Goal: Task Accomplishment & Management: Use online tool/utility

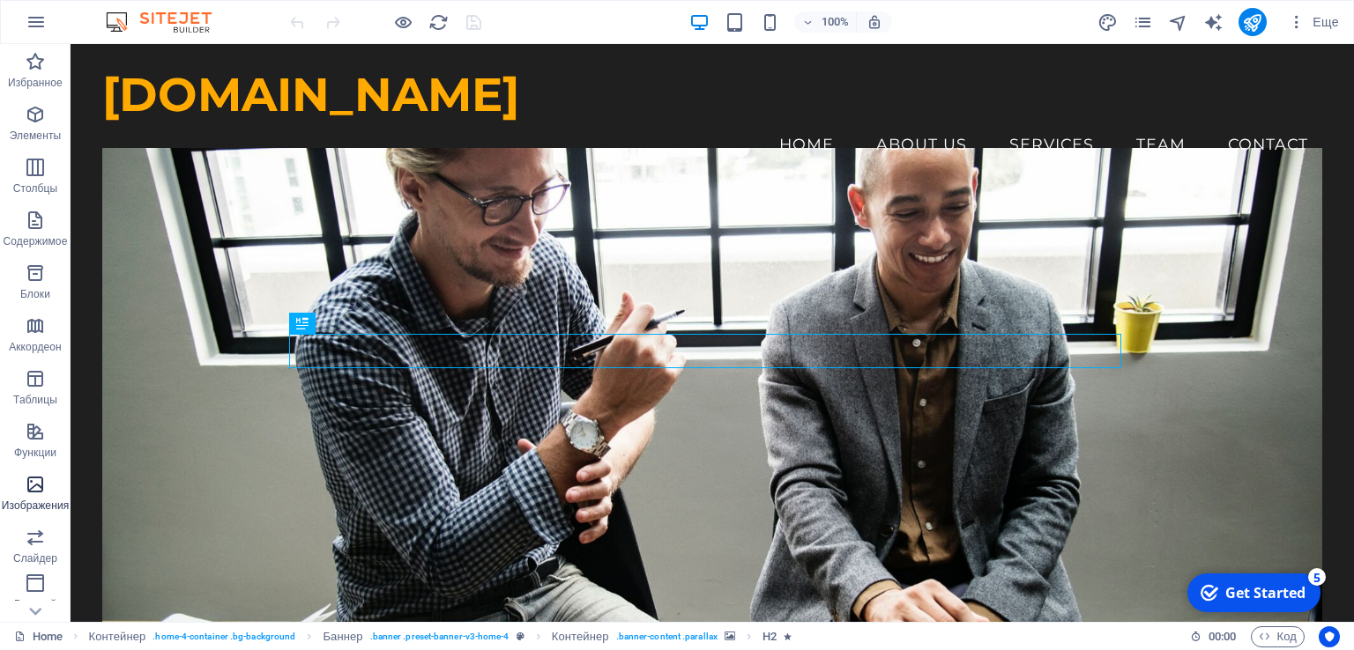
click at [38, 486] on icon "button" at bounding box center [35, 484] width 21 height 21
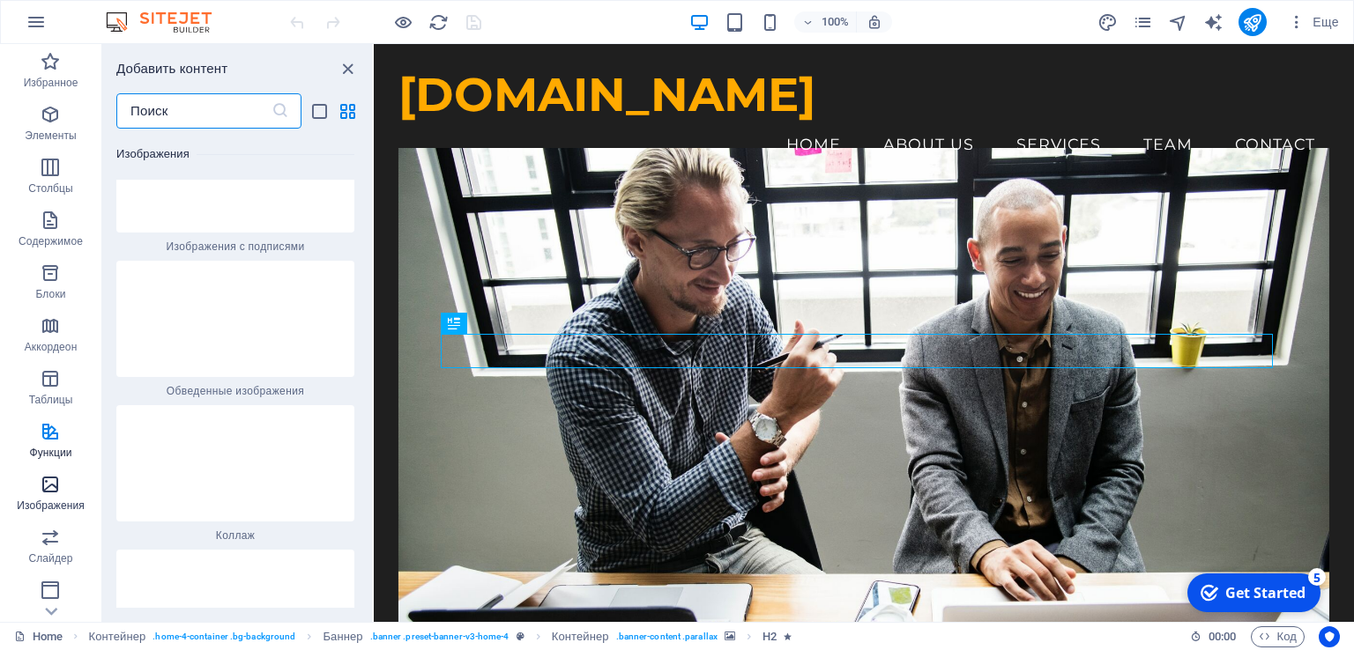
scroll to position [17038, 0]
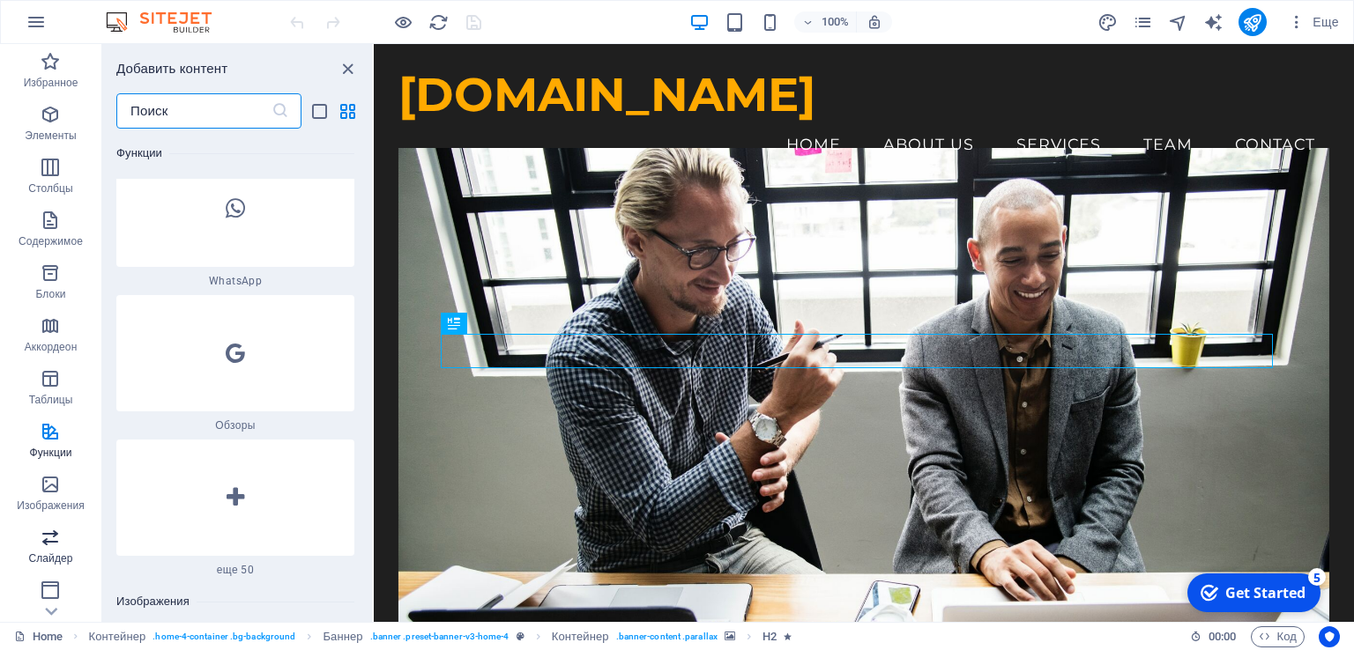
click at [56, 544] on icon "button" at bounding box center [50, 537] width 21 height 21
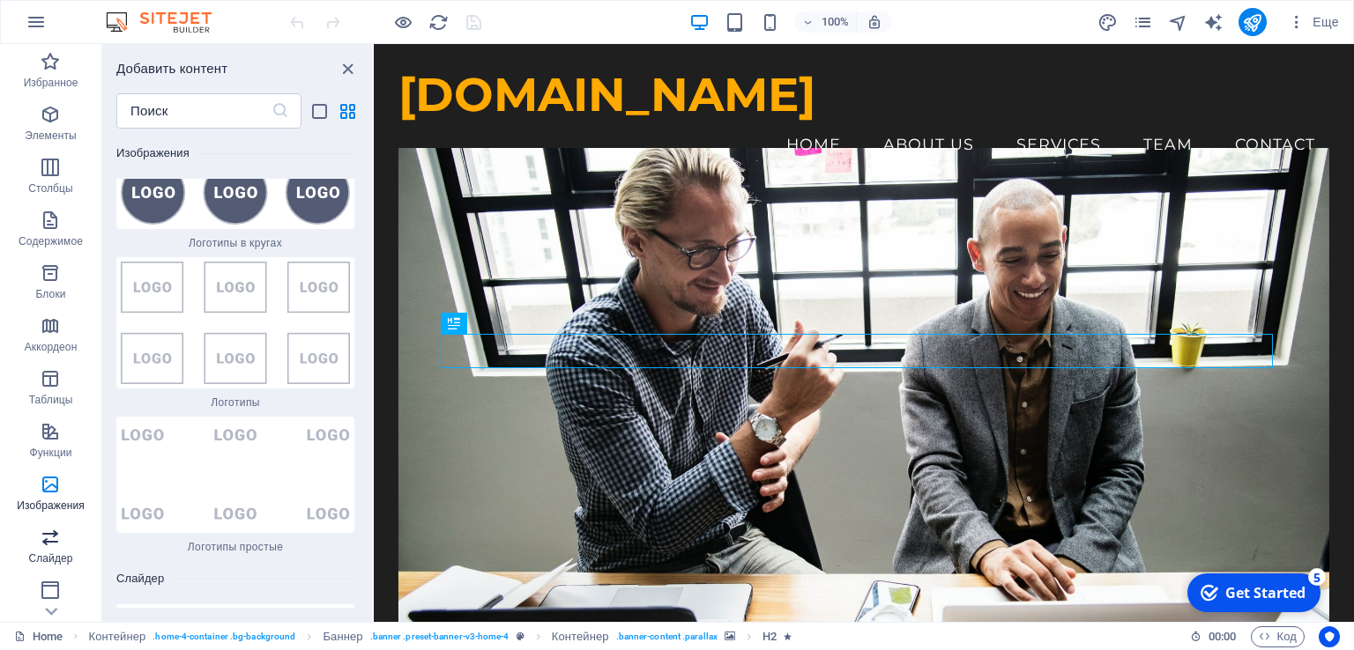
scroll to position [19653, 0]
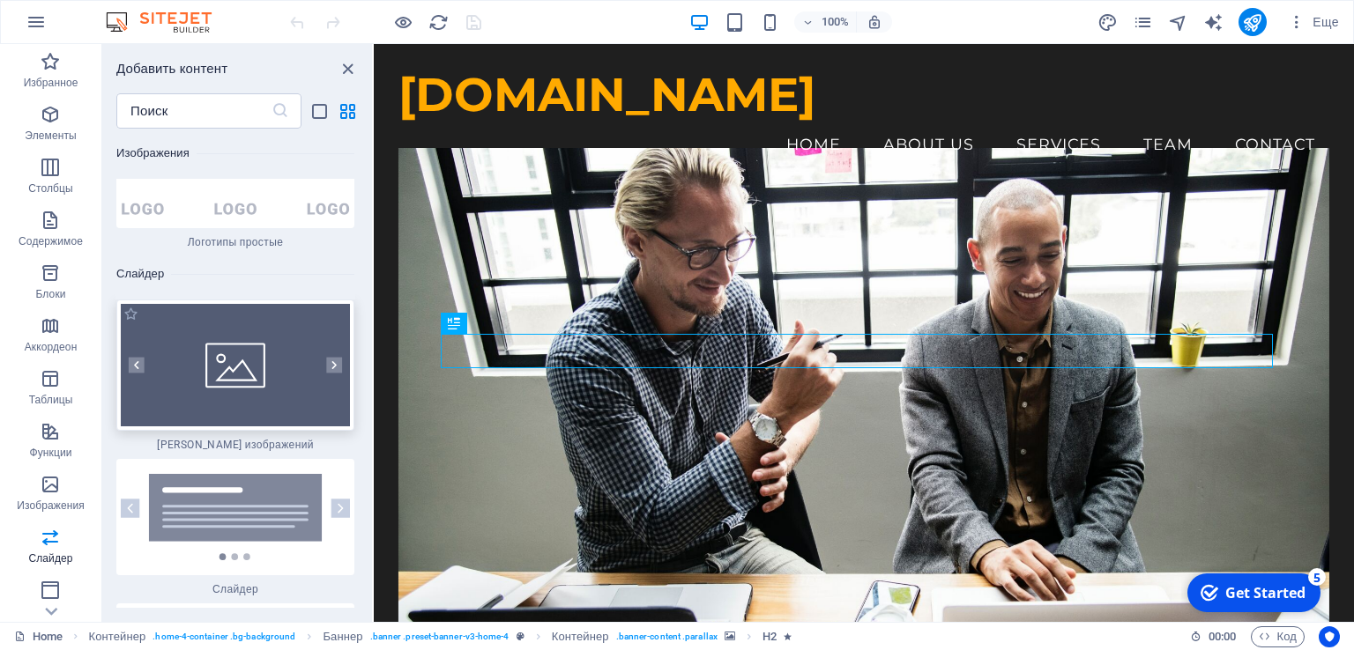
click at [244, 304] on img at bounding box center [235, 365] width 229 height 123
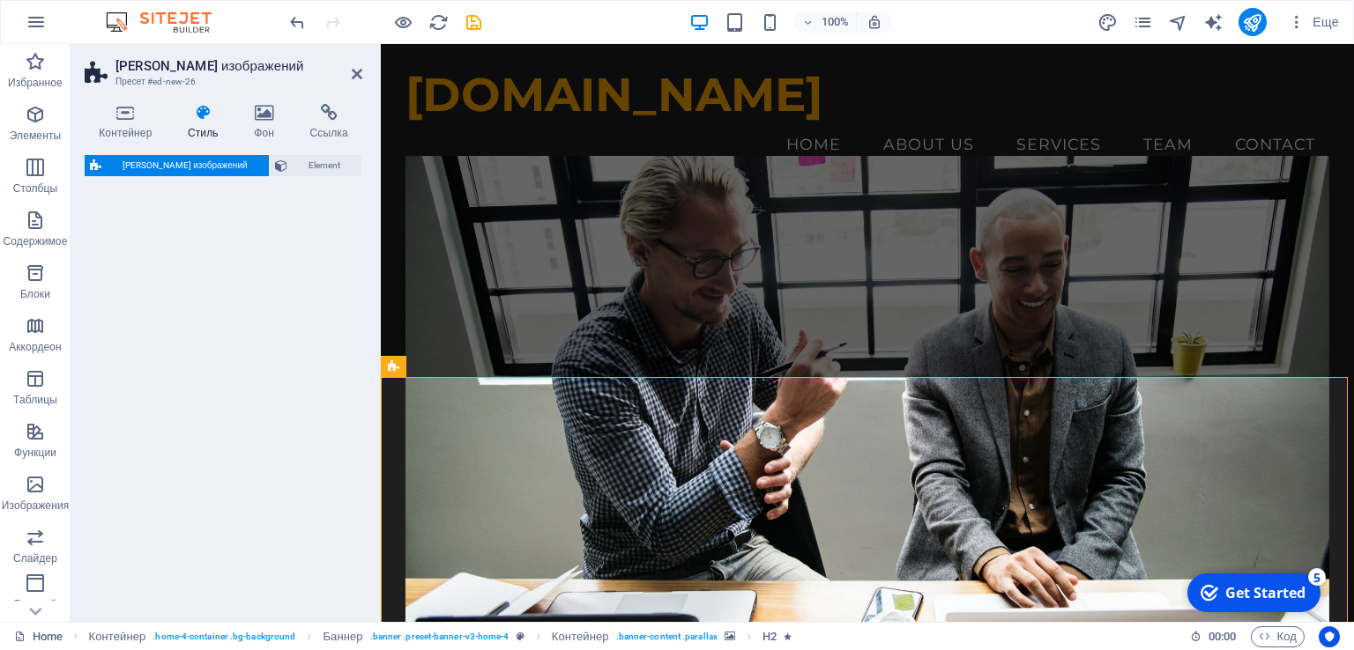
select select "rem"
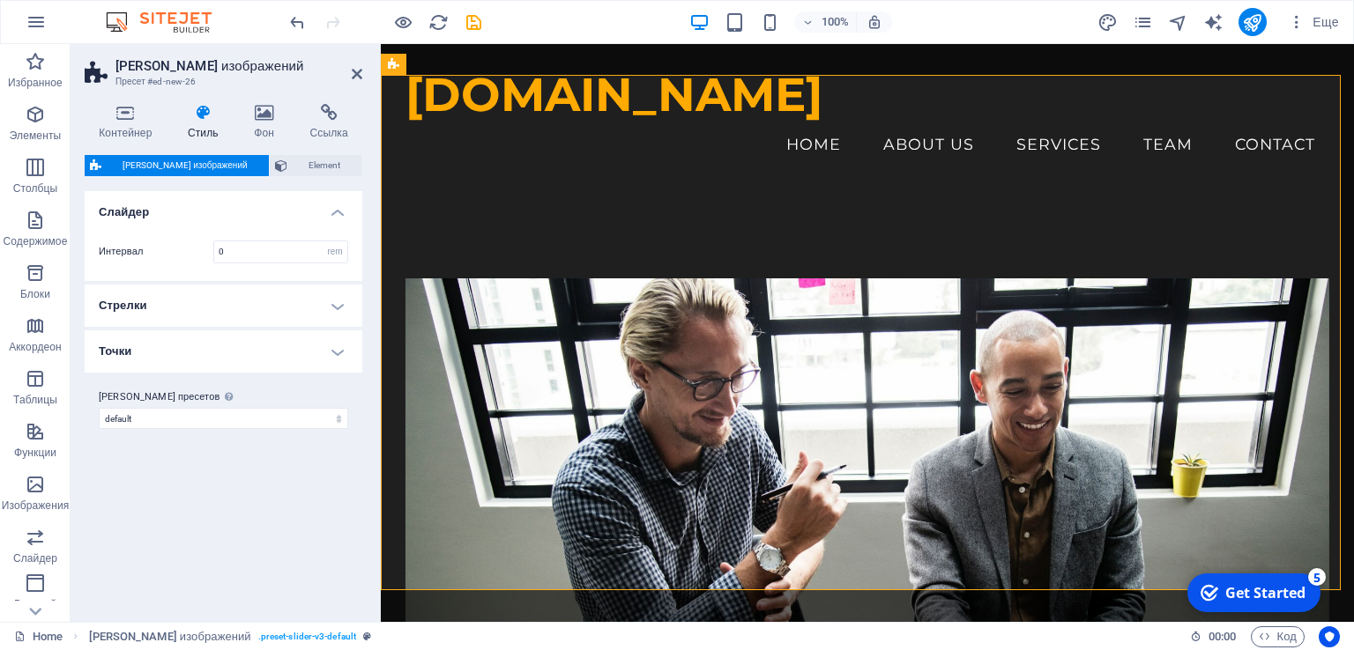
scroll to position [628, 0]
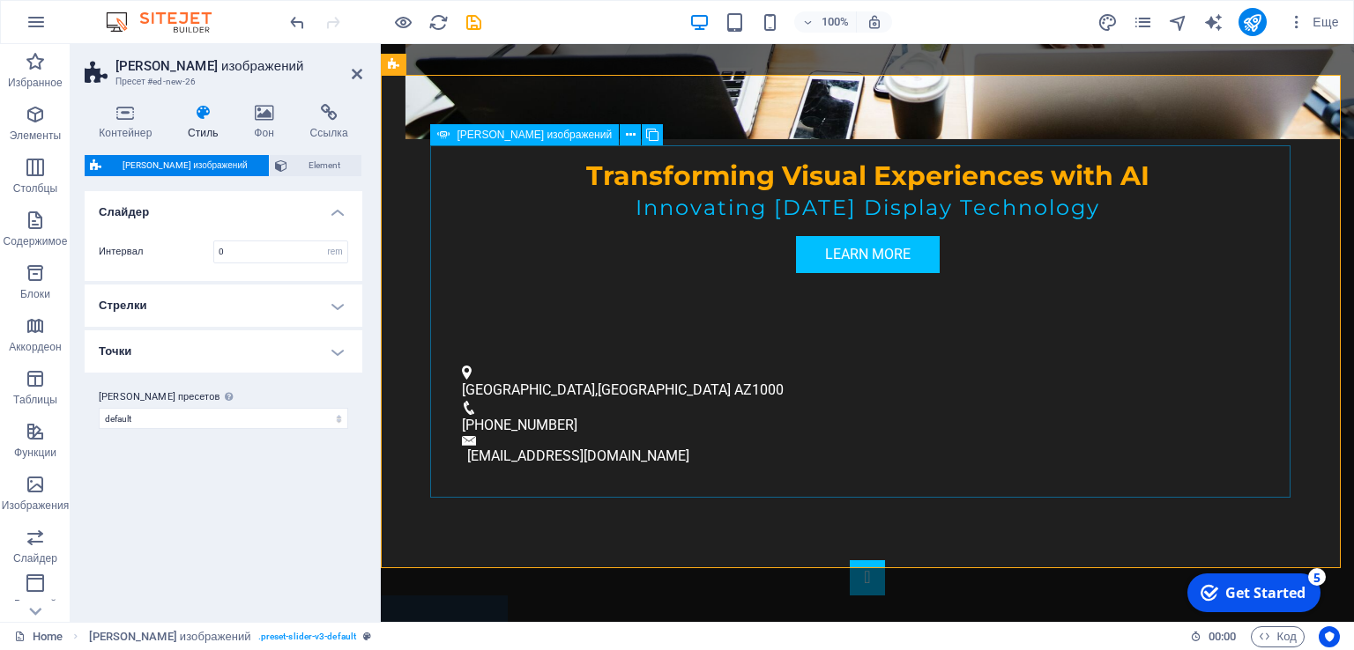
drag, startPoint x: 1259, startPoint y: 314, endPoint x: 1574, endPoint y: 311, distance: 315.5
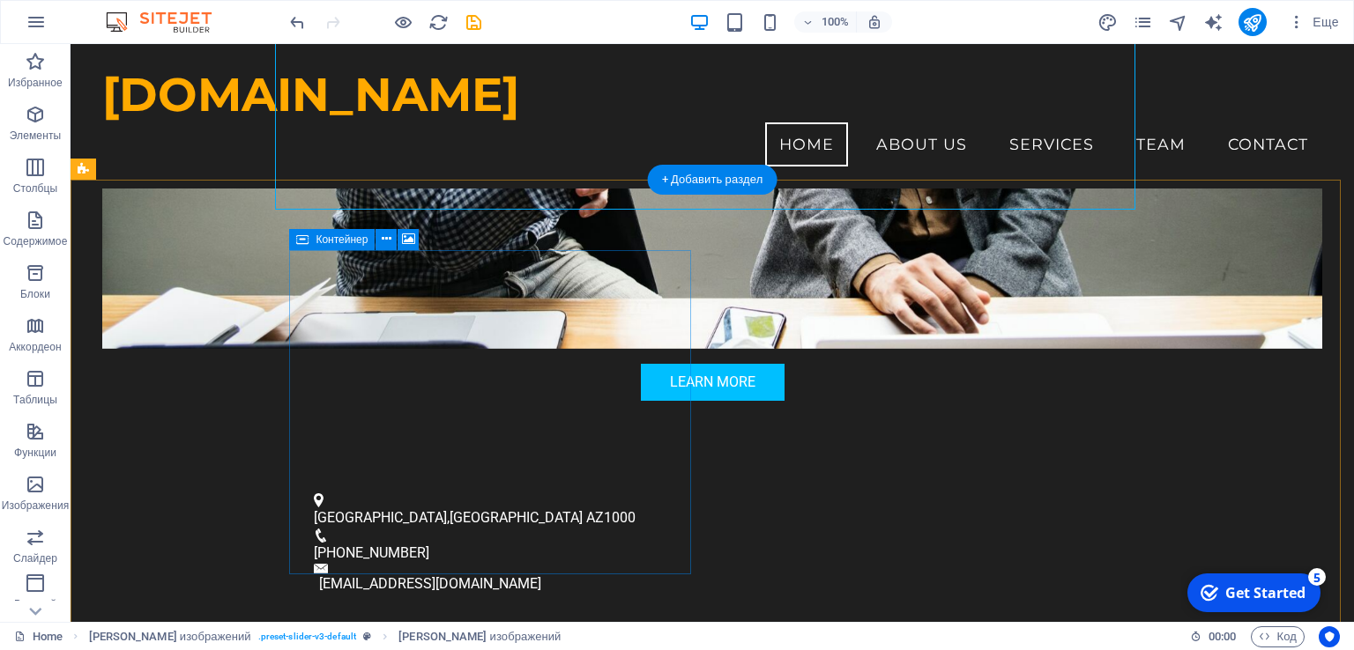
scroll to position [363, 0]
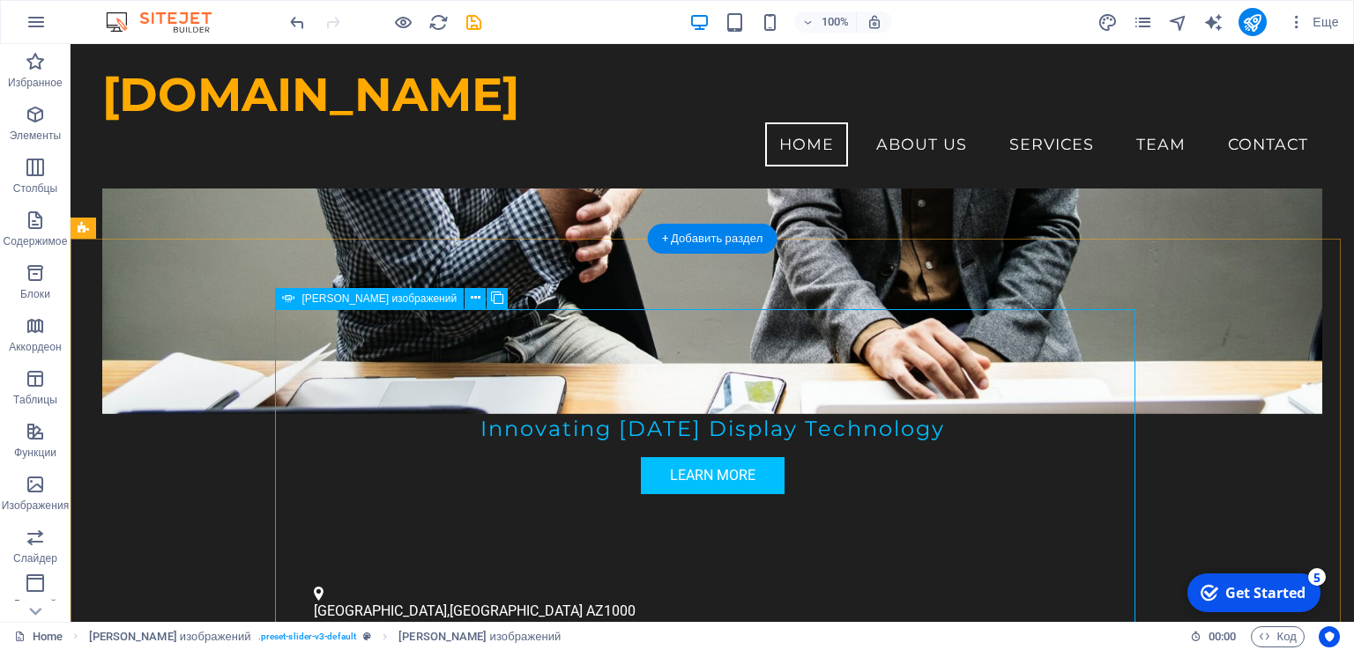
click at [471, 300] on icon at bounding box center [476, 298] width 10 height 19
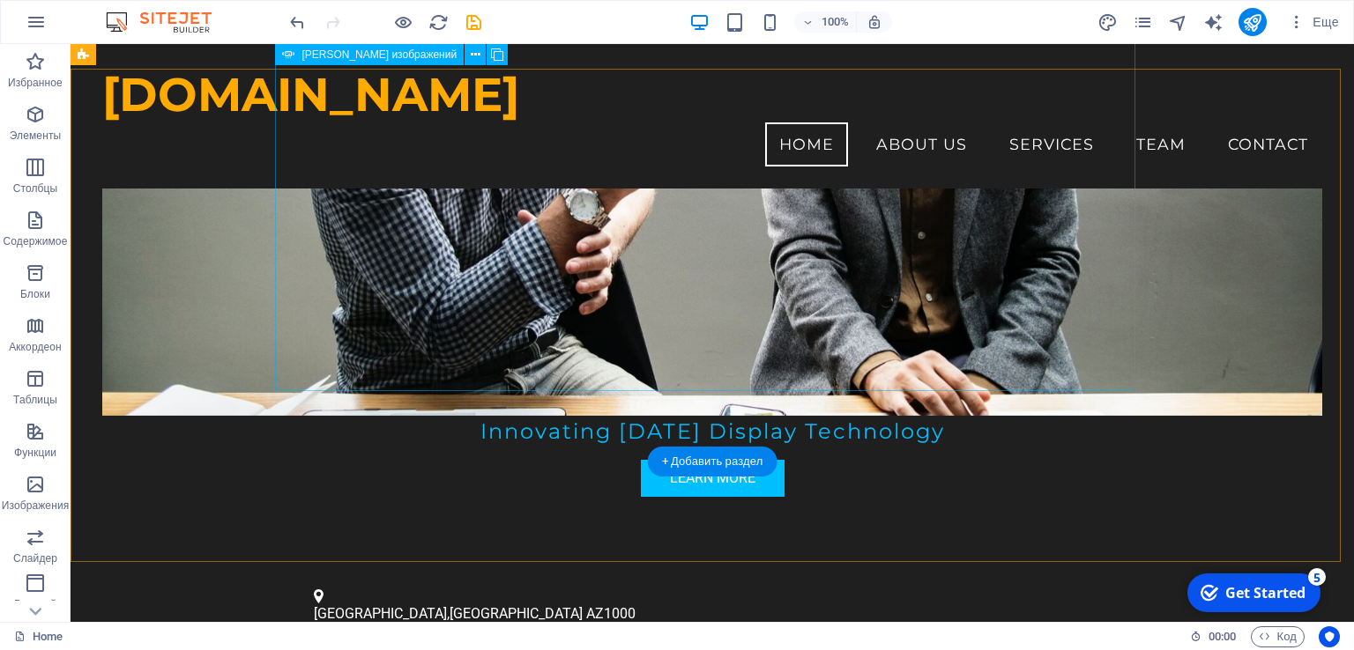
scroll to position [251, 0]
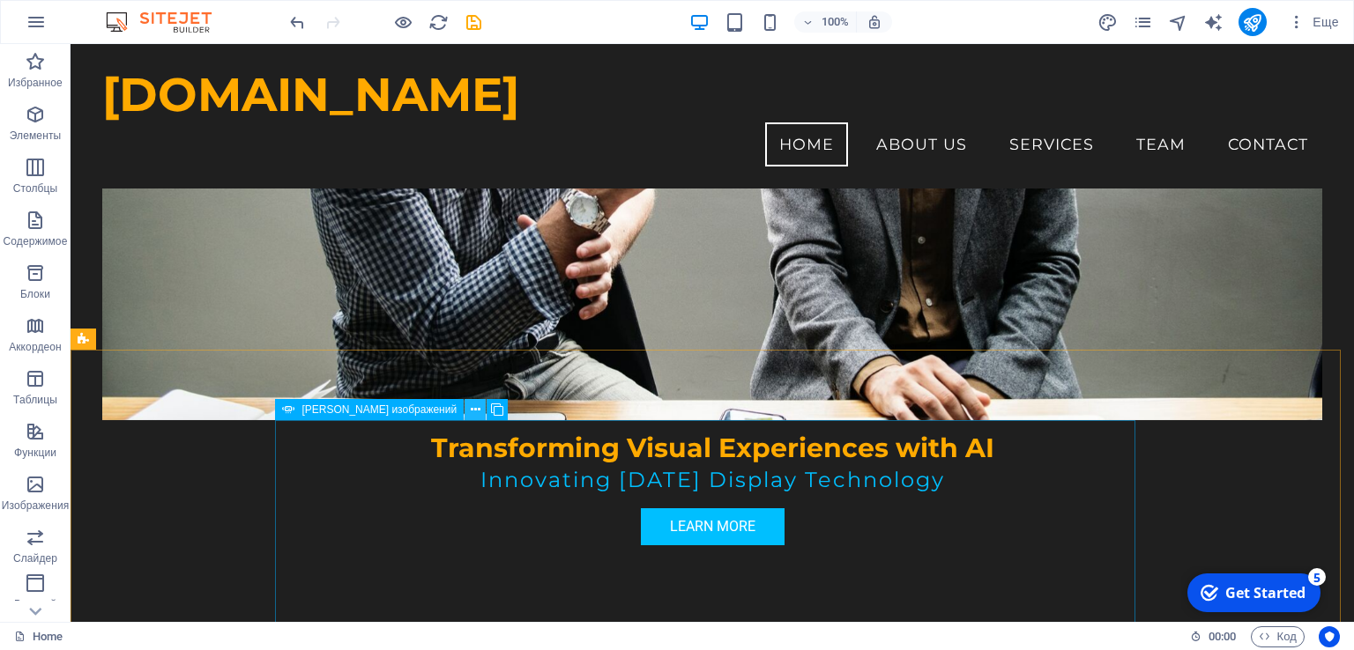
click at [471, 412] on icon at bounding box center [476, 410] width 10 height 19
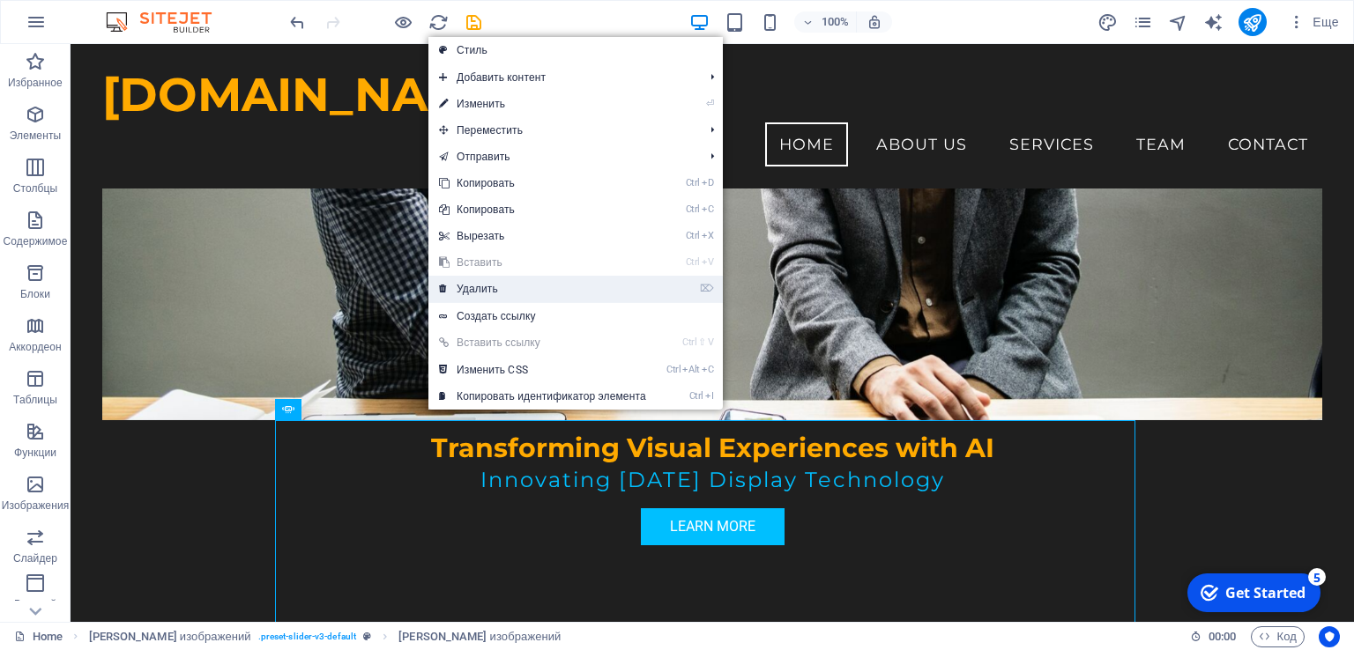
click at [472, 295] on link "⌦ Удалить" at bounding box center [542, 289] width 228 height 26
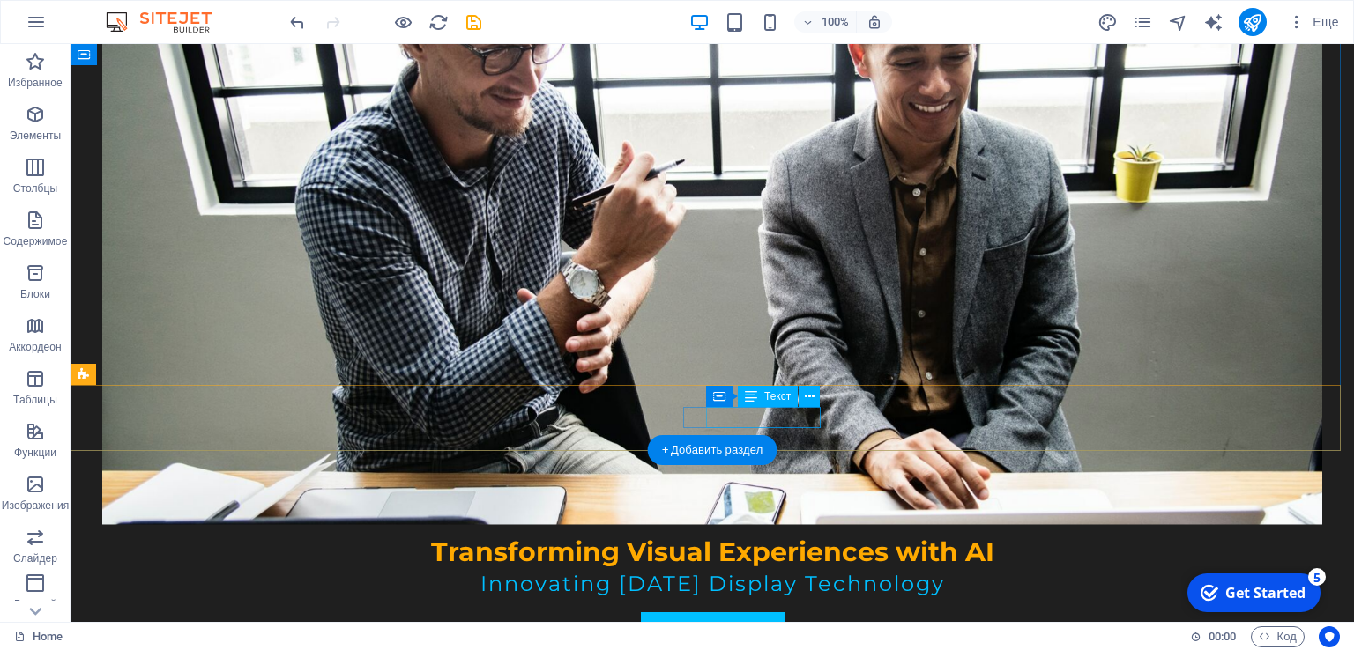
drag, startPoint x: 818, startPoint y: 417, endPoint x: 743, endPoint y: 413, distance: 75.0
click at [763, 399] on div "Текст" at bounding box center [768, 396] width 60 height 21
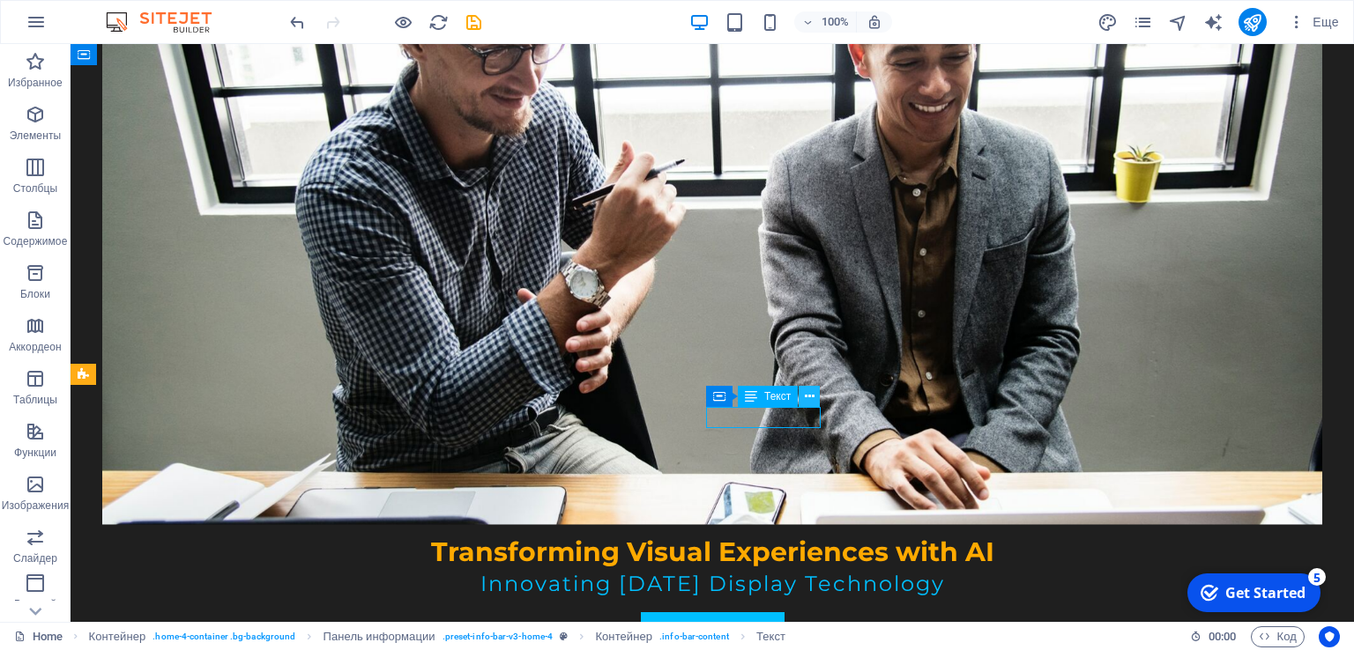
click at [815, 397] on button at bounding box center [809, 396] width 21 height 21
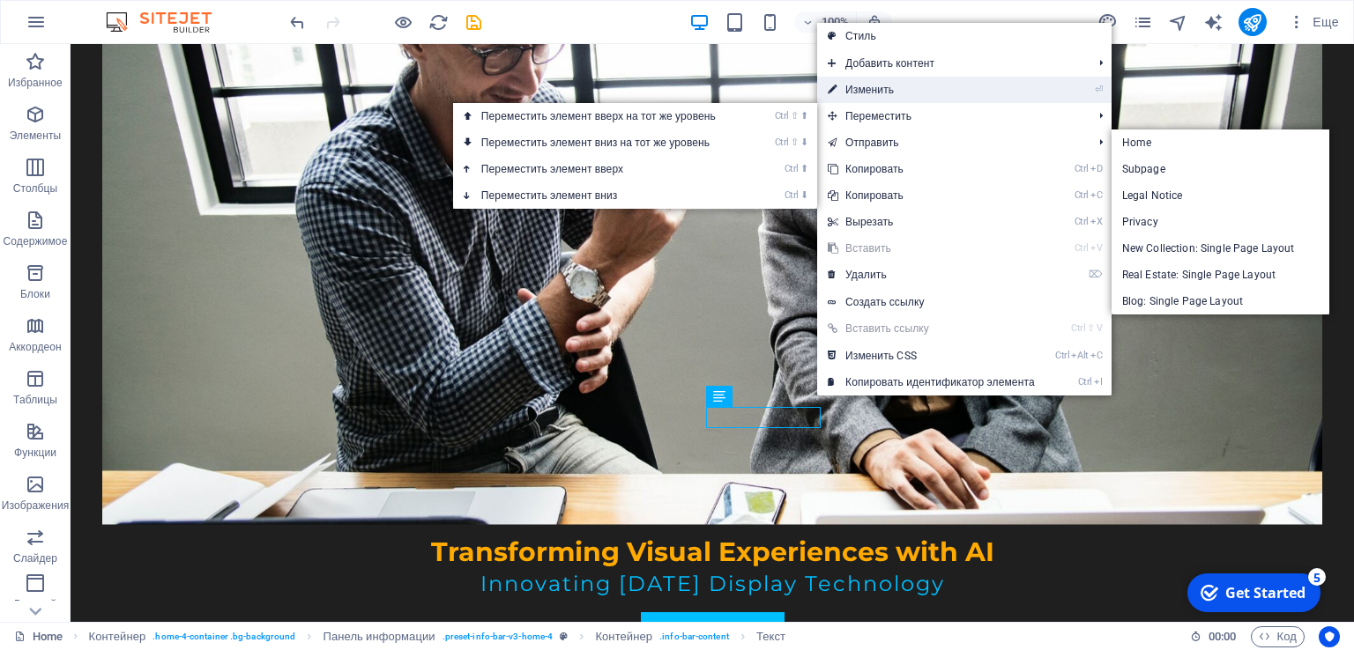
click at [880, 85] on link "⏎ Изменить" at bounding box center [931, 90] width 228 height 26
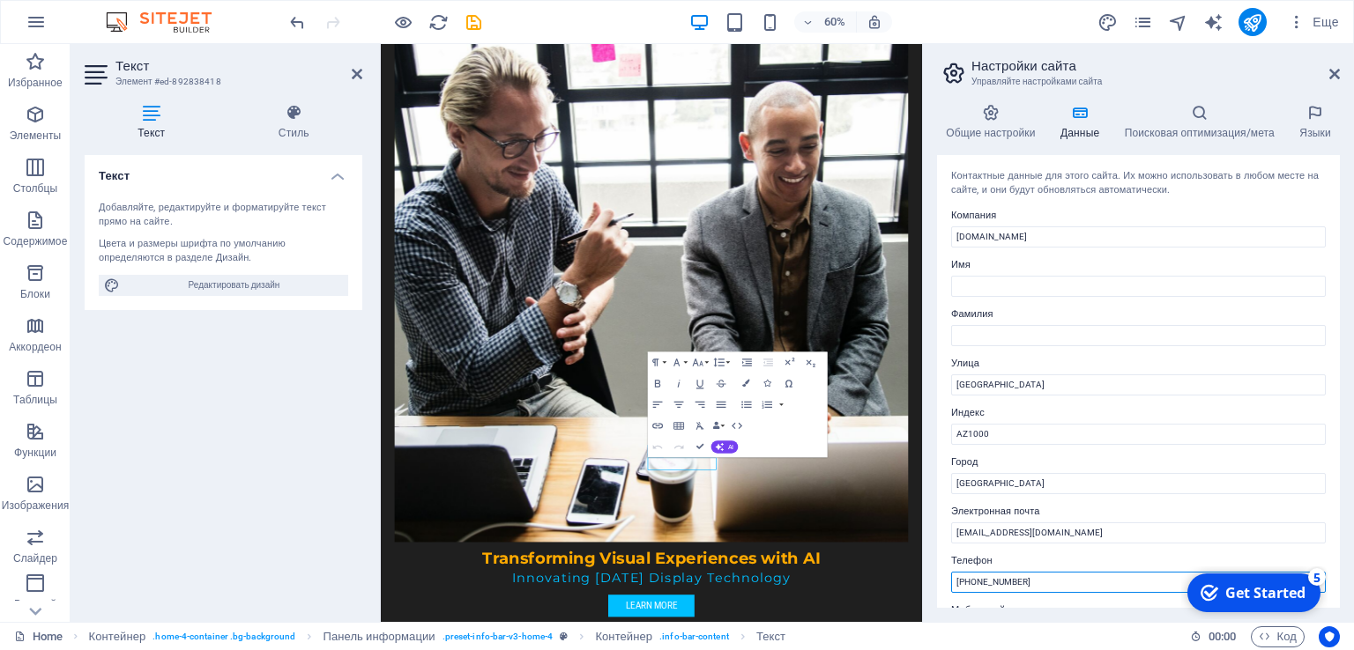
drag, startPoint x: 1036, startPoint y: 582, endPoint x: 980, endPoint y: 583, distance: 56.4
click at [980, 583] on input "[PHONE_NUMBER]" at bounding box center [1138, 582] width 375 height 21
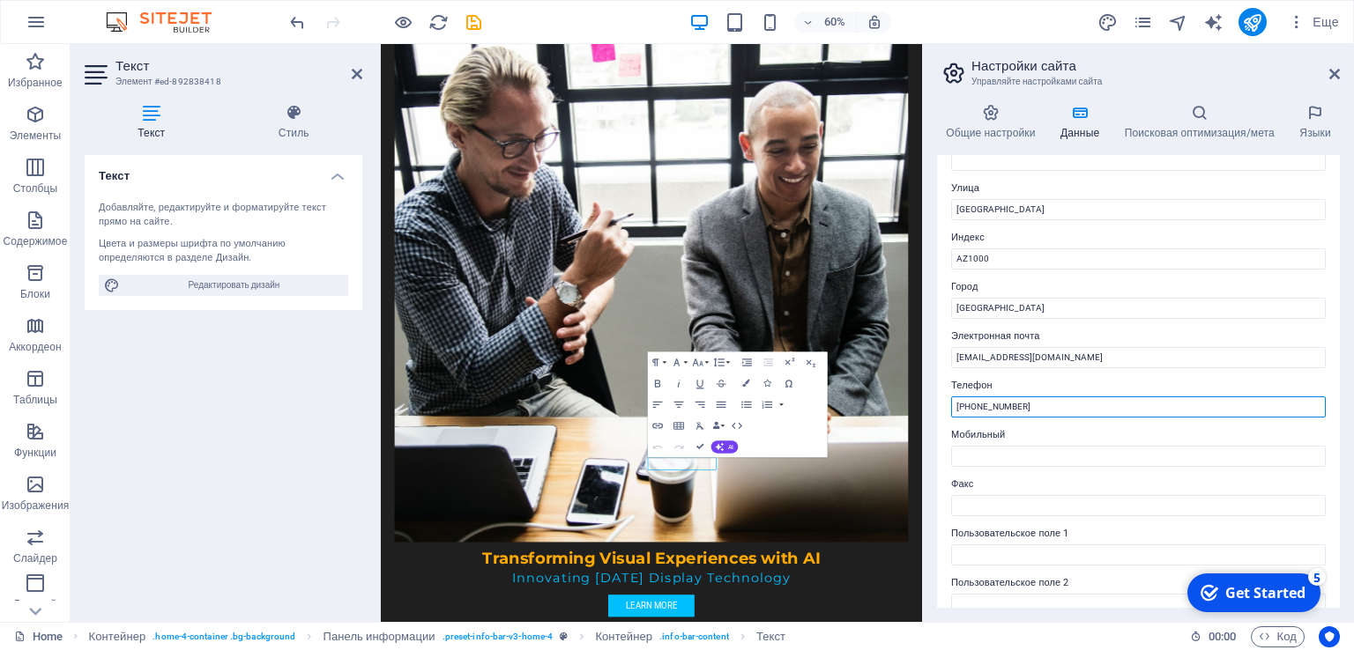
scroll to position [176, 0]
type input "[PHONE_NUMBER]"
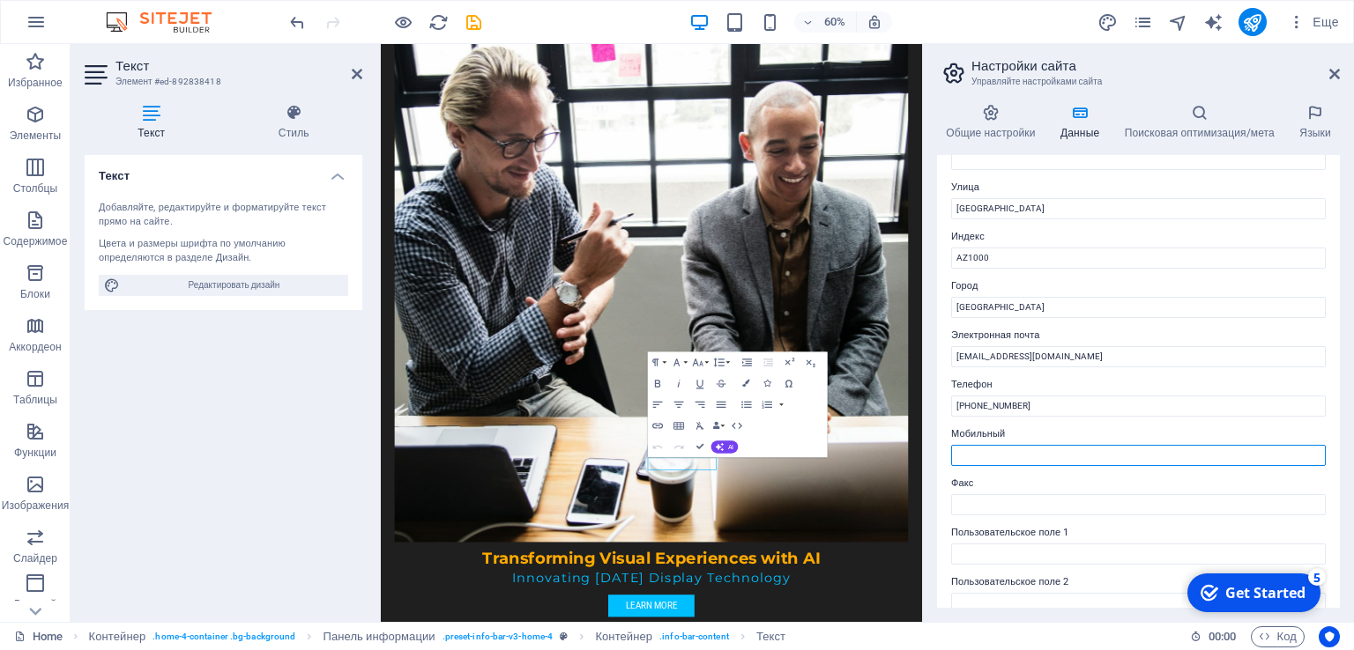
click at [1030, 454] on input "Мобильный" at bounding box center [1138, 455] width 375 height 21
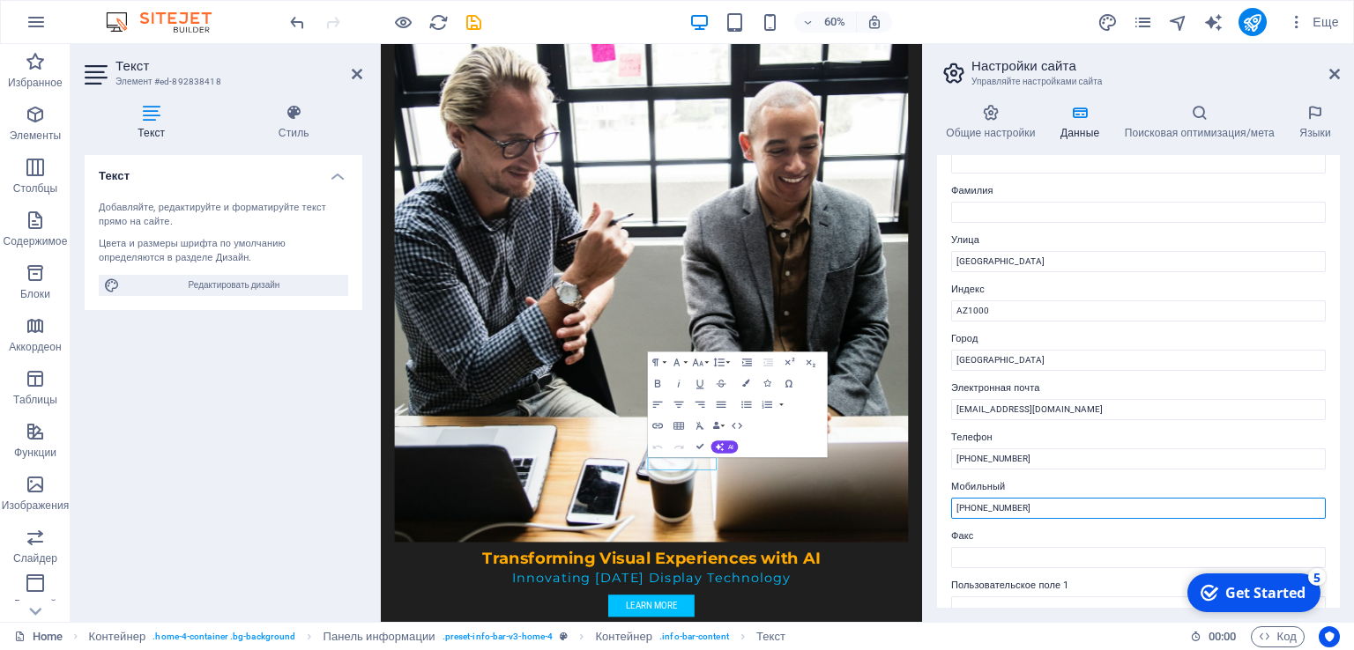
scroll to position [0, 0]
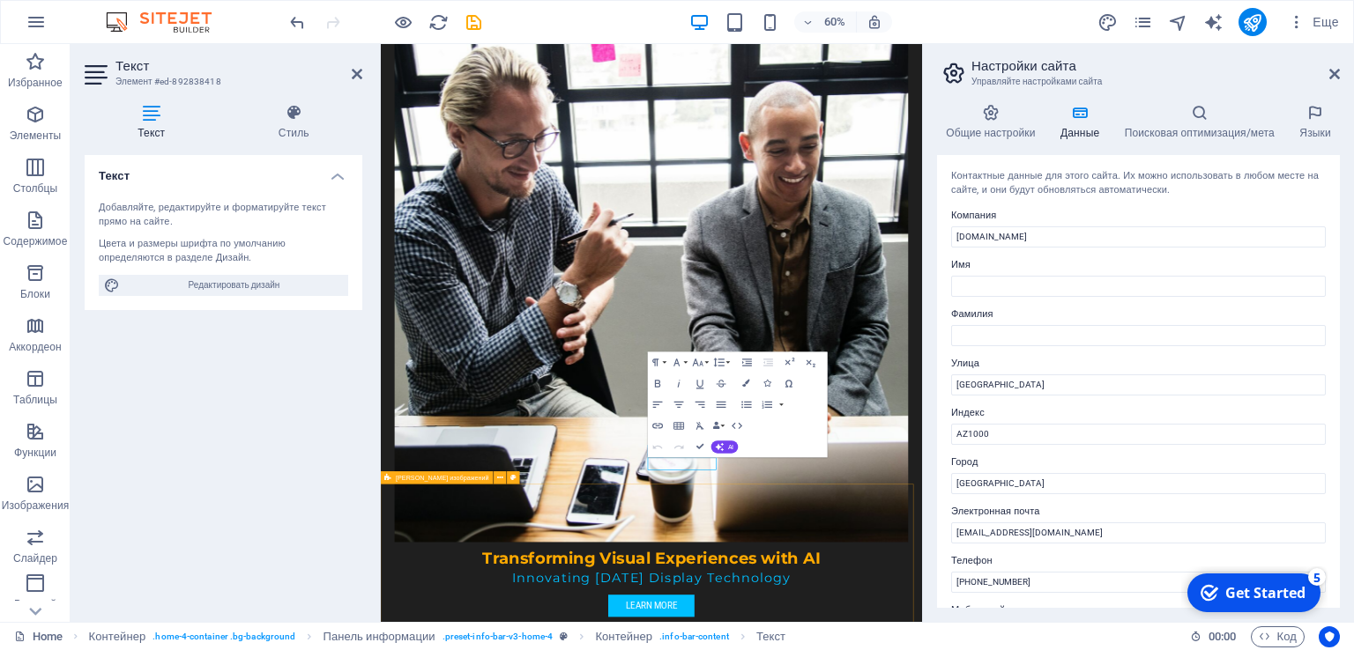
type input "[PHONE_NUMBER]"
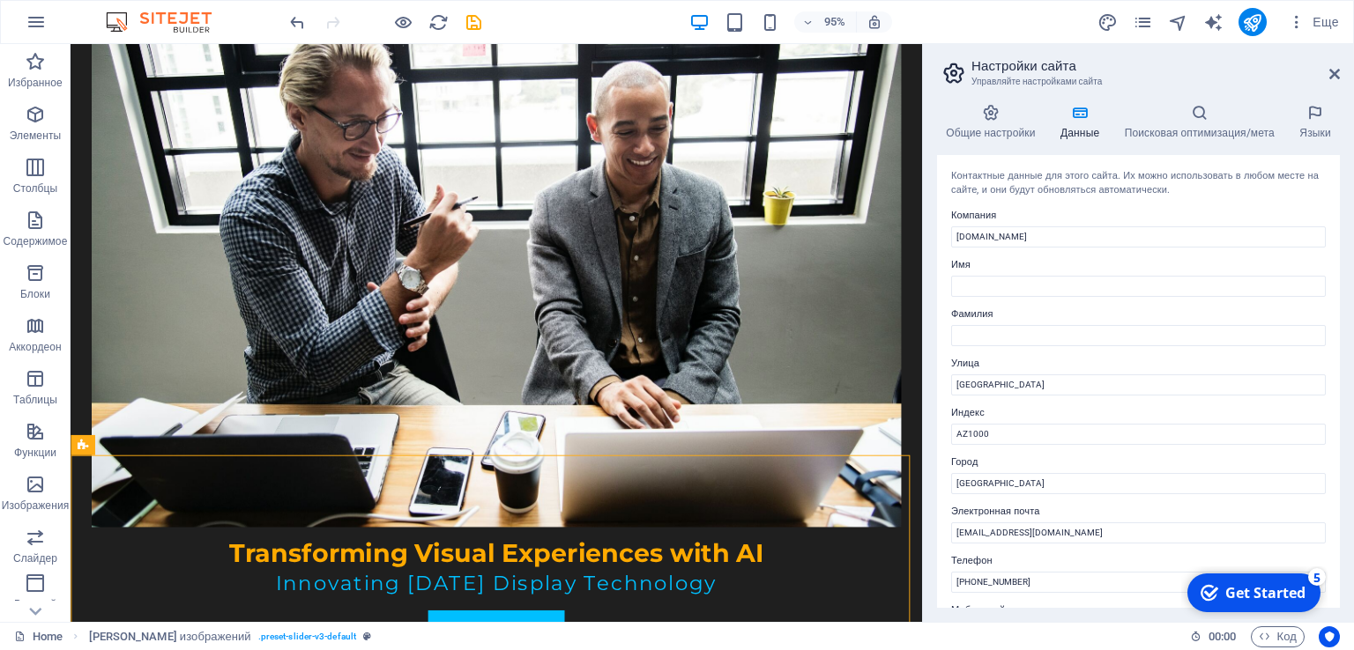
drag, startPoint x: 1340, startPoint y: 374, endPoint x: 1336, endPoint y: 395, distance: 21.4
click at [1336, 395] on div "Общие настройки Данные Поисковая оптимизация/мета Языки Название сайта [DOMAIN_…" at bounding box center [1138, 356] width 431 height 532
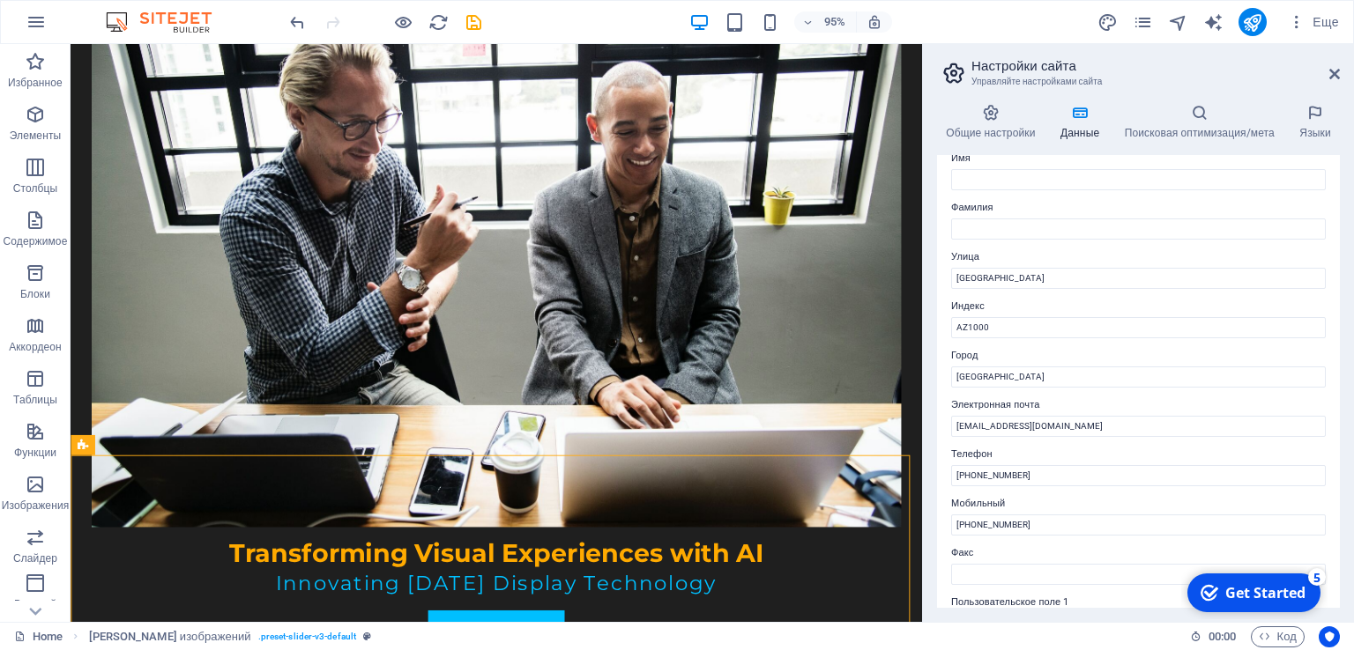
scroll to position [95, 0]
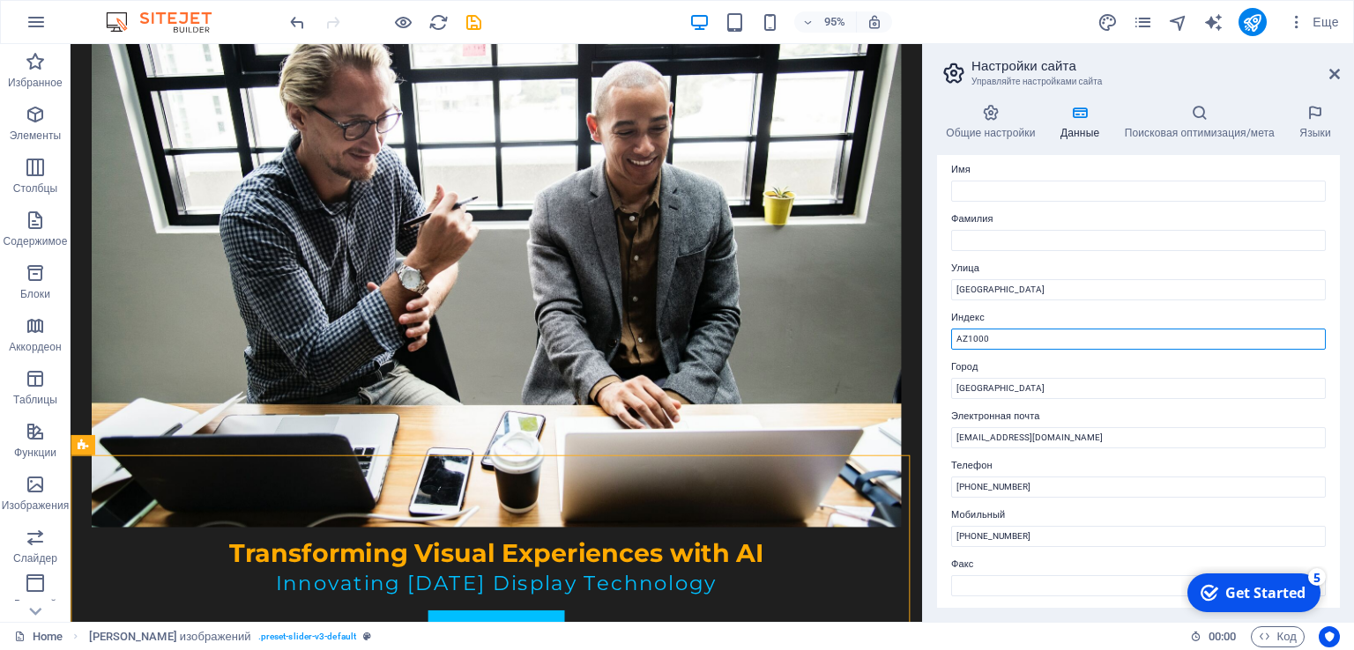
drag, startPoint x: 1017, startPoint y: 401, endPoint x: 965, endPoint y: 383, distance: 54.9
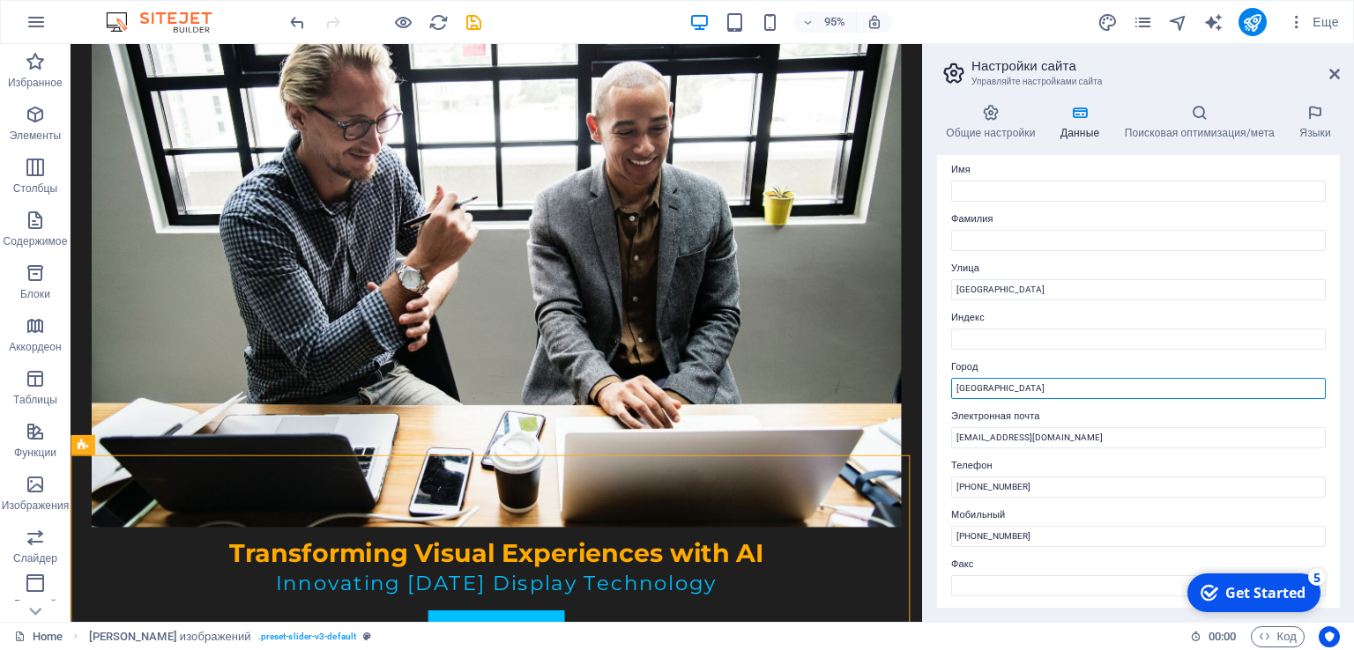
drag, startPoint x: 1057, startPoint y: 433, endPoint x: 963, endPoint y: 420, distance: 94.4
click at [1072, 269] on label "Улица" at bounding box center [1138, 268] width 375 height 21
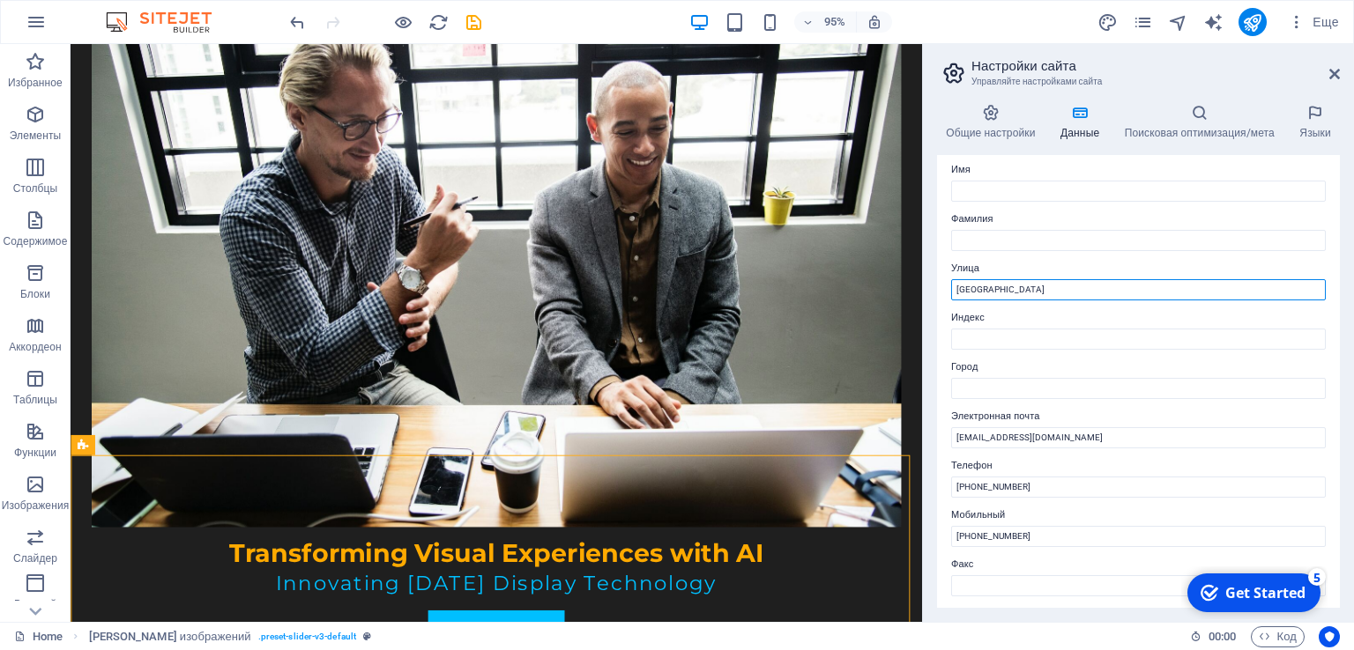
click at [1072, 279] on input "[GEOGRAPHIC_DATA]" at bounding box center [1138, 289] width 375 height 21
drag, startPoint x: 1144, startPoint y: 340, endPoint x: 949, endPoint y: 308, distance: 197.5
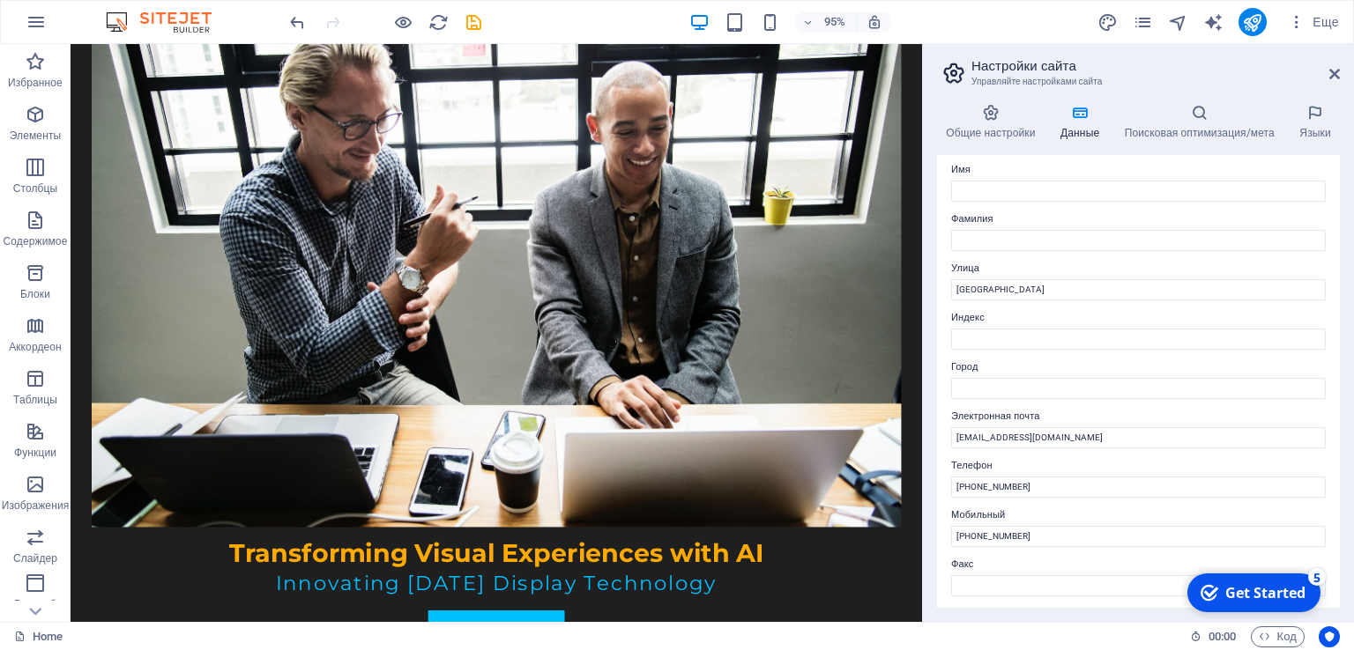
click at [1102, 252] on div "Контактные данные для этого сайта. Их можно использовать в любом месте на сайте…" at bounding box center [1138, 381] width 403 height 453
click at [1037, 247] on input "Фамилия" at bounding box center [1138, 240] width 375 height 21
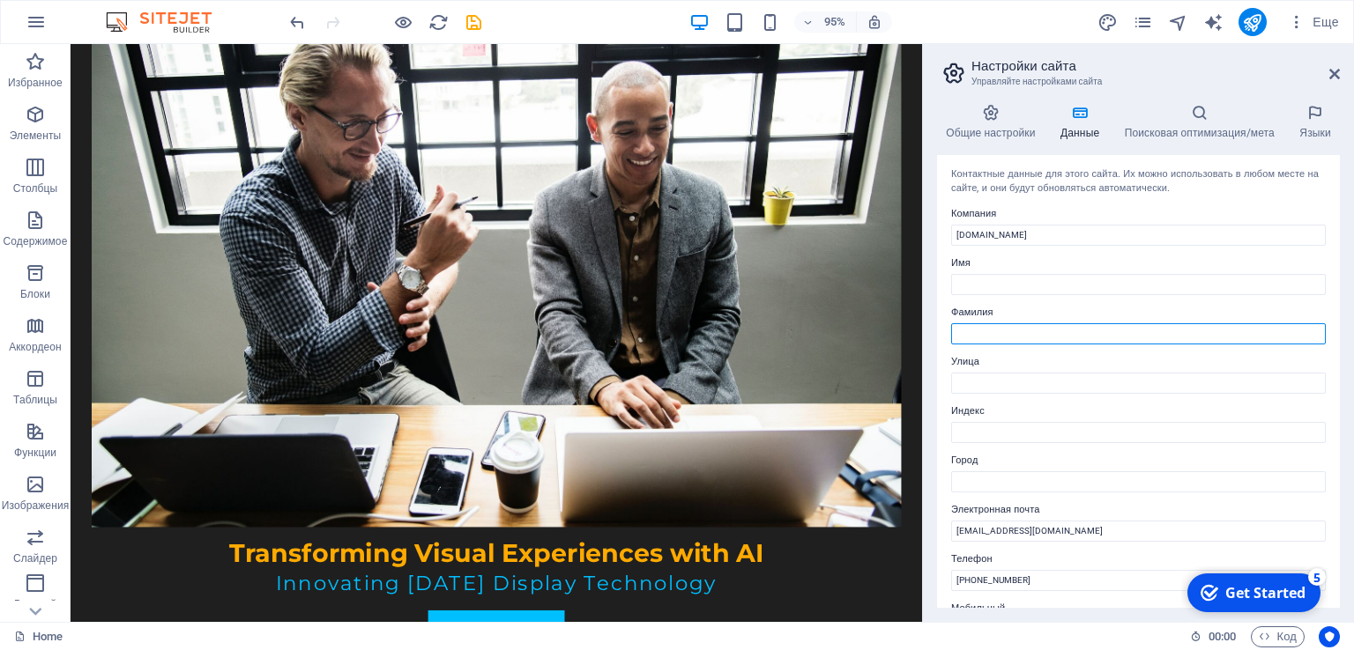
scroll to position [0, 0]
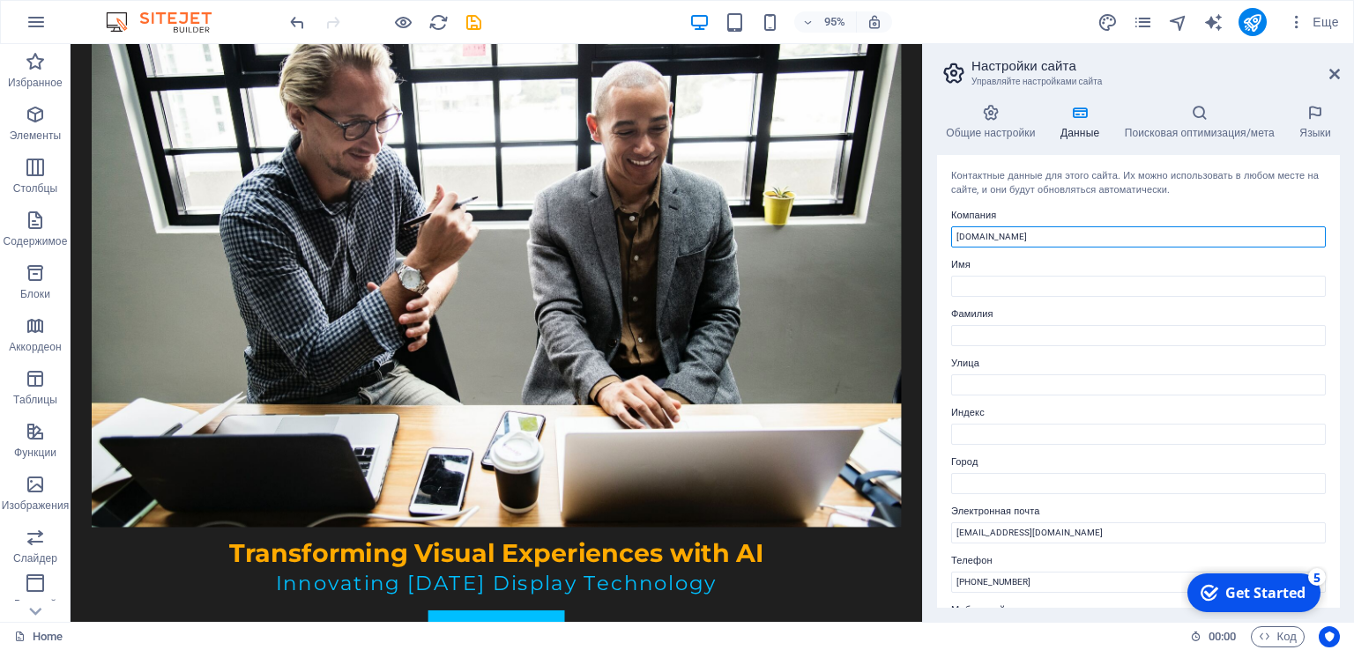
drag, startPoint x: 1012, startPoint y: 239, endPoint x: 977, endPoint y: 239, distance: 34.4
click at [977, 239] on input "[DOMAIN_NAME]" at bounding box center [1138, 237] width 375 height 21
type input "ledaz"
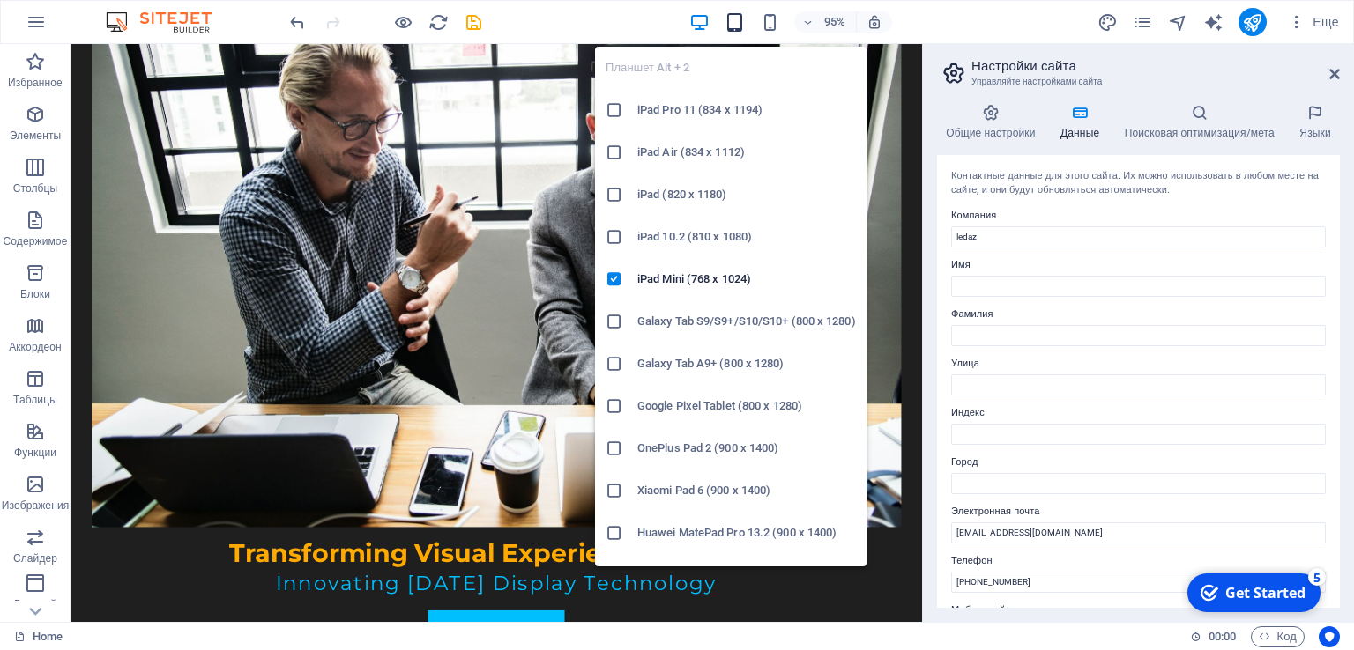
click at [741, 22] on icon "button" at bounding box center [734, 22] width 20 height 20
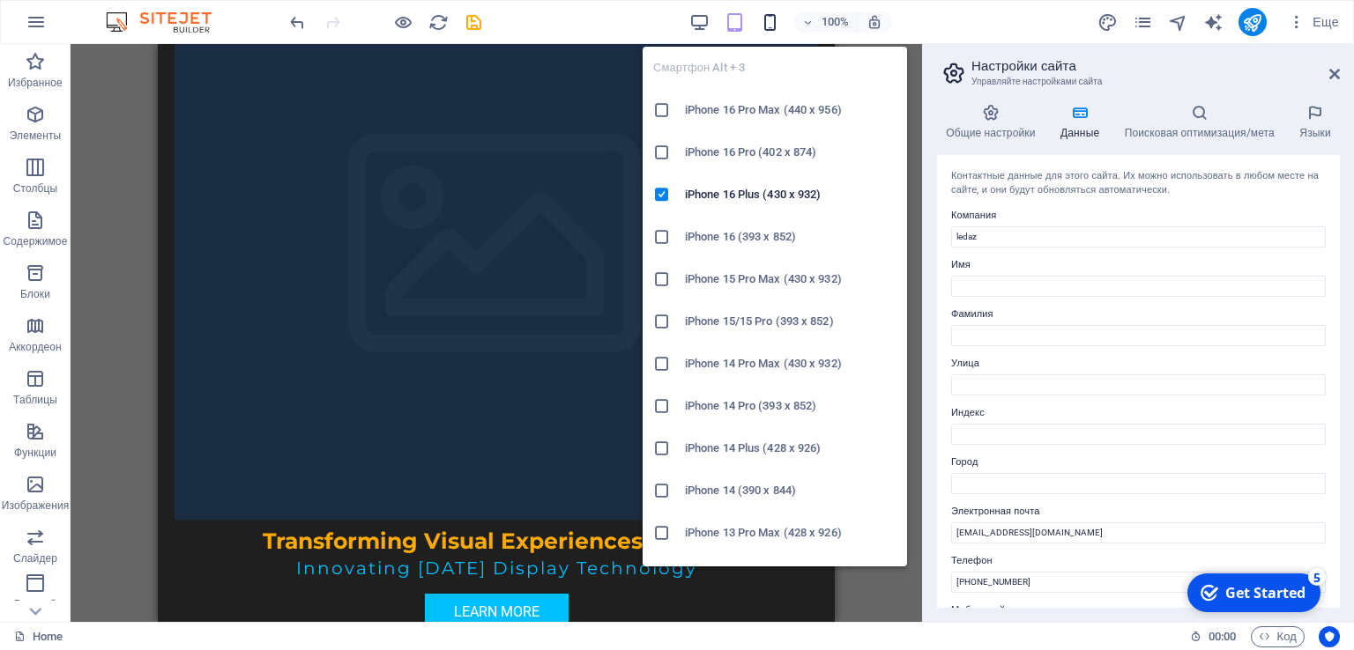
click at [771, 25] on icon "button" at bounding box center [770, 22] width 20 height 20
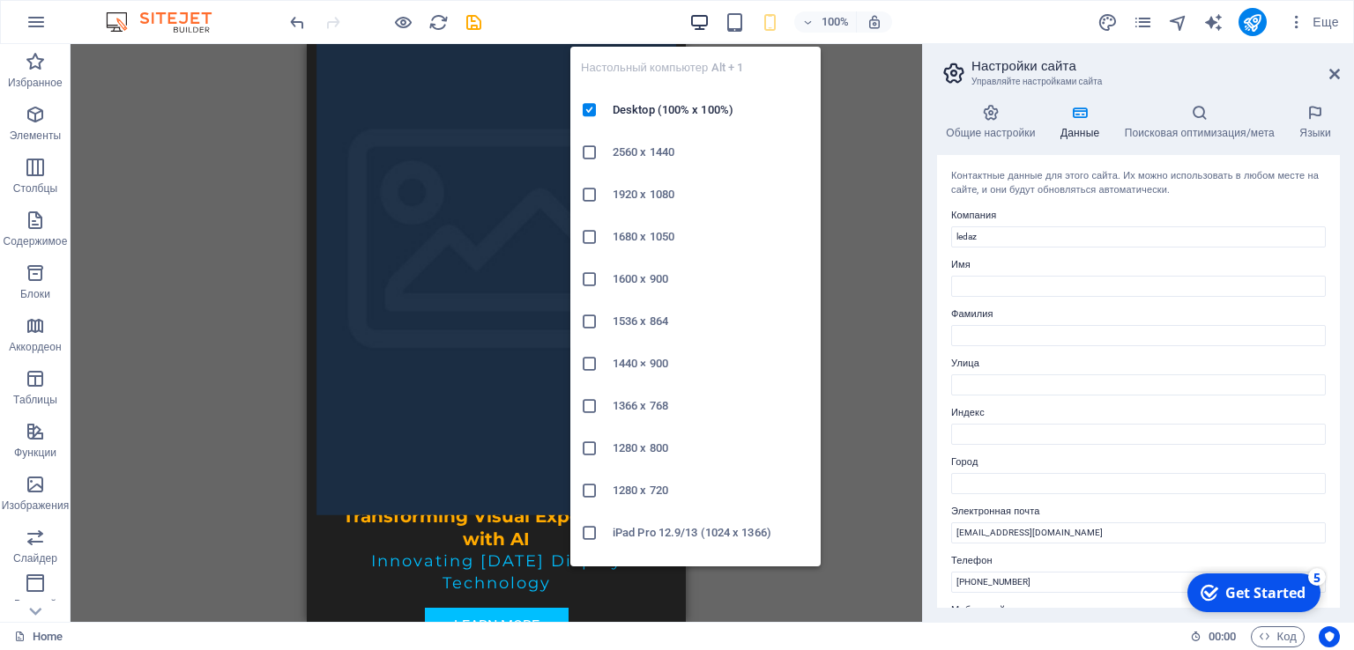
click at [702, 22] on icon "button" at bounding box center [699, 22] width 20 height 20
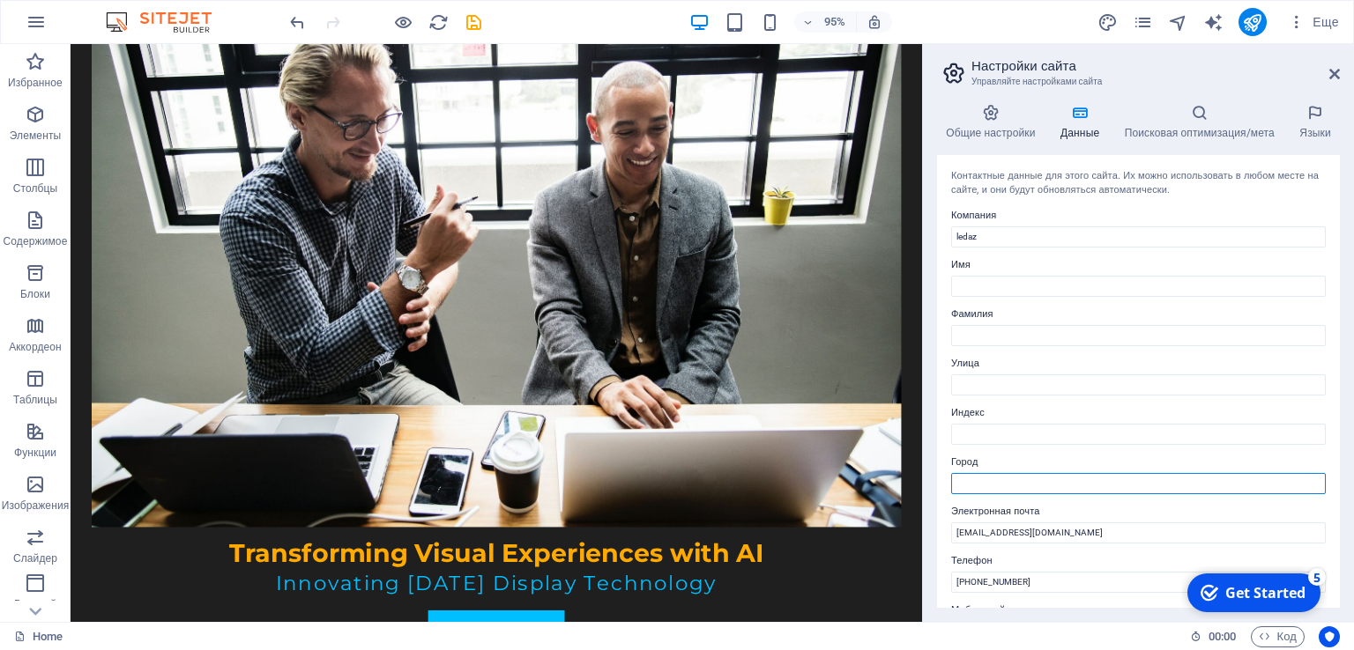
click at [992, 479] on input "Город" at bounding box center [1138, 483] width 375 height 21
type input "[GEOGRAPHIC_DATA]"
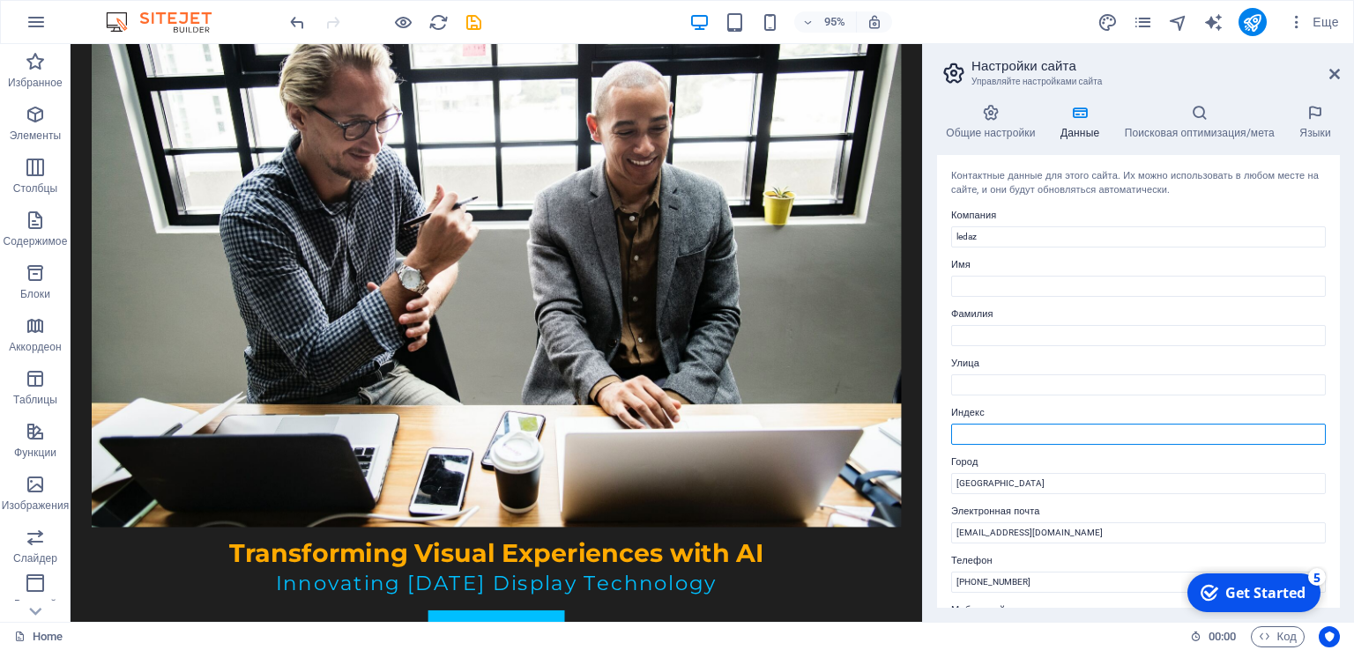
click at [1010, 437] on input "Индекс" at bounding box center [1138, 434] width 375 height 21
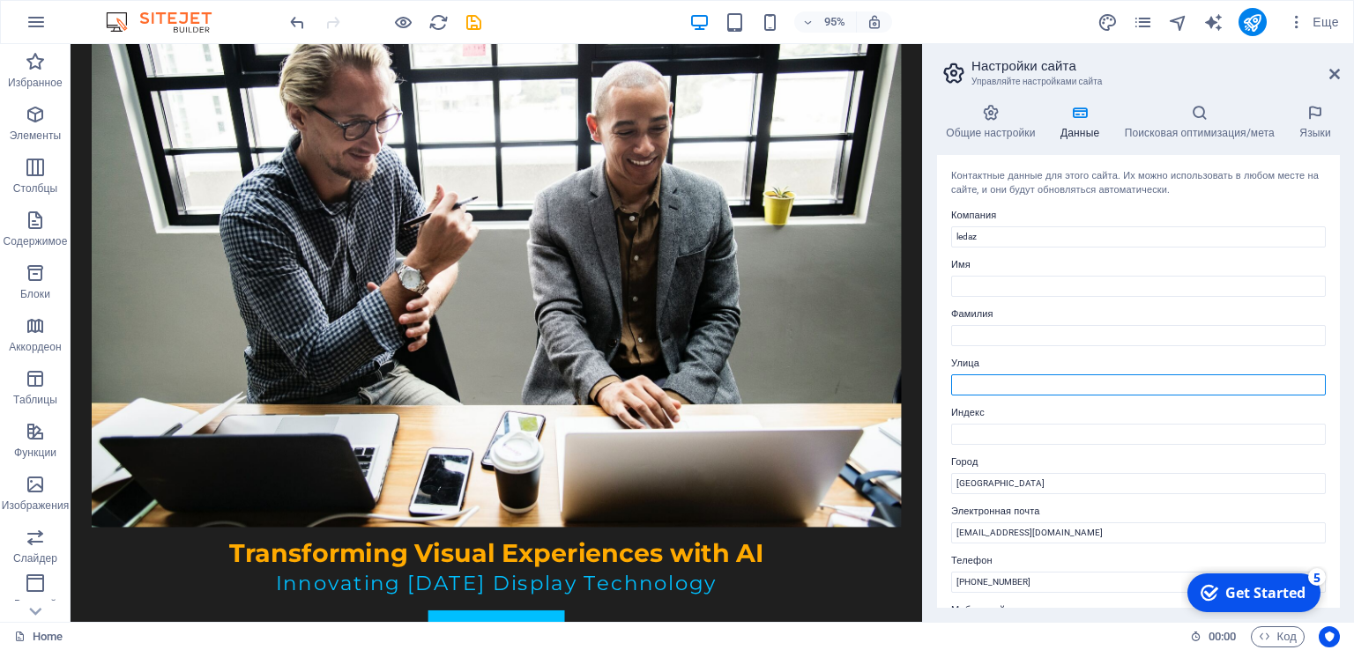
click at [1024, 385] on input "Улица" at bounding box center [1138, 385] width 375 height 21
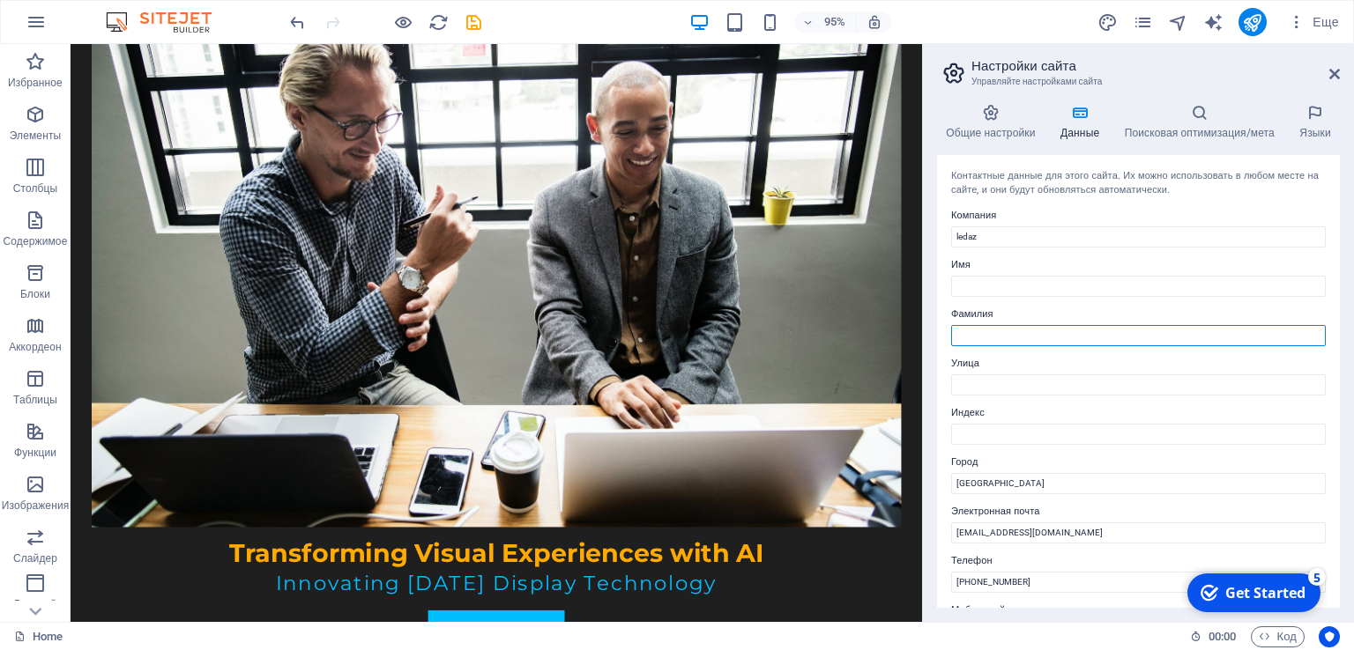
click at [1021, 340] on input "Фамилия" at bounding box center [1138, 335] width 375 height 21
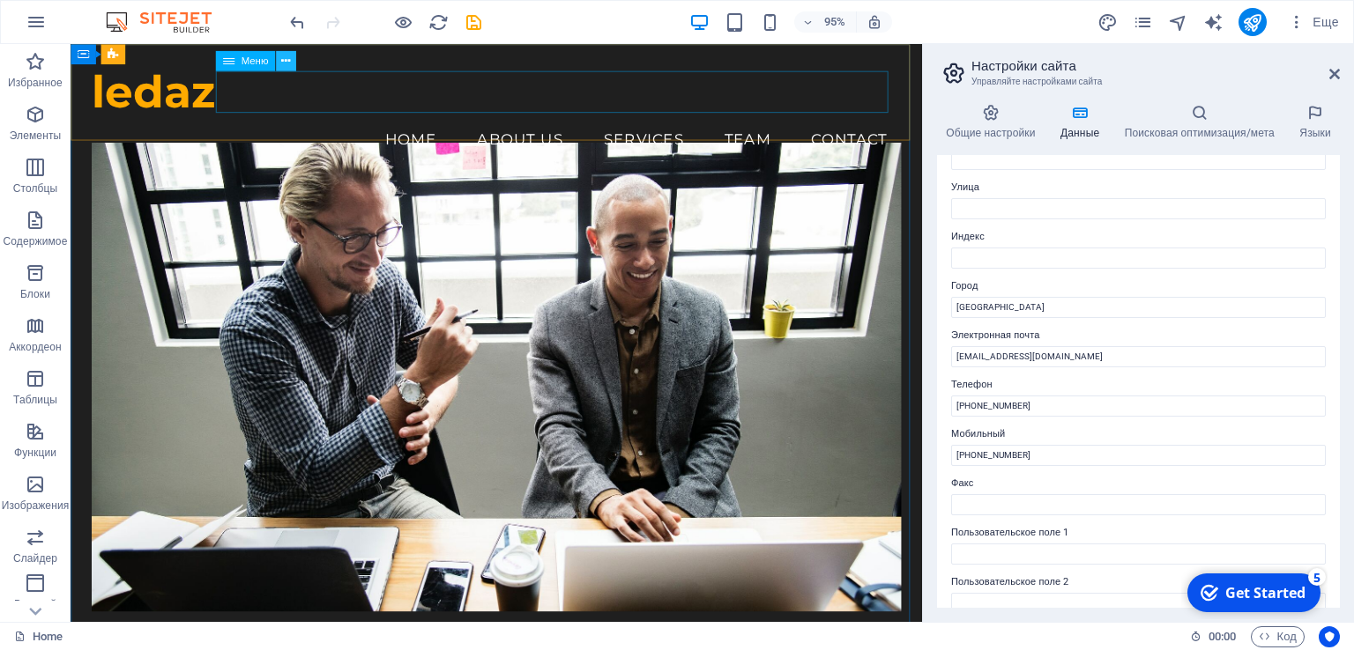
click at [284, 59] on icon at bounding box center [285, 61] width 9 height 18
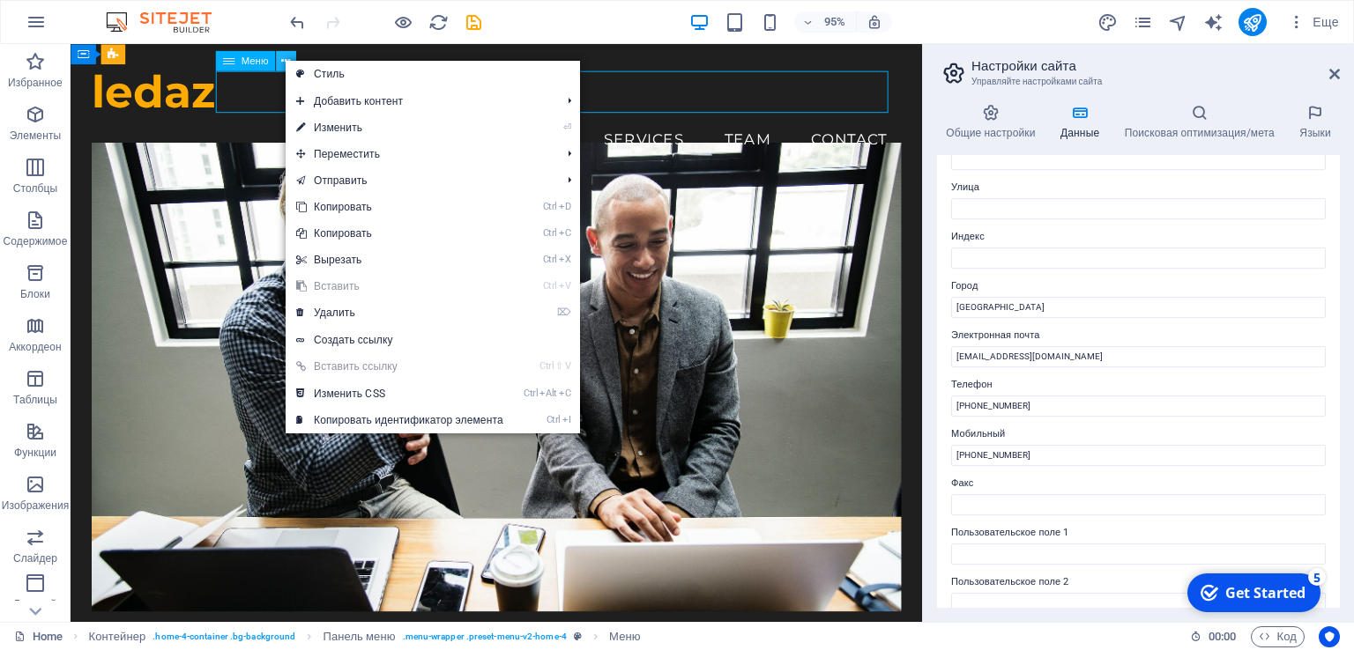
click at [286, 60] on icon at bounding box center [285, 61] width 9 height 18
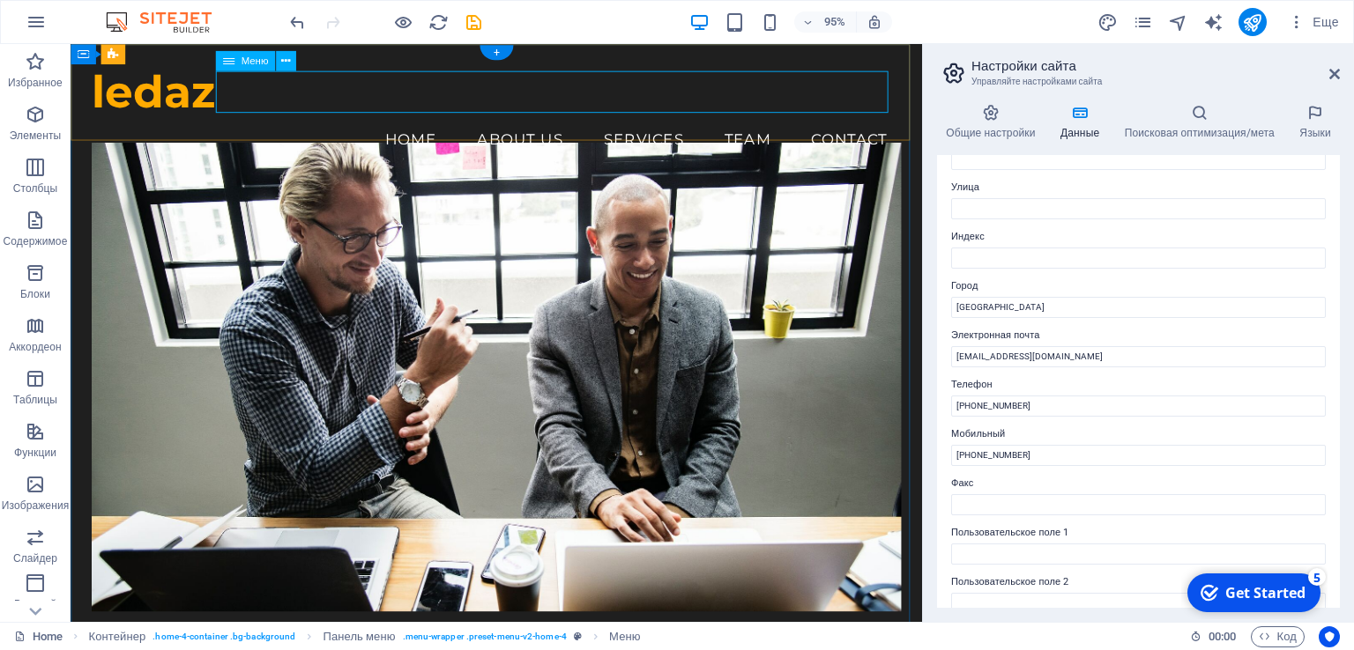
click at [759, 123] on nav "Home About Us Services Team Contact" at bounding box center [518, 145] width 851 height 44
click at [289, 61] on button at bounding box center [286, 61] width 20 height 20
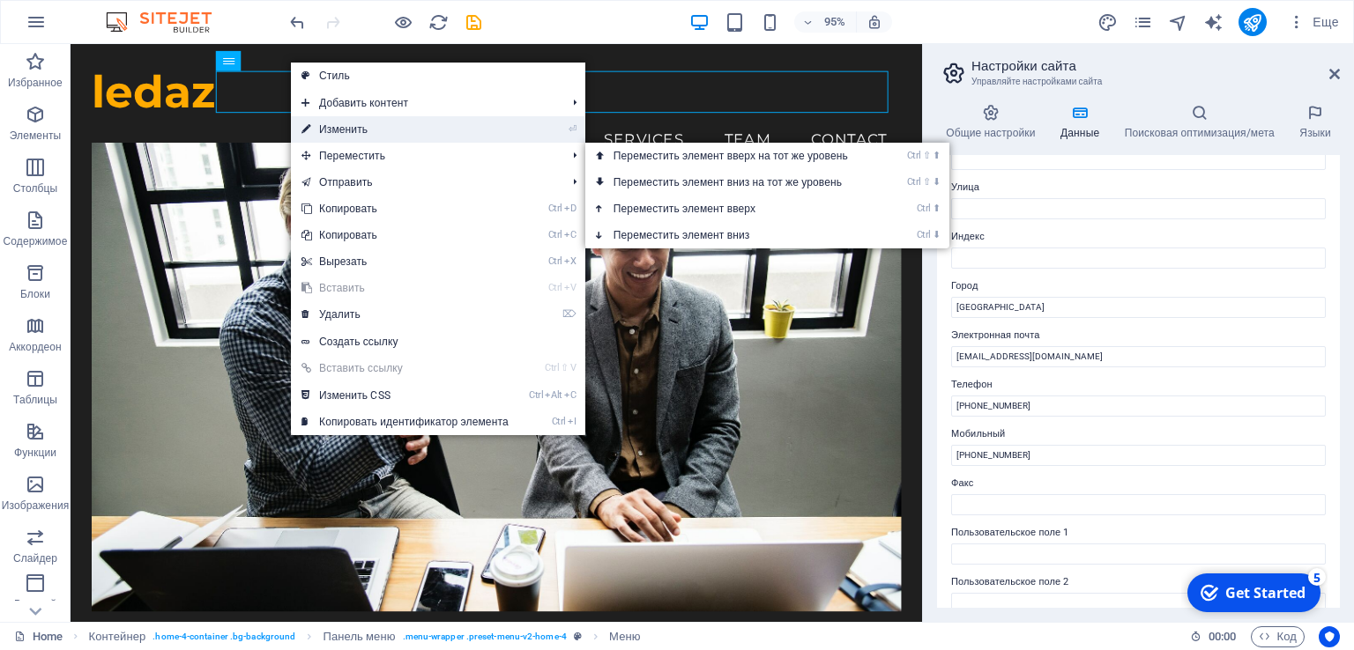
click at [387, 131] on link "⏎ Изменить" at bounding box center [405, 129] width 228 height 26
select select
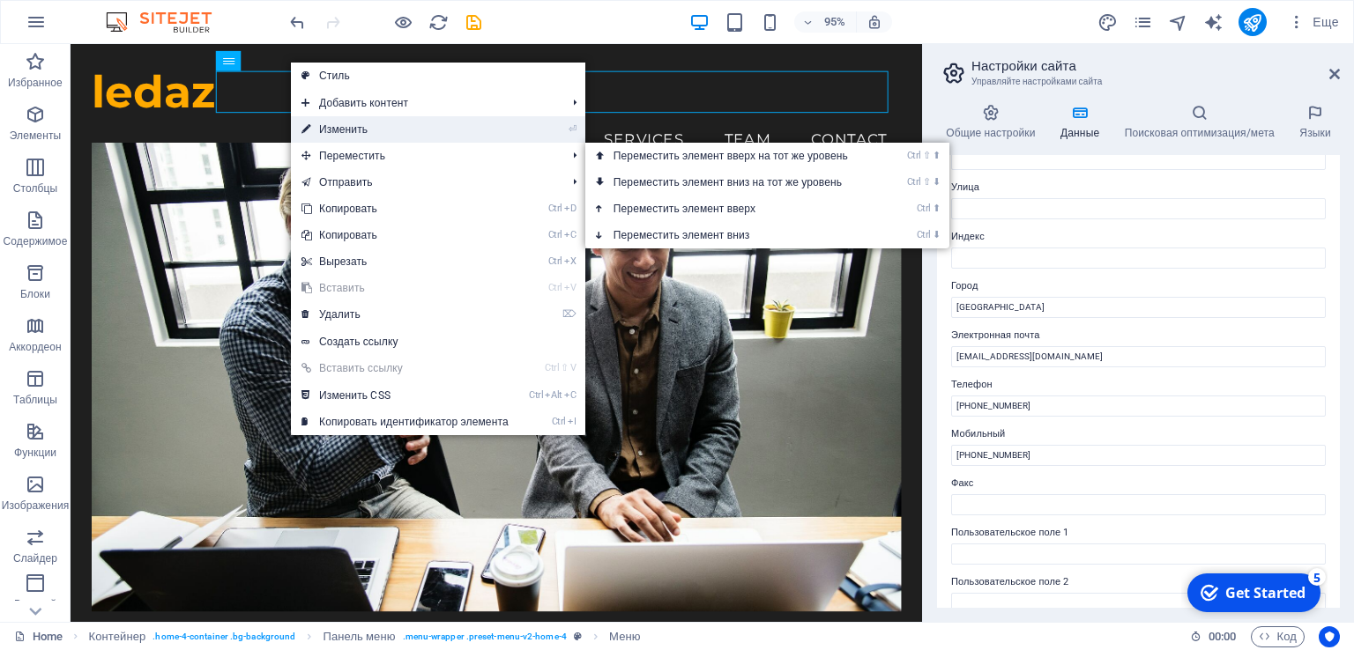
select select
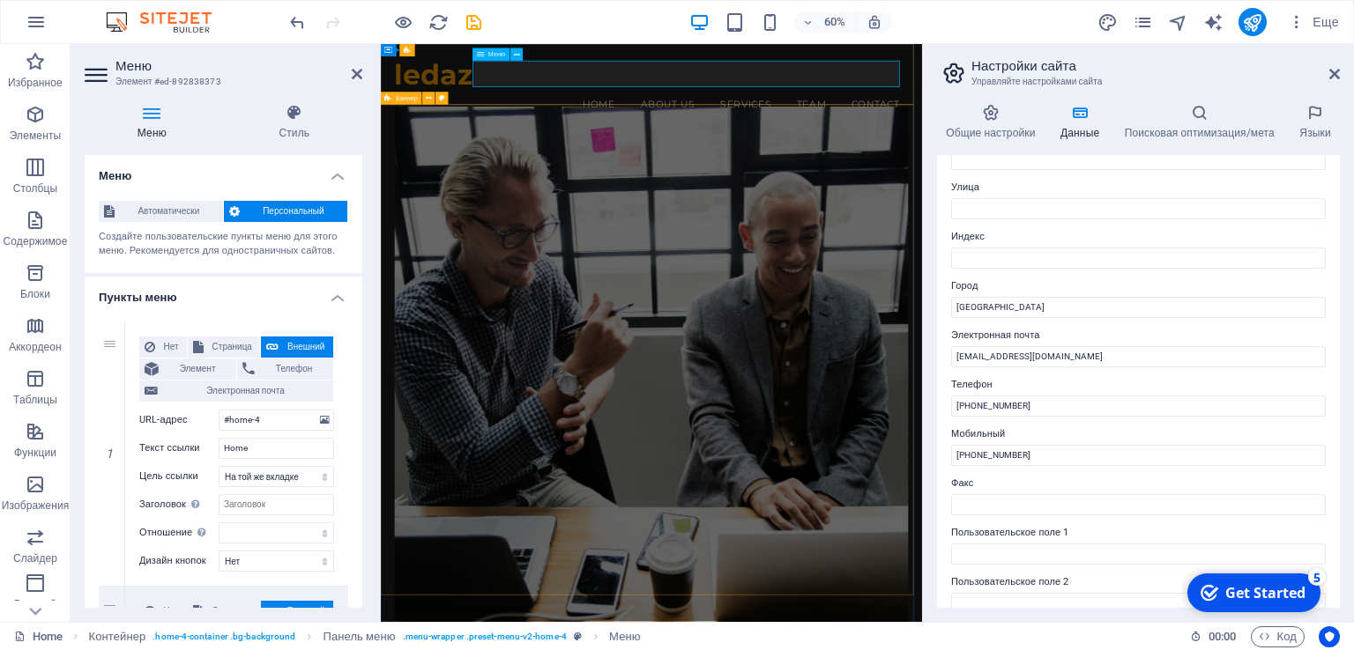
click at [732, 123] on nav "Home About Us Services Team Contact" at bounding box center [832, 145] width 857 height 44
click at [835, 123] on nav "Home About Us Services Team Contact" at bounding box center [832, 145] width 857 height 44
click at [1333, 71] on icon at bounding box center [1334, 74] width 11 height 14
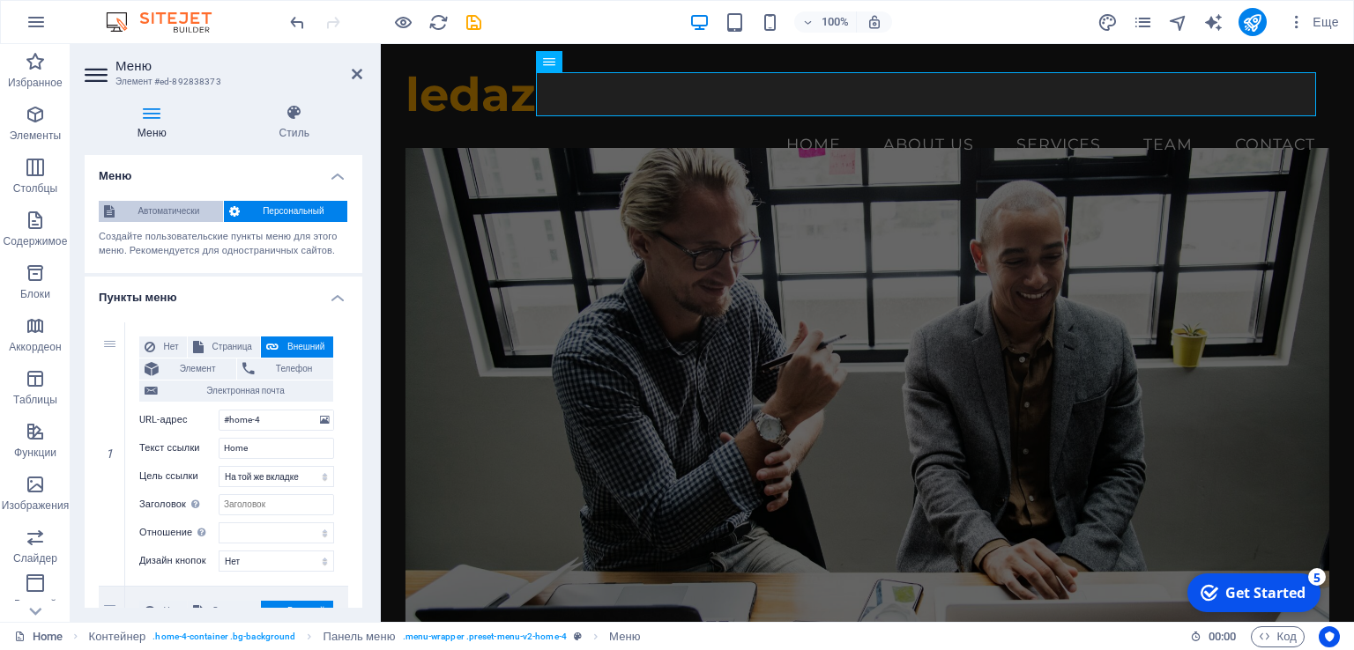
click at [185, 212] on span "Автоматически" at bounding box center [169, 211] width 98 height 21
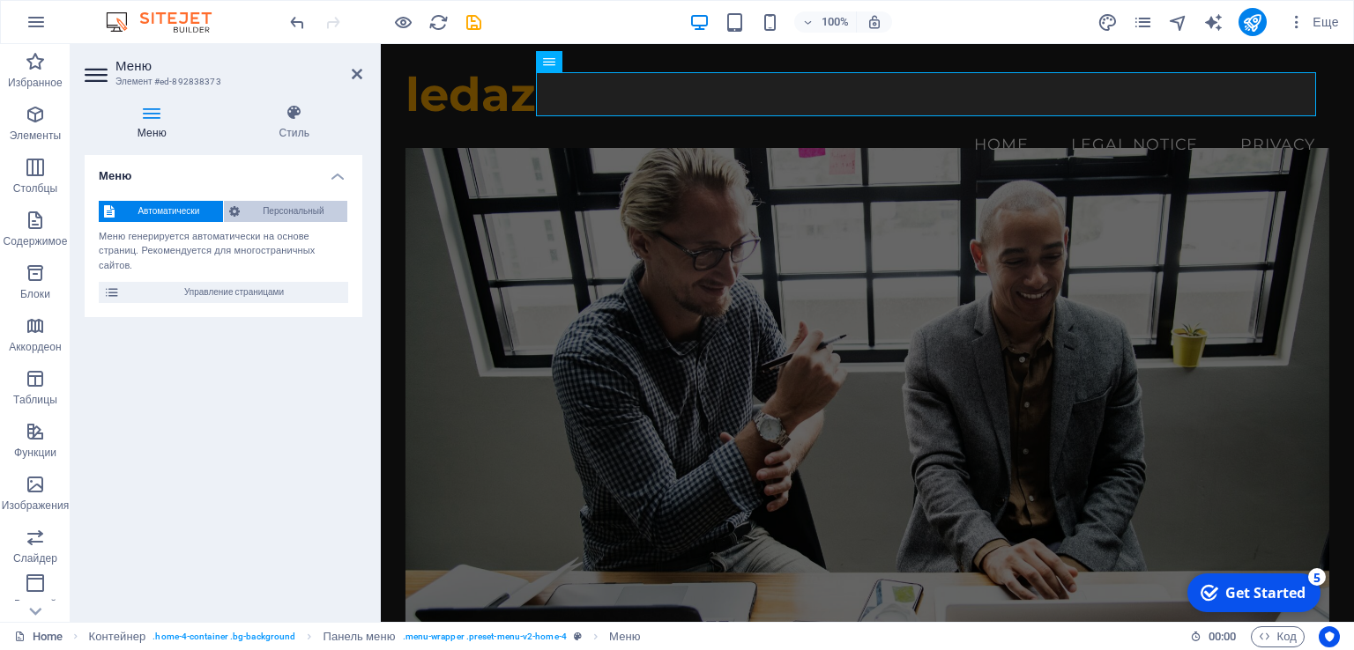
click at [262, 212] on span "Персональный" at bounding box center [293, 211] width 97 height 21
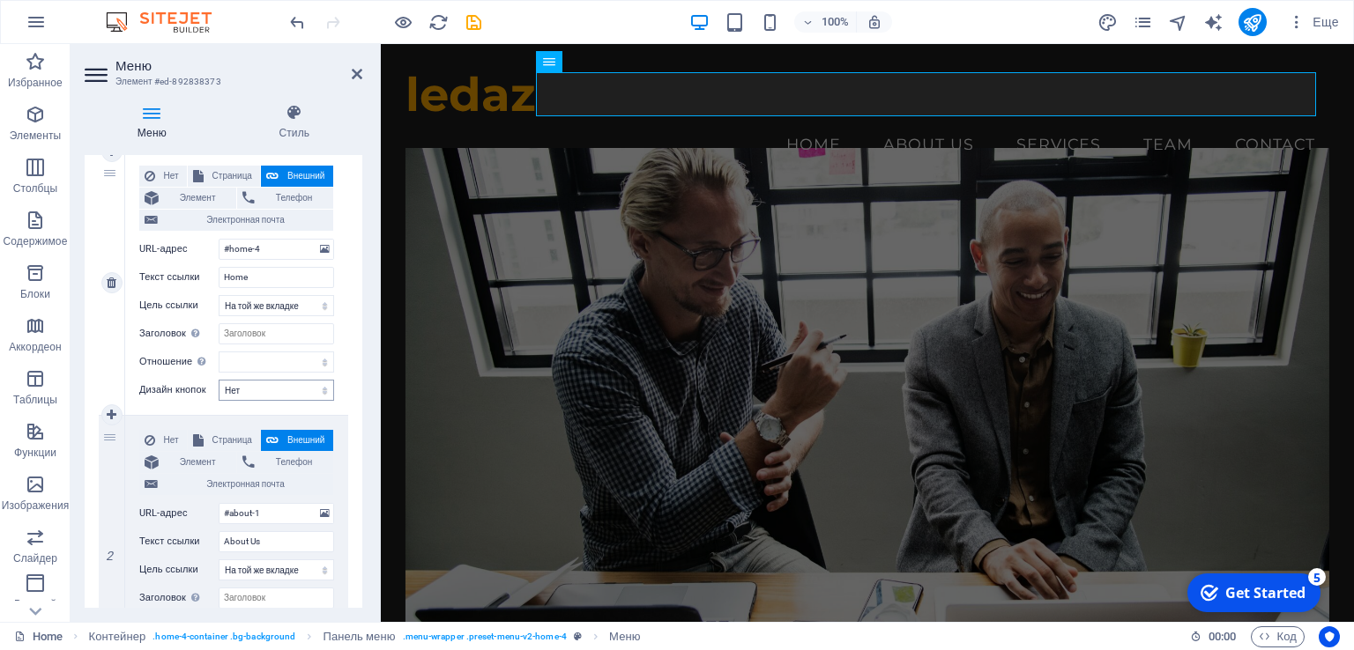
scroll to position [176, 0]
click at [323, 396] on select "[PERSON_NAME] умолчанию Первичная Вторичная" at bounding box center [276, 385] width 115 height 21
select select "default"
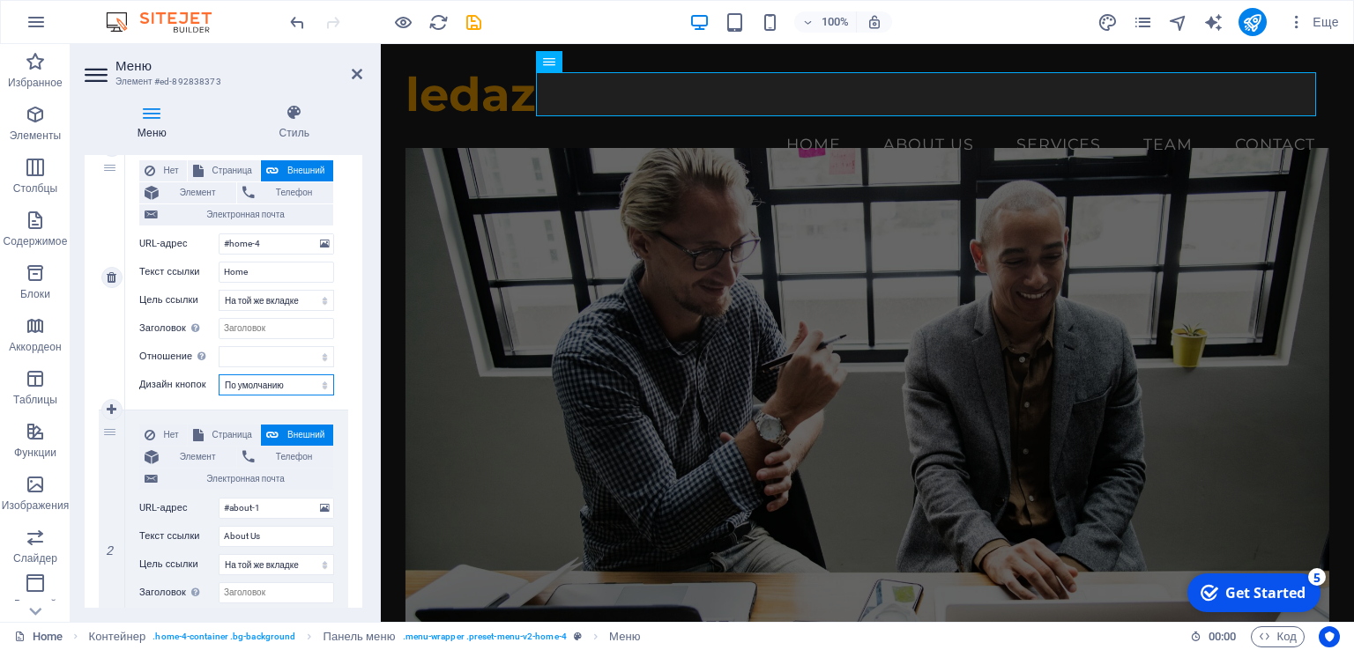
click at [219, 389] on select "[PERSON_NAME] умолчанию Первичная Вторичная" at bounding box center [276, 385] width 115 height 21
select select
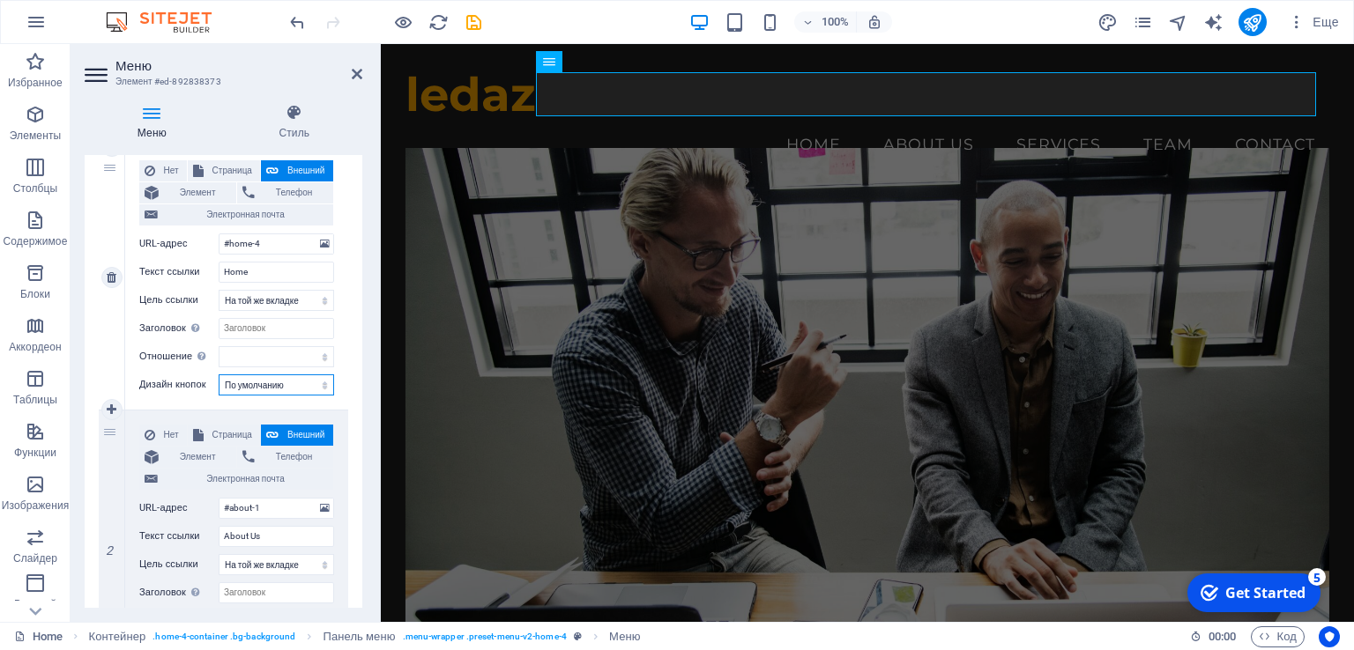
select select
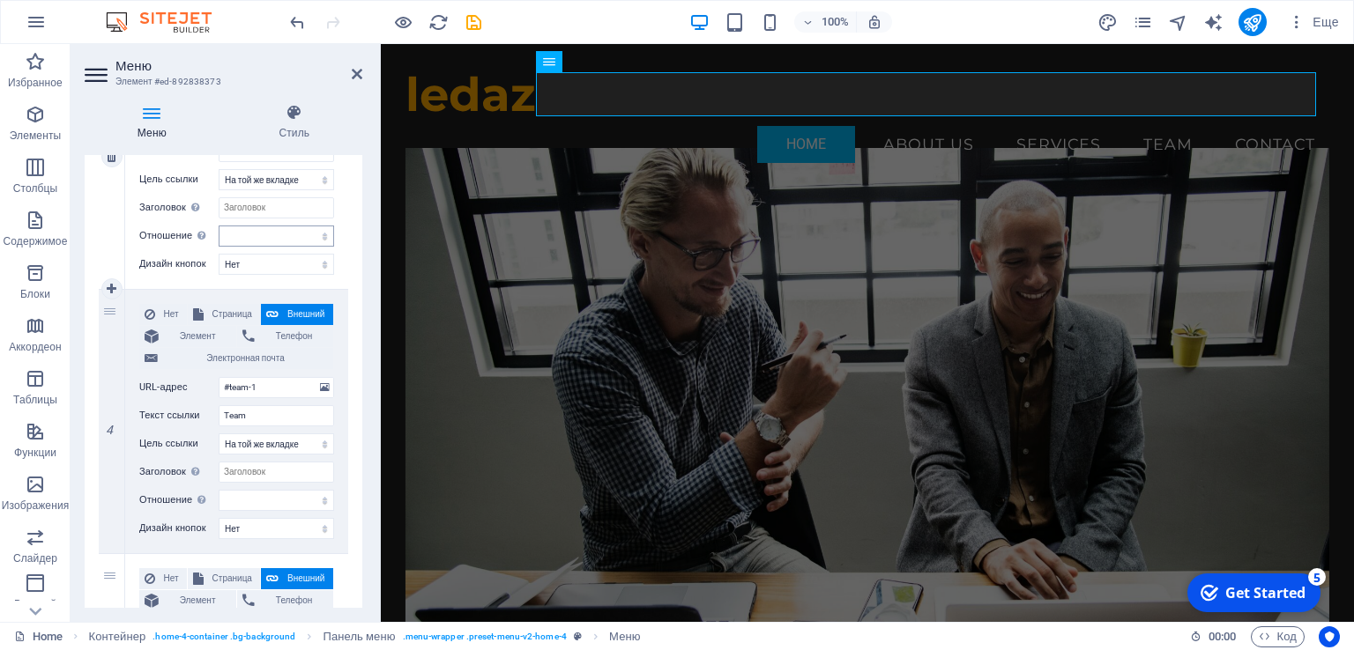
scroll to position [881, 0]
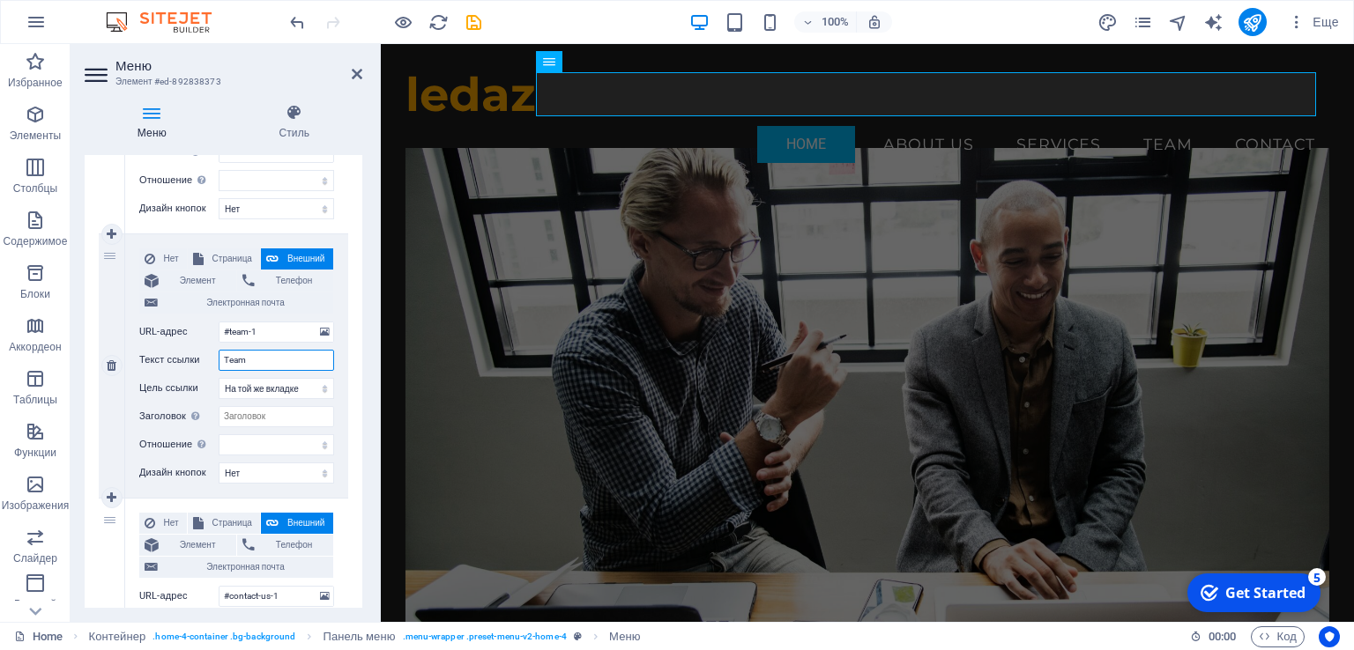
drag, startPoint x: 249, startPoint y: 381, endPoint x: 212, endPoint y: 382, distance: 37.0
click at [212, 371] on div "Текст ссылки Team" at bounding box center [236, 360] width 195 height 21
drag, startPoint x: 266, startPoint y: 347, endPoint x: 215, endPoint y: 345, distance: 51.1
click at [215, 343] on div "URL-адрес #team-1" at bounding box center [236, 332] width 195 height 21
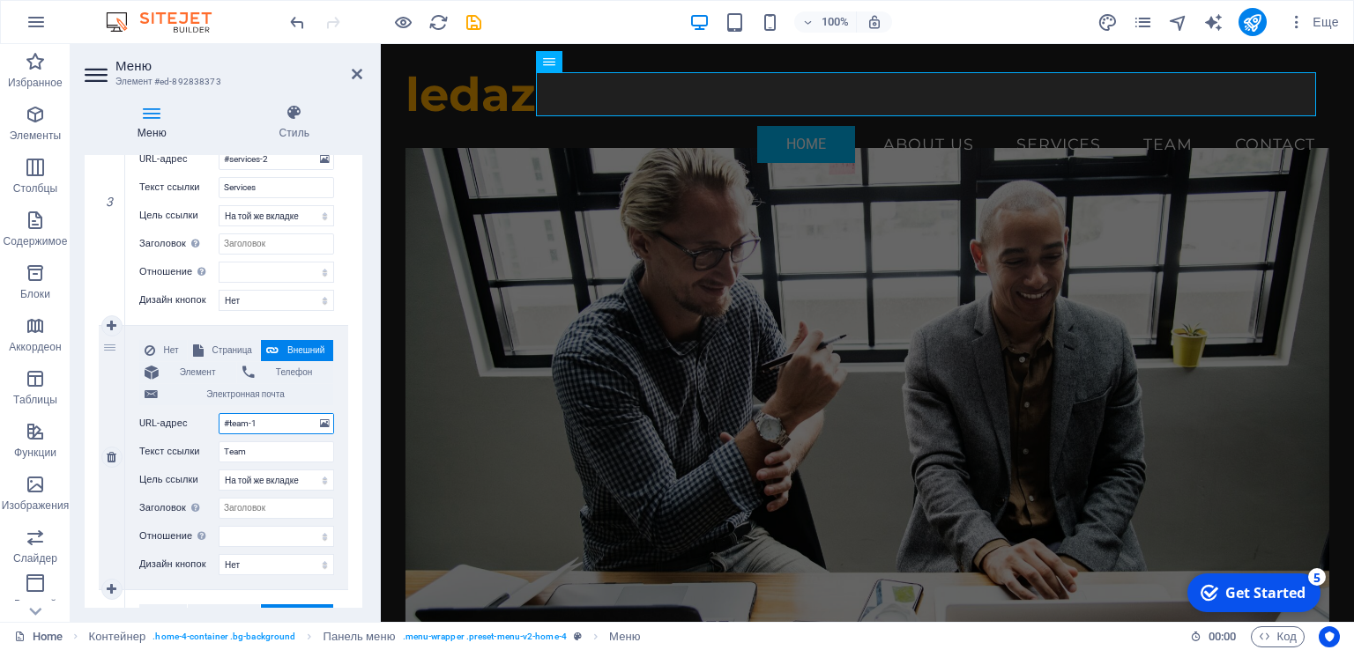
scroll to position [793, 0]
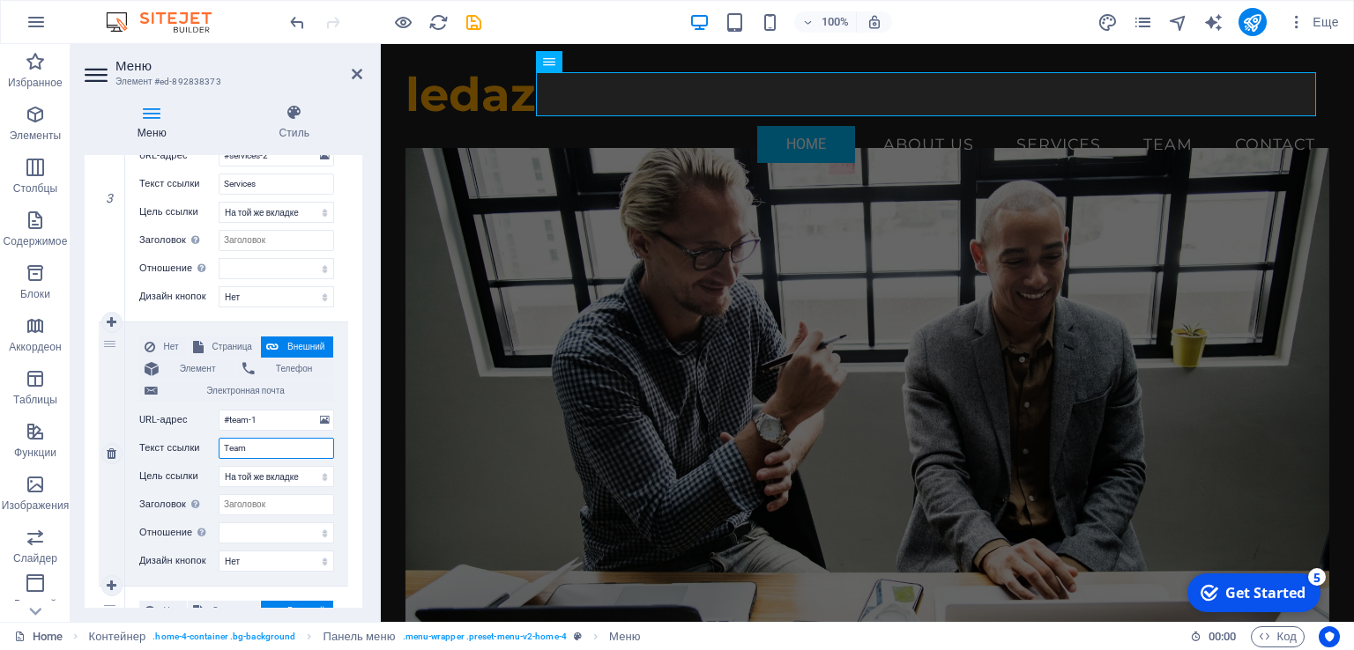
drag, startPoint x: 253, startPoint y: 462, endPoint x: 215, endPoint y: 462, distance: 37.9
click at [215, 459] on div "Текст ссылки Team" at bounding box center [236, 448] width 195 height 21
type input "G"
select select
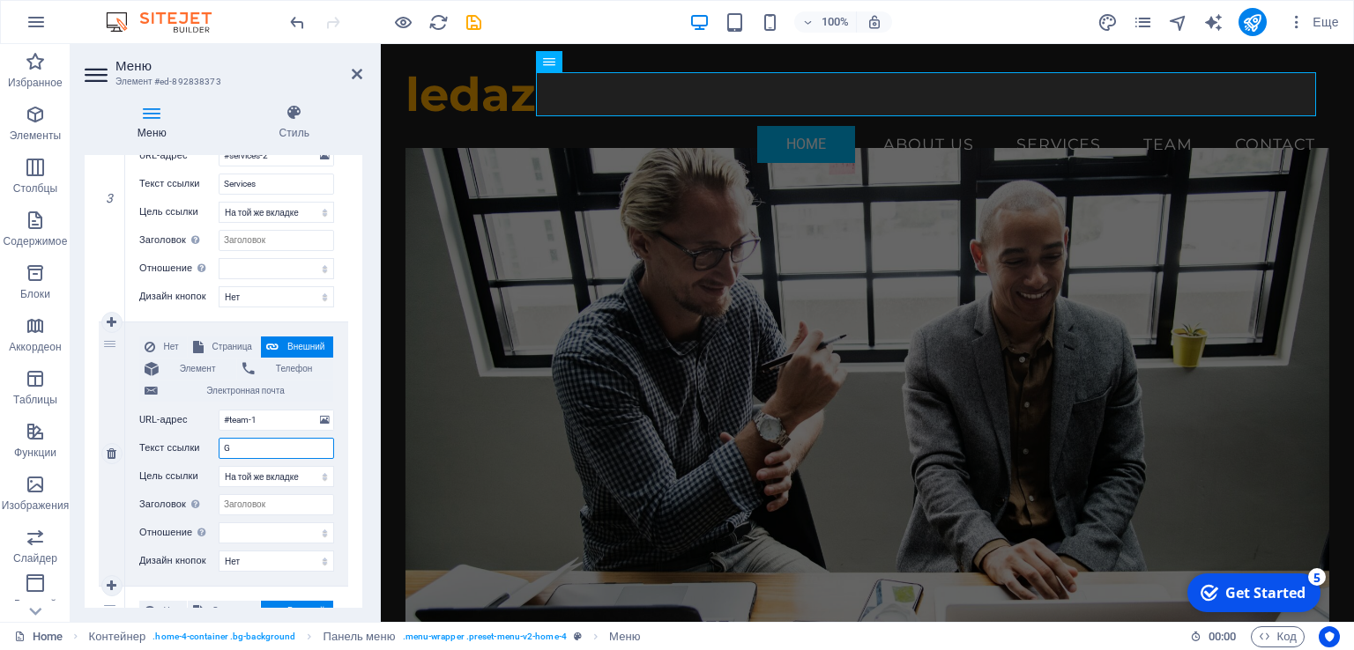
select select
type input "Gal"
select select
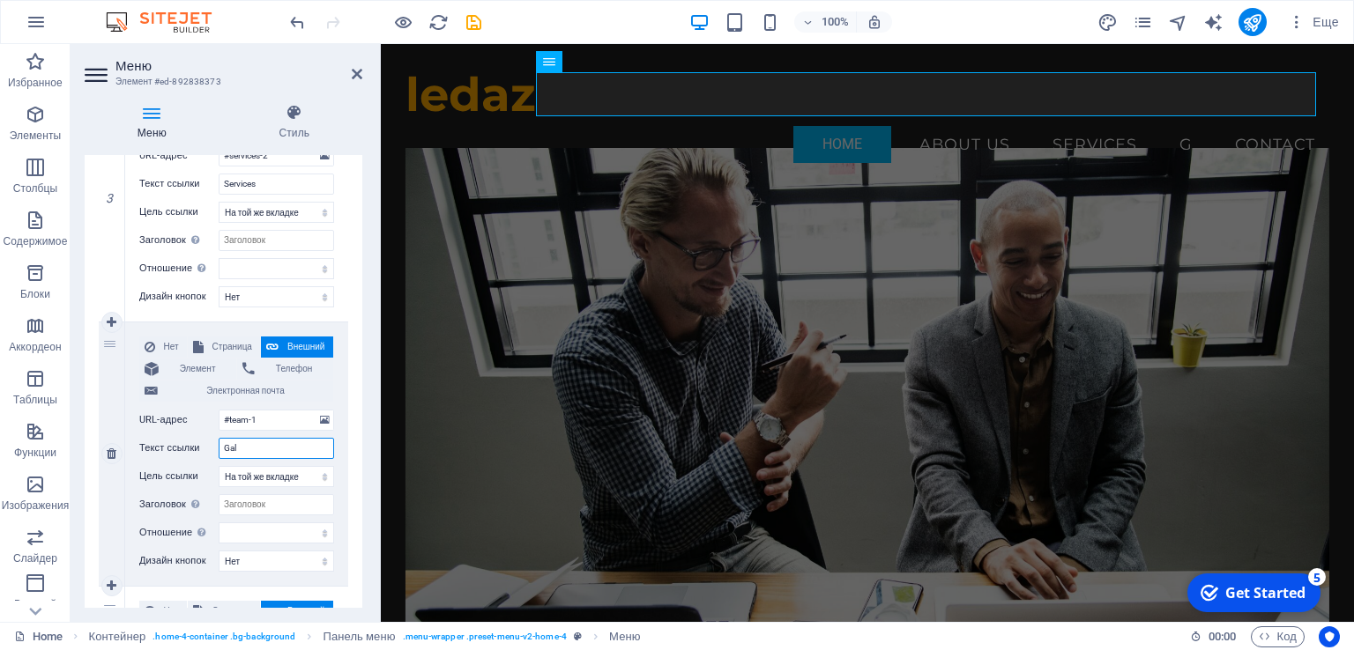
select select
type input "Galery"
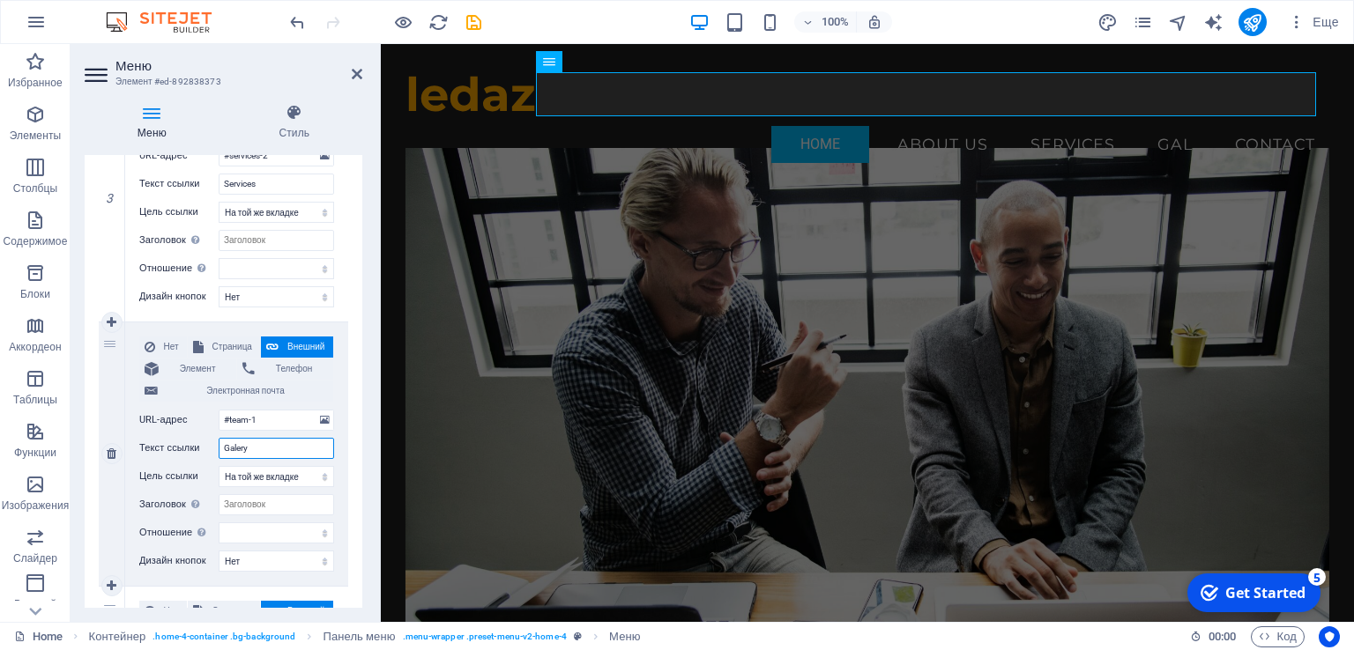
select select
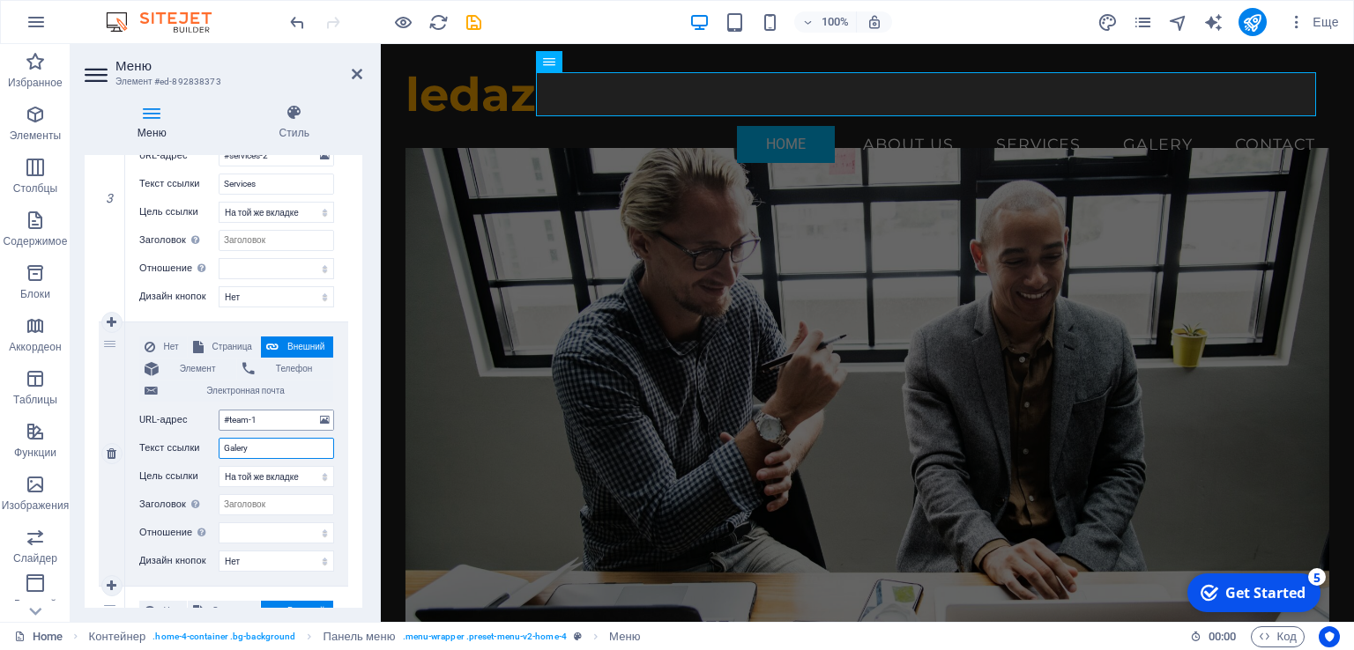
type input "Galery"
click at [272, 426] on input "#team-1" at bounding box center [276, 420] width 115 height 21
drag, startPoint x: 268, startPoint y: 435, endPoint x: 229, endPoint y: 436, distance: 38.8
click at [229, 431] on input "#team-1" at bounding box center [276, 420] width 115 height 21
type input "#gal"
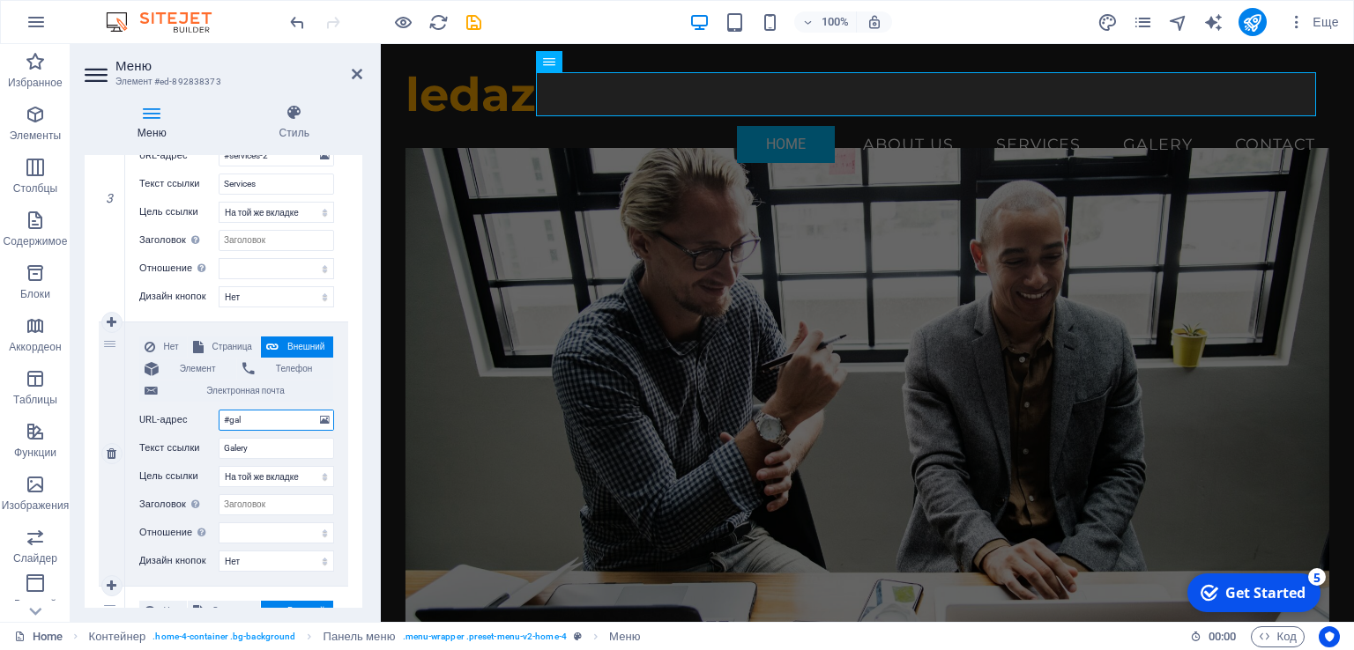
select select
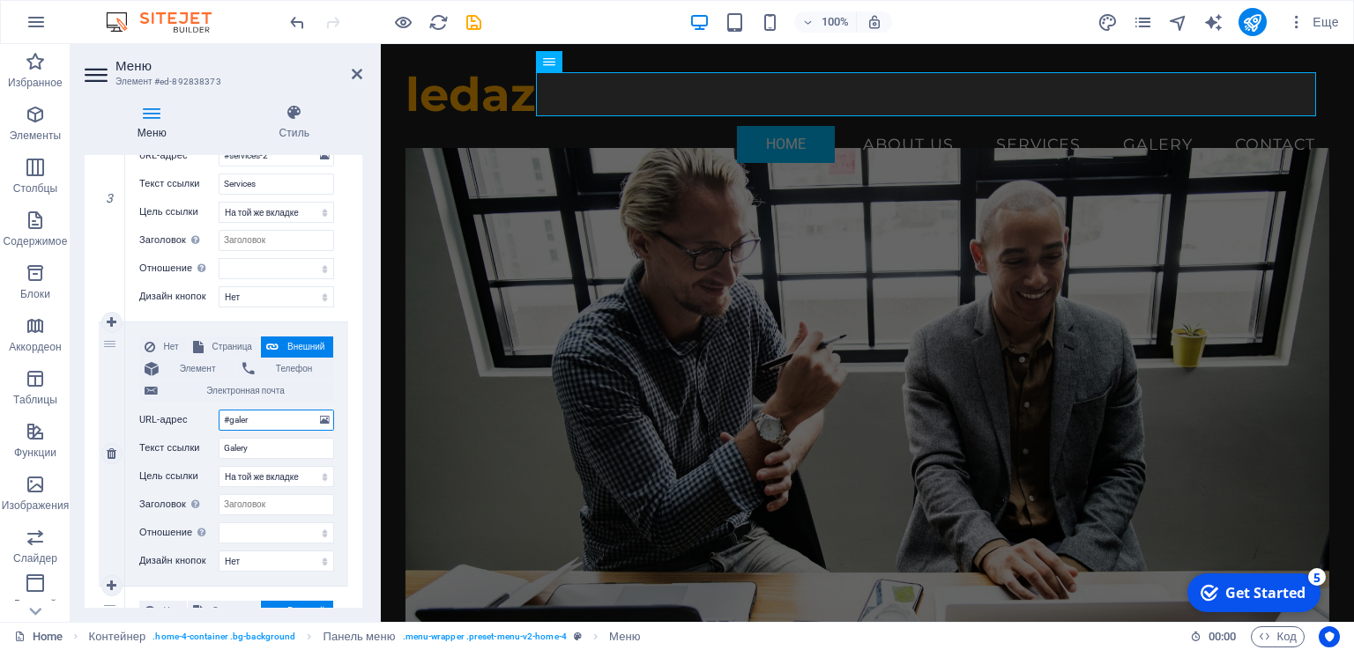
type input "#galery"
select select
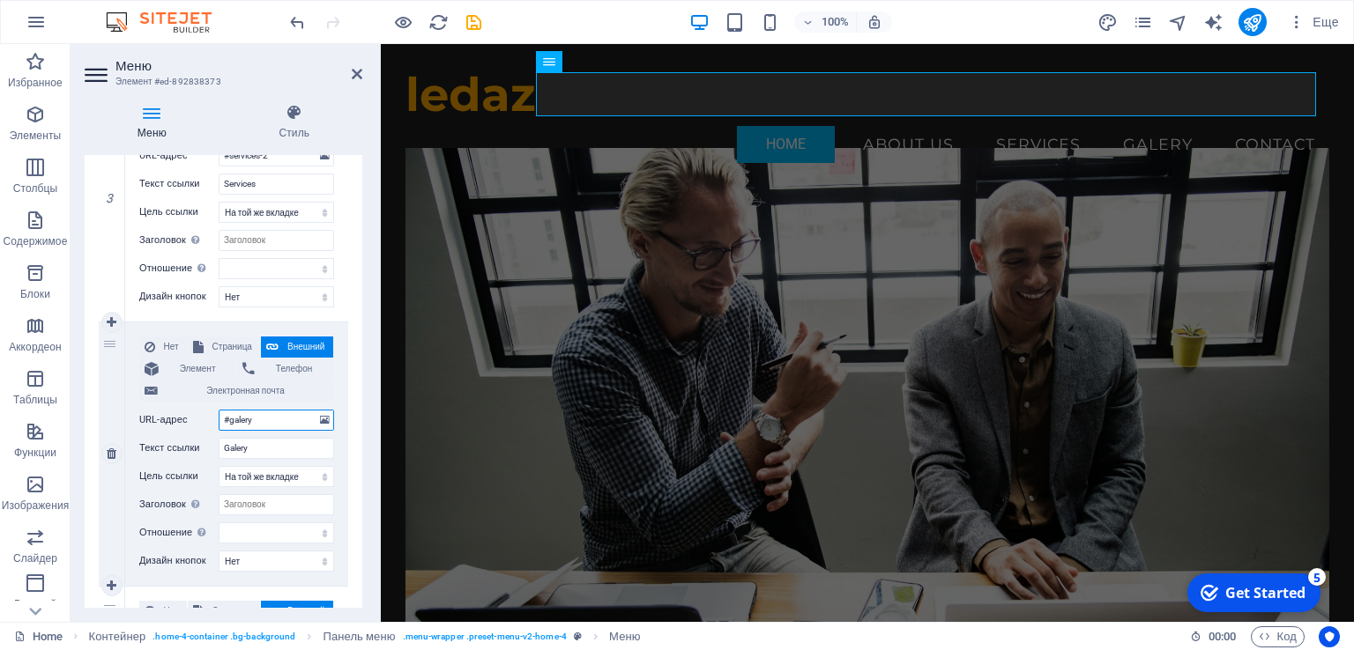
select select
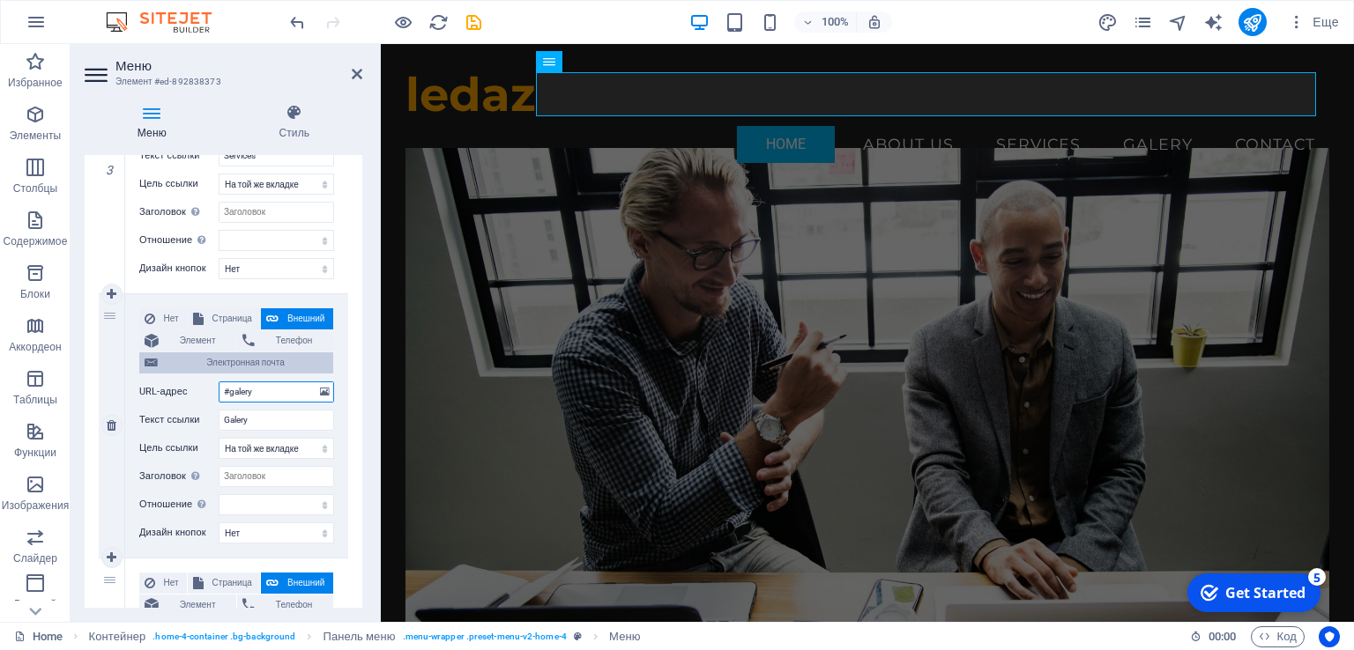
scroll to position [881, 0]
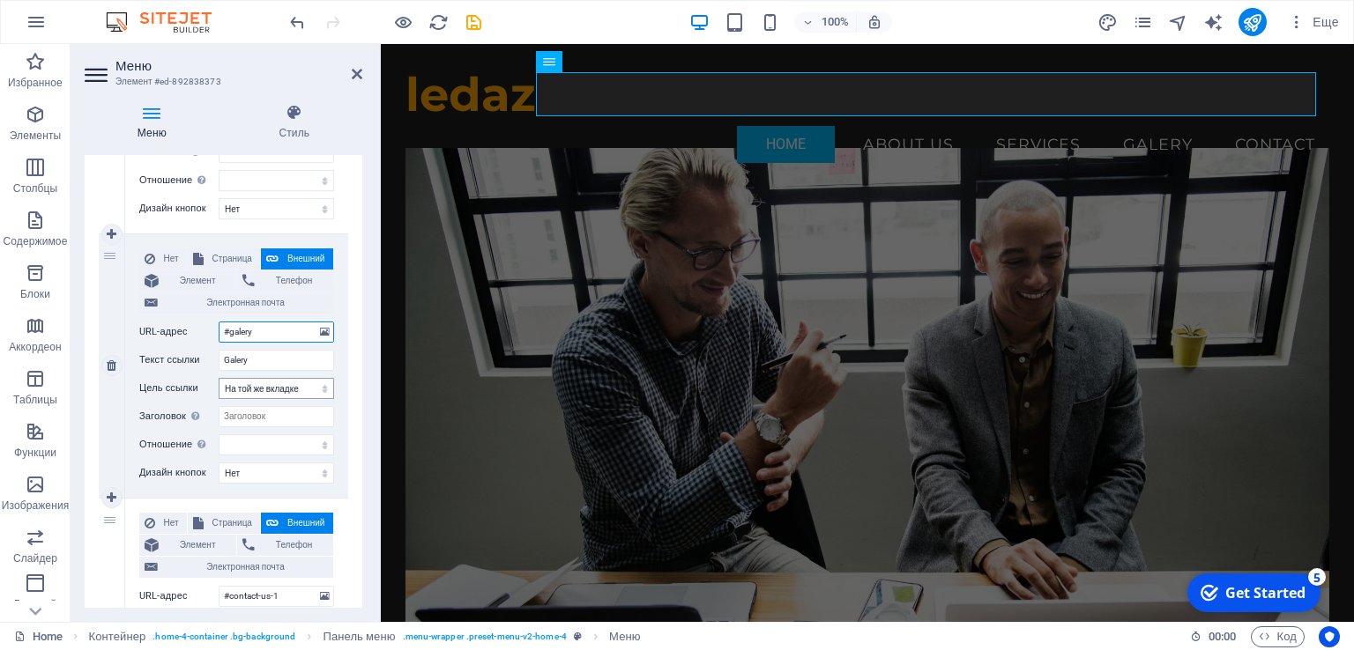
type input "#galery-"
select select
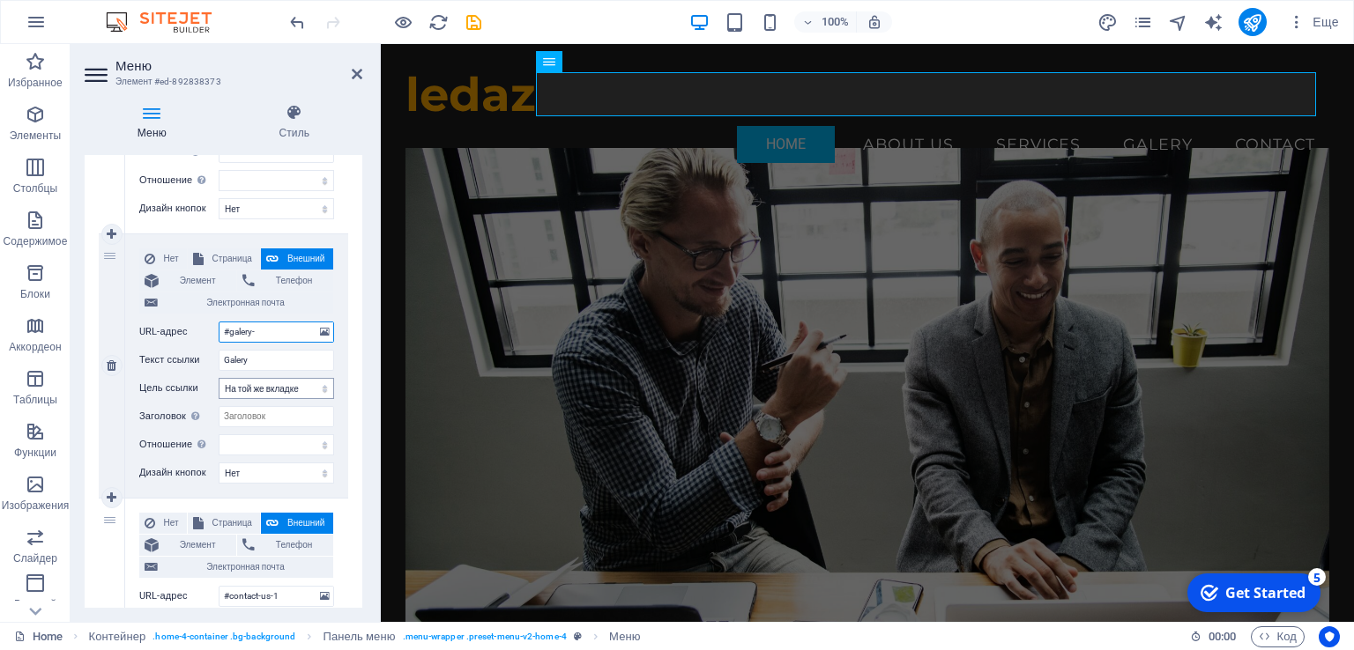
select select
type input "#galery-3"
select select
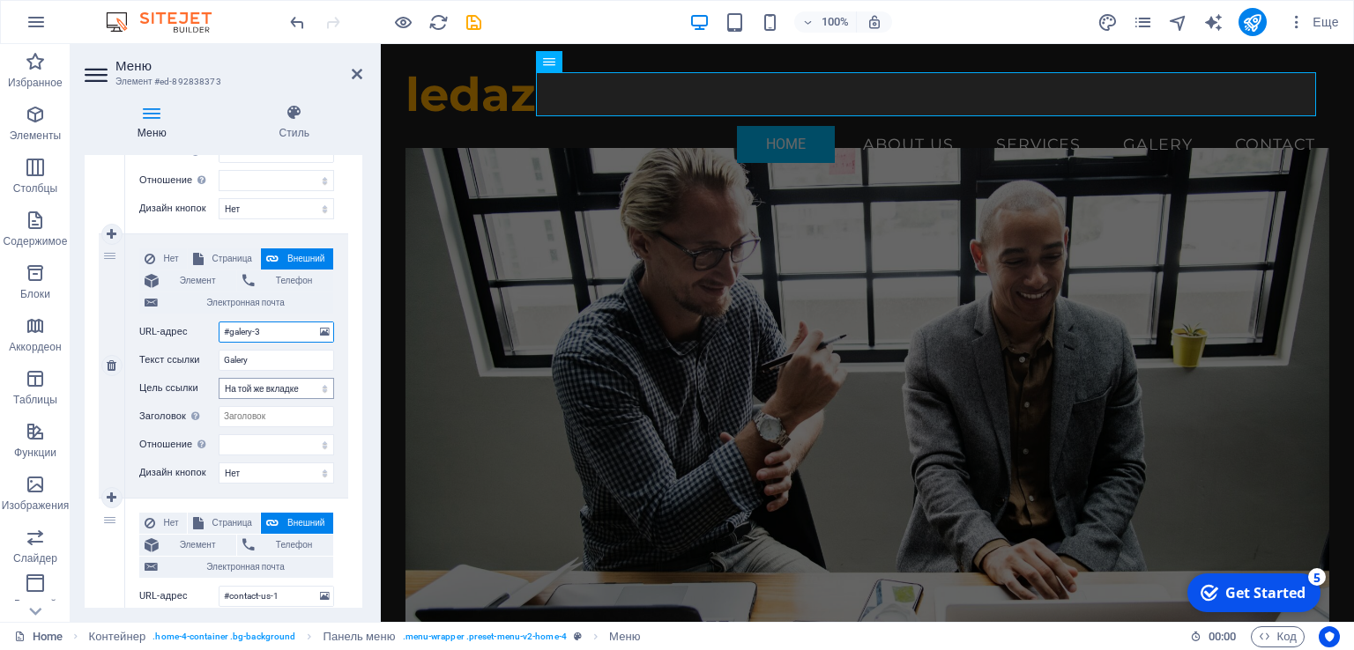
select select
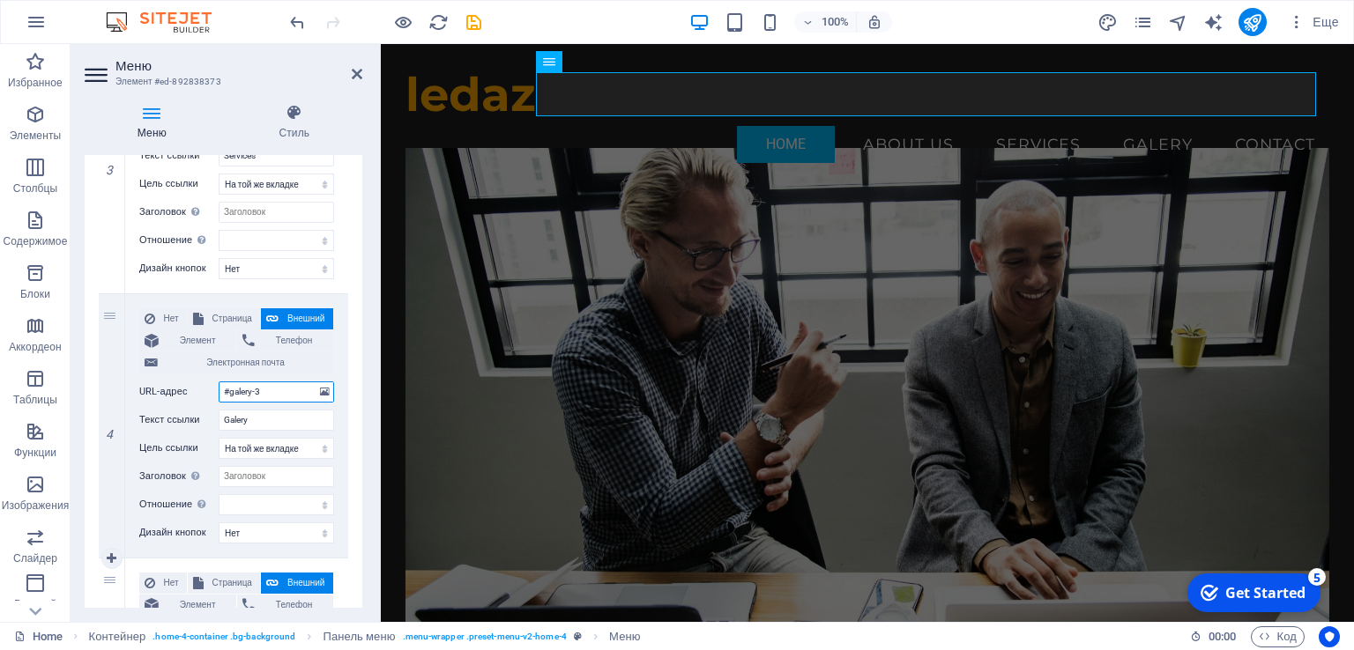
scroll to position [772, 0]
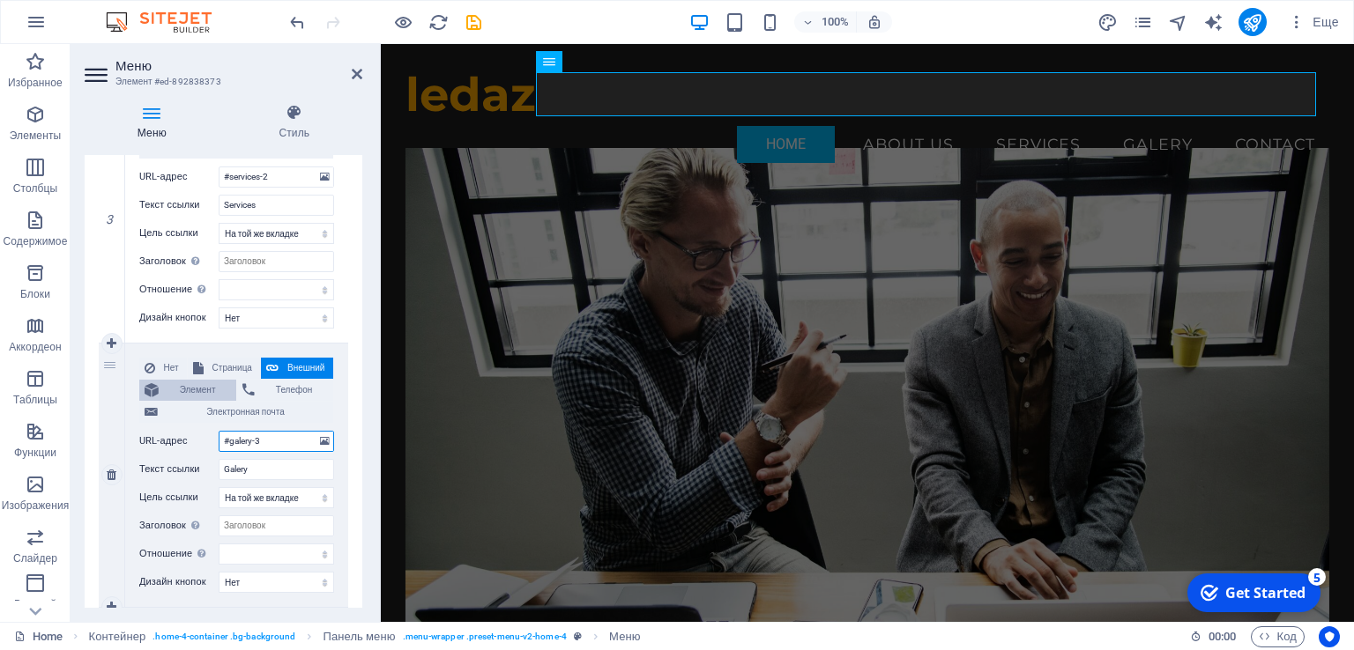
type input "#galery-3"
click at [195, 401] on span "Элемент" at bounding box center [197, 390] width 67 height 21
select select
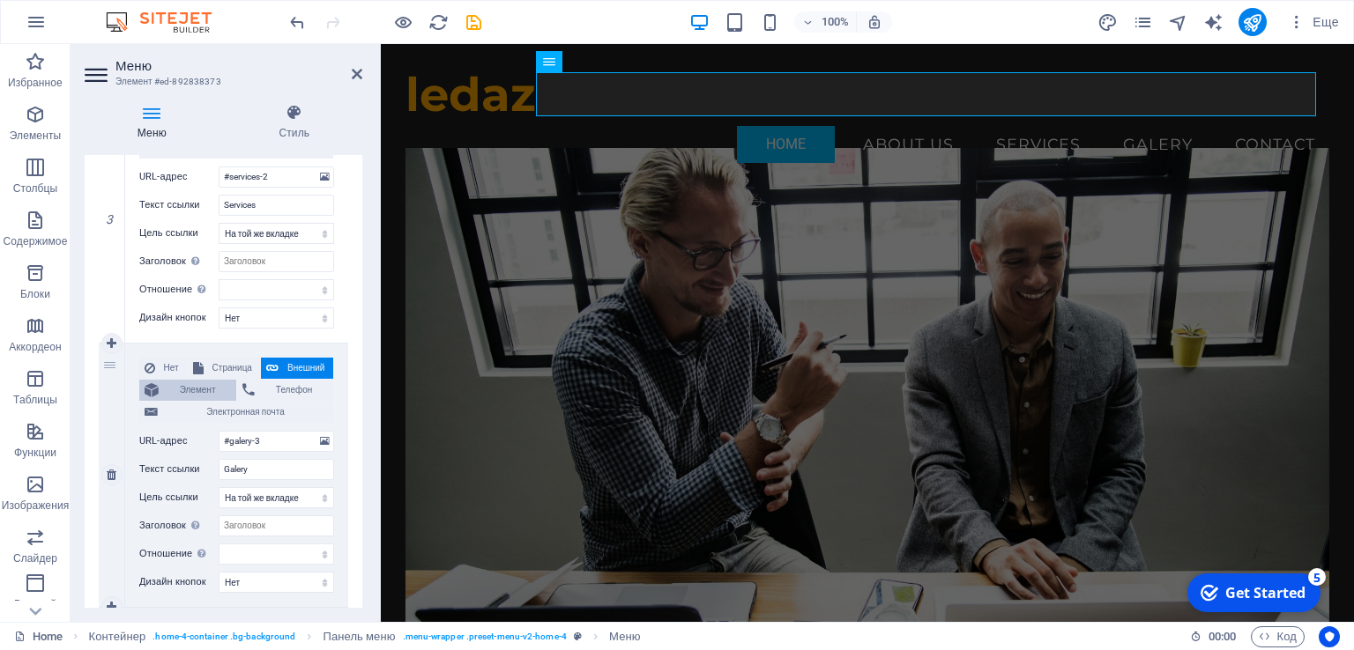
select select
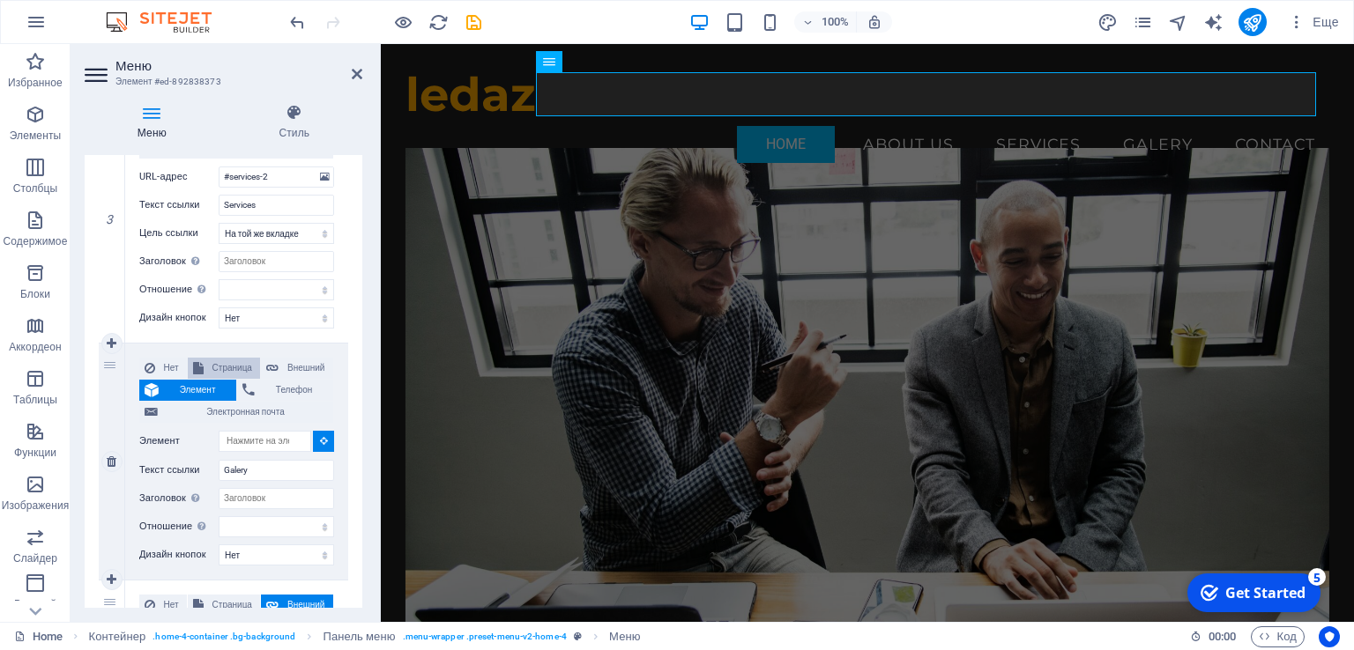
click at [222, 378] on span "Страница" at bounding box center [232, 368] width 46 height 21
select select
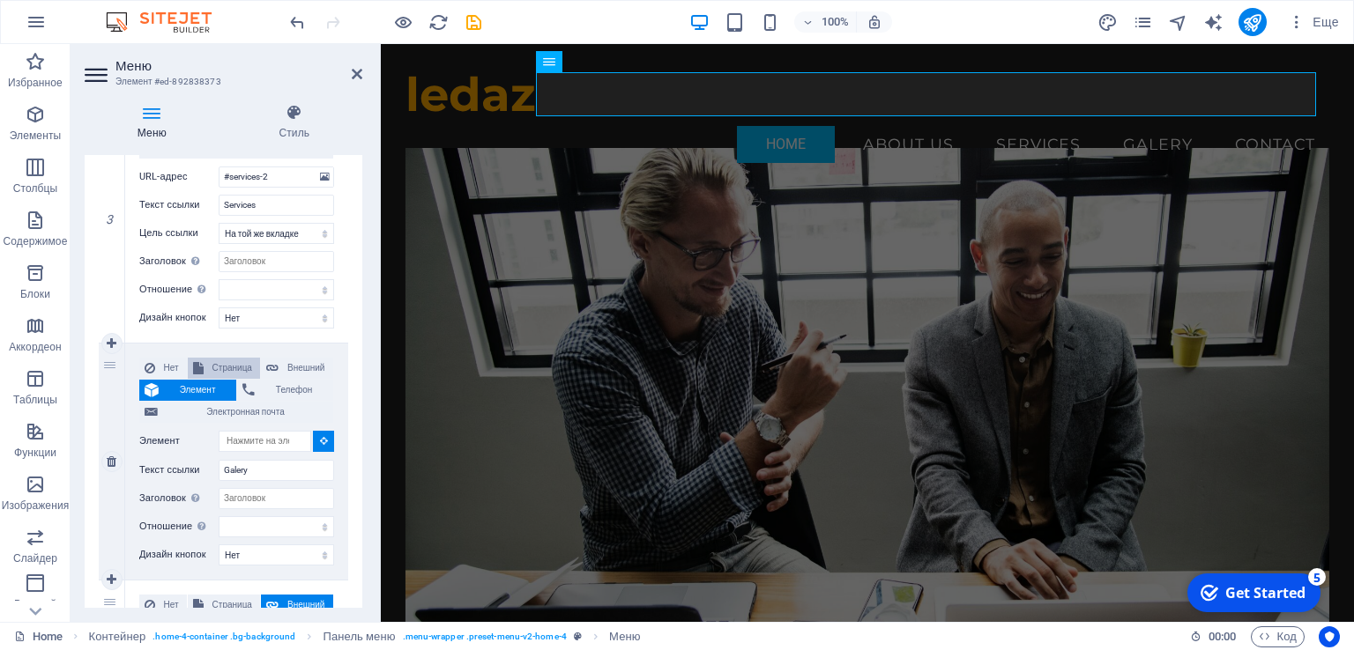
select select
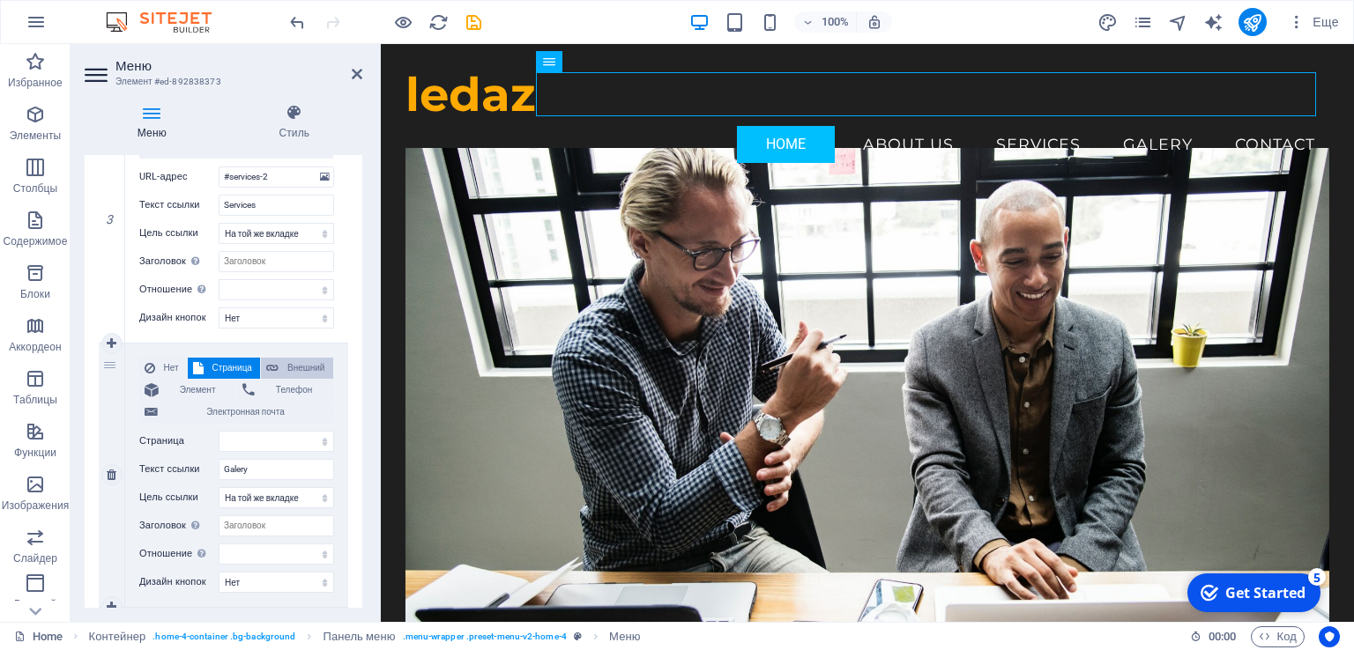
click at [291, 379] on span "Внешний" at bounding box center [306, 368] width 44 height 21
select select
select select "blank"
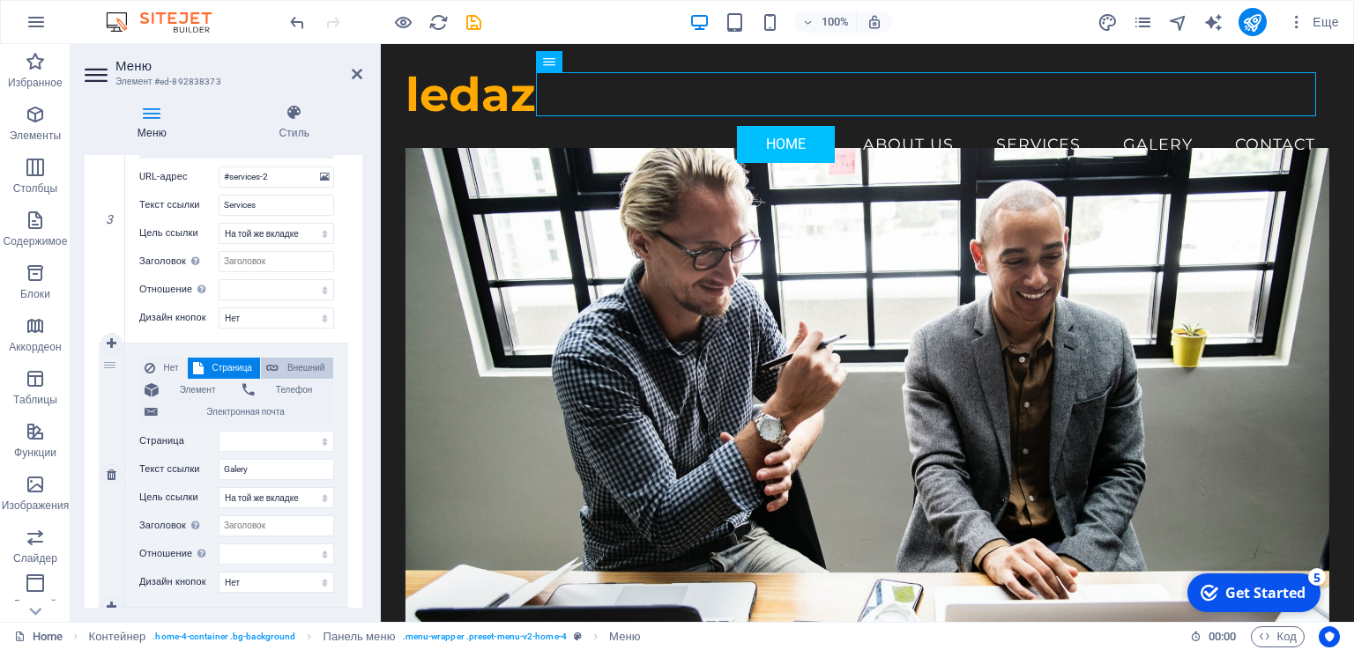
select select
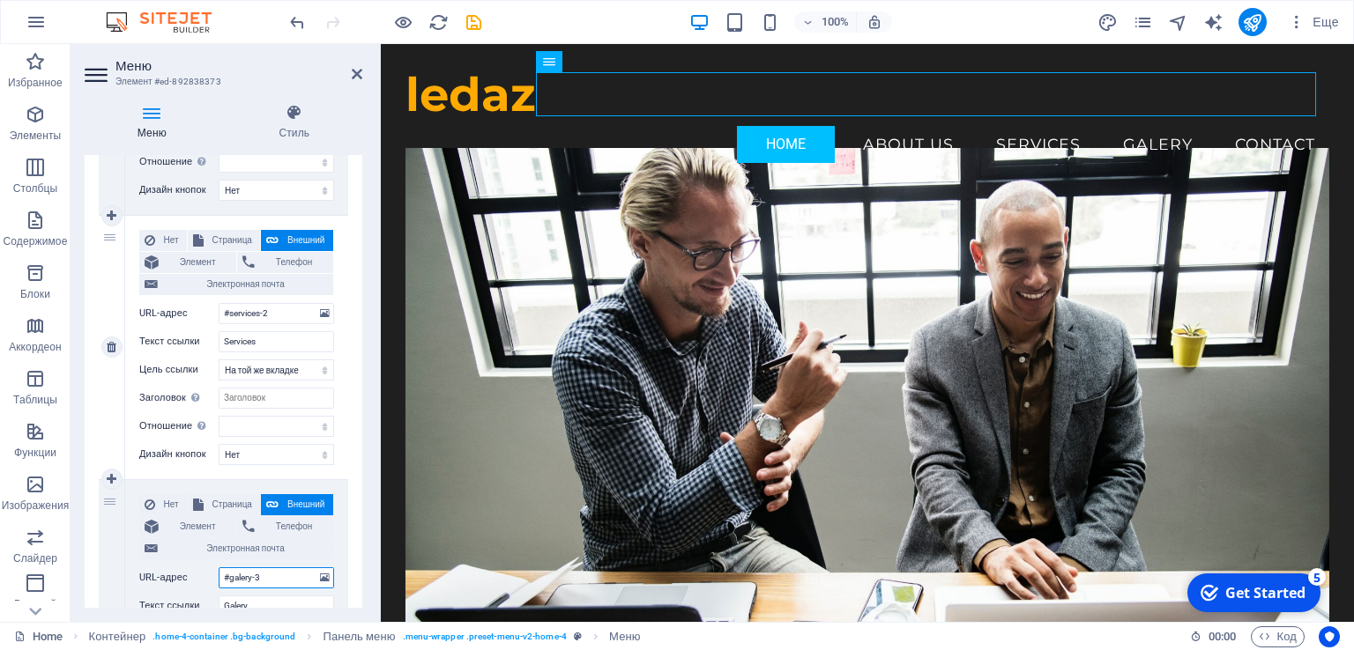
scroll to position [684, 0]
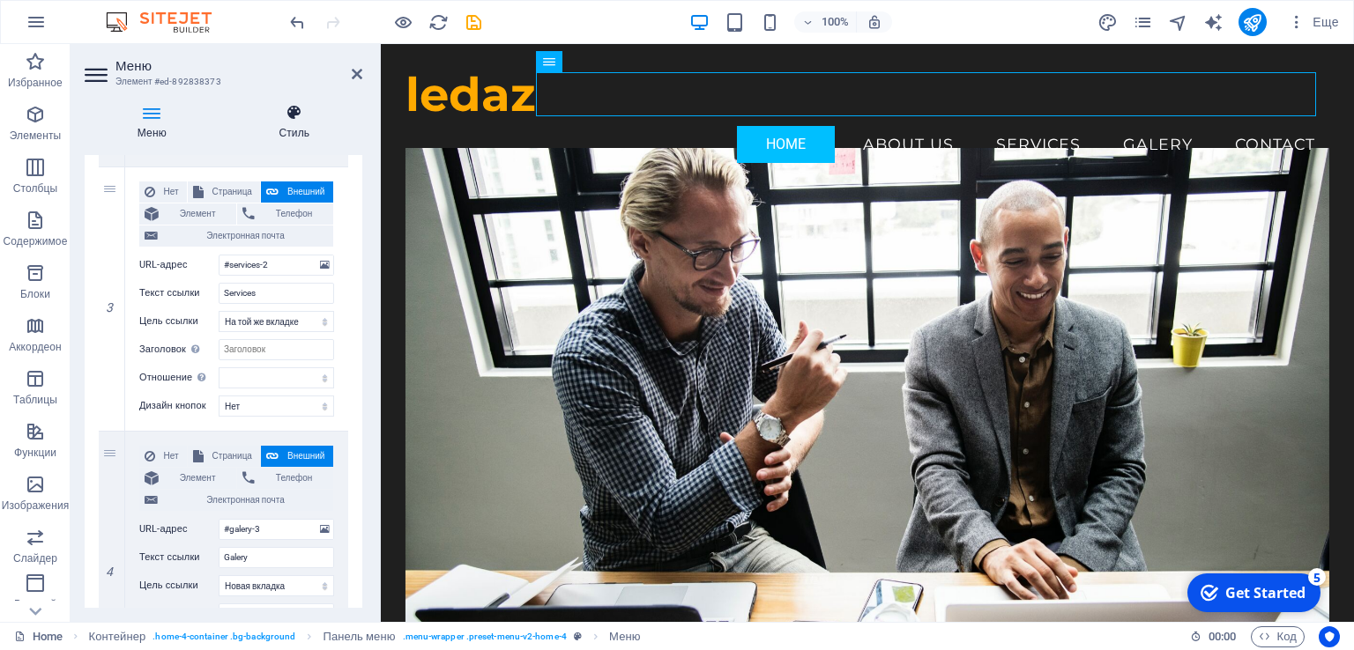
click at [293, 119] on icon at bounding box center [295, 113] width 136 height 18
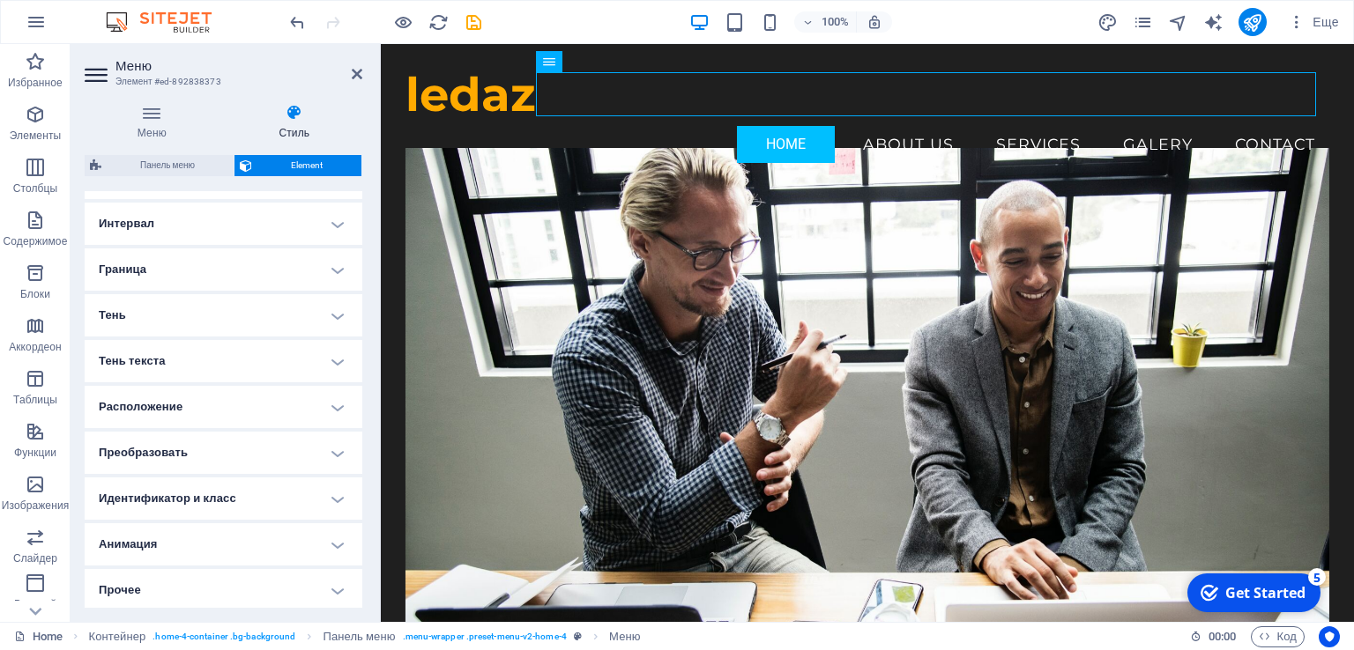
scroll to position [328, 0]
click at [330, 405] on h4 "Расположение" at bounding box center [224, 404] width 278 height 42
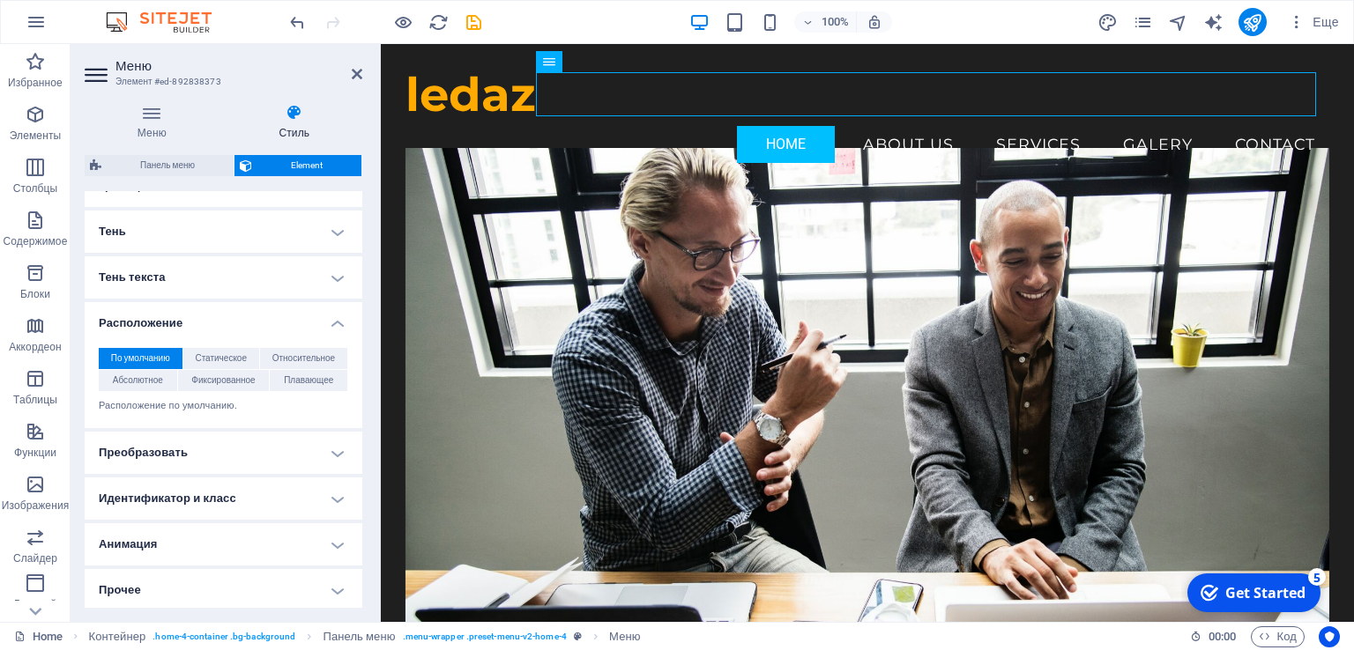
scroll to position [411, 0]
click at [335, 539] on h4 "Анимация" at bounding box center [224, 542] width 278 height 42
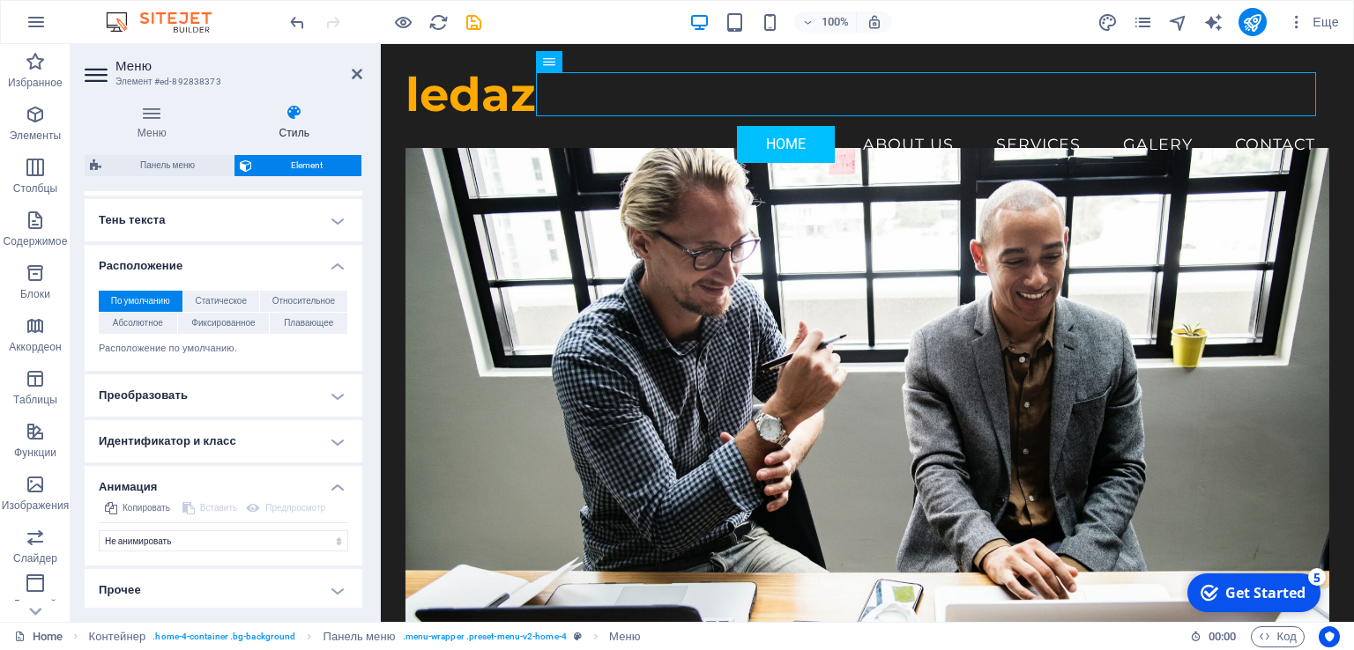
scroll to position [468, 0]
click at [338, 537] on select "Не анимировать Показать / скрыть Сдвинуть вверх / вниз Увеличить/уменьшить Сдви…" at bounding box center [223, 538] width 249 height 21
click at [99, 528] on select "Не анимировать Показать / скрыть Сдвинуть вверх / вниз Увеличить/уменьшить Сдви…" at bounding box center [223, 538] width 249 height 21
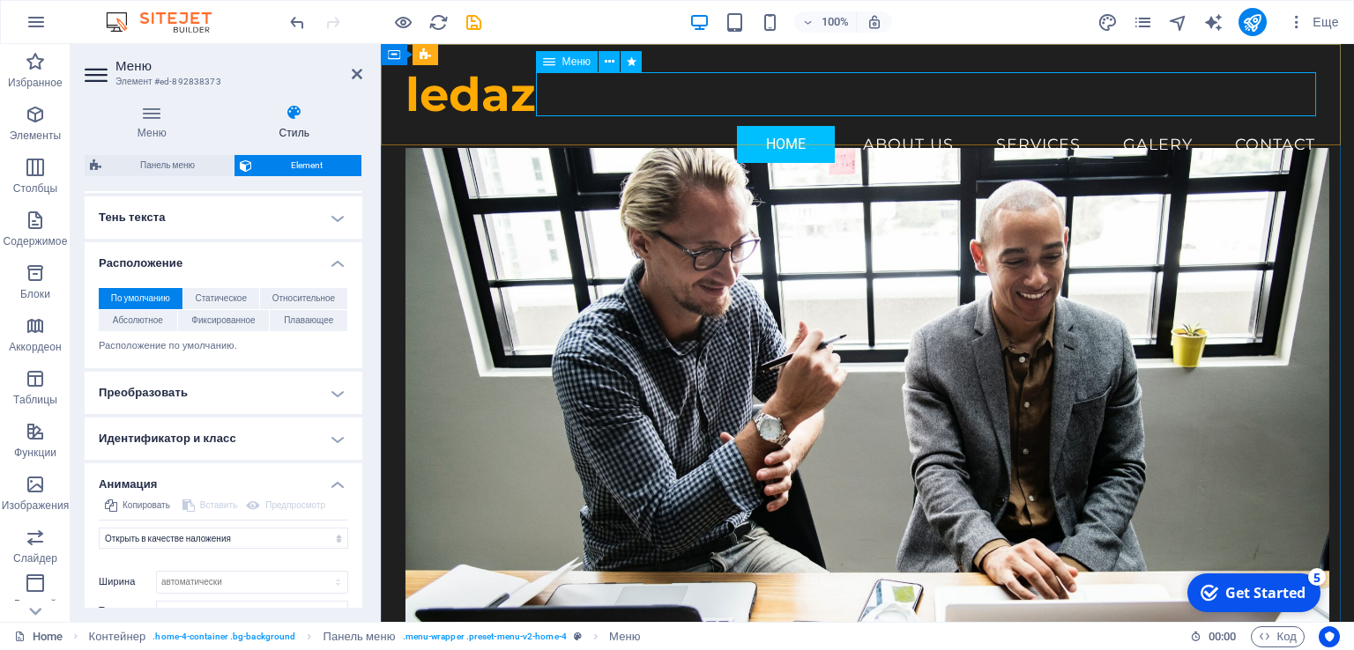
click at [871, 123] on nav "Home About Us Services Galery Contact" at bounding box center [867, 145] width 925 height 44
click at [790, 123] on nav "Home About Us Services Galery Contact" at bounding box center [867, 145] width 925 height 44
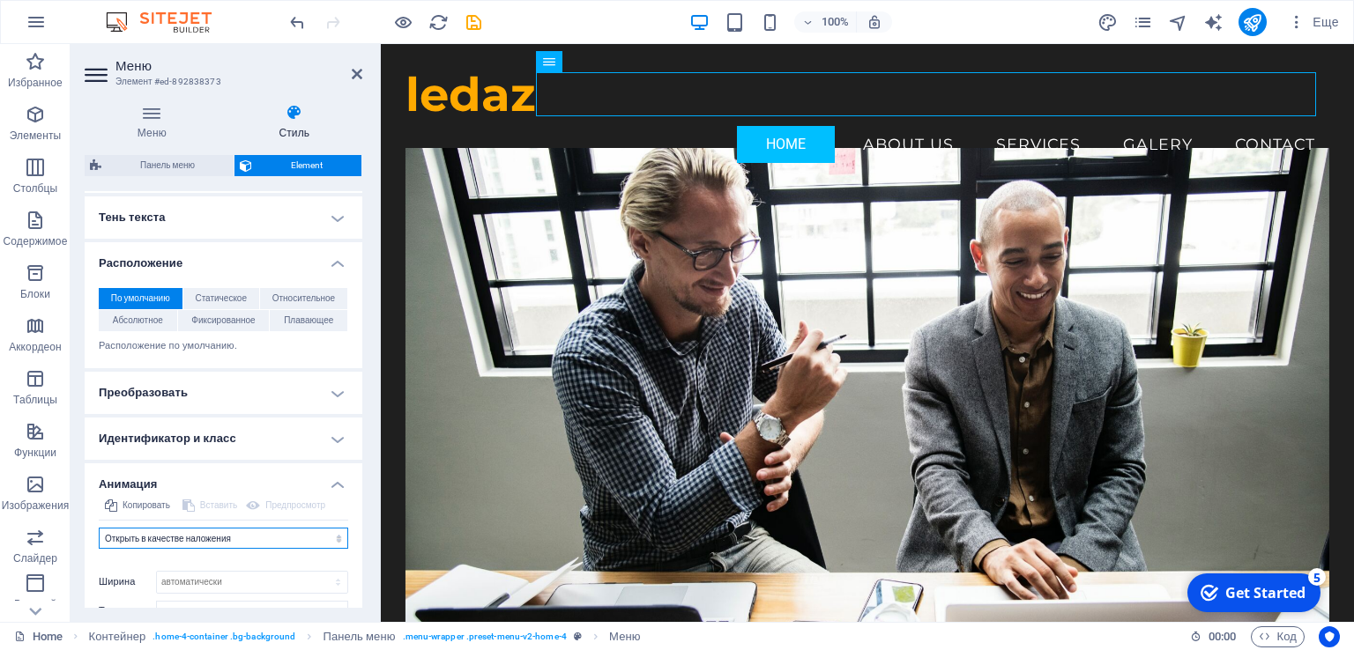
click at [338, 540] on select "Не анимировать Показать / скрыть Сдвинуть вверх / вниз Увеличить/уменьшить Сдви…" at bounding box center [223, 538] width 249 height 21
select select "move-top-to-bottom"
click at [99, 528] on select "Не анимировать Показать / скрыть Сдвинуть вверх / вниз Увеличить/уменьшить Сдви…" at bounding box center [223, 538] width 249 height 21
select select "scroll"
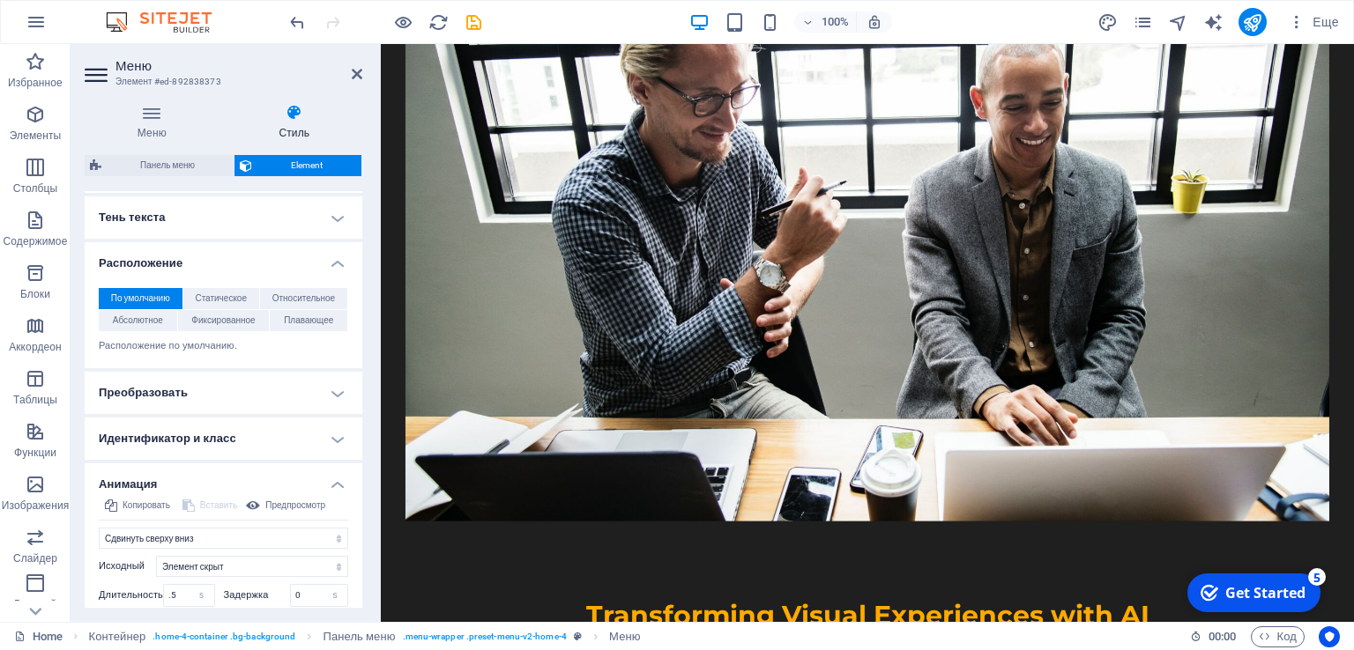
scroll to position [0, 0]
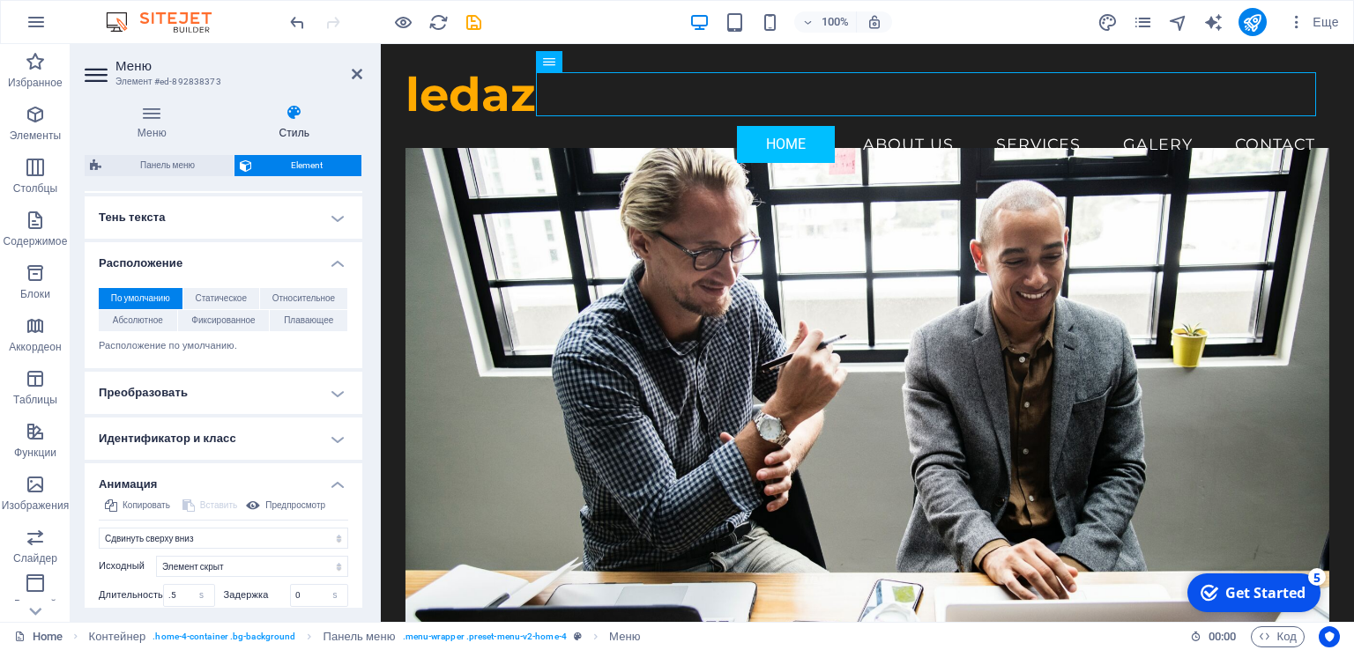
click at [337, 393] on h4 "Преобразовать" at bounding box center [224, 393] width 278 height 42
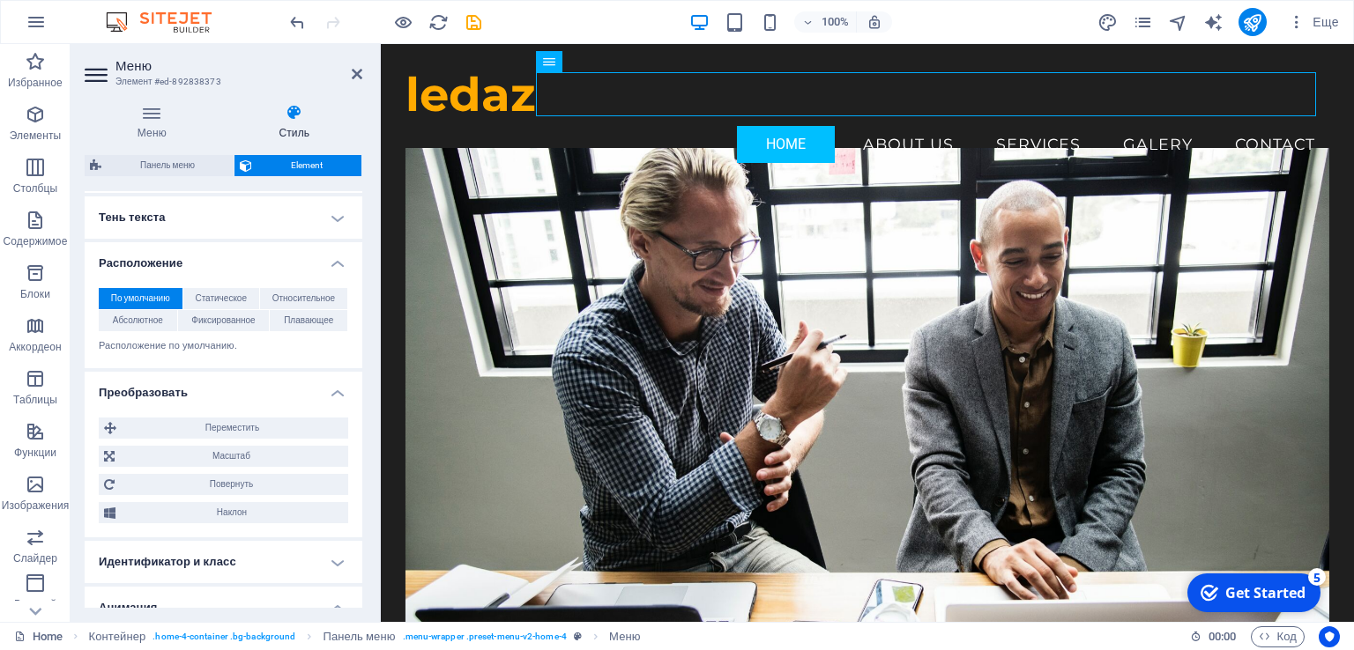
click at [337, 393] on h4 "Преобразовать" at bounding box center [224, 388] width 278 height 32
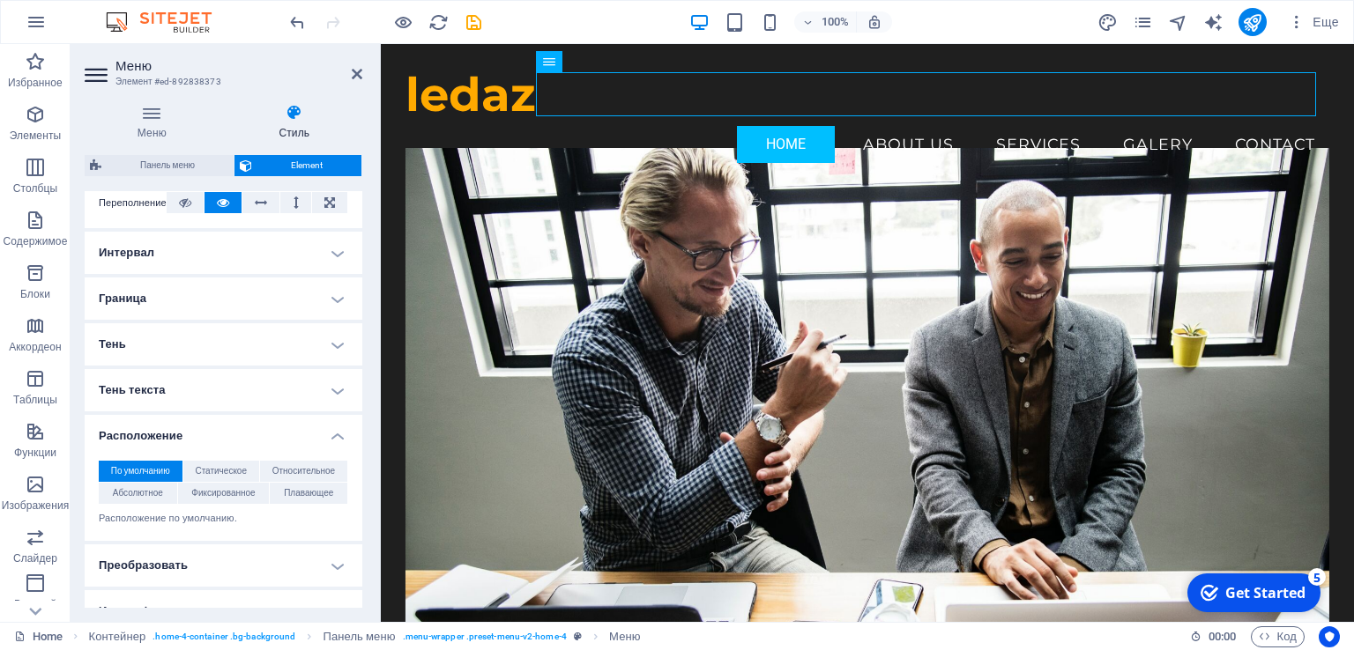
scroll to position [292, 0]
click at [339, 350] on h4 "Тень" at bounding box center [224, 348] width 278 height 42
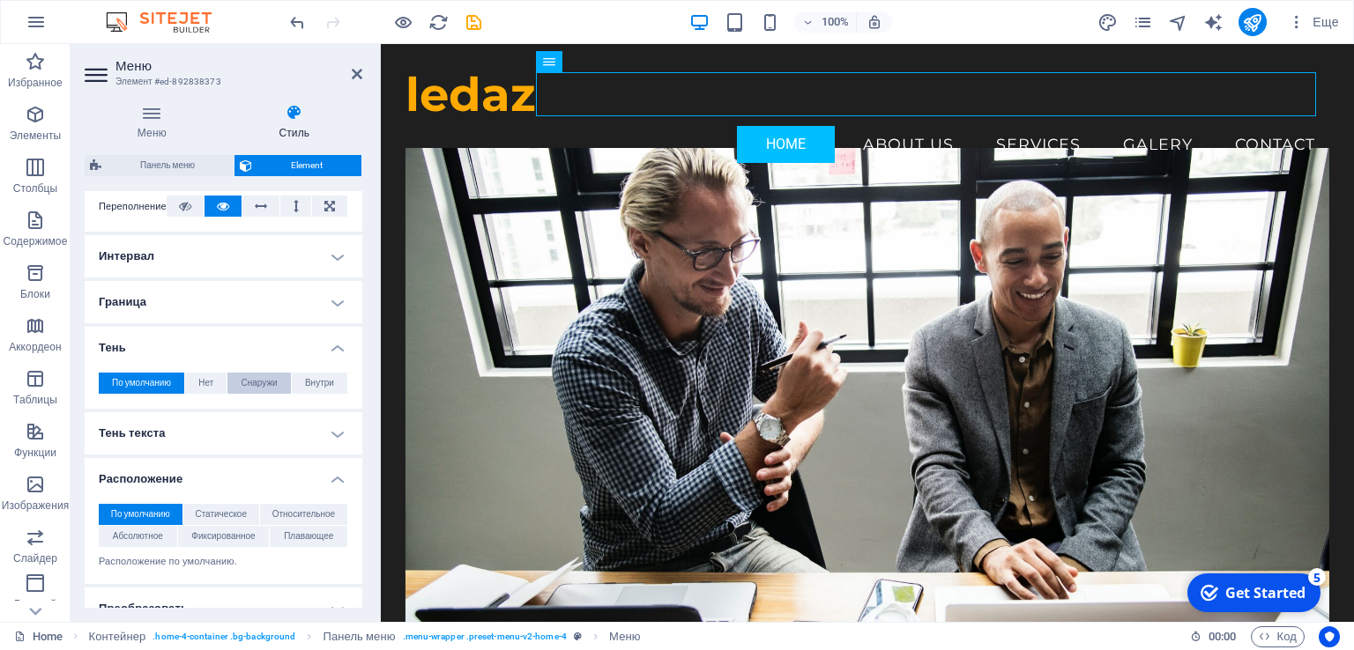
click at [249, 384] on span "Снаружи" at bounding box center [259, 383] width 36 height 21
type input "2"
type input "4"
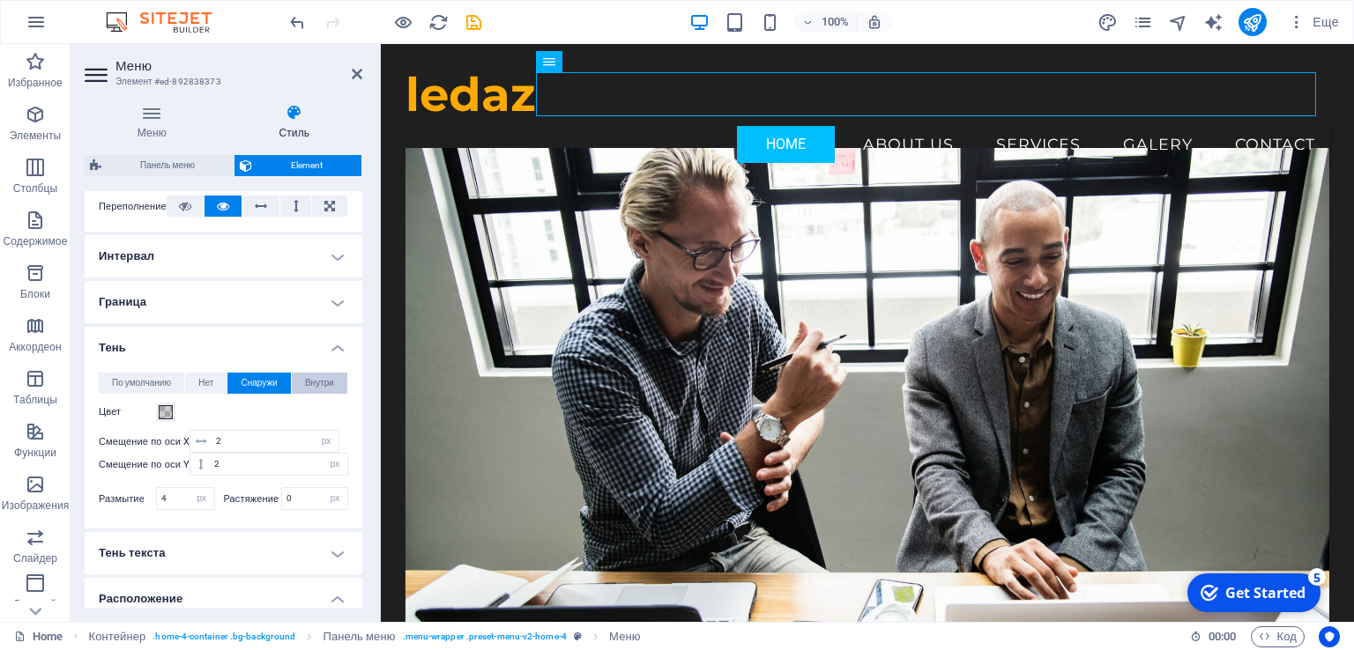
click at [310, 383] on span "Внутри" at bounding box center [319, 383] width 29 height 21
click at [215, 383] on button "Нет" at bounding box center [205, 383] width 41 height 21
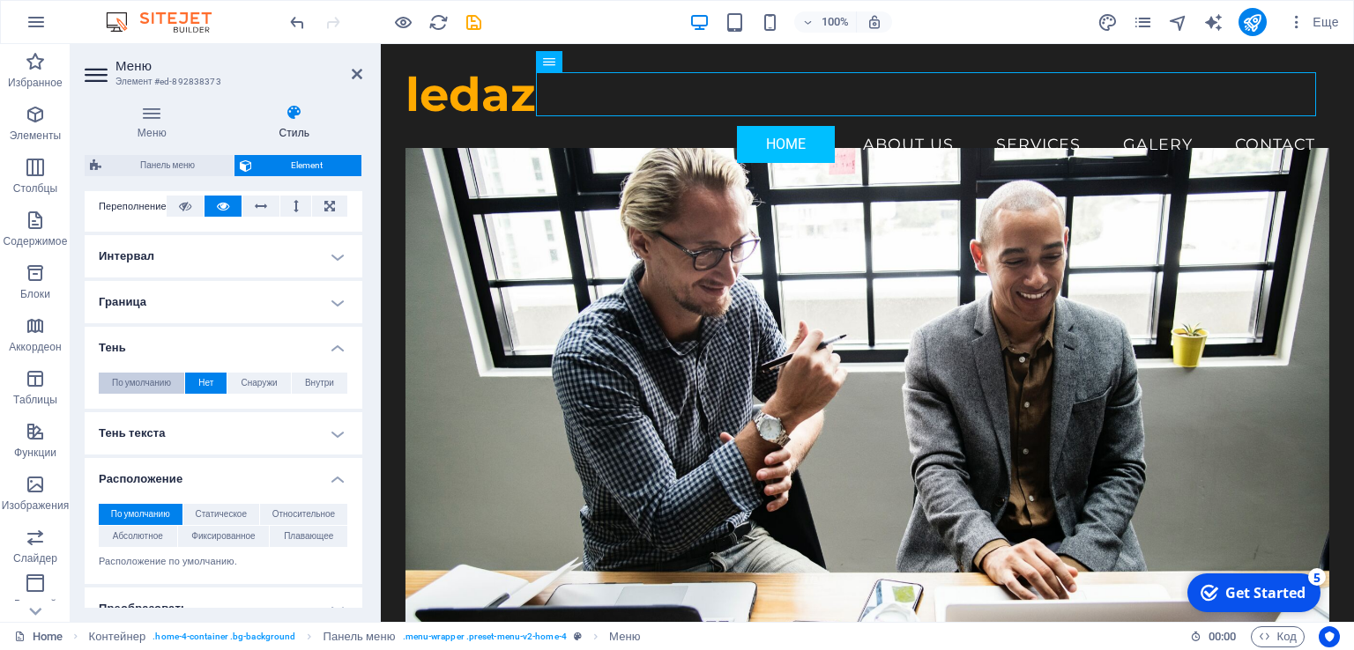
click at [171, 385] on span "По умолчанию" at bounding box center [141, 383] width 59 height 21
click at [335, 301] on h4 "Граница" at bounding box center [224, 302] width 278 height 42
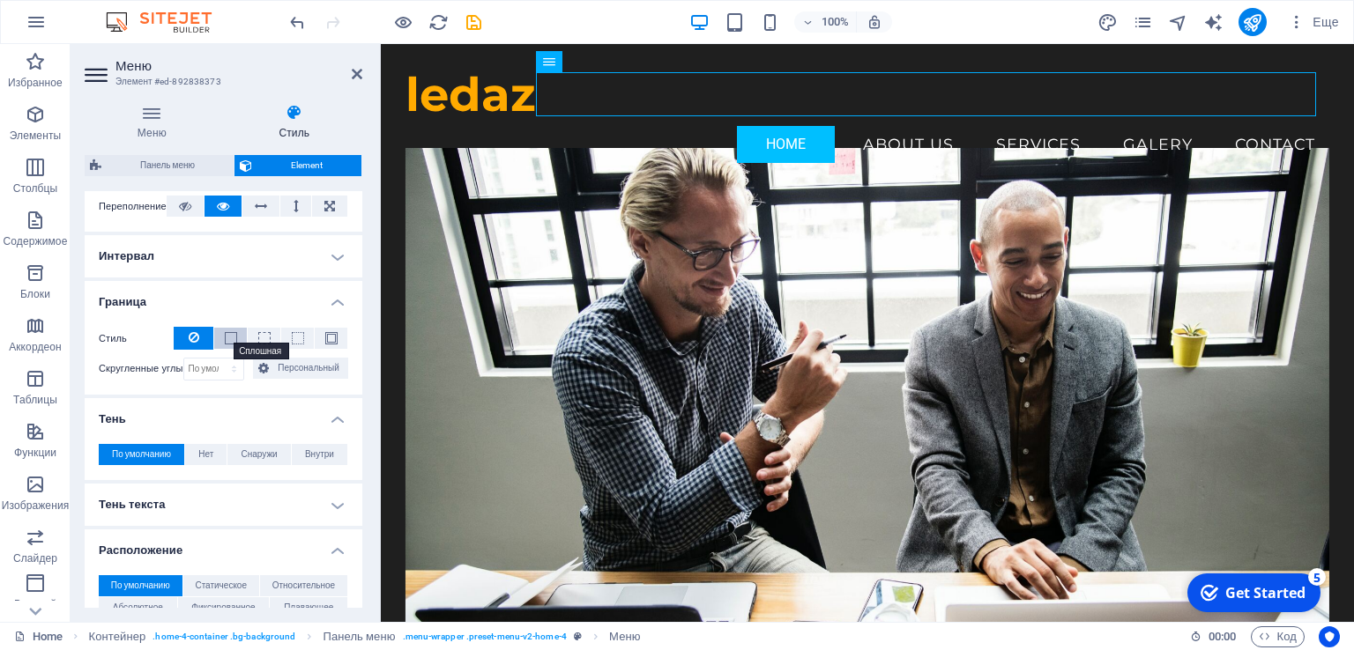
click at [228, 341] on span at bounding box center [231, 338] width 12 height 12
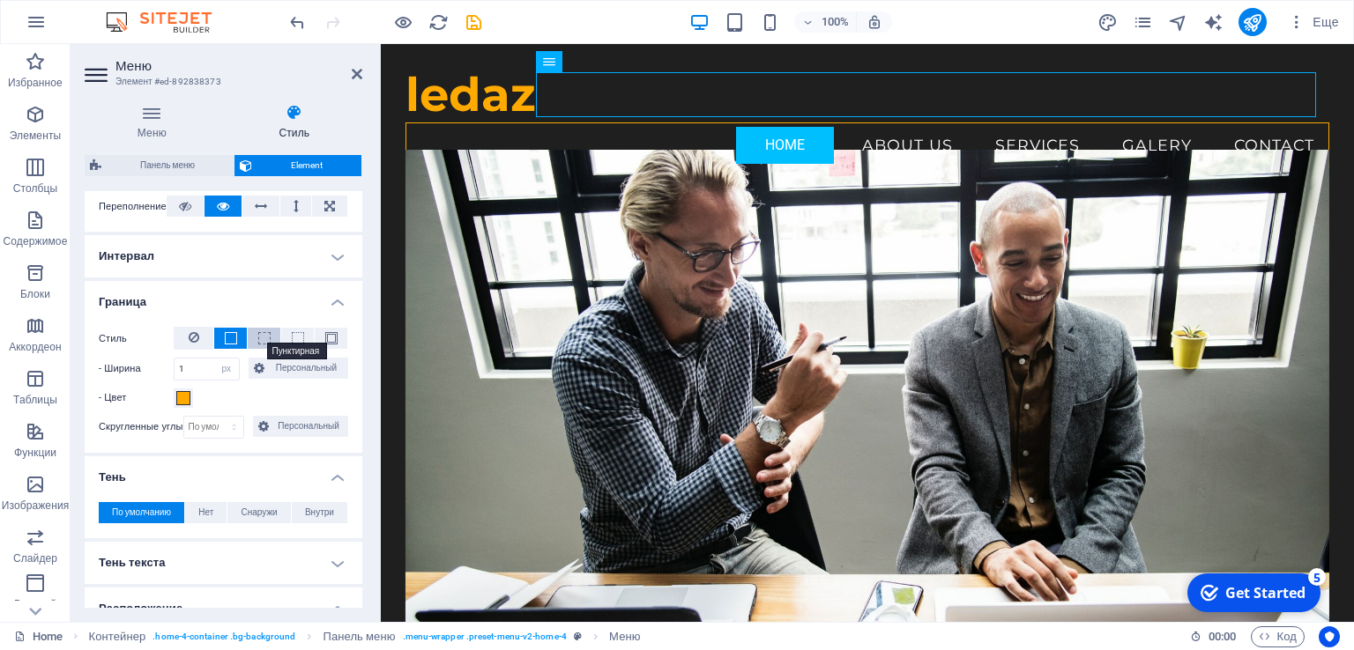
click at [268, 339] on span at bounding box center [264, 338] width 12 height 12
click at [293, 340] on span at bounding box center [298, 338] width 12 height 12
click at [328, 340] on span at bounding box center [331, 338] width 12 height 12
click at [189, 338] on icon at bounding box center [194, 337] width 11 height 21
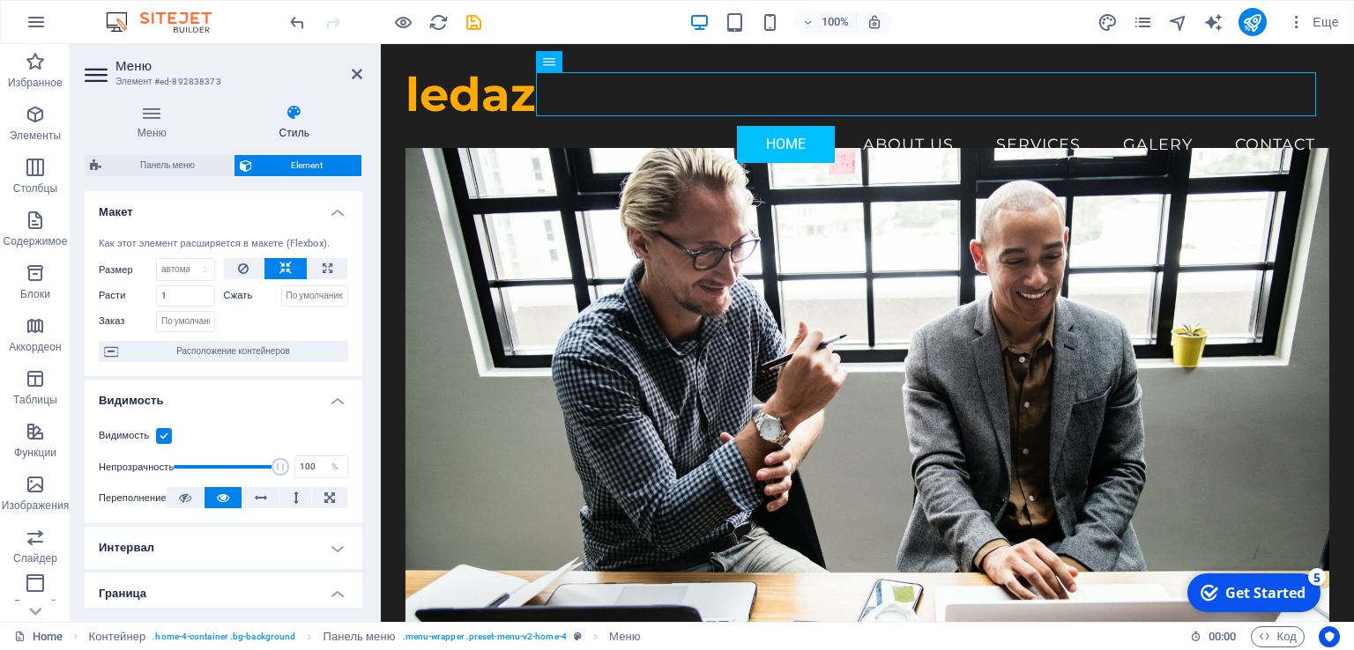
scroll to position [0, 0]
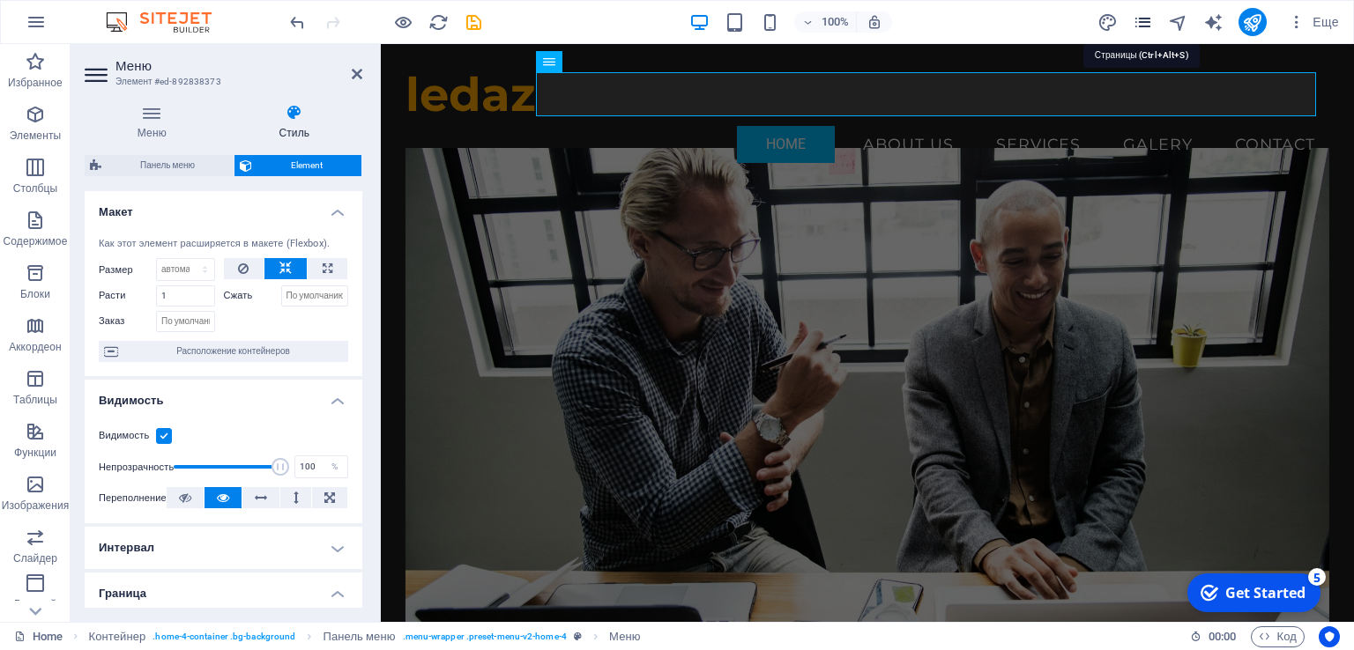
click at [1148, 22] on icon "pages" at bounding box center [1143, 22] width 20 height 20
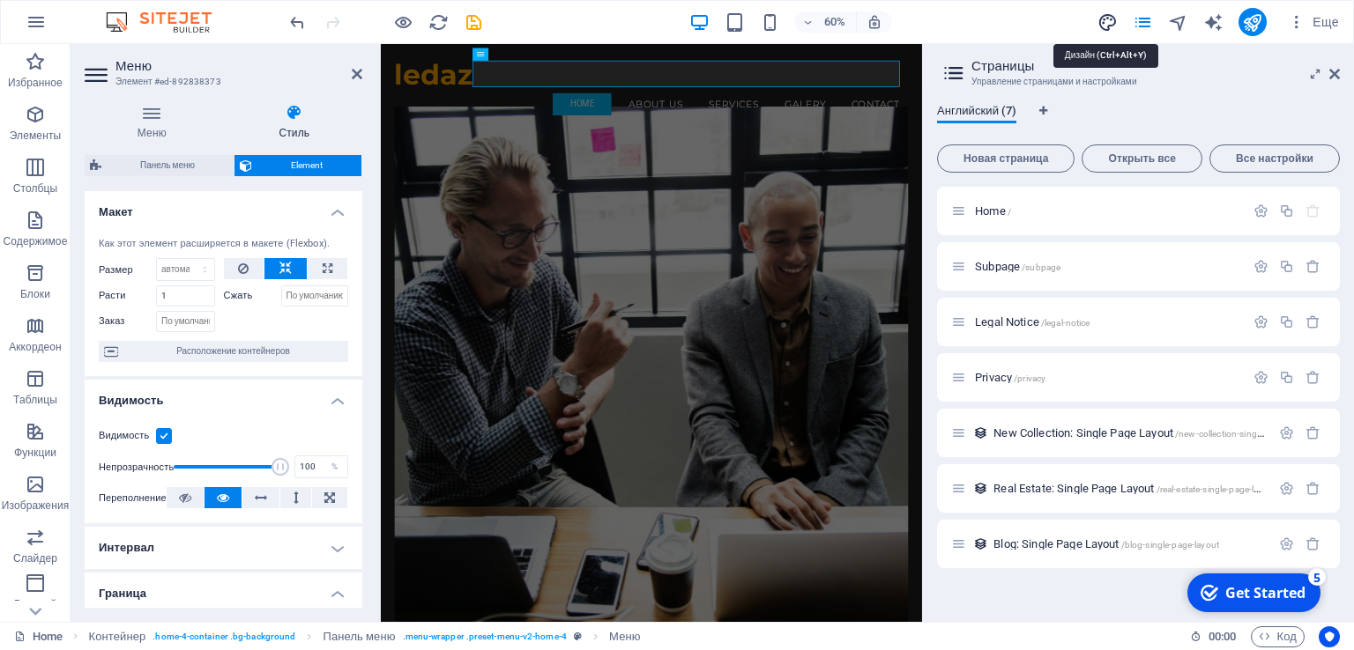
click at [1107, 23] on icon "design" at bounding box center [1107, 22] width 20 height 20
select select "px"
select select "200"
select select "px"
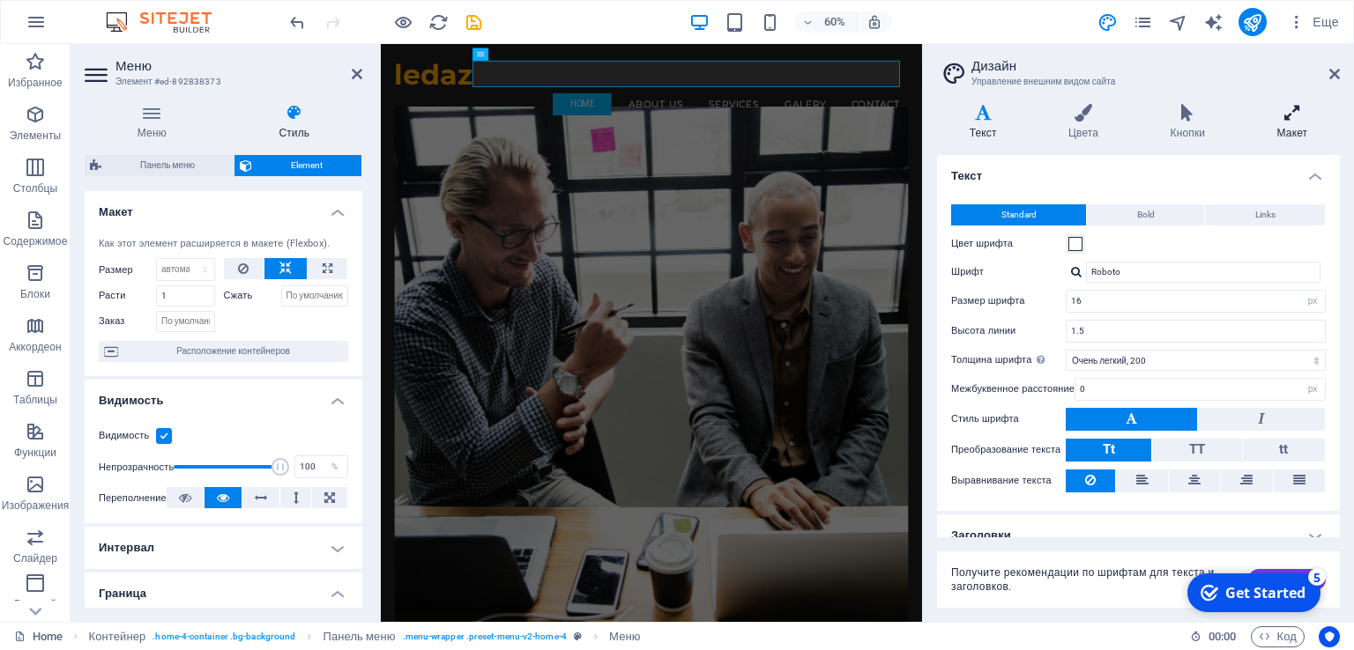
click at [1301, 117] on icon at bounding box center [1291, 113] width 95 height 18
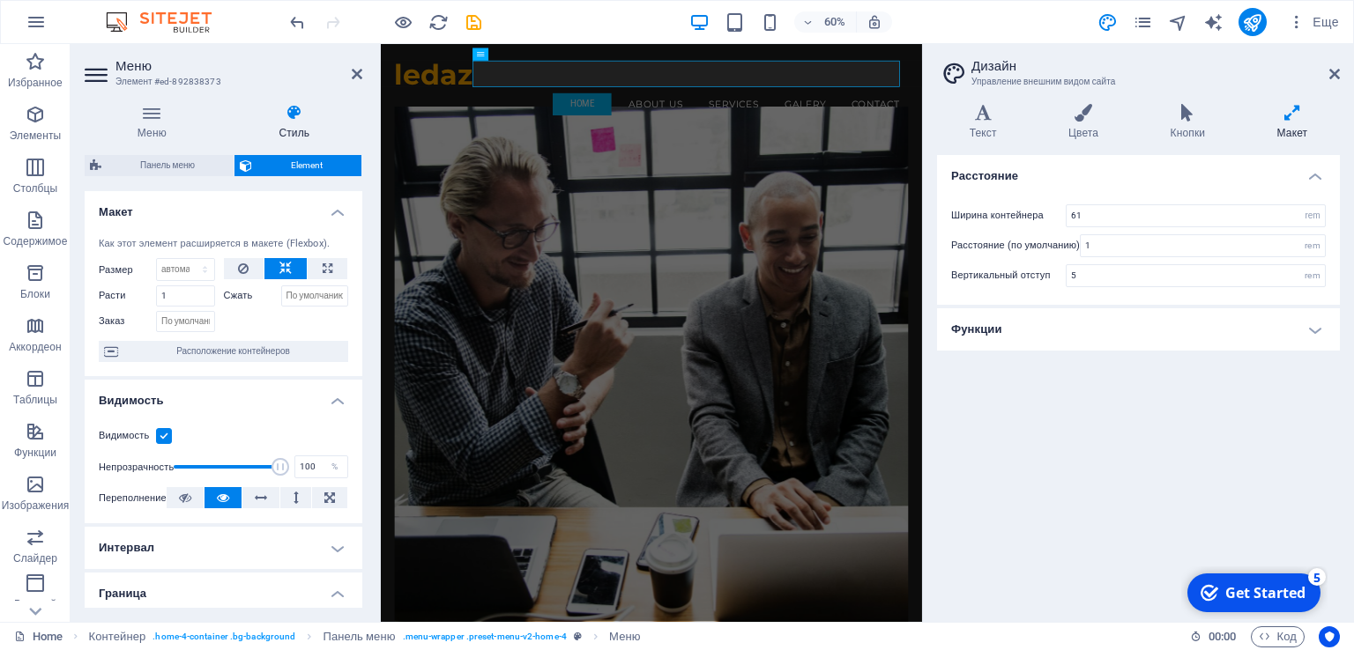
click at [1323, 337] on h4 "Функции" at bounding box center [1138, 329] width 403 height 42
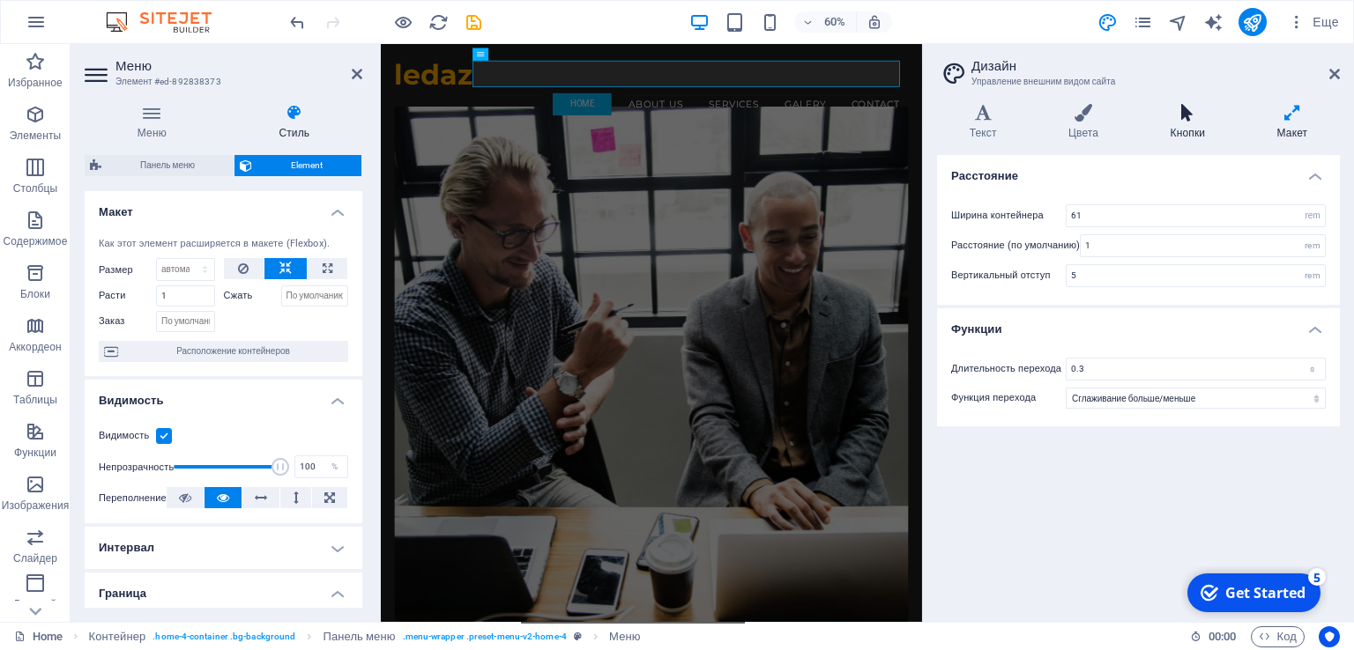
click at [1178, 123] on h4 "Кнопки" at bounding box center [1191, 122] width 107 height 37
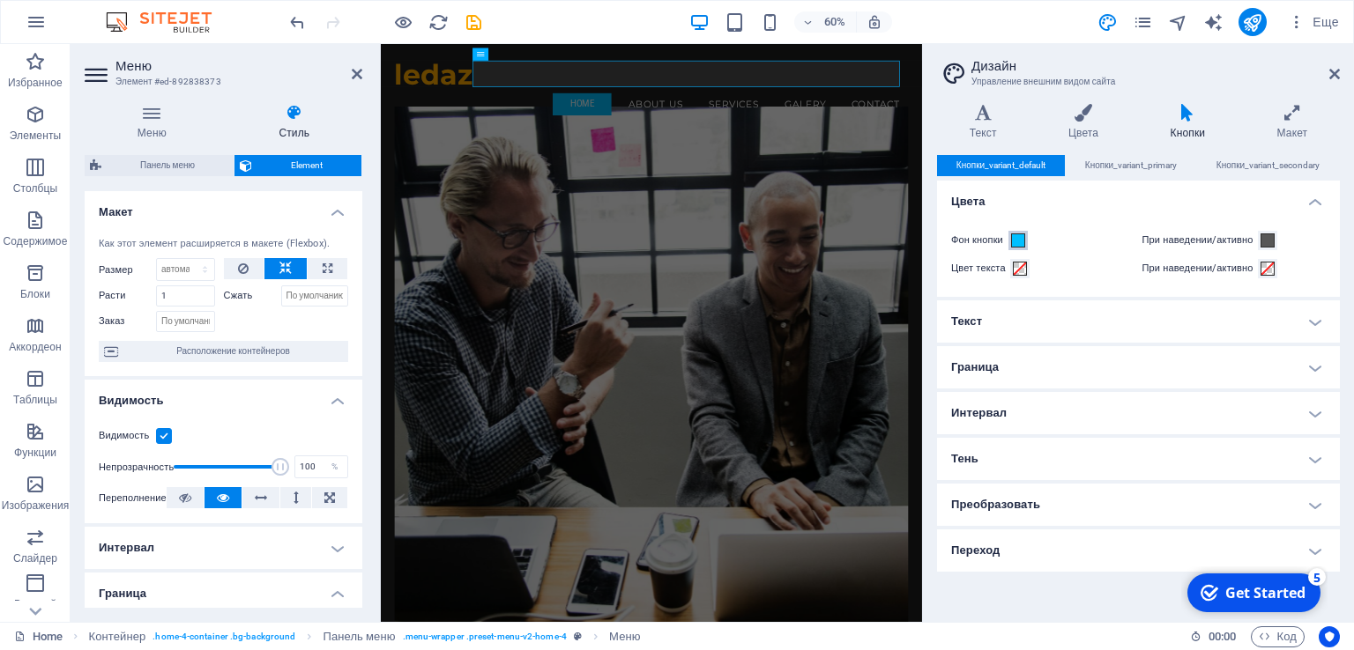
click at [1025, 241] on span at bounding box center [1018, 241] width 14 height 14
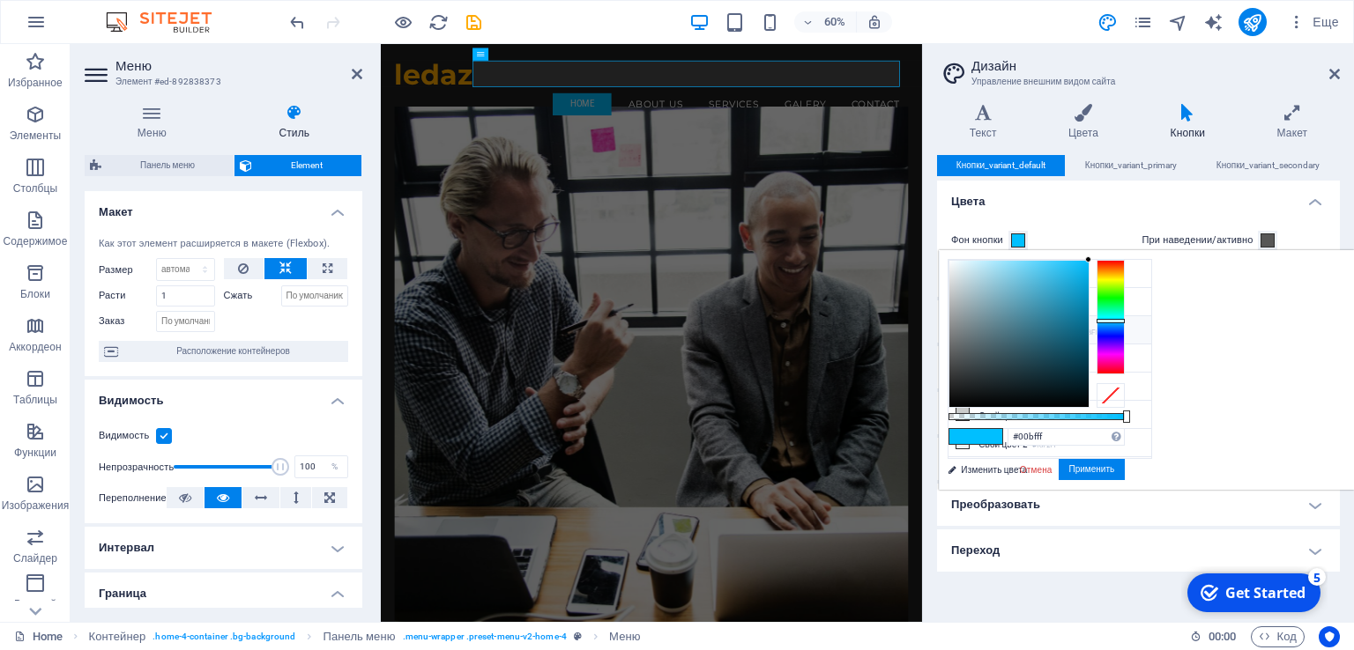
click at [1002, 437] on span at bounding box center [989, 436] width 26 height 15
type input "#0063ff"
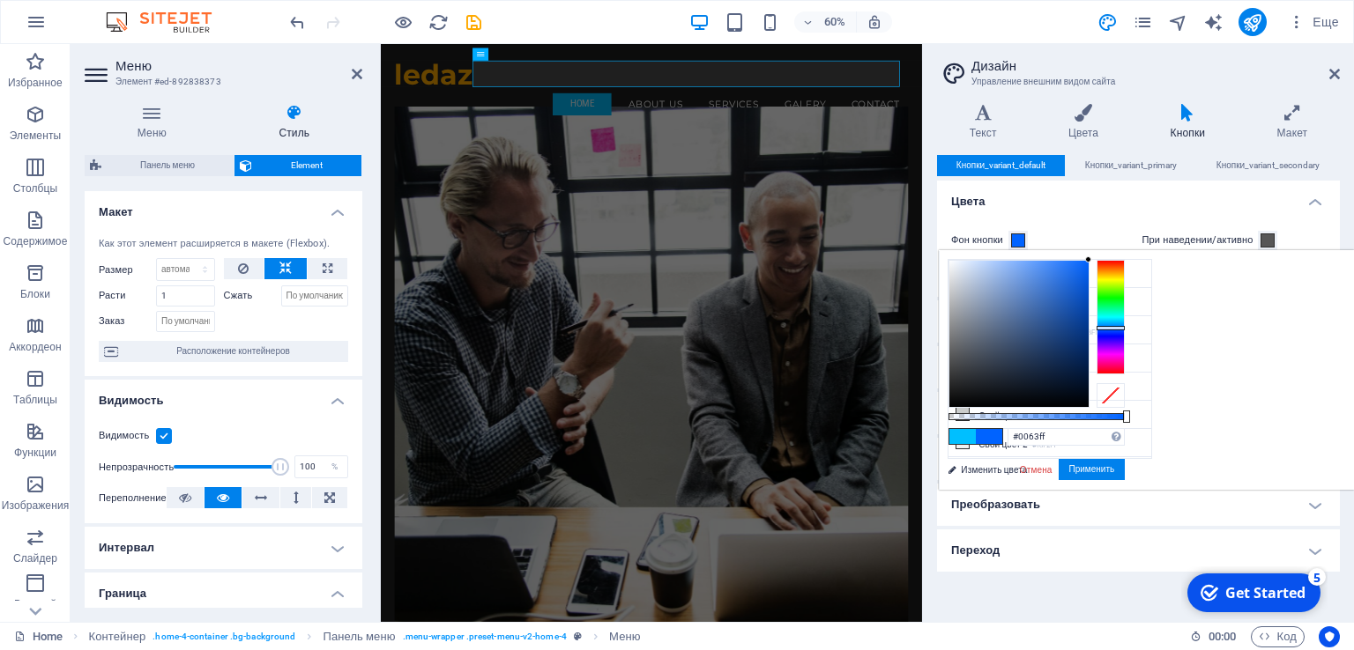
click at [1125, 327] on div at bounding box center [1110, 328] width 28 height 4
click at [1125, 475] on button "Применить" at bounding box center [1092, 469] width 67 height 21
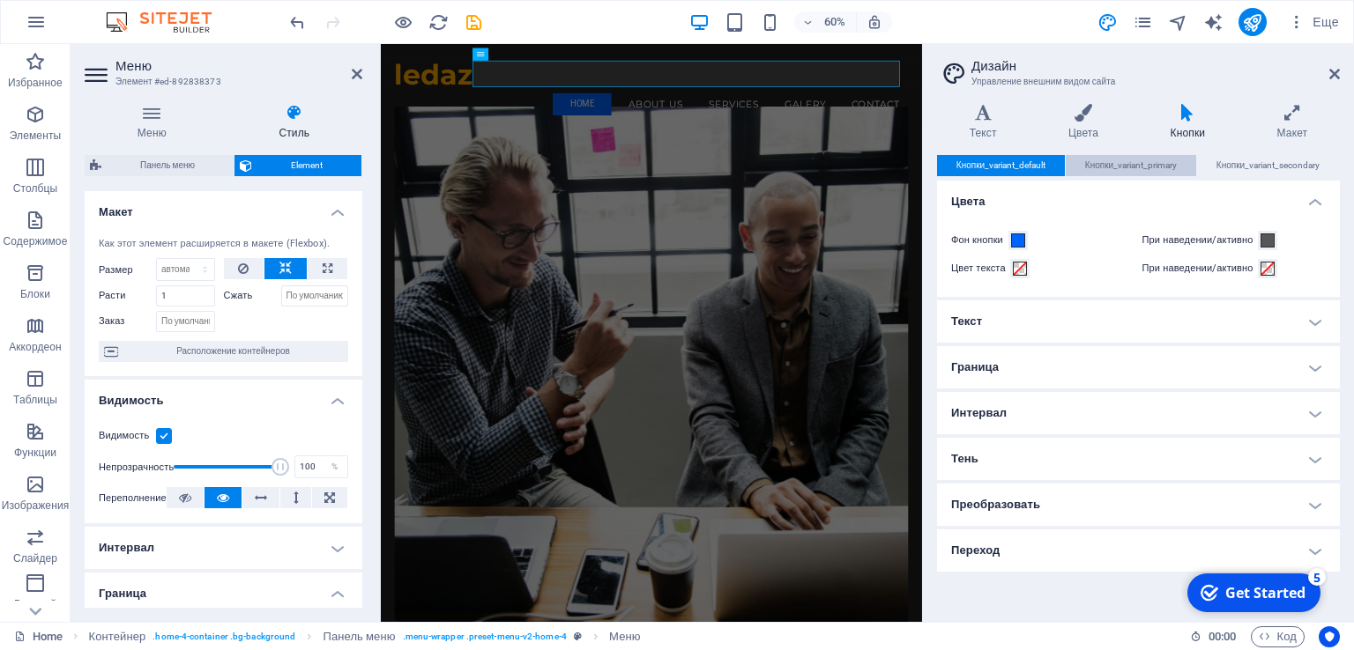
click at [1146, 170] on span "Кнопки_variant_primary" at bounding box center [1131, 165] width 92 height 21
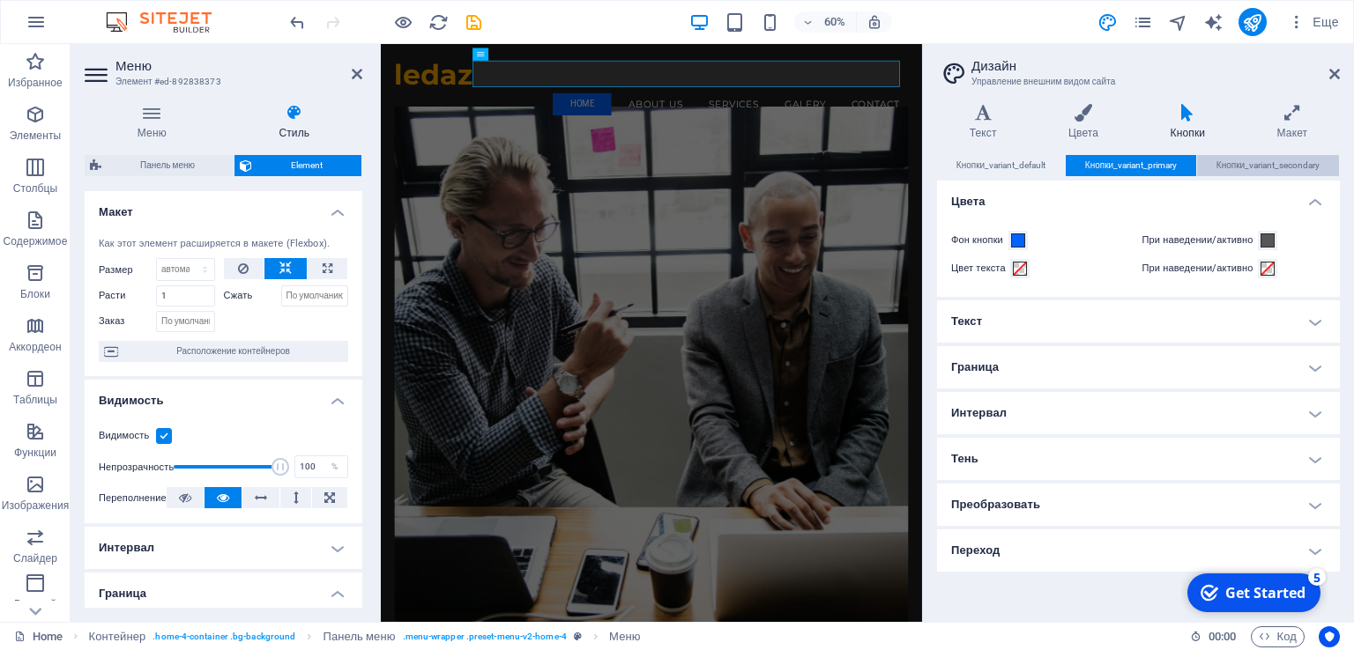
click at [1245, 169] on span "Кнопки_variant_secondary" at bounding box center [1267, 165] width 103 height 21
click at [1139, 167] on span "Кнопки_variant_primary" at bounding box center [1131, 165] width 92 height 21
click at [1014, 169] on span "Кнопки_variant_default" at bounding box center [1000, 165] width 89 height 21
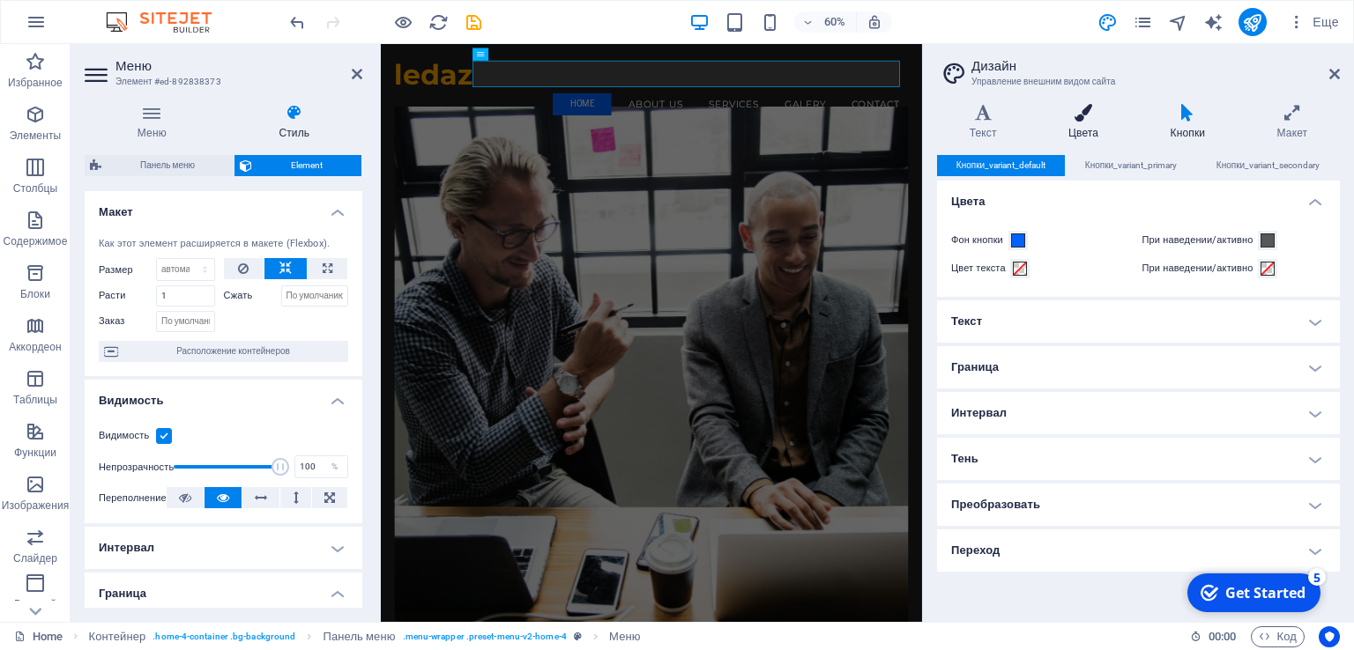
click at [1088, 129] on h4 "Цвета" at bounding box center [1087, 122] width 102 height 37
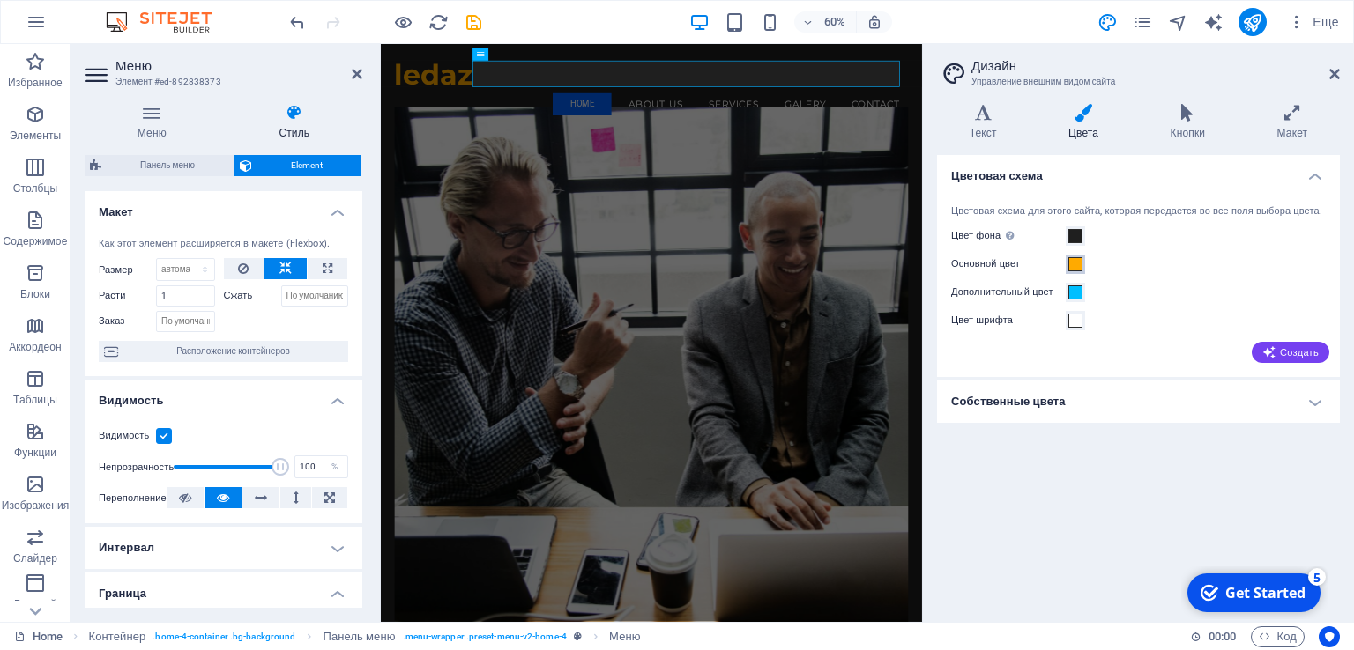
drag, startPoint x: 1072, startPoint y: 278, endPoint x: 1086, endPoint y: 280, distance: 14.3
click at [1079, 271] on span at bounding box center [1075, 264] width 14 height 14
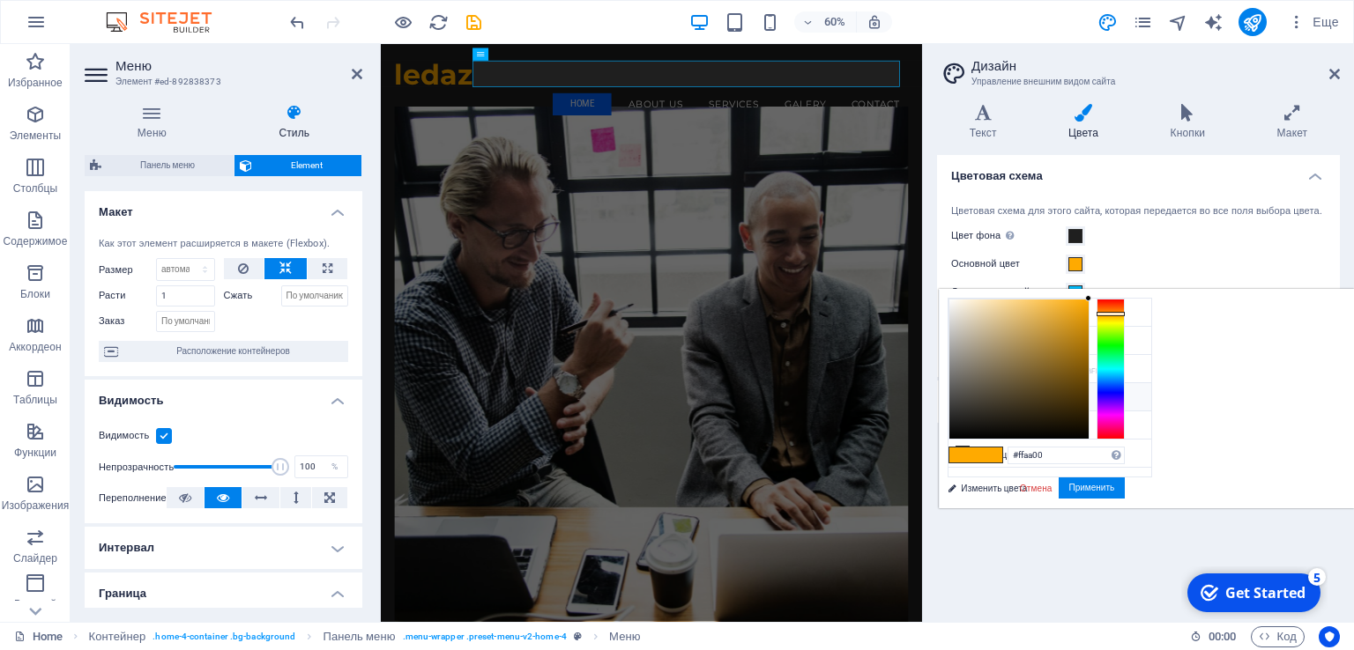
click at [994, 396] on li "Цвет шрифта #FFFFFF" at bounding box center [1049, 397] width 203 height 28
type input "#ffffff"
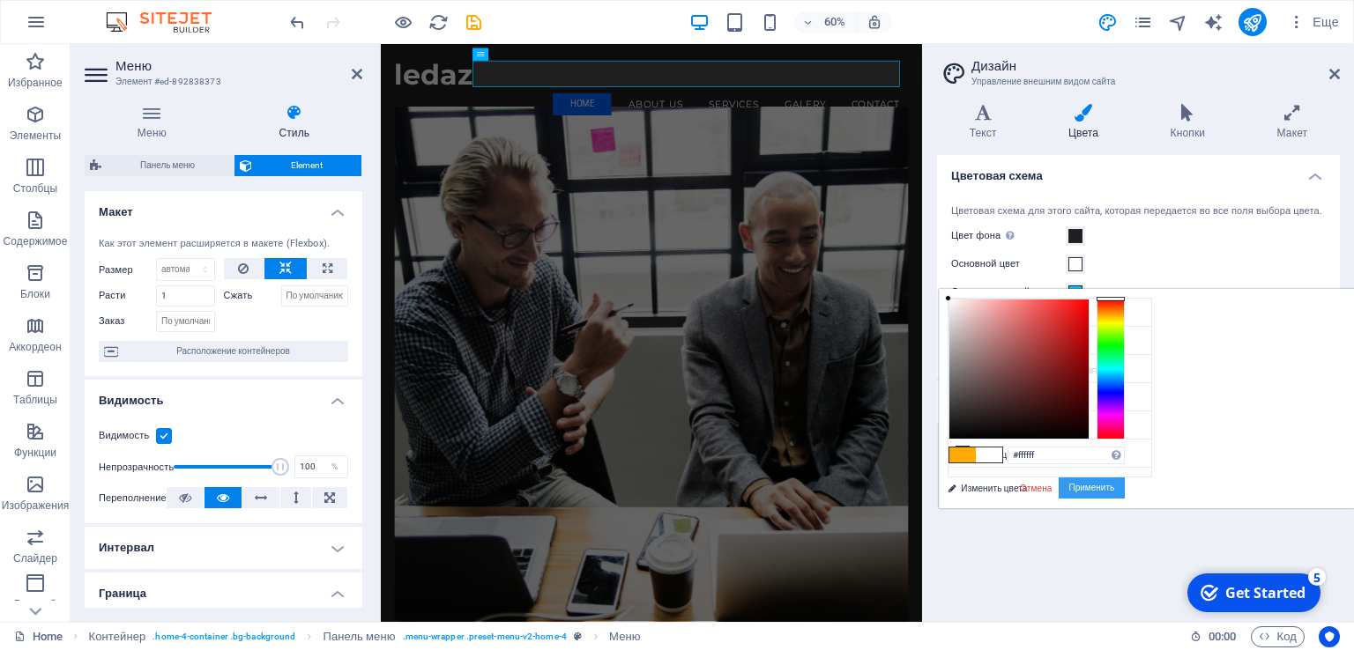
click at [1125, 488] on button "Применить" at bounding box center [1092, 488] width 67 height 21
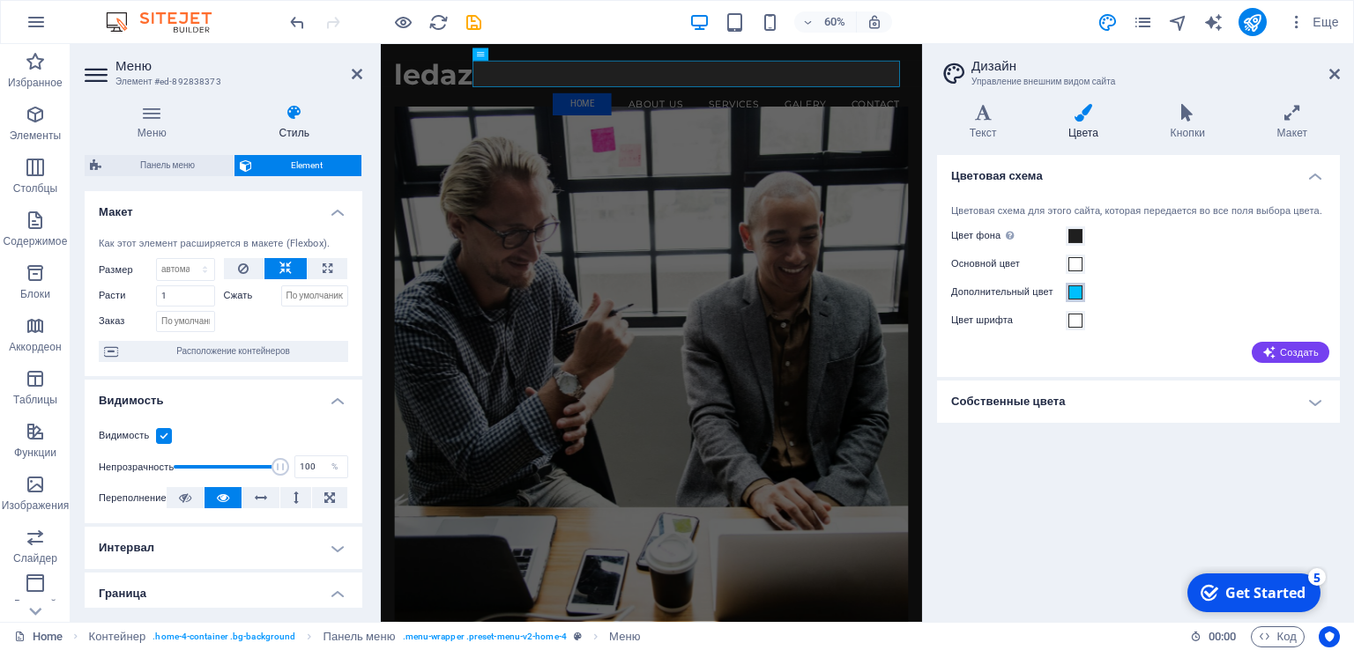
click at [1073, 300] on span at bounding box center [1075, 293] width 14 height 14
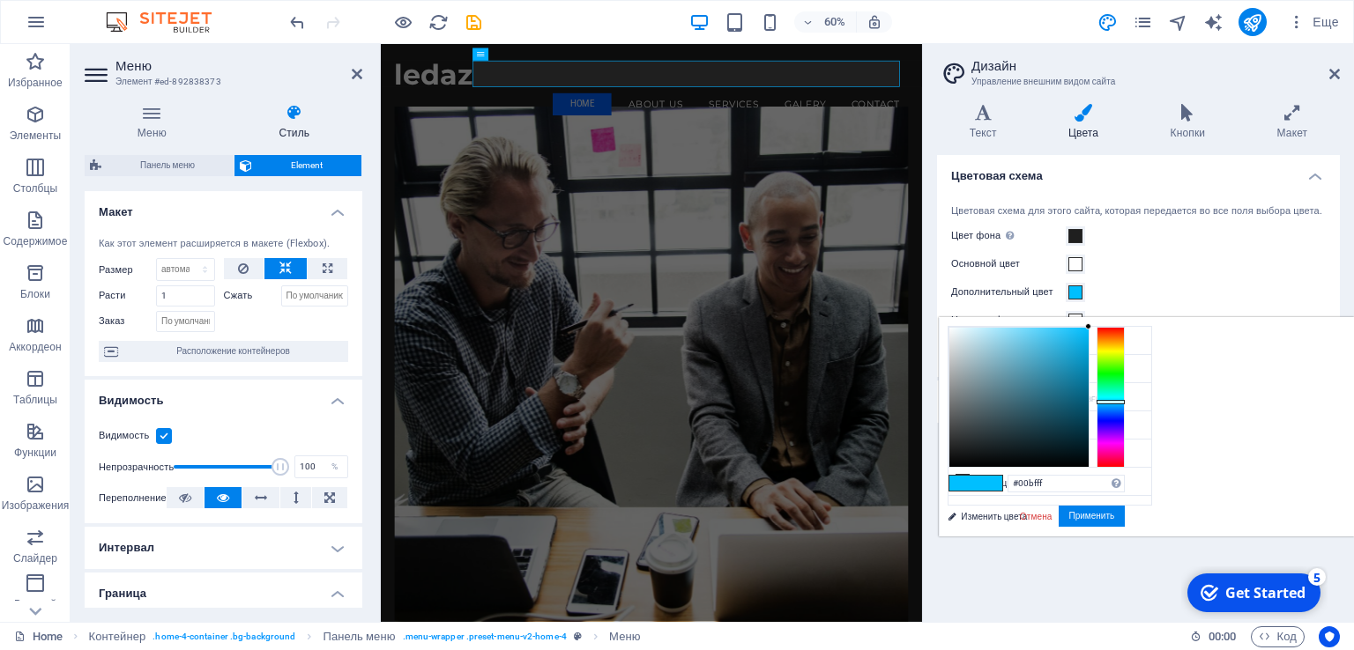
click at [1002, 484] on span at bounding box center [989, 483] width 26 height 15
type input "#006cff"
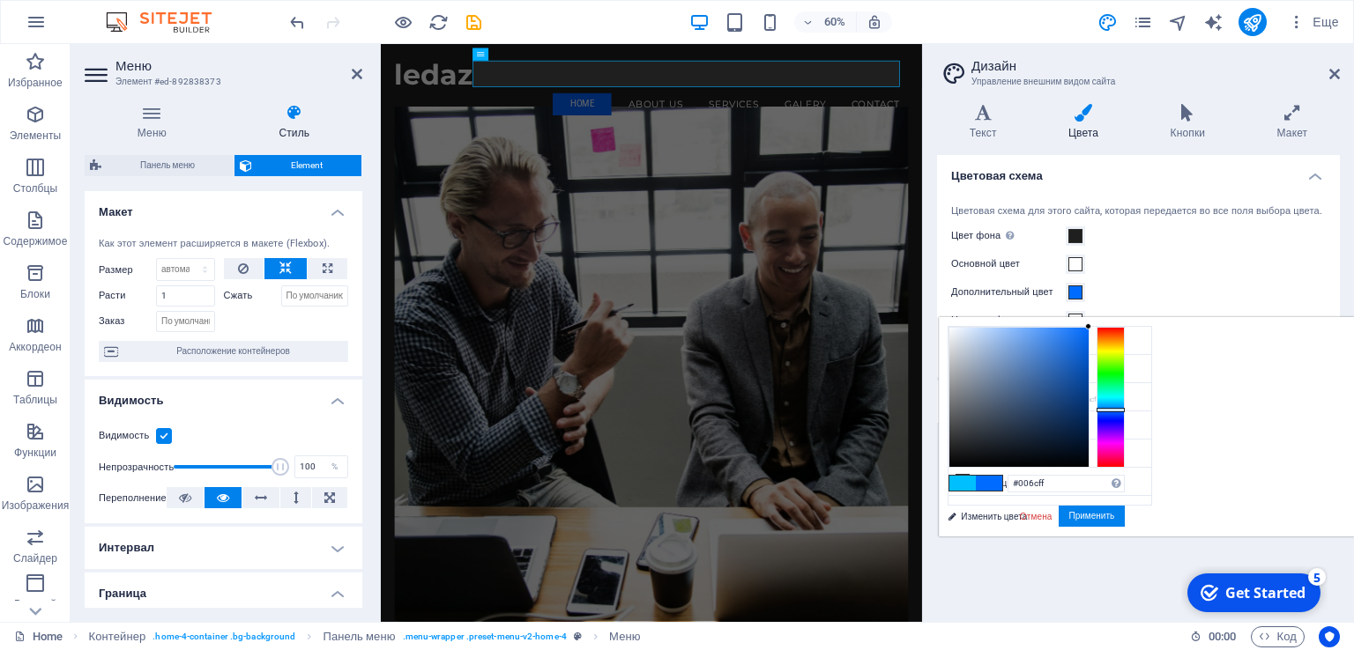
drag, startPoint x: 1334, startPoint y: 399, endPoint x: 1334, endPoint y: 409, distance: 9.7
click at [1125, 409] on div at bounding box center [1110, 410] width 28 height 4
click at [1125, 510] on button "Применить" at bounding box center [1092, 516] width 67 height 21
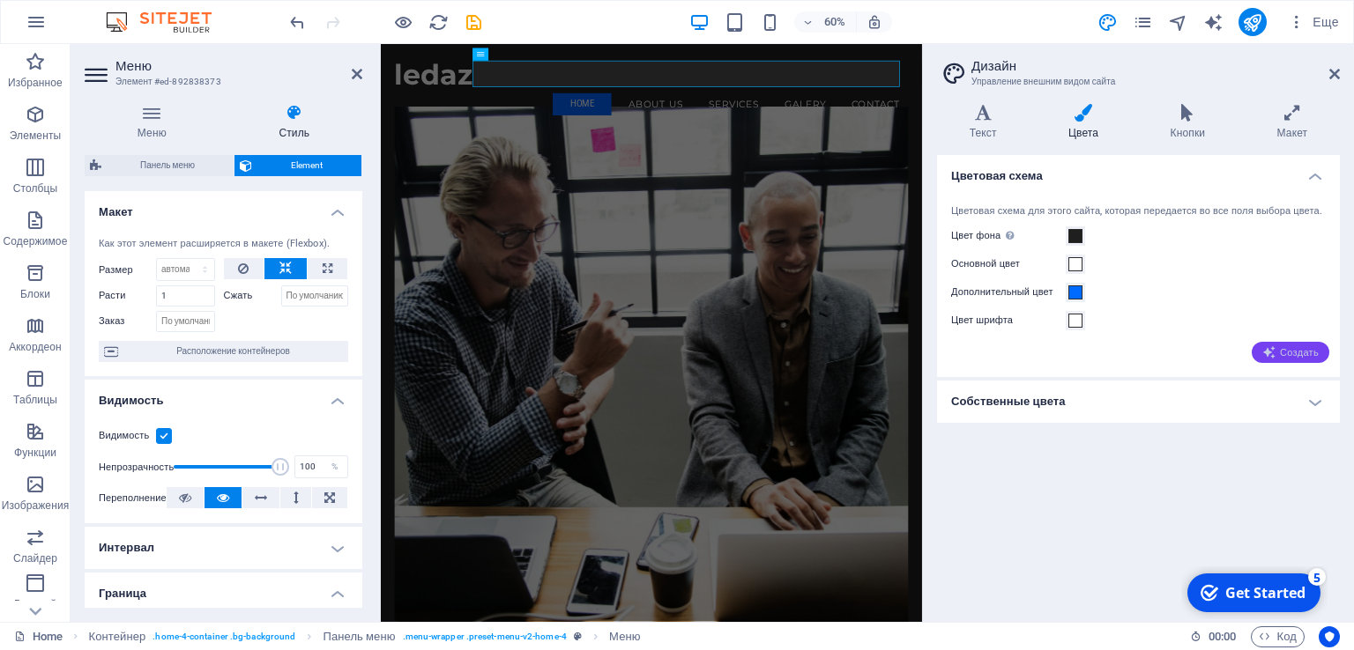
click at [1284, 360] on span "Создать" at bounding box center [1290, 352] width 56 height 14
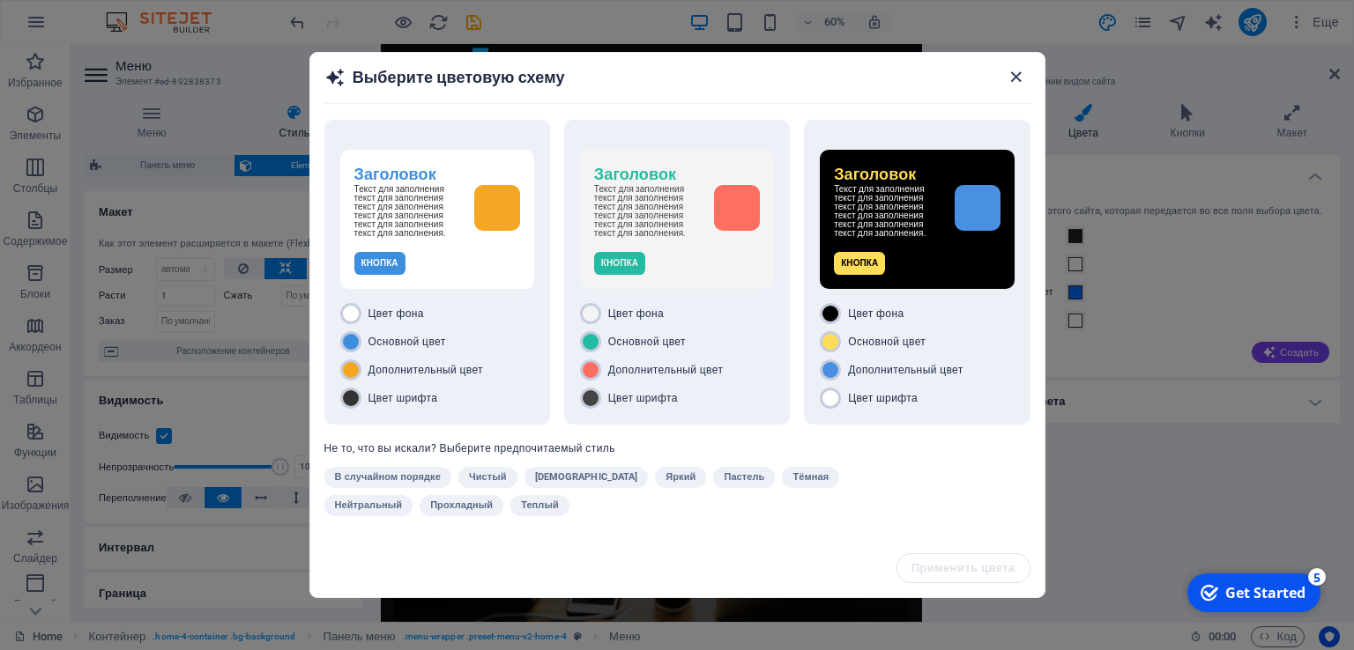
click at [1015, 80] on icon "button" at bounding box center [1016, 77] width 20 height 20
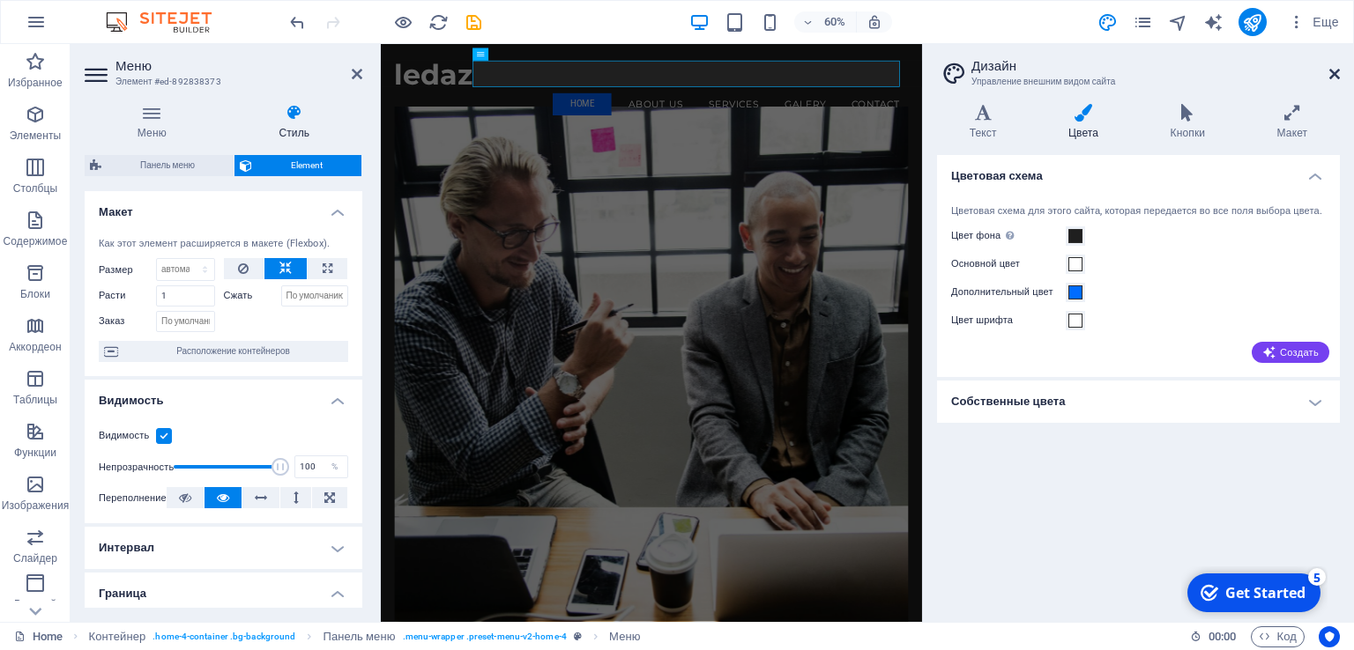
drag, startPoint x: 1333, startPoint y: 76, endPoint x: 972, endPoint y: 101, distance: 361.4
click at [1333, 76] on icon at bounding box center [1334, 74] width 11 height 14
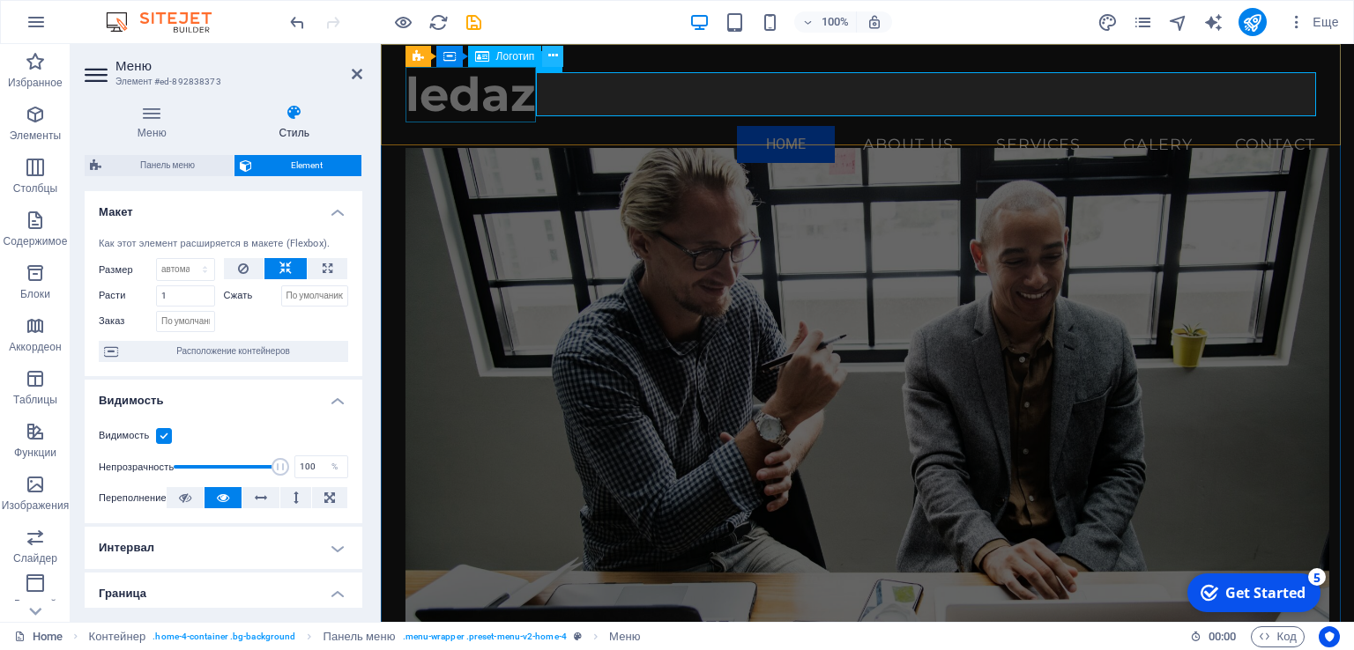
click at [553, 57] on icon at bounding box center [553, 56] width 10 height 19
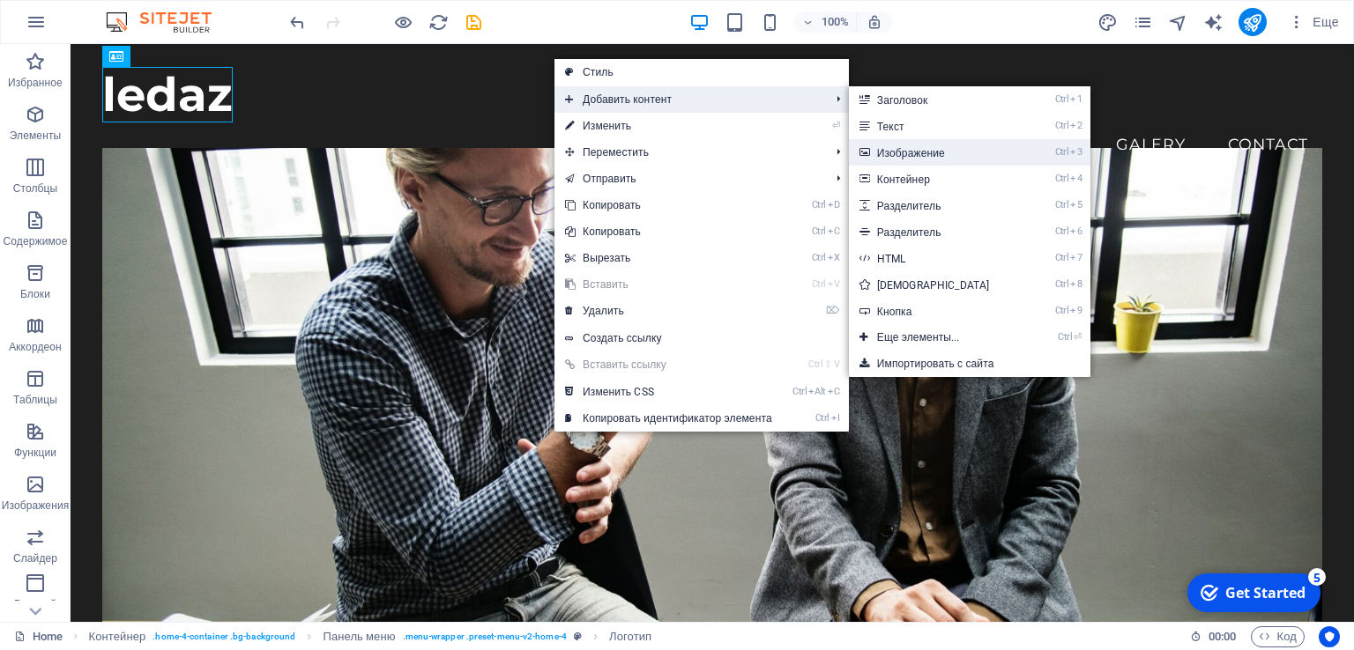
click at [937, 152] on link "Ctrl 3 Изображение" at bounding box center [937, 152] width 176 height 26
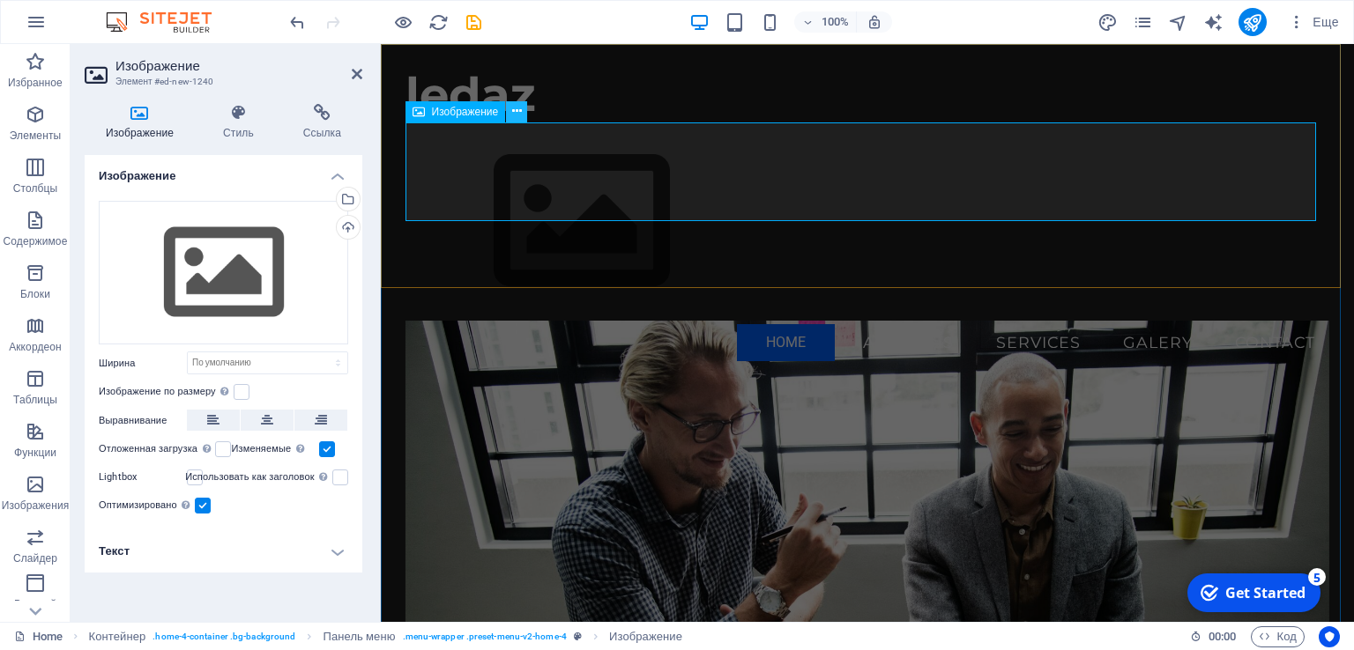
click at [516, 110] on icon at bounding box center [517, 111] width 10 height 19
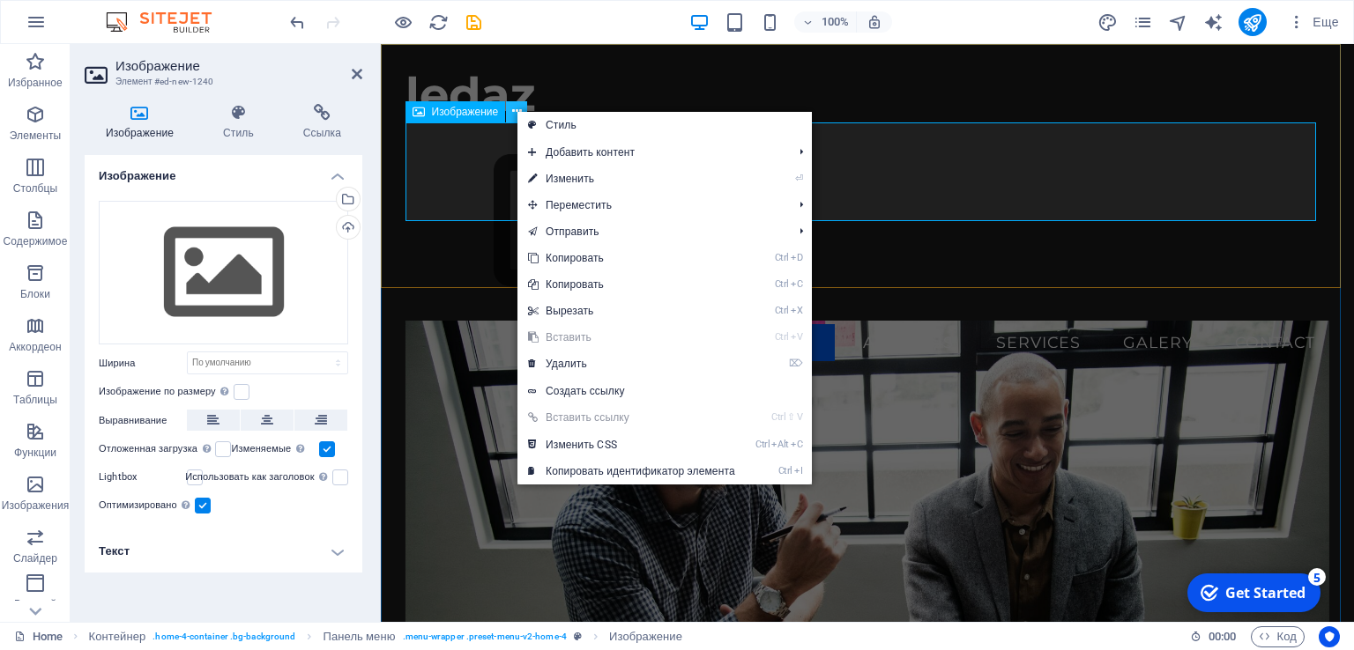
click at [516, 110] on icon at bounding box center [517, 111] width 10 height 19
click at [472, 118] on div "Изображение" at bounding box center [455, 111] width 100 height 21
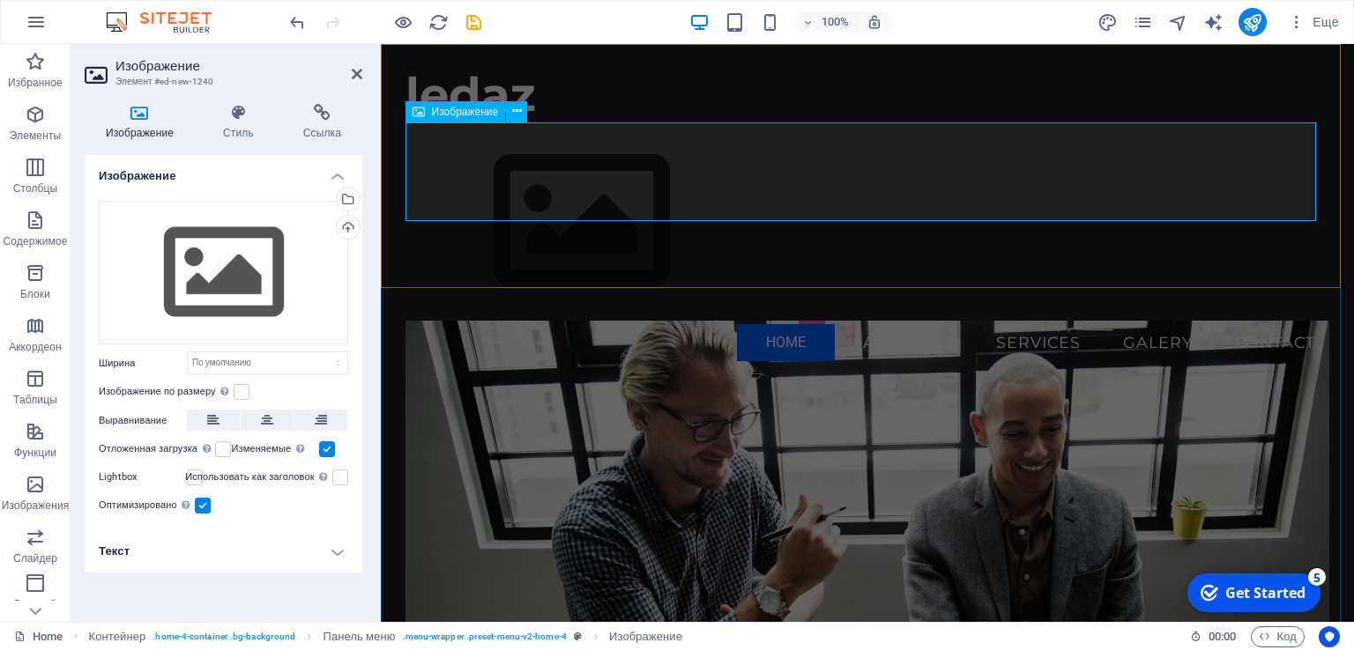
click at [467, 118] on div "Изображение" at bounding box center [455, 111] width 100 height 21
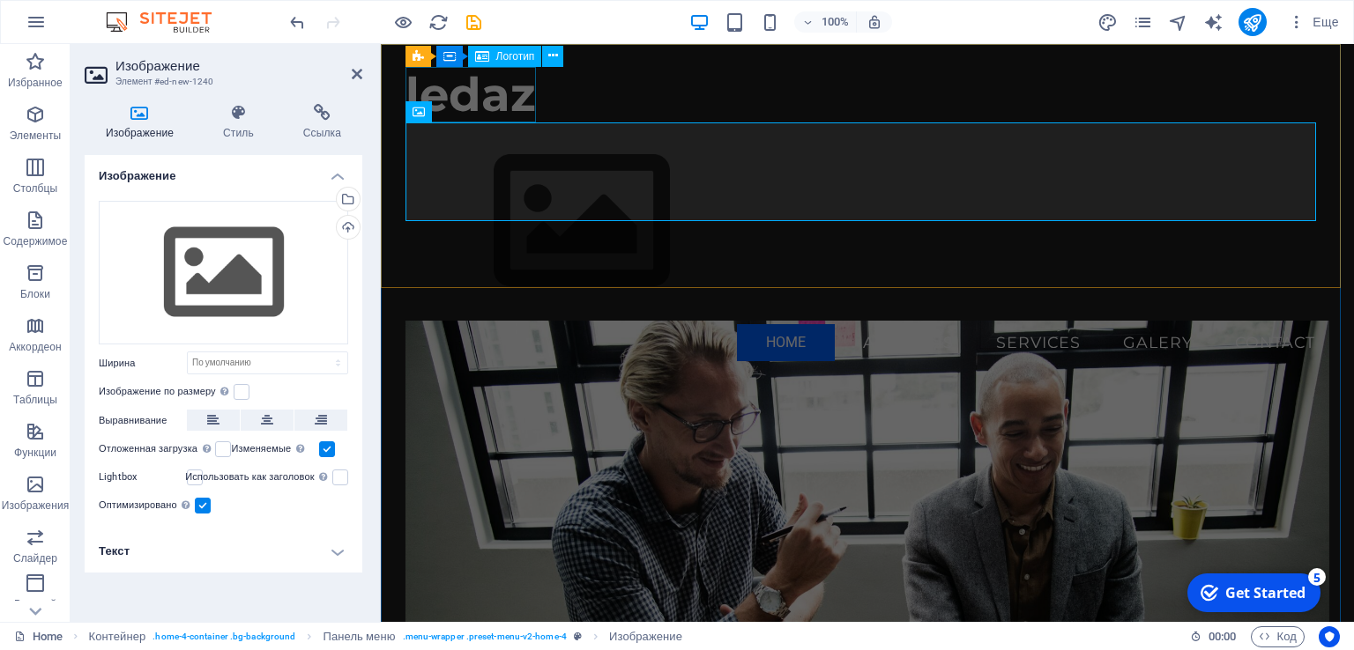
click at [514, 97] on div "ledaz" at bounding box center [867, 95] width 925 height 56
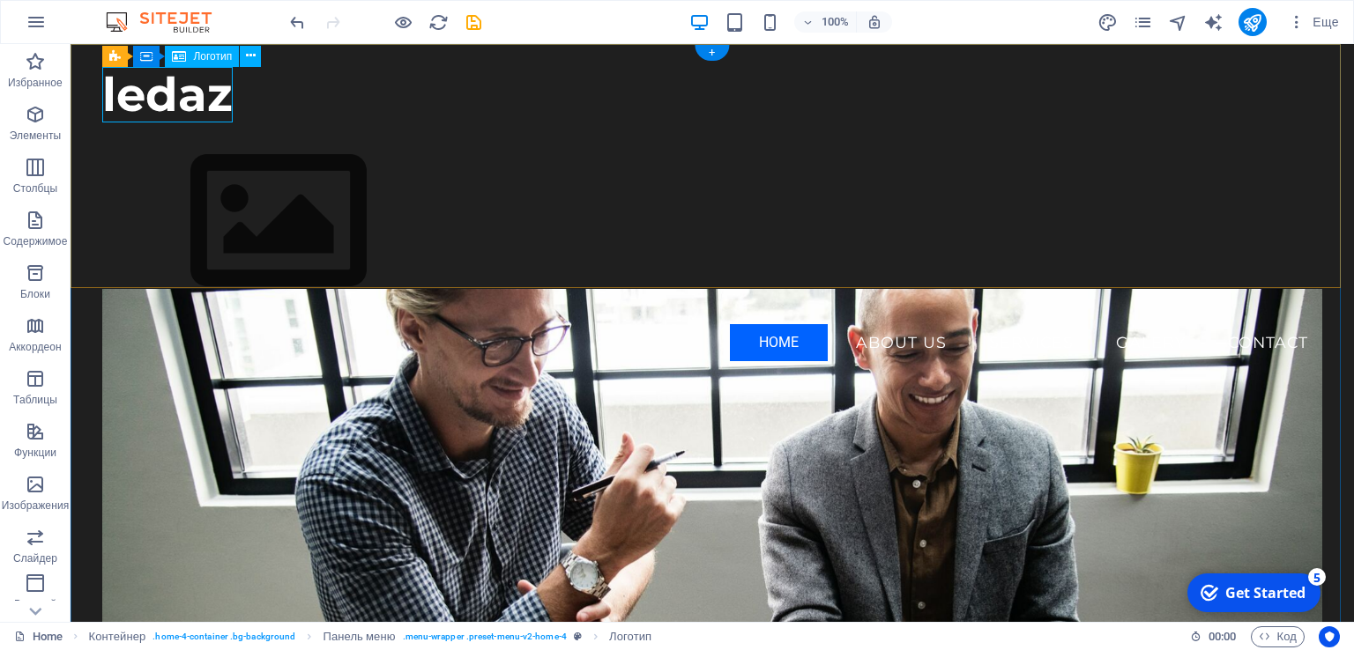
click at [160, 94] on div "ledaz" at bounding box center [711, 95] width 1219 height 56
click at [215, 58] on span "Логотип" at bounding box center [212, 56] width 39 height 11
click at [249, 57] on icon at bounding box center [251, 56] width 10 height 19
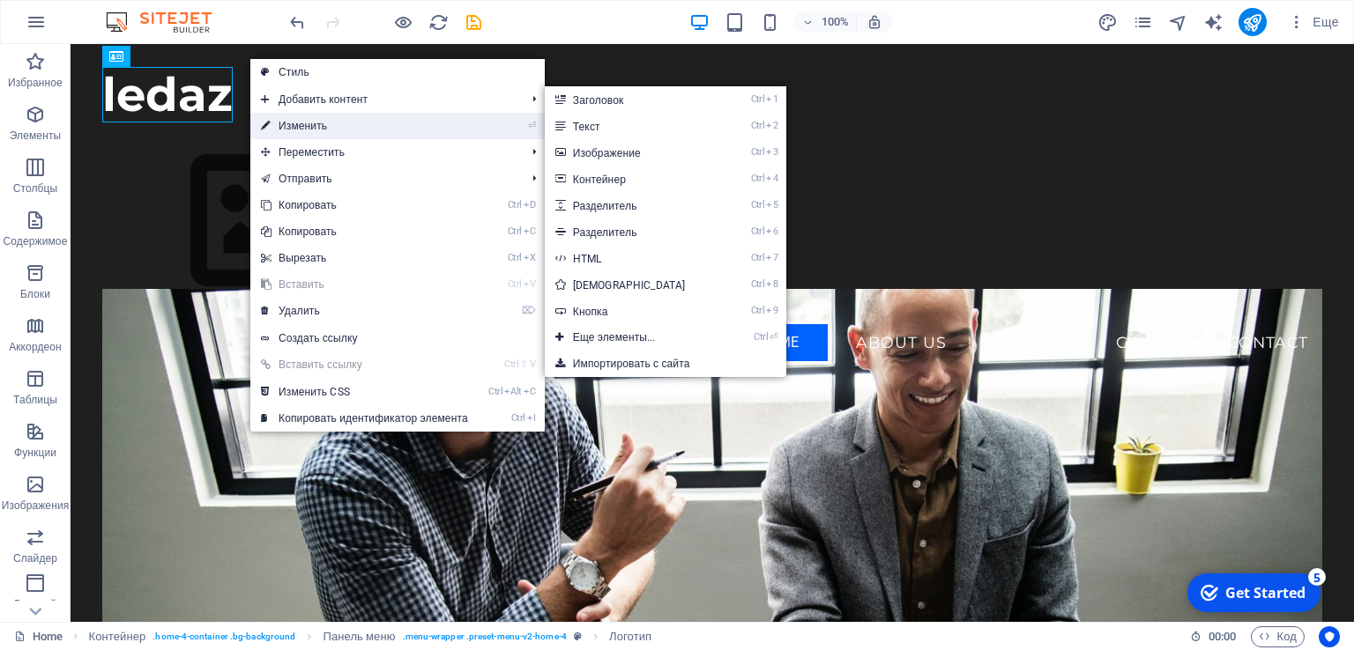
click at [276, 123] on link "⏎ Изменить" at bounding box center [364, 126] width 228 height 26
select select "px"
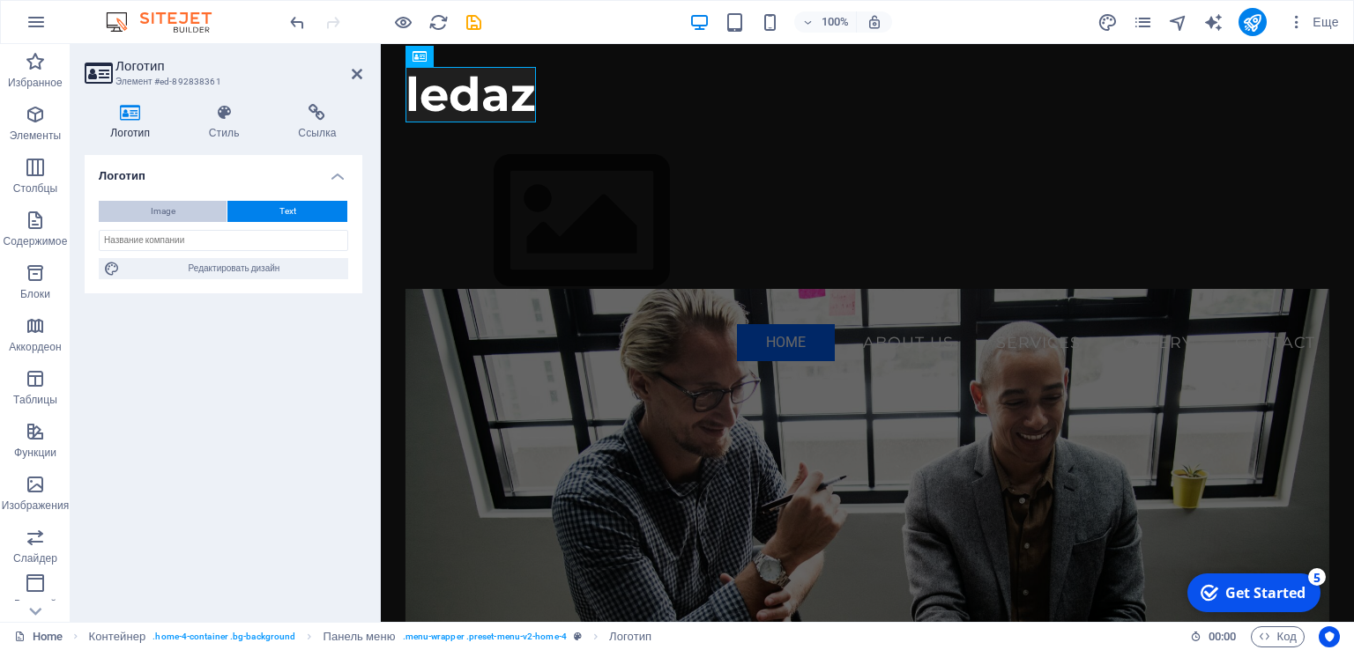
click at [173, 209] on span "Image" at bounding box center [163, 211] width 25 height 21
select select "DISABLED_OPTION_VALUE"
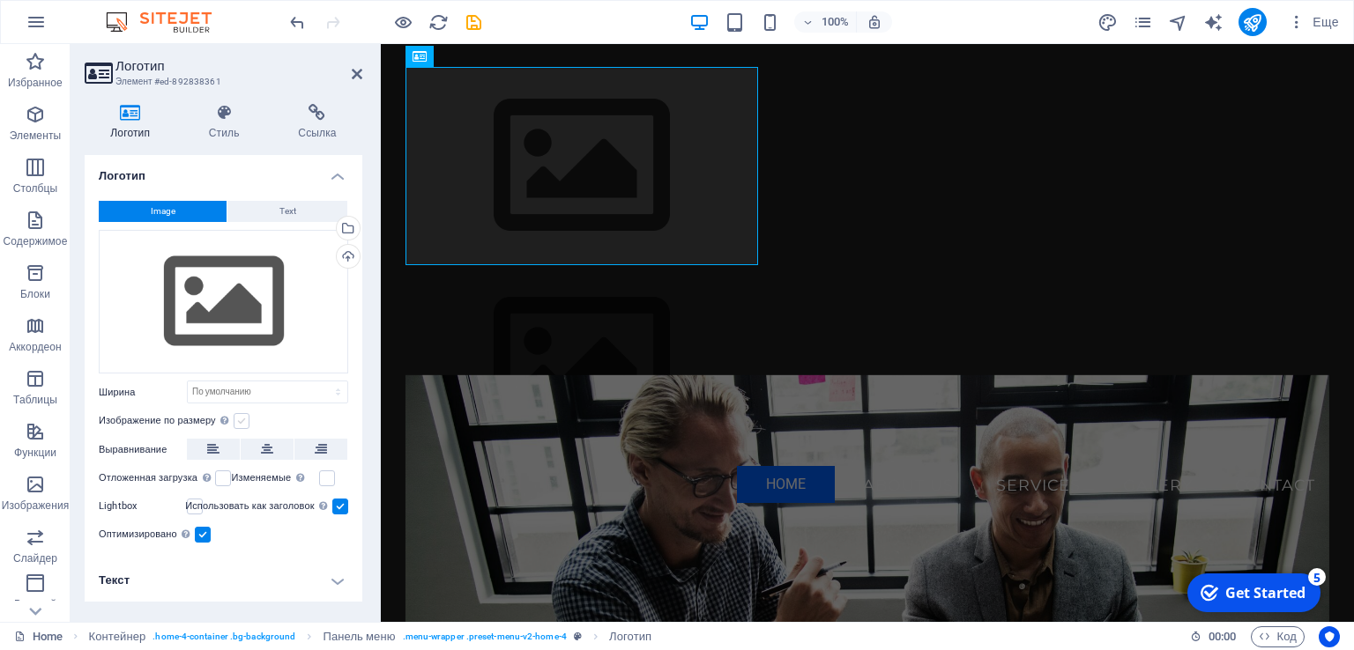
click at [244, 420] on label at bounding box center [242, 421] width 16 height 16
click at [0, 0] on input "Изображение по размеру Автоматически подстраивать изображение под фиксированную…" at bounding box center [0, 0] width 0 height 0
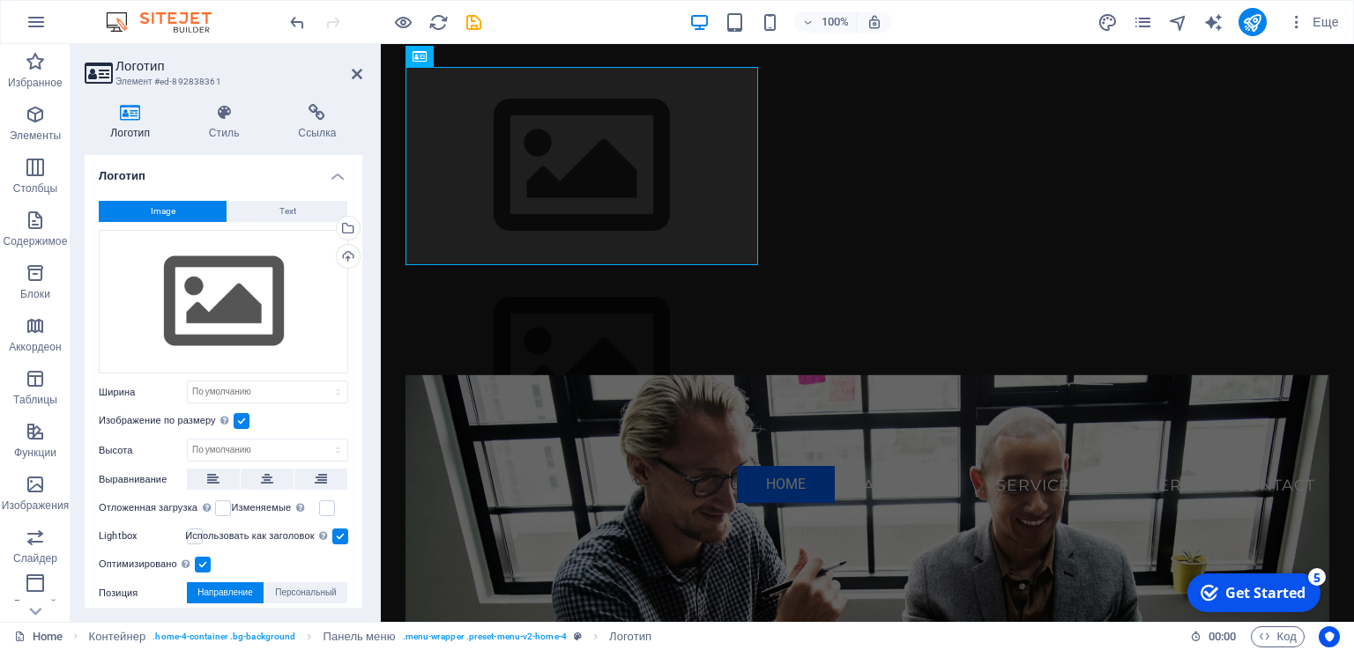
click at [244, 420] on label at bounding box center [242, 421] width 16 height 16
click at [0, 0] on input "Изображение по размеру Автоматически подстраивать изображение под фиксированную…" at bounding box center [0, 0] width 0 height 0
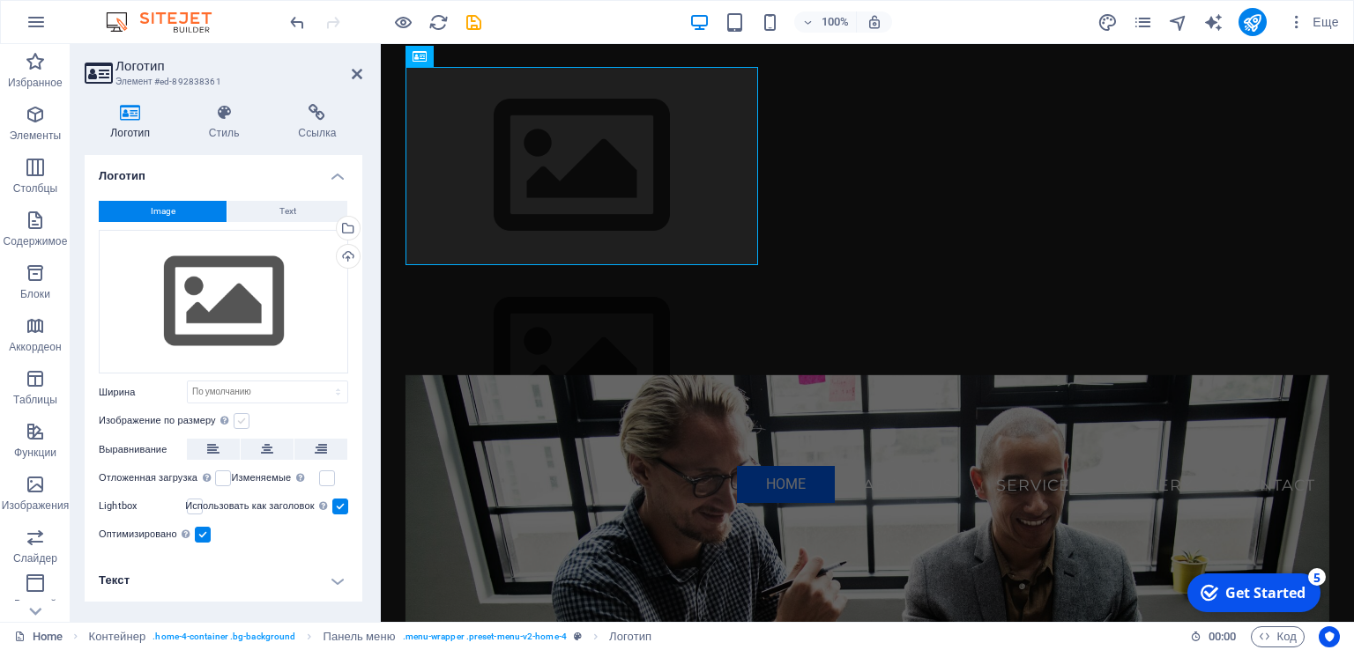
click at [244, 420] on label at bounding box center [242, 421] width 16 height 16
click at [0, 0] on input "Изображение по размеру Автоматически подстраивать изображение под фиксированную…" at bounding box center [0, 0] width 0 height 0
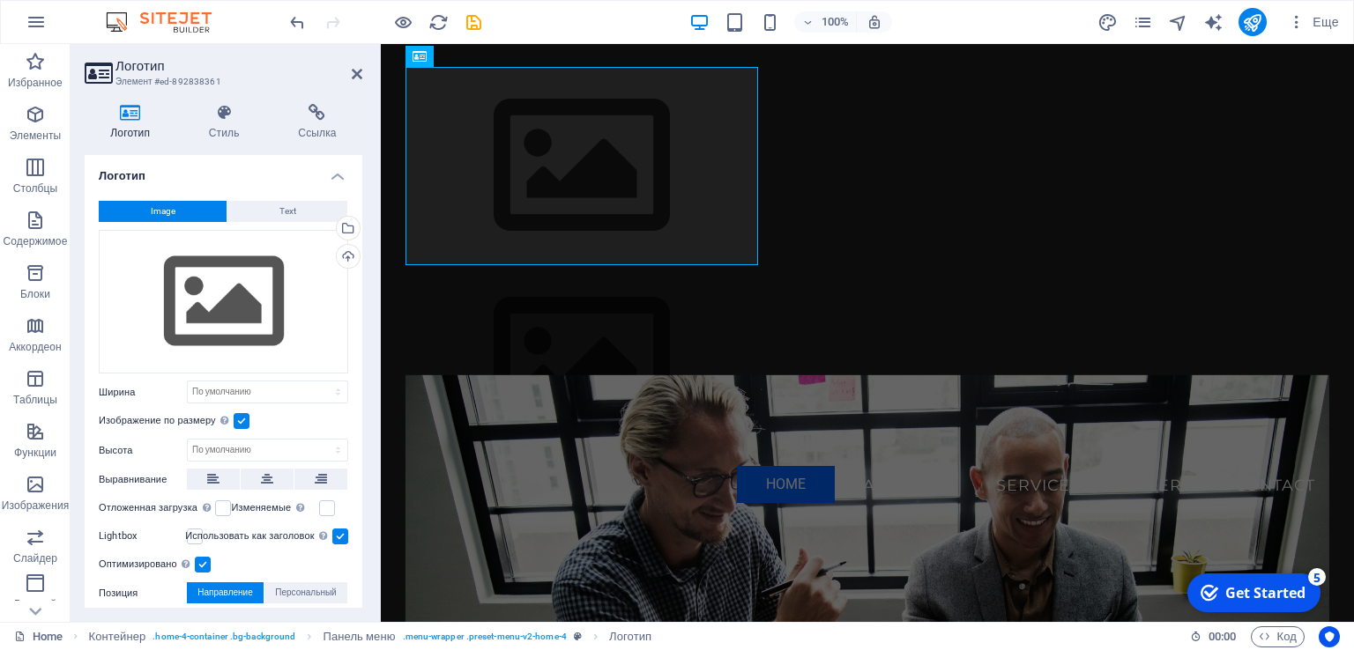
click at [244, 420] on label at bounding box center [242, 421] width 16 height 16
click at [0, 0] on input "Изображение по размеру Автоматически подстраивать изображение под фиксированную…" at bounding box center [0, 0] width 0 height 0
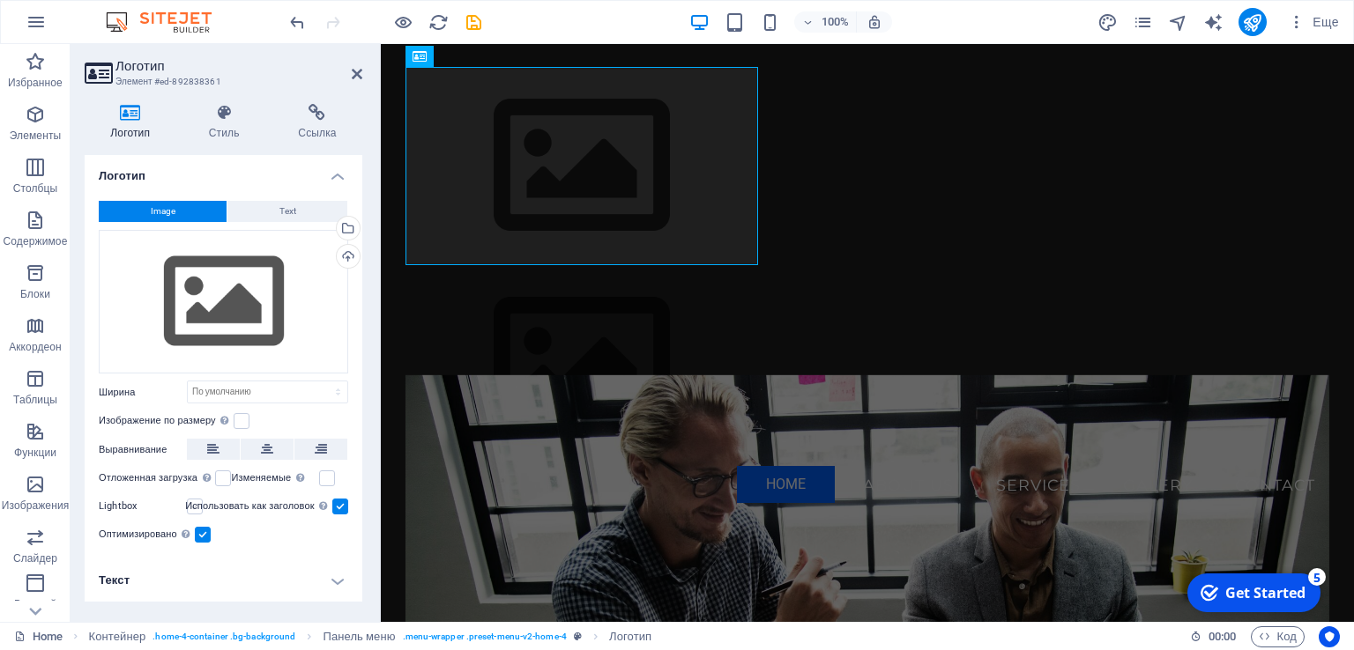
click at [197, 507] on label at bounding box center [195, 507] width 16 height 16
click at [0, 0] on input "Lightbox" at bounding box center [0, 0] width 0 height 0
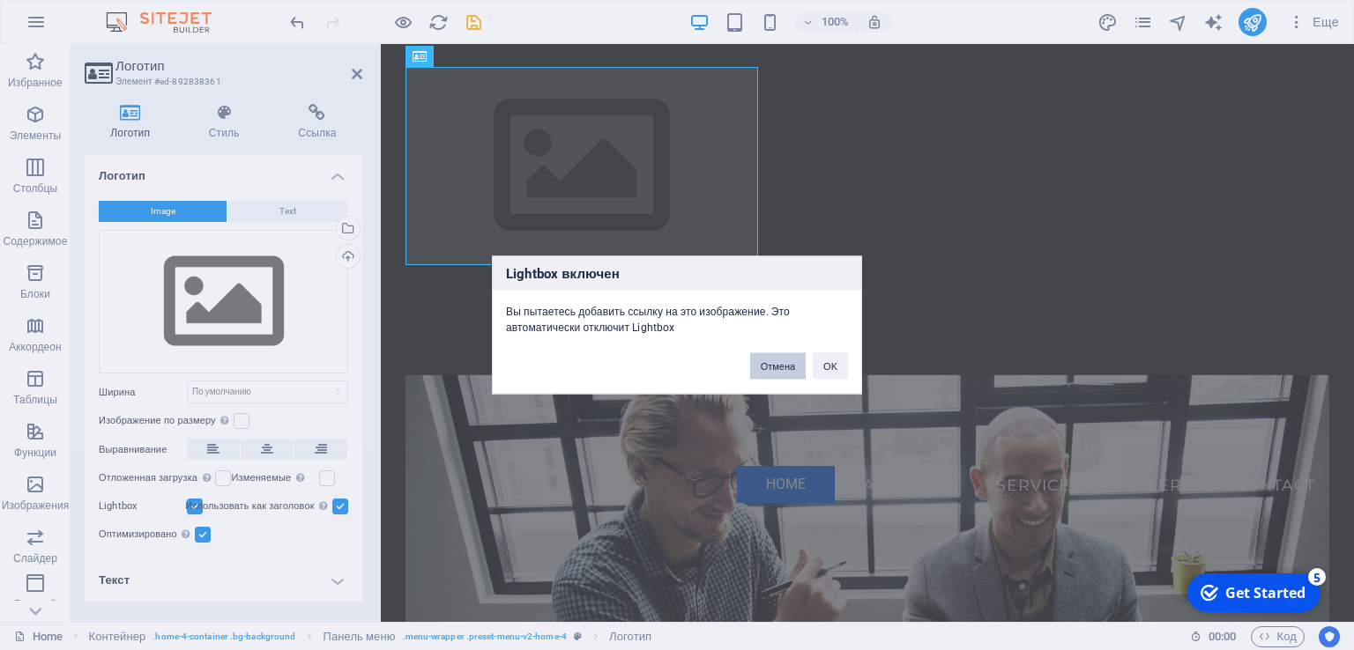
click at [775, 353] on button "Отмена" at bounding box center [778, 366] width 56 height 26
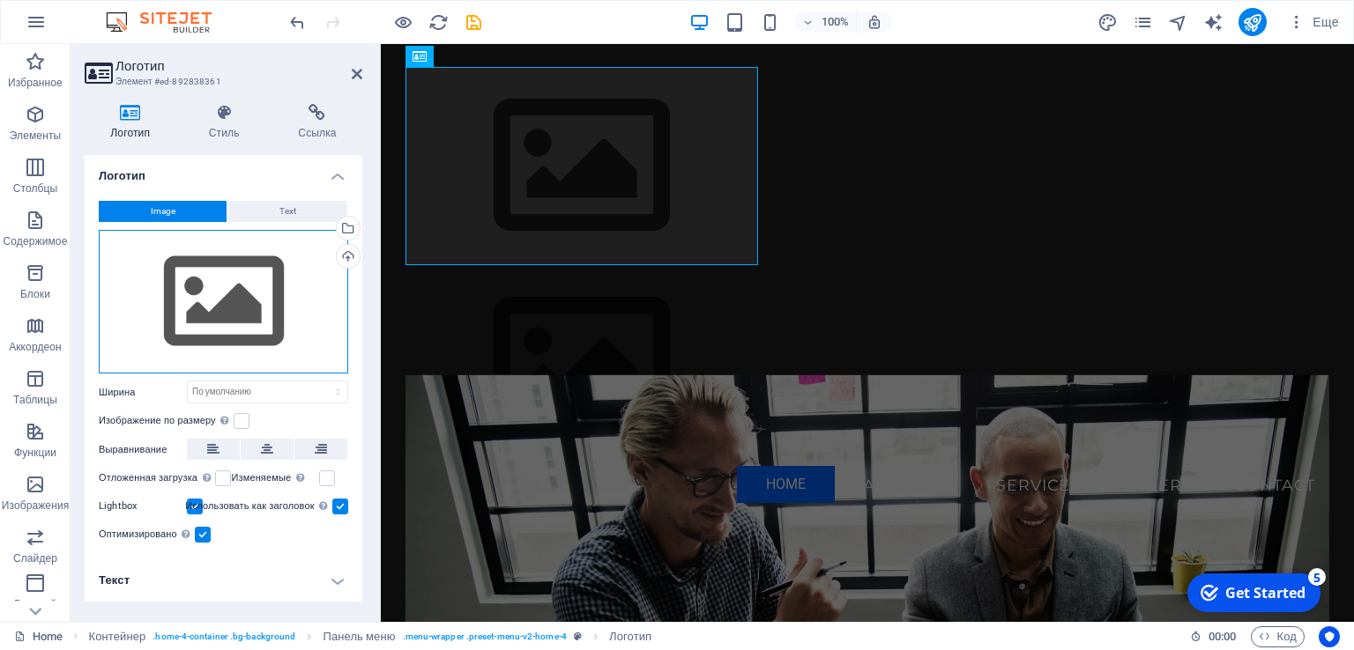
click at [205, 298] on div "Перетащите файлы сюда, нажмите, чтобы выбрать файлы, или выберите файлы из разд…" at bounding box center [223, 302] width 249 height 145
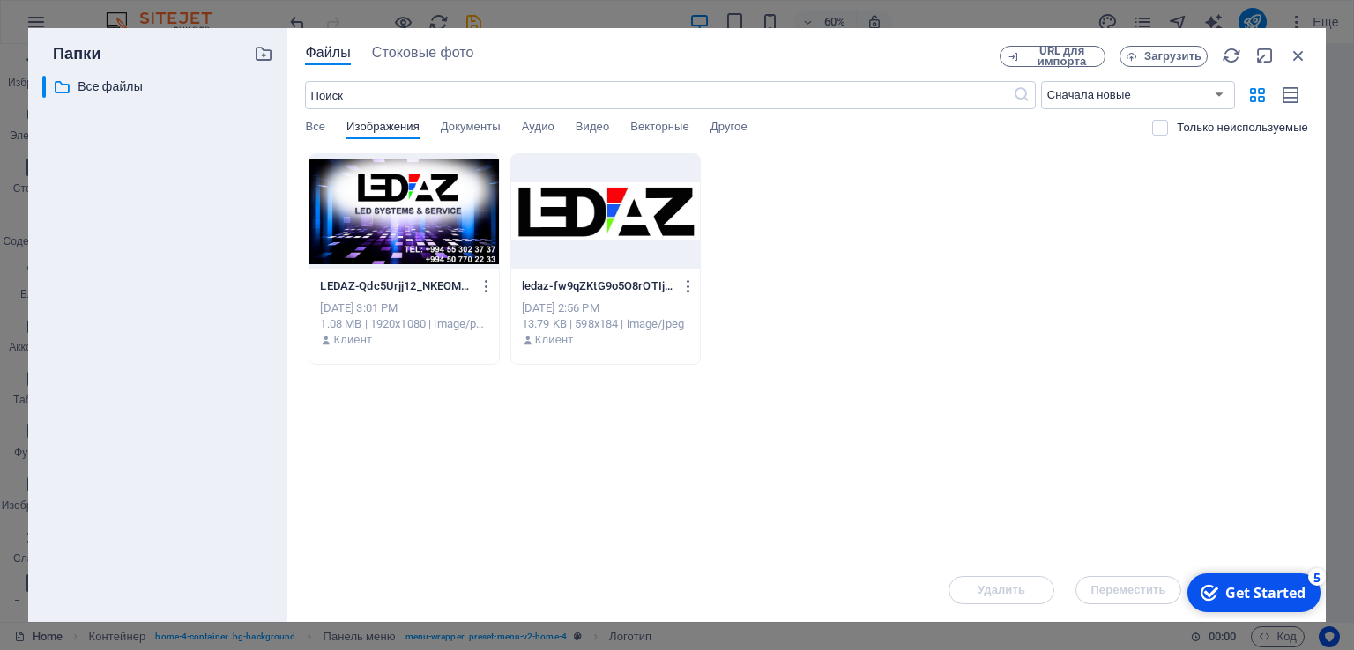
click at [590, 204] on div at bounding box center [605, 211] width 189 height 115
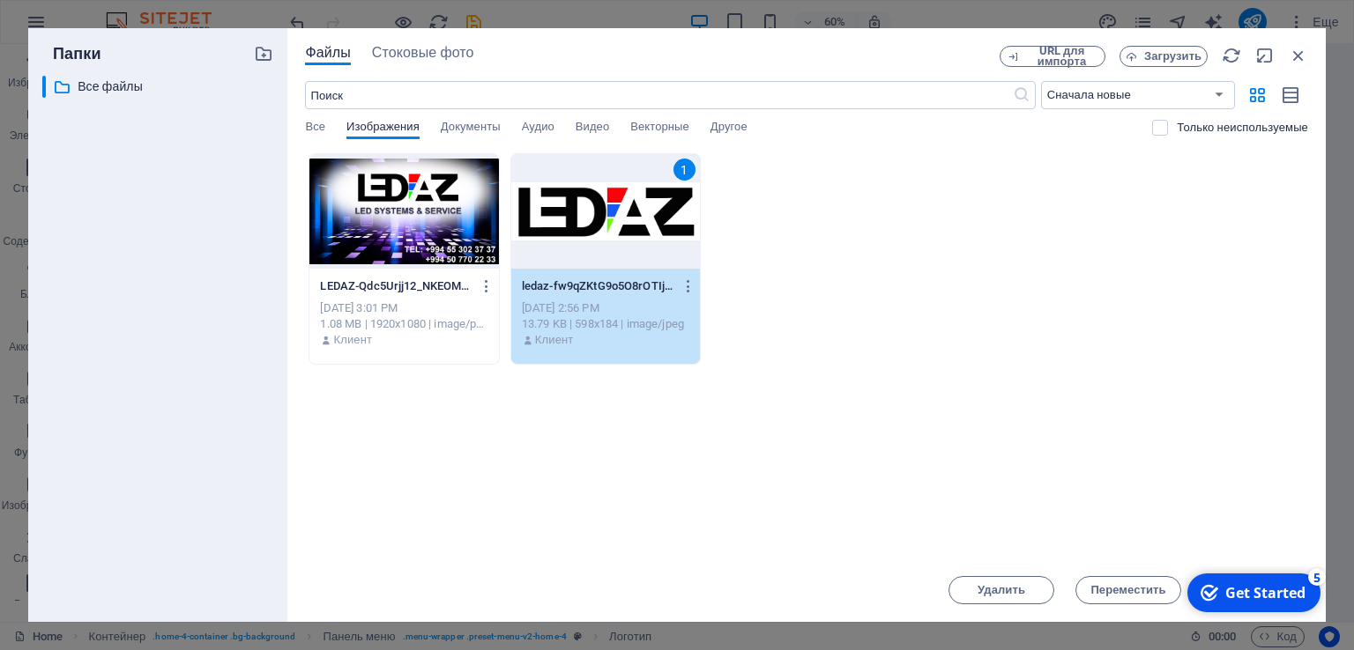
click at [590, 204] on div "1" at bounding box center [605, 211] width 189 height 115
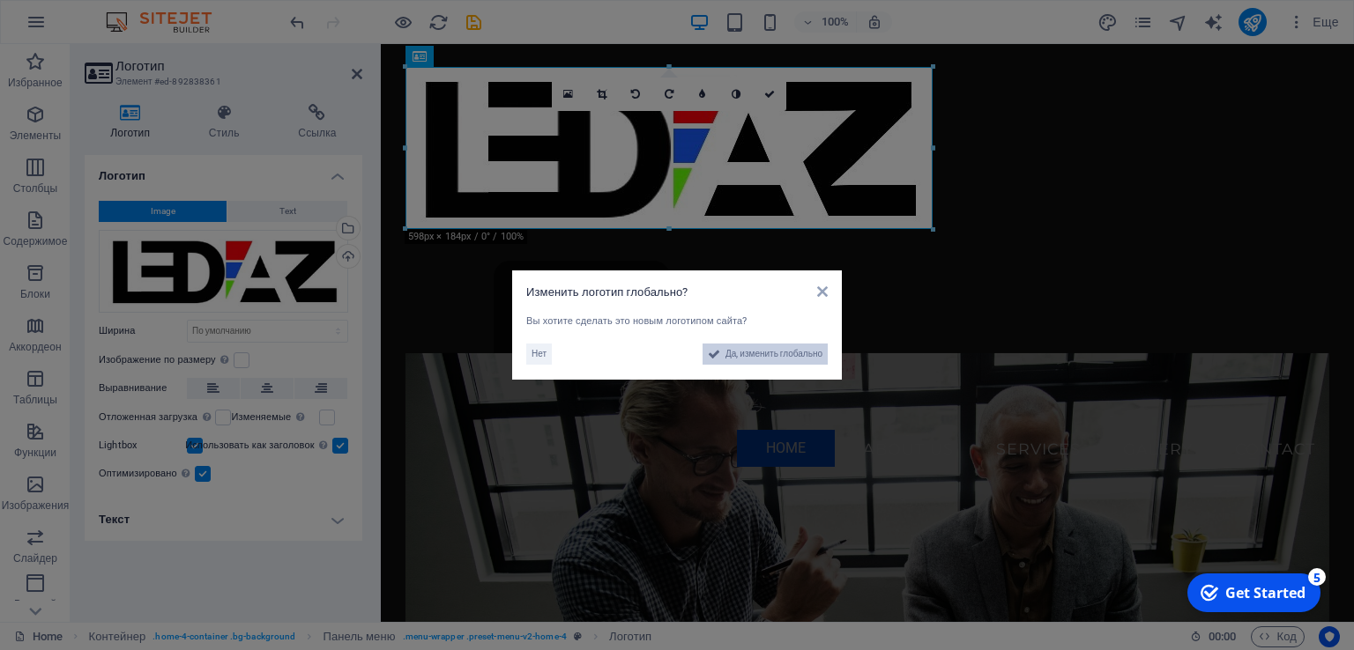
click at [750, 352] on span "Да, изменить глобально" at bounding box center [773, 354] width 97 height 21
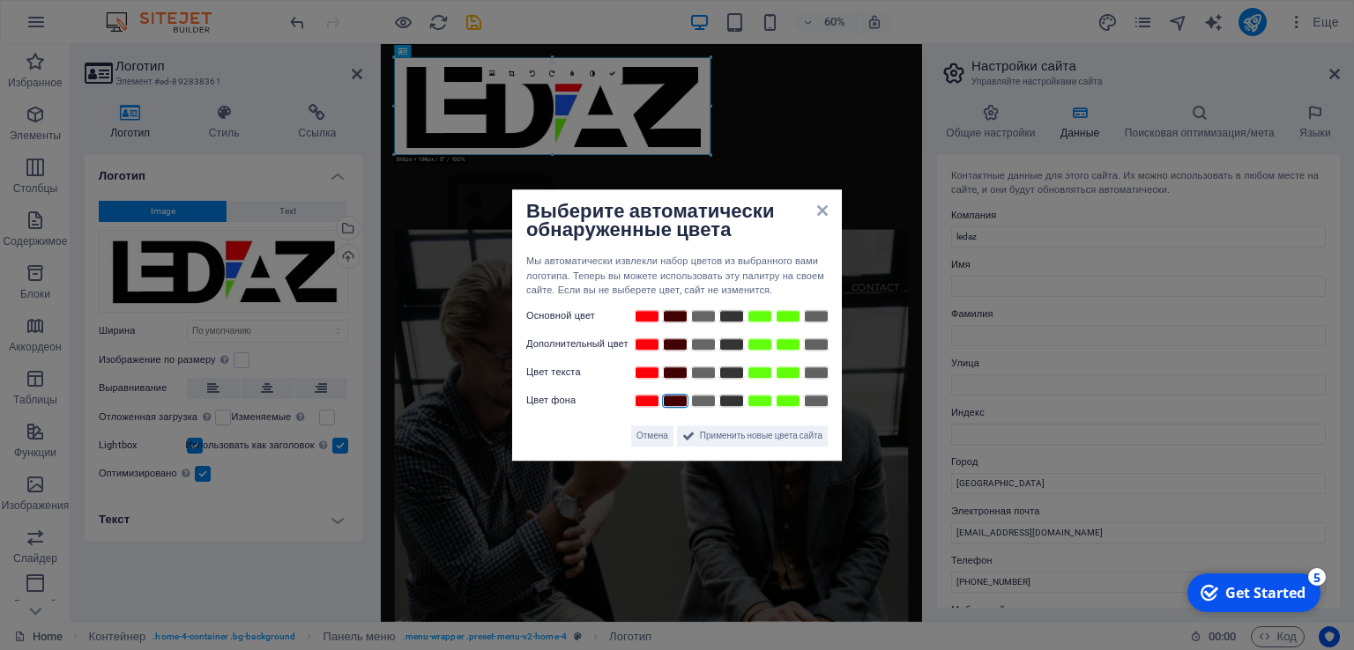
click at [680, 403] on link at bounding box center [675, 401] width 26 height 14
click at [711, 403] on link at bounding box center [703, 401] width 26 height 14
click at [680, 405] on link at bounding box center [675, 401] width 26 height 14
click at [723, 397] on link at bounding box center [731, 401] width 26 height 14
click at [818, 221] on div "Выберите автоматически обнаруженные цвета" at bounding box center [676, 222] width 301 height 37
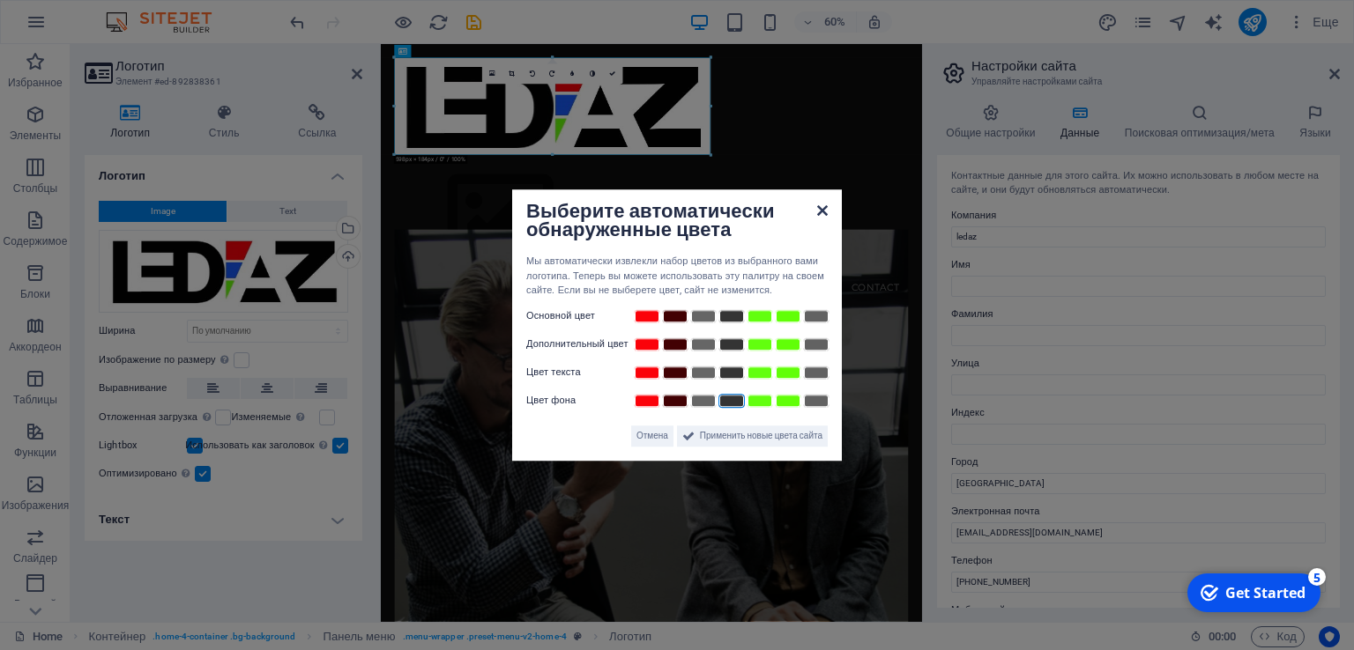
click at [821, 211] on icon at bounding box center [822, 211] width 11 height 14
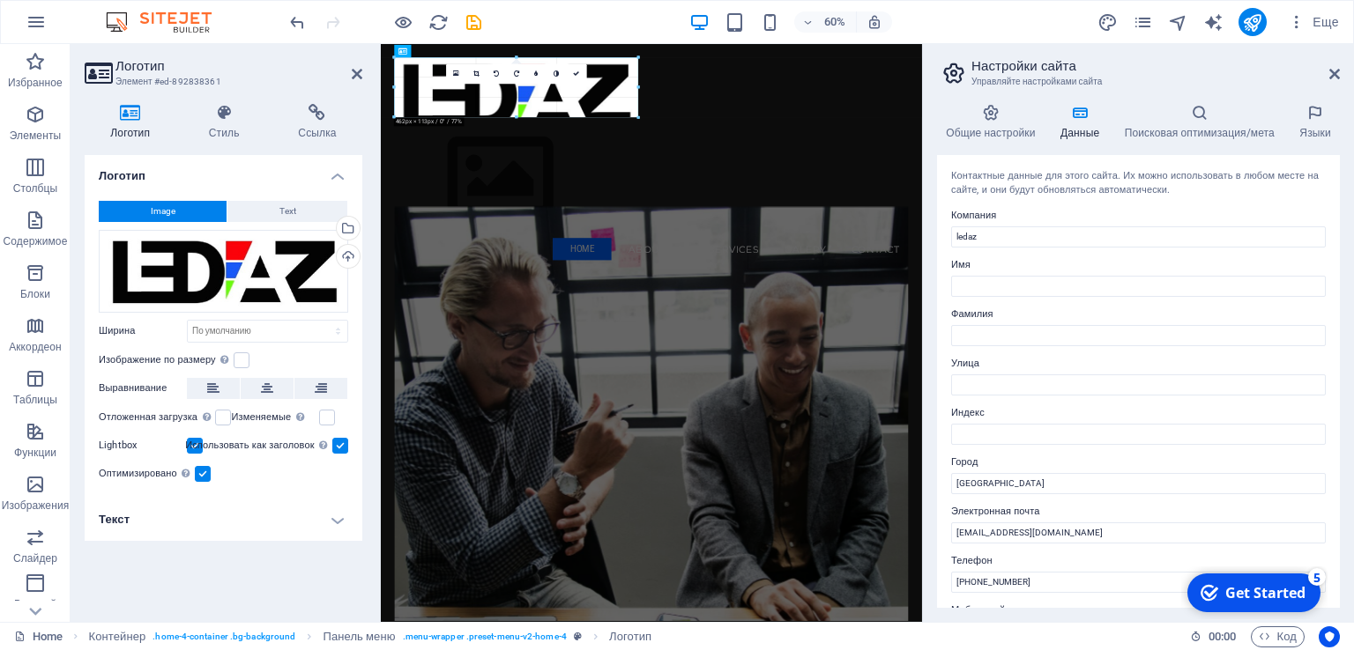
drag, startPoint x: 710, startPoint y: 154, endPoint x: 367, endPoint y: 90, distance: 349.7
type input "461"
select select "px"
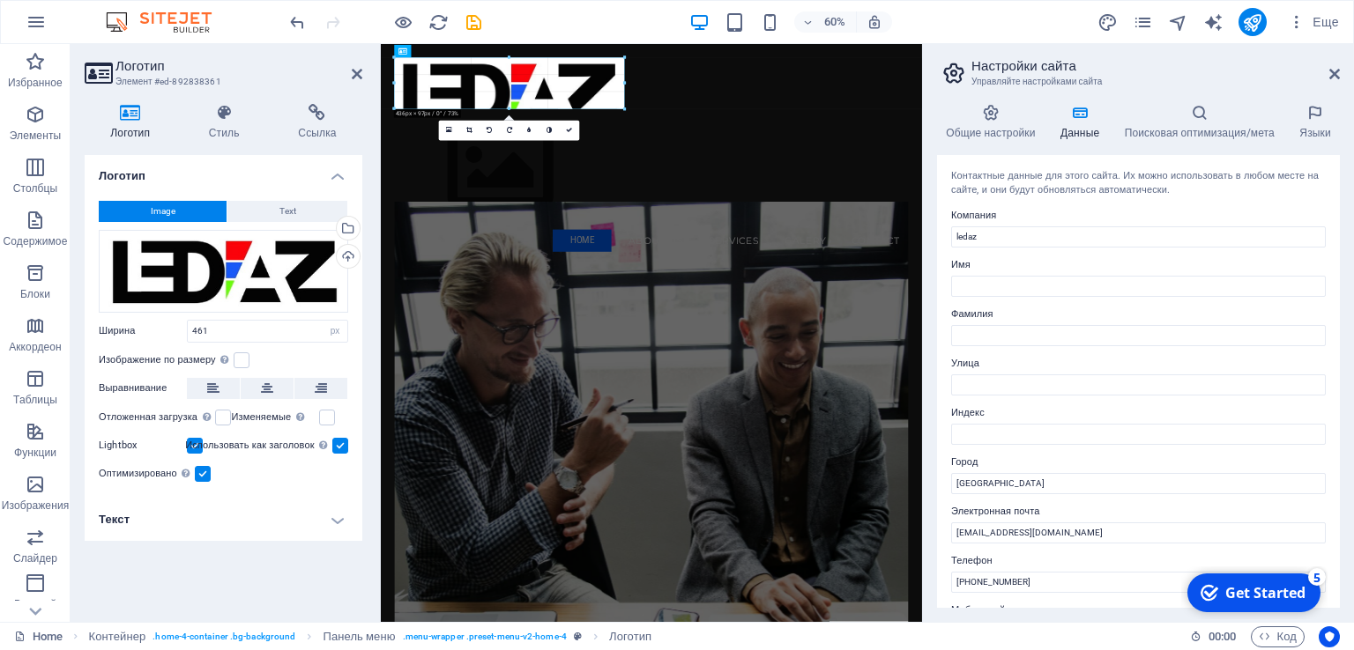
drag, startPoint x: 638, startPoint y: 134, endPoint x: 448, endPoint y: 94, distance: 194.5
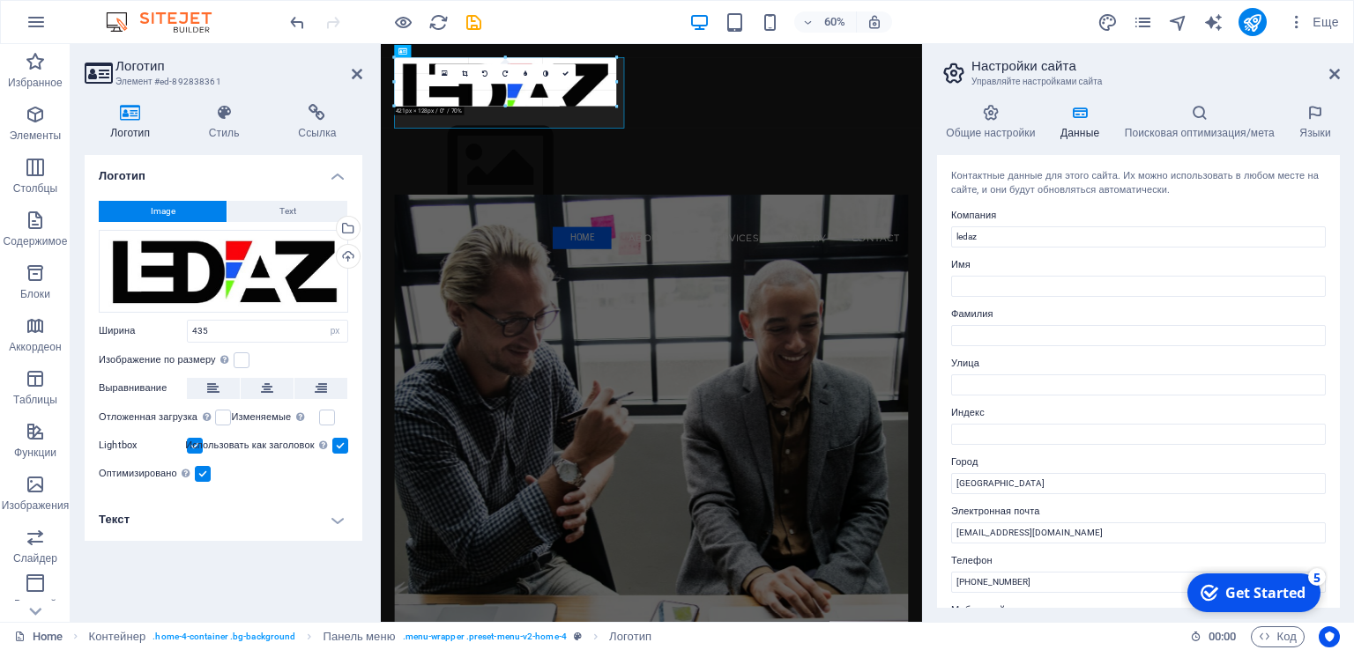
drag, startPoint x: 623, startPoint y: 130, endPoint x: 488, endPoint y: 93, distance: 139.8
type input "415"
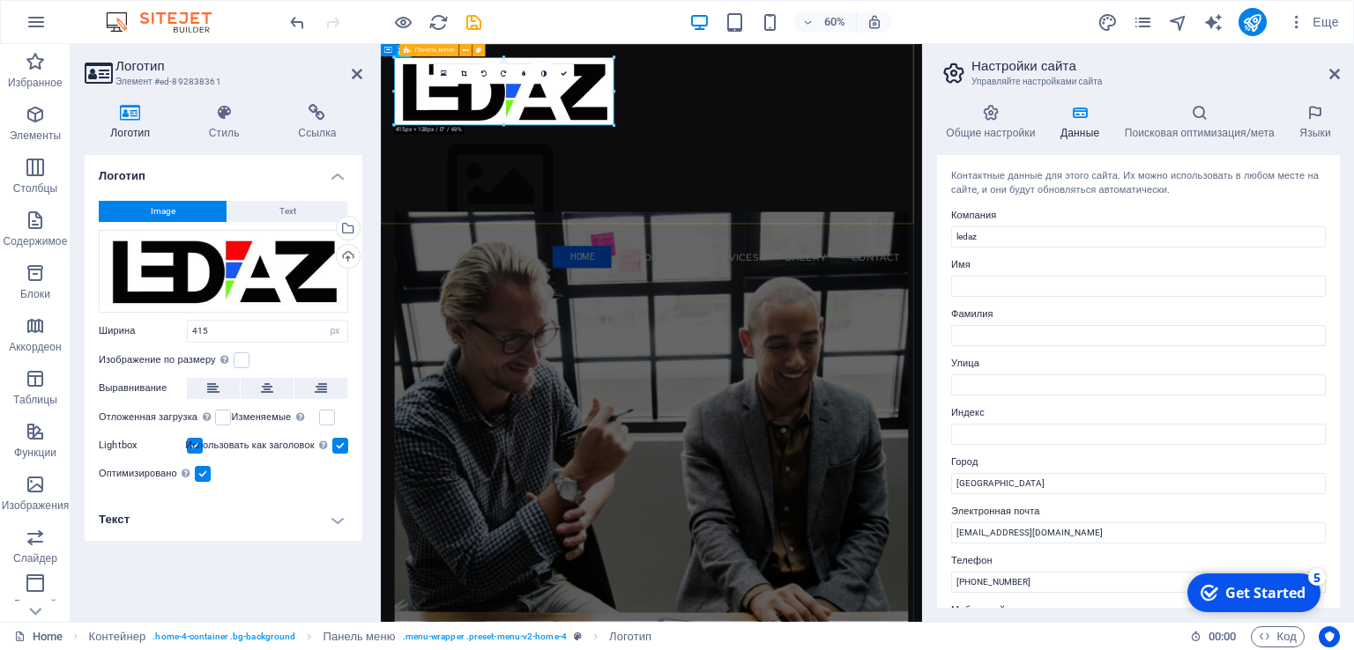
click at [951, 124] on div "Menu Home About Us Services Galery Contact" at bounding box center [832, 244] width 902 height 400
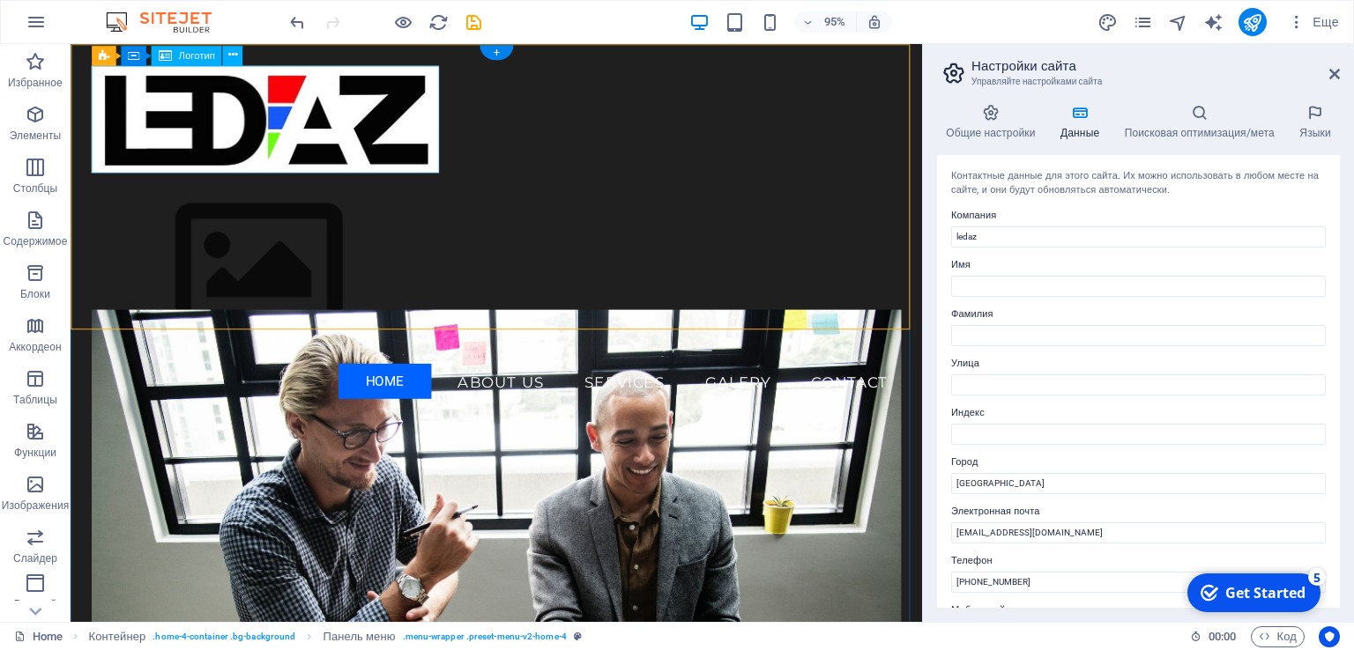
click at [397, 145] on div at bounding box center [518, 123] width 851 height 113
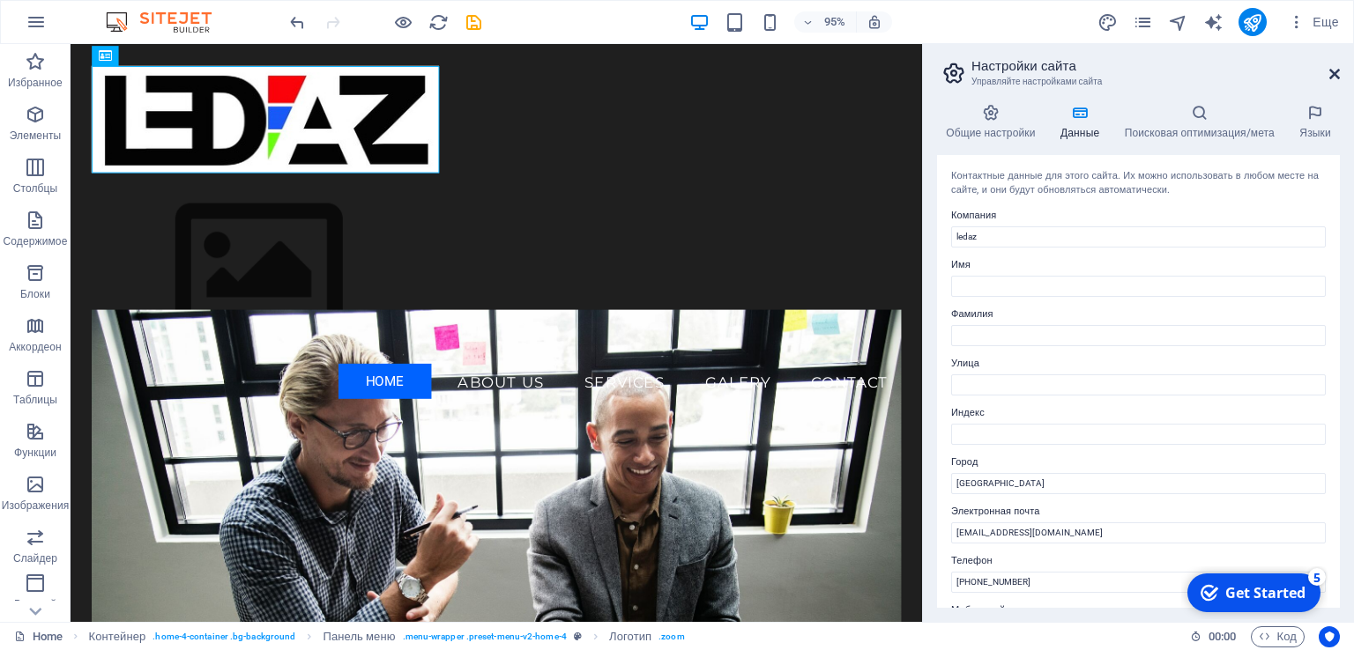
click at [1336, 73] on icon at bounding box center [1334, 74] width 11 height 14
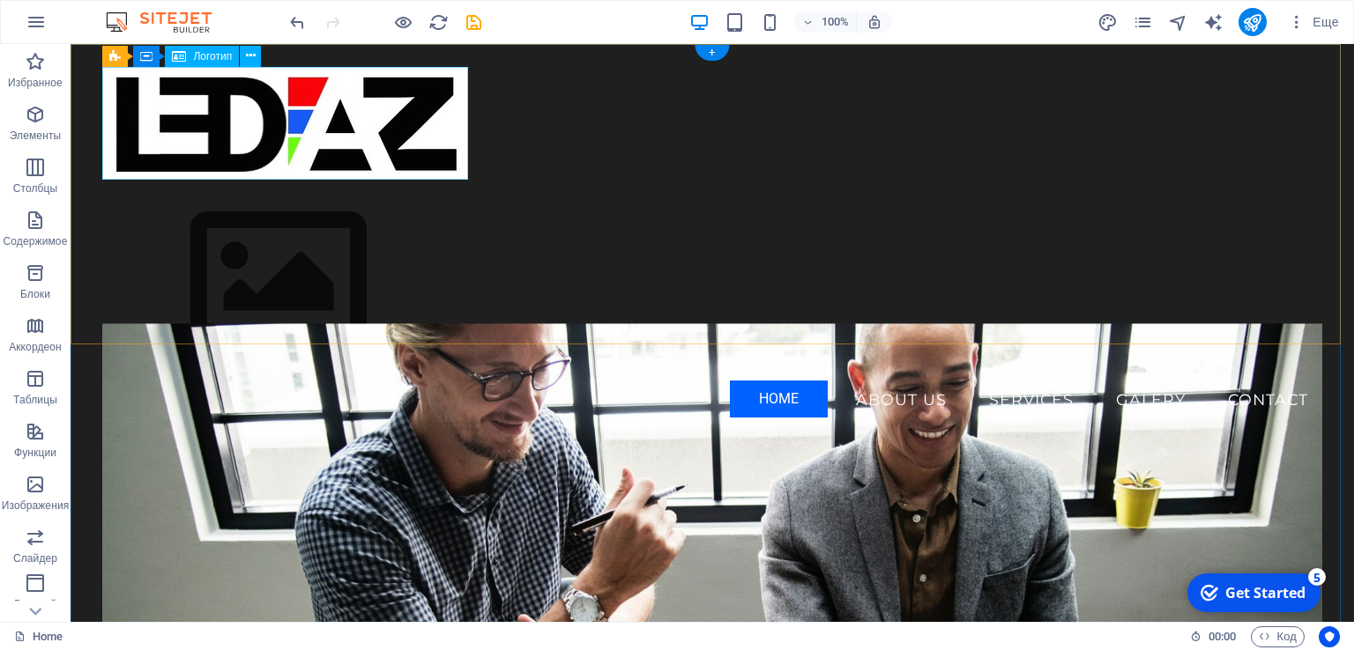
click at [310, 121] on div at bounding box center [711, 123] width 1219 height 113
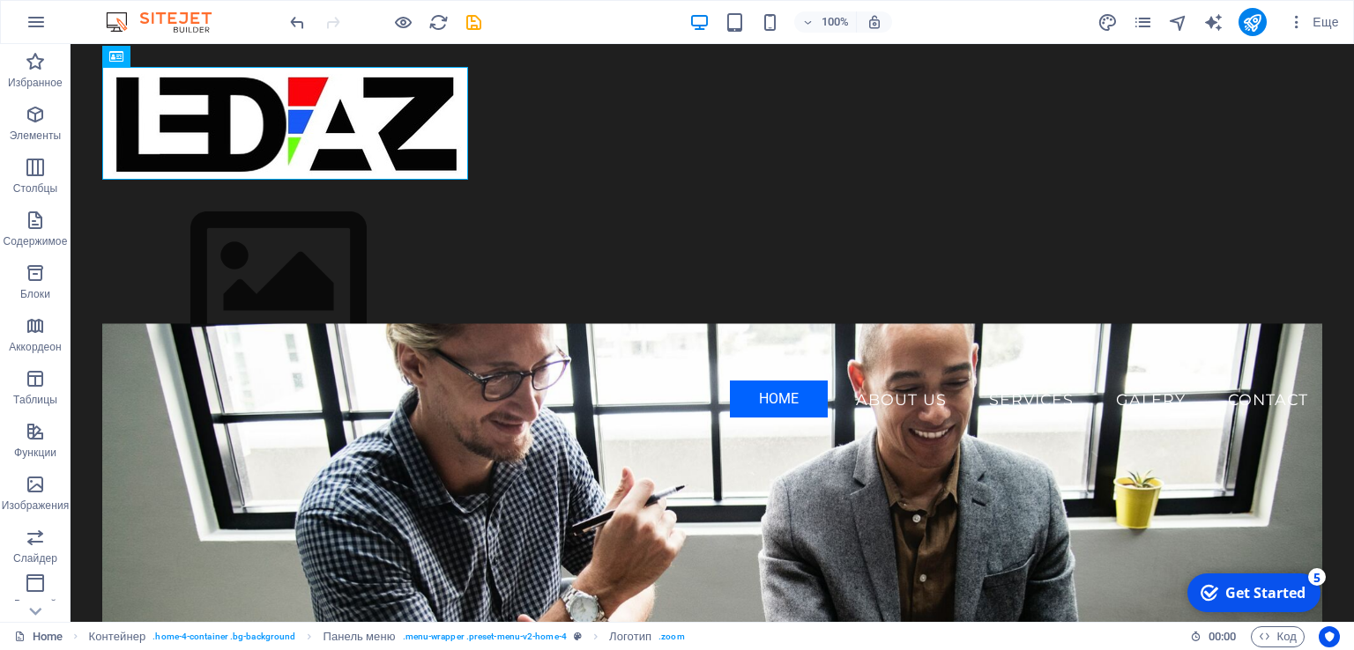
click at [254, 41] on div "100% Еще" at bounding box center [677, 22] width 1352 height 42
click at [250, 56] on div "[PERSON_NAME] меню" at bounding box center [164, 55] width 186 height 22
click at [250, 96] on div at bounding box center [711, 123] width 1219 height 113
click at [250, 54] on icon at bounding box center [251, 56] width 10 height 19
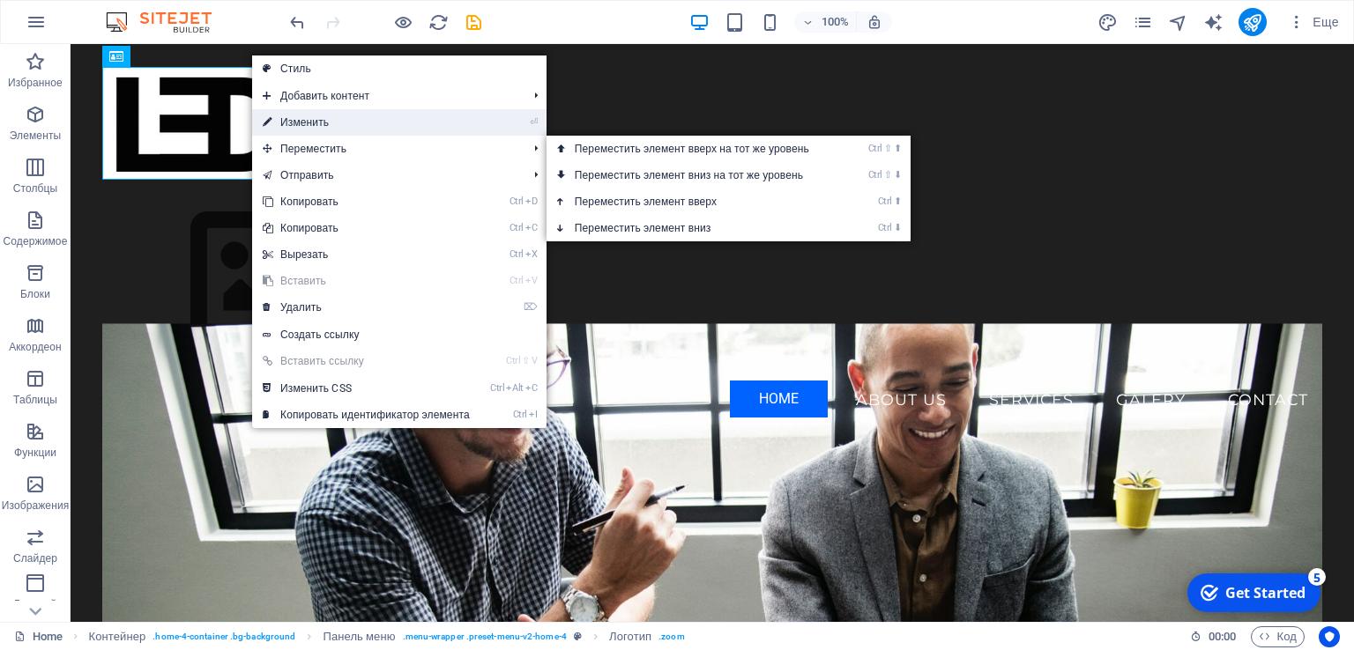
click at [341, 130] on link "⏎ Изменить" at bounding box center [366, 122] width 228 height 26
select select "px"
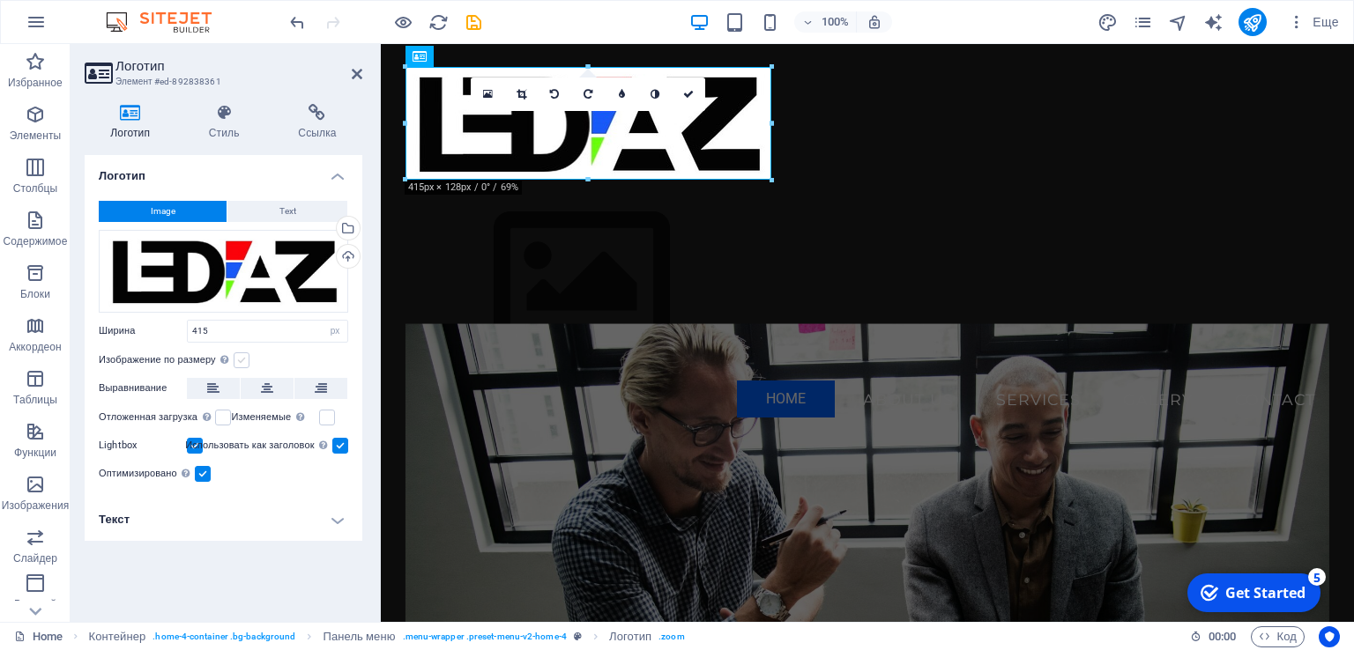
click at [246, 365] on label at bounding box center [242, 361] width 16 height 16
click at [0, 0] on input "Изображение по размеру Автоматически подстраивать изображение под фиксированную…" at bounding box center [0, 0] width 0 height 0
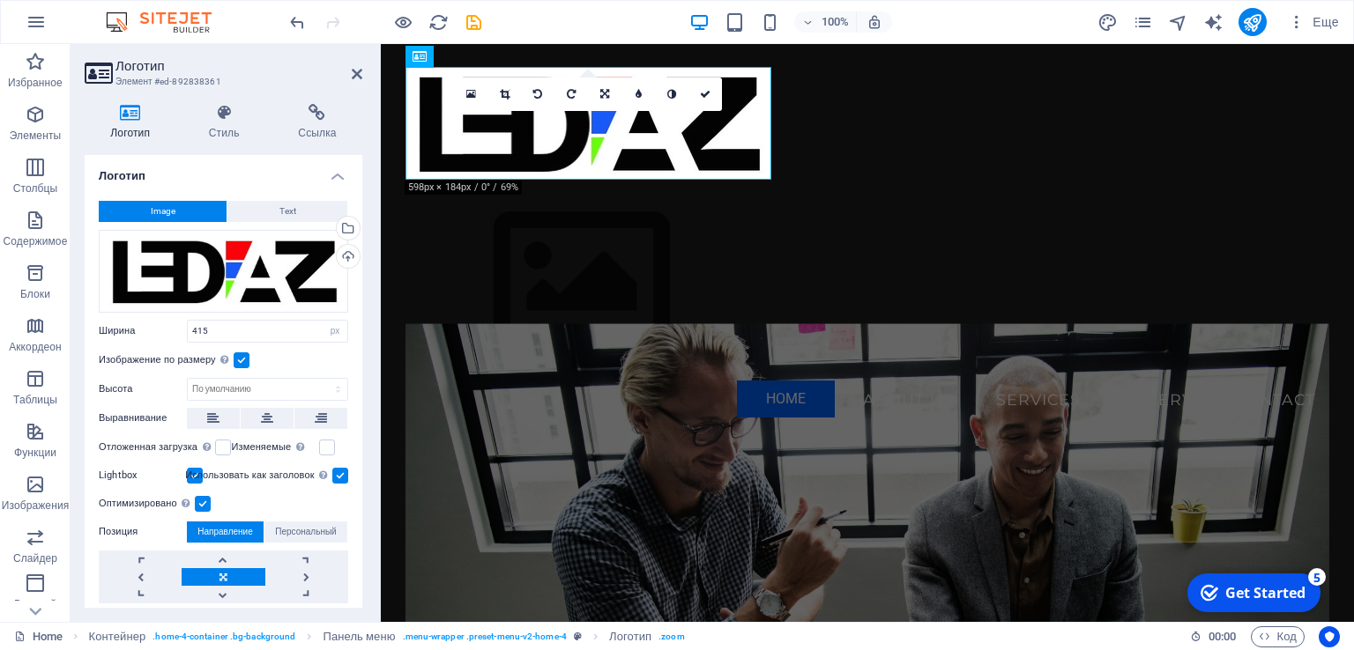
click at [247, 361] on label at bounding box center [242, 361] width 16 height 16
click at [0, 0] on input "Изображение по размеру Автоматически подстраивать изображение под фиксированную…" at bounding box center [0, 0] width 0 height 0
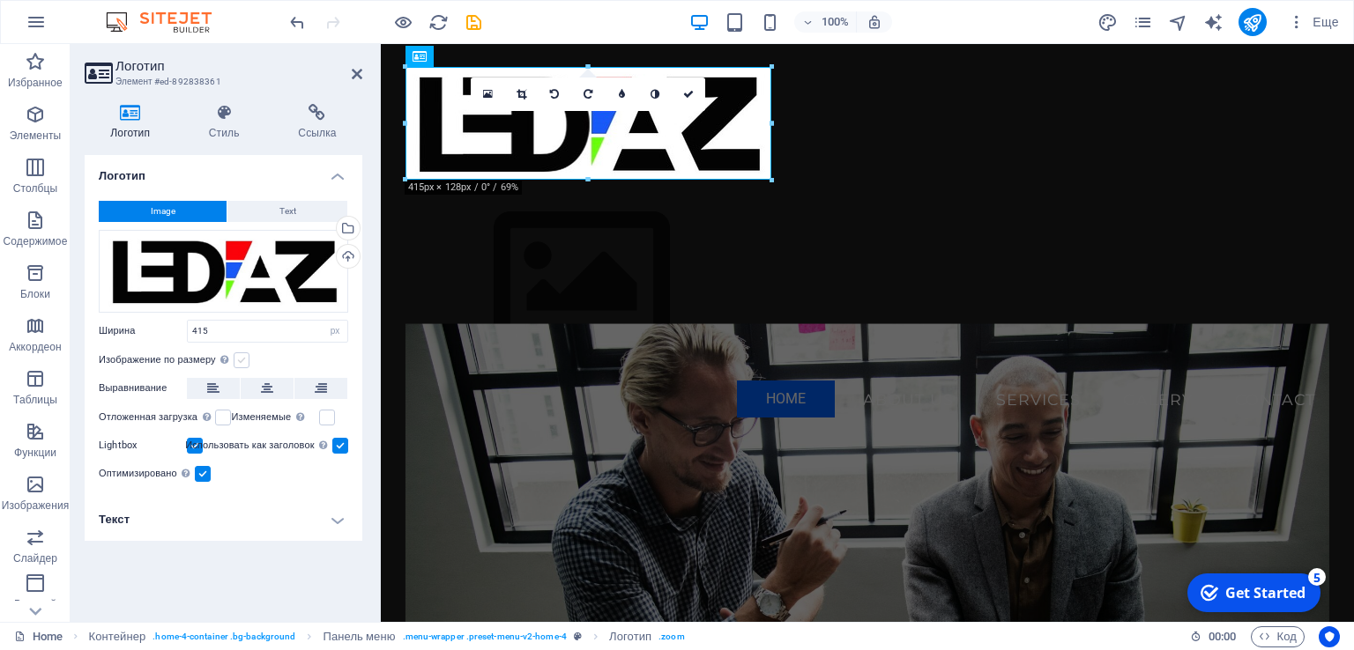
click at [247, 361] on label at bounding box center [242, 361] width 16 height 16
click at [0, 0] on input "Изображение по размеру Автоматически подстраивать изображение под фиксированную…" at bounding box center [0, 0] width 0 height 0
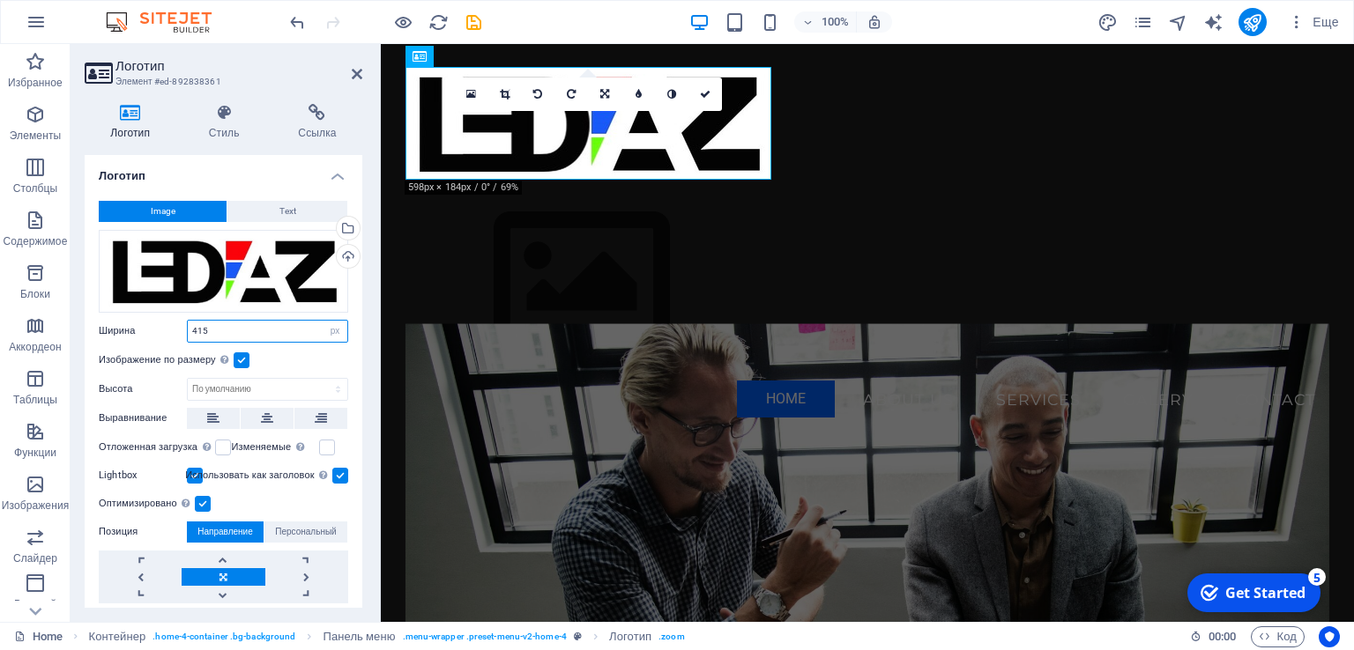
click at [190, 334] on input "415" at bounding box center [268, 331] width 160 height 21
drag, startPoint x: 213, startPoint y: 329, endPoint x: 183, endPoint y: 333, distance: 30.3
click at [183, 333] on div "Ширина 415 По умолчанию автоматически px rem % em vh vw" at bounding box center [223, 331] width 249 height 23
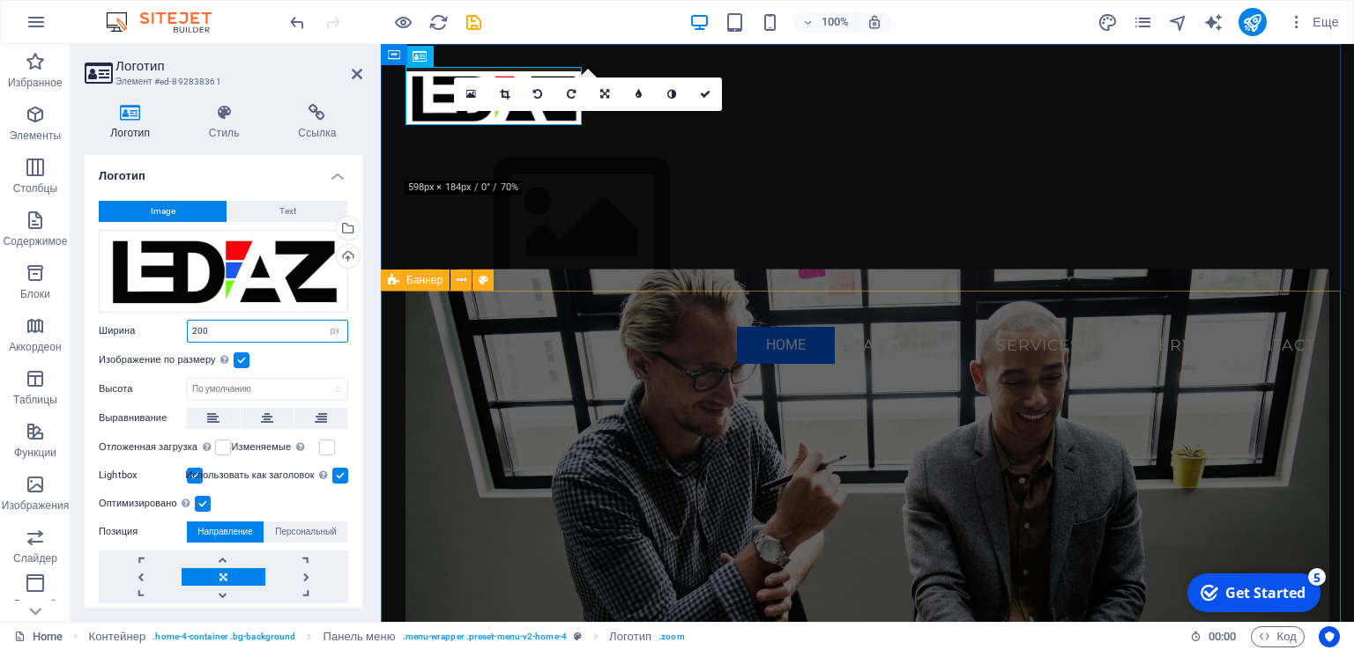
click at [428, 286] on div "Баннер" at bounding box center [415, 280] width 69 height 21
type input "200"
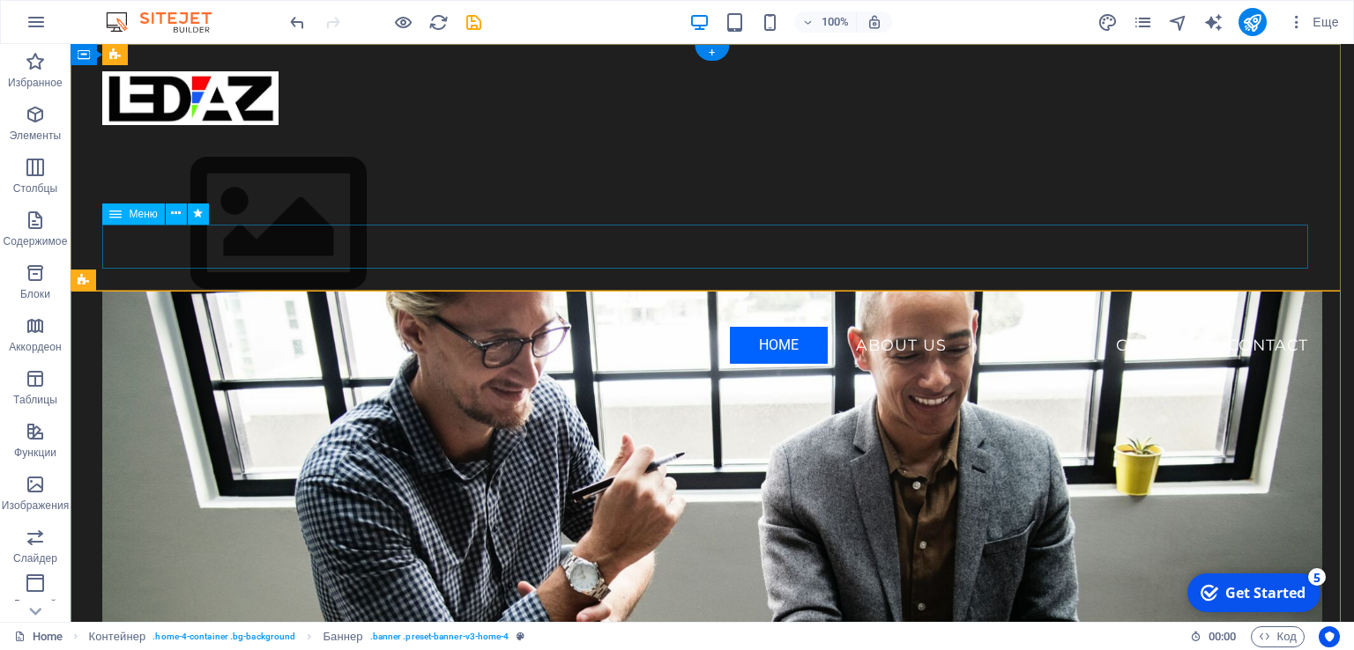
click at [479, 323] on nav "Home About Us Services Galery Contact" at bounding box center [711, 345] width 1219 height 44
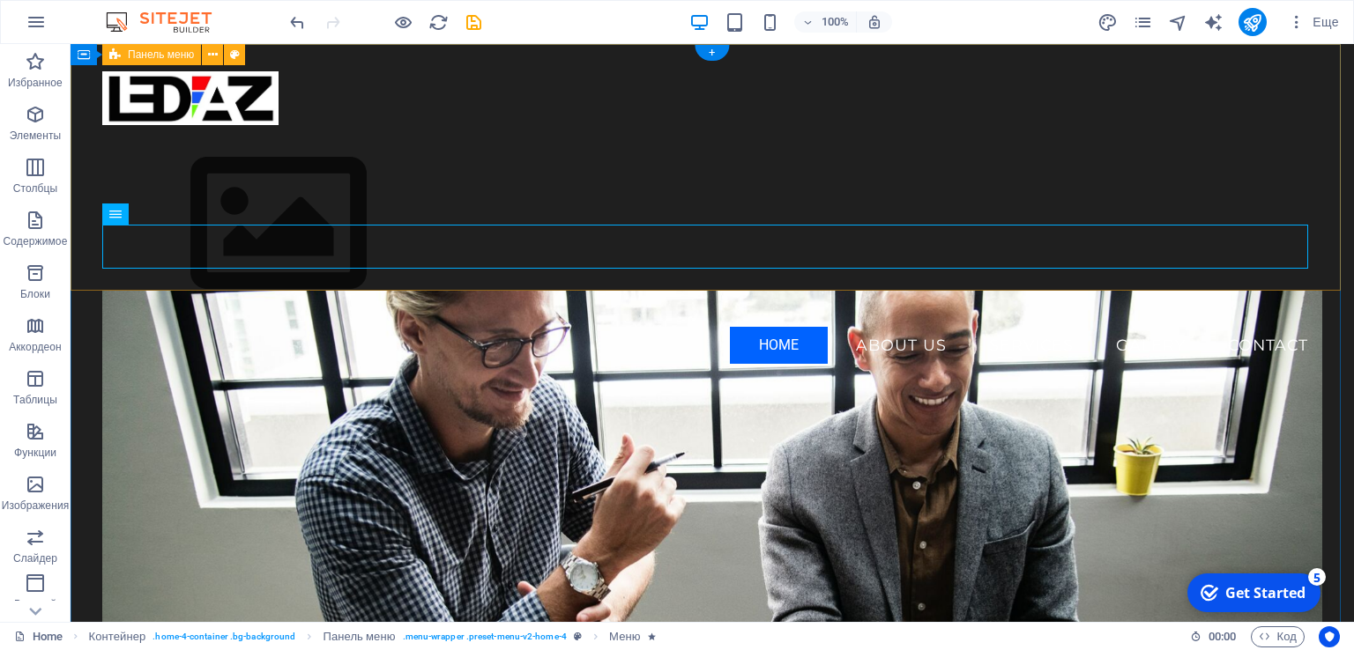
click at [670, 79] on div "Menu Home About Us Services Galery Contact" at bounding box center [712, 216] width 1283 height 345
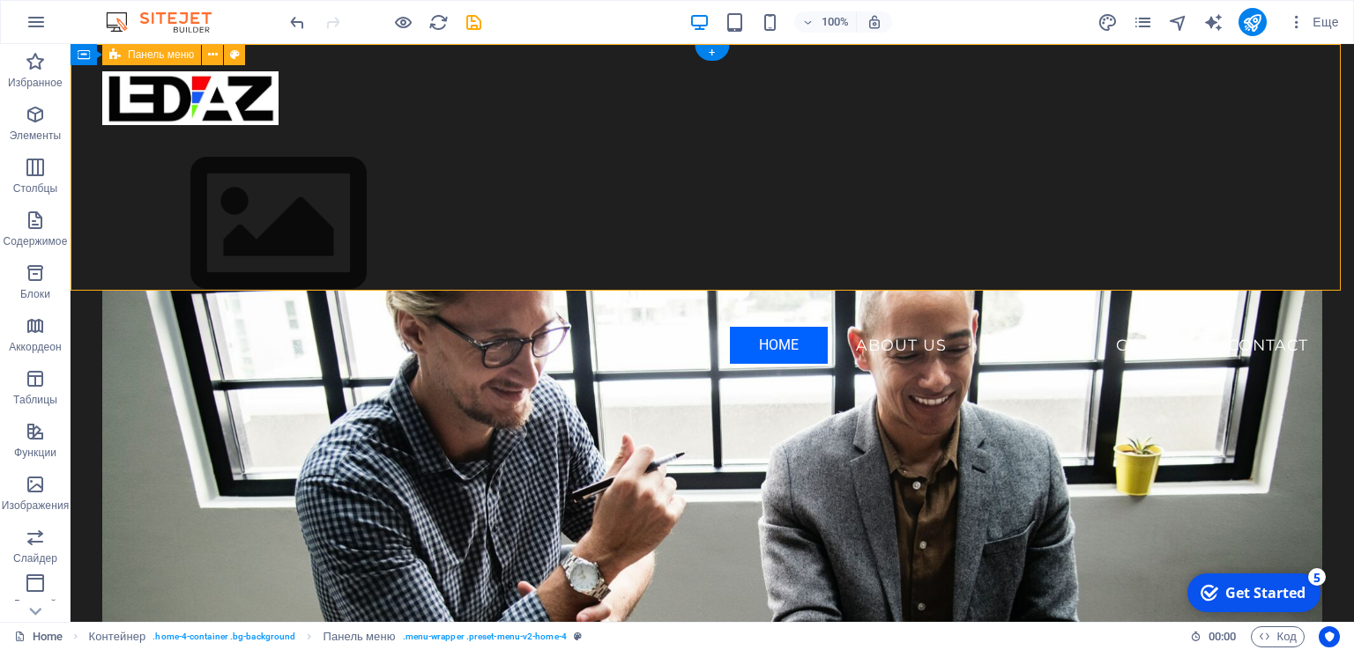
click at [538, 78] on div "Menu Home About Us Services Galery Contact" at bounding box center [712, 216] width 1283 height 345
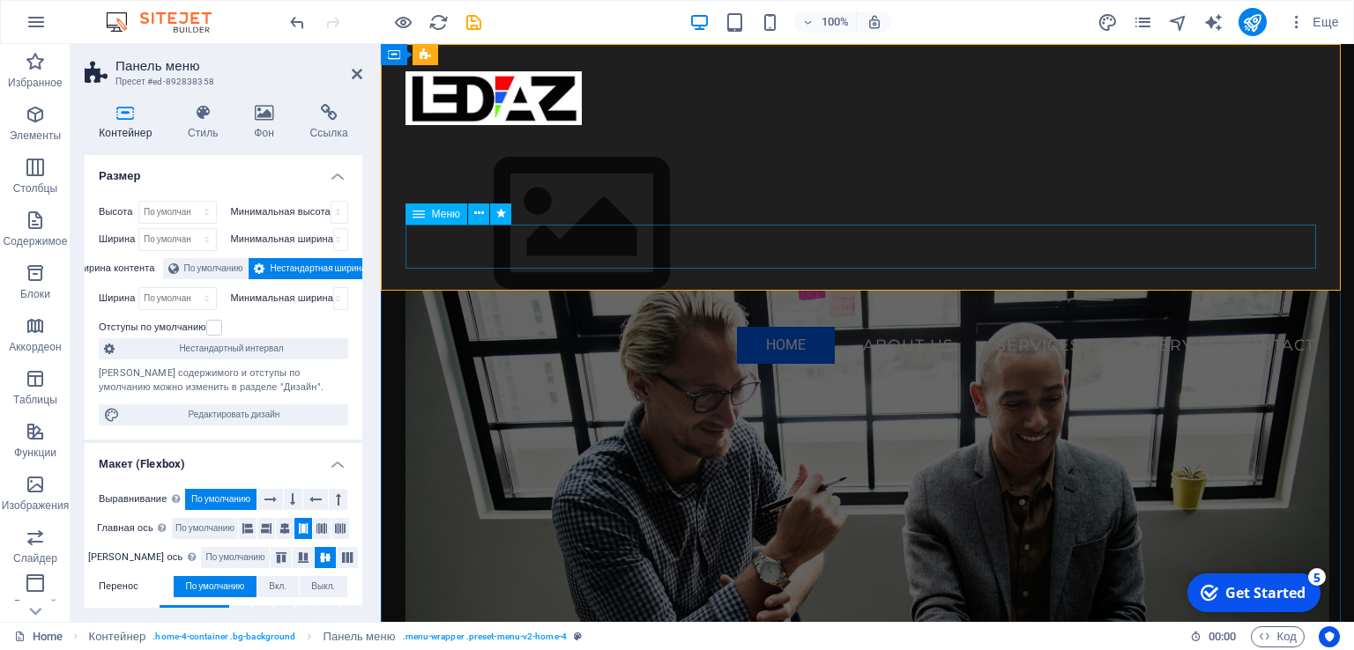
click at [599, 323] on nav "Home About Us Services Galery Contact" at bounding box center [867, 345] width 925 height 44
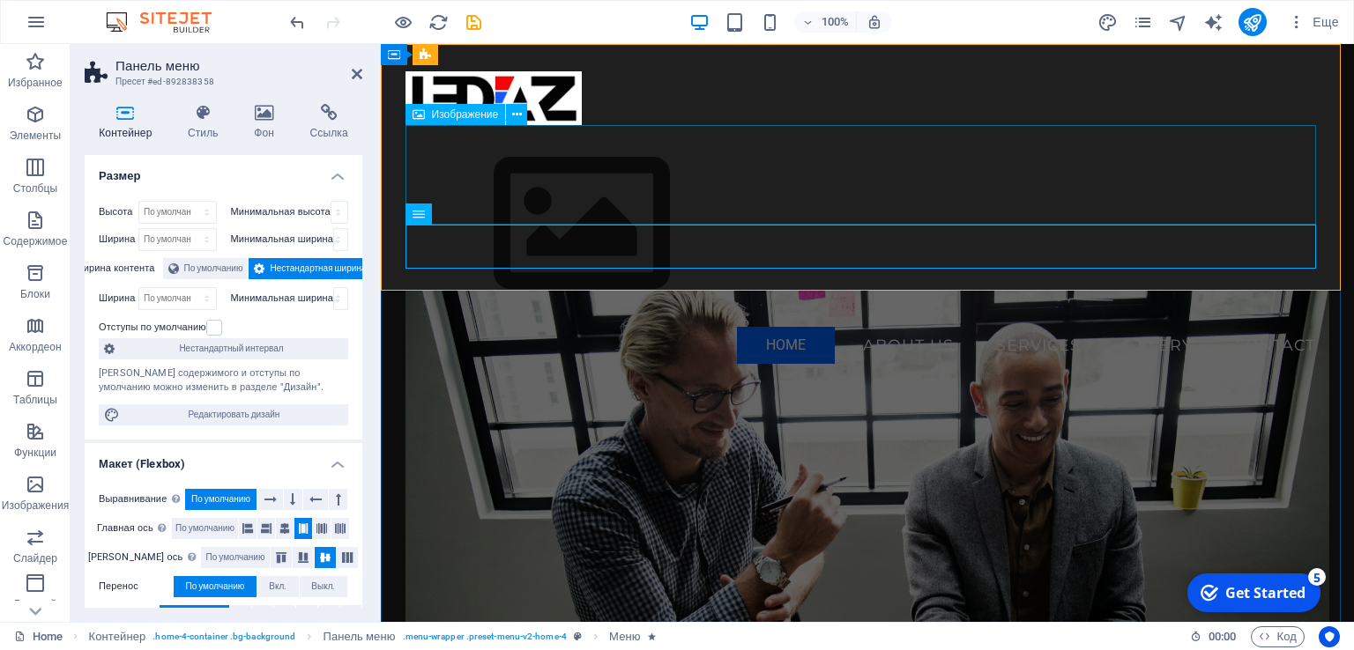
click at [608, 219] on figure at bounding box center [867, 224] width 925 height 198
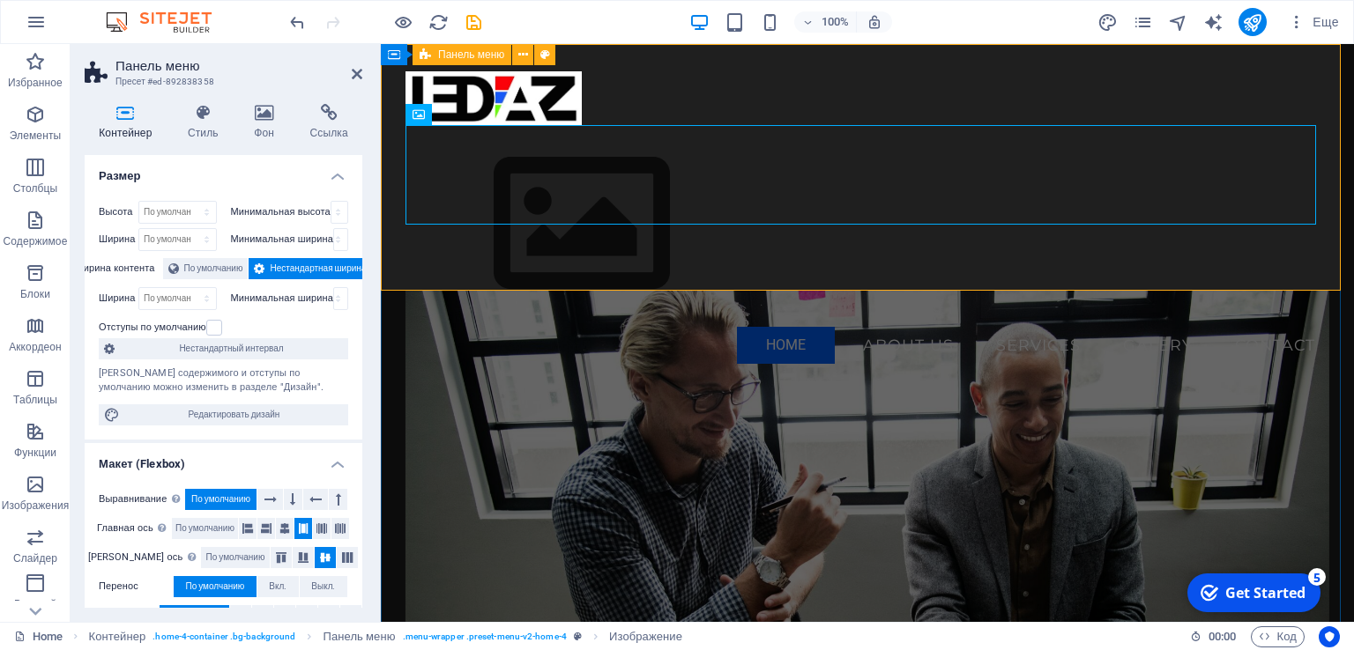
click at [655, 89] on div "Menu Home About Us Services Galery Contact" at bounding box center [867, 216] width 973 height 345
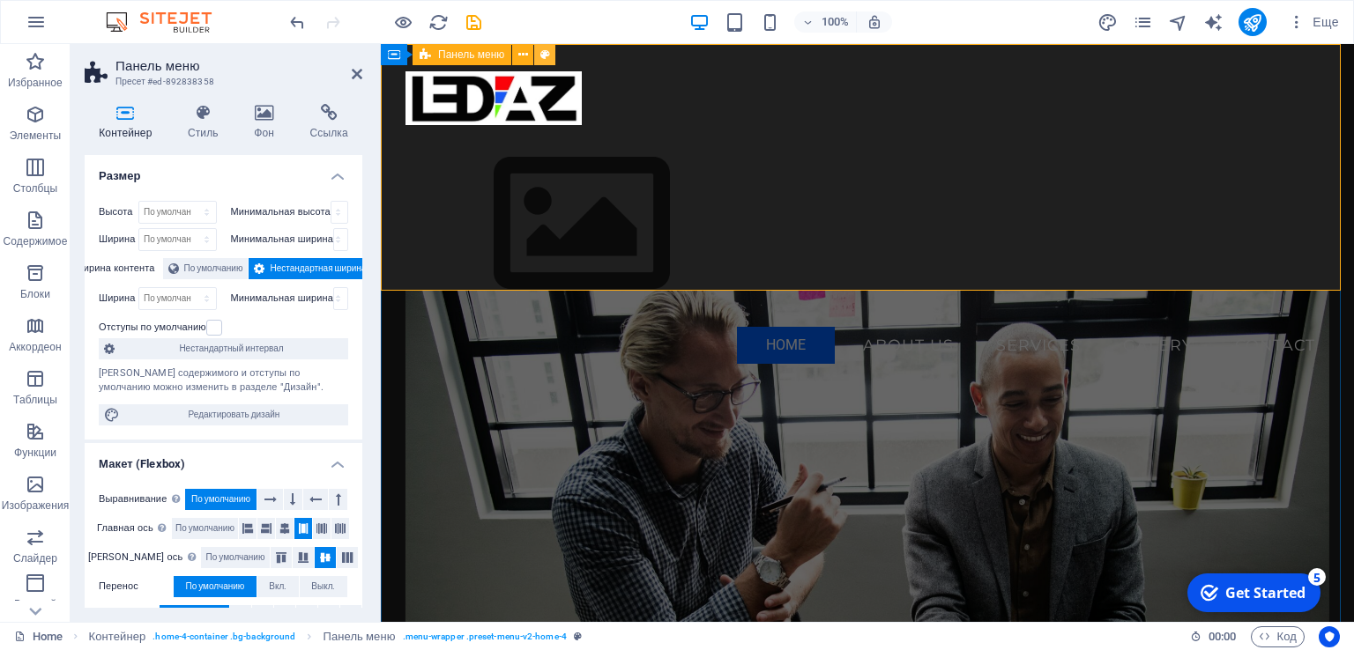
click at [547, 57] on icon at bounding box center [545, 55] width 10 height 19
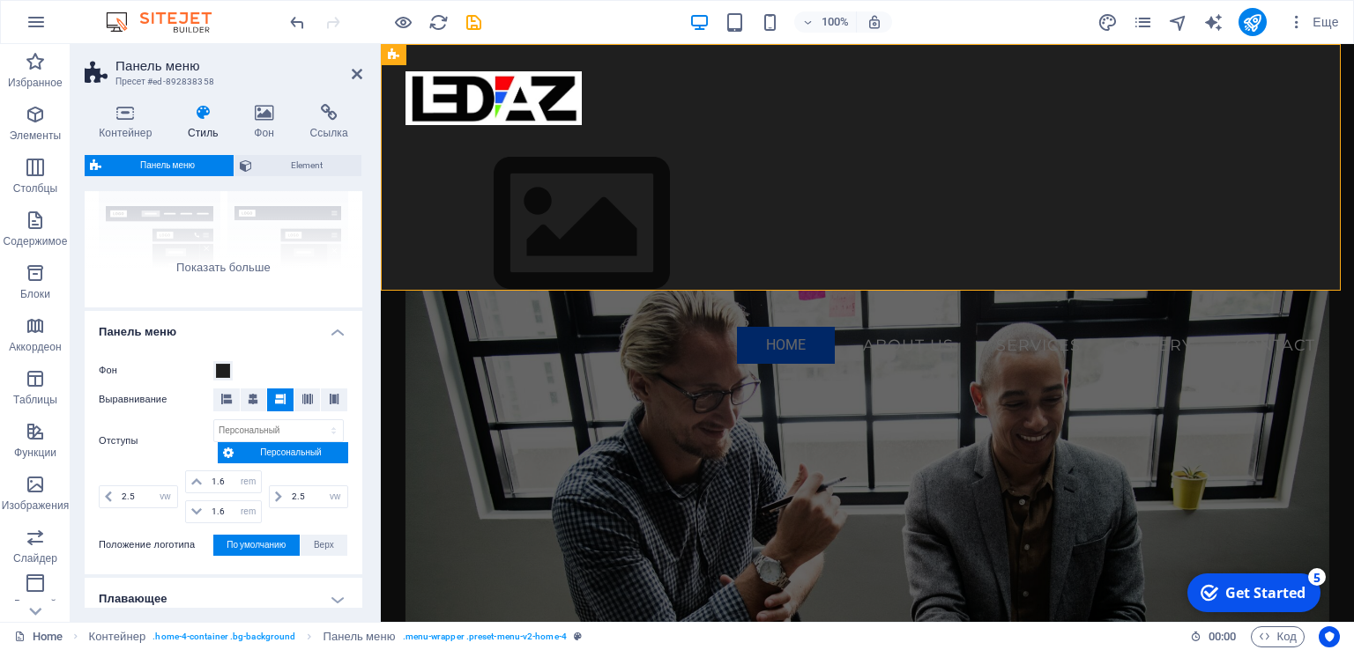
scroll to position [176, 0]
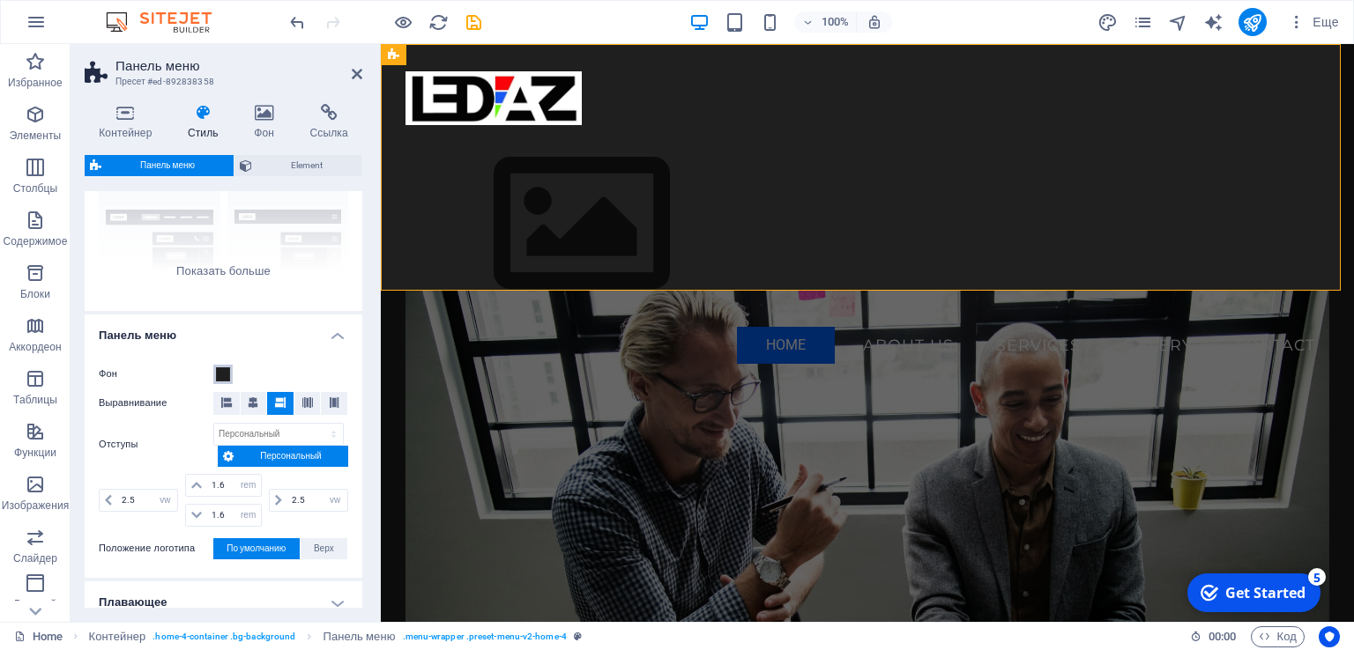
click at [219, 376] on span at bounding box center [223, 375] width 14 height 14
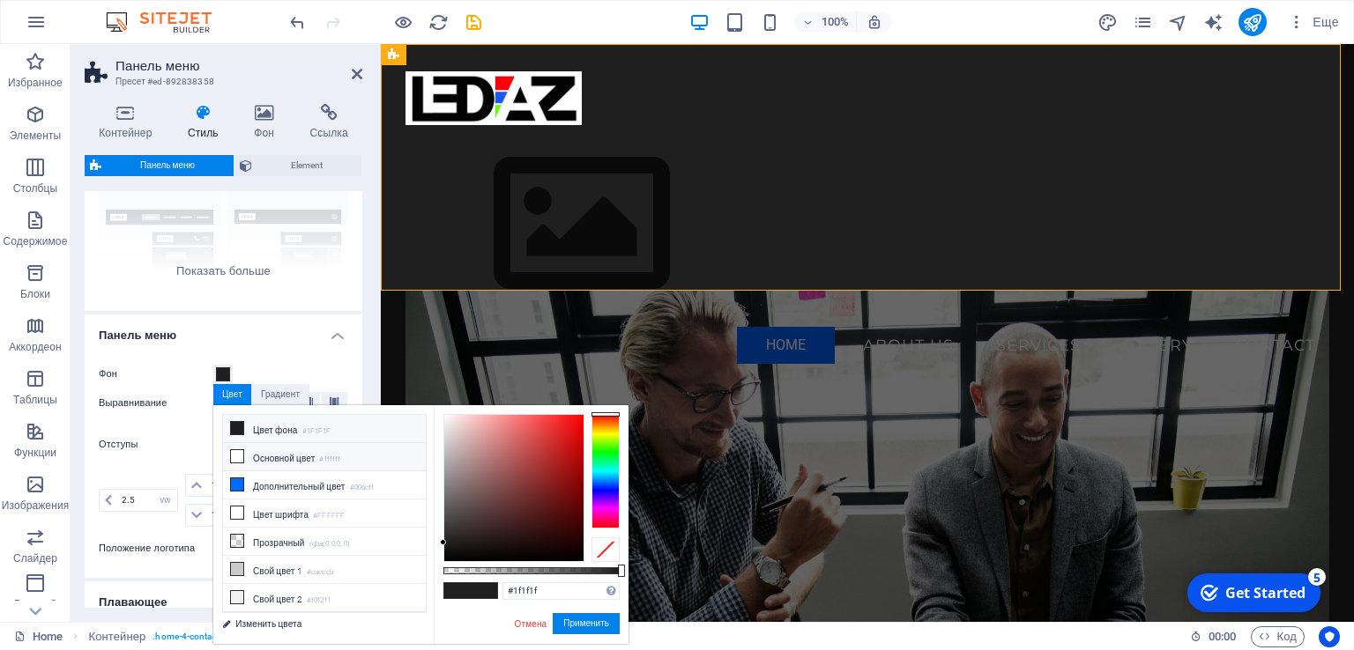
click at [236, 457] on icon at bounding box center [237, 456] width 12 height 12
click at [237, 431] on icon at bounding box center [237, 428] width 12 height 12
click at [490, 593] on span at bounding box center [484, 590] width 26 height 15
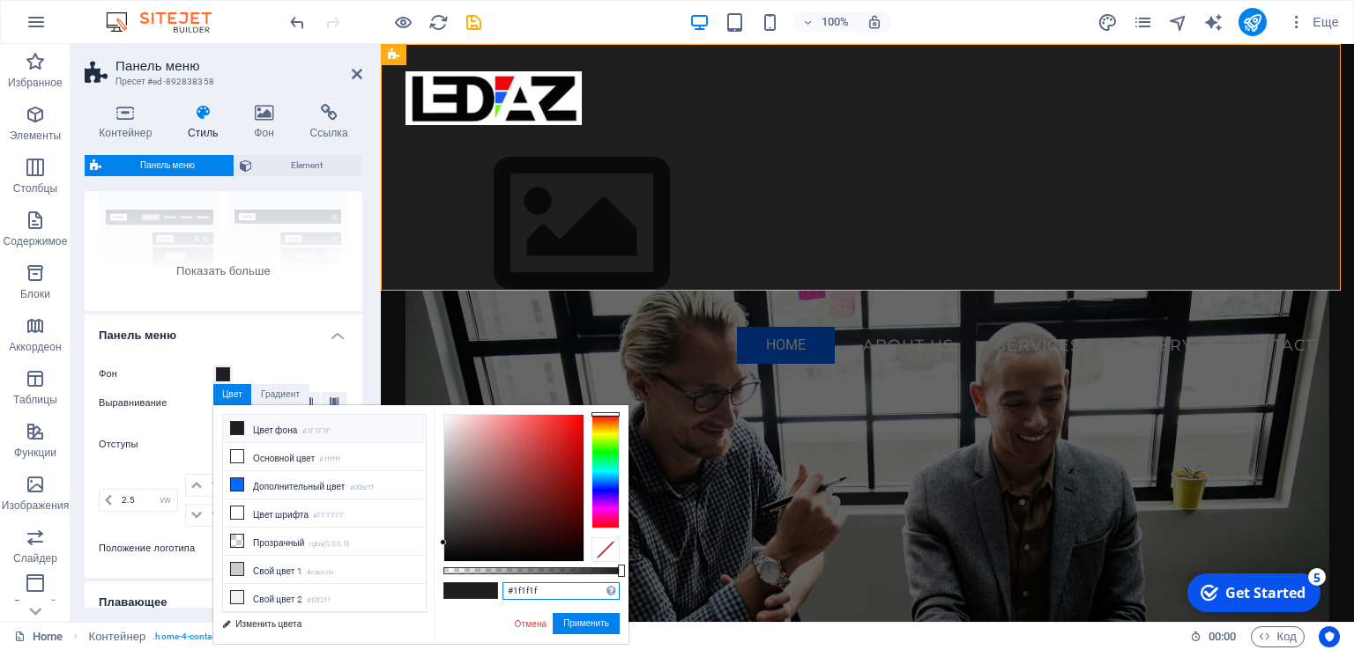
click at [541, 593] on input "#1f1f1f" at bounding box center [560, 592] width 117 height 18
type input "#ffffff"
click at [444, 415] on div at bounding box center [513, 488] width 139 height 146
click at [571, 622] on button "Применить" at bounding box center [586, 623] width 67 height 21
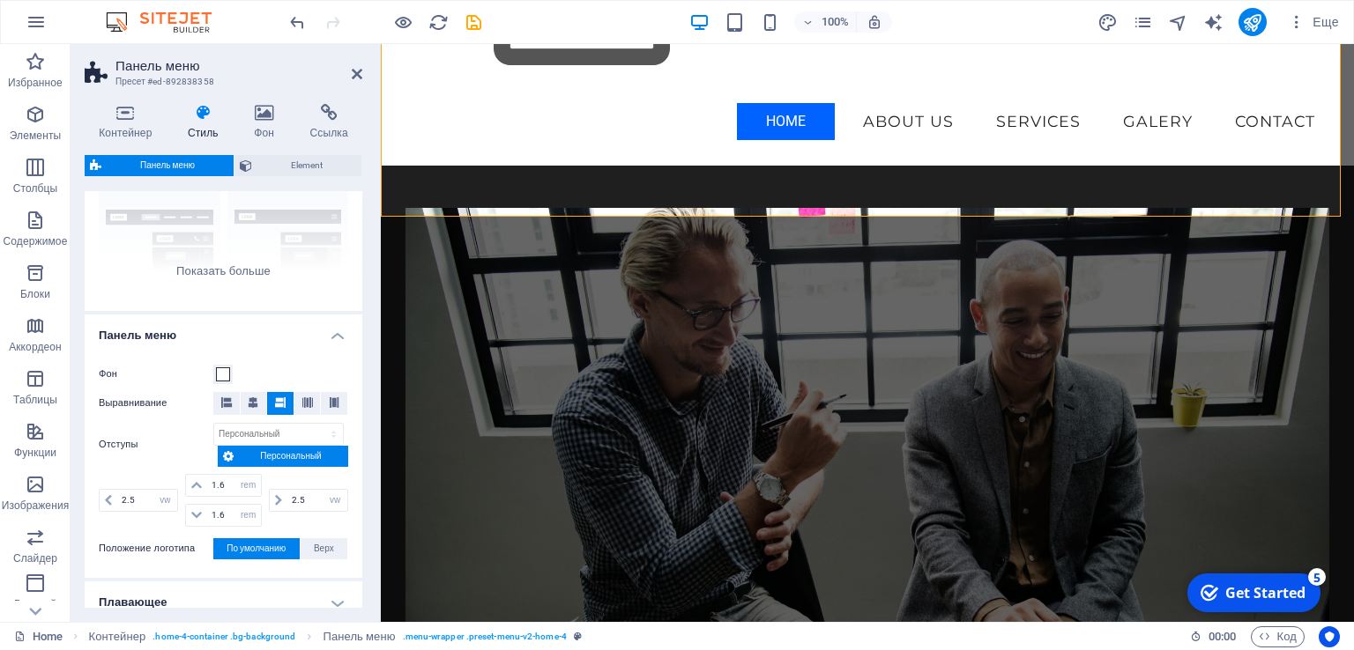
scroll to position [0, 0]
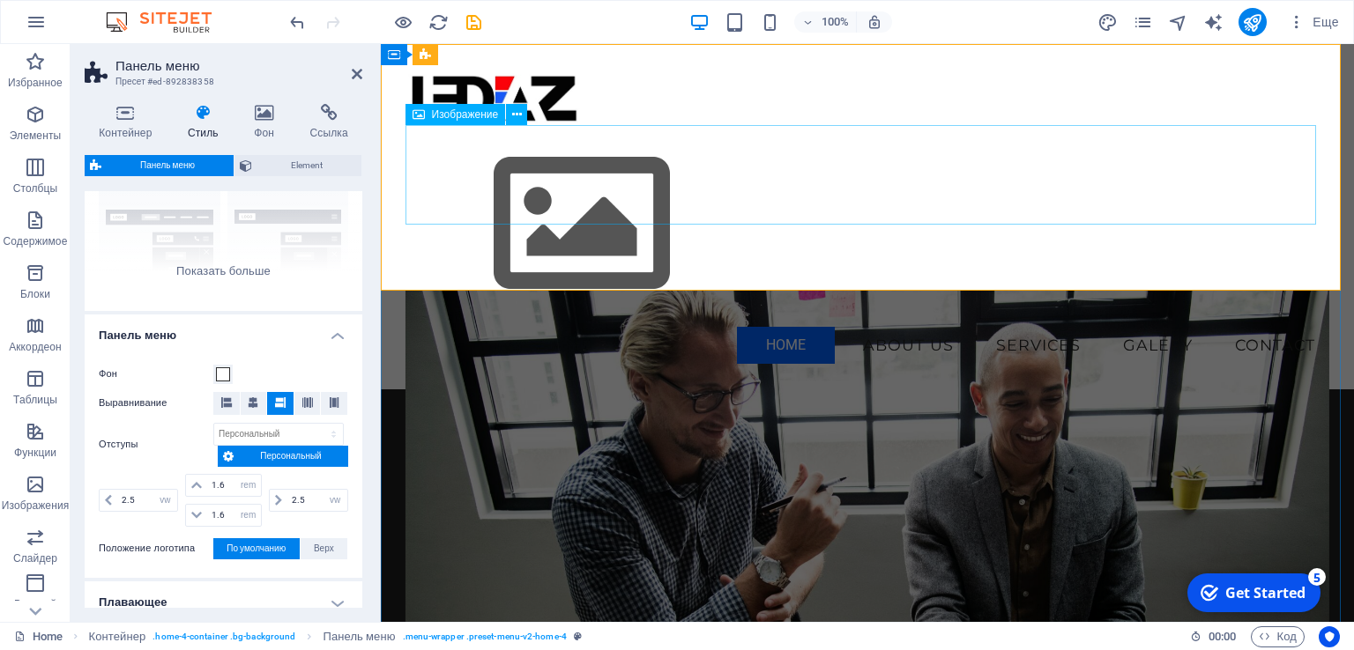
click at [788, 202] on figure at bounding box center [867, 224] width 925 height 198
click at [515, 115] on icon at bounding box center [517, 115] width 10 height 19
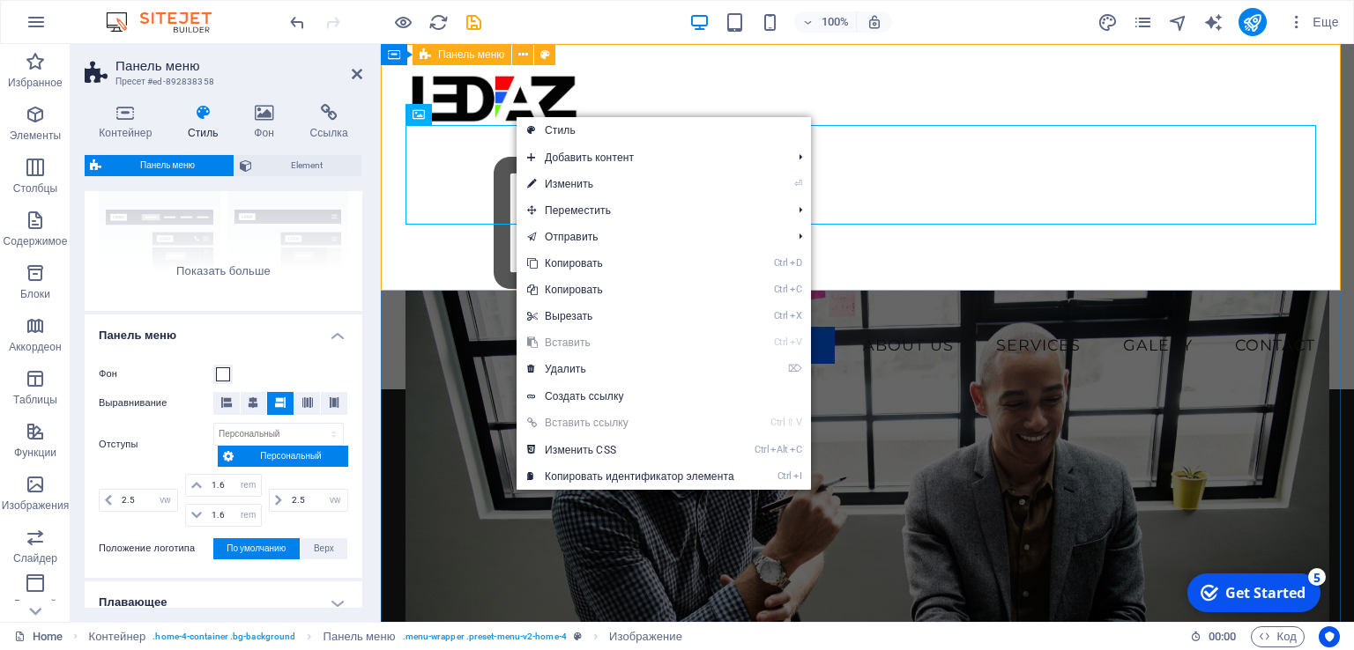
click at [683, 91] on div "Menu Home About Us Services Galery Contact" at bounding box center [867, 216] width 973 height 345
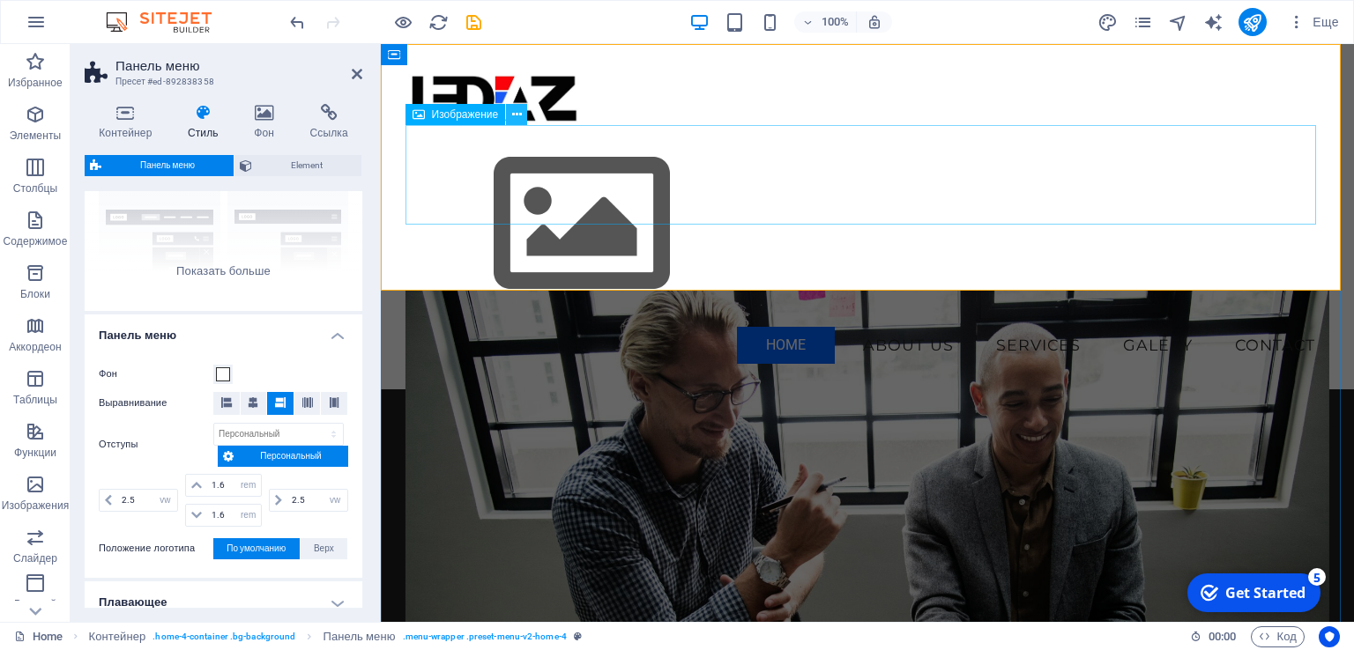
click at [515, 120] on icon at bounding box center [517, 115] width 10 height 19
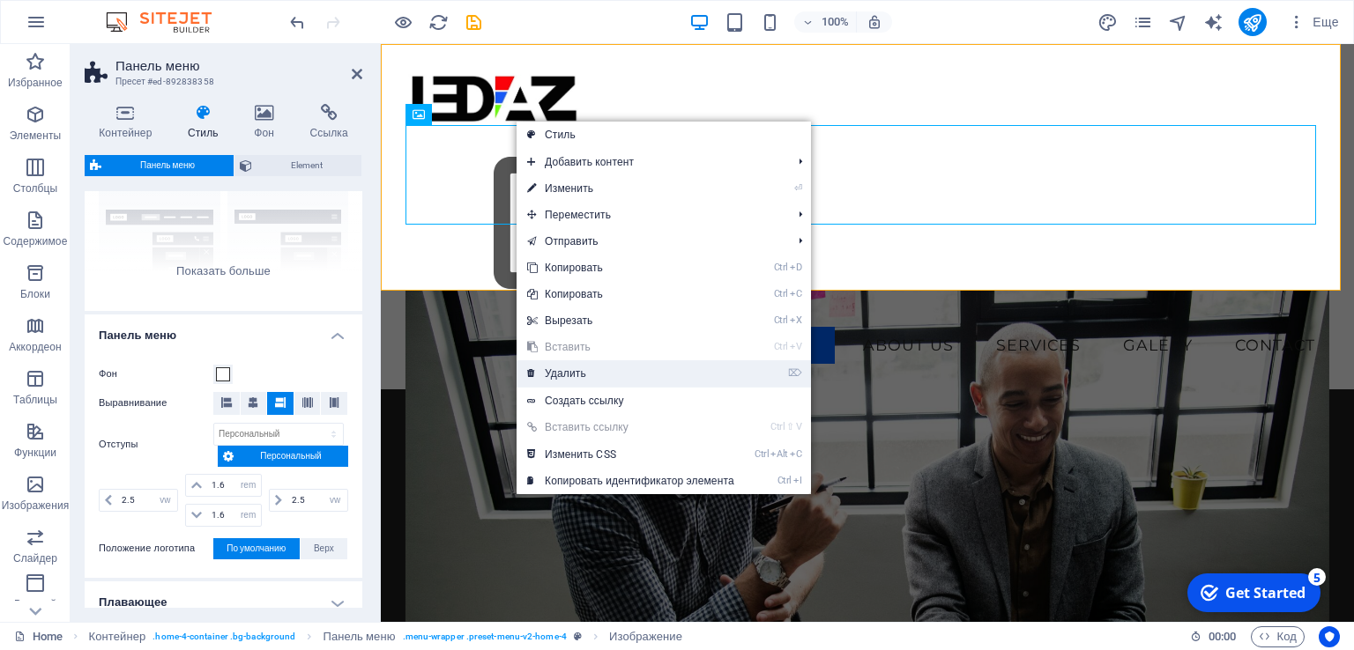
click at [554, 375] on link "⌦ Удалить" at bounding box center [630, 373] width 228 height 26
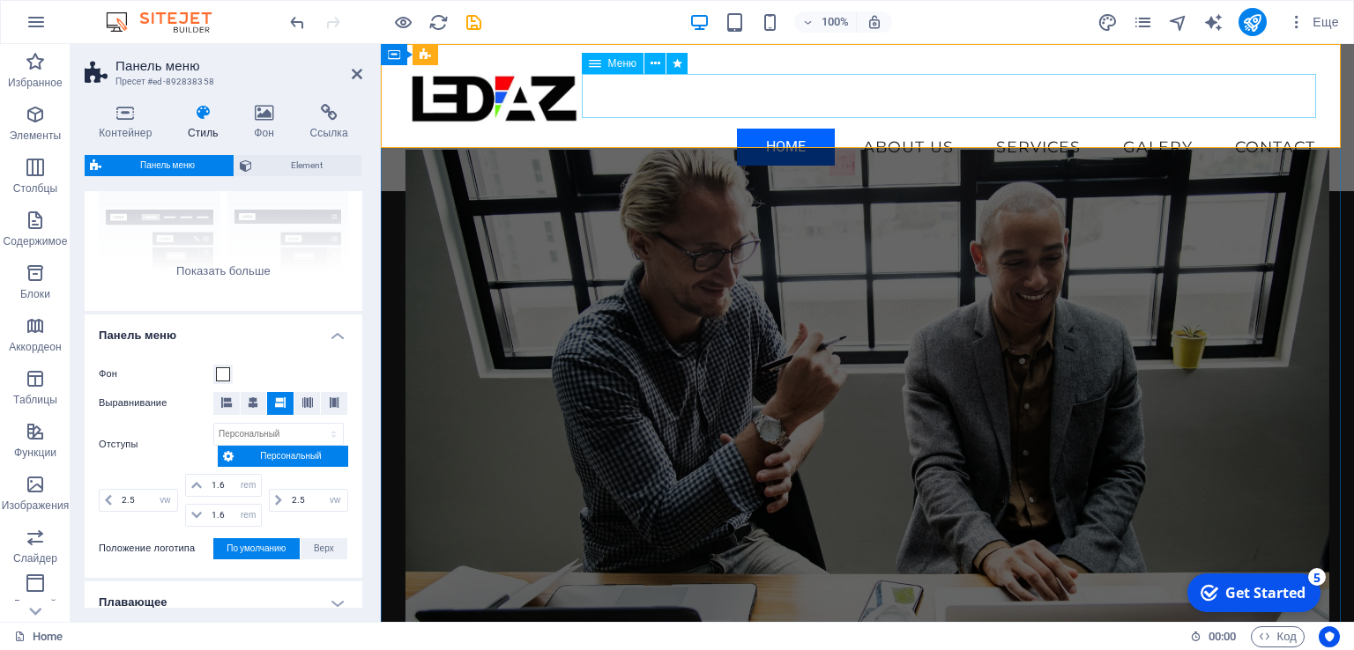
click at [1253, 125] on nav "Home About Us Services Galery Contact" at bounding box center [867, 147] width 925 height 44
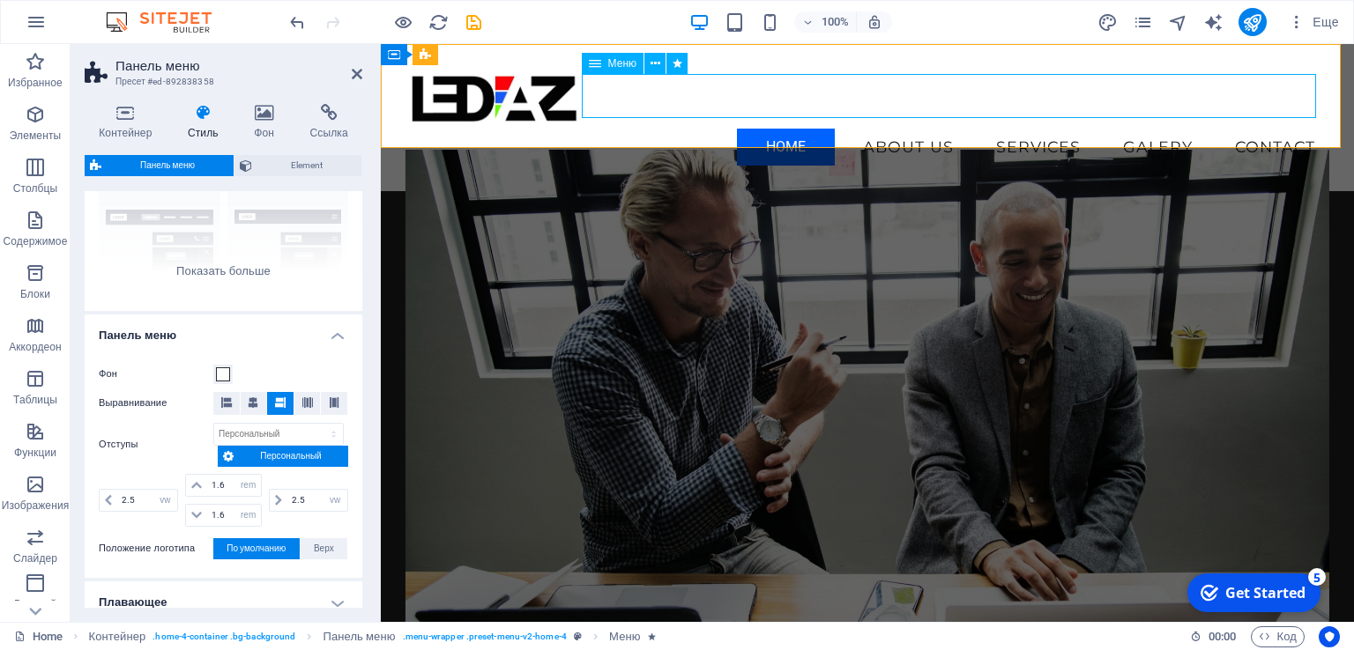
click at [904, 125] on nav "Home About Us Services Galery Contact" at bounding box center [867, 147] width 925 height 44
click at [797, 125] on nav "Home About Us Services Galery Contact" at bounding box center [867, 147] width 925 height 44
click at [763, 125] on nav "Home About Us Services Galery Contact" at bounding box center [867, 147] width 925 height 44
click at [38, 170] on icon "button" at bounding box center [35, 167] width 21 height 21
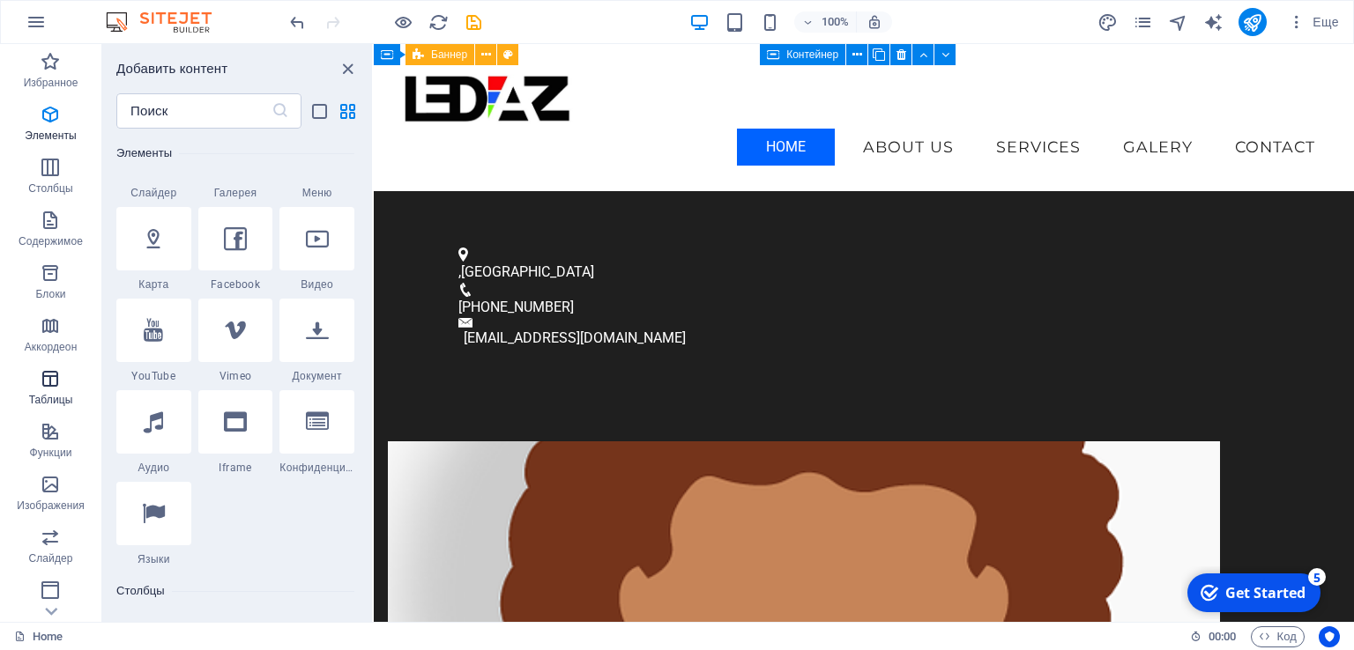
scroll to position [760, 0]
click at [52, 272] on icon "button" at bounding box center [50, 273] width 21 height 21
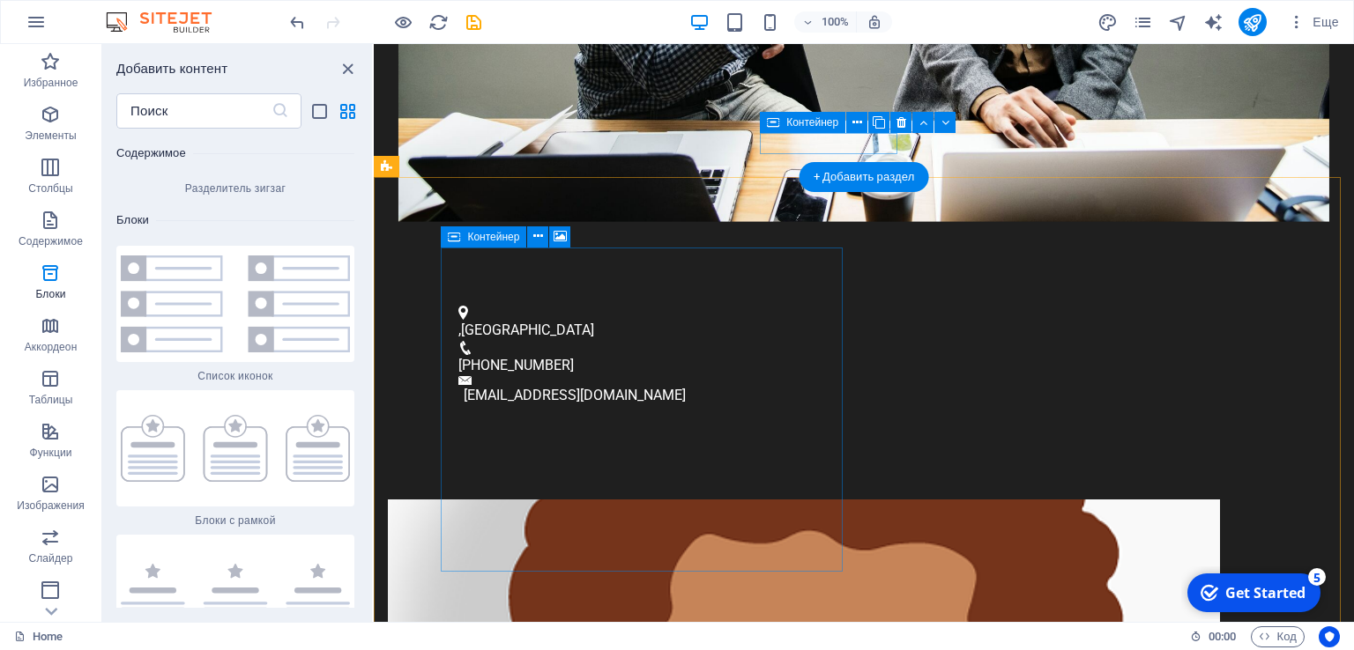
scroll to position [793, 0]
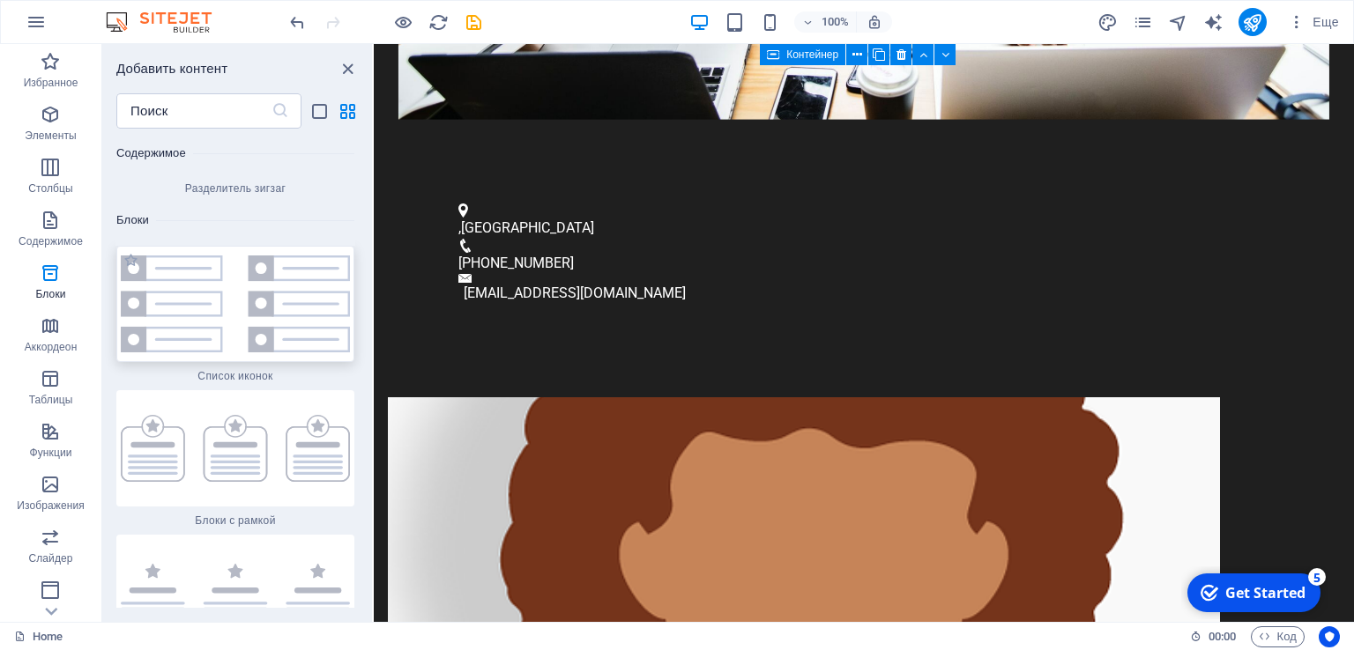
click at [190, 256] on img at bounding box center [235, 304] width 229 height 97
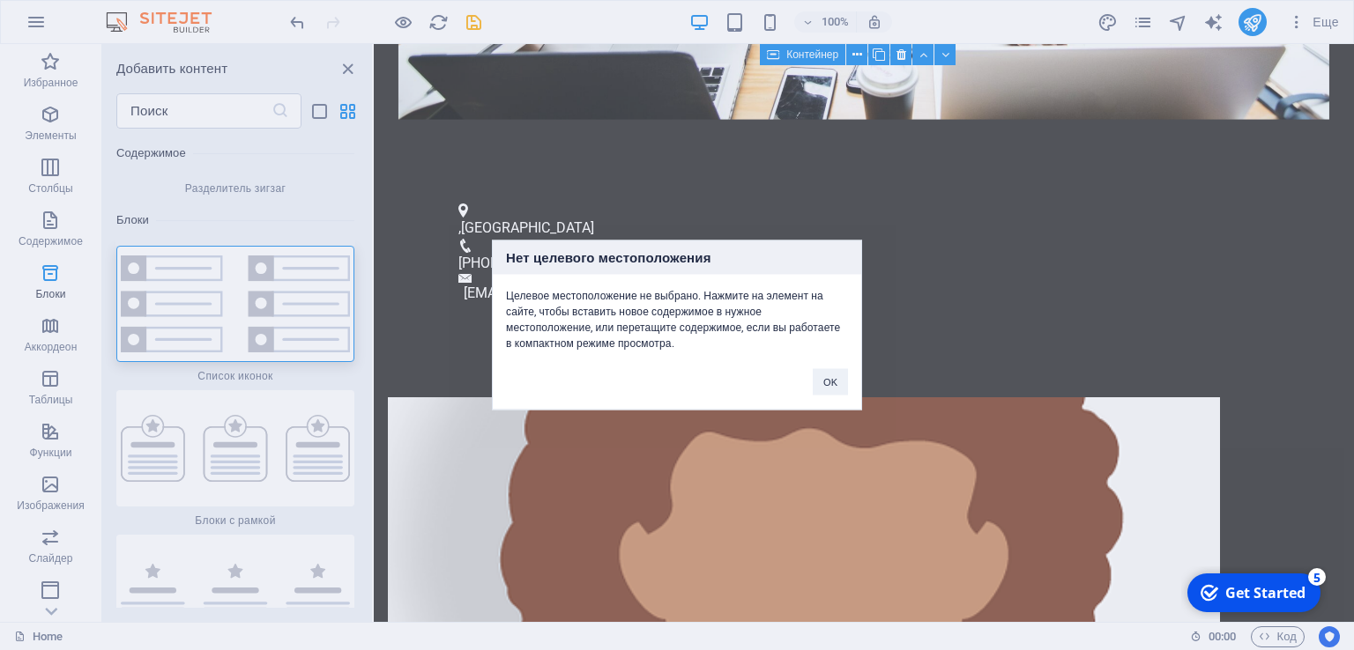
click at [180, 383] on div "Нет целевого местоположения Целевое местоположение не выбрано. Нажмите на элеме…" at bounding box center [677, 325] width 1354 height 650
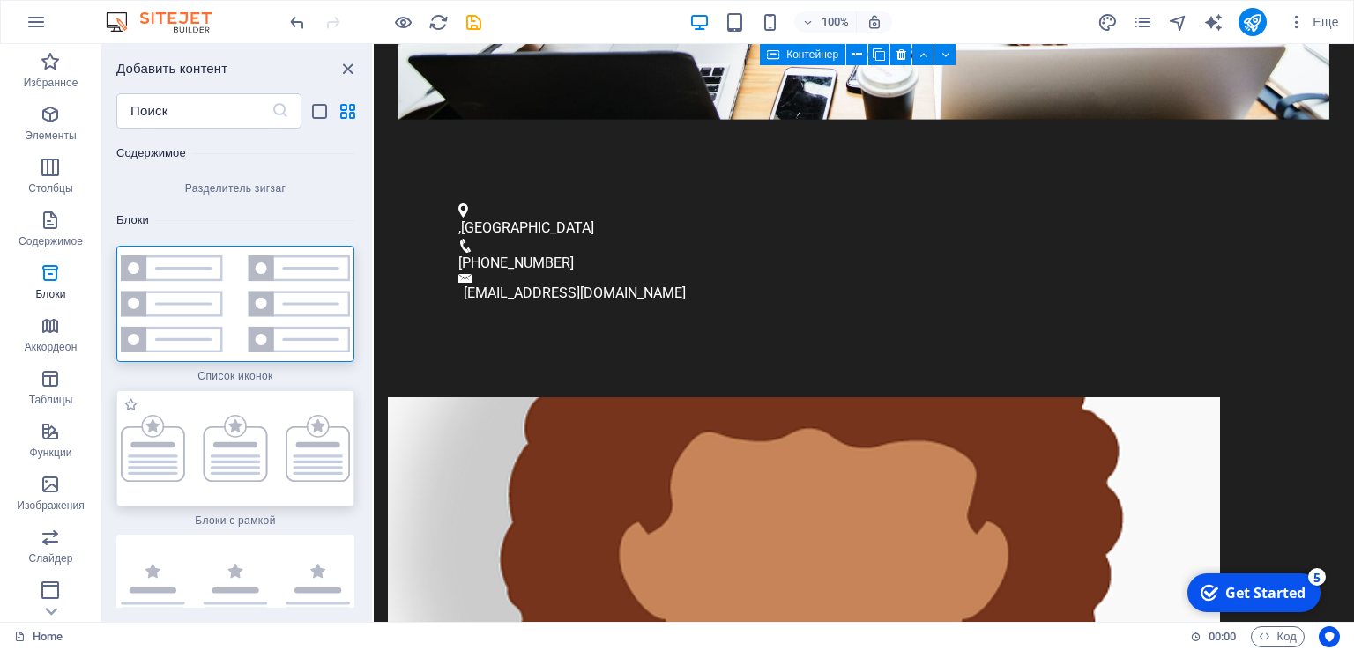
click at [189, 415] on img at bounding box center [235, 448] width 229 height 67
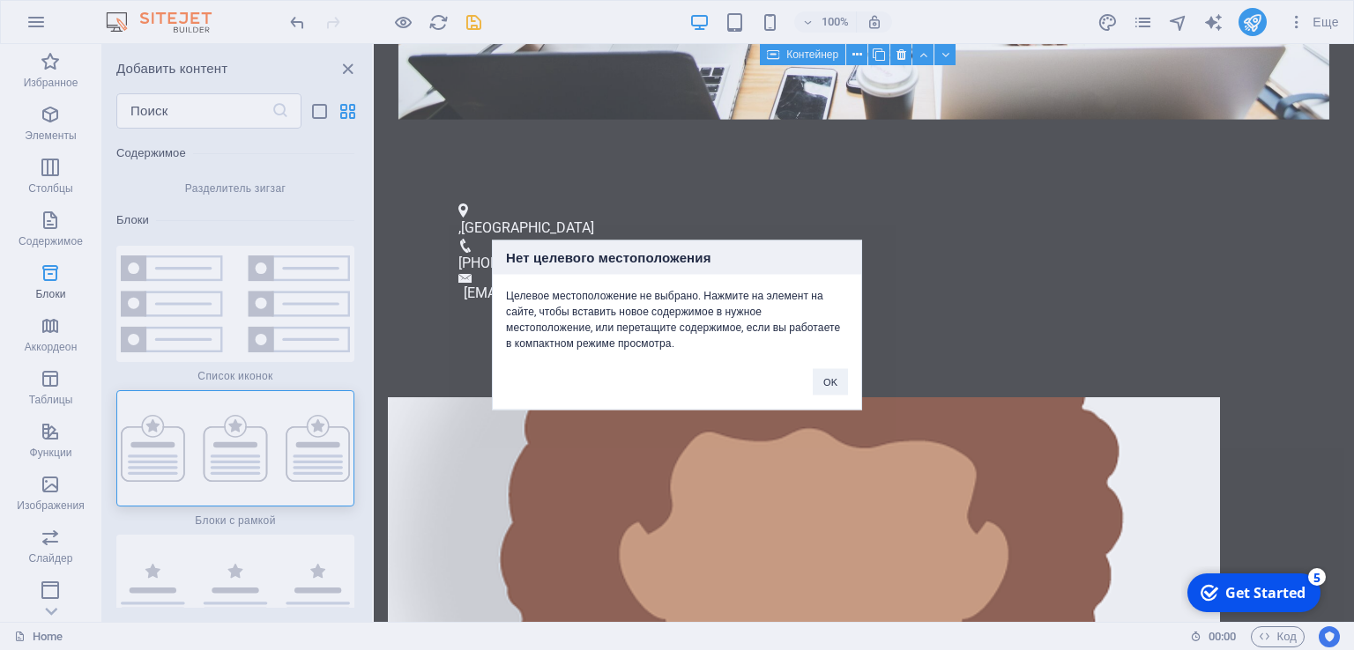
click at [208, 530] on div "Нет целевого местоположения Целевое местоположение не выбрано. Нажмите на элеме…" at bounding box center [677, 325] width 1354 height 650
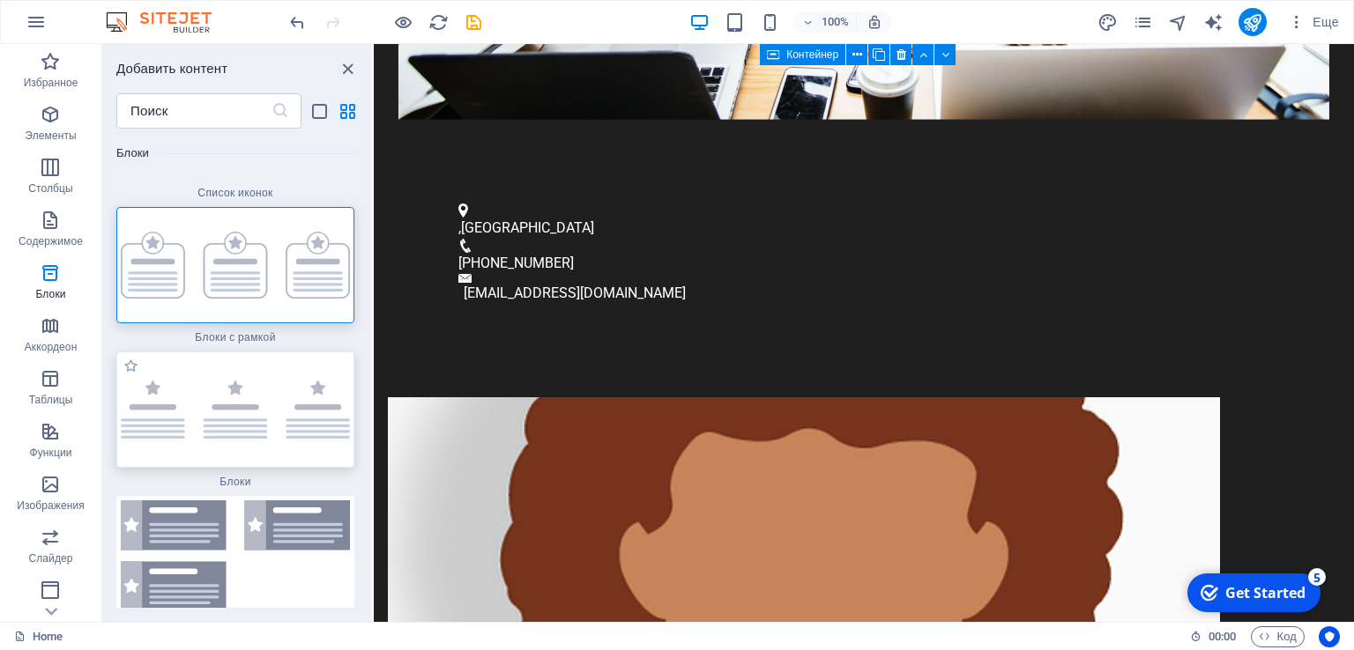
scroll to position [9656, 0]
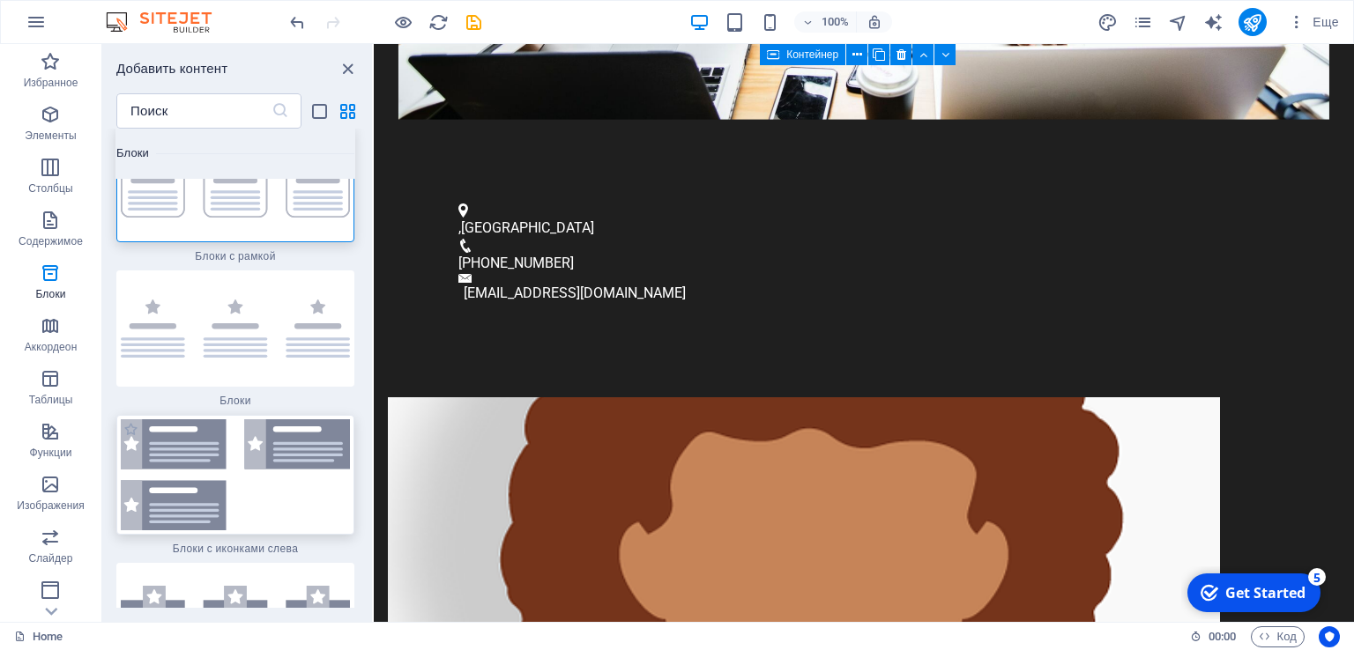
click at [308, 440] on img at bounding box center [235, 475] width 229 height 111
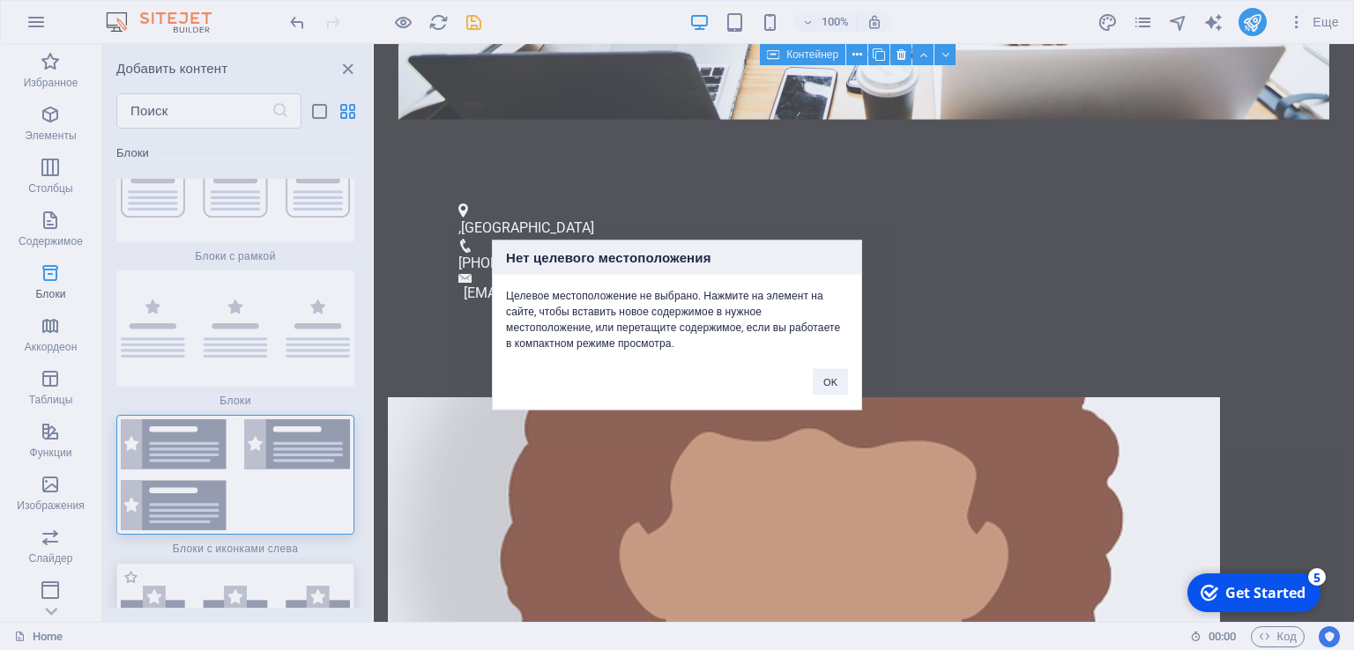
drag, startPoint x: 308, startPoint y: 440, endPoint x: 253, endPoint y: 566, distance: 137.4
click at [252, 568] on div "Нет целевого местоположения Целевое местоположение не выбрано. Нажмите на элеме…" at bounding box center [677, 325] width 1354 height 650
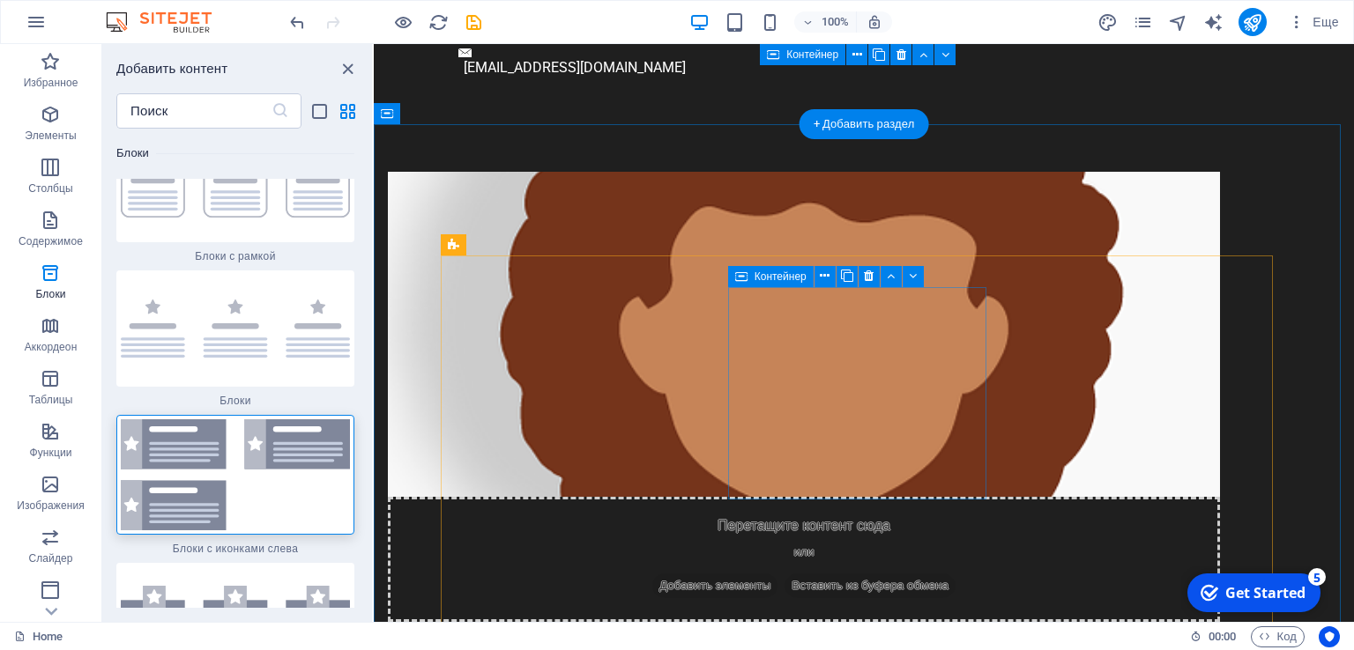
scroll to position [1058, 0]
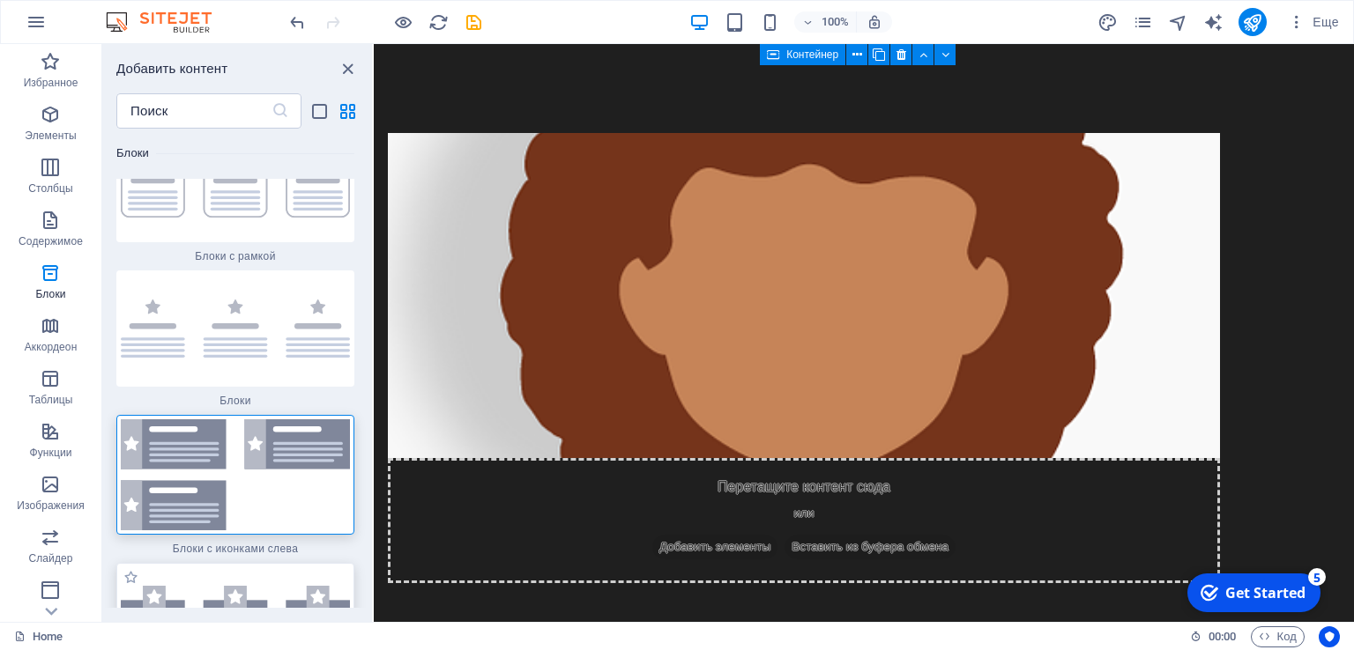
click at [248, 586] on img at bounding box center [235, 621] width 229 height 70
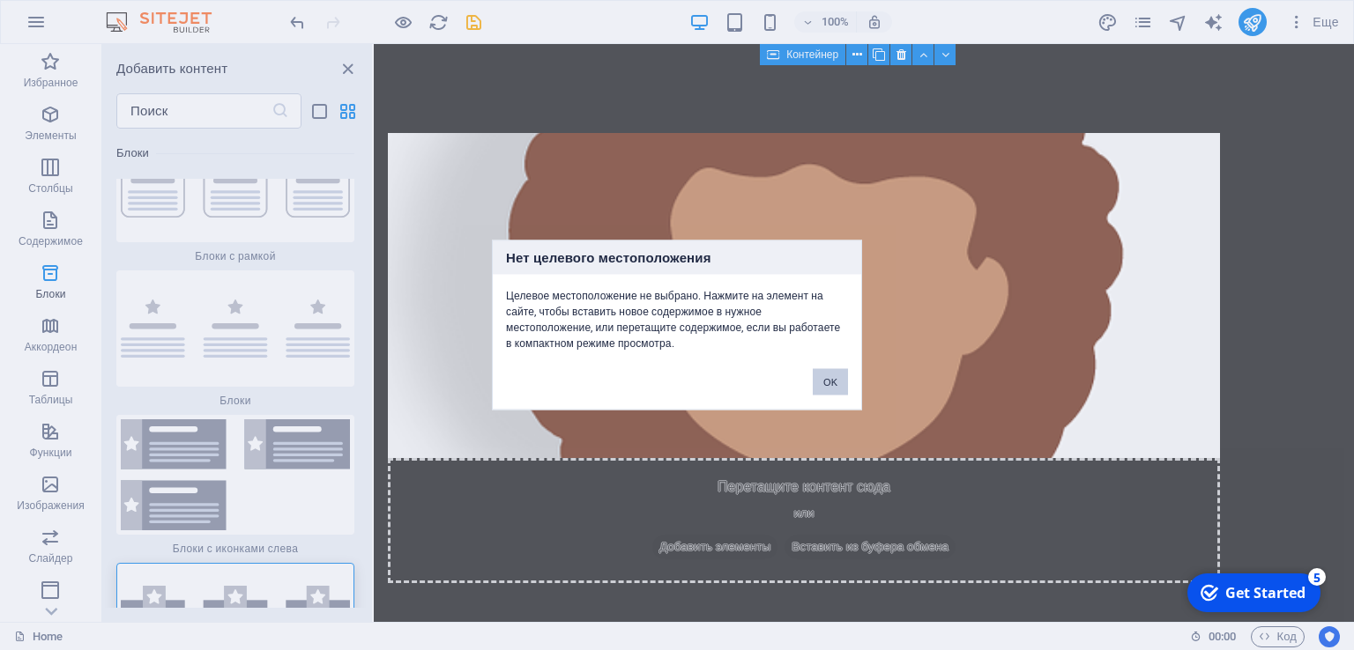
click at [834, 382] on button "OK" at bounding box center [830, 382] width 35 height 26
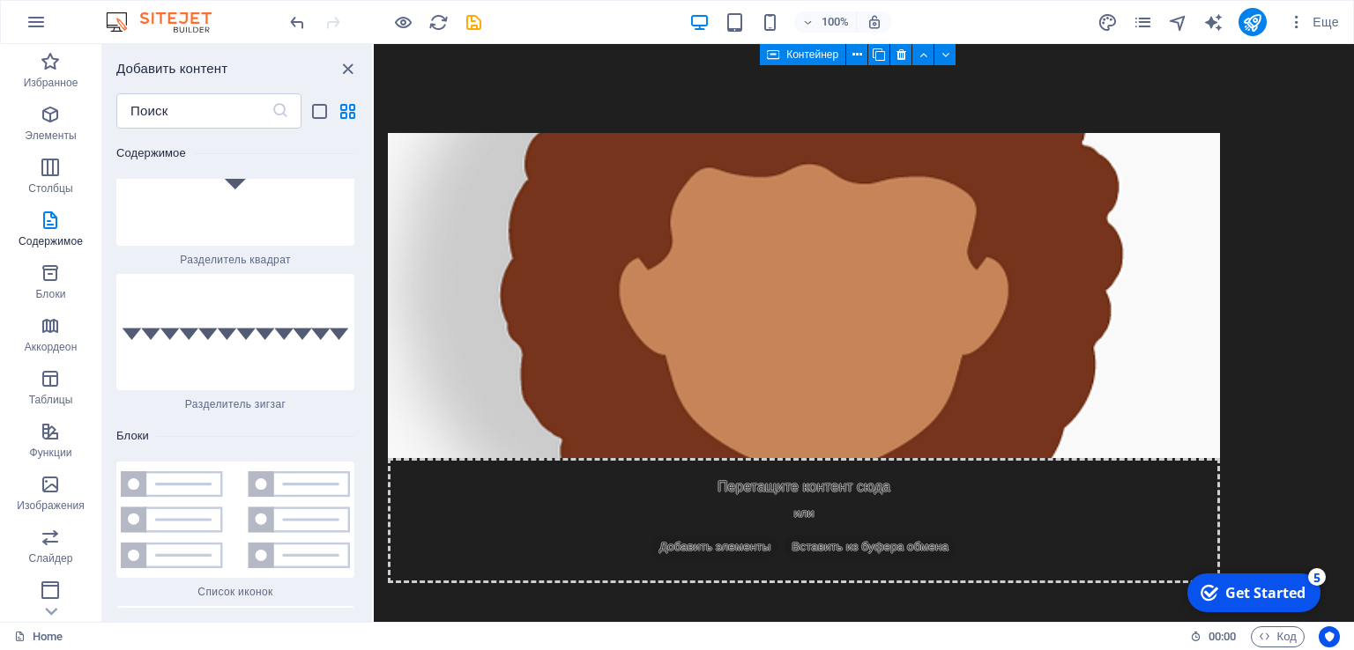
scroll to position [8951, 0]
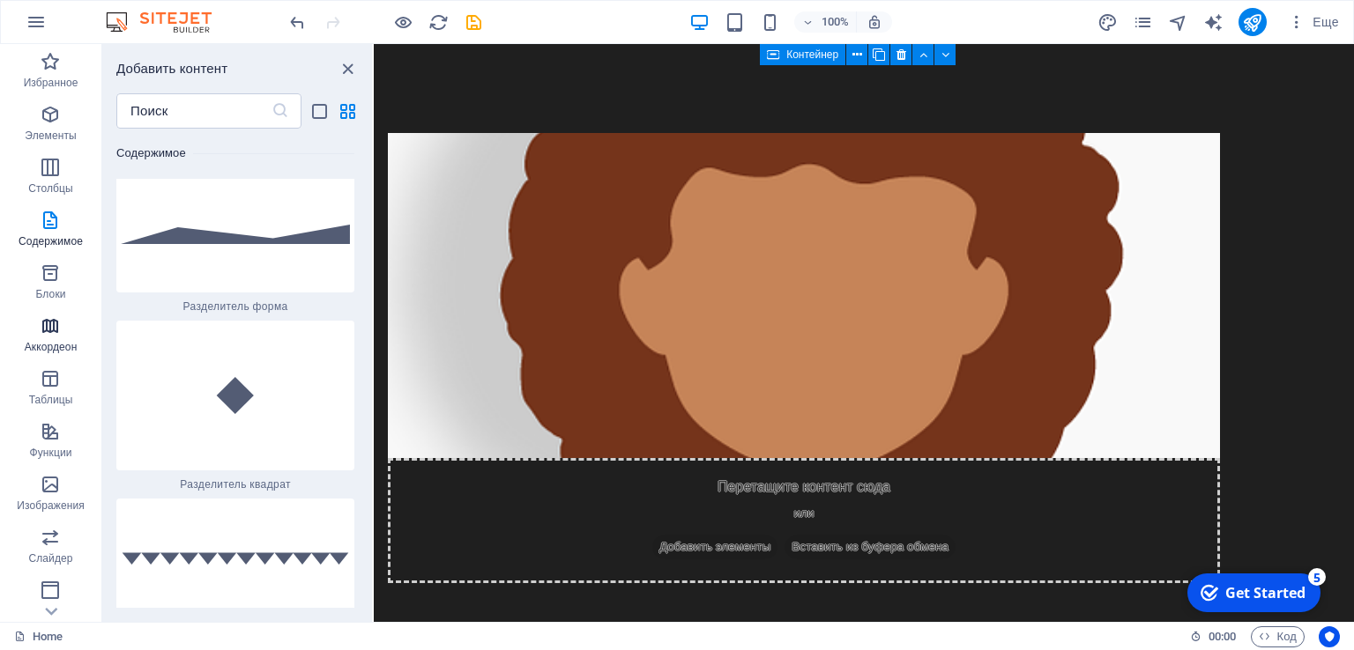
click at [64, 350] on p "Аккордеон" at bounding box center [51, 347] width 53 height 14
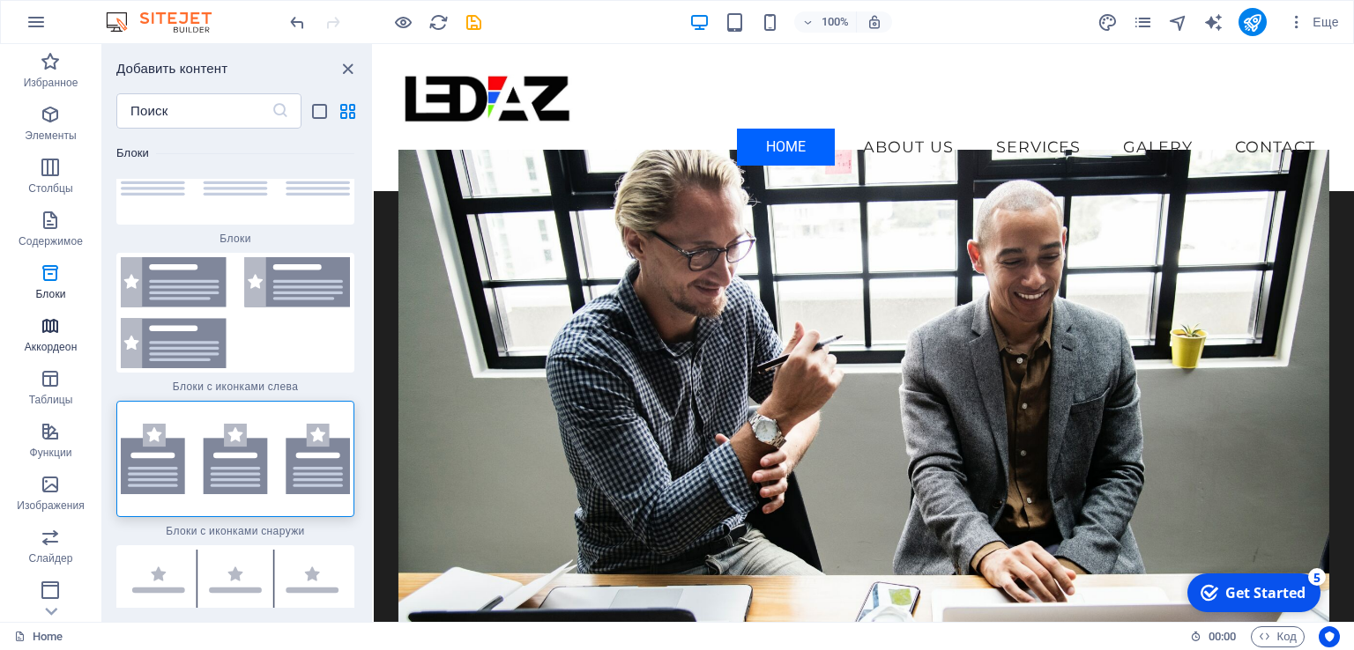
scroll to position [9808, 0]
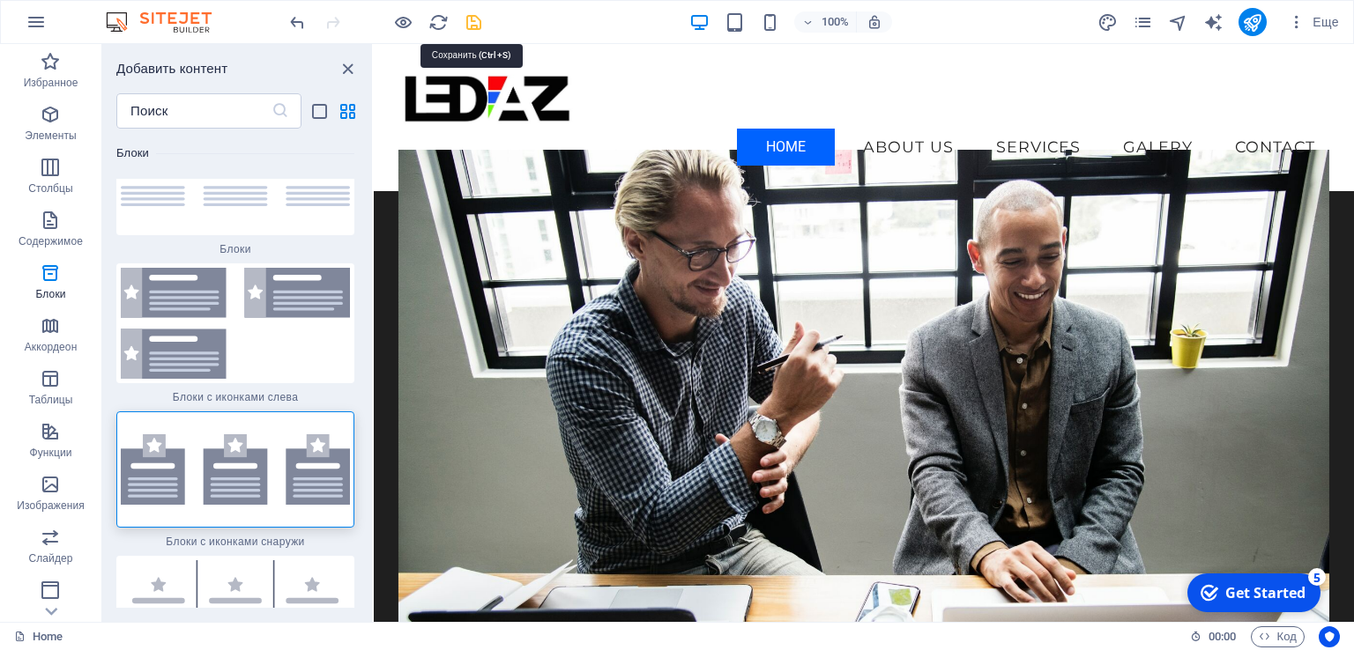
click at [479, 21] on icon "save" at bounding box center [474, 22] width 20 height 20
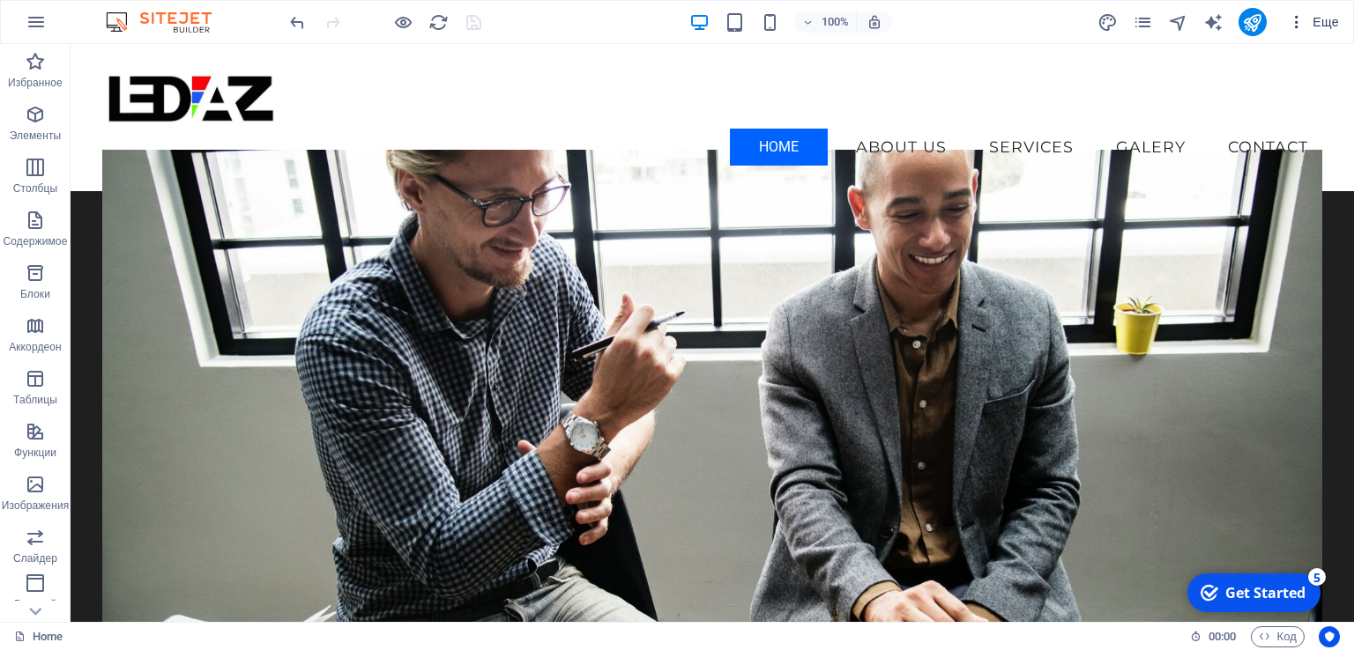
click at [1297, 26] on icon "button" at bounding box center [1297, 22] width 18 height 18
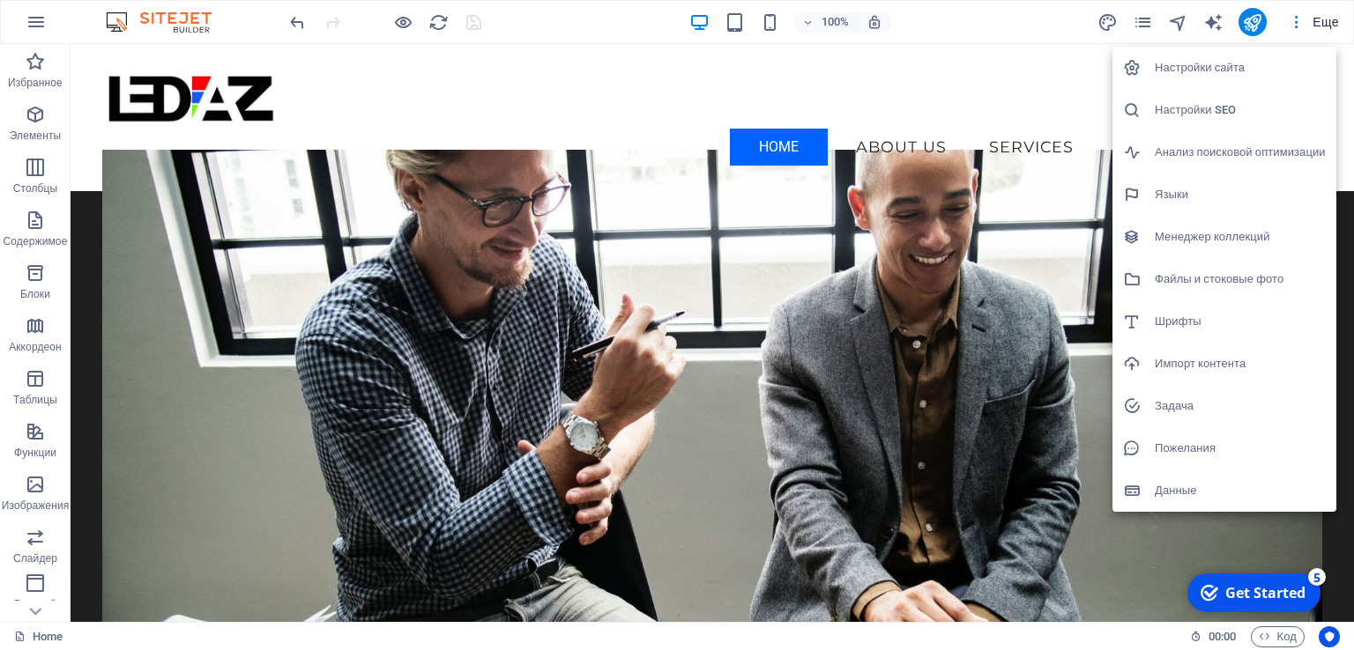
click at [1213, 192] on h6 "Языки" at bounding box center [1240, 194] width 171 height 21
select select "1"
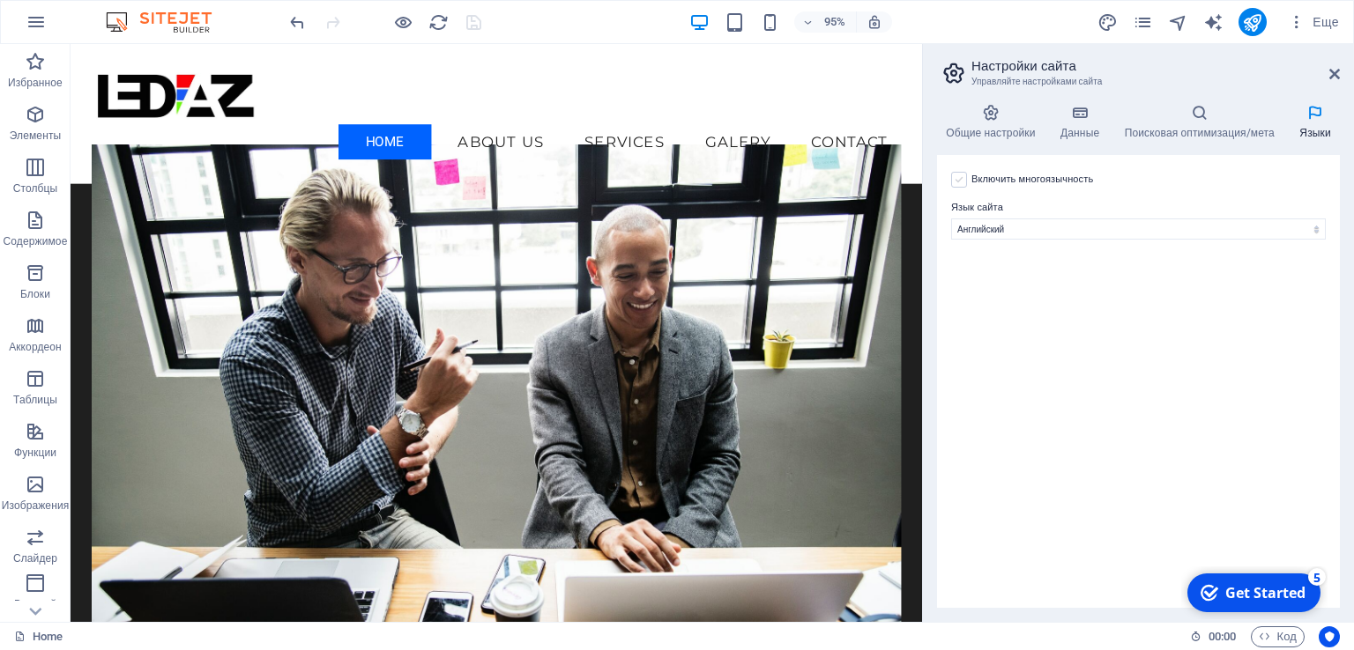
click at [962, 180] on label at bounding box center [959, 180] width 16 height 16
click at [0, 0] on input "Включить многоязычность Чтобы отключить многоязычность, удалите все языки, кром…" at bounding box center [0, 0] width 0 height 0
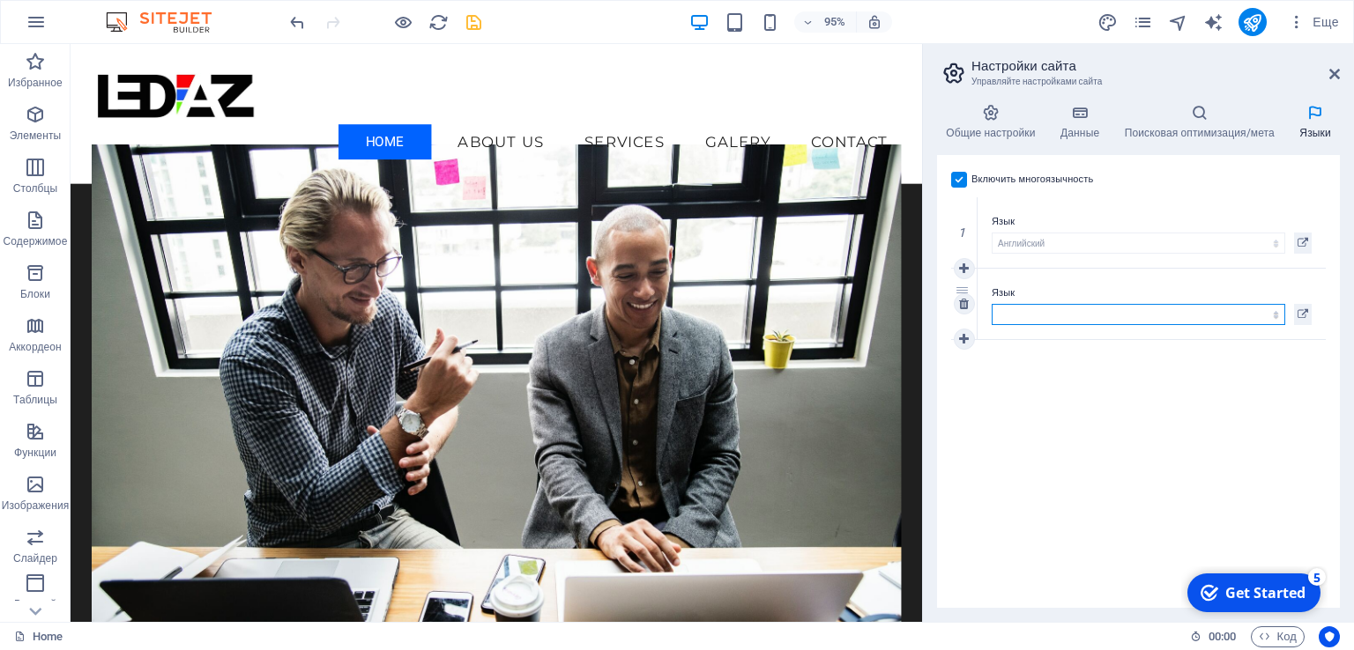
click at [1274, 312] on select "Албанский Английский Арабский Бенгальский Болгарский Венгерский Вьетнамский Гол…" at bounding box center [1138, 314] width 293 height 21
select select "29"
click at [992, 304] on select "Албанский Английский Арабский Бенгальский Болгарский Венгерский Вьетнамский Гол…" at bounding box center [1138, 314] width 293 height 21
click at [968, 341] on icon at bounding box center [964, 339] width 10 height 12
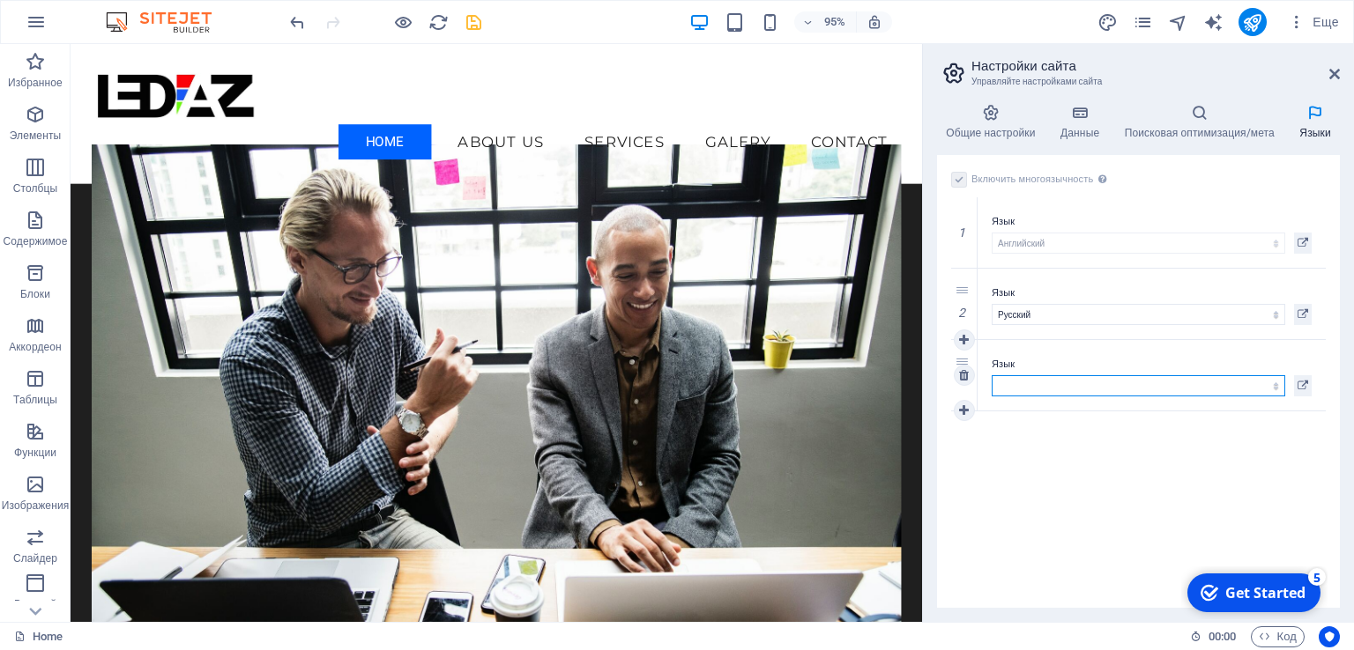
click at [1274, 386] on select "Албанский Английский Арабский Бенгальский Болгарский Венгерский Вьетнамский Гол…" at bounding box center [1138, 385] width 293 height 21
select select "55"
click at [992, 375] on select "Албанский Английский Арабский Бенгальский Болгарский Венгерский Вьетнамский Гол…" at bounding box center [1138, 385] width 293 height 21
click at [1132, 463] on div "Включить многоязычность Чтобы отключить многоязычность, удалите все языки, кром…" at bounding box center [1138, 381] width 403 height 453
click at [1000, 118] on icon at bounding box center [991, 113] width 108 height 18
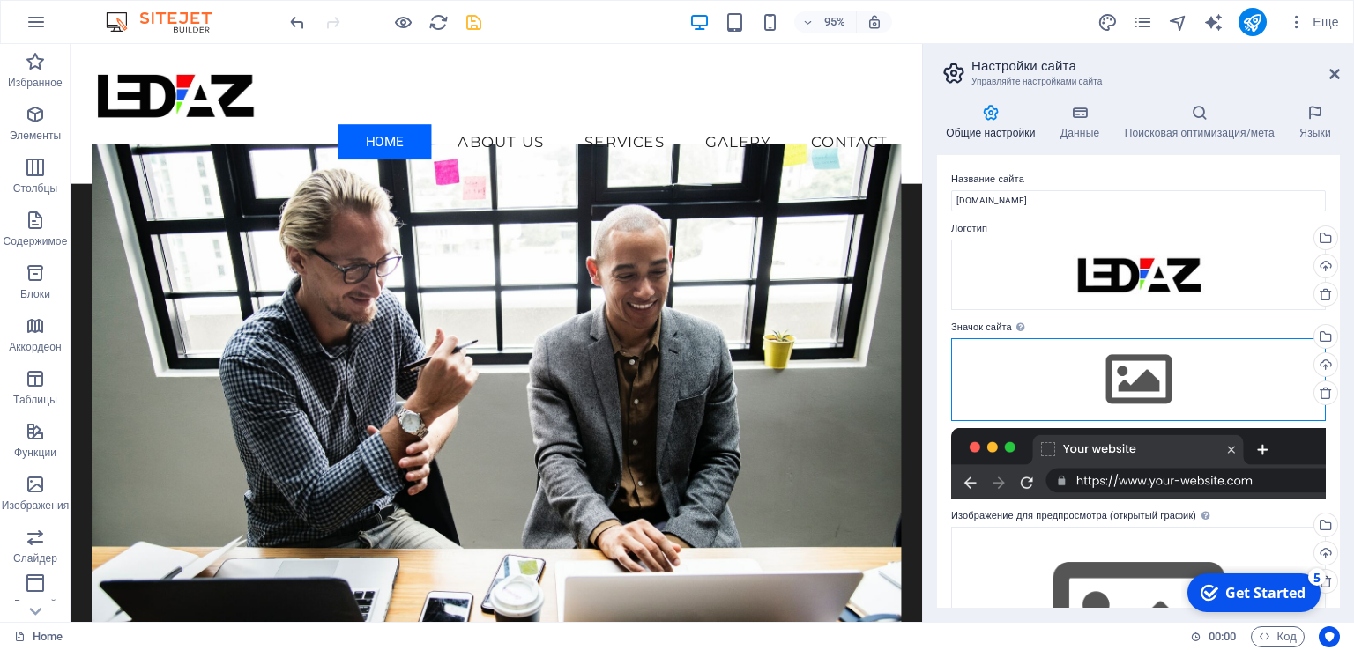
click at [1144, 380] on div "Перетащите файлы сюда, нажмите, чтобы выбрать файлы, или выберите файлы из разд…" at bounding box center [1138, 379] width 375 height 83
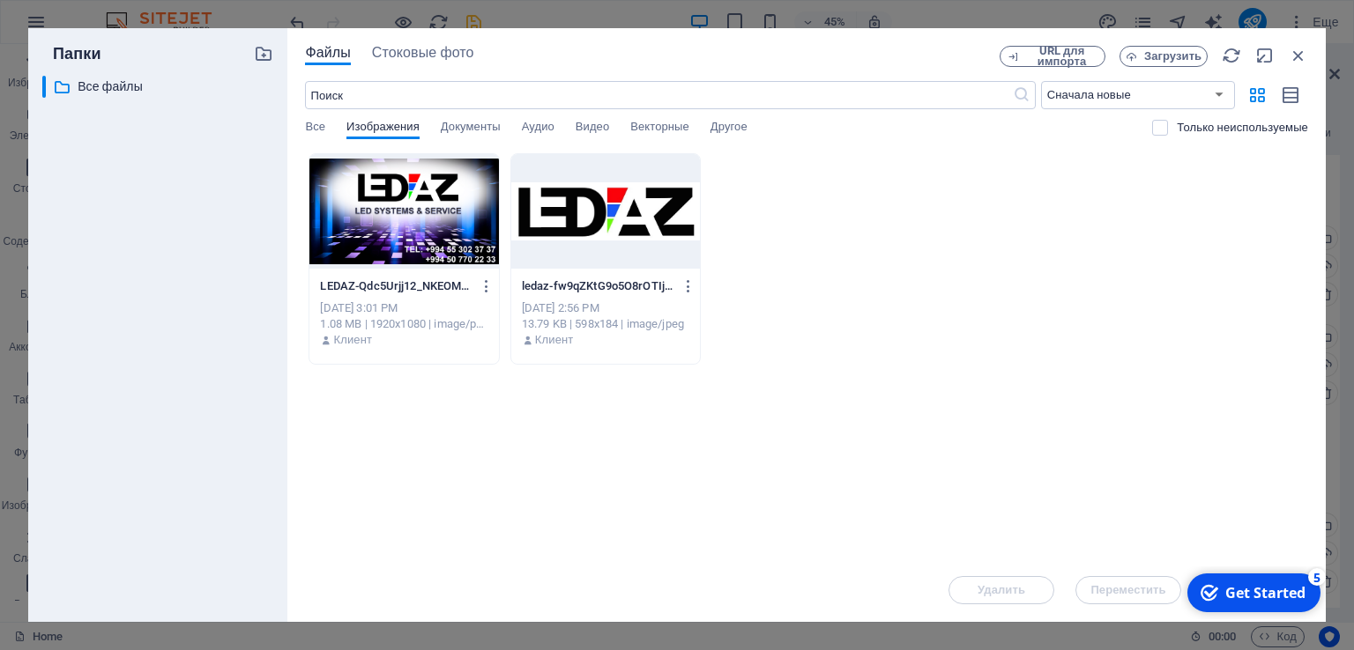
click at [669, 234] on div at bounding box center [605, 211] width 189 height 115
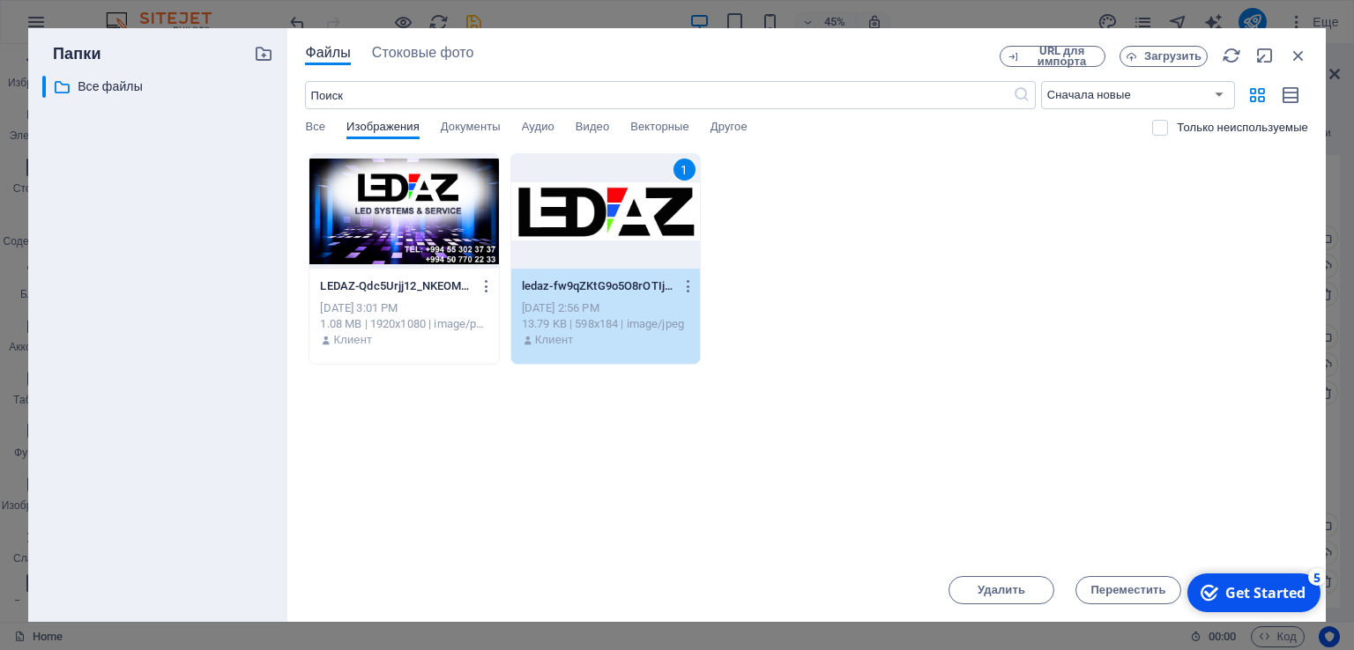
drag, startPoint x: 669, startPoint y: 234, endPoint x: 634, endPoint y: 200, distance: 48.6
click at [669, 234] on div "1" at bounding box center [605, 211] width 189 height 115
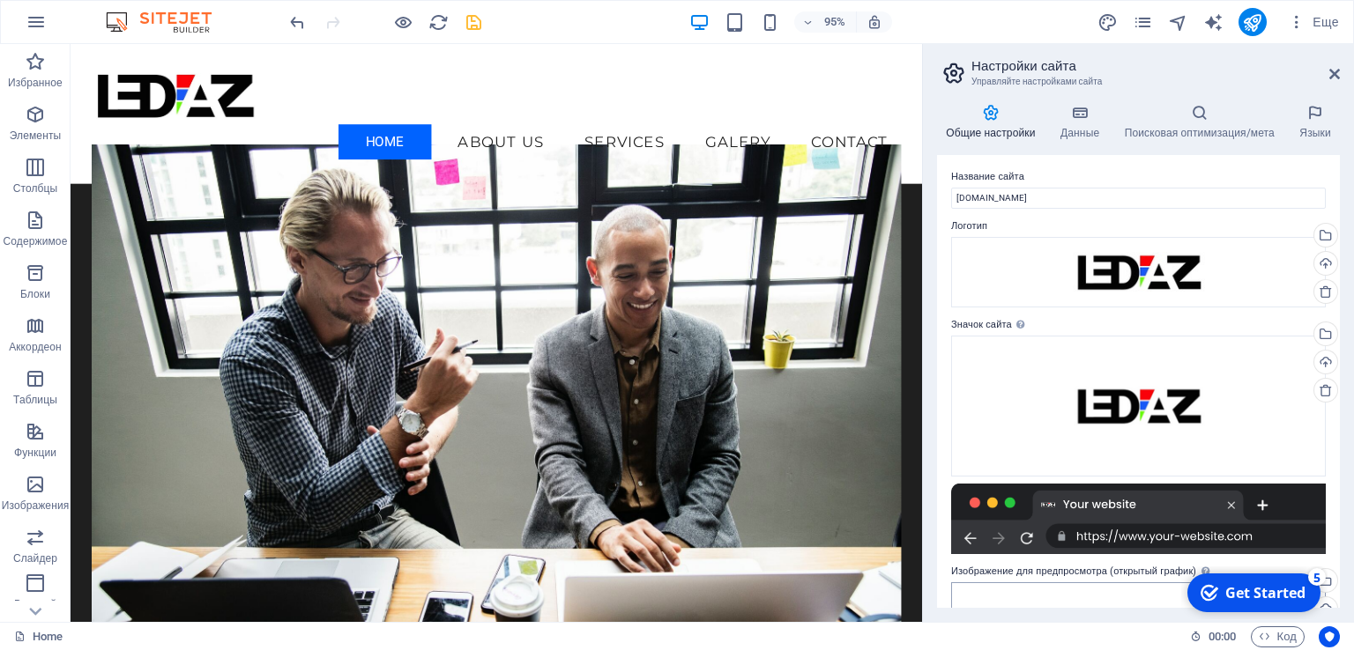
scroll to position [0, 0]
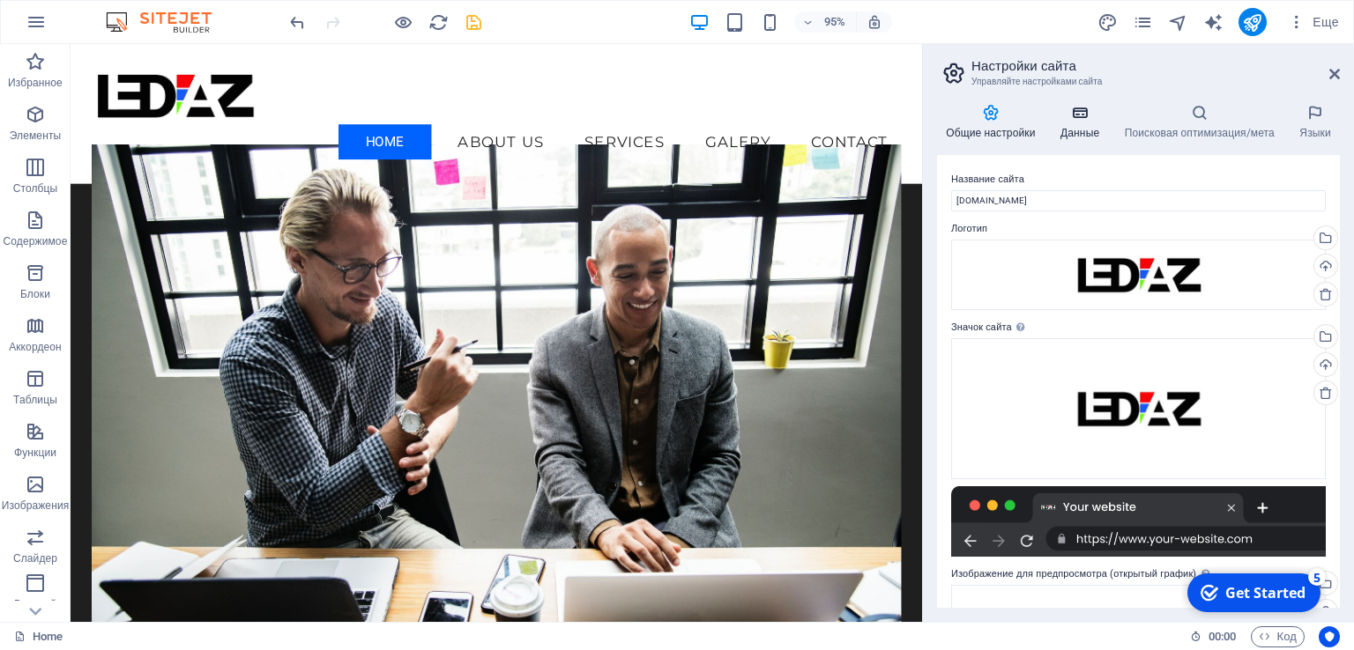
click at [1075, 128] on h4 "Данные" at bounding box center [1083, 122] width 64 height 37
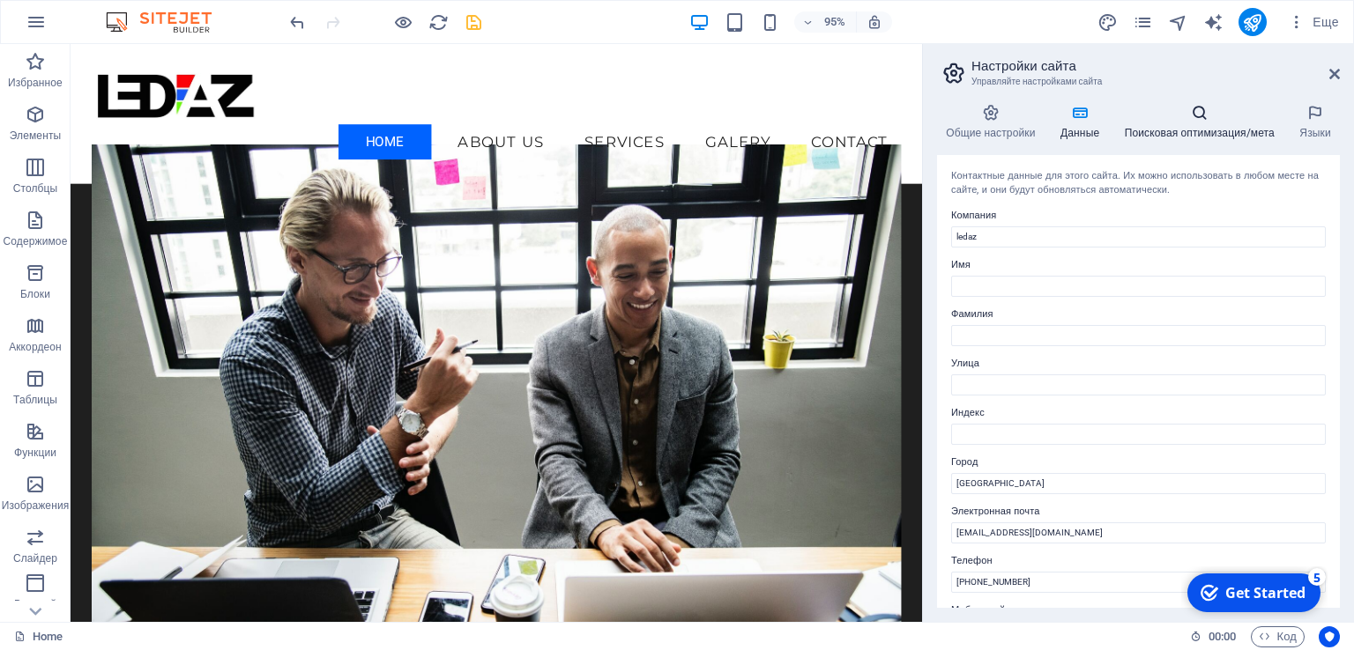
click at [1166, 127] on h4 "Поисковая оптимизация/мета" at bounding box center [1202, 122] width 175 height 37
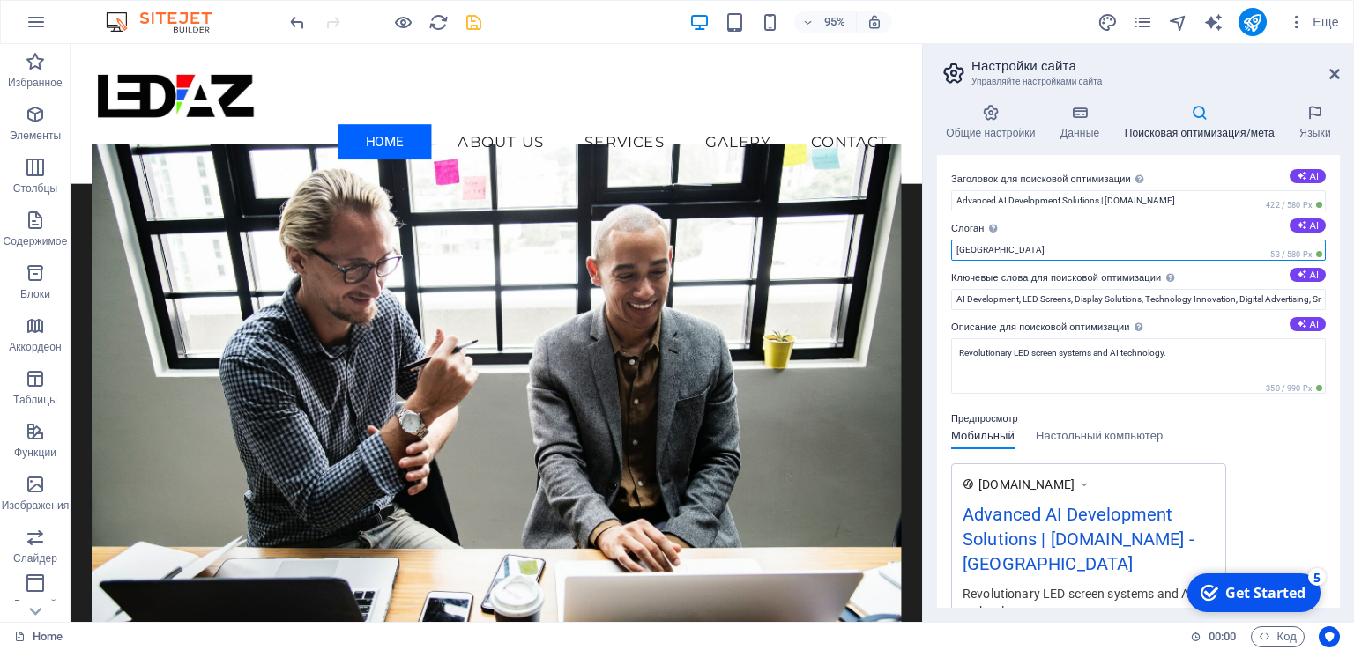
drag, startPoint x: 1080, startPoint y: 254, endPoint x: 934, endPoint y: 253, distance: 145.4
click at [934, 253] on div "Общие настройки Данные Поисковая оптимизация/мета Языки Название сайта [DOMAIN_…" at bounding box center [1138, 356] width 431 height 532
type input "LED"
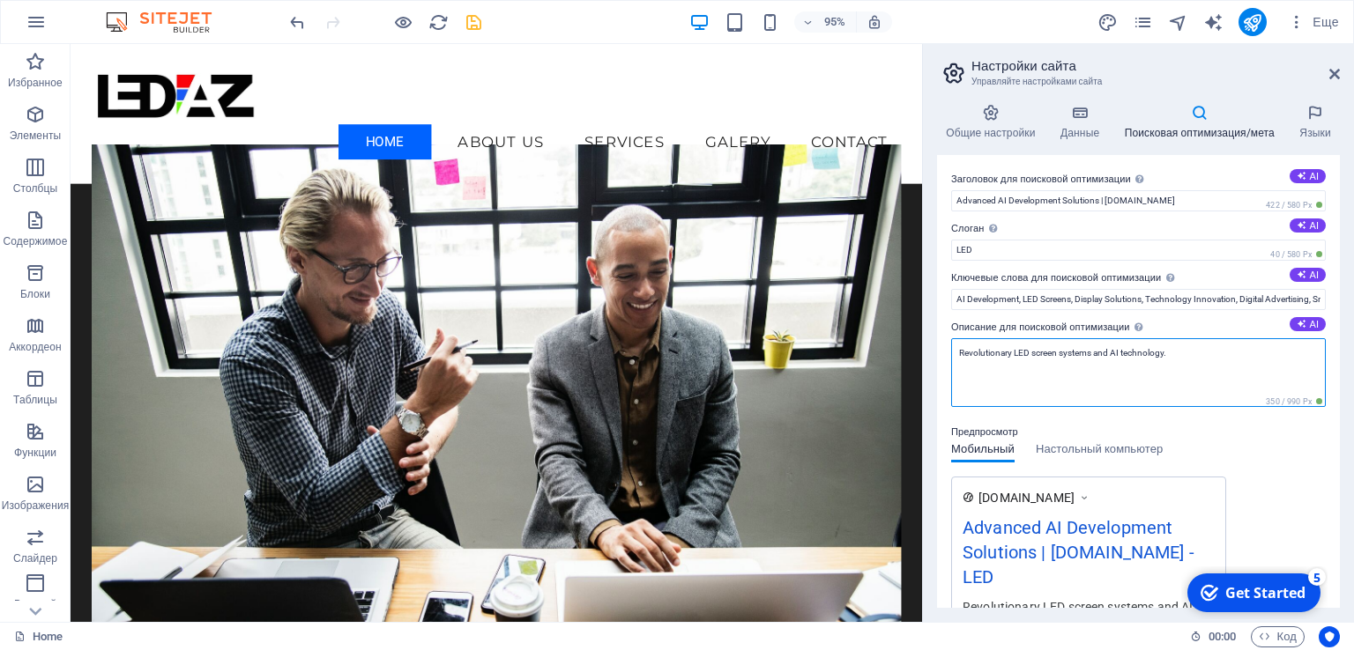
drag, startPoint x: 1174, startPoint y: 352, endPoint x: 1096, endPoint y: 353, distance: 77.6
click at [1096, 353] on textarea "Revolutionary LED screen systems and AI technology." at bounding box center [1138, 372] width 375 height 69
click at [1015, 352] on textarea "Revolutionary LED screen systems, LED, renta,nonitor," at bounding box center [1138, 372] width 375 height 69
click at [1040, 353] on textarea "LED screen systems, LED, renta,nonitor," at bounding box center [1138, 372] width 375 height 69
click at [1103, 359] on textarea "LED screen, LED, renta,nonitor," at bounding box center [1138, 372] width 375 height 69
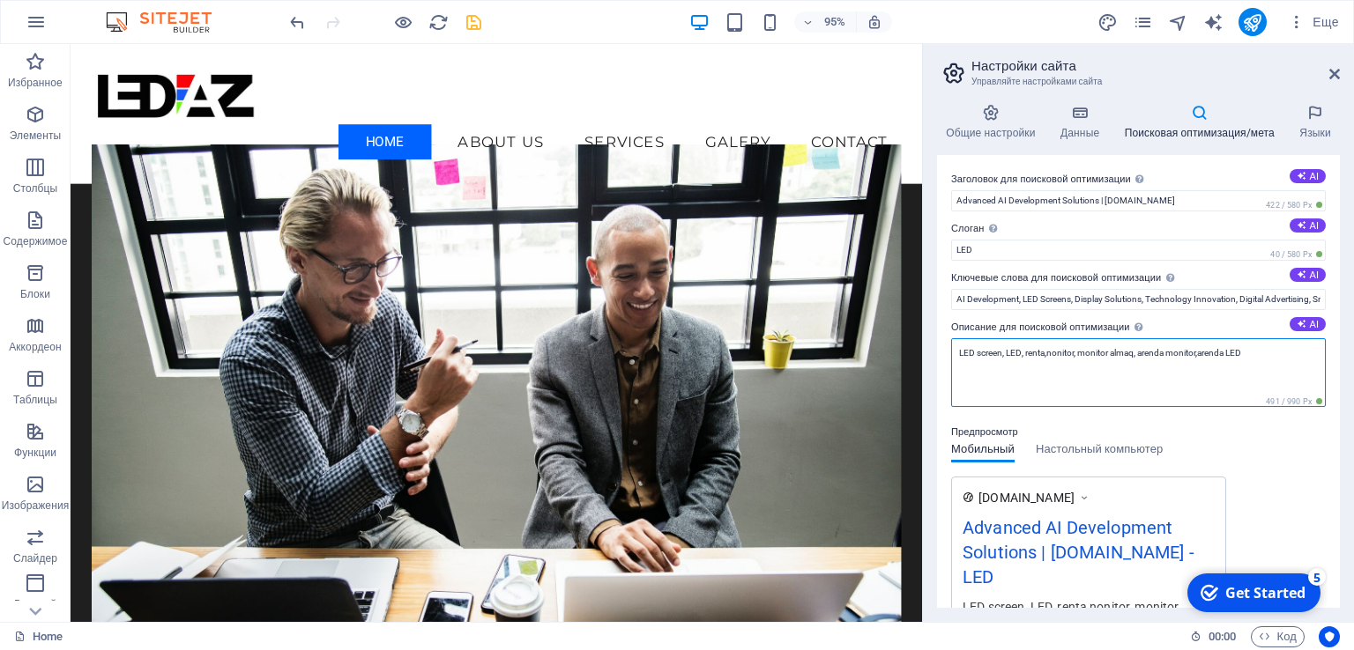
type textarea "LED screen, LED, renta,nonitor, monitor almaq, arenda monitor,arenda LED"
click at [1242, 594] on div "Get Started" at bounding box center [1265, 592] width 80 height 19
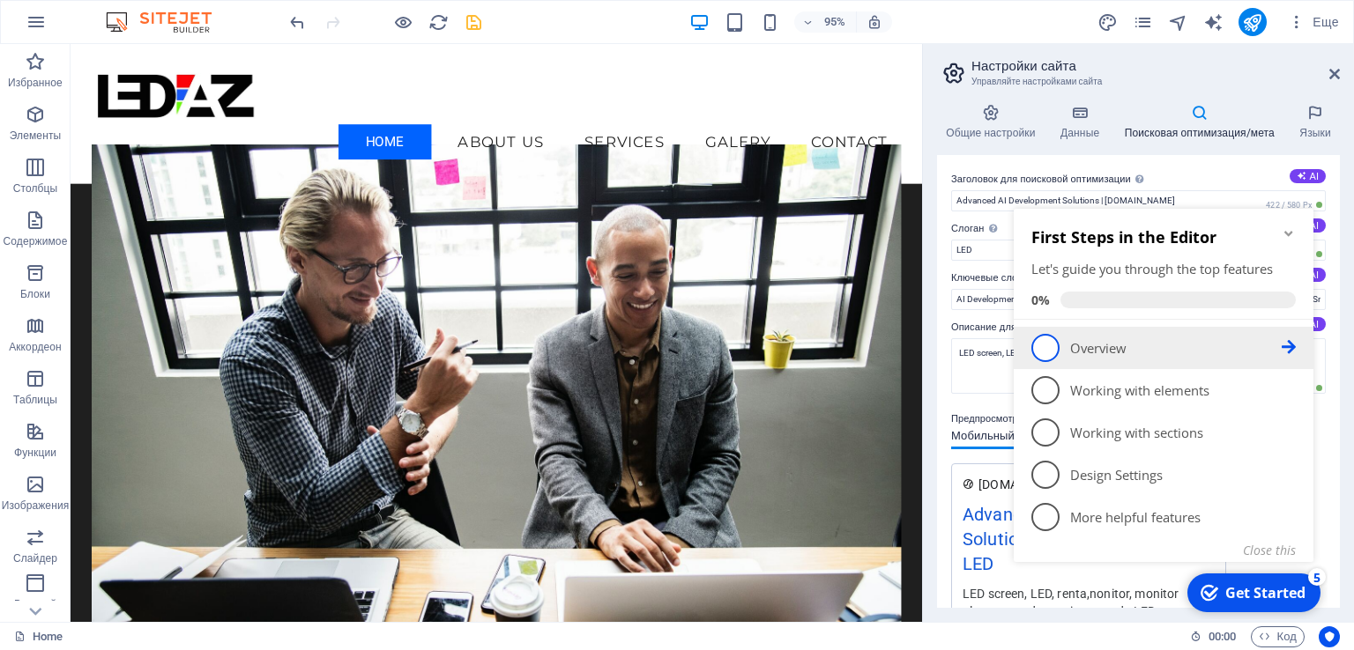
click at [1044, 345] on span "1" at bounding box center [1045, 348] width 28 height 28
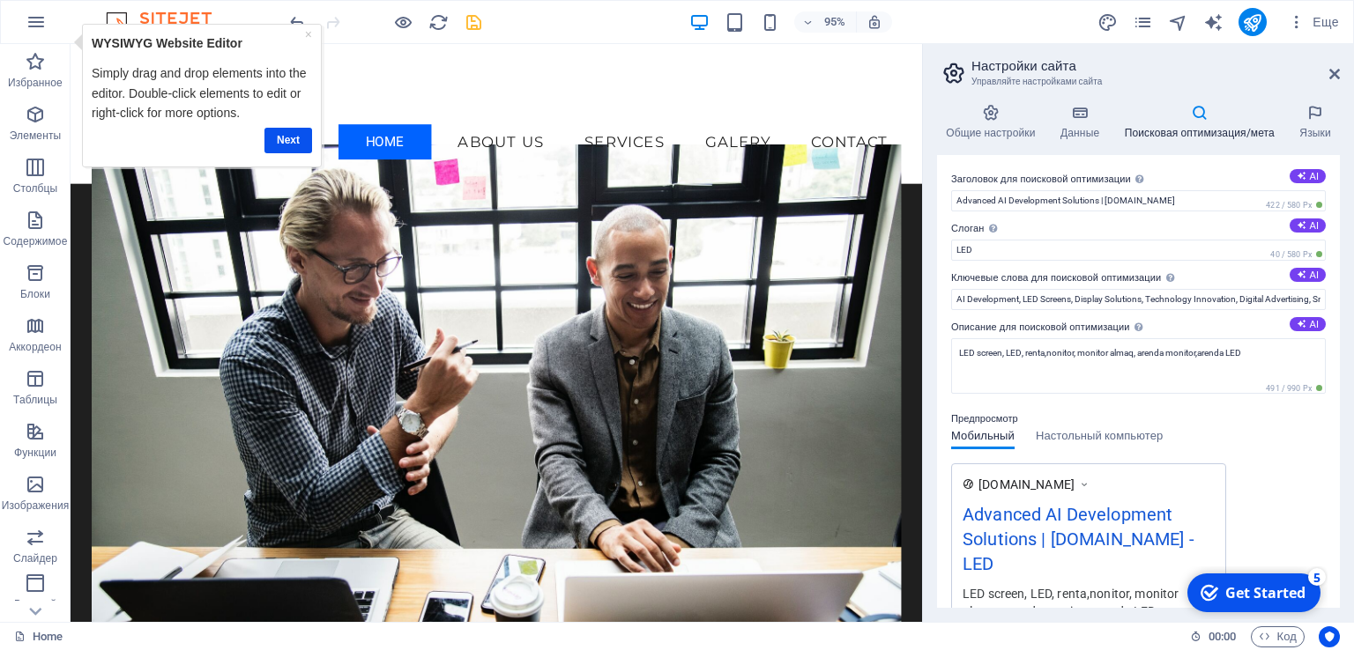
click at [1269, 590] on div "Get Started" at bounding box center [1265, 592] width 80 height 19
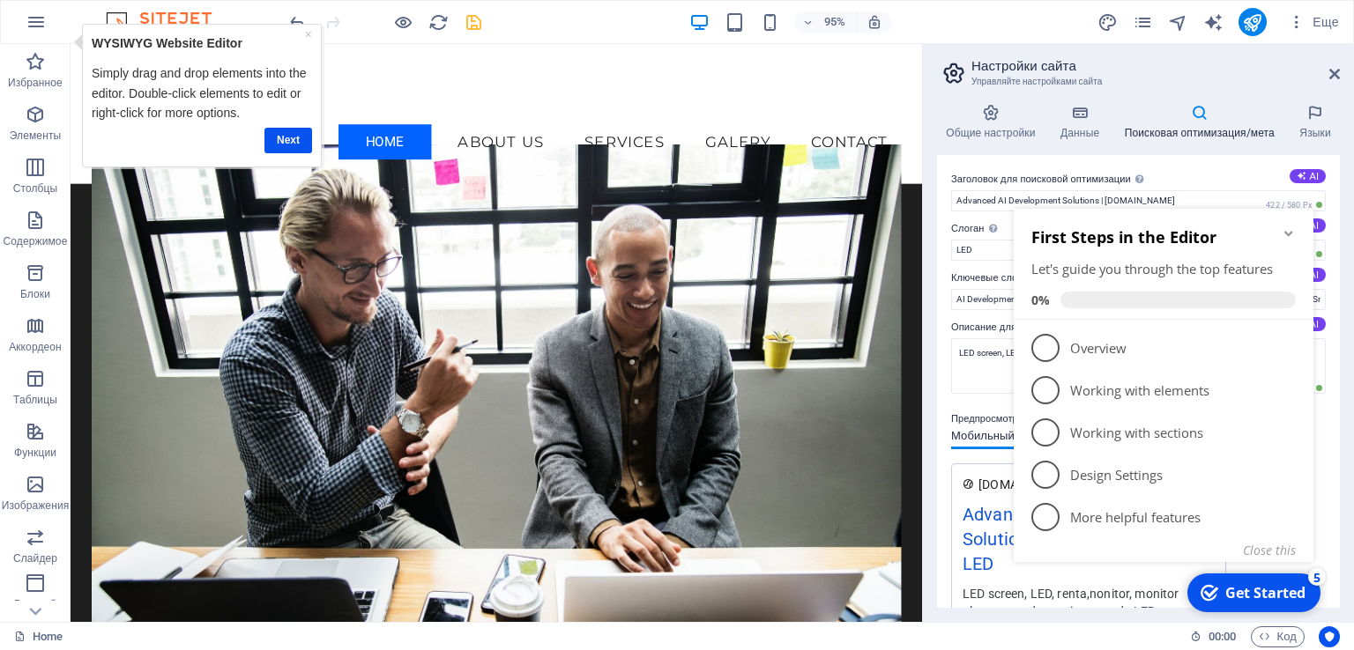
click at [1236, 70] on h2 "Настройки сайта" at bounding box center [1155, 66] width 368 height 16
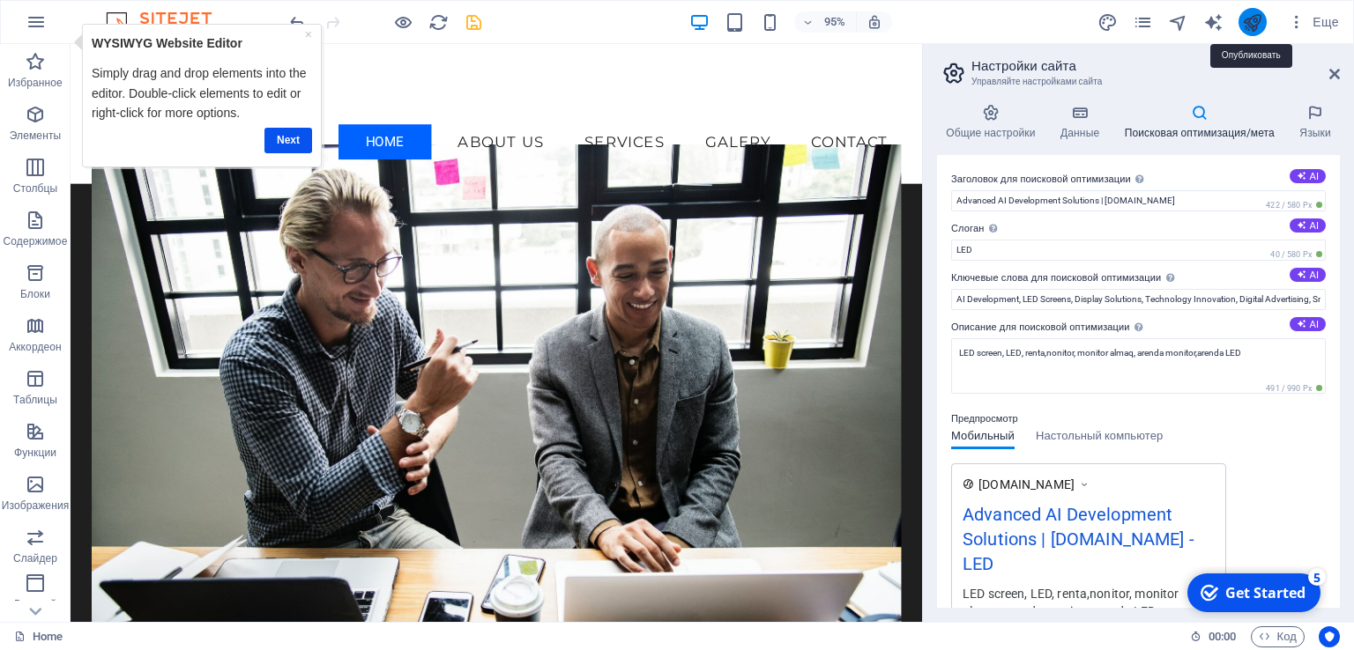
click at [1258, 22] on icon "publish" at bounding box center [1252, 22] width 20 height 20
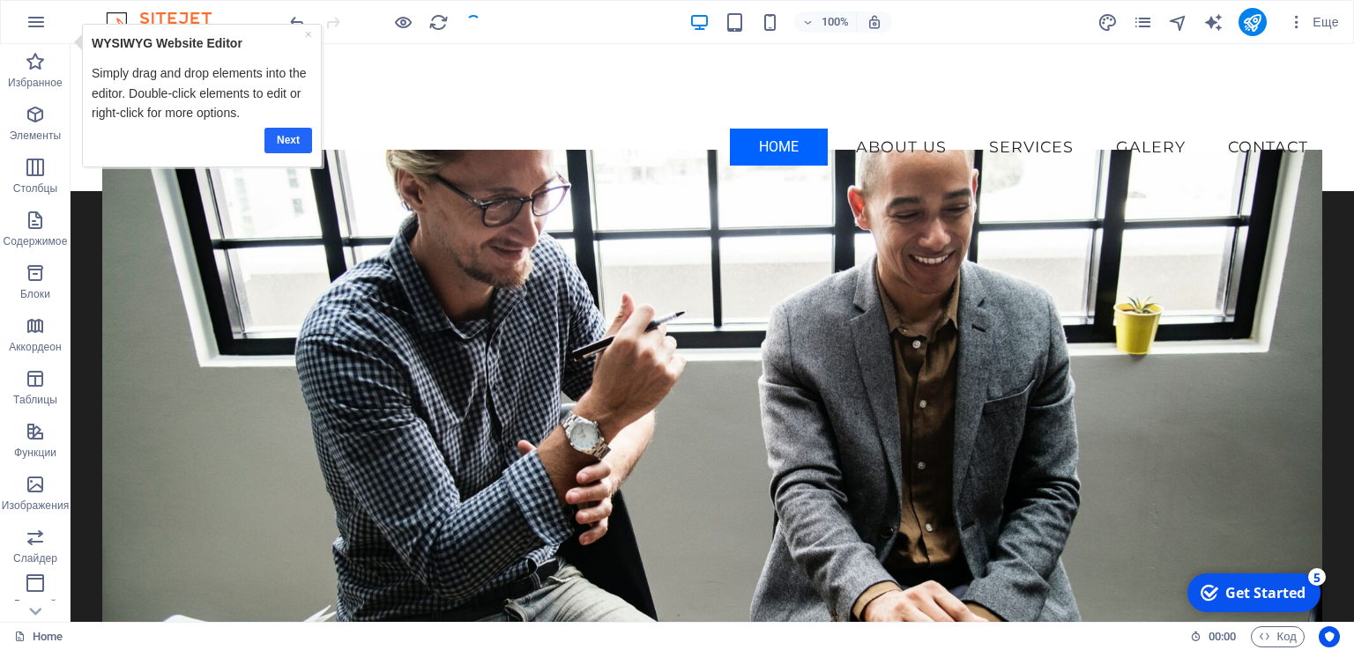
click at [287, 140] on link "Next" at bounding box center [288, 140] width 48 height 26
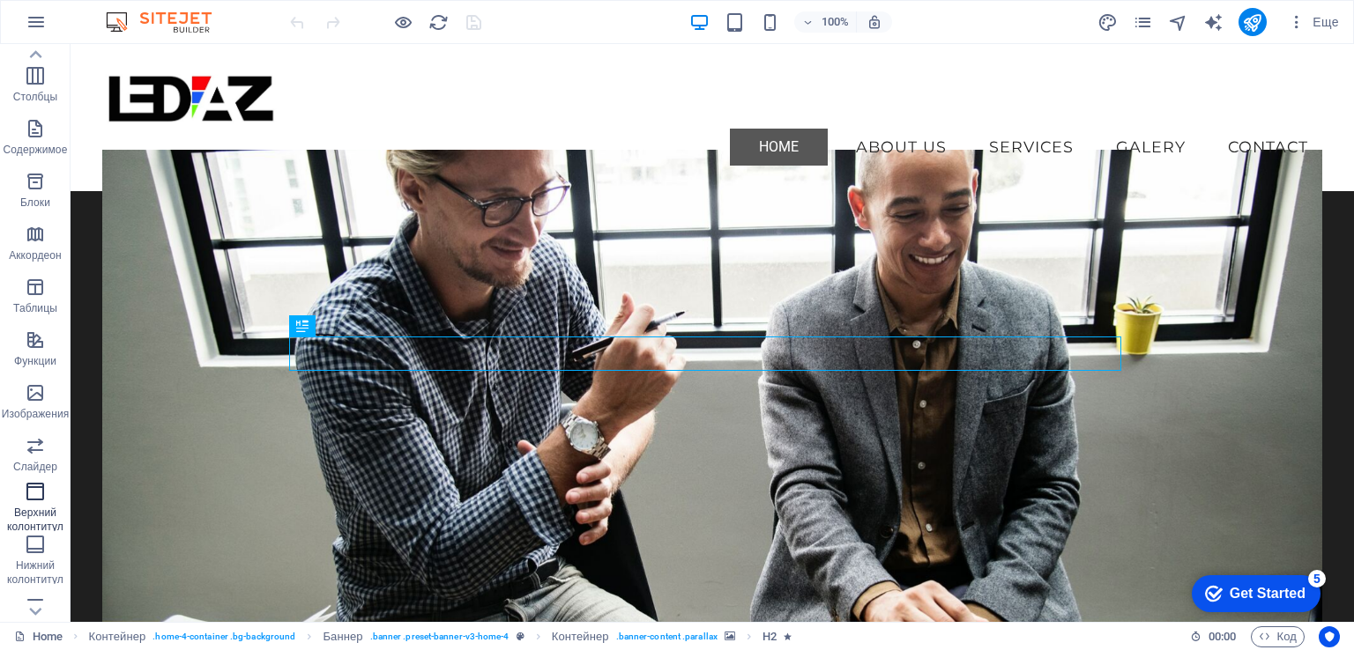
scroll to position [88, 0]
click at [35, 350] on icon "button" at bounding box center [35, 343] width 21 height 21
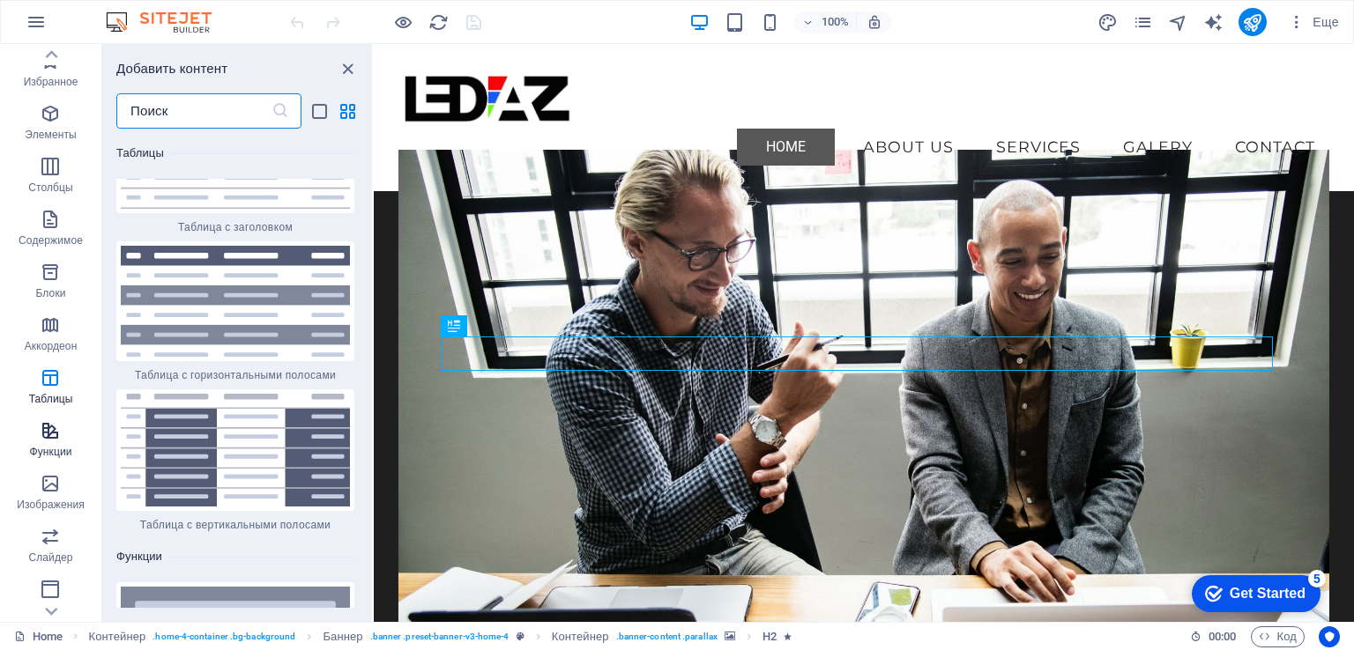
scroll to position [0, 0]
click at [1321, 19] on span "Еще" at bounding box center [1313, 22] width 51 height 18
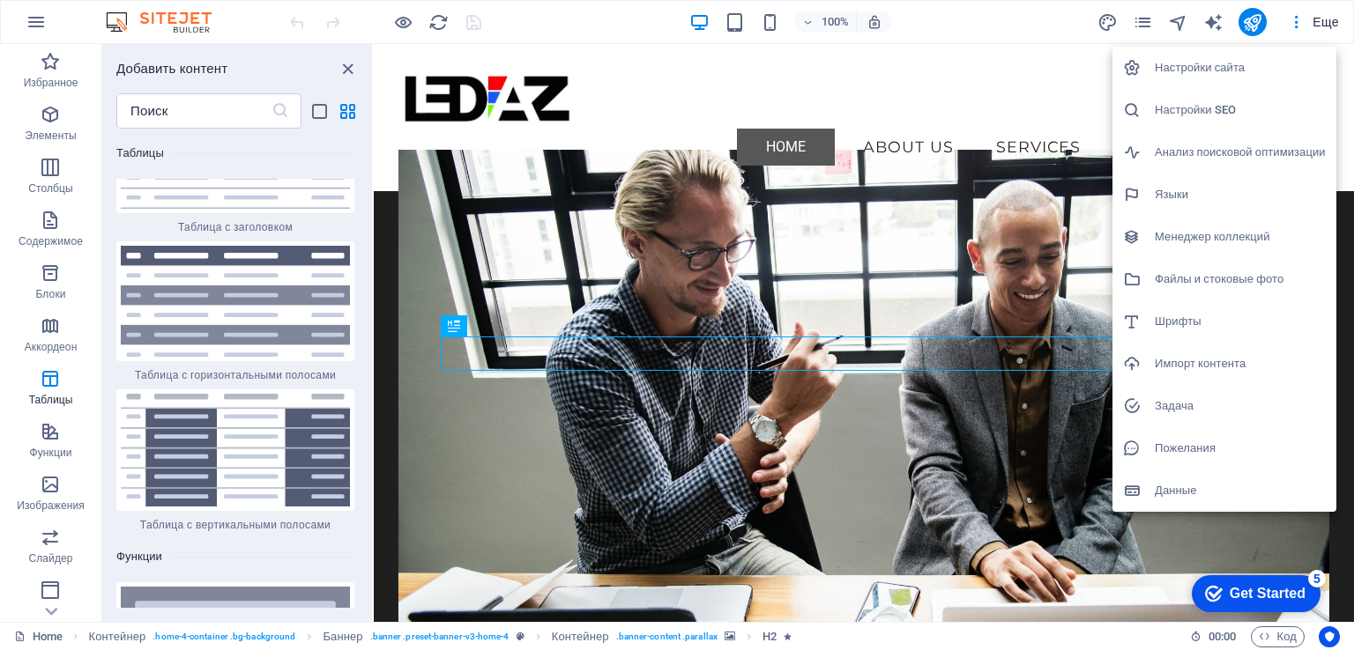
click at [1199, 192] on h6 "Языки" at bounding box center [1240, 194] width 171 height 21
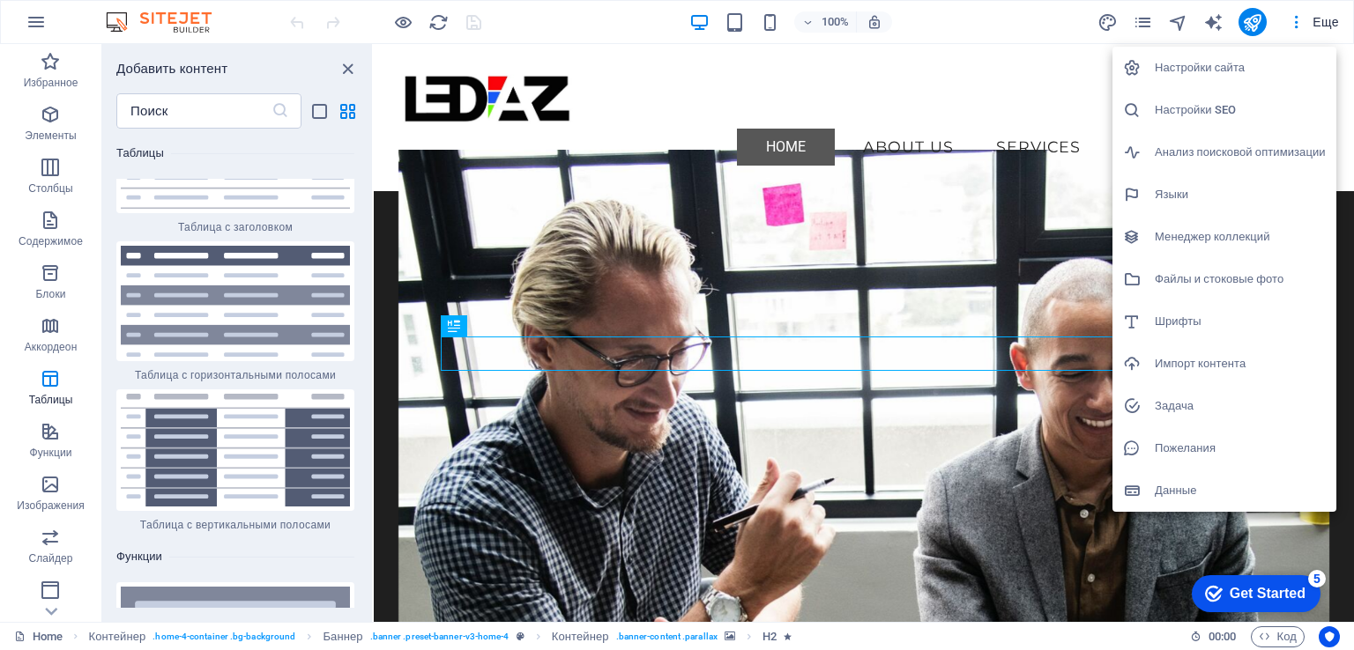
select select "1"
select select "29"
select select "55"
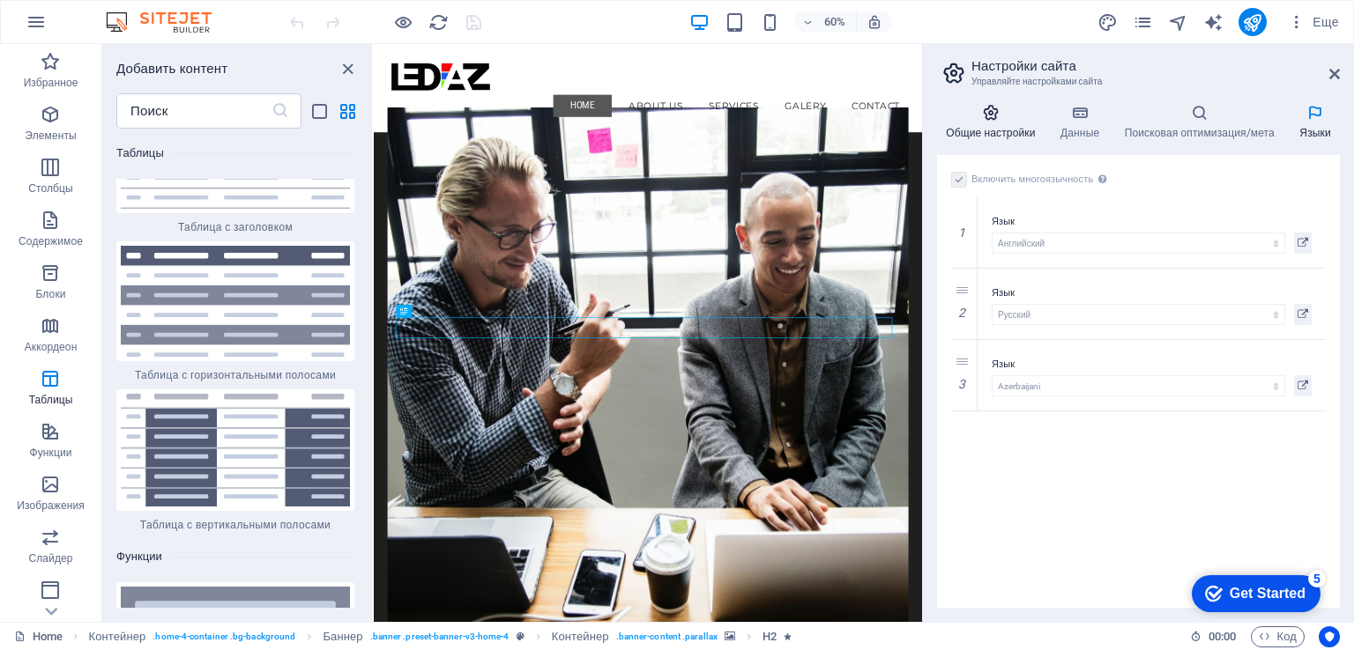
click at [999, 117] on icon at bounding box center [991, 113] width 108 height 18
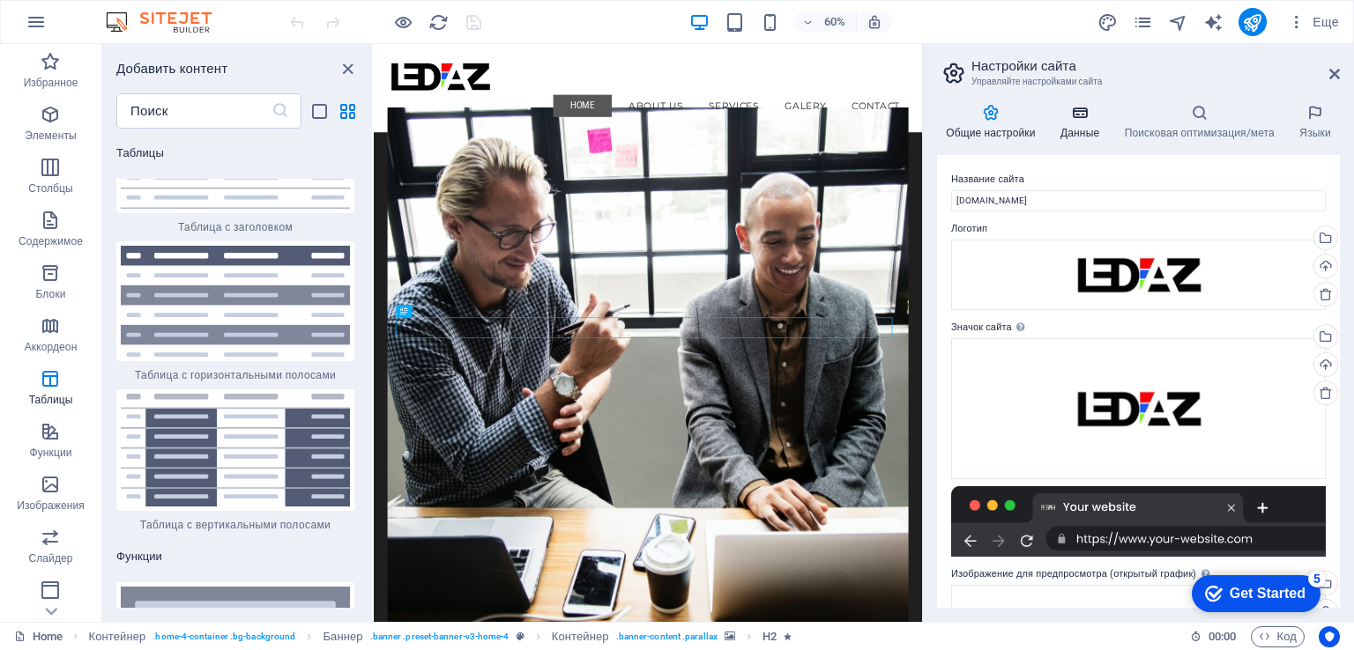
click at [1081, 115] on icon at bounding box center [1079, 113] width 57 height 18
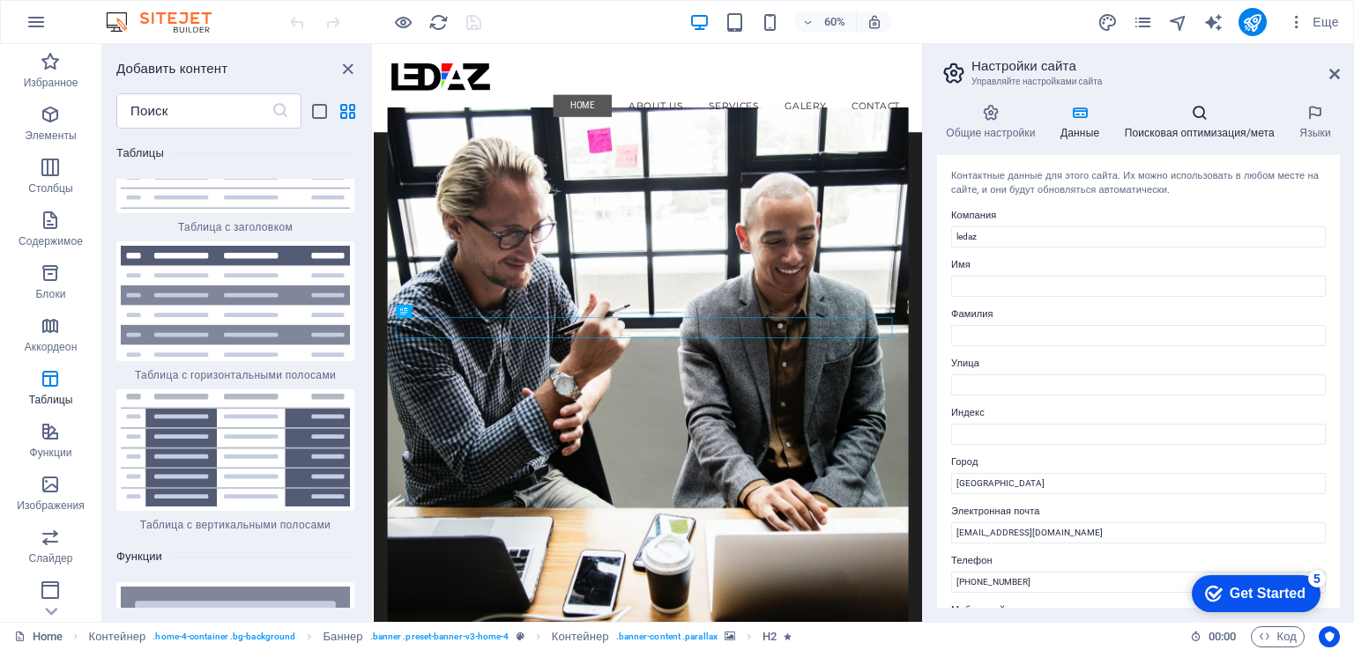
click at [1185, 129] on h4 "Поисковая оптимизация/мета" at bounding box center [1202, 122] width 175 height 37
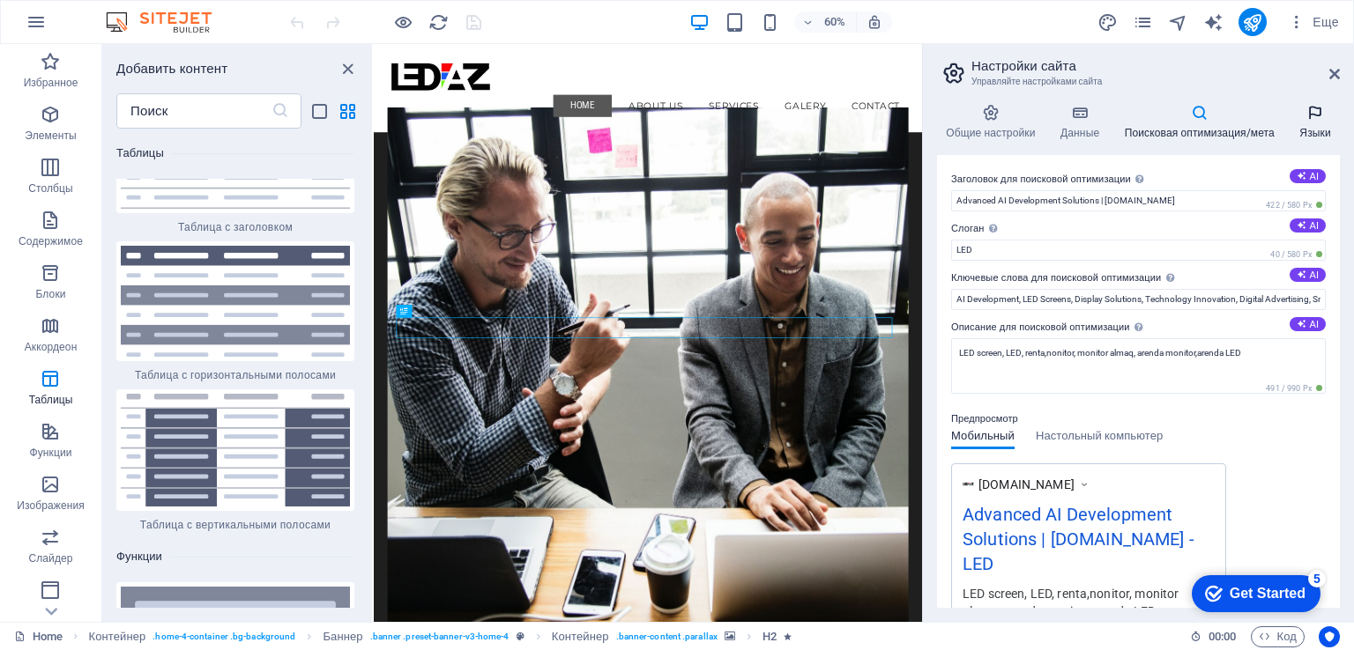
click at [1314, 122] on h4 "Языки" at bounding box center [1314, 122] width 49 height 37
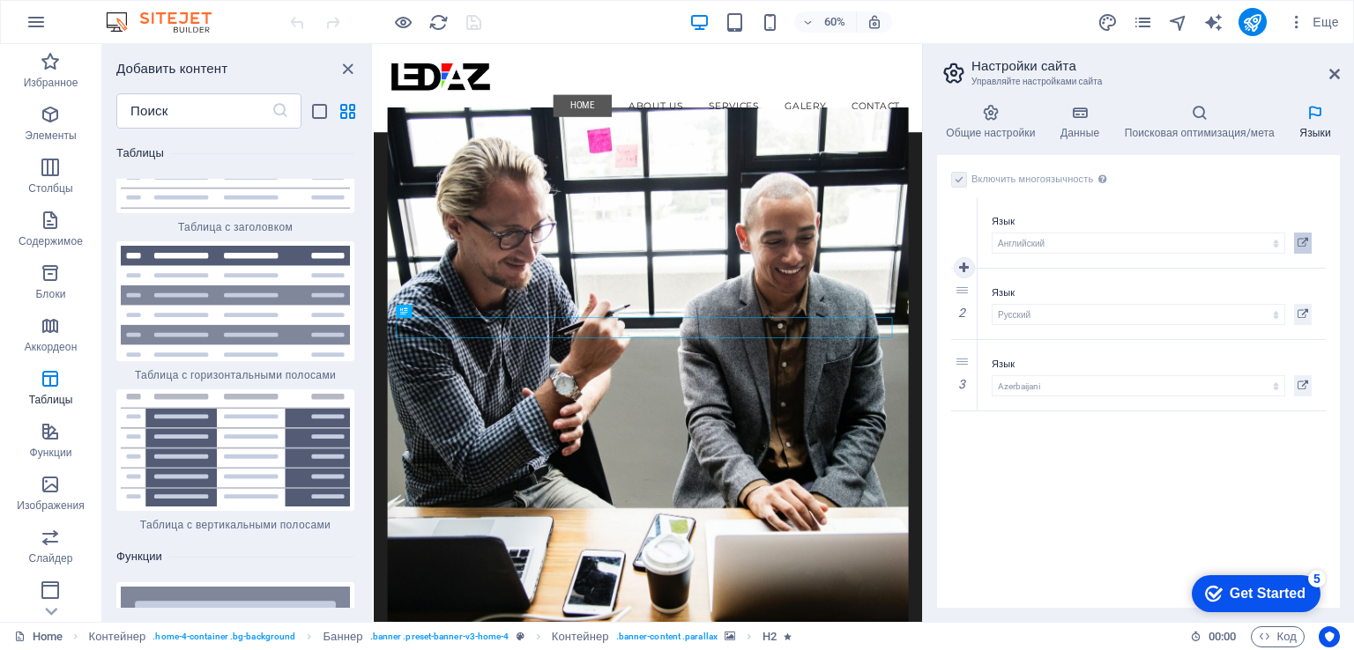
click at [1304, 242] on icon at bounding box center [1302, 243] width 11 height 21
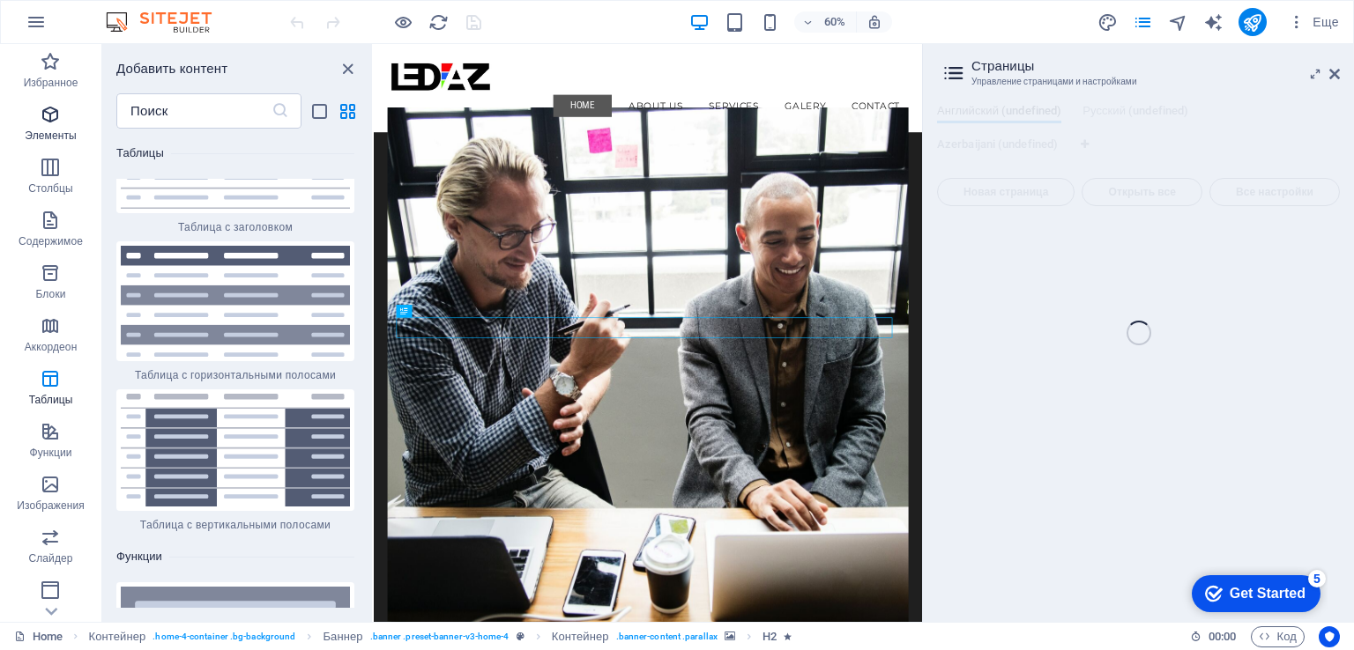
click at [48, 117] on icon "button" at bounding box center [50, 114] width 21 height 21
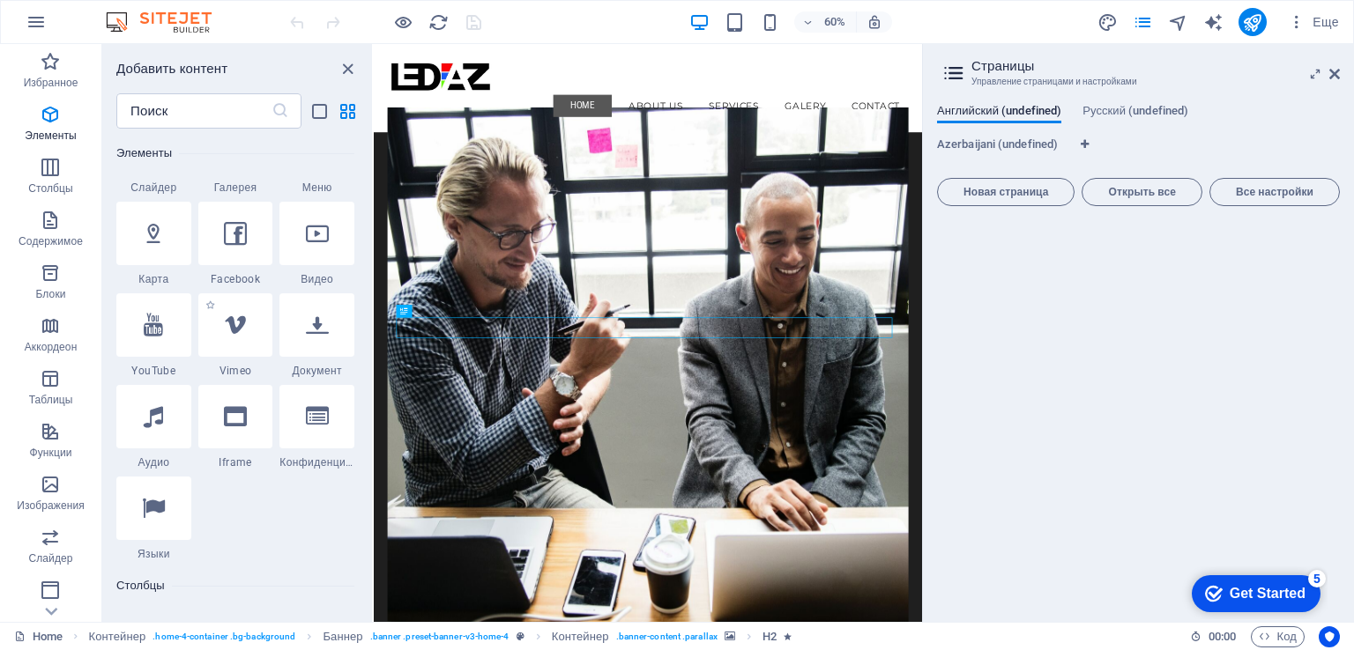
scroll to position [772, 0]
click at [1340, 71] on aside "Страницы Управление страницами и настройками Английский (undefined) Русский (un…" at bounding box center [1138, 333] width 432 height 578
click at [1334, 80] on header "Страницы Управление страницами и настройками" at bounding box center [1139, 67] width 399 height 46
click at [1336, 71] on icon at bounding box center [1334, 74] width 11 height 14
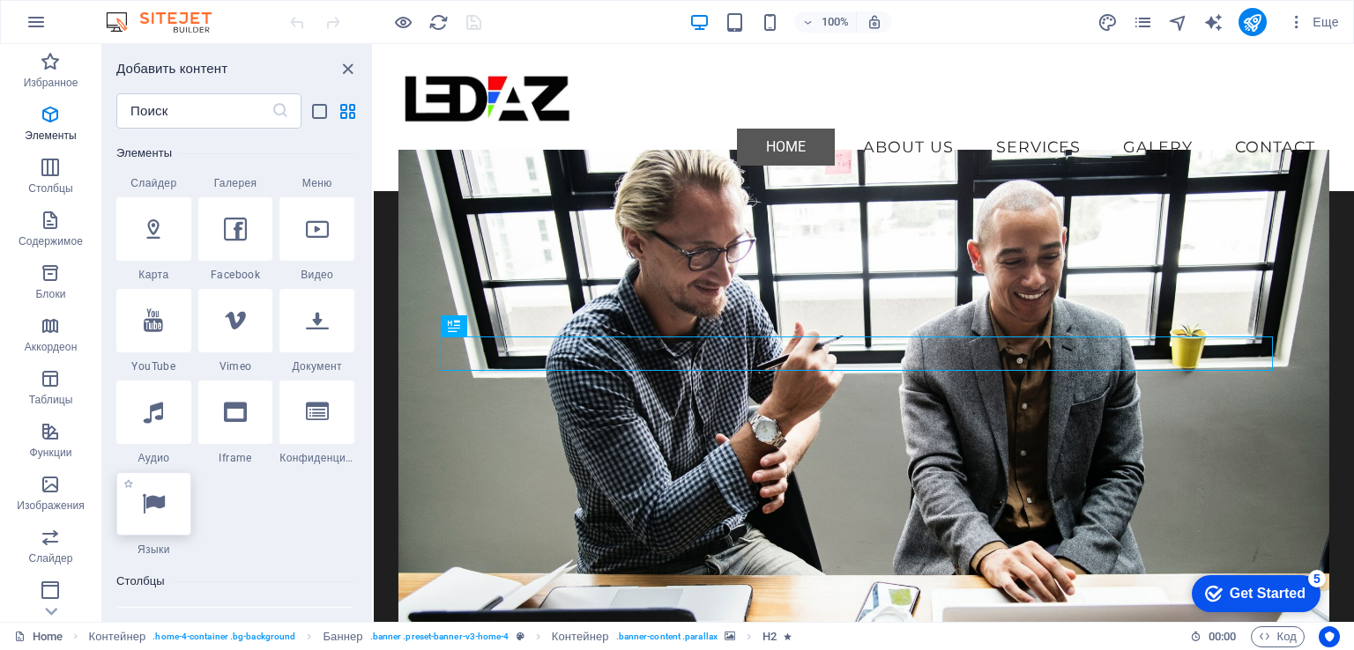
click at [152, 524] on div at bounding box center [153, 503] width 75 height 63
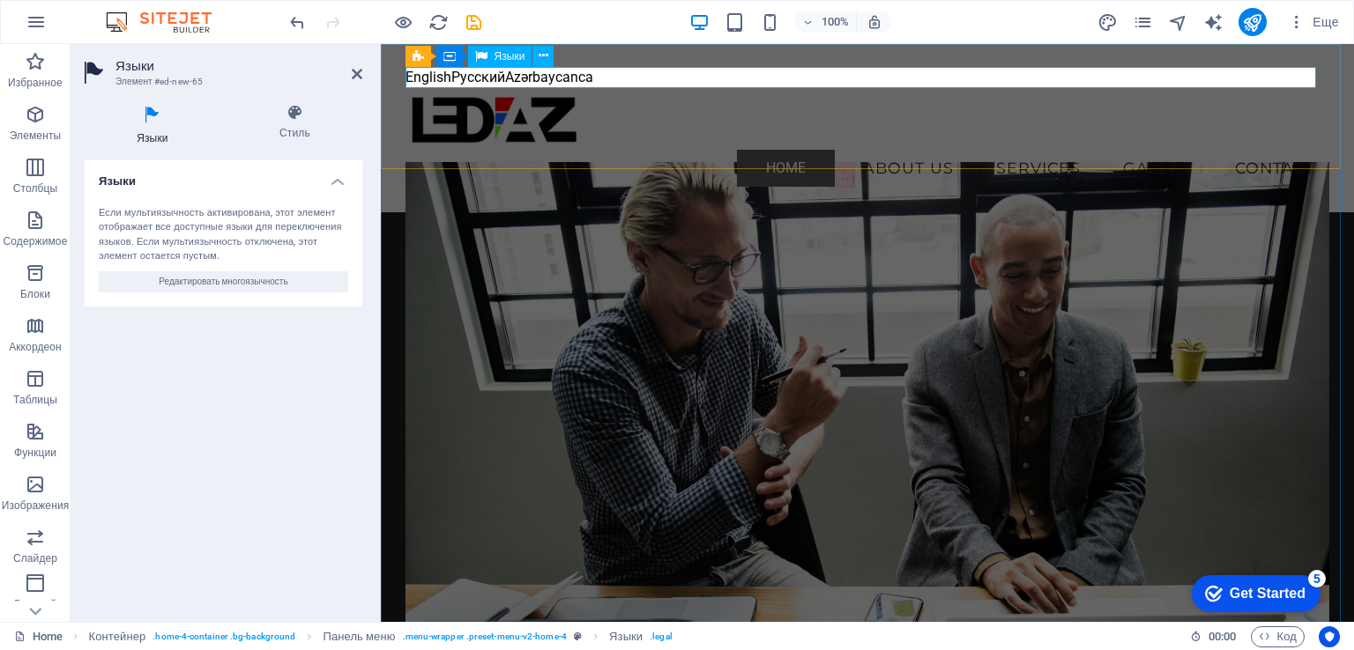
click at [571, 80] on div "English Русский Azərbaycanca" at bounding box center [867, 77] width 925 height 21
click at [545, 55] on icon at bounding box center [544, 56] width 10 height 19
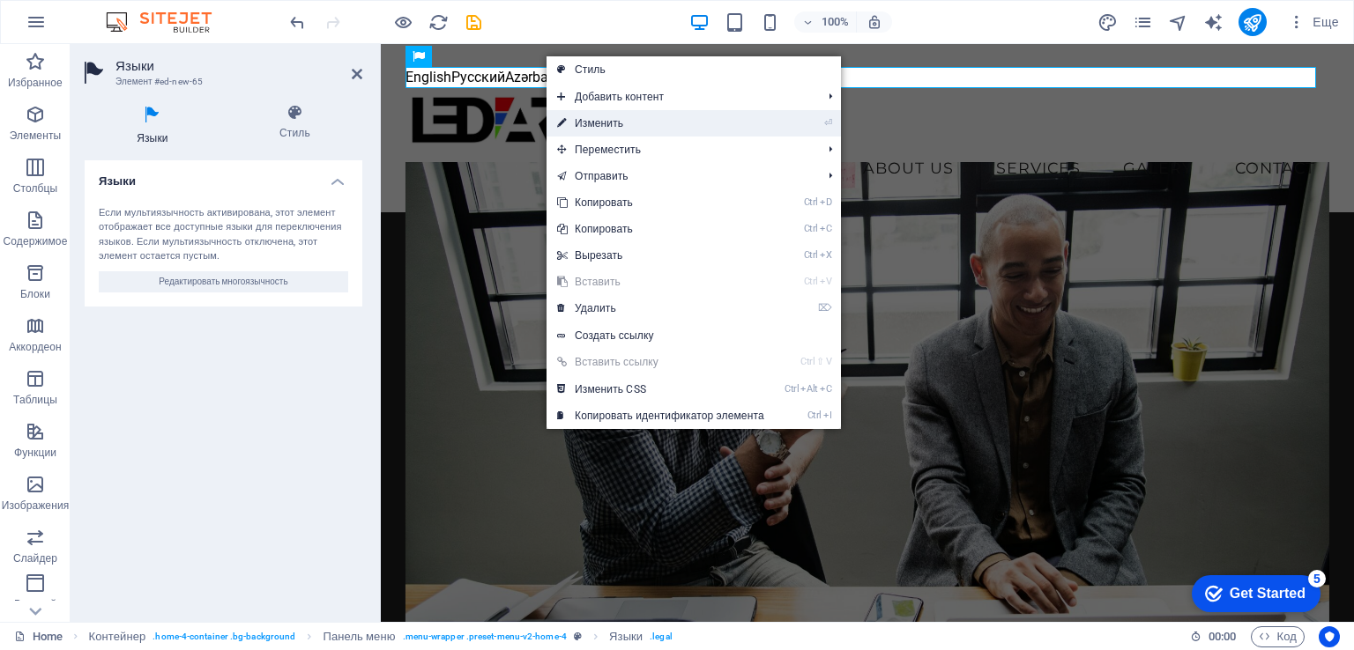
drag, startPoint x: 588, startPoint y: 124, endPoint x: 226, endPoint y: 81, distance: 364.8
click at [588, 124] on link "⏎ Изменить" at bounding box center [660, 123] width 228 height 26
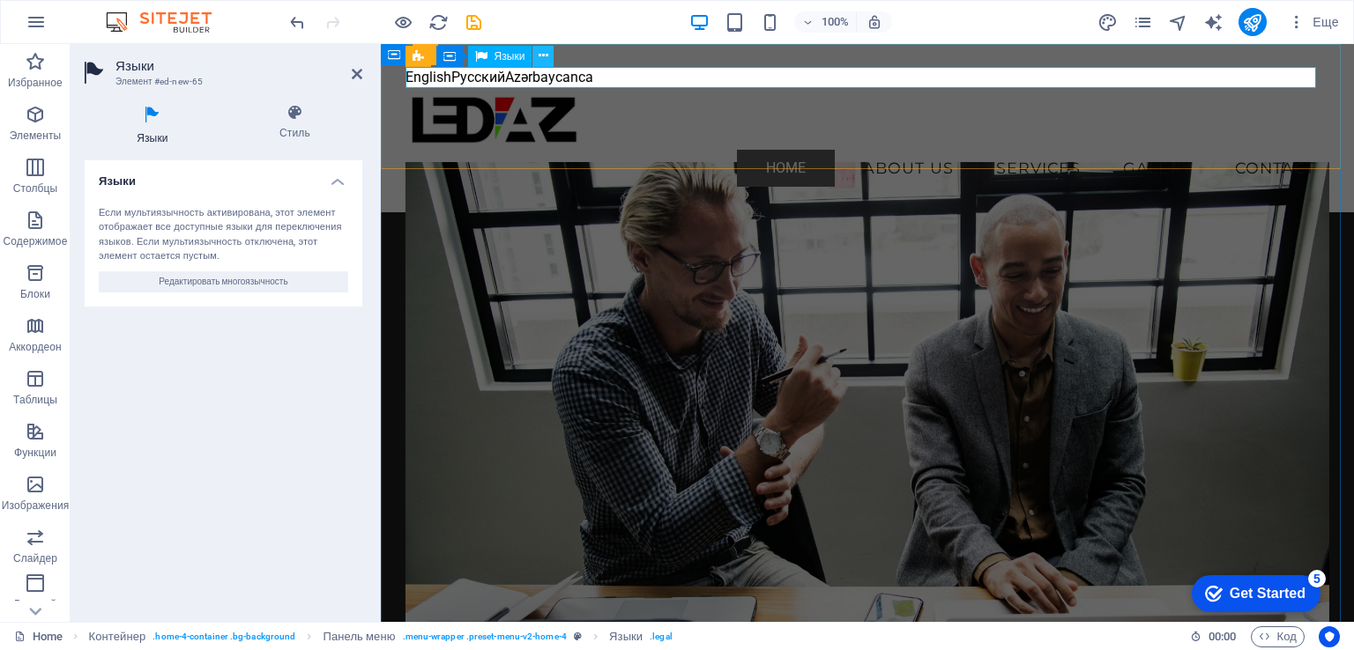
click at [546, 52] on icon at bounding box center [544, 56] width 10 height 19
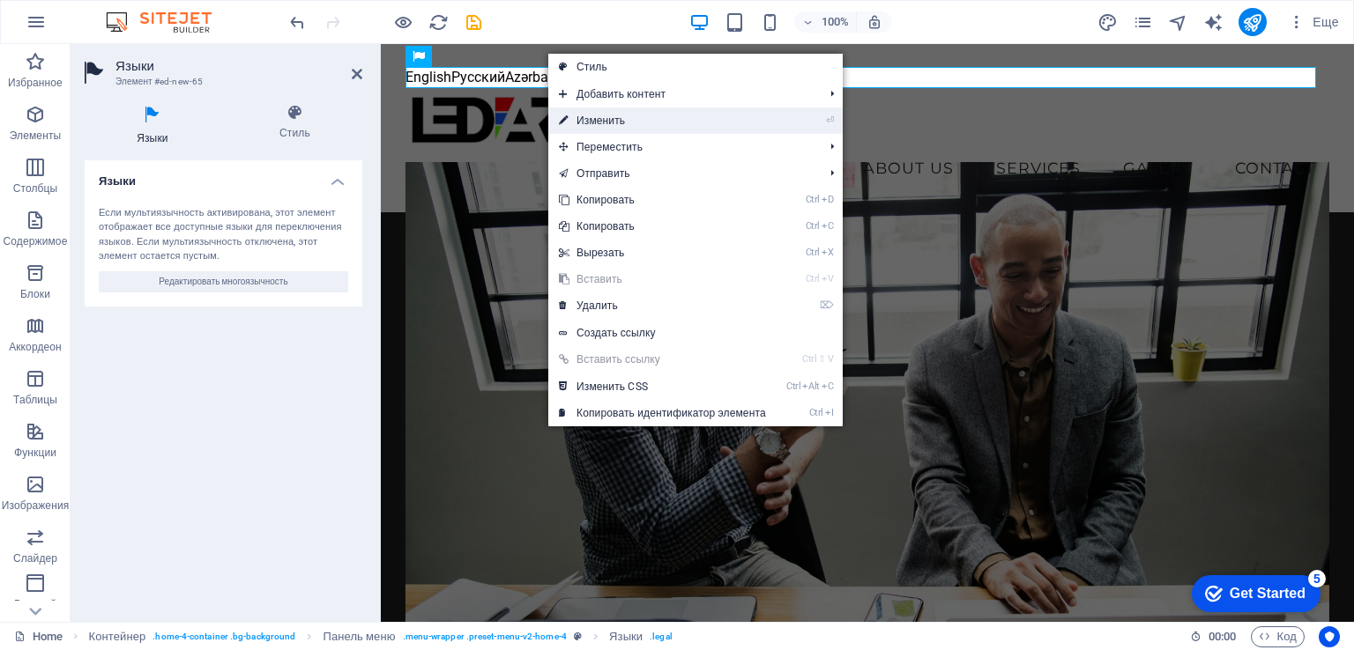
click at [588, 123] on link "⏎ Изменить" at bounding box center [662, 121] width 228 height 26
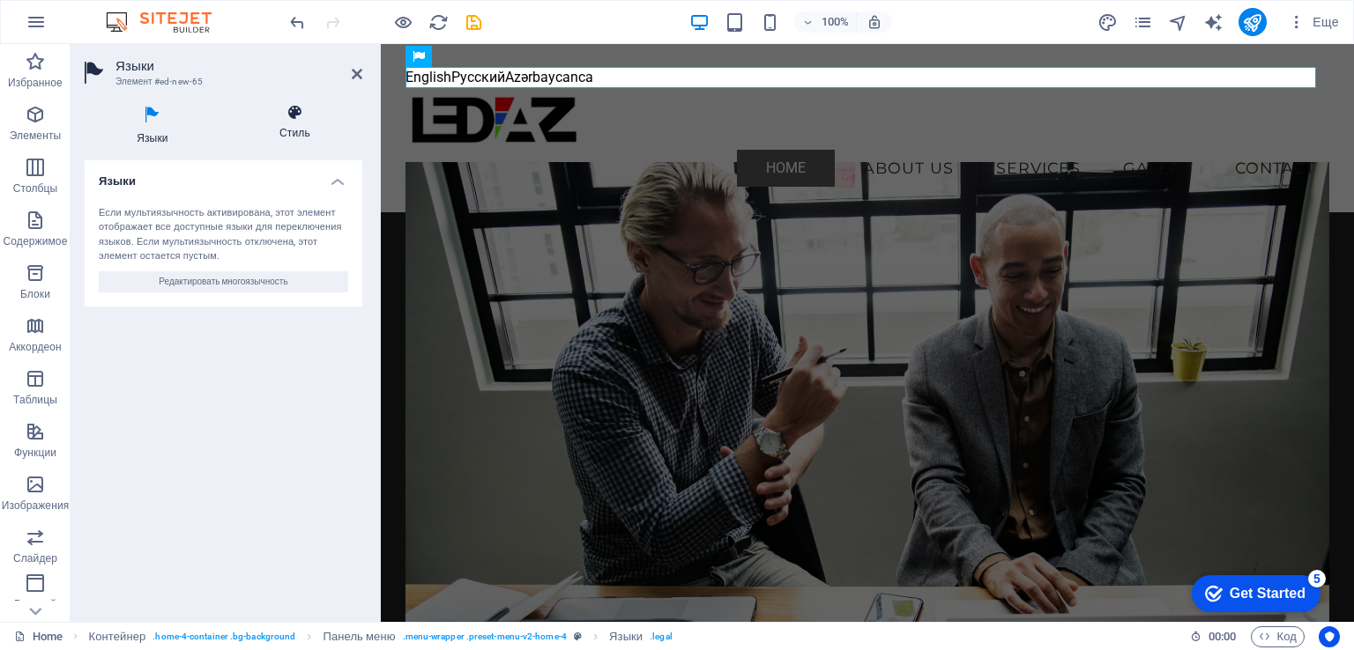
click at [291, 130] on h4 "Стиль" at bounding box center [294, 122] width 135 height 37
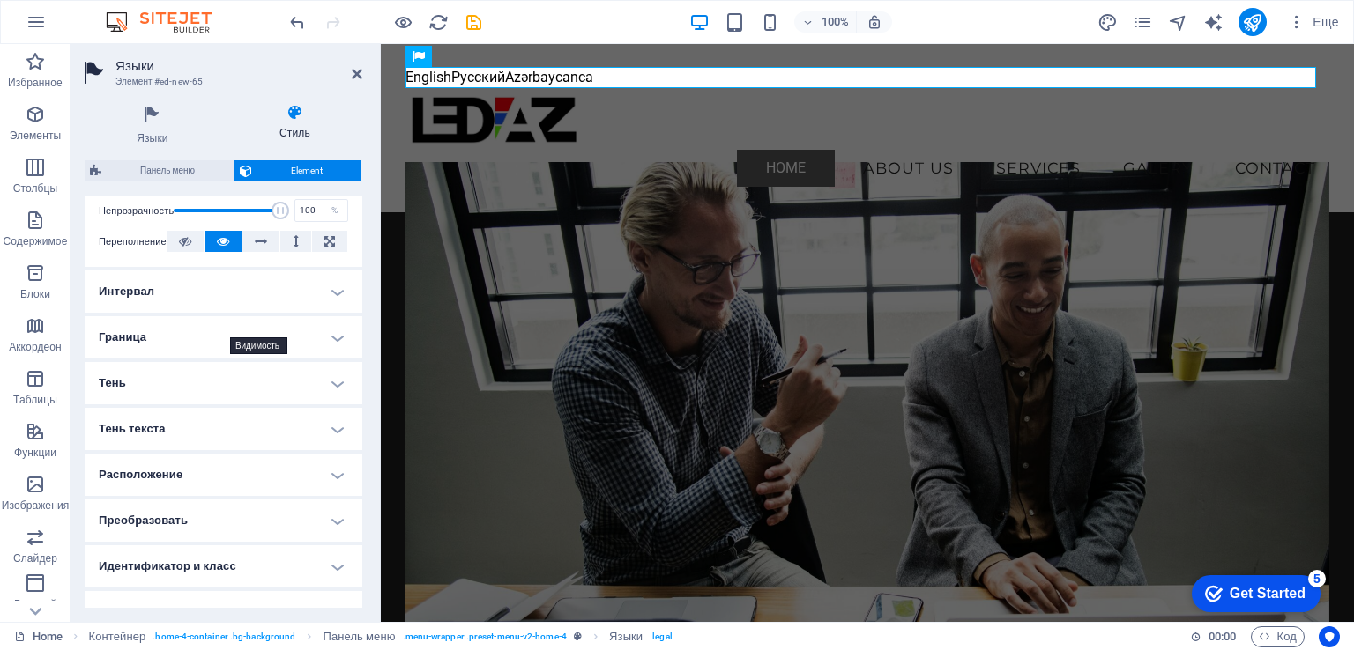
scroll to position [264, 0]
click at [324, 292] on h4 "Интервал" at bounding box center [224, 289] width 278 height 42
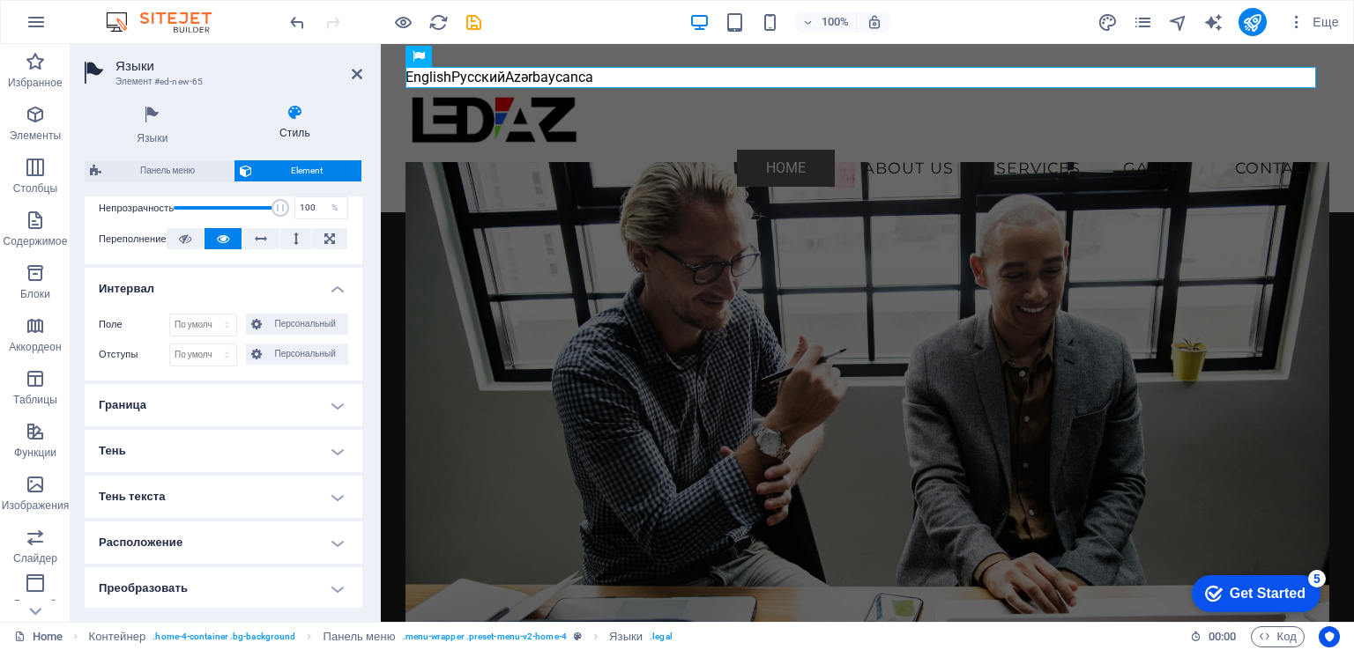
click at [329, 402] on h4 "Граница" at bounding box center [224, 405] width 278 height 42
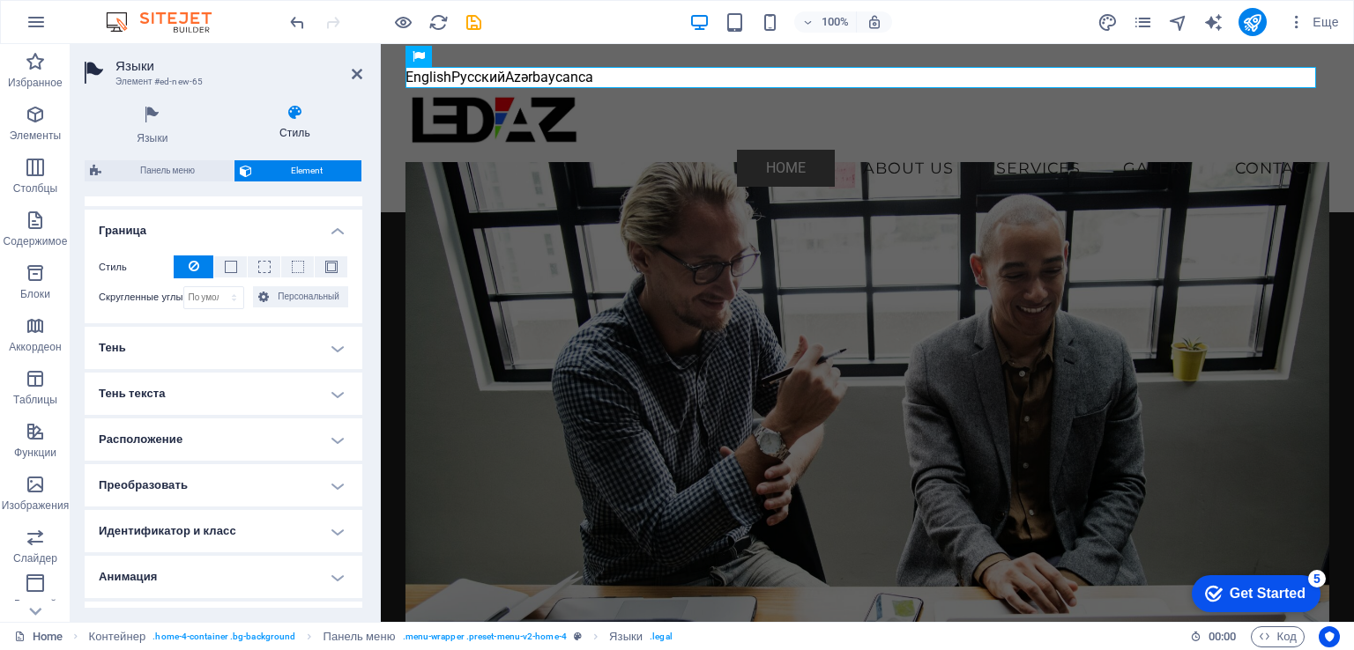
scroll to position [441, 0]
click at [338, 391] on h4 "Тень текста" at bounding box center [224, 392] width 278 height 42
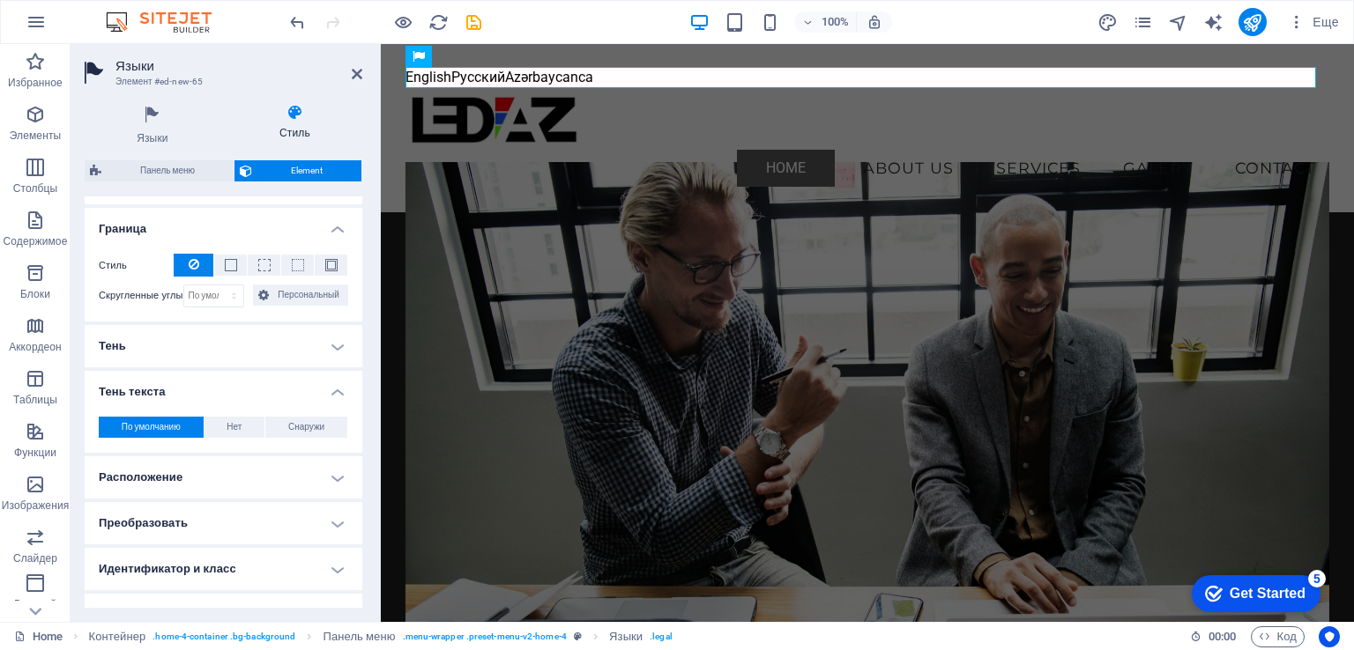
click at [333, 345] on h4 "Тень" at bounding box center [224, 346] width 278 height 42
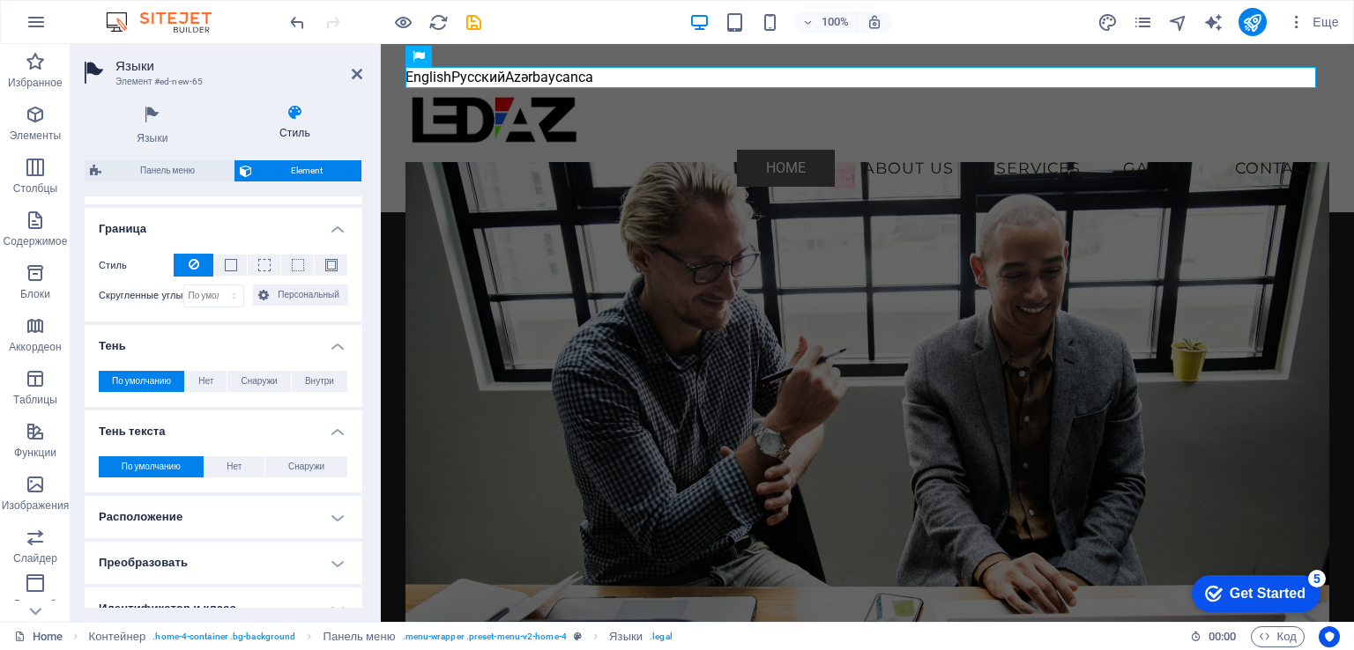
click at [333, 345] on h4 "Тень" at bounding box center [224, 341] width 278 height 32
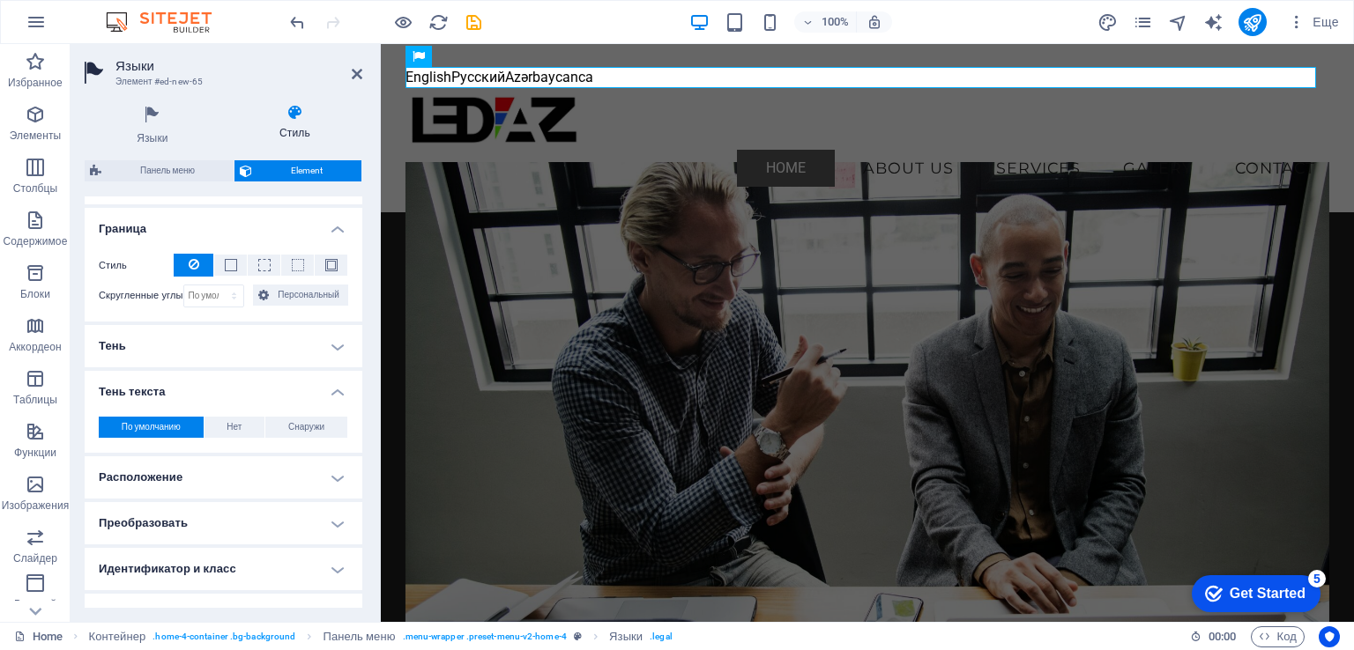
click at [335, 390] on h4 "Тень текста" at bounding box center [224, 387] width 278 height 32
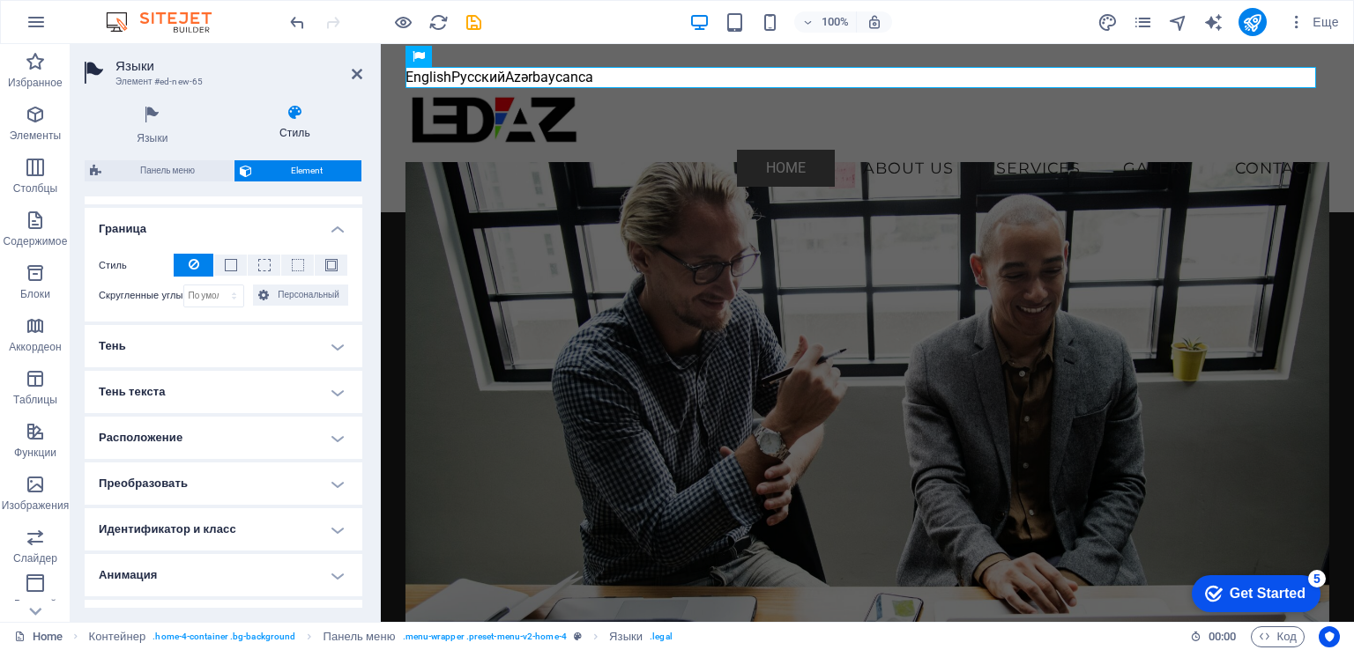
click at [331, 431] on h4 "Расположение" at bounding box center [224, 438] width 278 height 42
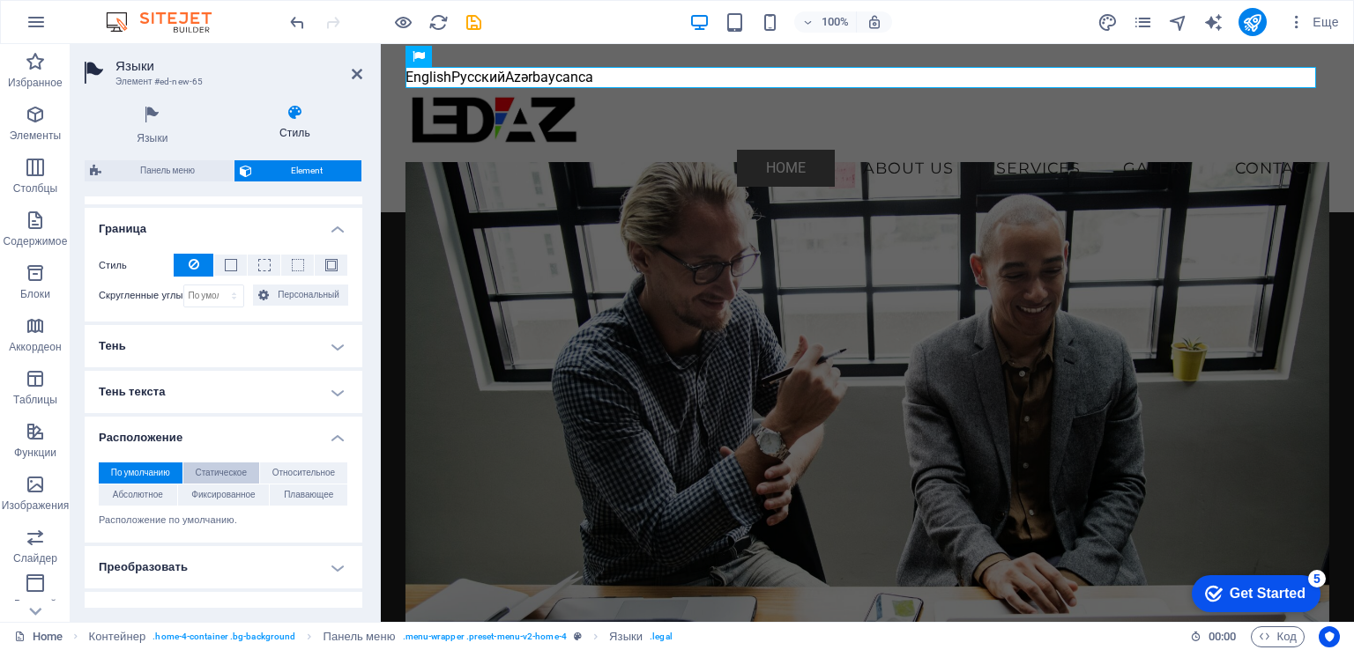
click at [234, 470] on span "Статическое" at bounding box center [221, 473] width 52 height 21
click at [165, 468] on span "По умолчанию" at bounding box center [140, 473] width 59 height 21
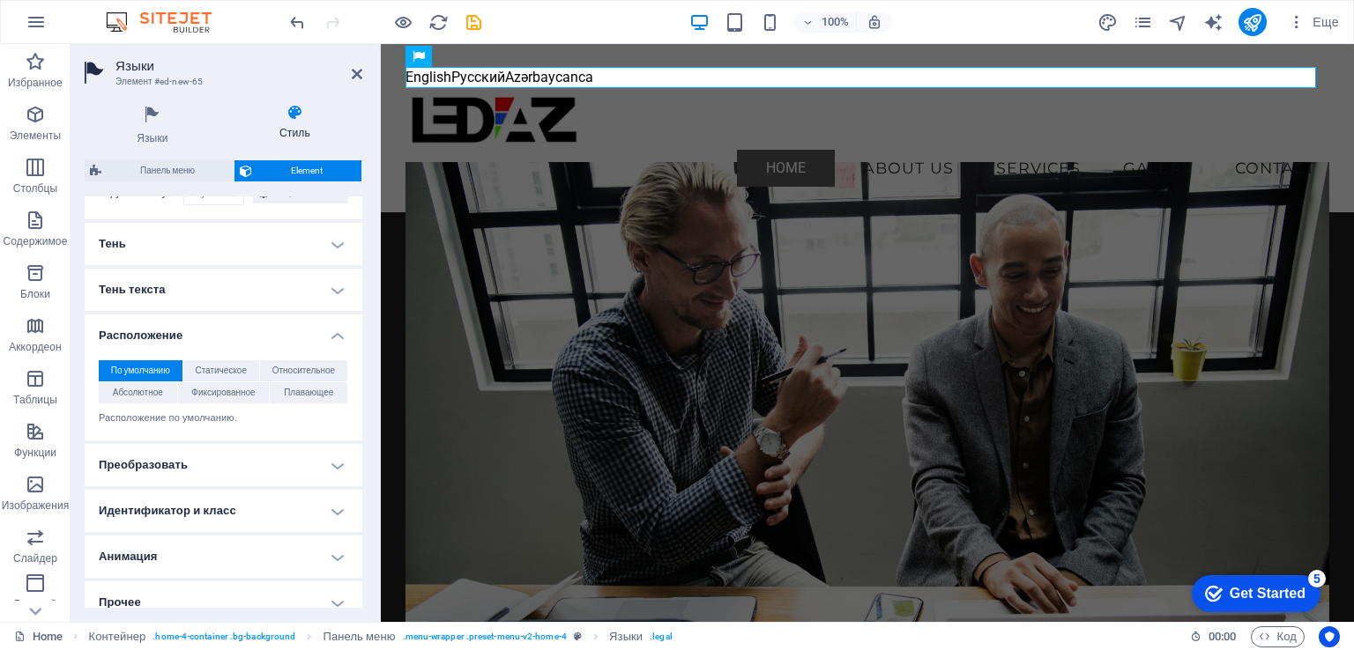
scroll to position [557, 0]
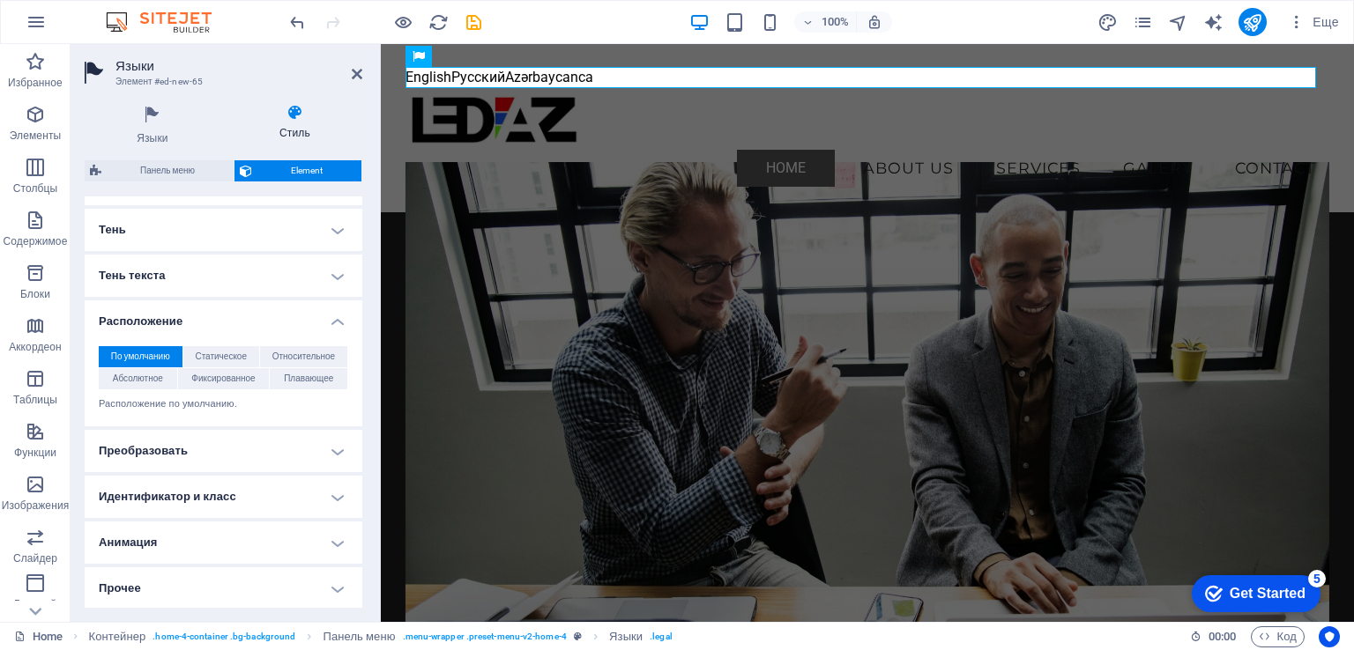
click at [333, 494] on h4 "Идентификатор и класс" at bounding box center [224, 497] width 278 height 42
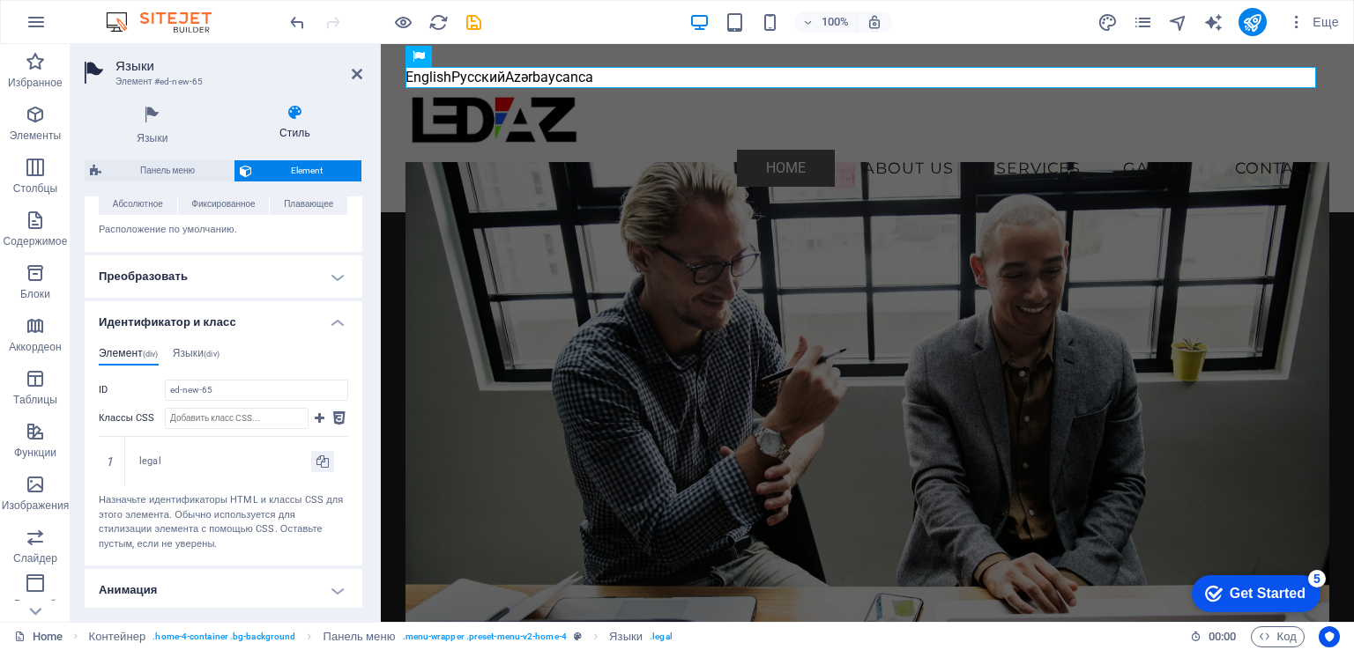
scroll to position [733, 0]
click at [198, 353] on h4 "Языки (div)" at bounding box center [196, 354] width 47 height 19
click at [115, 346] on h4 "Элемент (div)" at bounding box center [129, 354] width 60 height 19
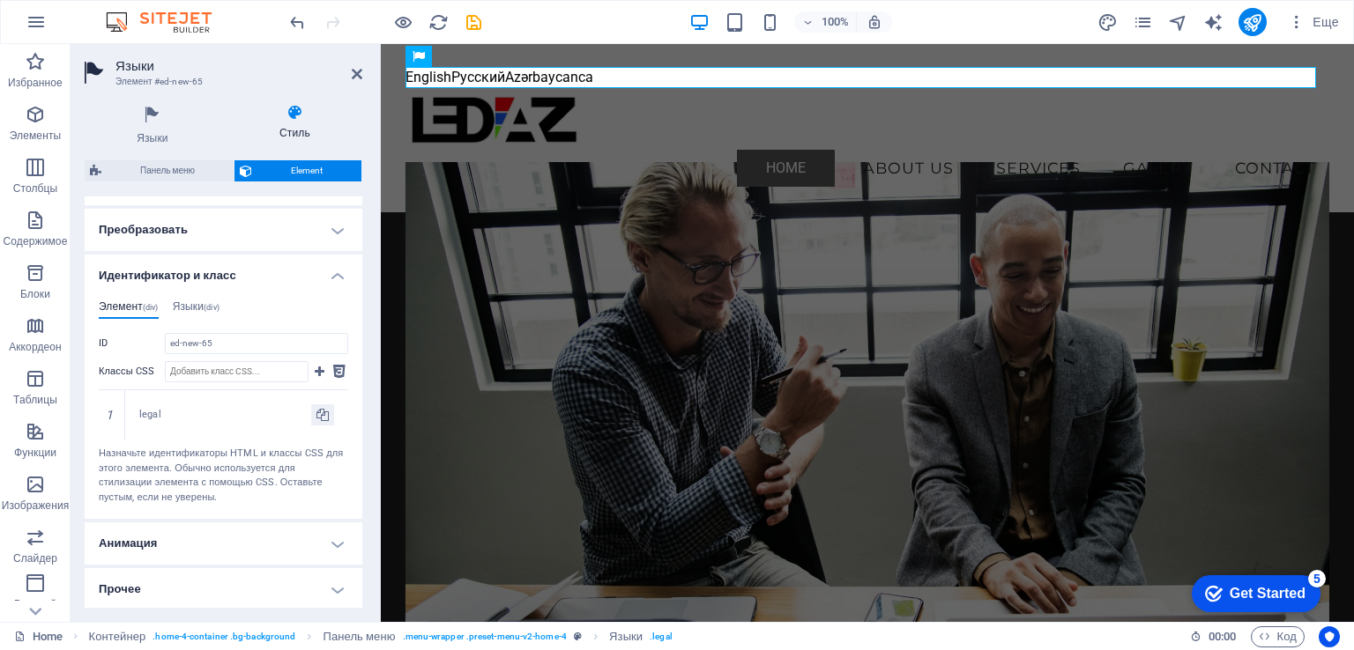
scroll to position [779, 0]
click at [331, 537] on h4 "Анимация" at bounding box center [224, 543] width 278 height 42
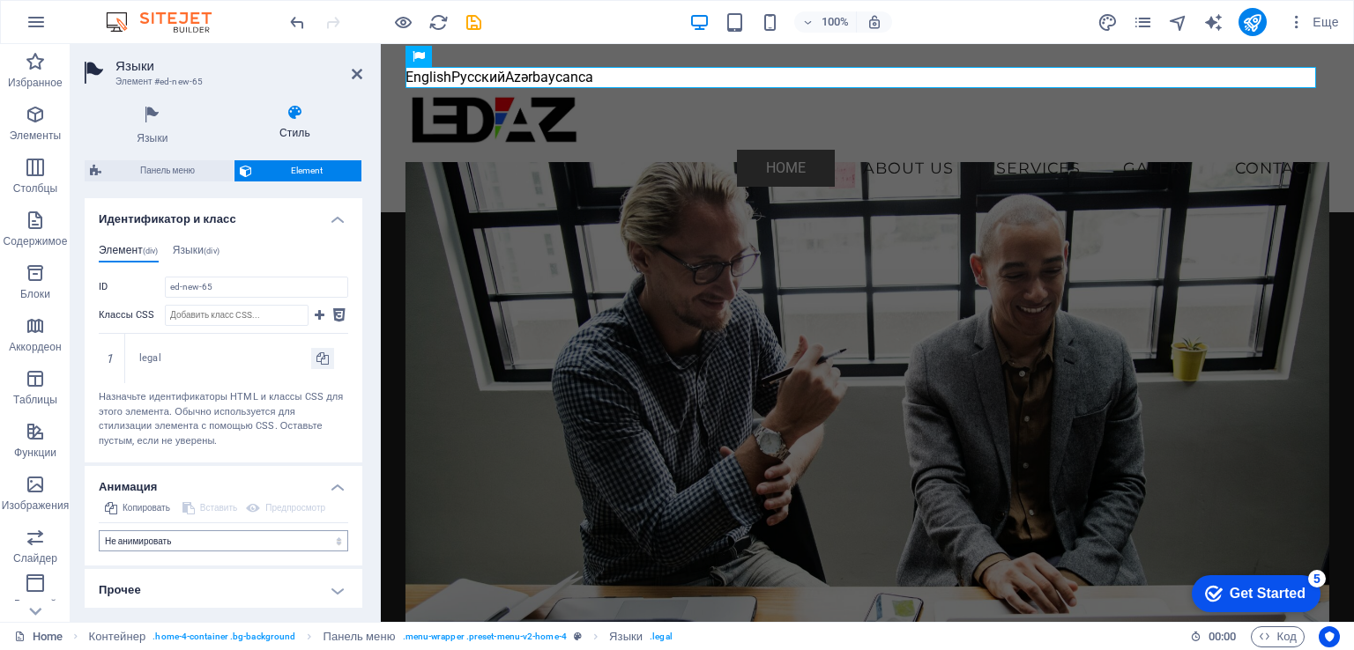
scroll to position [836, 0]
click at [333, 538] on select "Не анимировать Показать / скрыть Сдвинуть вверх / вниз Увеличить/уменьшить Сдви…" at bounding box center [223, 540] width 249 height 21
click at [335, 243] on ul "Элемент (div) Языки (div)" at bounding box center [223, 252] width 249 height 19
click at [338, 587] on h4 "Прочее" at bounding box center [224, 589] width 278 height 42
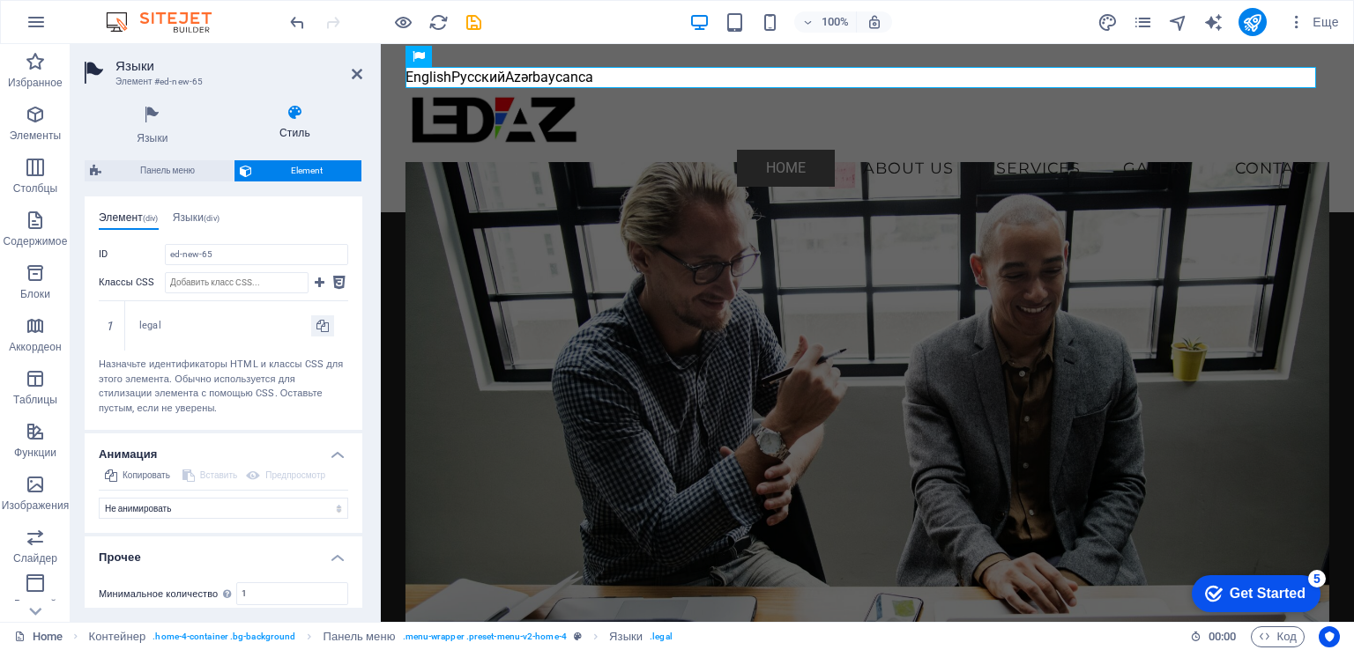
scroll to position [945, 0]
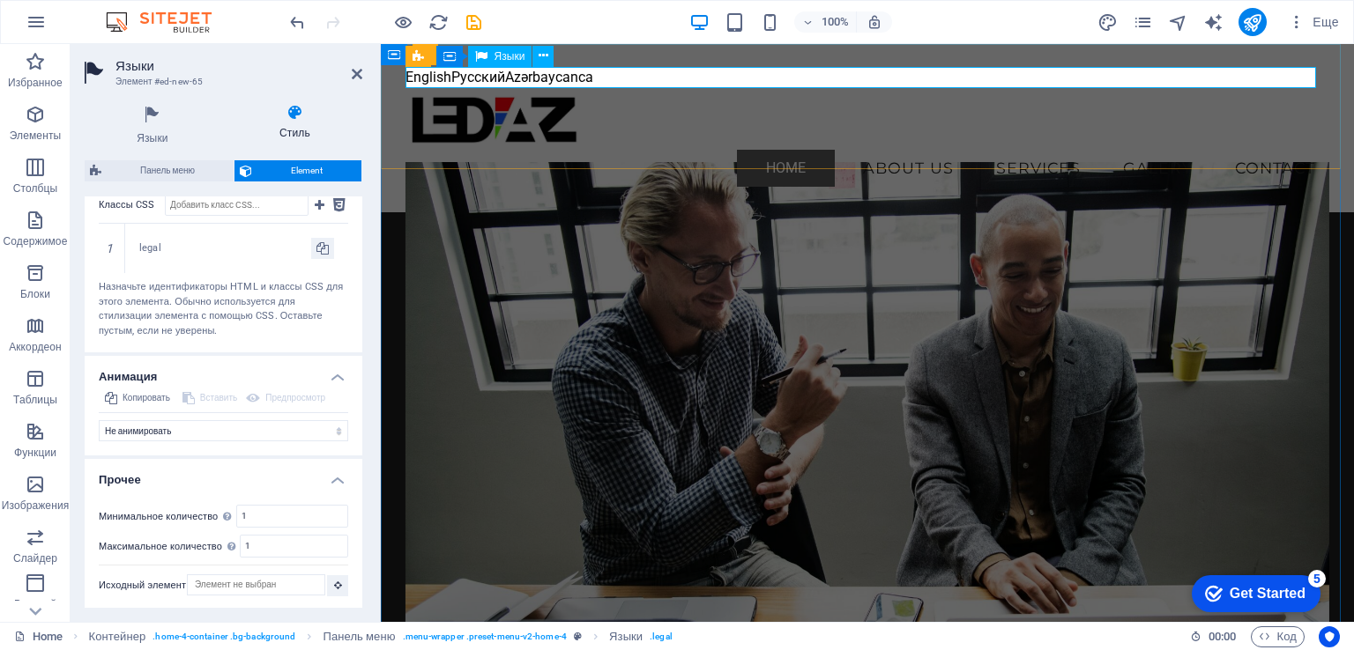
click at [628, 78] on div "English Русский Azərbaycanca" at bounding box center [867, 77] width 925 height 21
click at [548, 61] on icon at bounding box center [544, 56] width 10 height 19
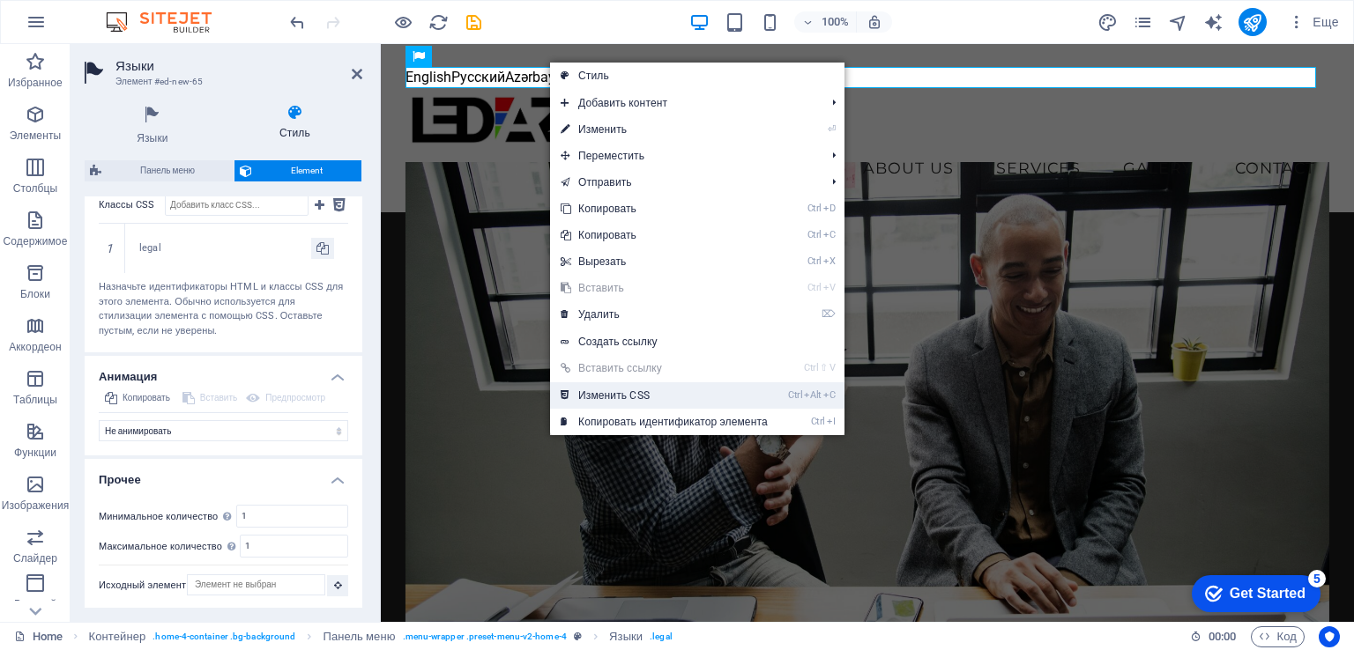
click at [628, 401] on link "Ctrl Alt C Изменить CSS" at bounding box center [664, 396] width 228 height 26
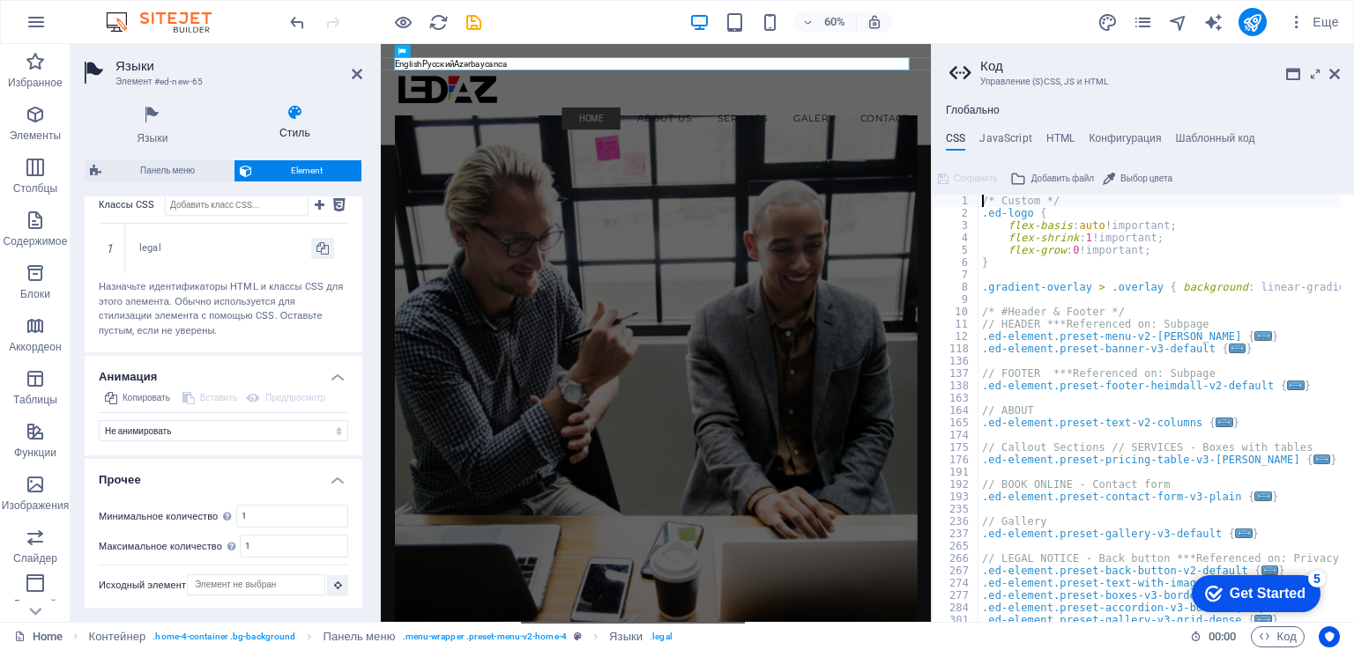
scroll to position [0, 0]
drag, startPoint x: 952, startPoint y: 26, endPoint x: 1333, endPoint y: 71, distance: 383.3
click at [1333, 71] on icon at bounding box center [1334, 74] width 11 height 14
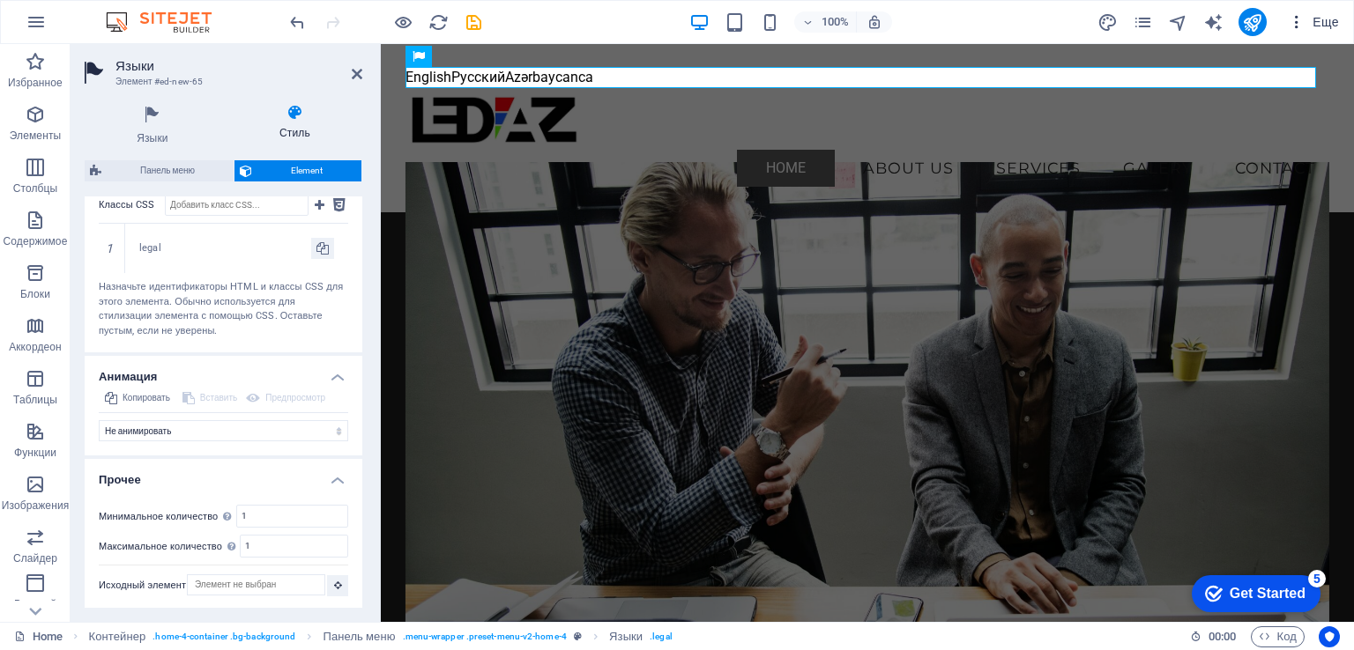
click at [1332, 21] on span "Еще" at bounding box center [1313, 22] width 51 height 18
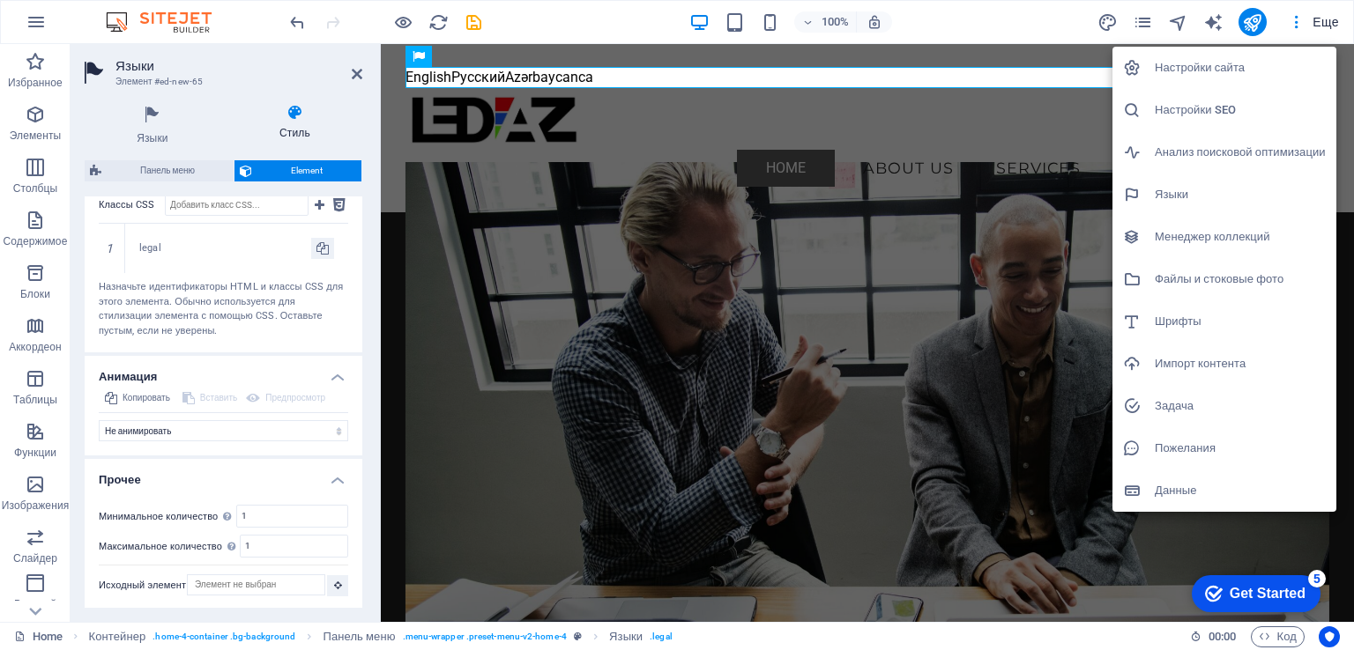
click at [1200, 193] on h6 "Языки" at bounding box center [1240, 194] width 171 height 21
select select "1"
select select "29"
select select "55"
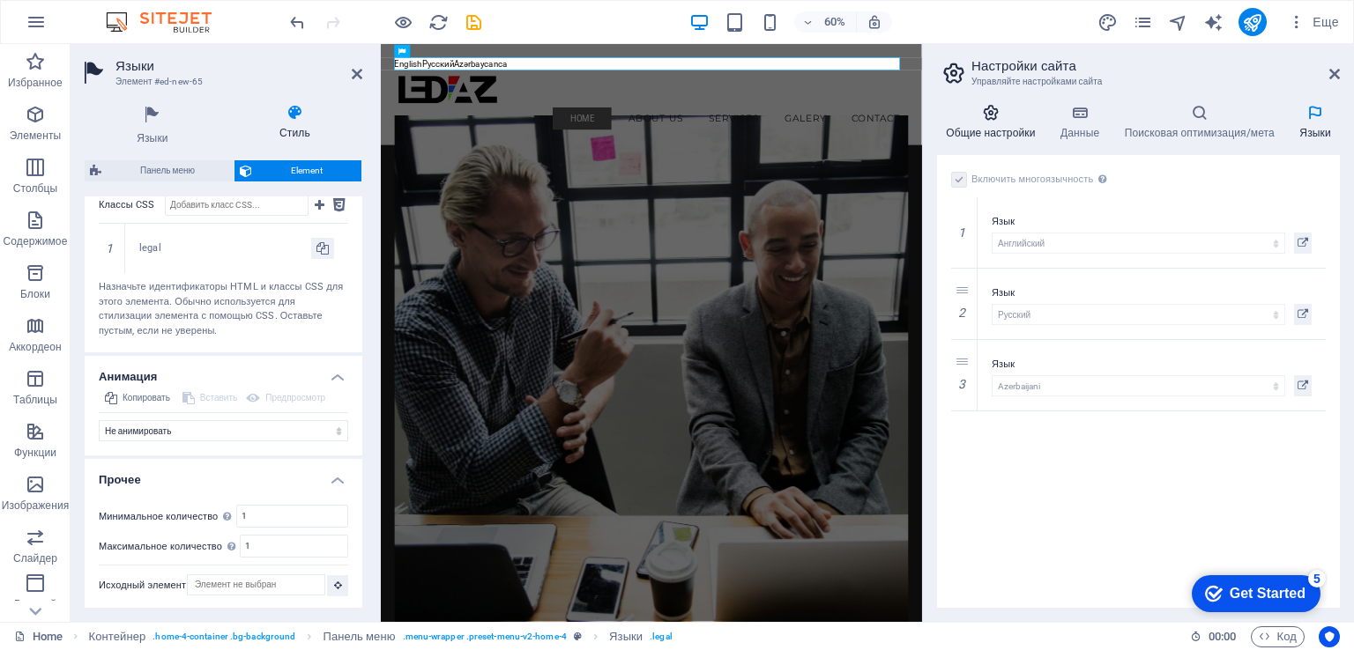
click at [982, 117] on icon at bounding box center [991, 113] width 108 height 18
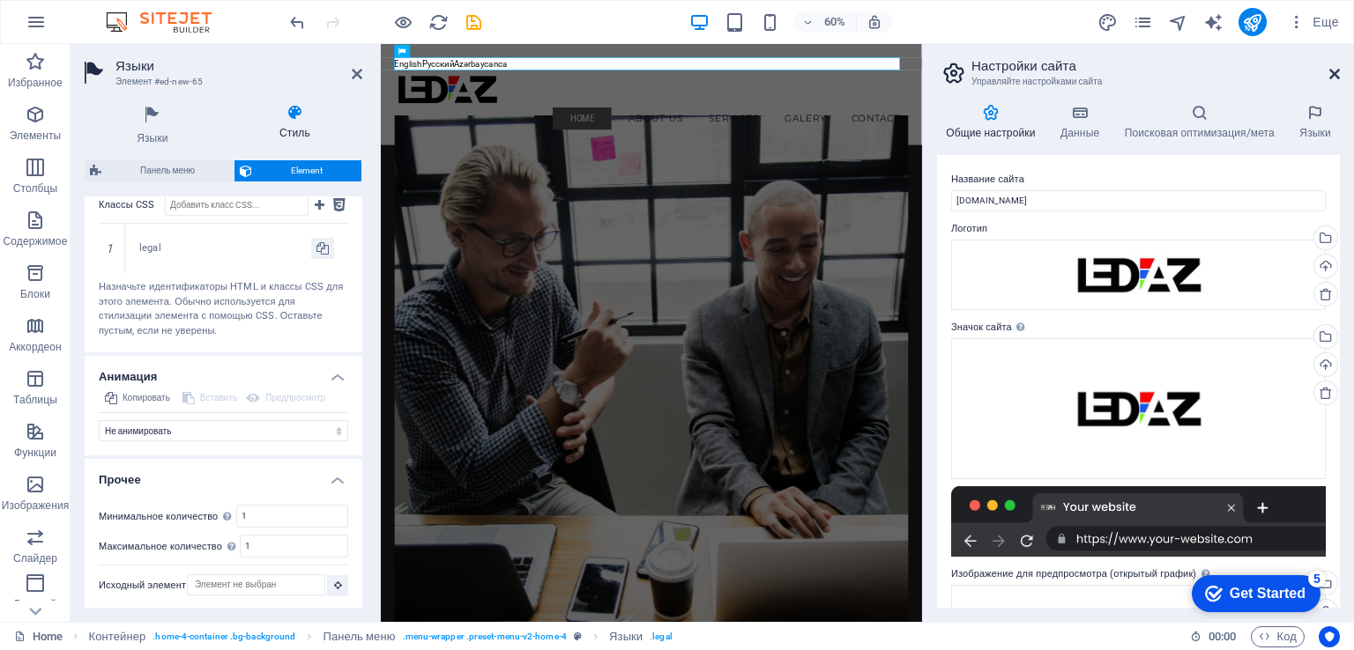
click at [1333, 74] on icon at bounding box center [1334, 74] width 11 height 14
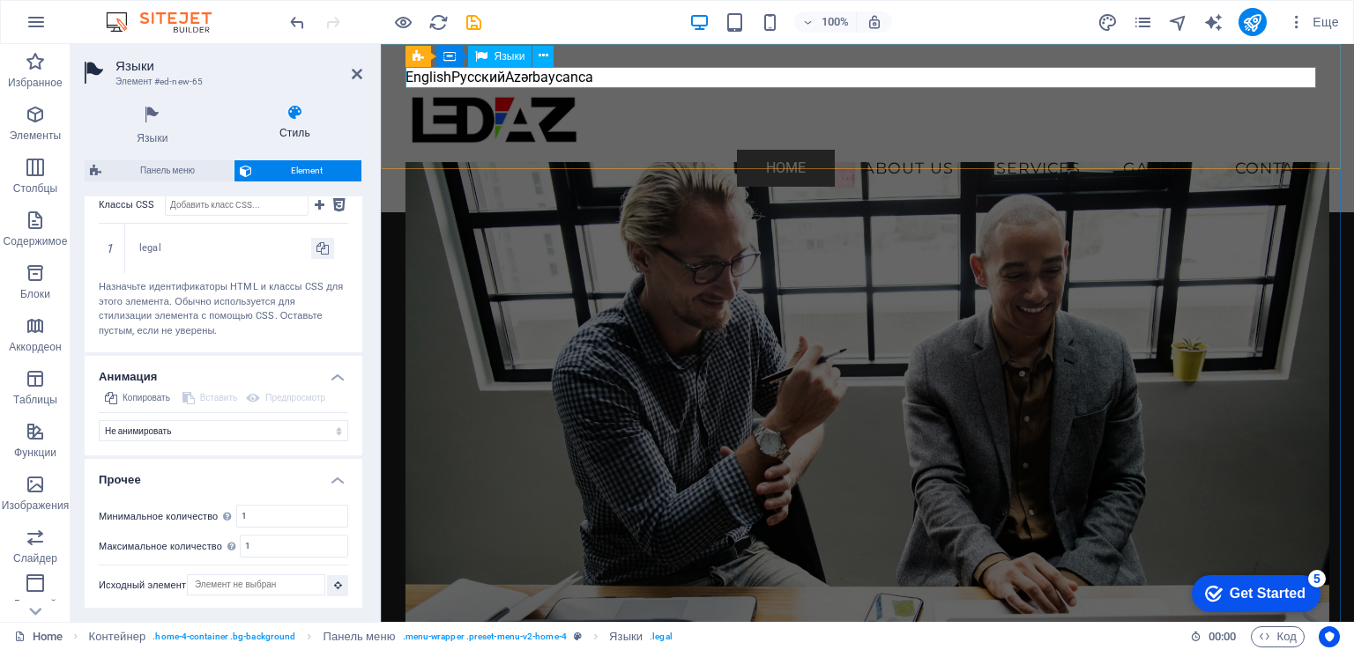
click at [444, 78] on div "English Русский Azərbaycanca" at bounding box center [867, 77] width 925 height 21
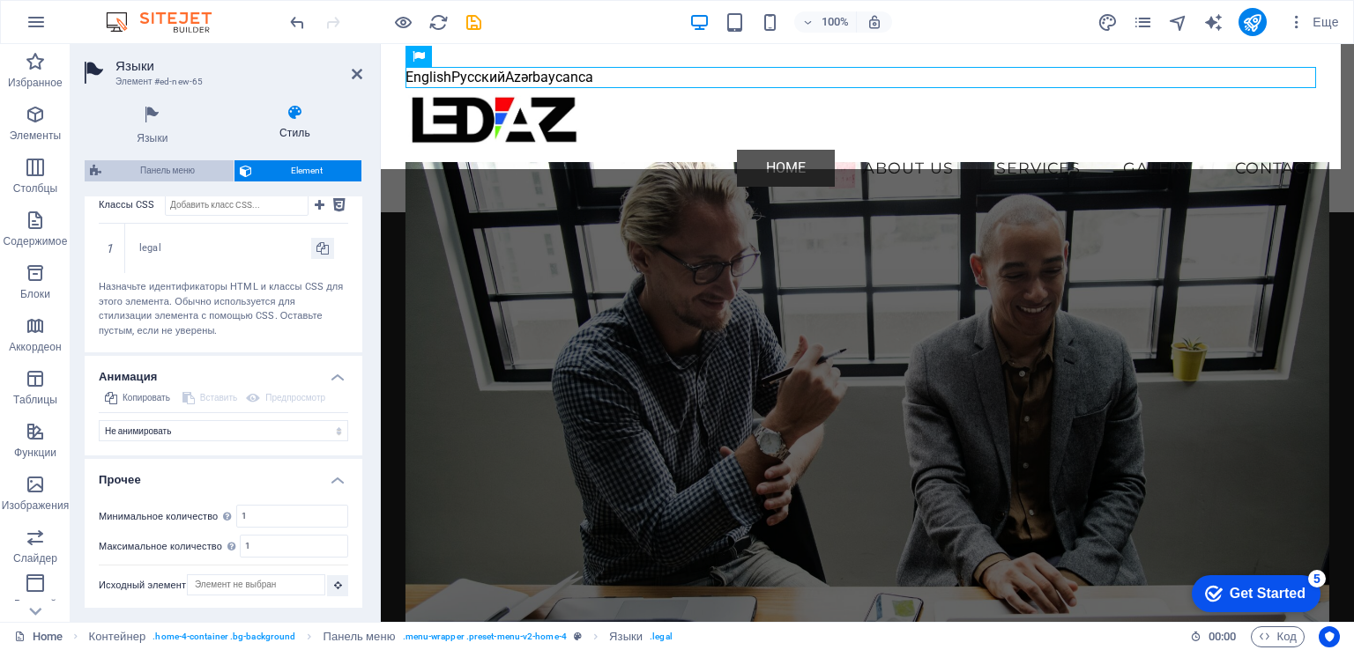
click at [185, 174] on span "Панель меню" at bounding box center [168, 170] width 122 height 21
select select "vw"
select select "rem"
select select "vw"
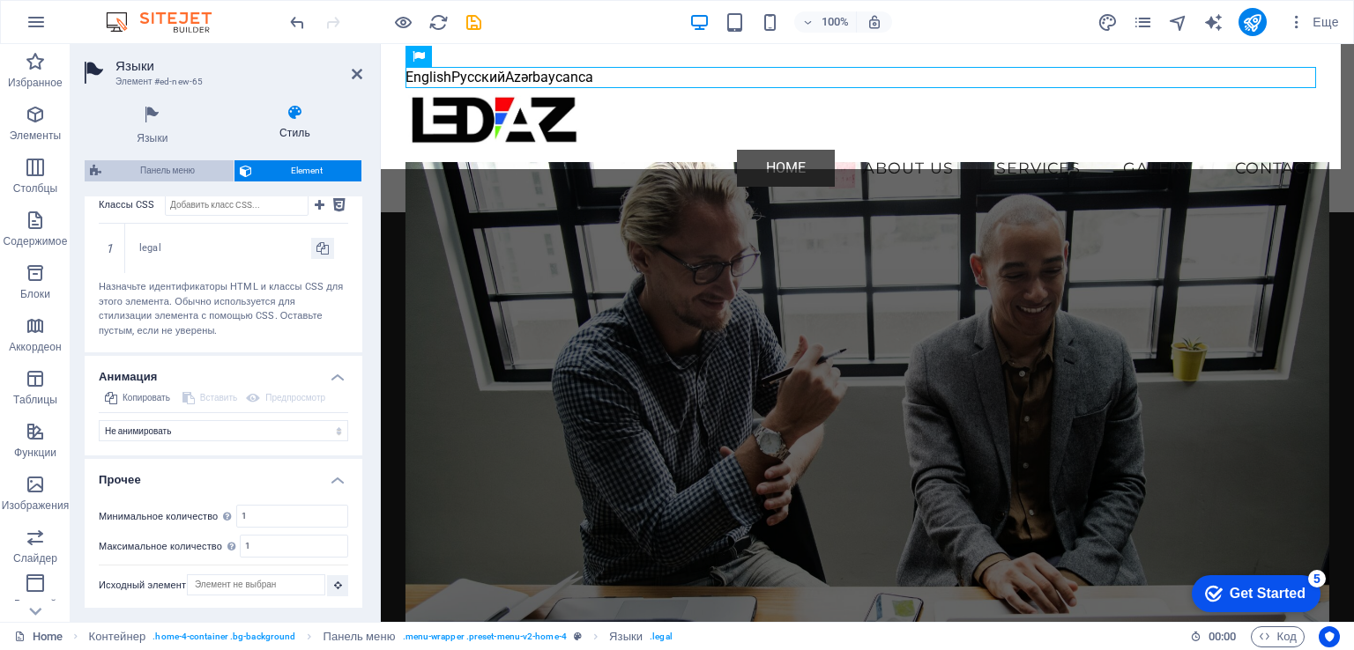
select select "preset-menu-v2-home-4"
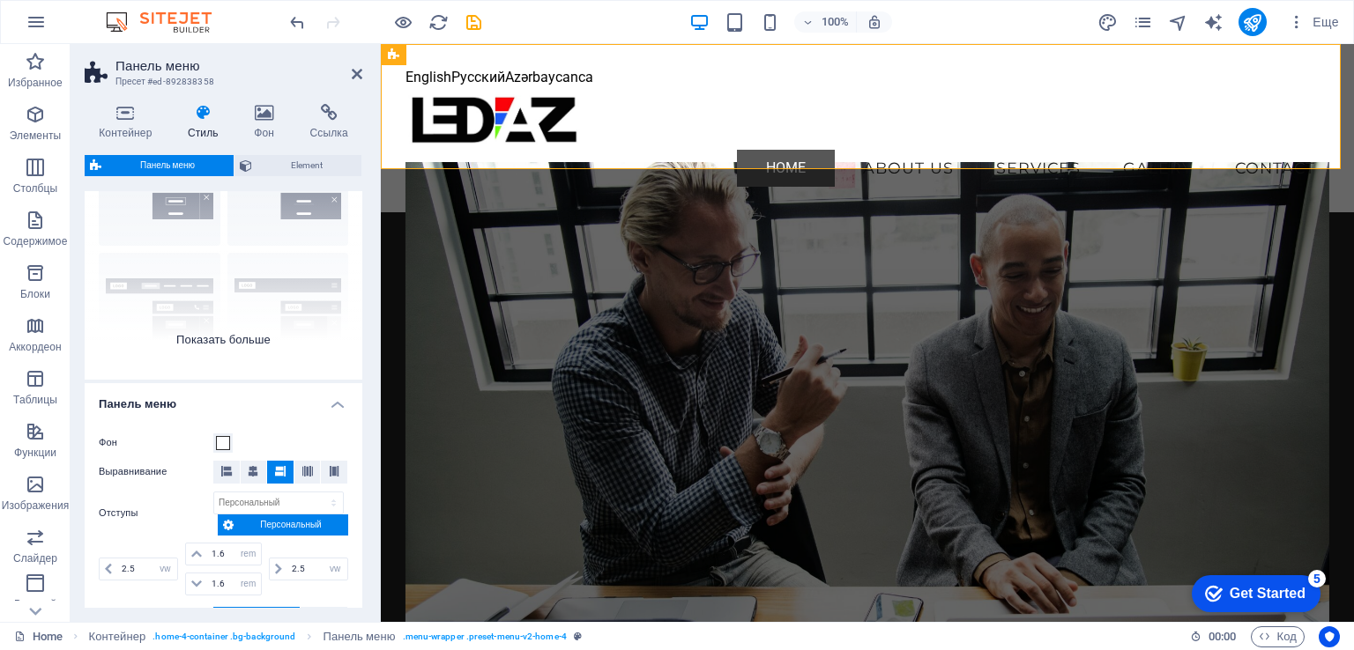
scroll to position [92, 0]
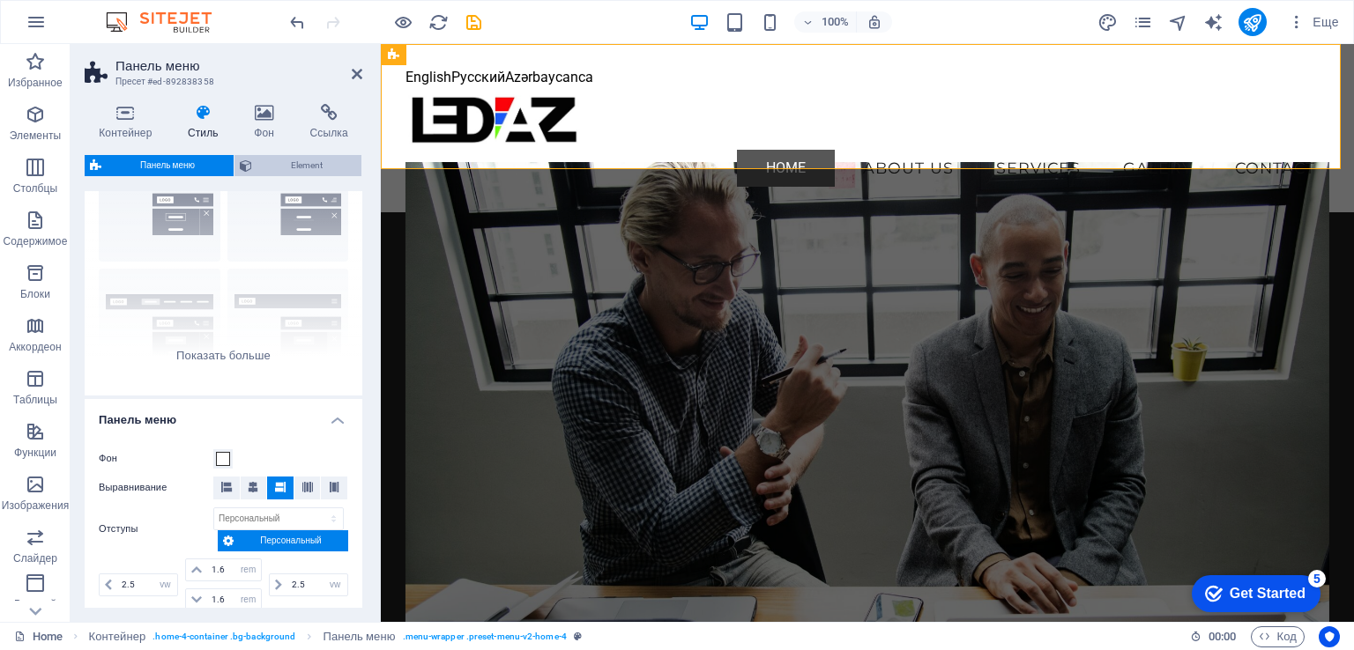
click at [272, 163] on span "Element" at bounding box center [306, 165] width 99 height 21
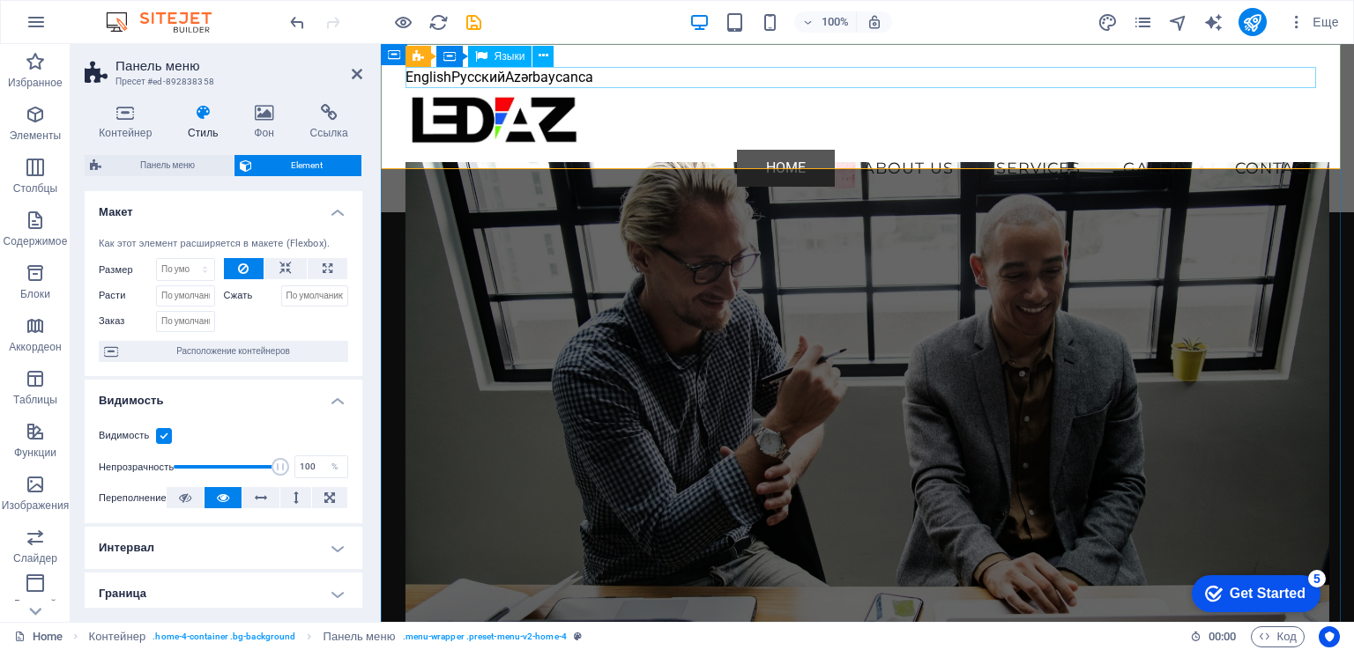
click at [531, 78] on div "English Русский Azərbaycanca" at bounding box center [867, 77] width 925 height 21
click at [563, 78] on div "English Русский Azərbaycanca" at bounding box center [867, 77] width 925 height 21
click at [550, 58] on button at bounding box center [542, 56] width 21 height 21
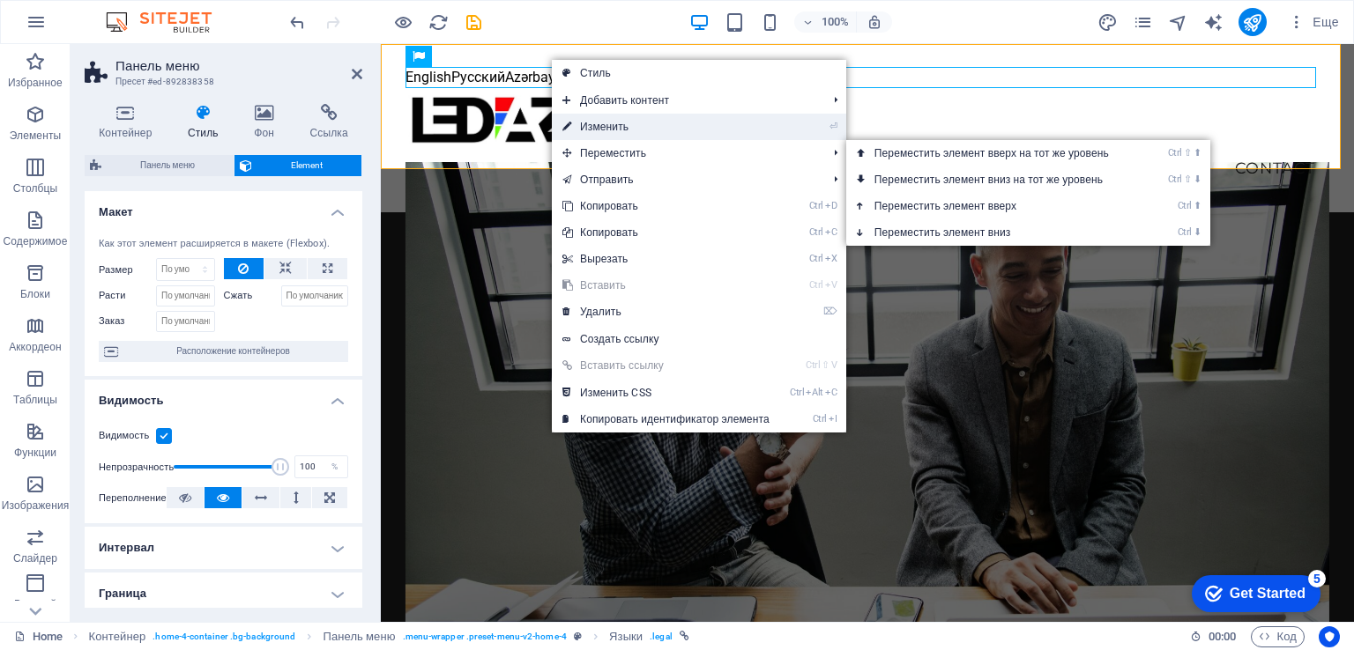
click at [587, 126] on link "⏎ Изменить" at bounding box center [666, 127] width 228 height 26
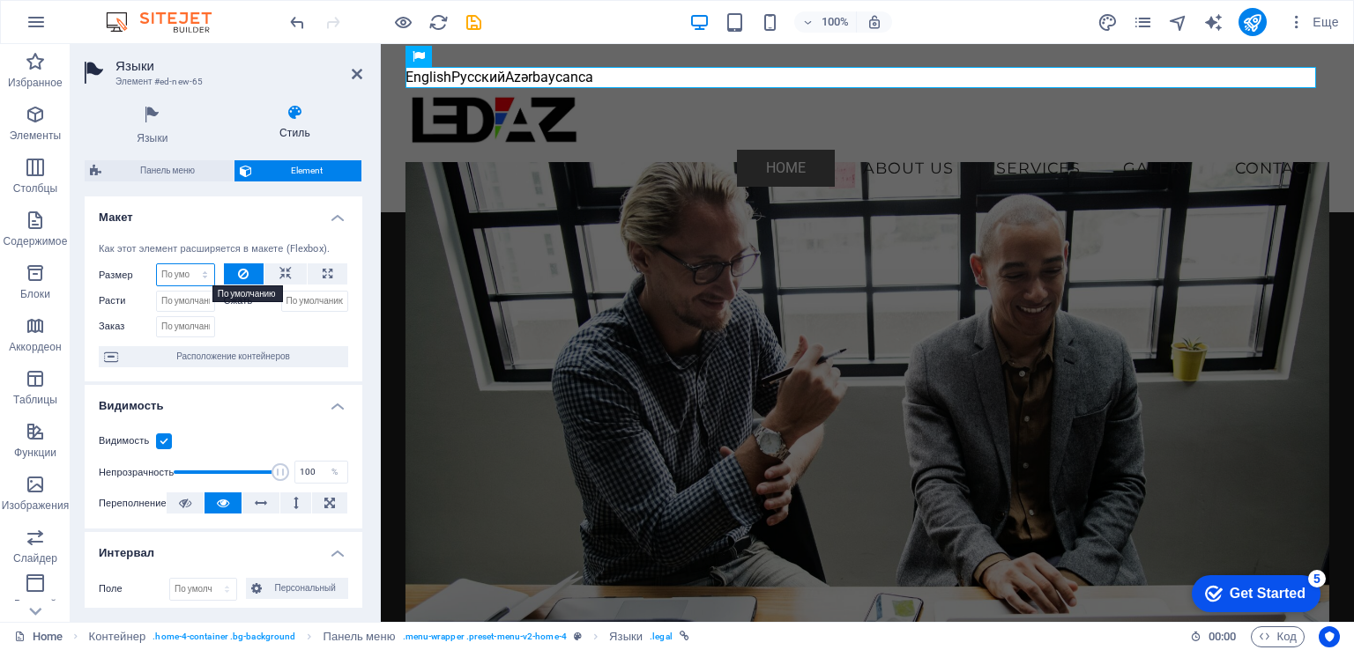
click at [204, 279] on select "По умолчанию автоматически px % 1/1 1/2 1/3 1/4 1/5 1/6 1/7 1/8 1/9 1/10" at bounding box center [185, 274] width 57 height 21
click at [267, 334] on div at bounding box center [286, 325] width 125 height 26
click at [283, 274] on icon at bounding box center [285, 274] width 12 height 21
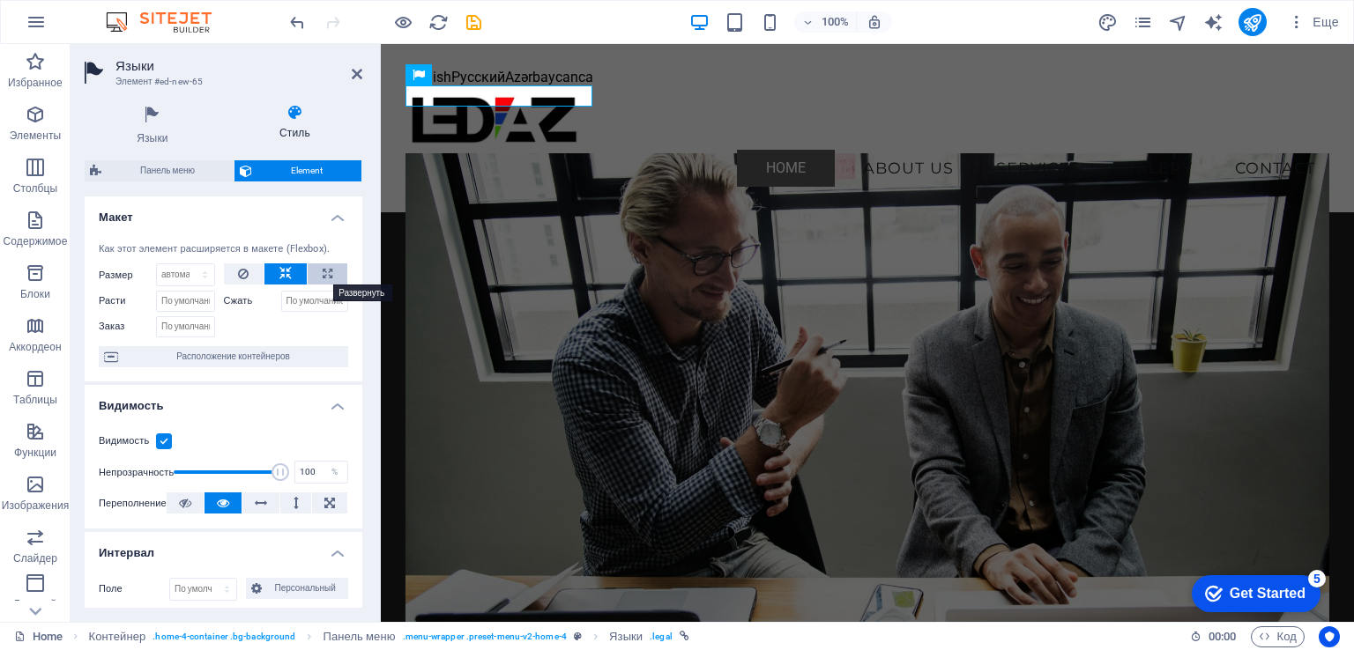
click at [323, 274] on icon at bounding box center [328, 274] width 10 height 21
type input "100"
select select "%"
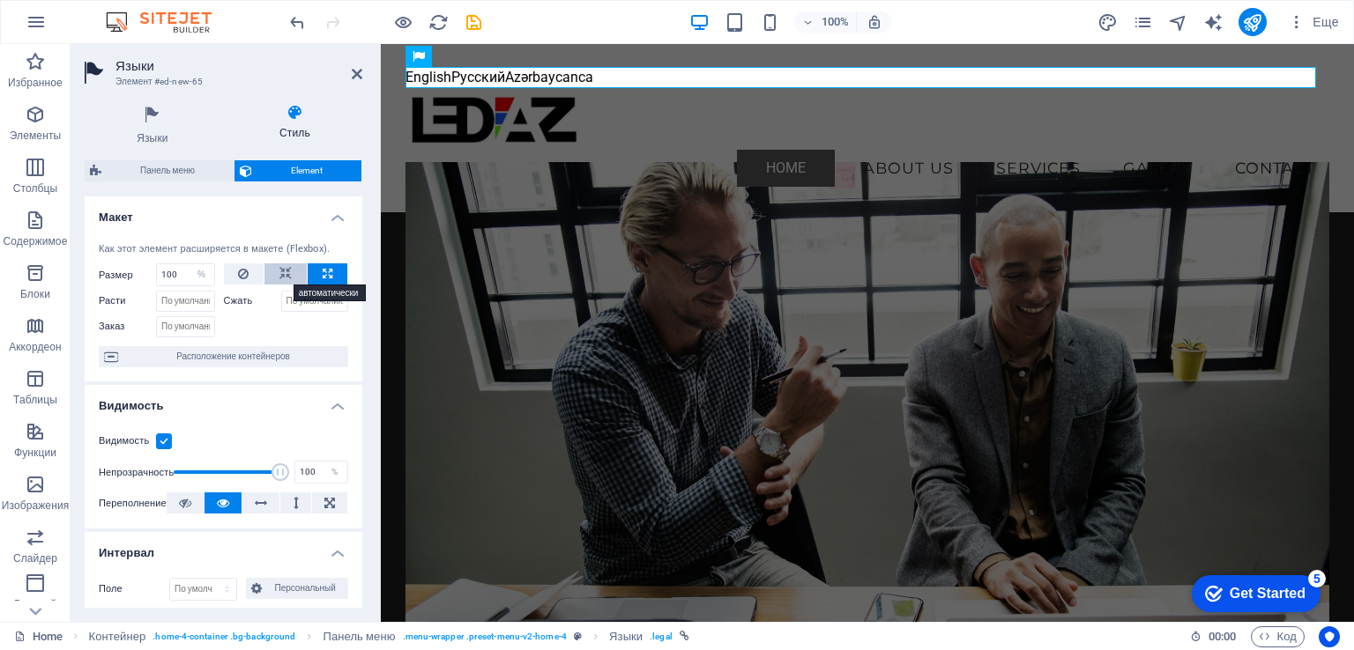
click at [280, 273] on icon at bounding box center [285, 274] width 12 height 21
select select "DISABLED_OPTION_VALUE"
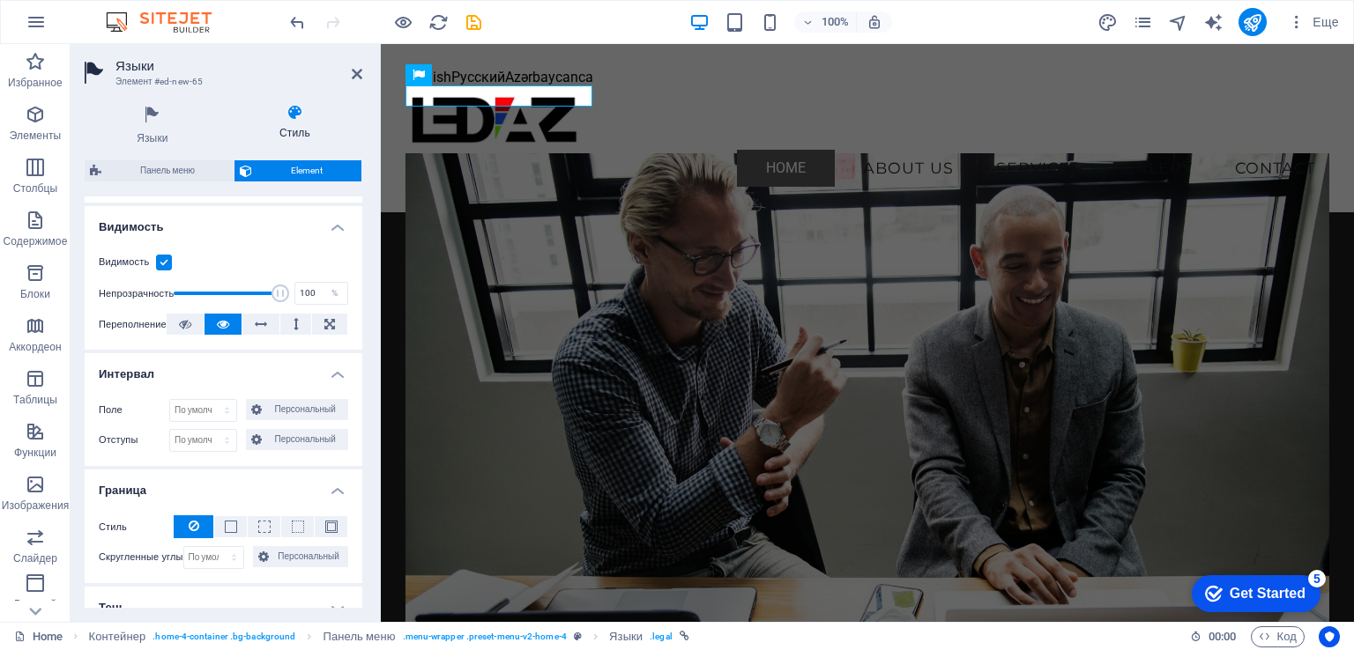
scroll to position [176, 0]
click at [303, 413] on span "Персональный" at bounding box center [305, 412] width 76 height 21
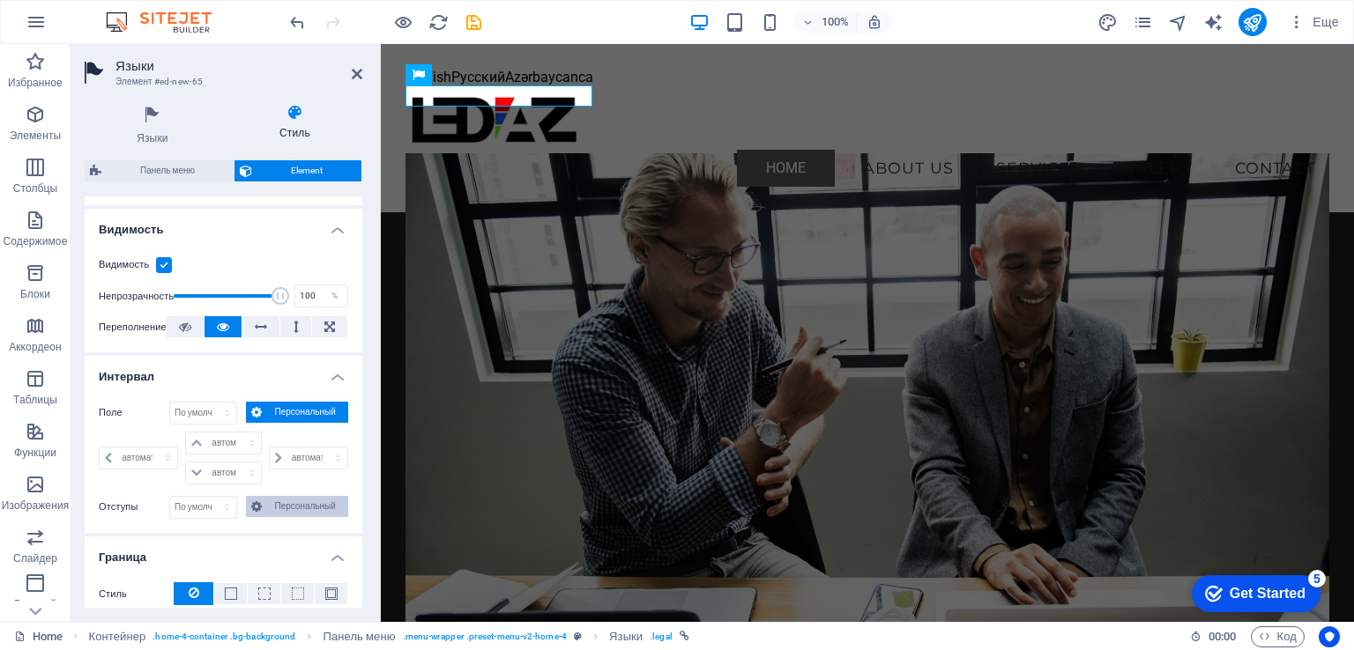
click at [290, 507] on span "Персональный" at bounding box center [305, 506] width 76 height 21
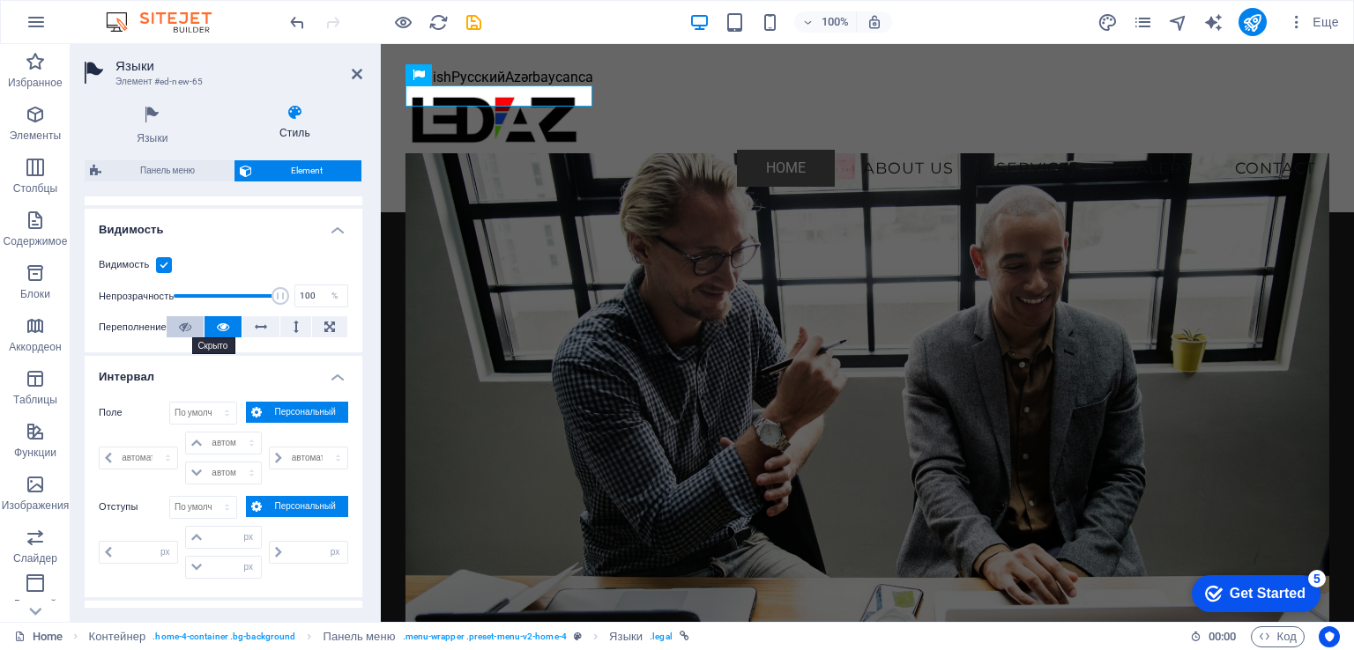
click at [188, 331] on icon at bounding box center [185, 326] width 12 height 21
click at [223, 329] on icon at bounding box center [223, 326] width 12 height 21
click at [261, 326] on icon at bounding box center [261, 326] width 12 height 21
click at [222, 324] on icon at bounding box center [223, 326] width 12 height 21
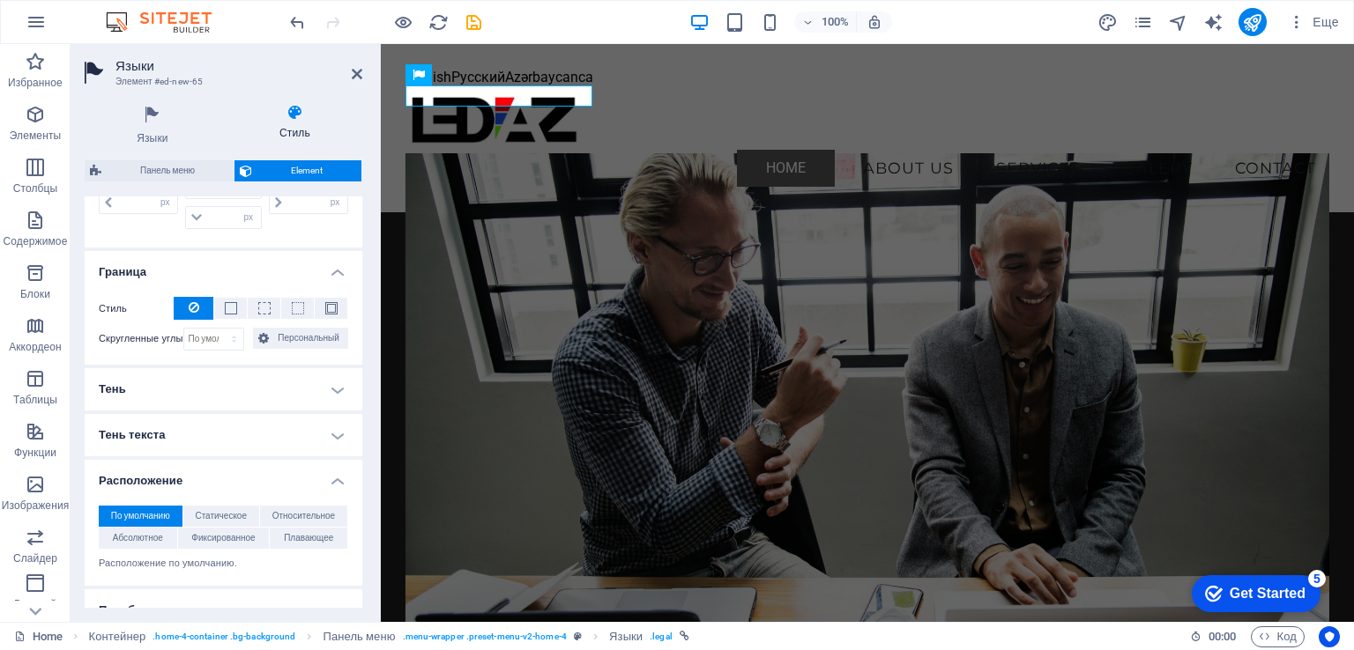
scroll to position [529, 0]
click at [233, 513] on span "Статическое" at bounding box center [221, 513] width 52 height 21
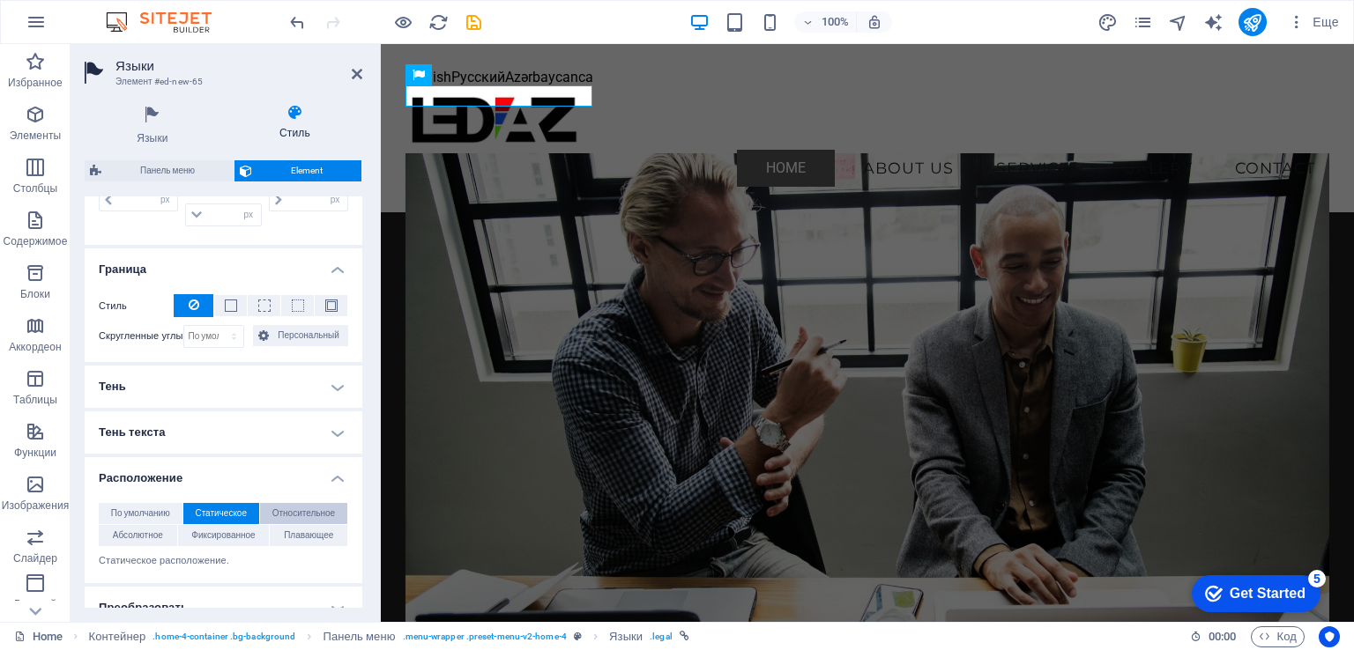
click at [289, 513] on span "Относительное" at bounding box center [303, 513] width 63 height 21
drag, startPoint x: 293, startPoint y: 532, endPoint x: 258, endPoint y: 531, distance: 35.3
click at [293, 532] on span "Плавающее" at bounding box center [308, 535] width 49 height 21
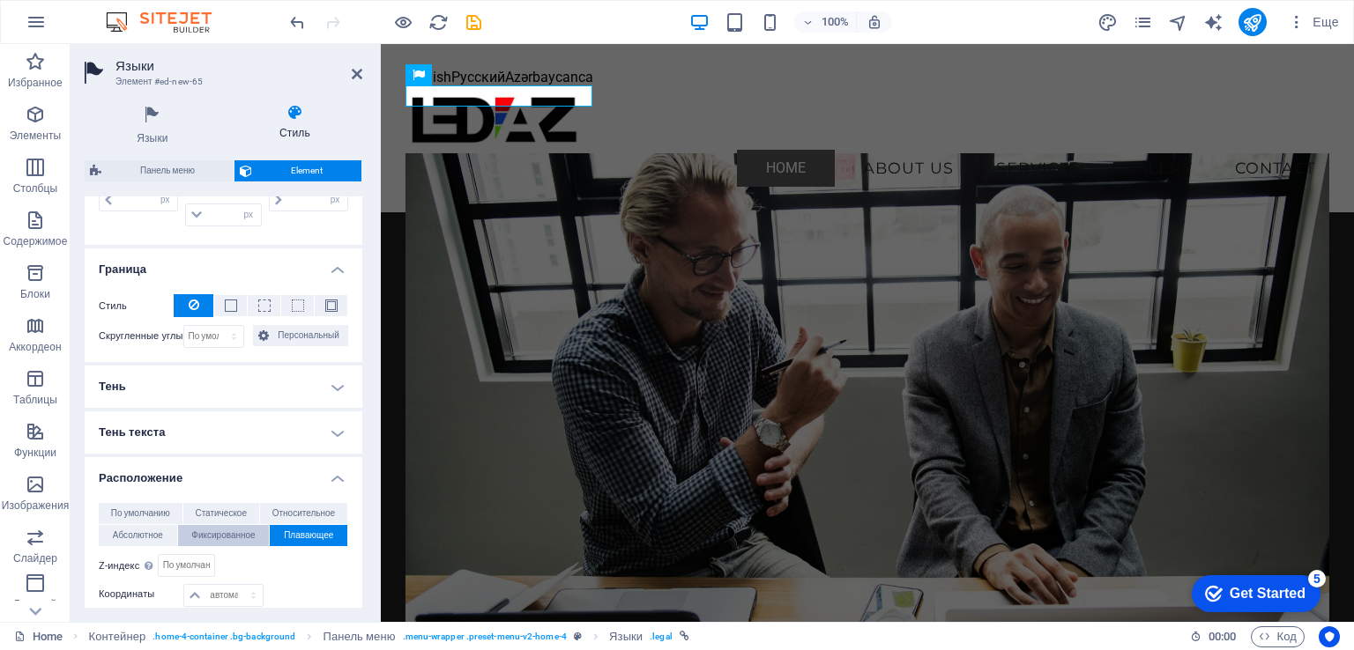
click at [231, 531] on span "Фиксированное" at bounding box center [222, 535] width 63 height 21
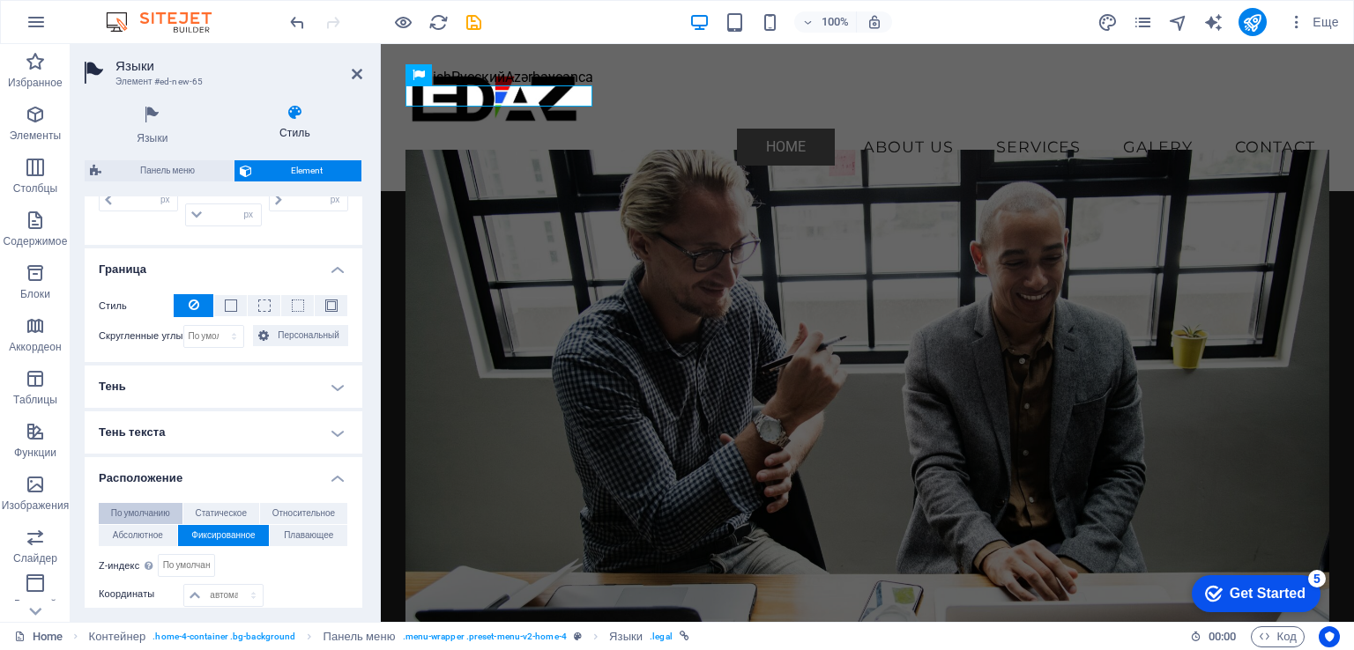
click at [152, 514] on span "По умолчанию" at bounding box center [140, 513] width 59 height 21
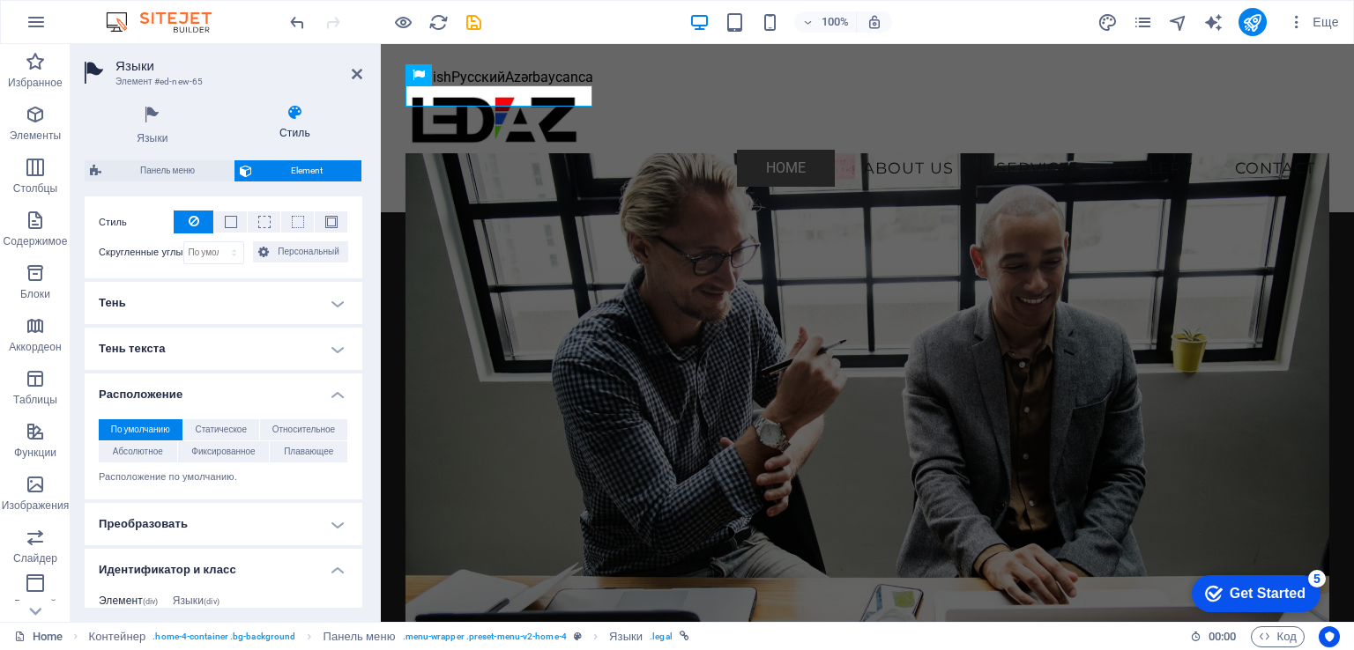
scroll to position [617, 0]
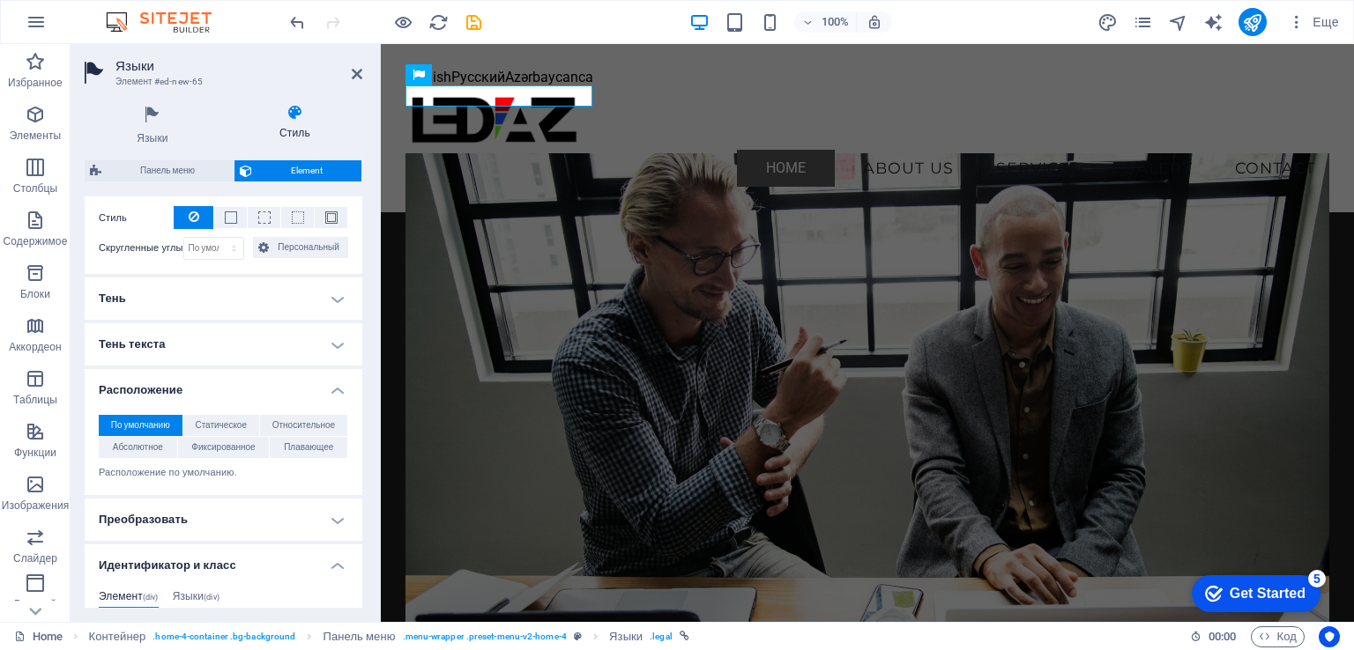
click at [334, 522] on h4 "Преобразовать" at bounding box center [224, 520] width 278 height 42
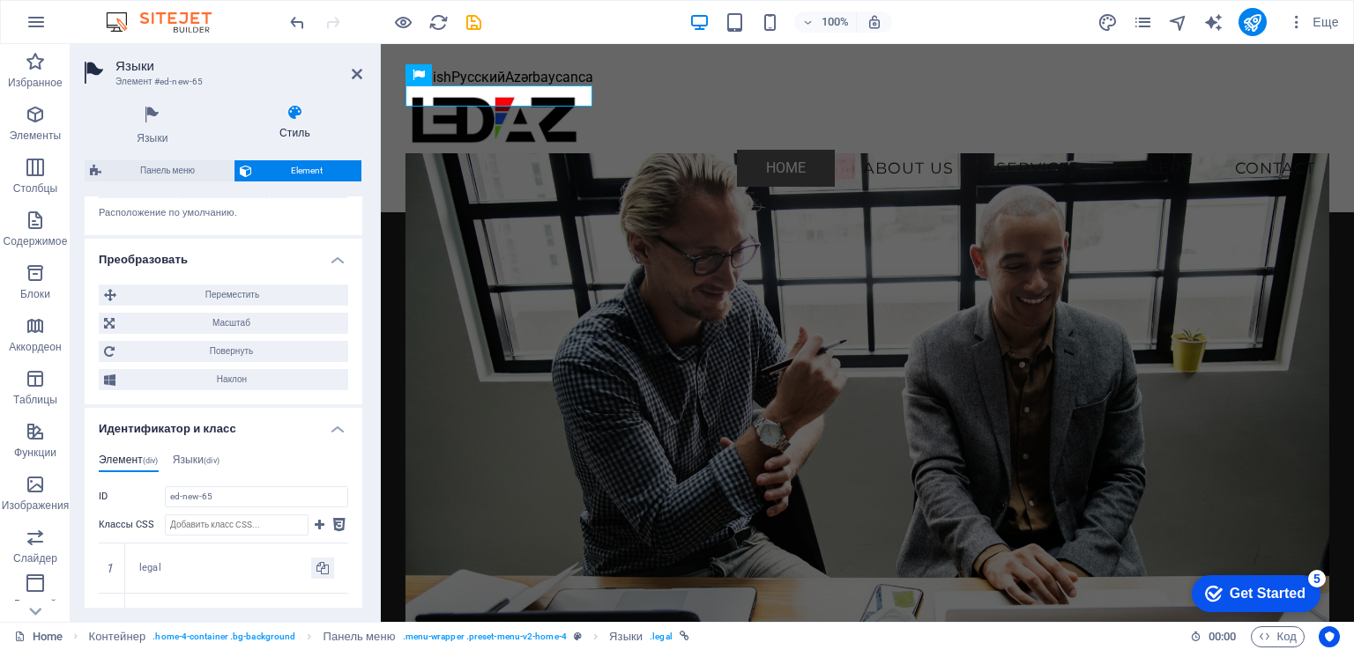
scroll to position [881, 0]
click at [197, 457] on h4 "Языки (div)" at bounding box center [196, 458] width 47 height 19
click at [133, 452] on h4 "Элемент (div)" at bounding box center [129, 458] width 60 height 19
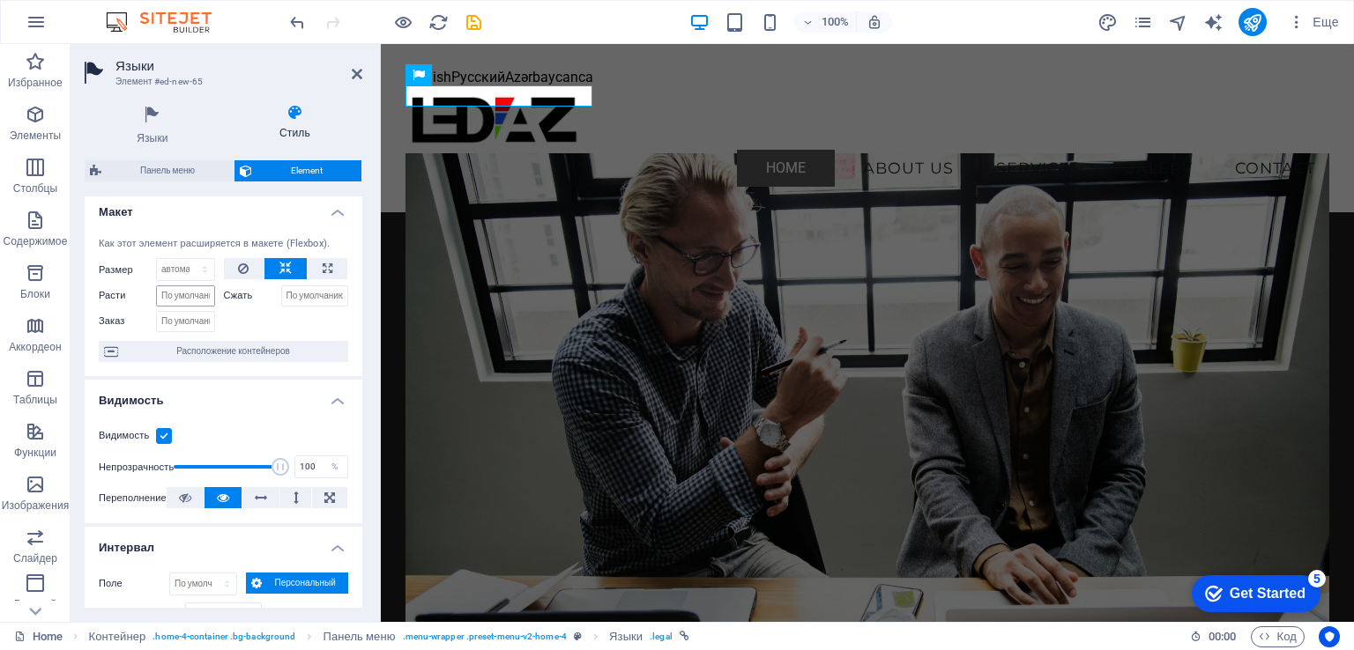
scroll to position [0, 0]
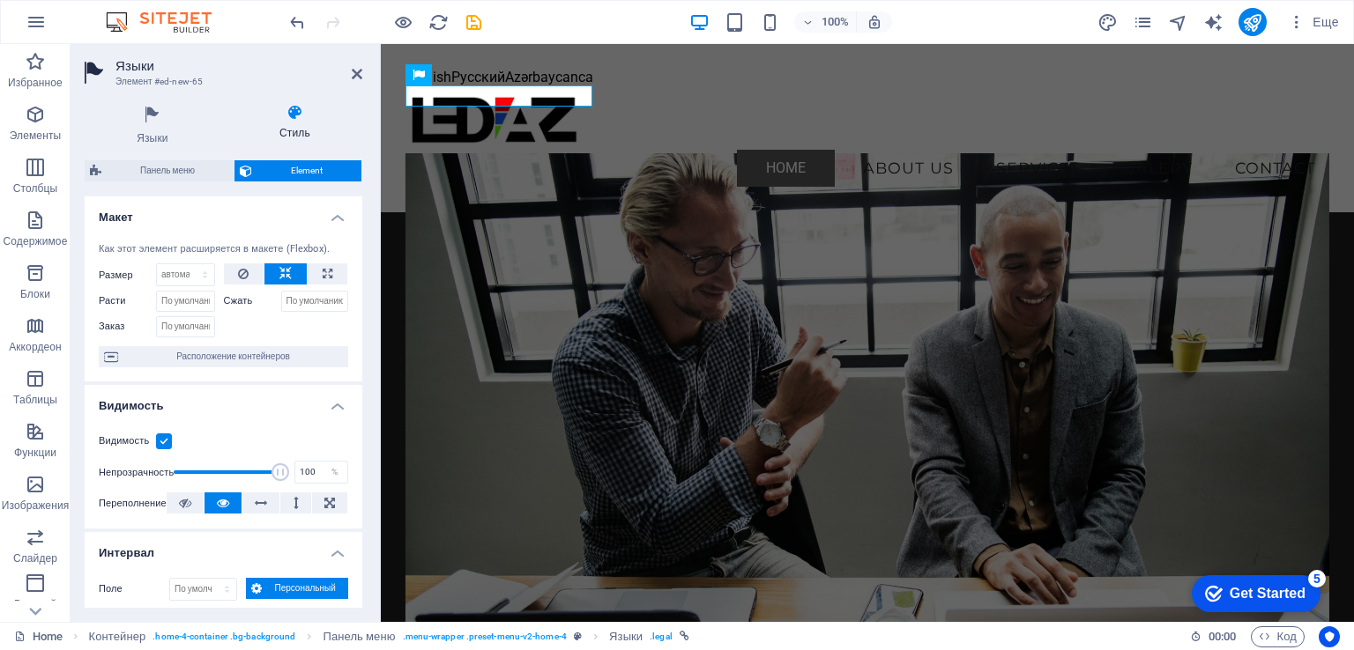
click at [303, 115] on icon at bounding box center [294, 113] width 135 height 18
click at [298, 124] on h4 "Стиль" at bounding box center [294, 122] width 135 height 37
click at [155, 134] on h4 "Языки" at bounding box center [156, 125] width 143 height 42
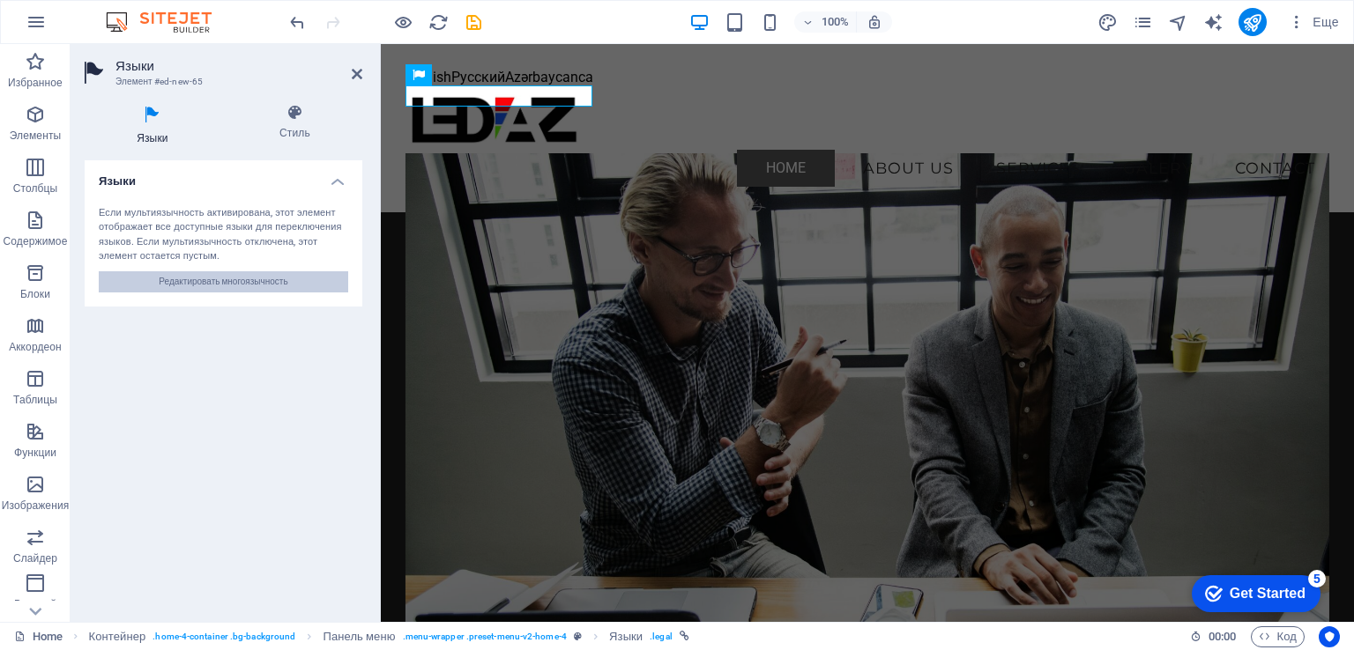
click at [212, 284] on span "Редактировать многоязычность" at bounding box center [223, 281] width 129 height 21
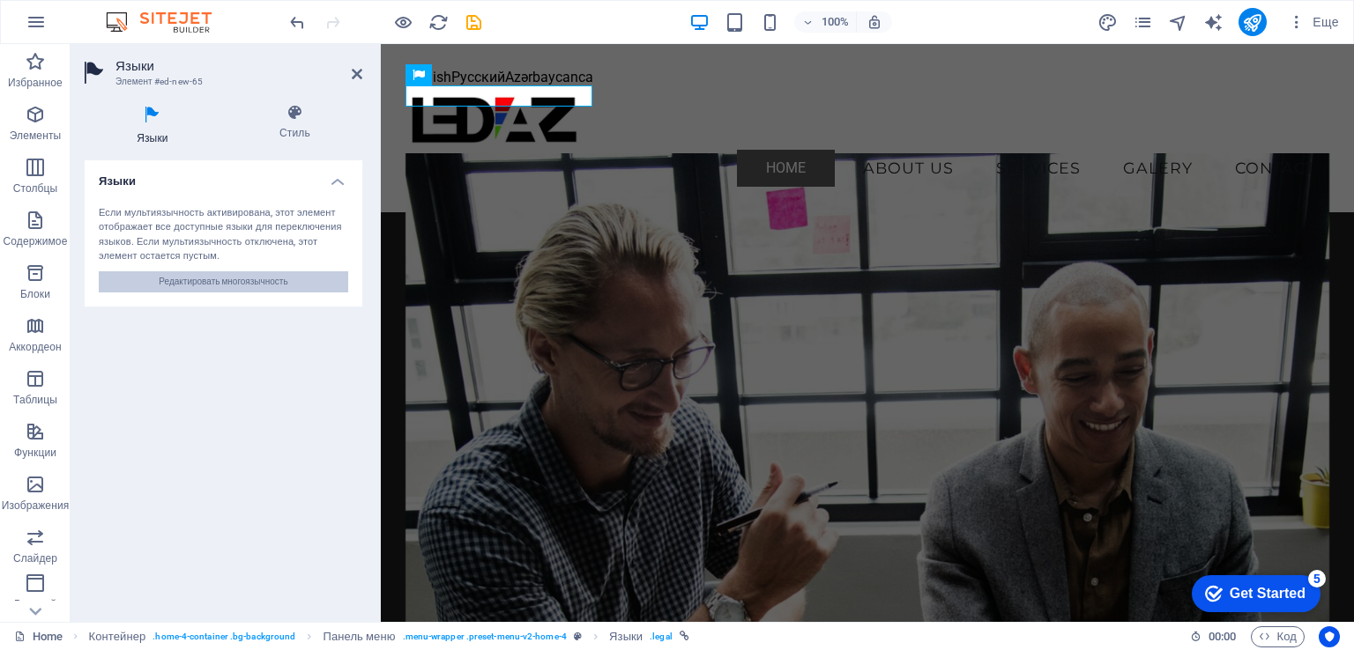
select select "1"
select select "29"
select select "55"
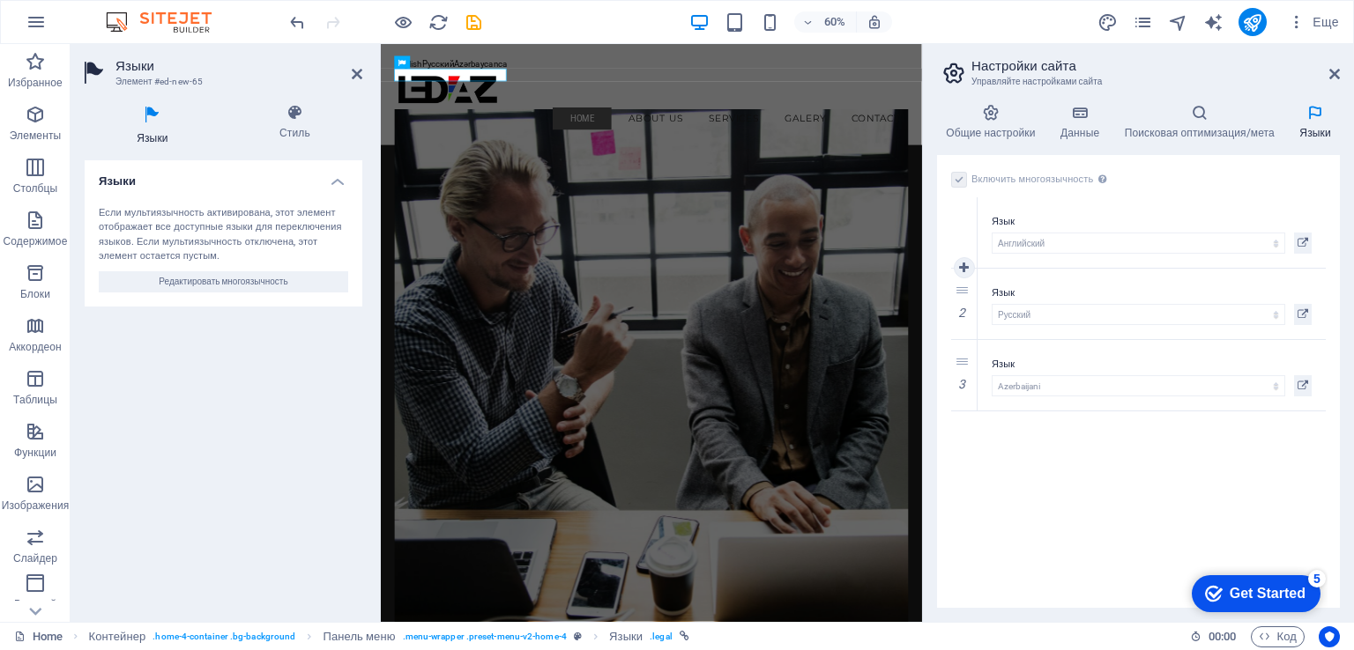
click at [962, 238] on div "1" at bounding box center [964, 232] width 26 height 71
click at [964, 271] on icon at bounding box center [964, 269] width 10 height 12
select select
select select "29"
select select "55"
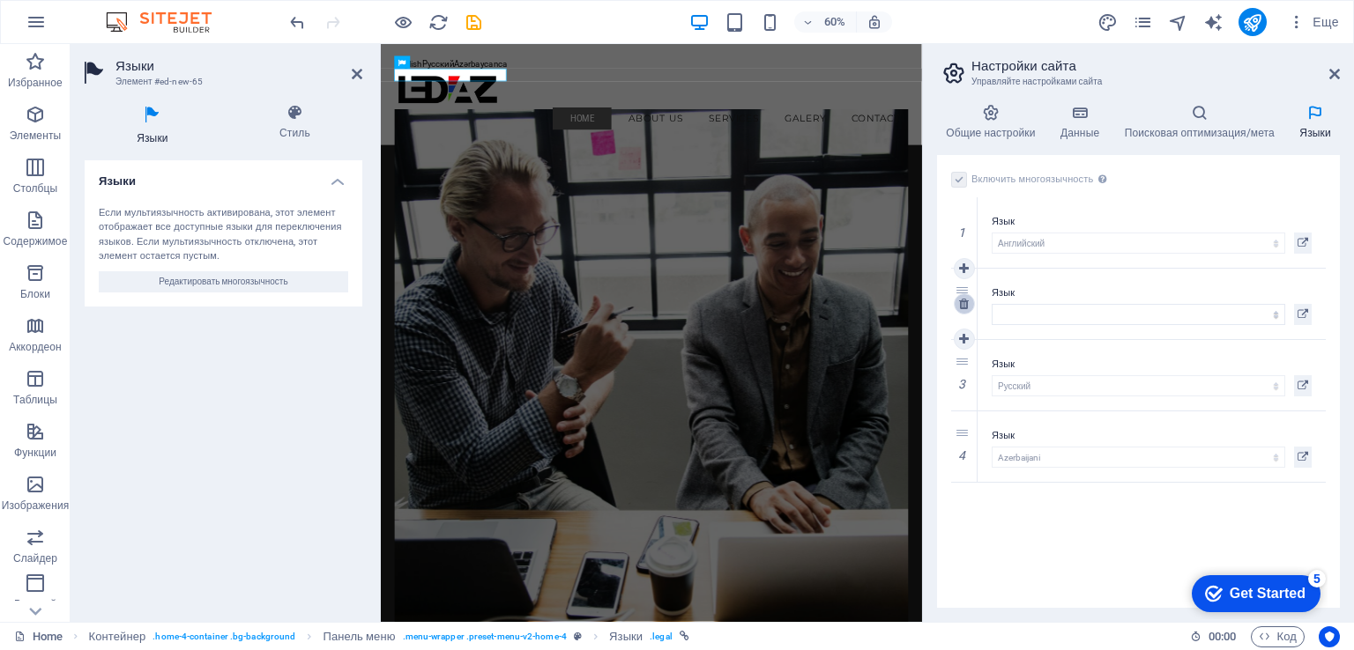
click at [964, 305] on icon at bounding box center [964, 304] width 10 height 12
select select "29"
select select "55"
click at [1318, 133] on h4 "Языки" at bounding box center [1314, 122] width 49 height 37
click at [962, 406] on icon at bounding box center [964, 411] width 10 height 12
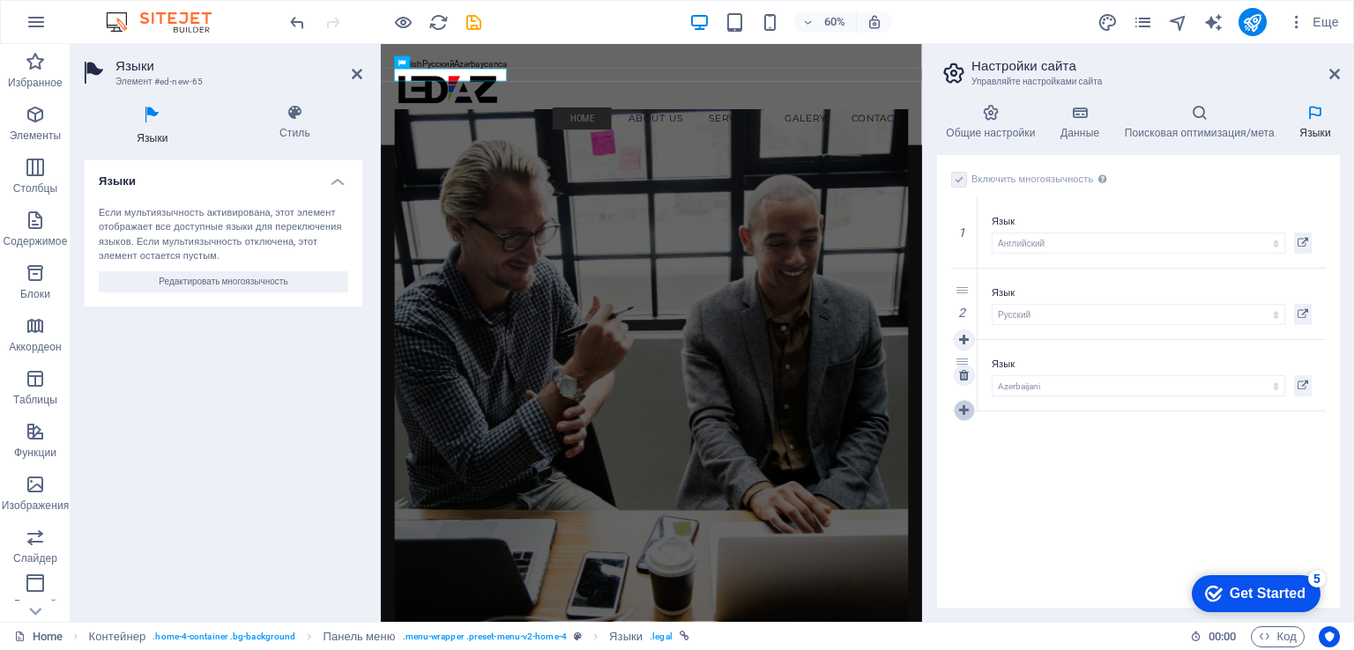
select select
click at [1274, 456] on select "Албанский Английский Арабский Бенгальский Болгарский Венгерский Вьетнамский Гол…" at bounding box center [1138, 457] width 293 height 21
drag, startPoint x: 1140, startPoint y: 550, endPoint x: 1131, endPoint y: 550, distance: 9.7
click at [1133, 550] on div "Включить многоязычность Чтобы отключить многоязычность, удалите все языки, кром…" at bounding box center [1138, 381] width 403 height 453
click at [965, 448] on icon at bounding box center [964, 447] width 10 height 12
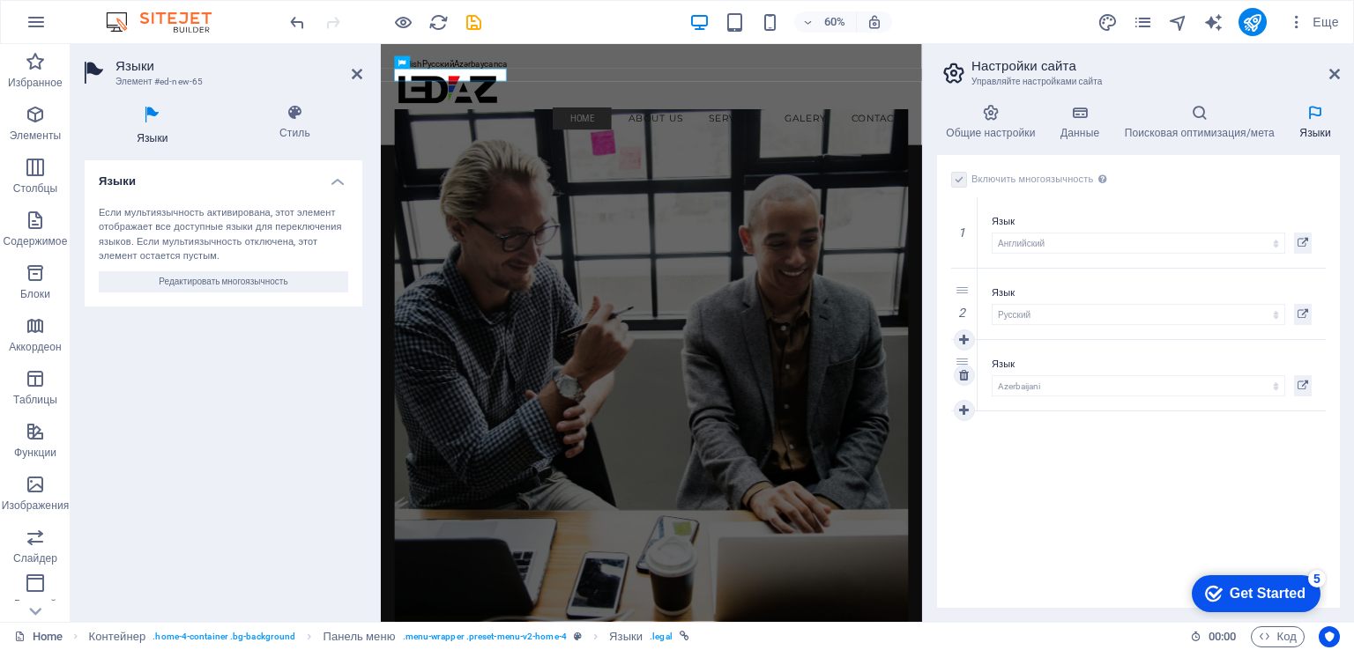
click at [958, 360] on div "3" at bounding box center [964, 375] width 26 height 71
click at [1205, 134] on h4 "Поисковая оптимизация/мета" at bounding box center [1202, 122] width 175 height 37
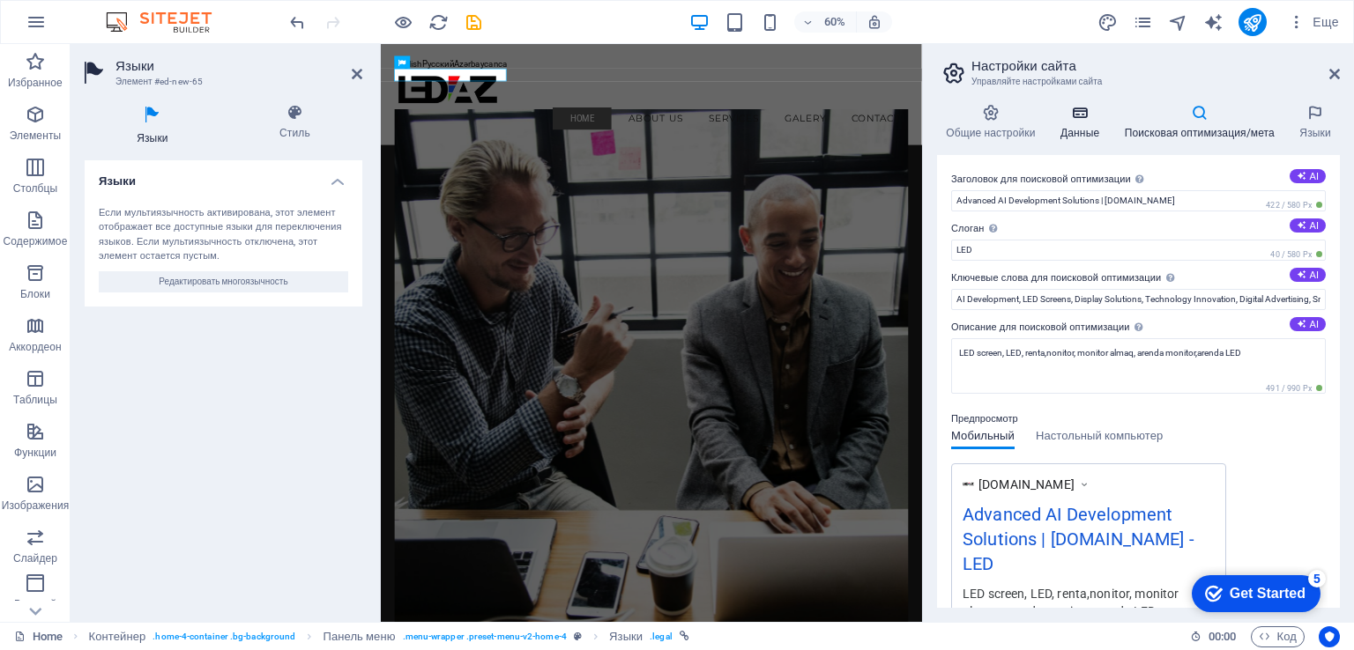
click at [1073, 121] on icon at bounding box center [1079, 113] width 57 height 18
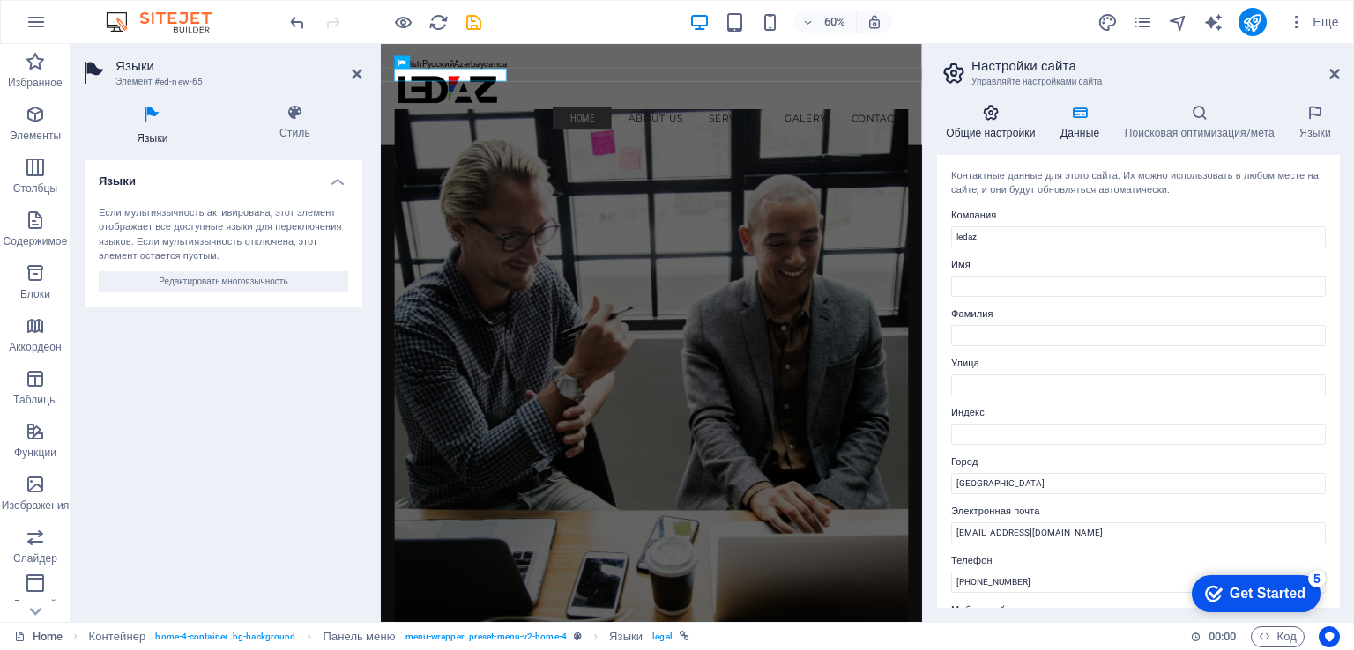
click at [998, 124] on h4 "Общие настройки" at bounding box center [994, 122] width 115 height 37
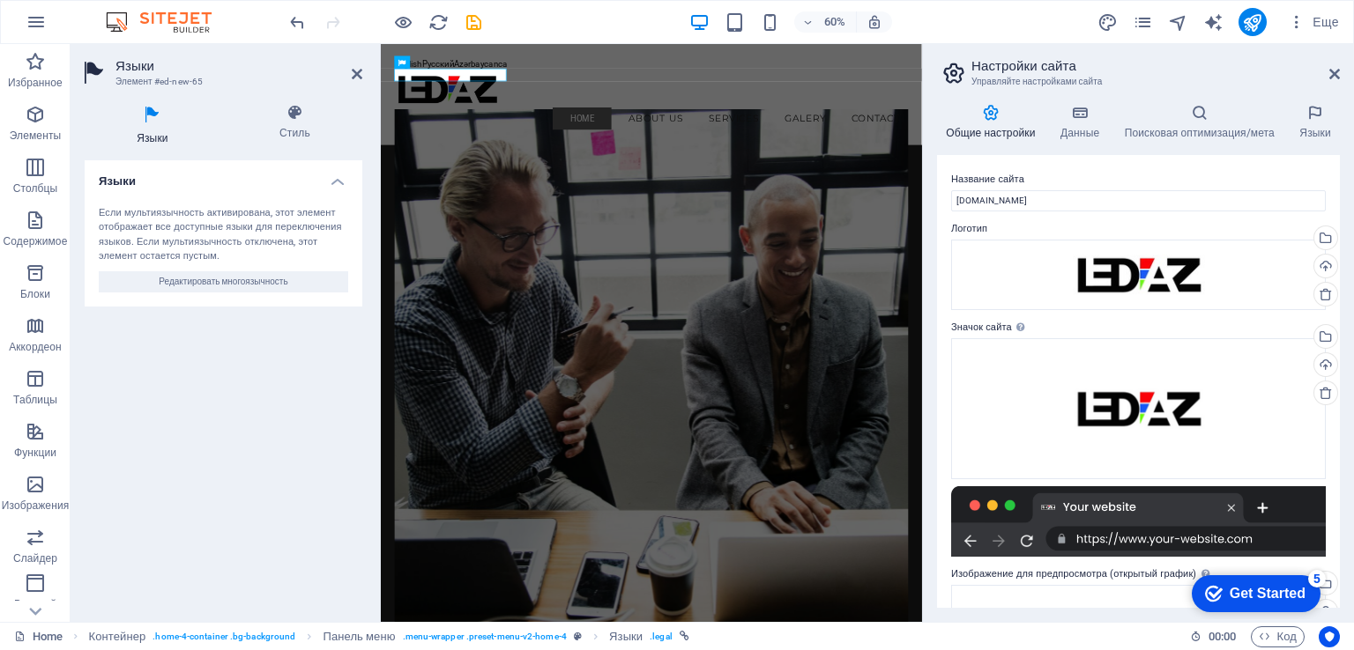
click at [258, 428] on div "Языки Если мультиязычность активирована, этот элемент отображает все доступные …" at bounding box center [224, 384] width 278 height 448
click at [339, 183] on h4 "Языки" at bounding box center [224, 176] width 278 height 32
click at [336, 179] on h4 "Языки" at bounding box center [224, 181] width 278 height 42
click at [234, 283] on span "Редактировать многоязычность" at bounding box center [223, 281] width 129 height 21
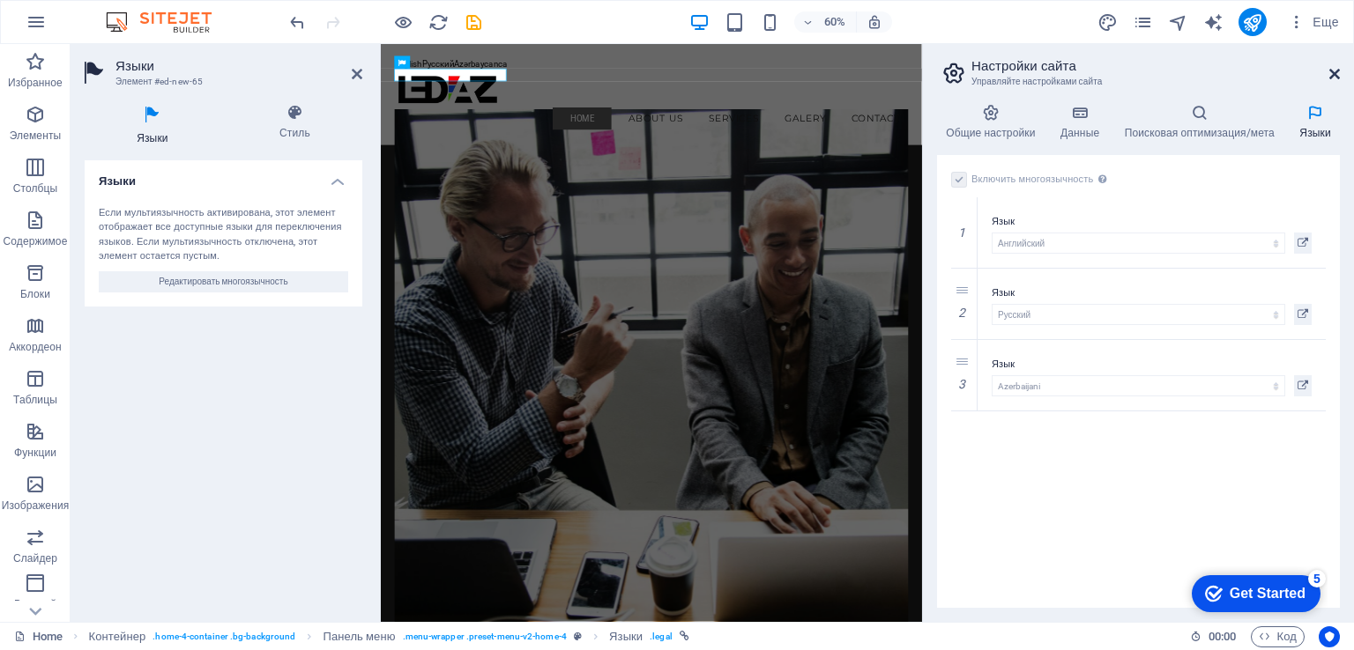
click at [1334, 77] on icon at bounding box center [1334, 74] width 11 height 14
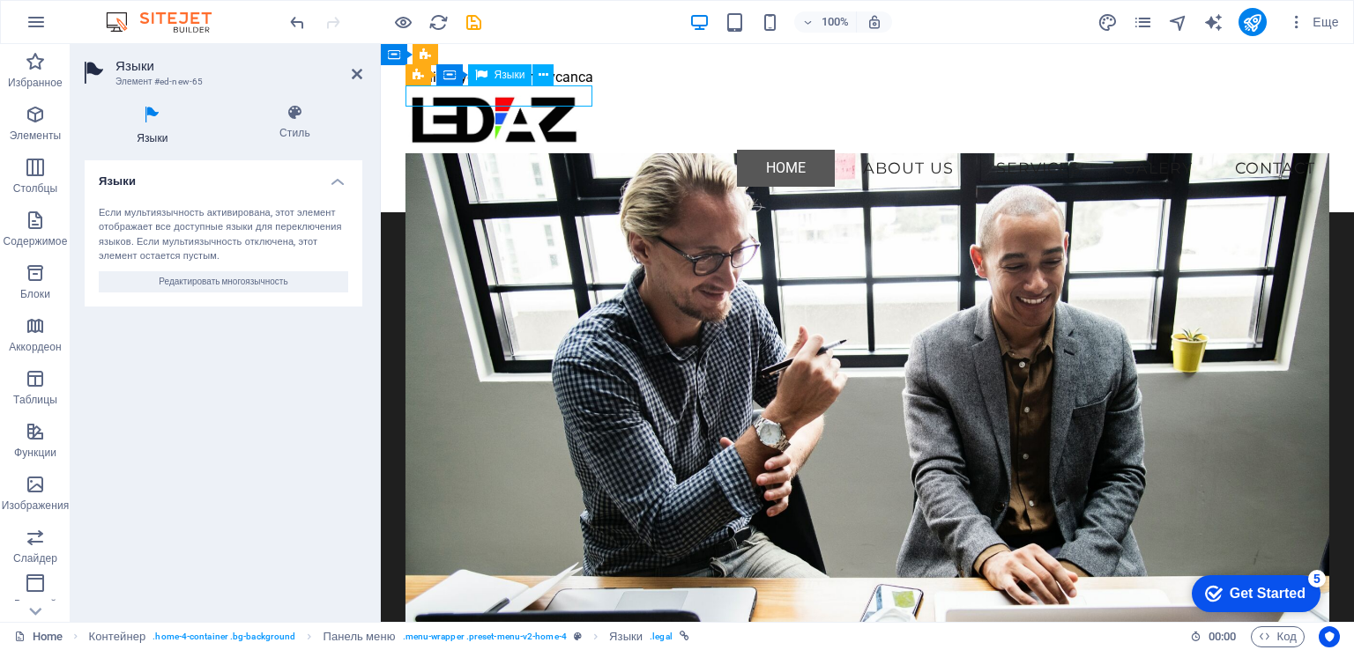
click at [434, 88] on div "English Русский Azərbaycanca" at bounding box center [867, 77] width 925 height 21
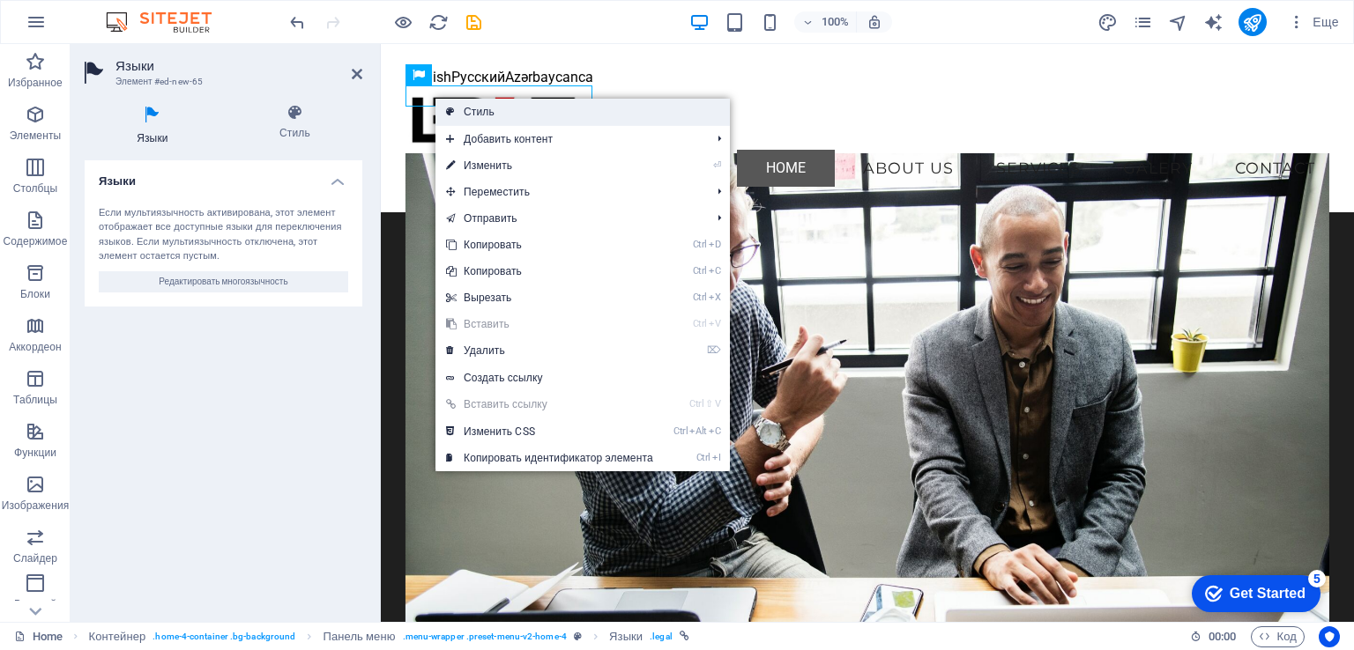
click at [511, 117] on link "Стиль" at bounding box center [582, 112] width 294 height 26
select select "vw"
select select "rem"
select select "vw"
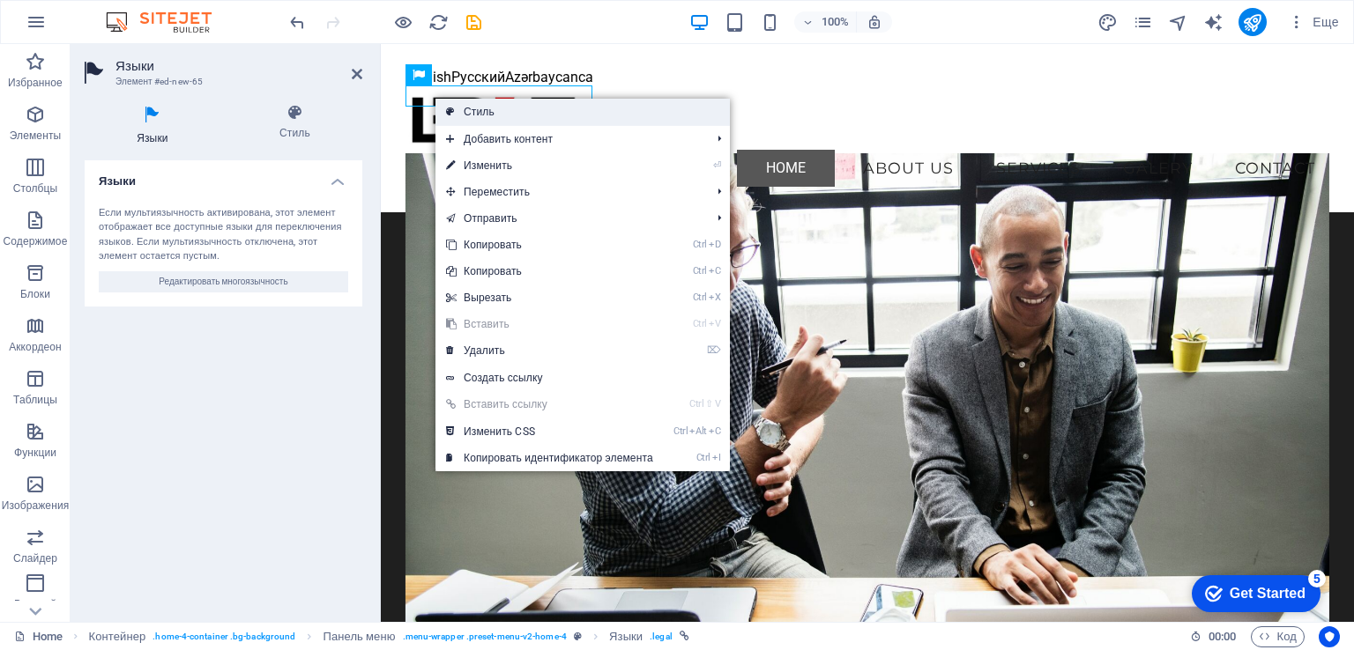
select select "preset-menu-v2-home-4"
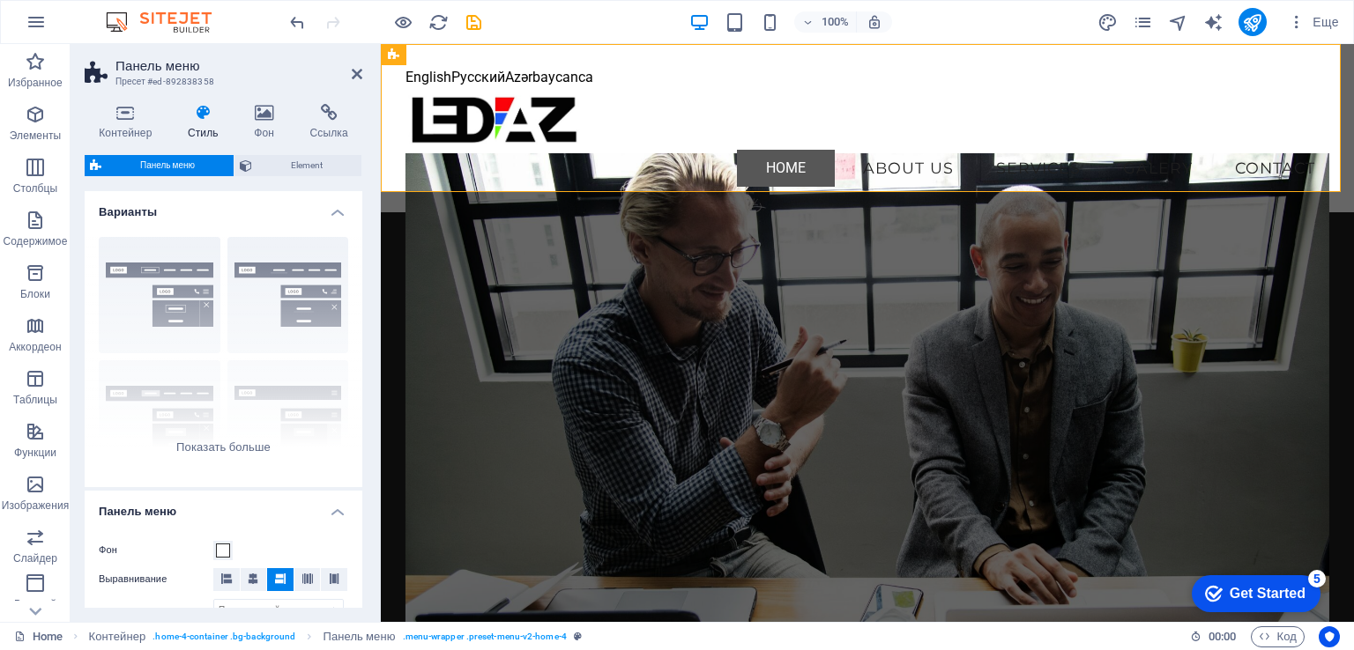
click at [458, 212] on figure at bounding box center [867, 416] width 925 height 527
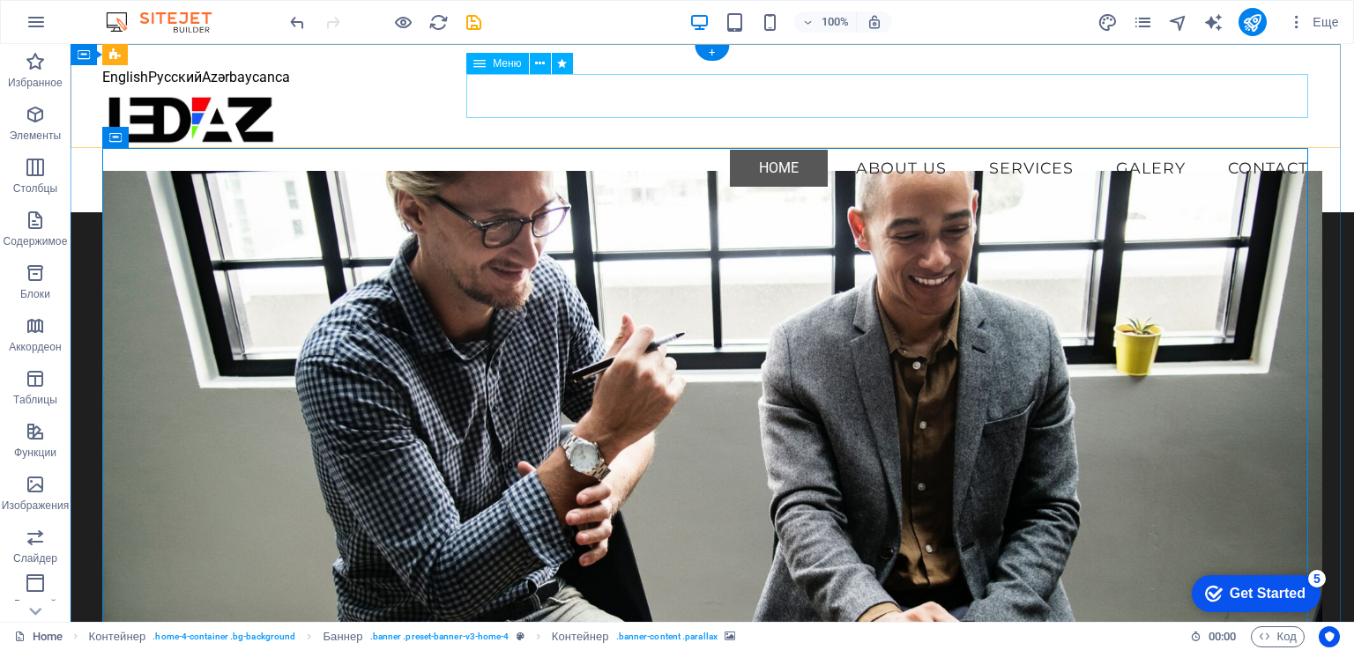
click at [1023, 146] on nav "Home About Us Services Galery Contact" at bounding box center [711, 168] width 1219 height 44
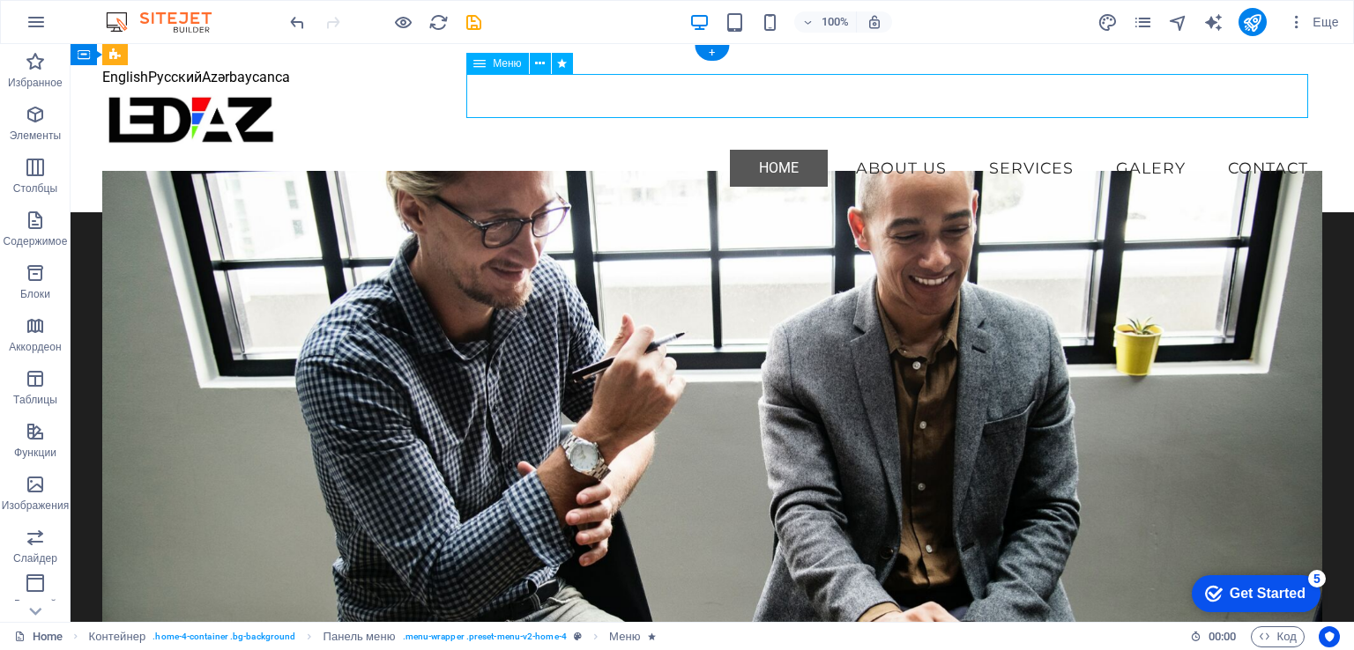
click at [1023, 146] on nav "Home About Us Services Galery Contact" at bounding box center [711, 168] width 1219 height 44
click at [33, 123] on icon "button" at bounding box center [35, 114] width 21 height 21
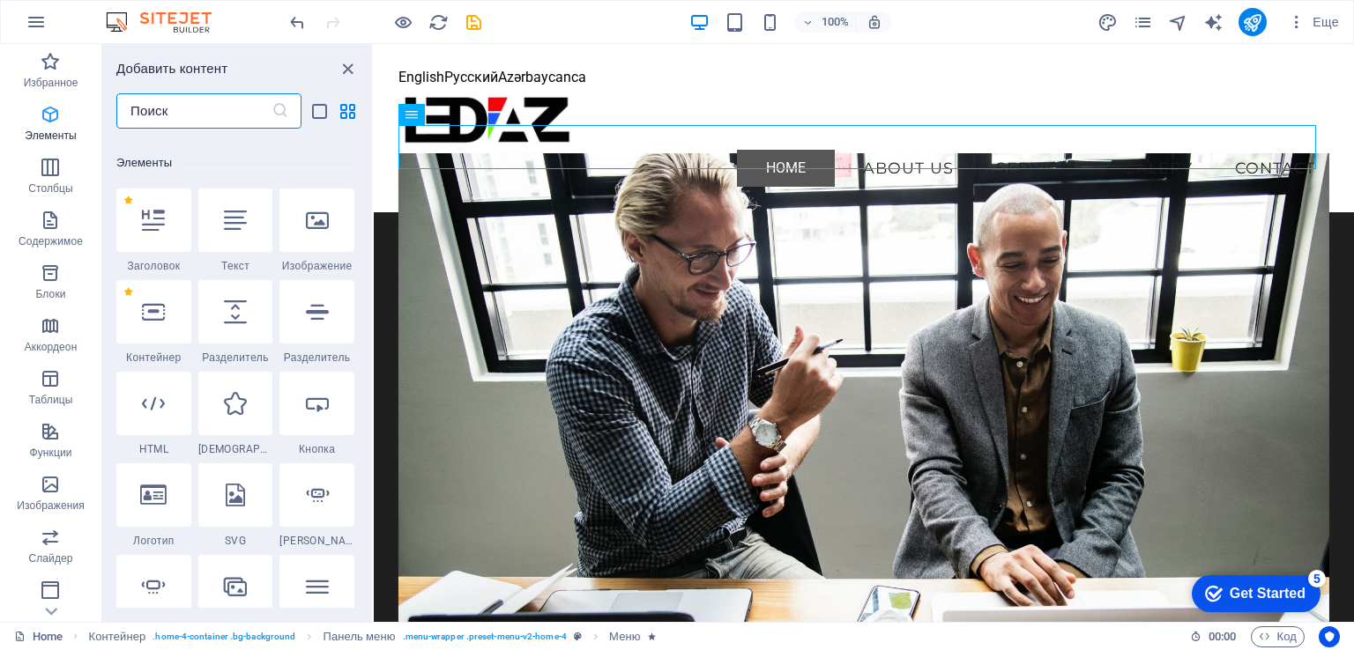
scroll to position [331, 0]
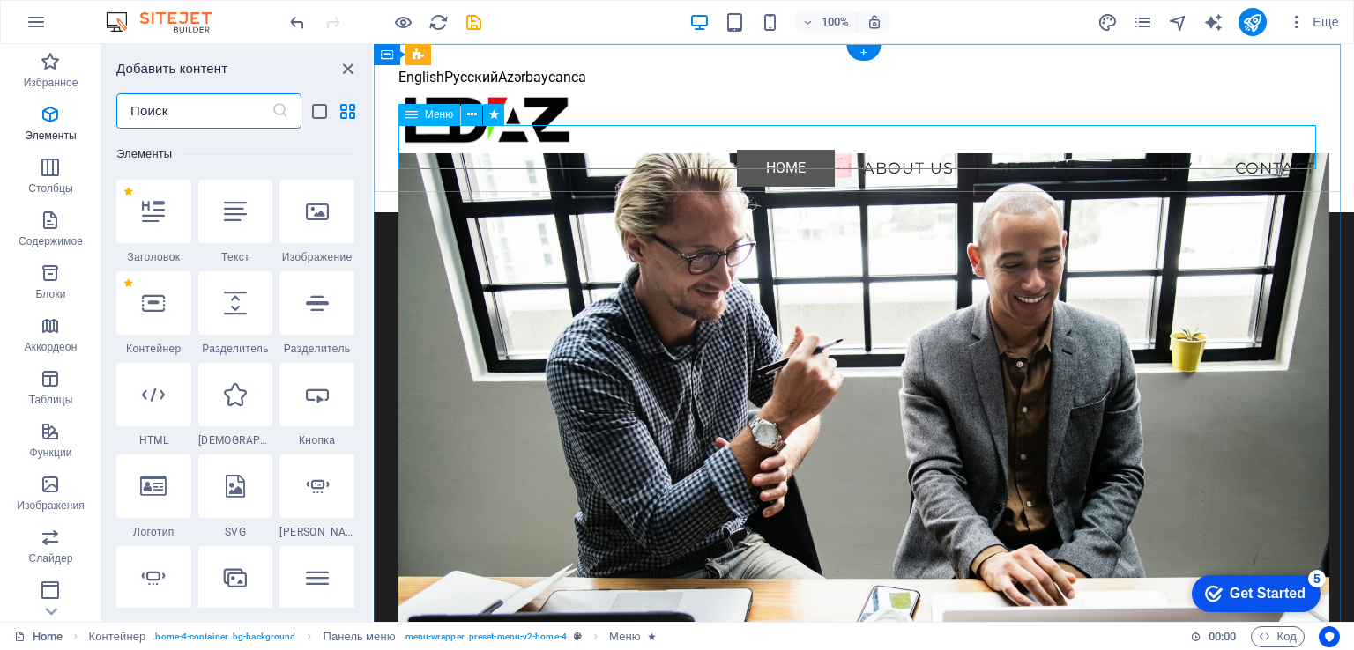
click at [1037, 152] on nav "Home About Us Services Galery Contact" at bounding box center [863, 168] width 931 height 44
click at [467, 114] on icon at bounding box center [472, 115] width 10 height 19
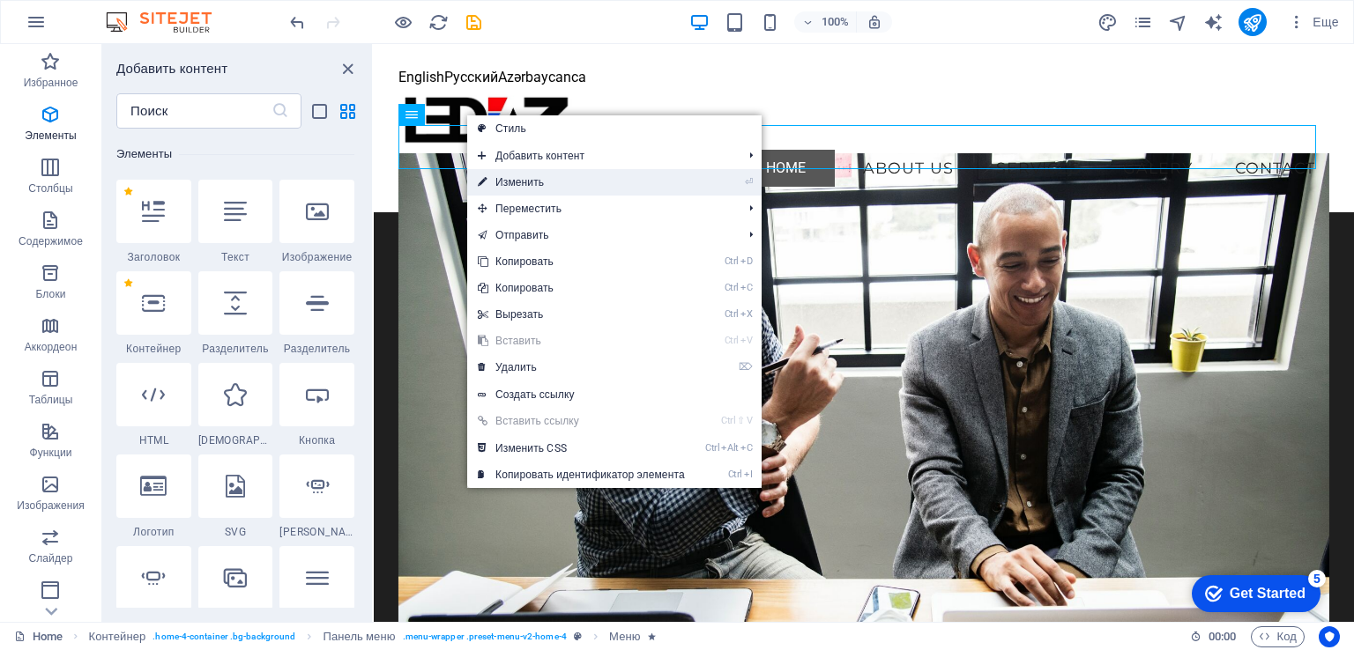
click at [549, 177] on link "⏎ Изменить" at bounding box center [581, 182] width 228 height 26
select select
select select "default"
select select
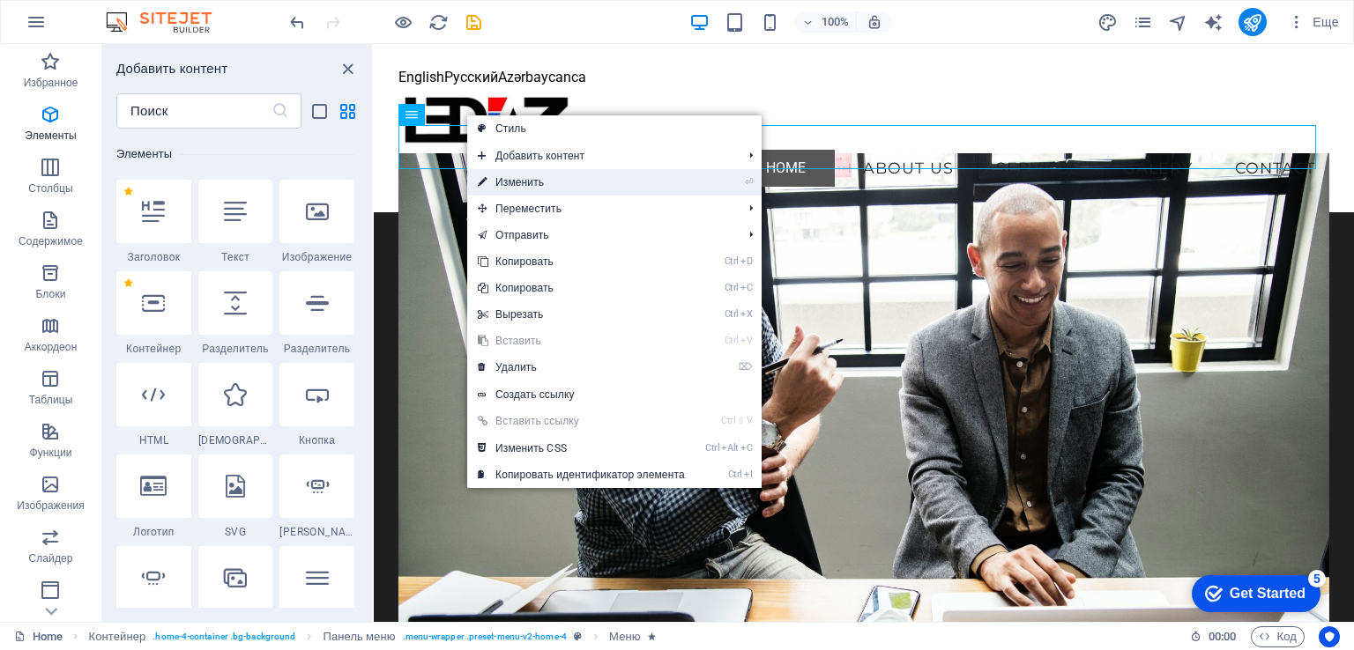
select select
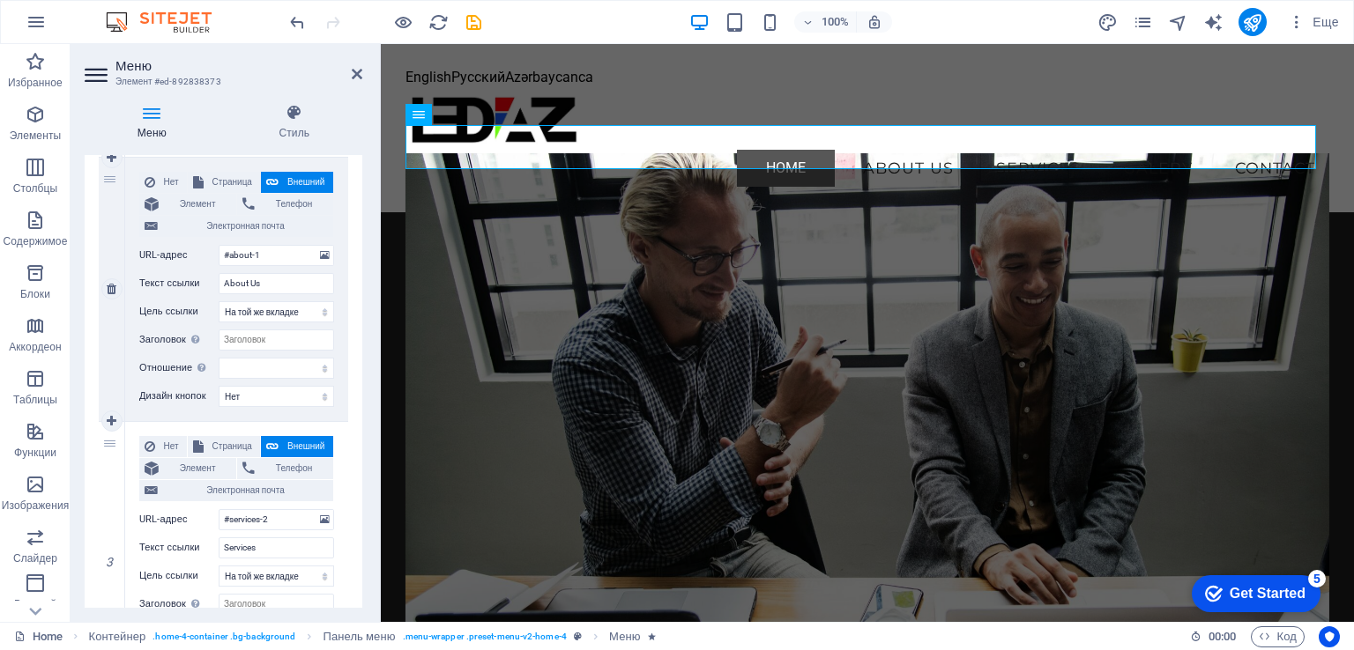
scroll to position [617, 0]
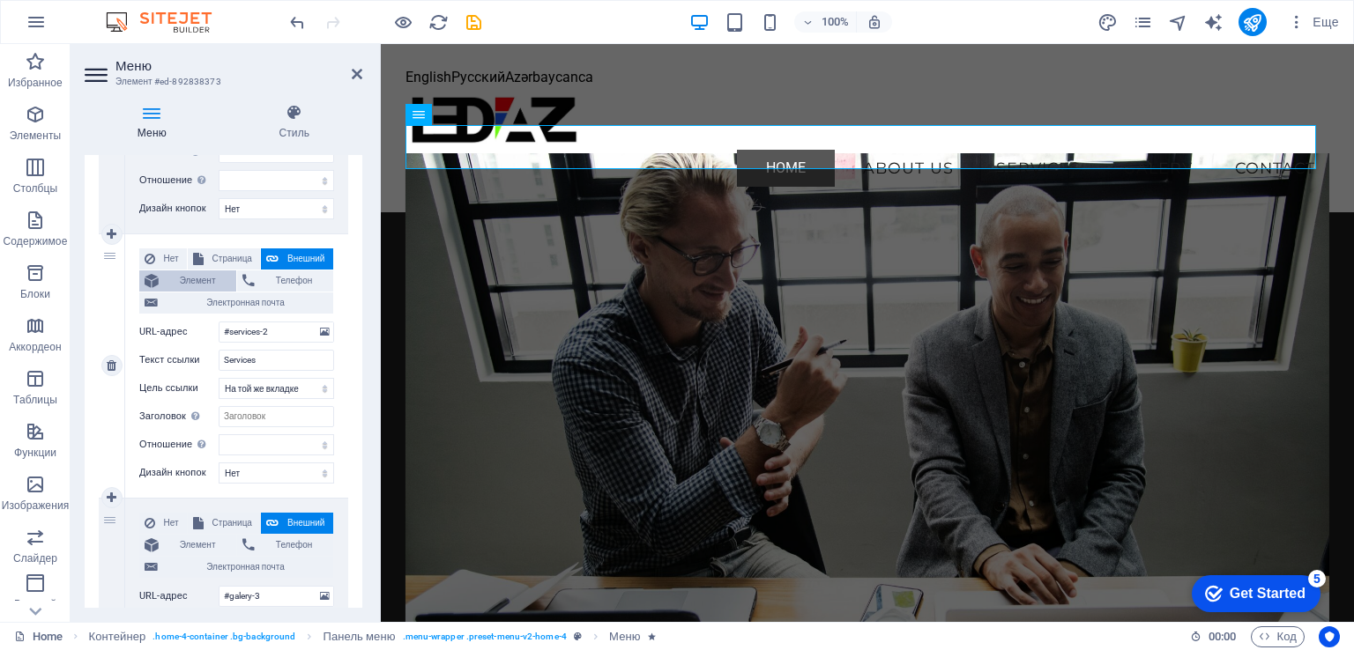
click at [204, 292] on span "Элемент" at bounding box center [197, 281] width 67 height 21
select select
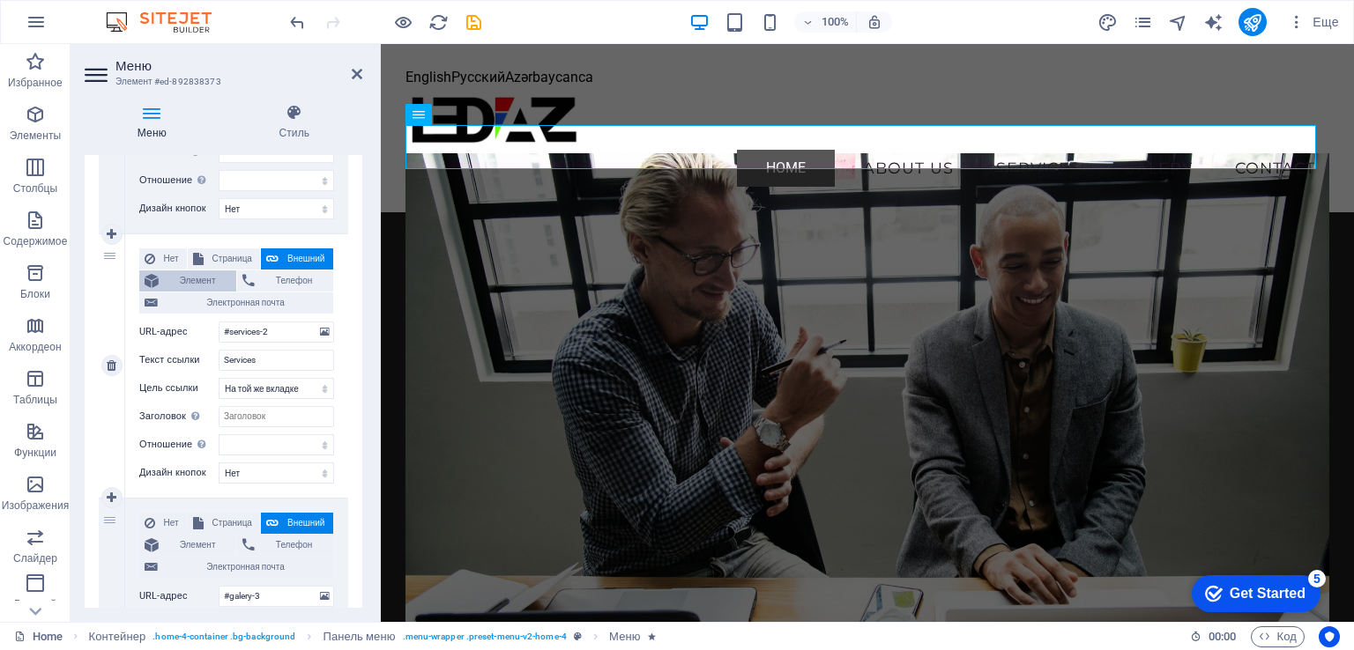
select select
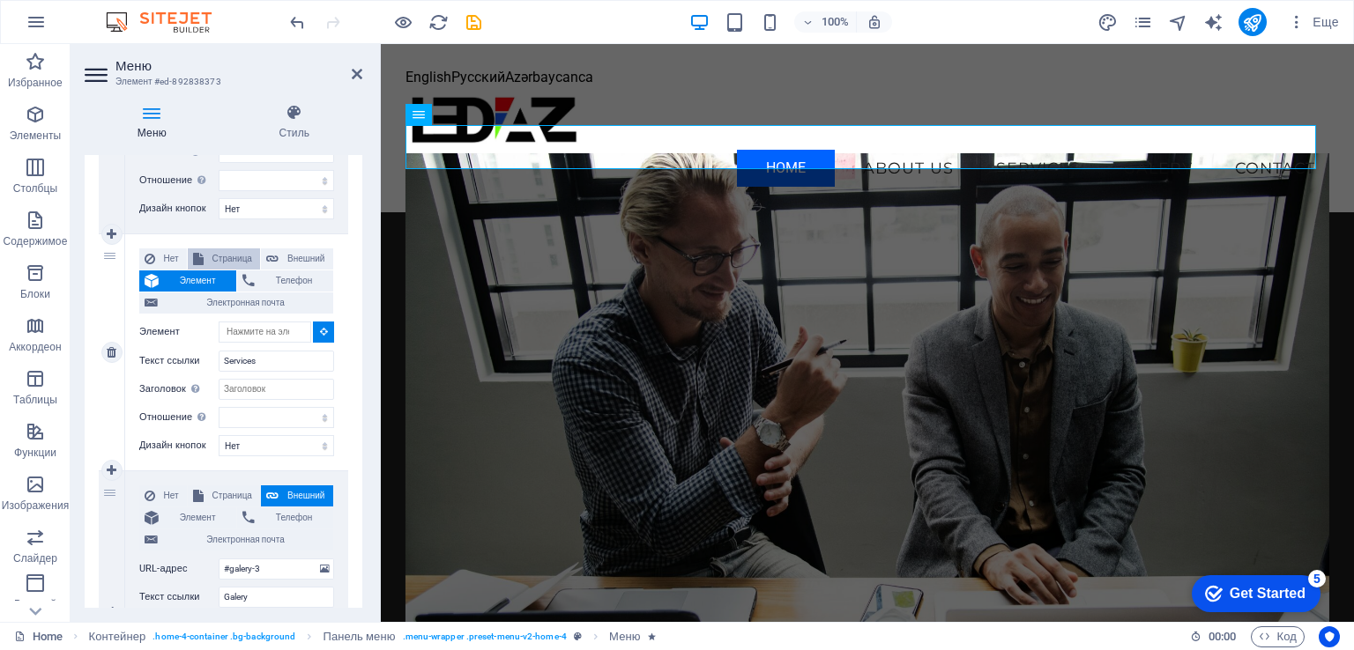
click at [233, 270] on span "Страница" at bounding box center [232, 259] width 46 height 21
select select
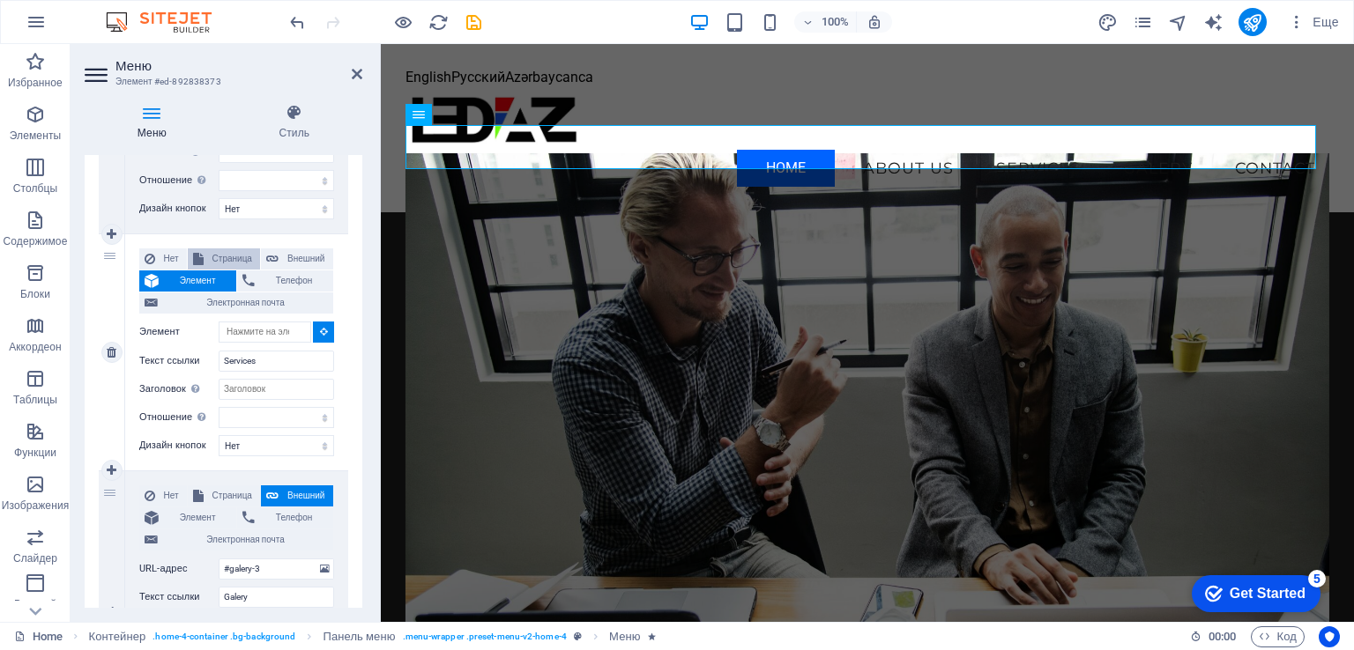
select select
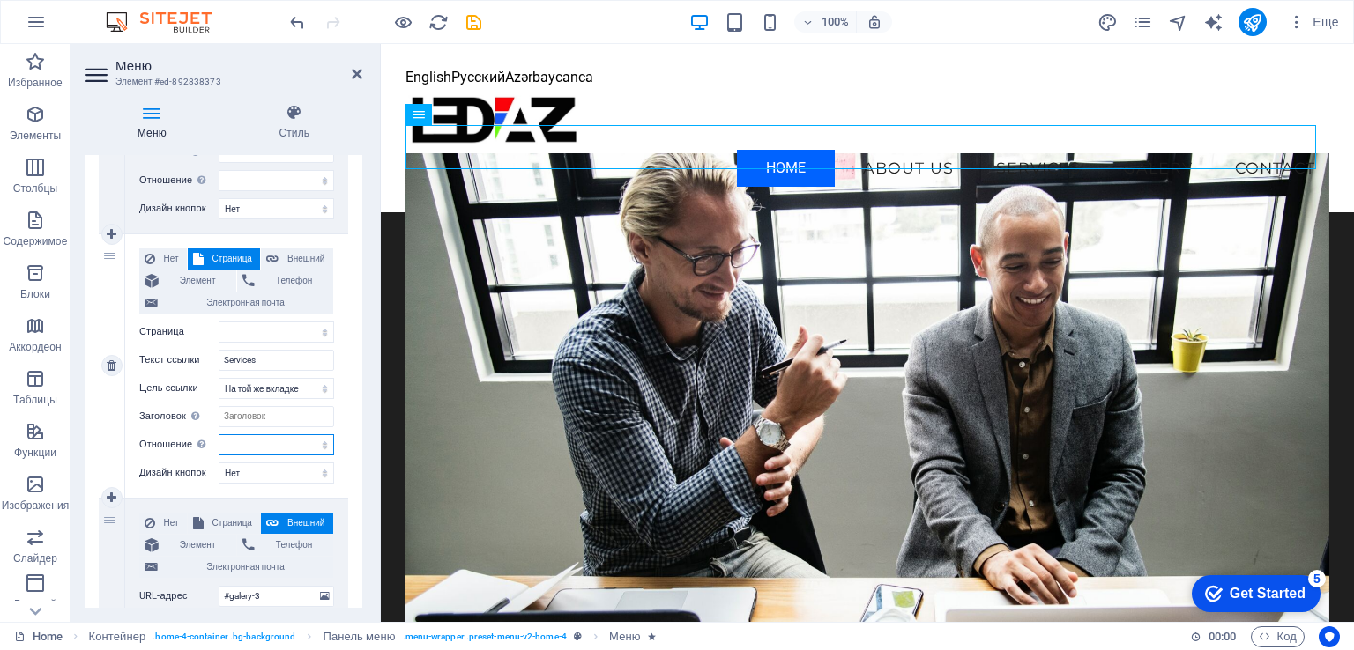
click at [312, 456] on select "чередовать автор закладка внешние справка license далее nofollow noreferrer noo…" at bounding box center [276, 445] width 115 height 21
click at [102, 443] on div "3" at bounding box center [112, 366] width 26 height 264
select select
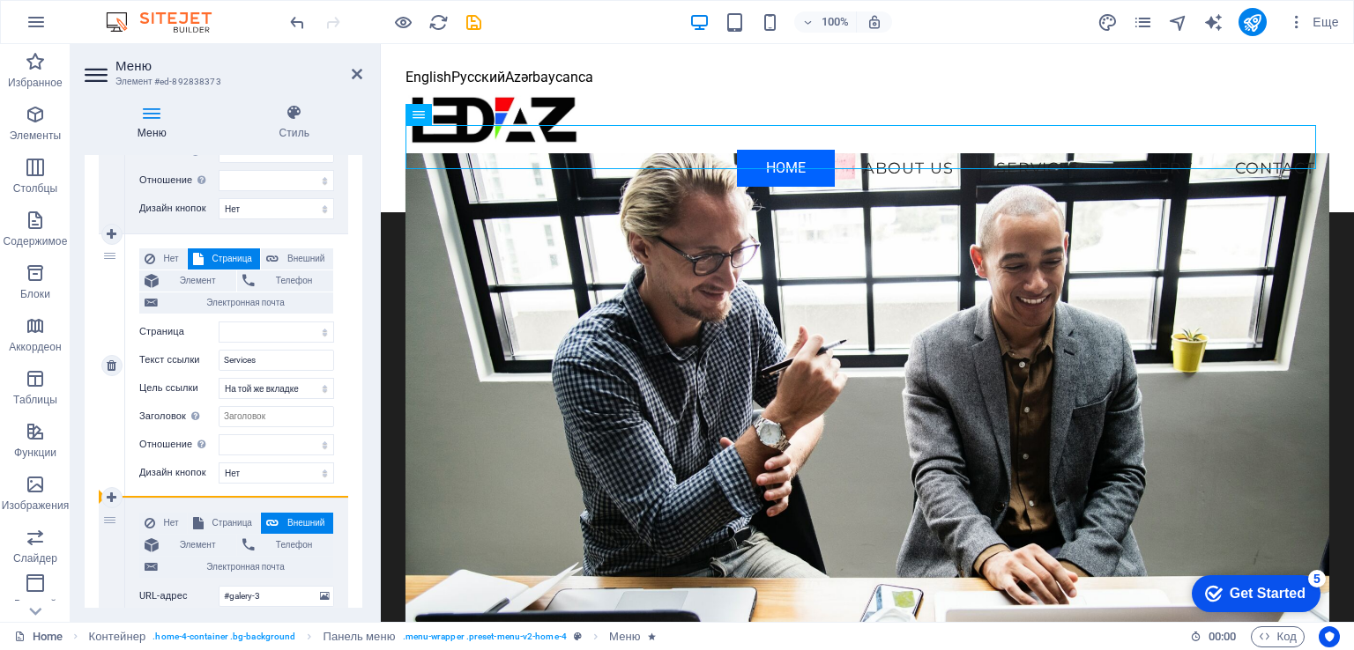
select select
click at [323, 399] on select "Новая вкладка На той же вкладке Наложение" at bounding box center [276, 388] width 115 height 21
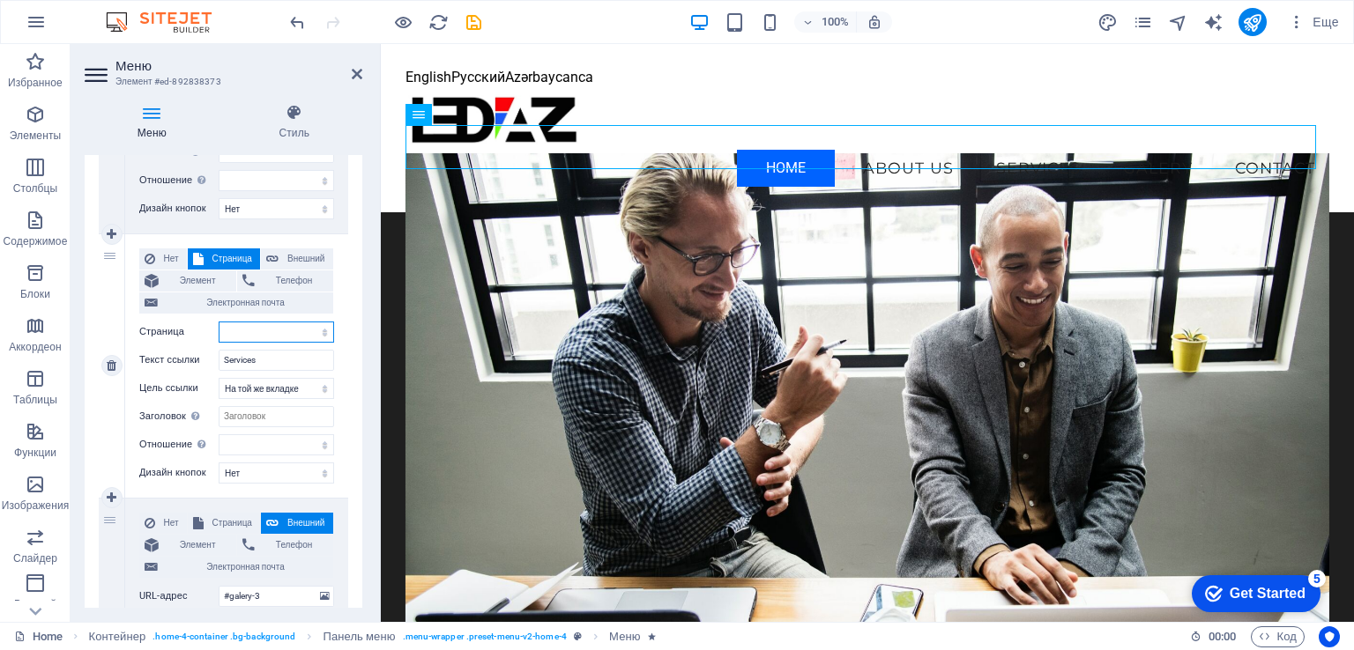
click at [282, 343] on select "Home Subpage Legal Notice Privacy Home Home" at bounding box center [276, 332] width 115 height 21
click at [271, 343] on select "Home Subpage Legal Notice Privacy Home Home" at bounding box center [276, 332] width 115 height 21
click at [175, 270] on span "Нет" at bounding box center [170, 259] width 21 height 21
select select
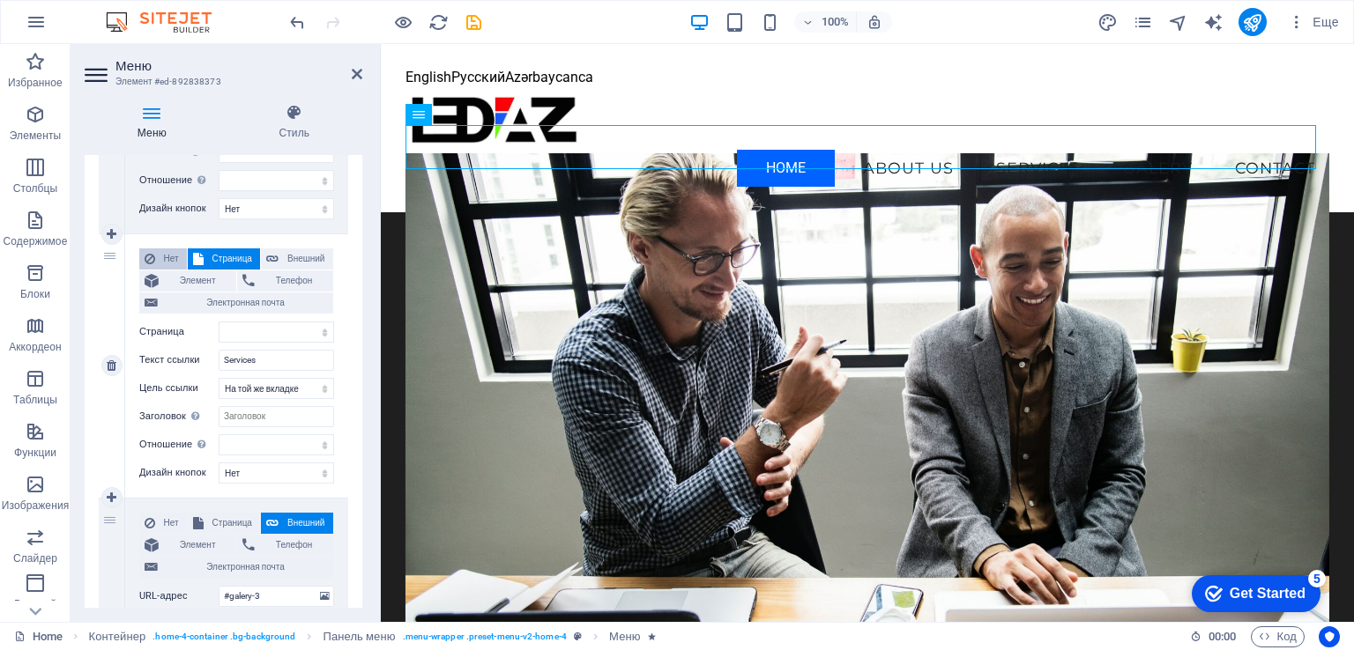
select select
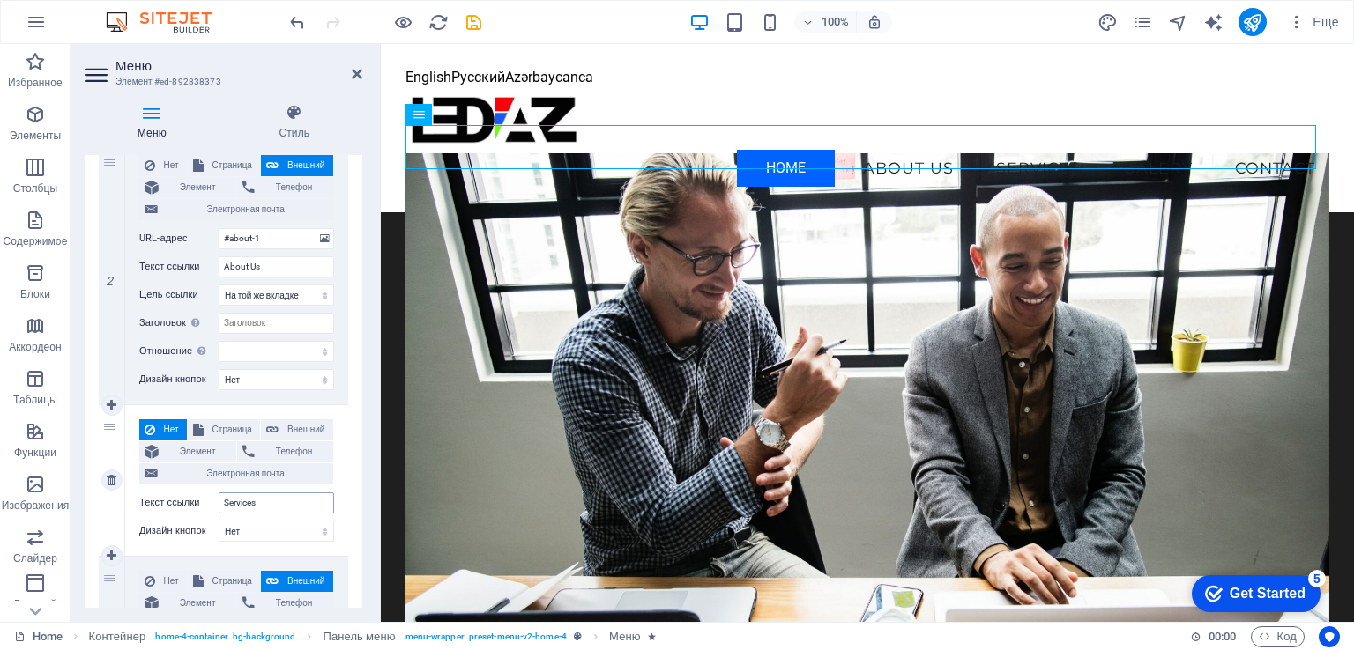
scroll to position [441, 0]
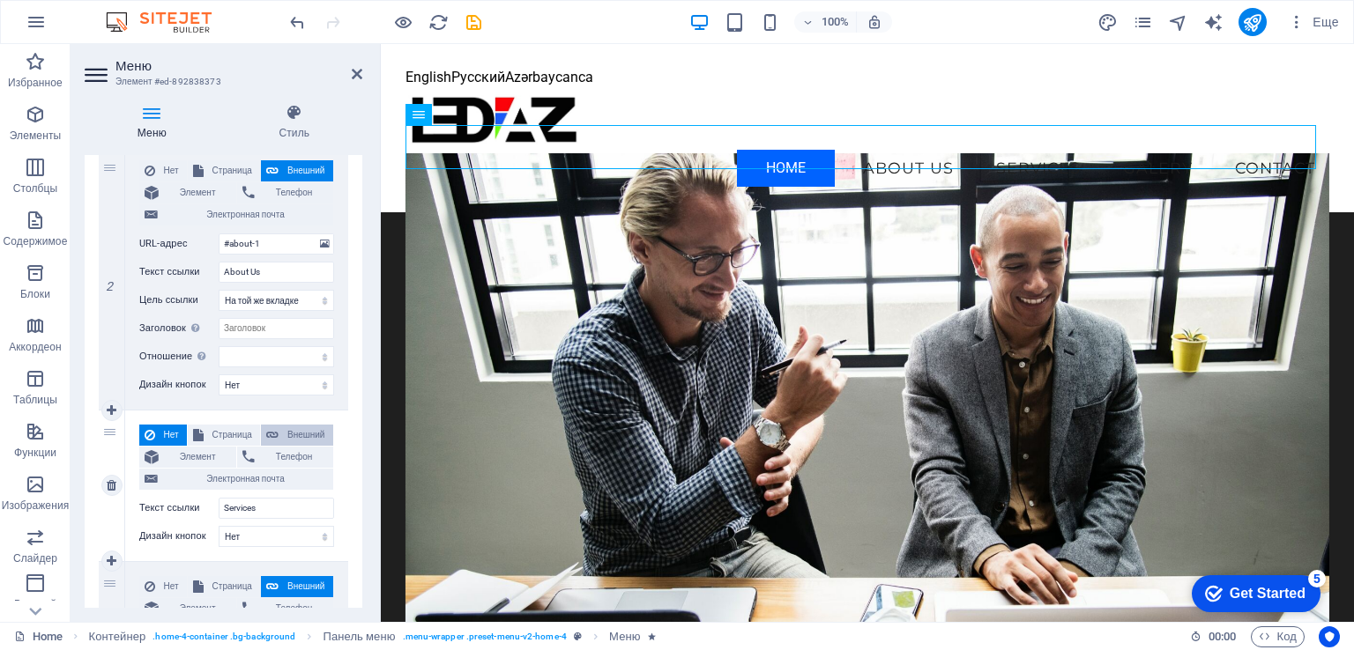
click at [303, 445] on span "Внешний" at bounding box center [306, 435] width 44 height 21
select select
select select "blank"
select select
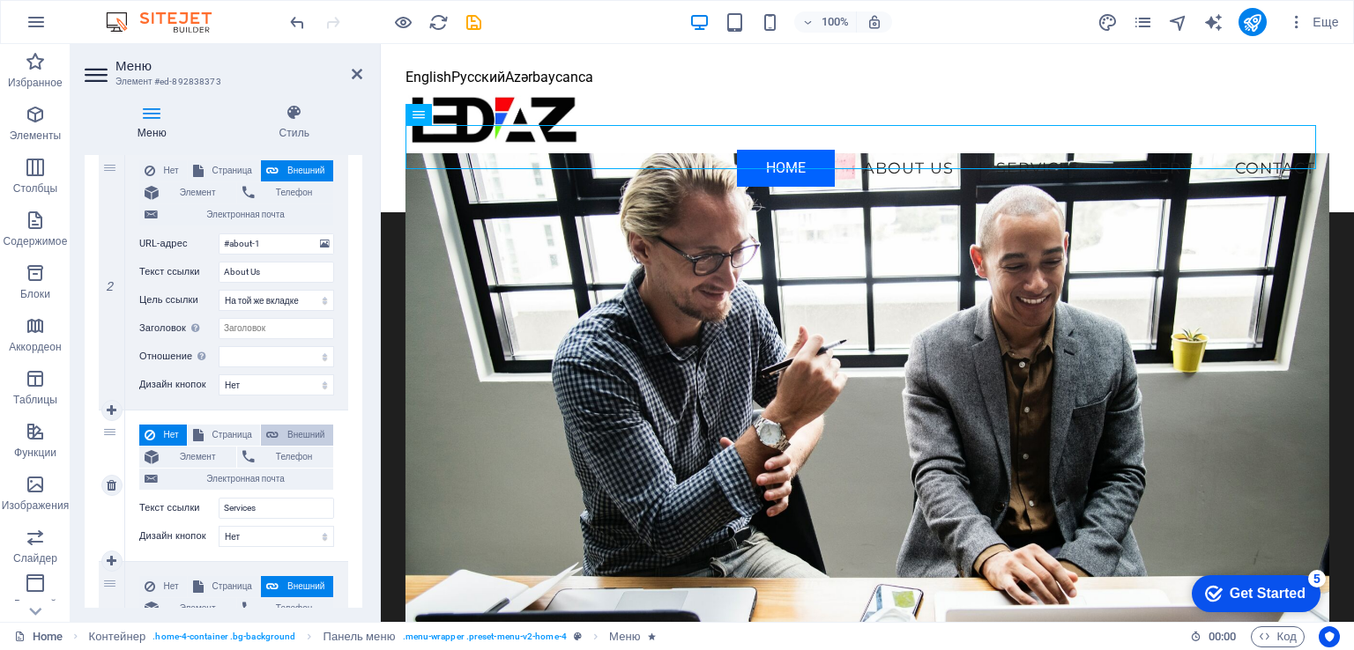
select select
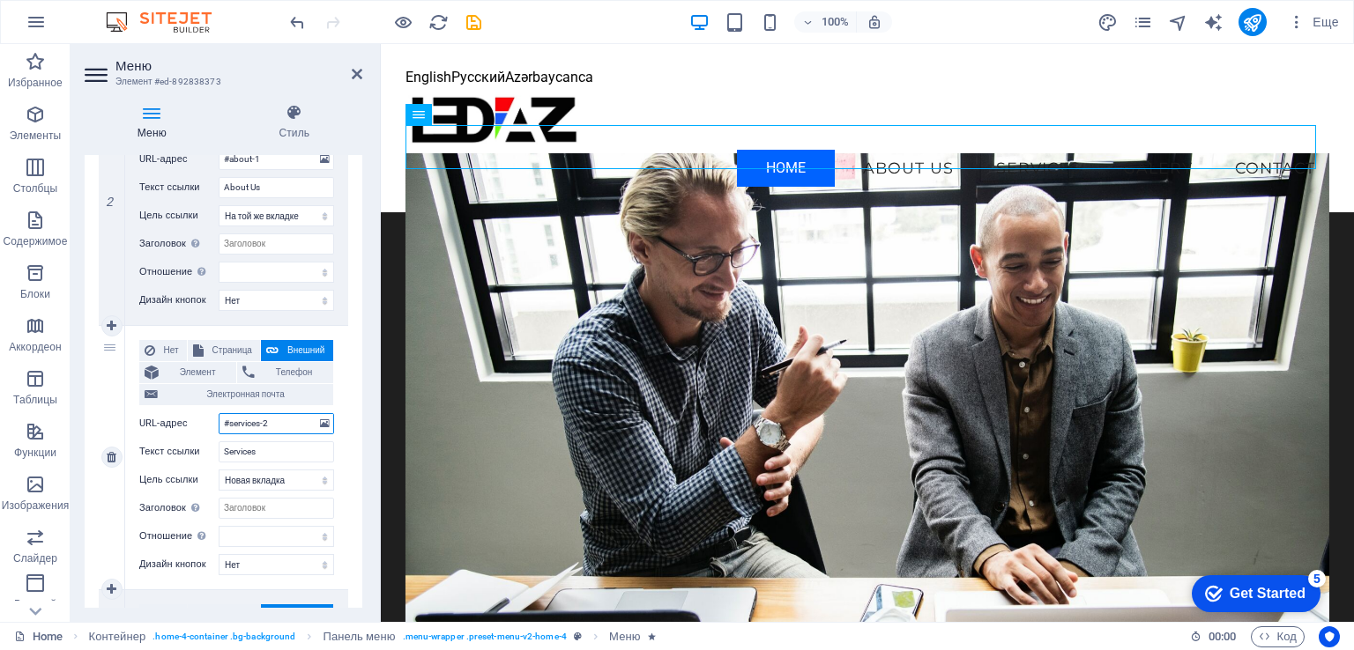
scroll to position [529, 0]
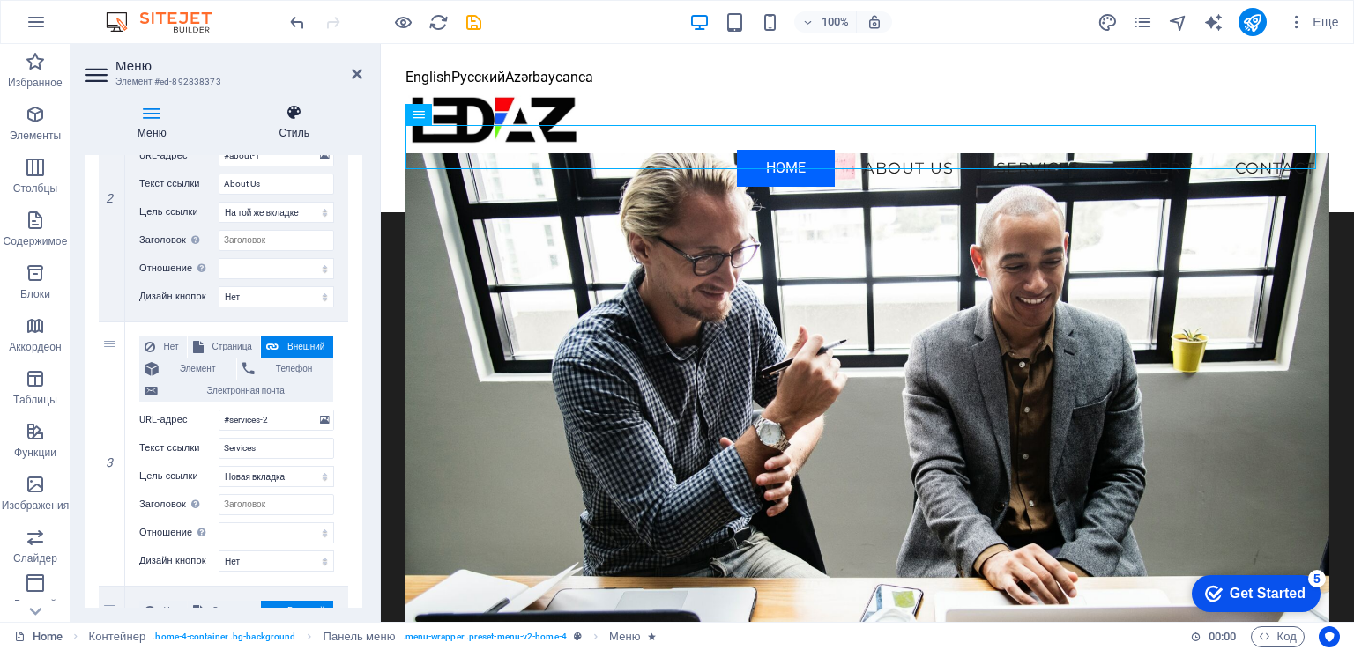
click at [301, 118] on icon at bounding box center [295, 113] width 136 height 18
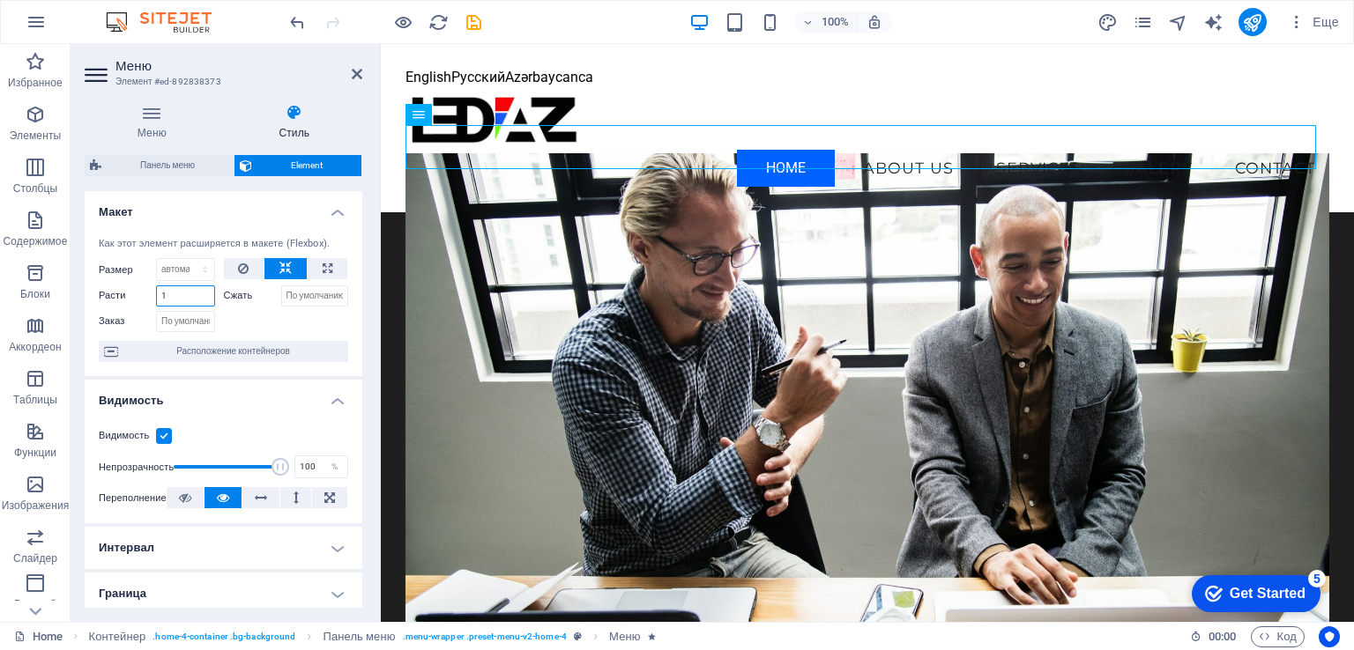
drag, startPoint x: 178, startPoint y: 297, endPoint x: 153, endPoint y: 296, distance: 24.7
click at [153, 296] on div "Расти 1" at bounding box center [157, 296] width 116 height 21
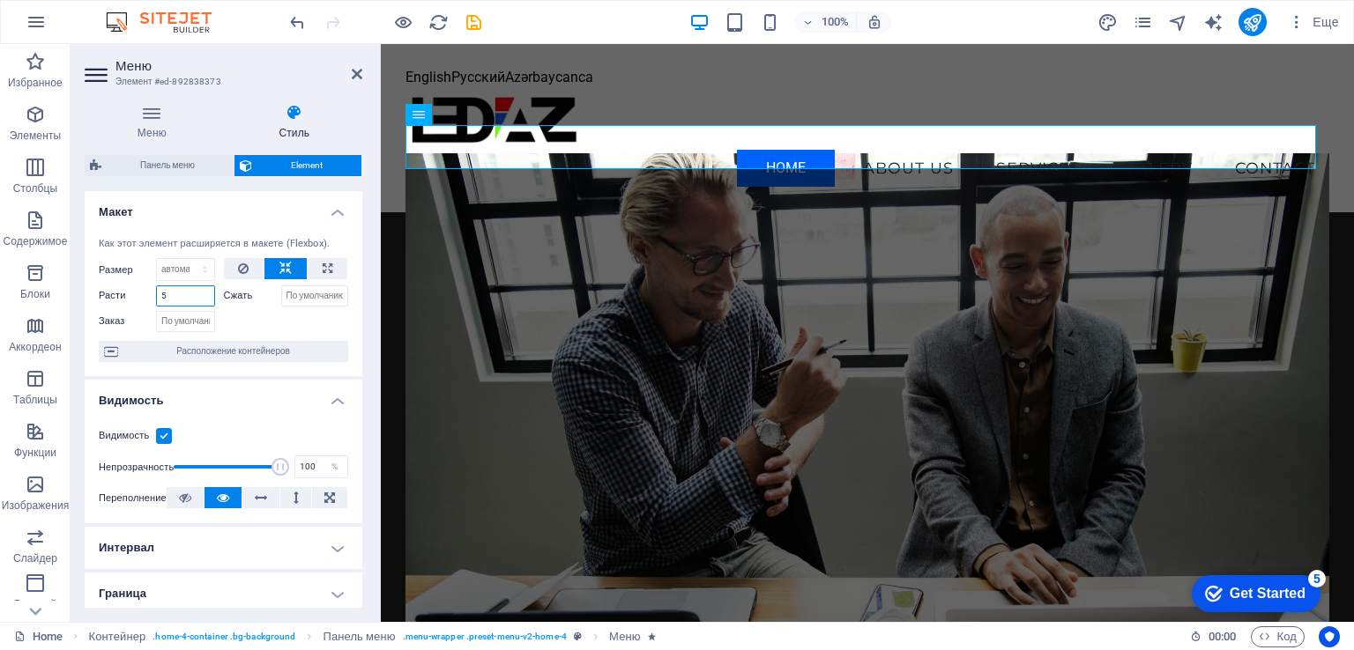
type input "5"
click at [271, 332] on div "Как этот элемент расширяется в макете (Flexbox). Размер По умолчанию автоматиче…" at bounding box center [224, 300] width 278 height 154
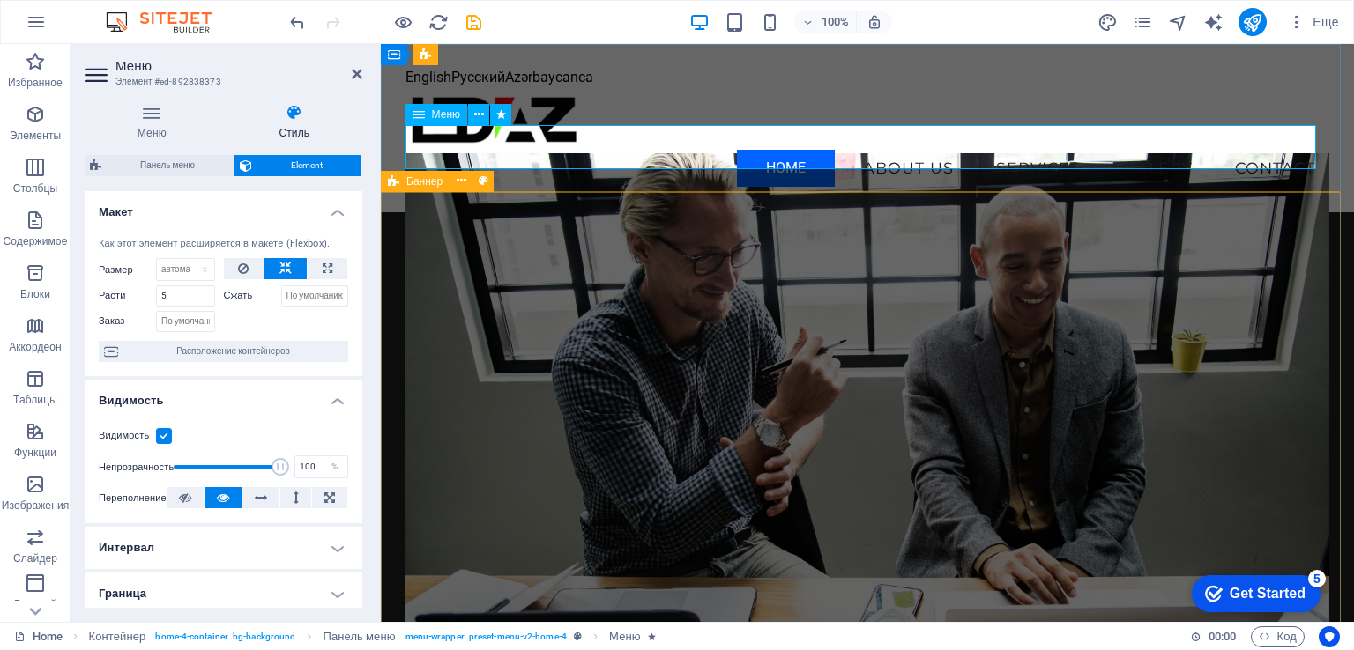
click at [1024, 153] on nav "Home About Us Services Galery Contact" at bounding box center [867, 168] width 925 height 44
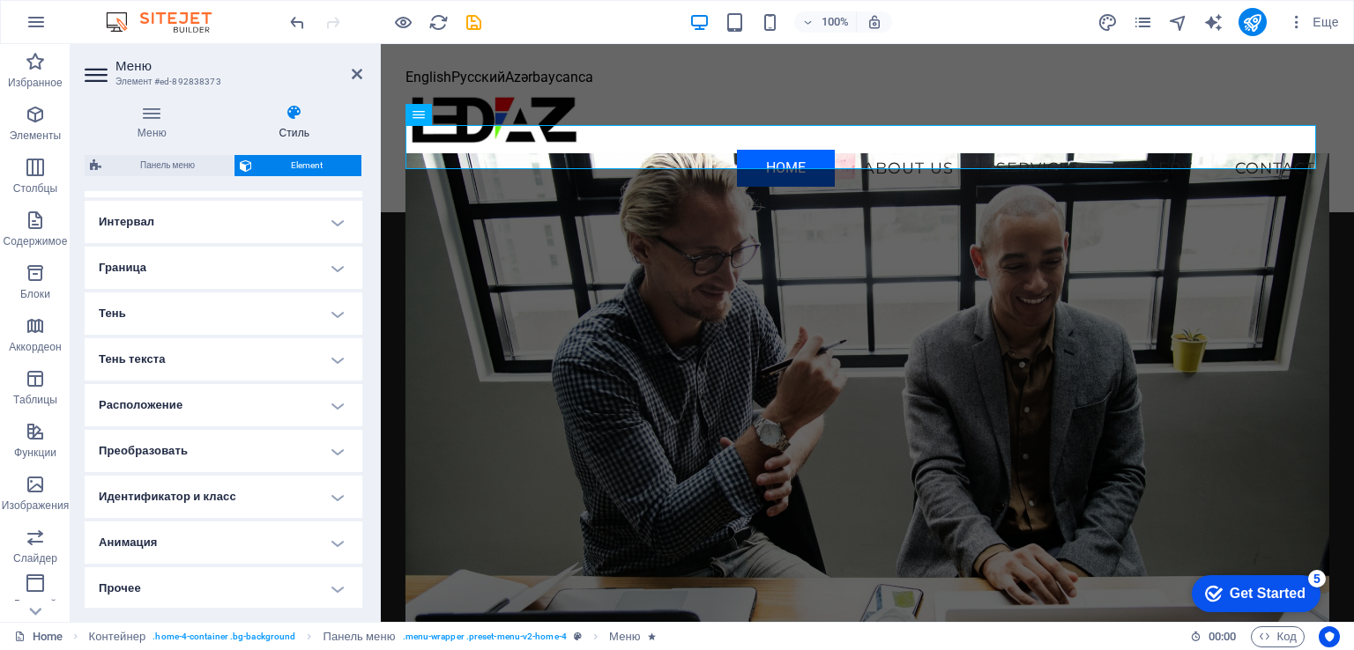
scroll to position [328, 0]
click at [335, 224] on h4 "Интервал" at bounding box center [224, 220] width 278 height 42
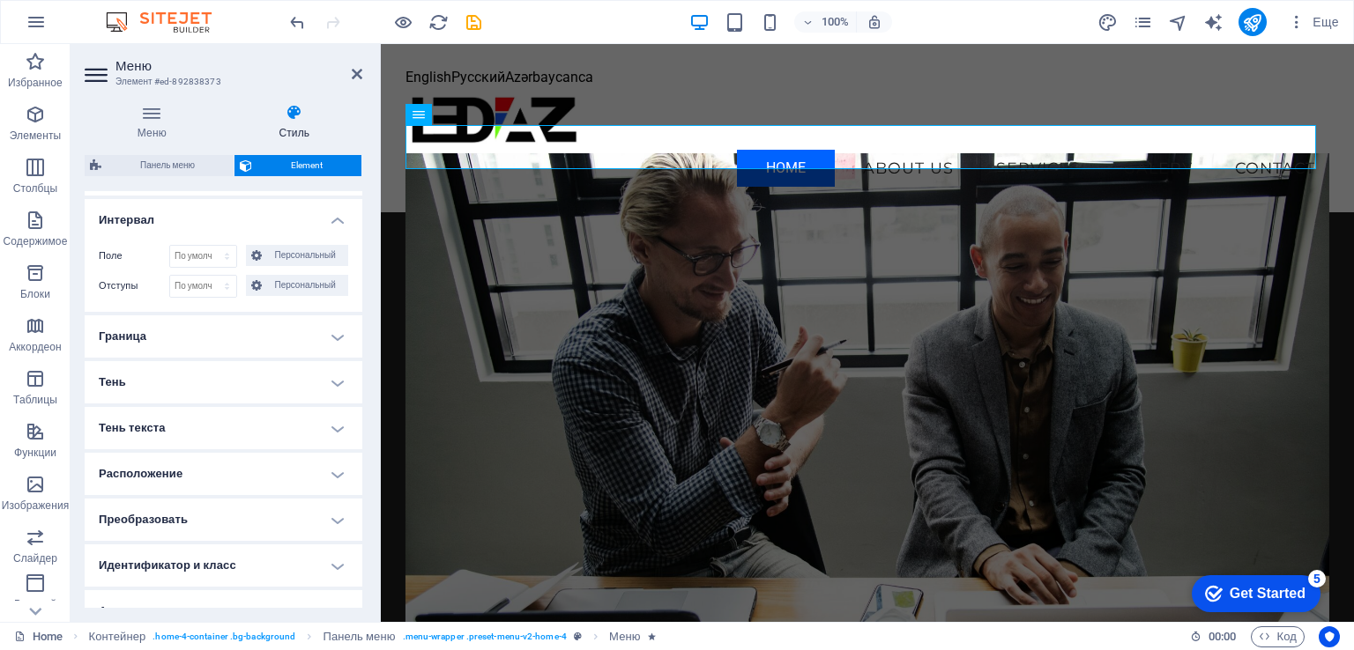
click at [338, 219] on h4 "Интервал" at bounding box center [224, 215] width 278 height 32
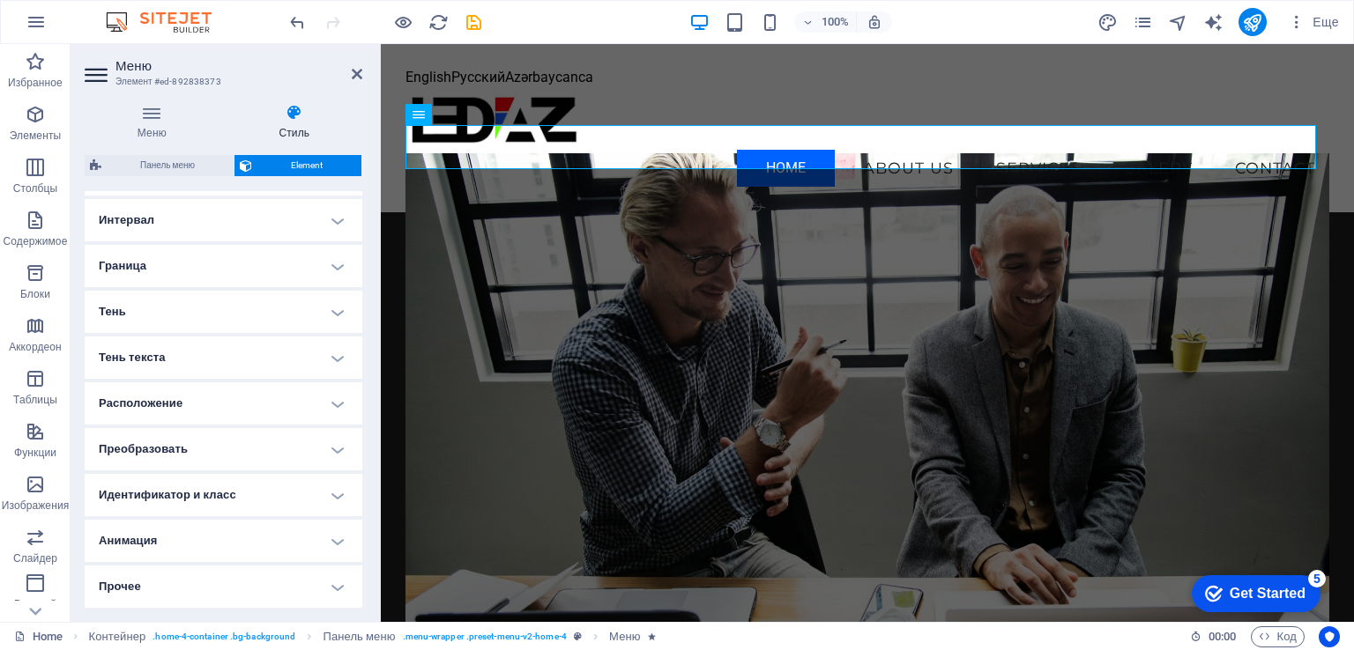
click at [331, 265] on h4 "Граница" at bounding box center [224, 266] width 278 height 42
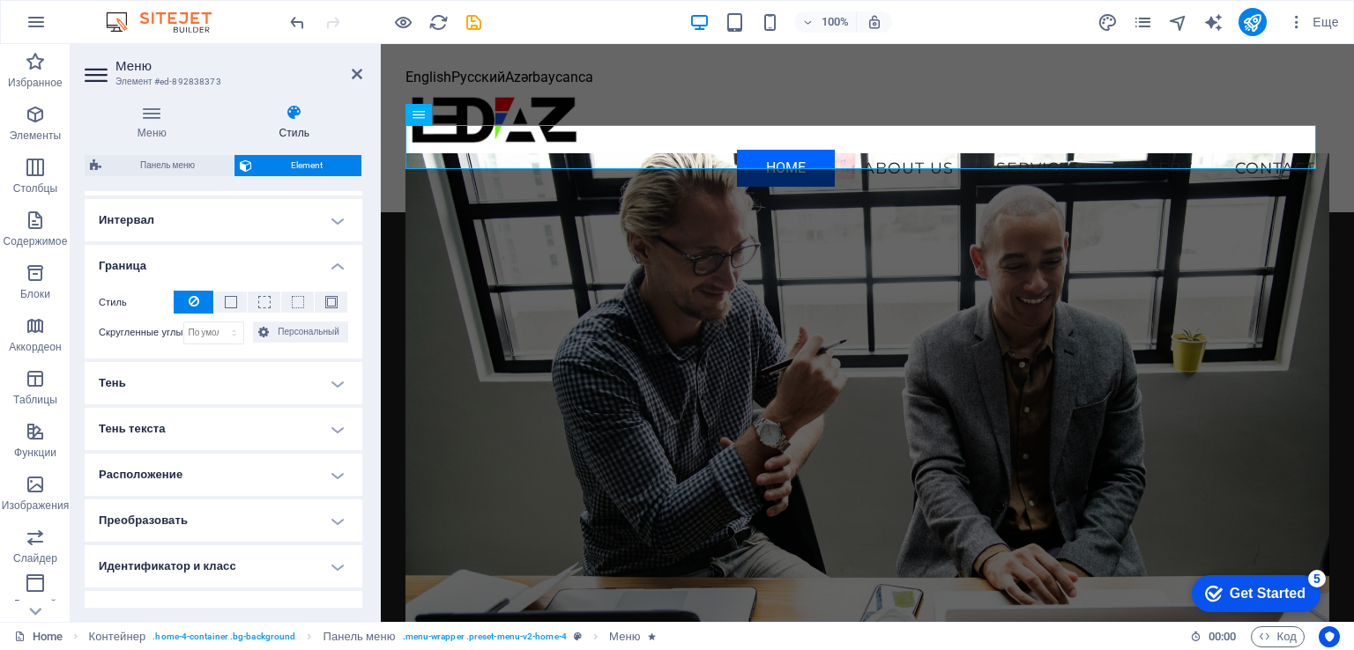
click at [334, 265] on h4 "Граница" at bounding box center [224, 261] width 278 height 32
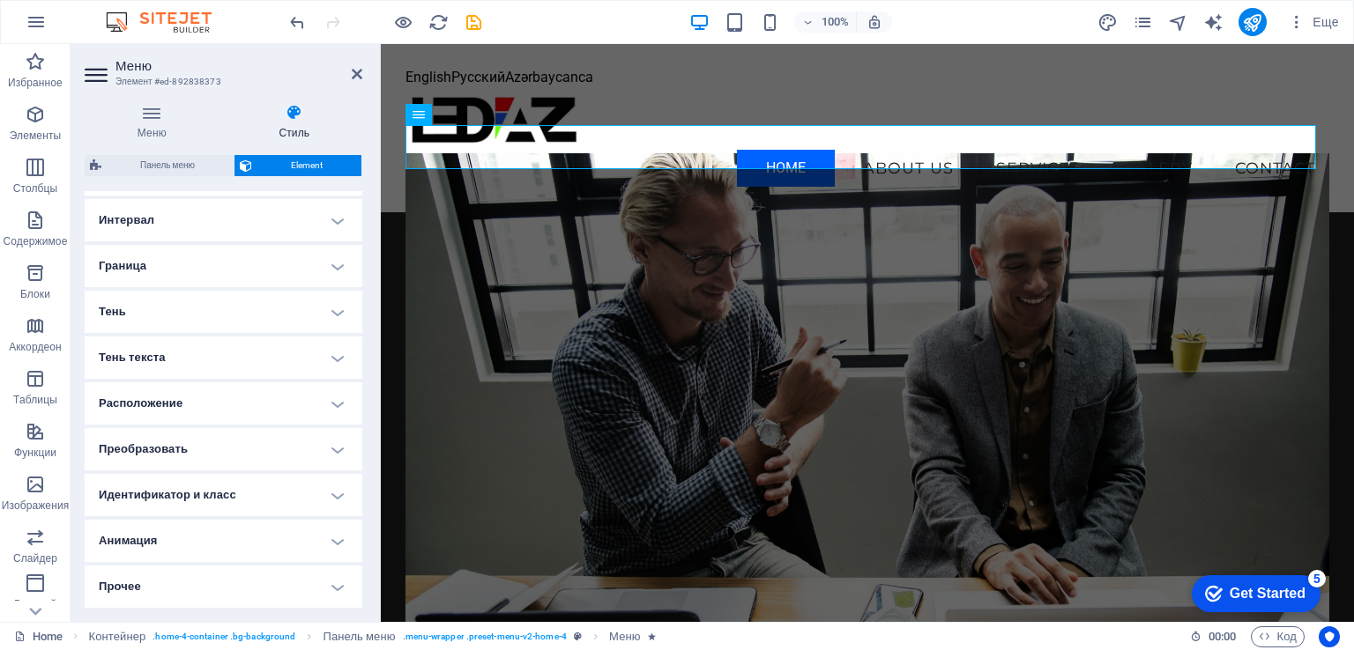
click at [333, 313] on h4 "Тень" at bounding box center [224, 312] width 278 height 42
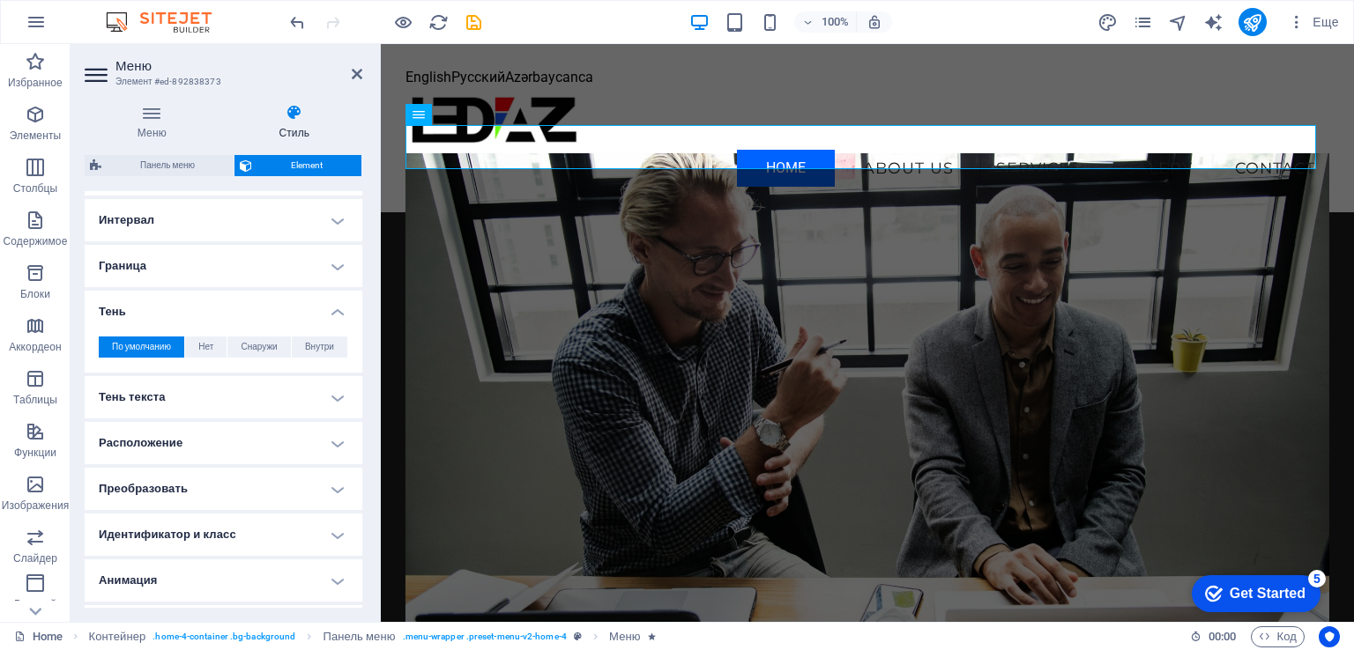
click at [333, 312] on h4 "Тень" at bounding box center [224, 307] width 278 height 32
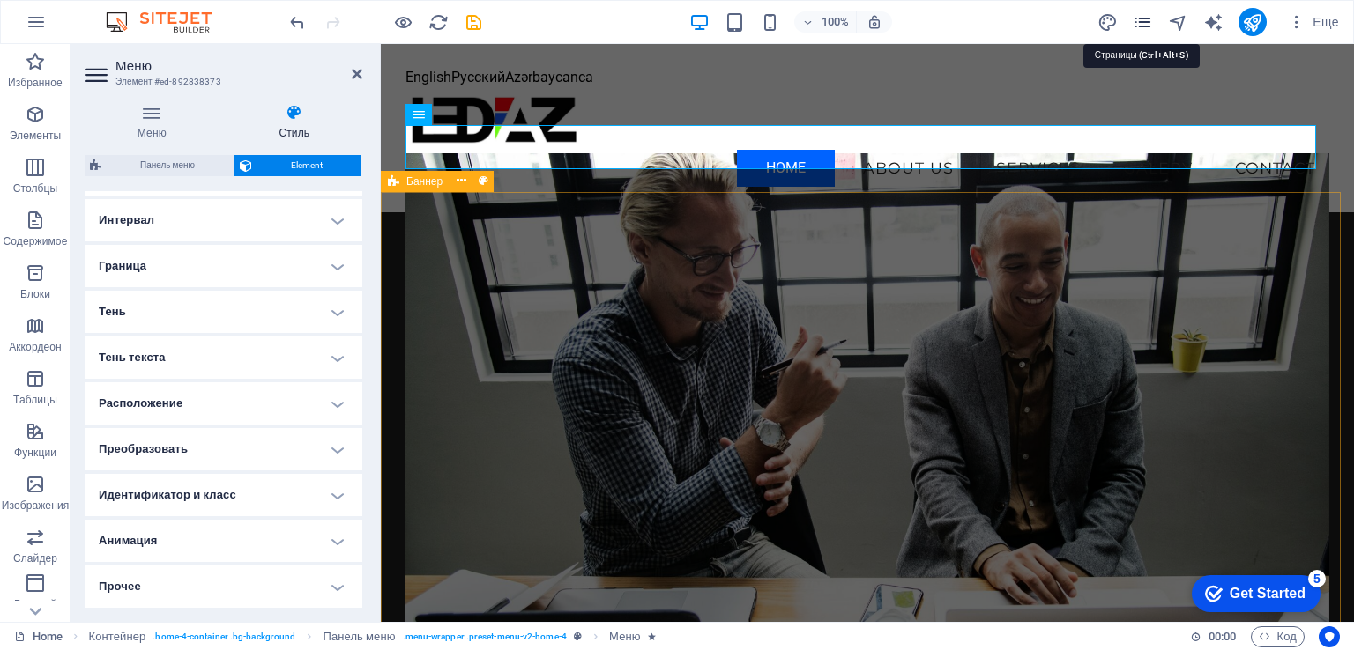
click at [1142, 22] on icon "pages" at bounding box center [1143, 22] width 20 height 20
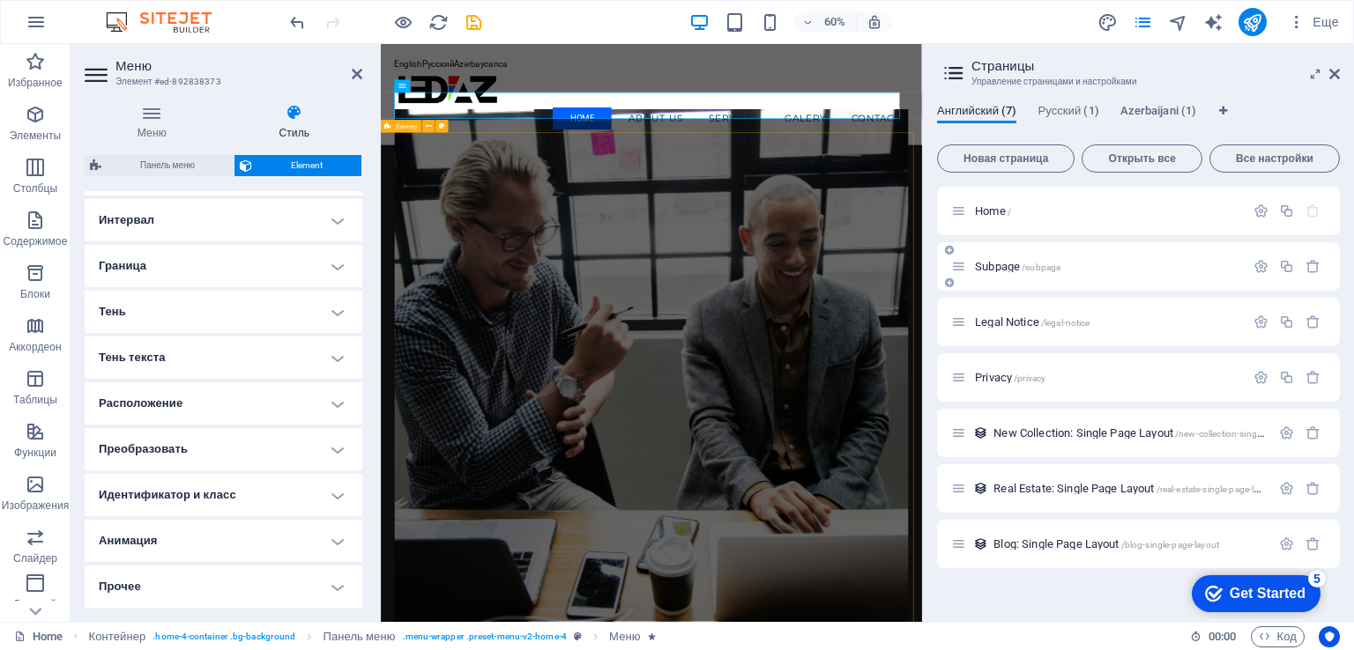
click at [948, 283] on icon at bounding box center [949, 283] width 9 height 11
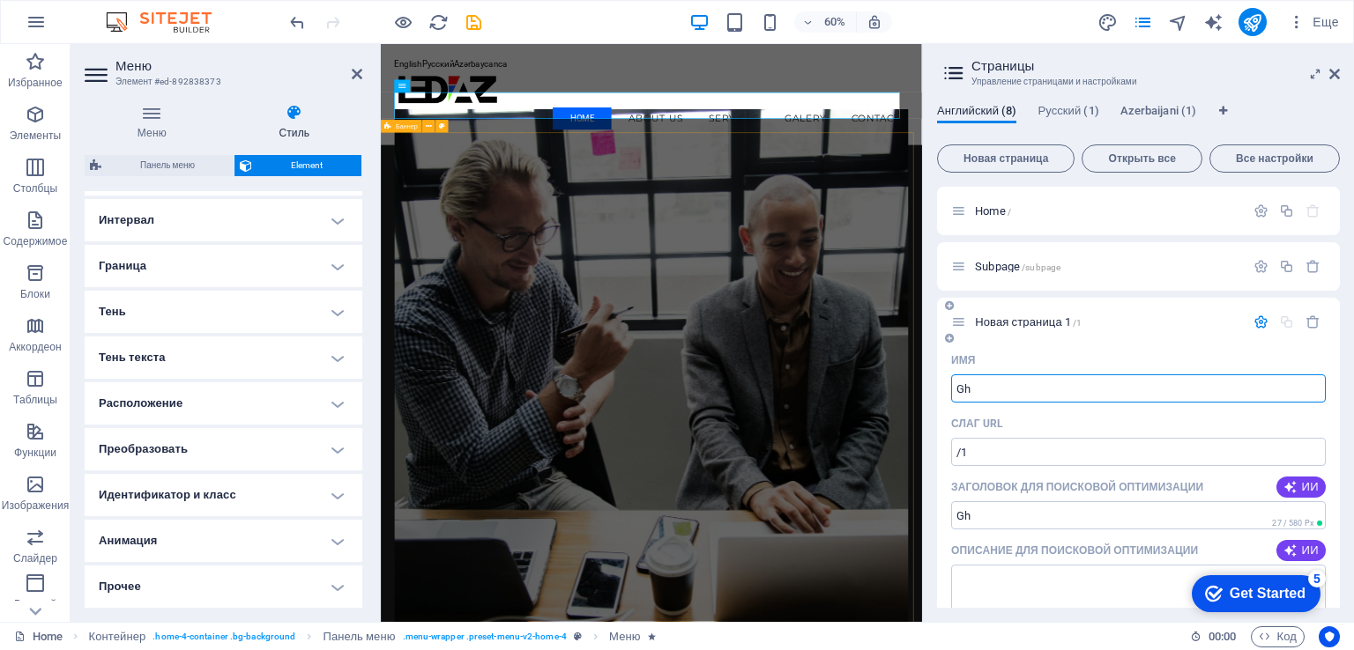
type input "Gh"
type input "/gh"
type input "G"
type input "/"
type input "Прог"
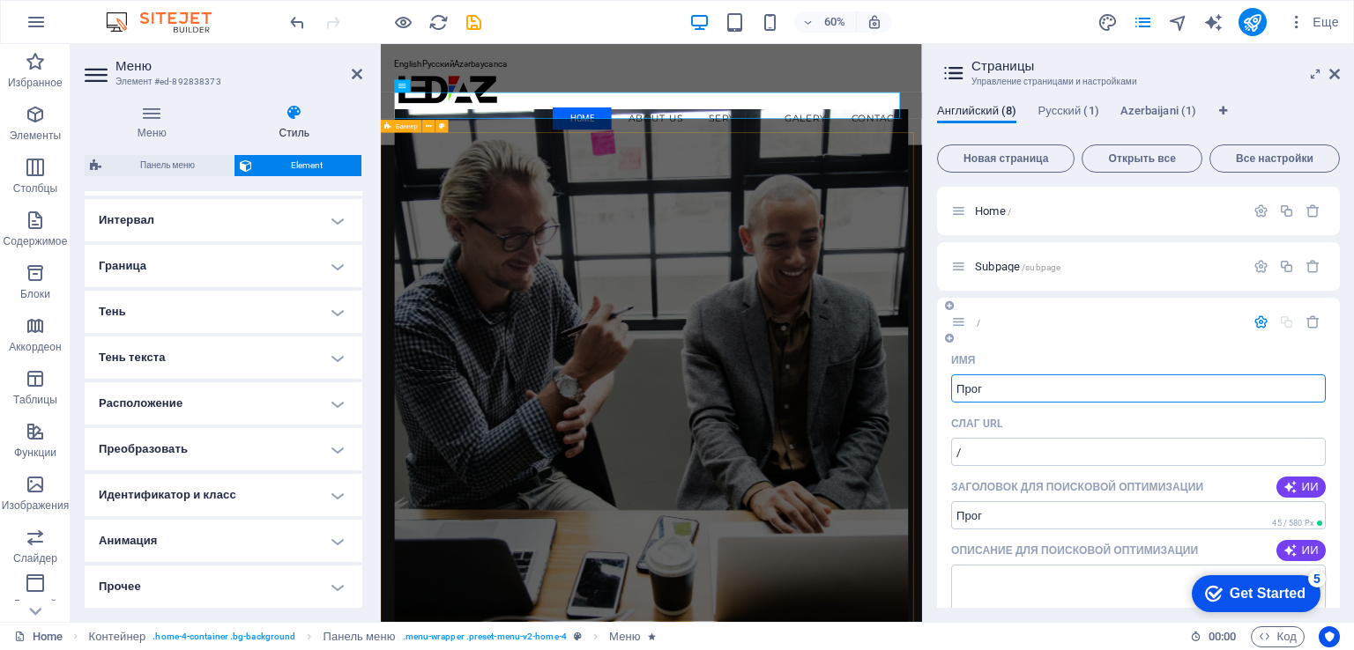
type input "Прог"
type input "Програмир"
type input "Програми"
type input "Програмиро"
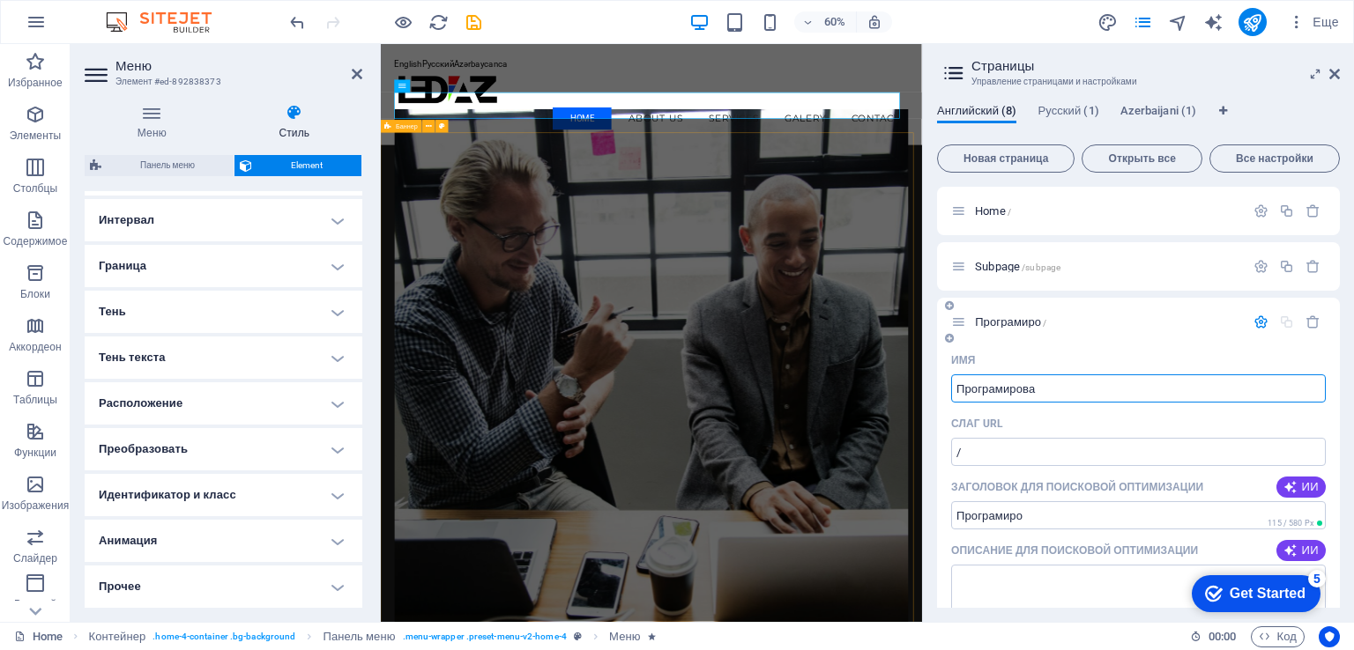
type input "Програмирова"
type input "Програмирование"
type input "Програмирование э"
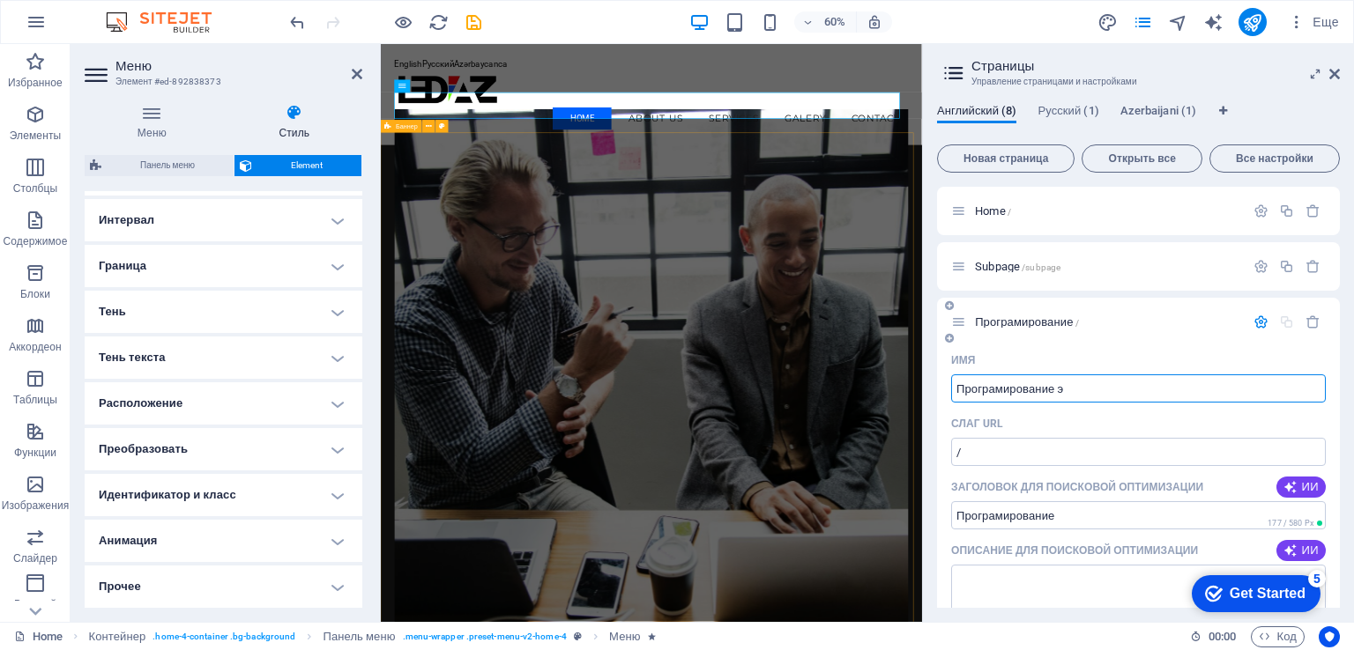
type input "Програмирование э"
type input "Програмирование экранов"
click at [1177, 426] on div "Слаг URL" at bounding box center [1138, 424] width 375 height 28
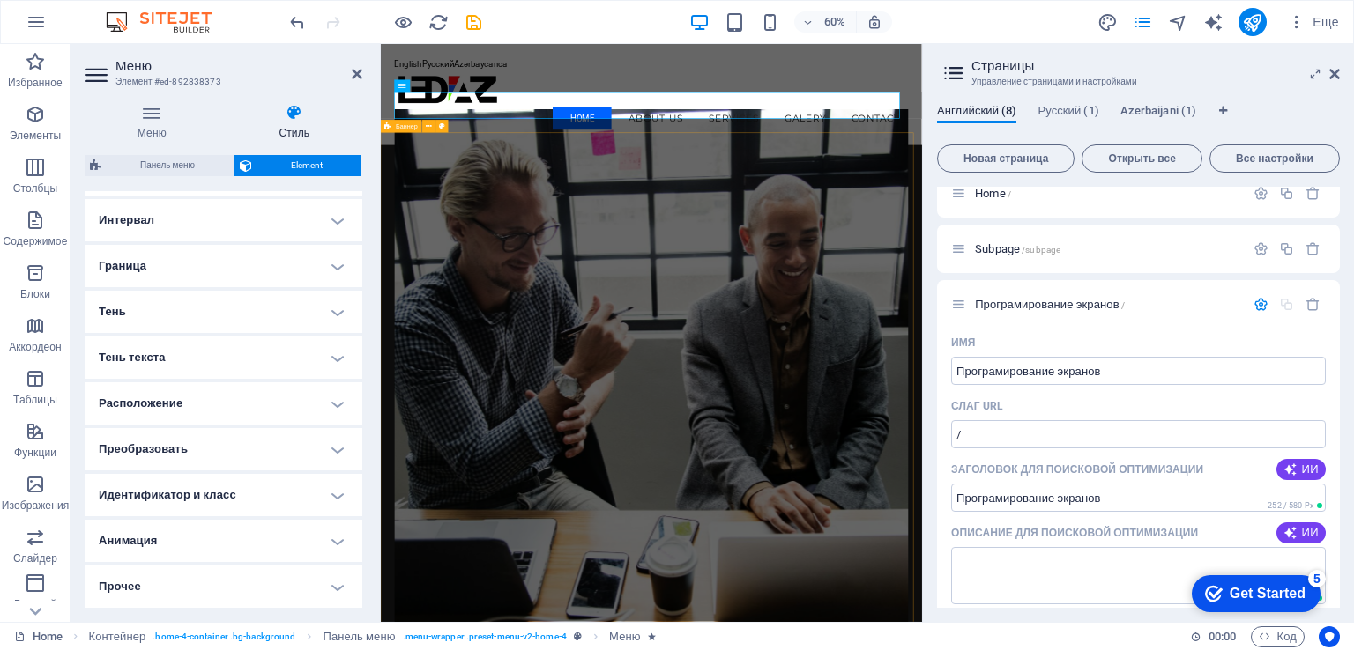
scroll to position [0, 0]
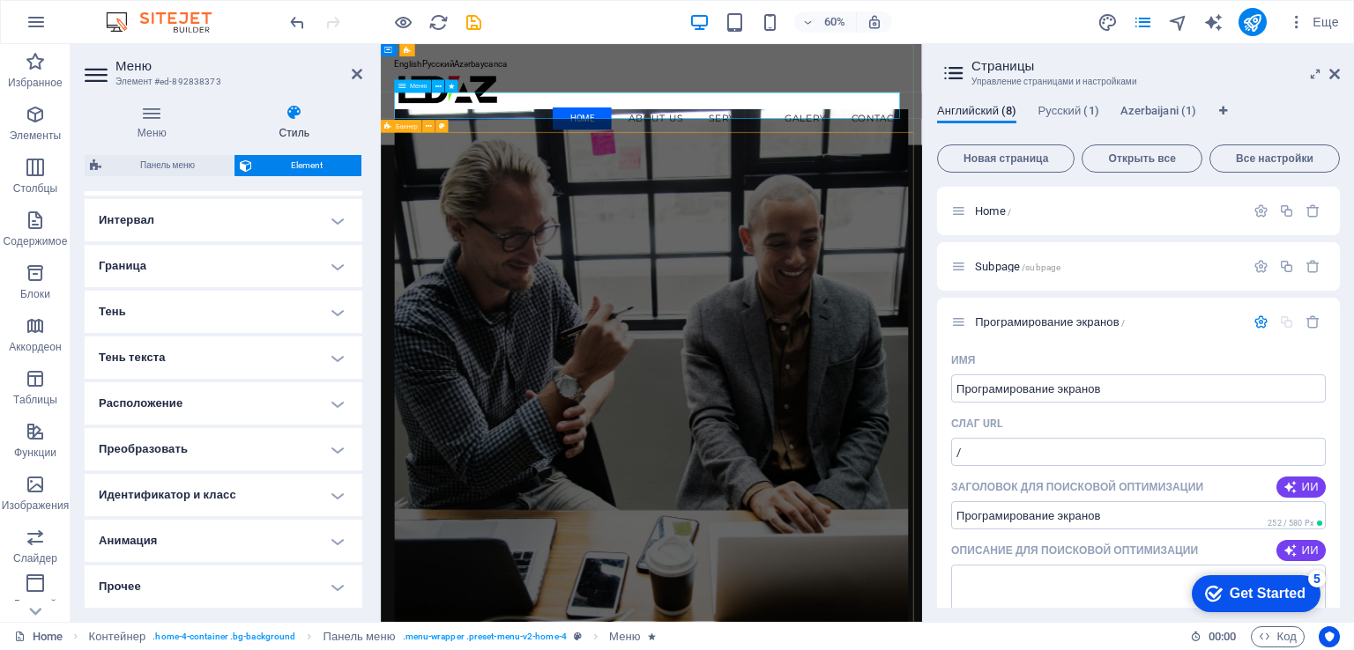
click at [702, 146] on nav "Home About Us Services Galery Contact" at bounding box center [832, 168] width 857 height 44
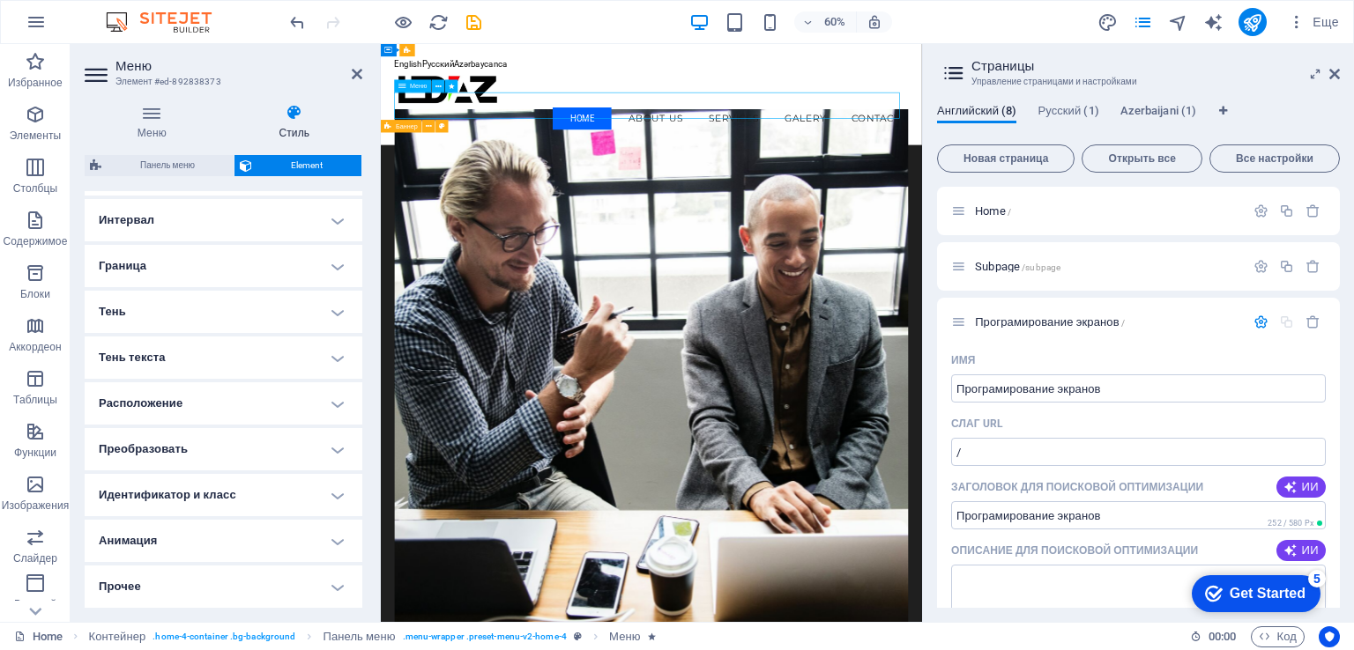
click at [944, 150] on nav "Home About Us Services Galery Contact" at bounding box center [832, 168] width 857 height 44
click at [947, 150] on nav "Home About Us Services Galery Contact" at bounding box center [832, 168] width 857 height 44
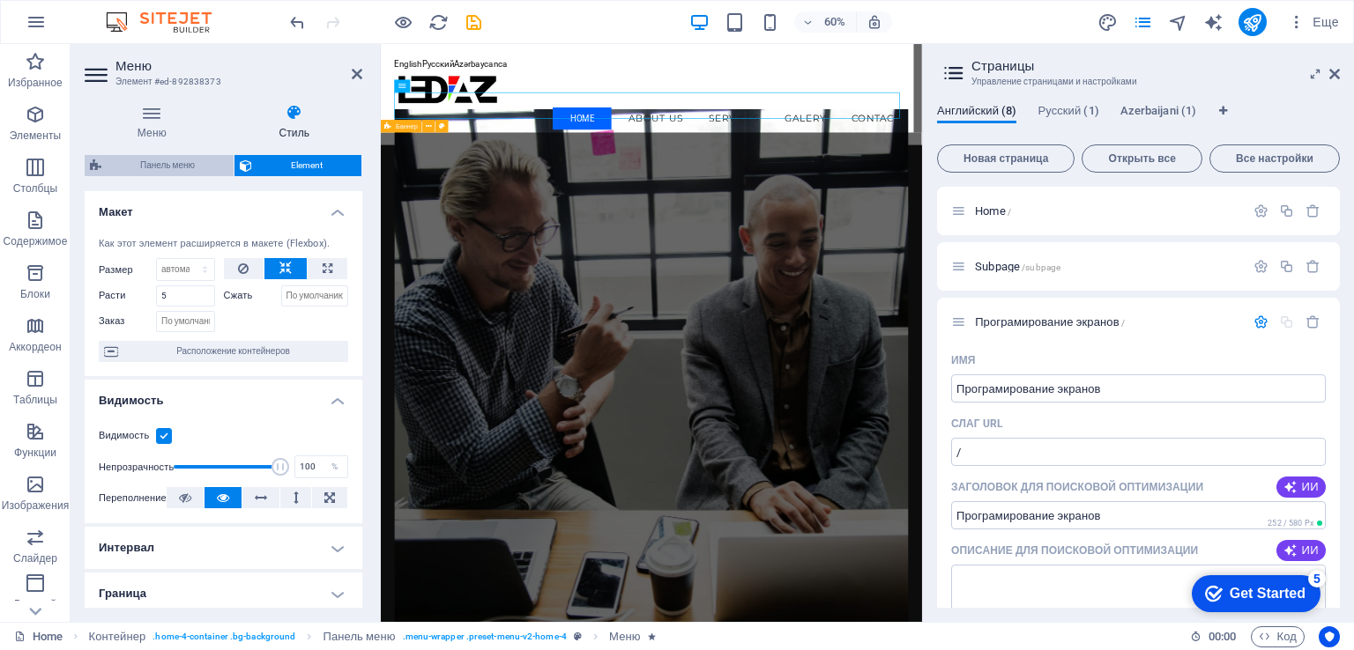
click at [176, 165] on span "Панель меню" at bounding box center [168, 165] width 122 height 21
select select "vw"
select select "rem"
select select "vw"
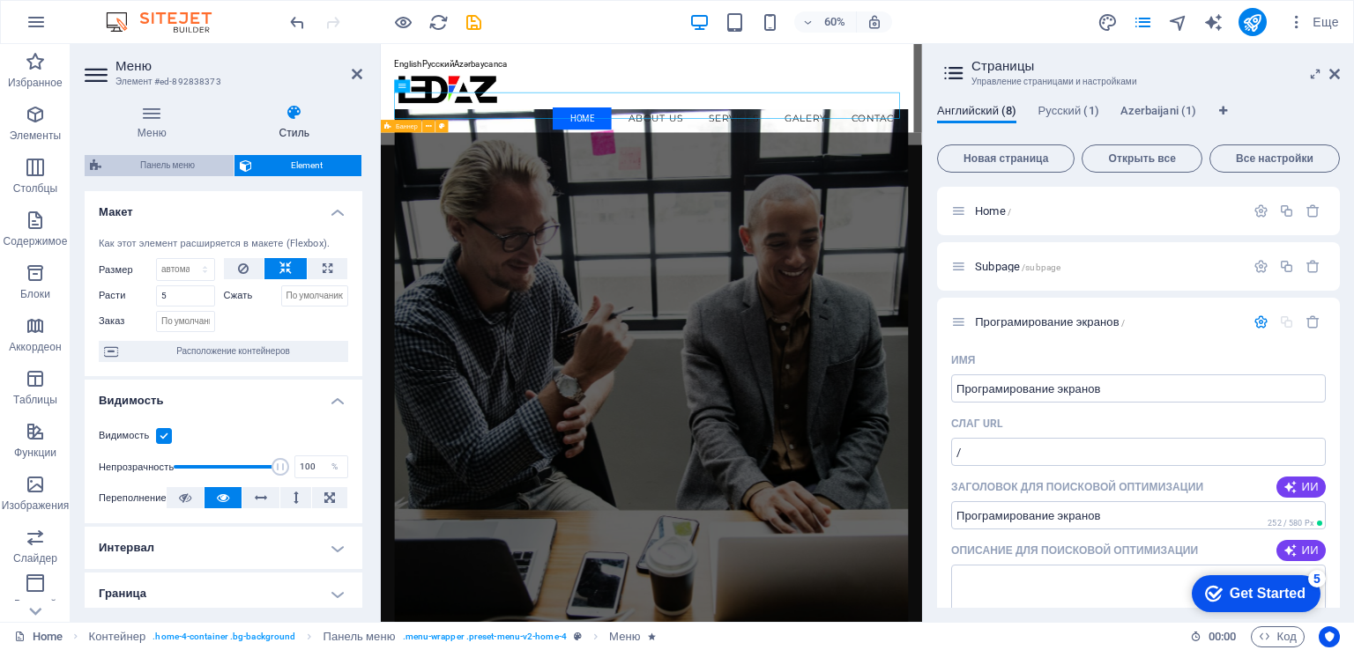
select select "preset-menu-v2-home-4"
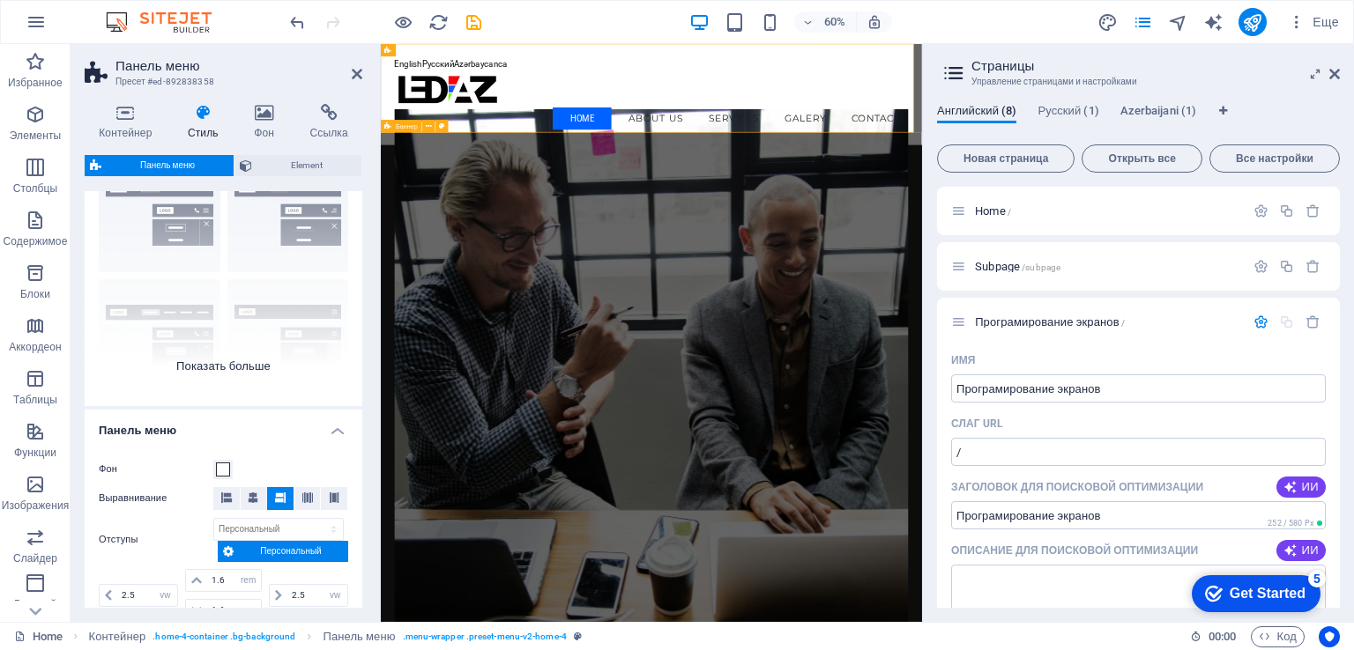
scroll to position [88, 0]
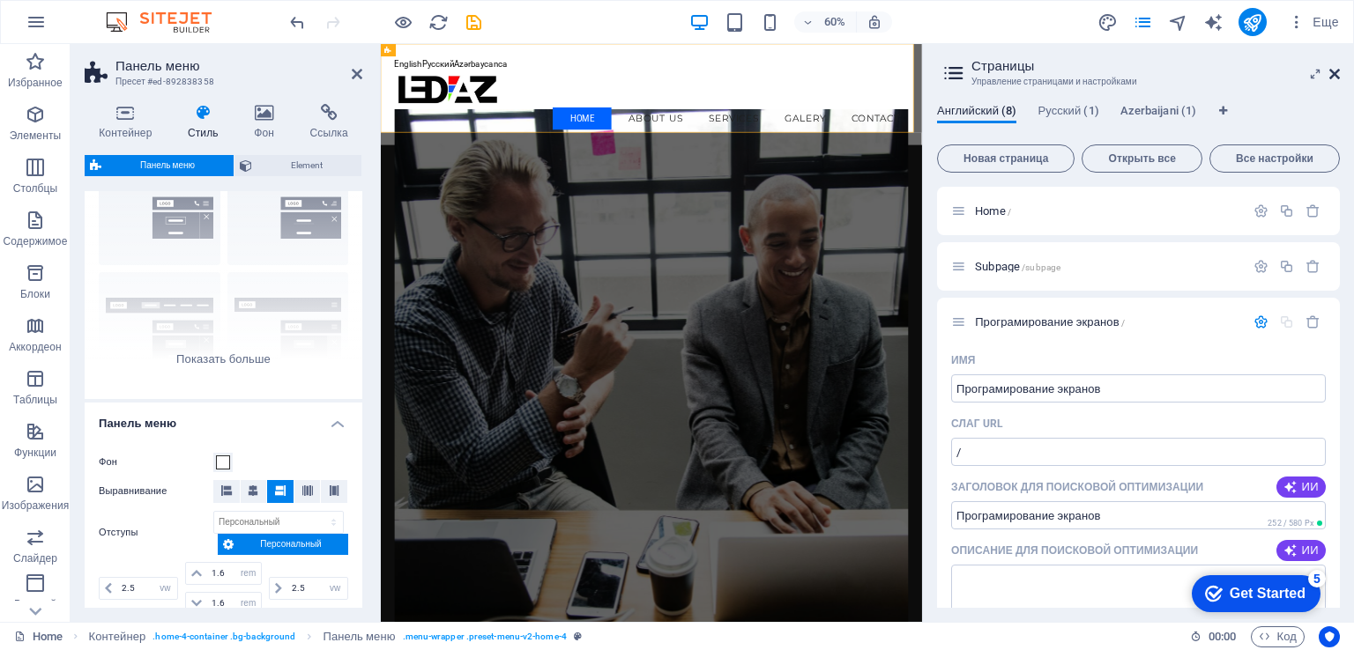
drag, startPoint x: 1335, startPoint y: 75, endPoint x: 951, endPoint y: 80, distance: 384.3
click at [1335, 75] on icon at bounding box center [1334, 74] width 11 height 14
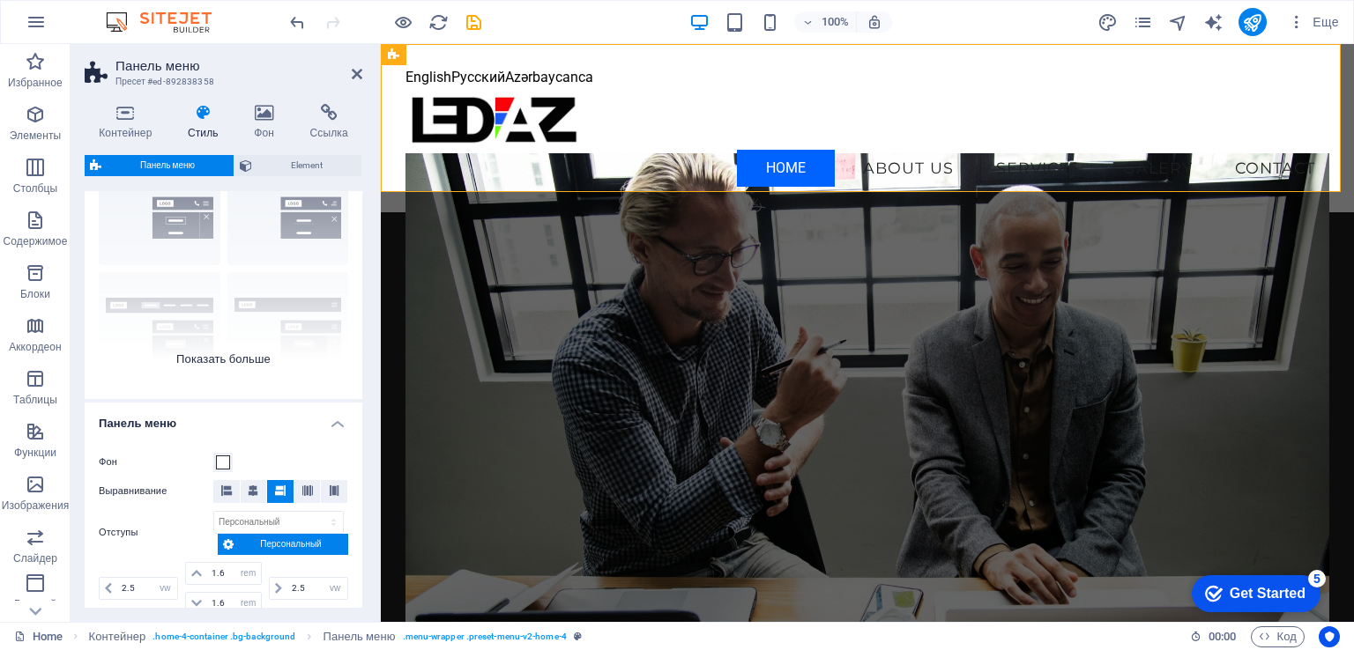
click at [234, 353] on div "Граница По центру По умолчанию Фиксированный Loki Триггер Широкий XXL" at bounding box center [224, 267] width 278 height 264
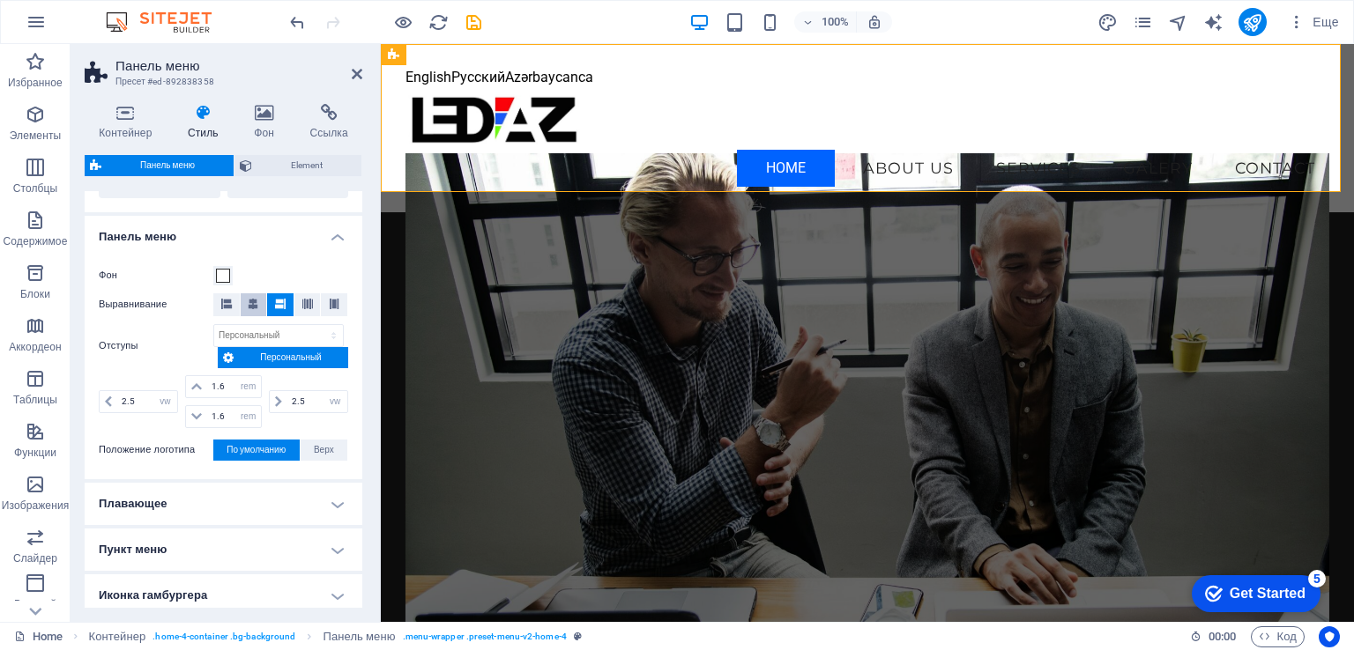
scroll to position [529, 0]
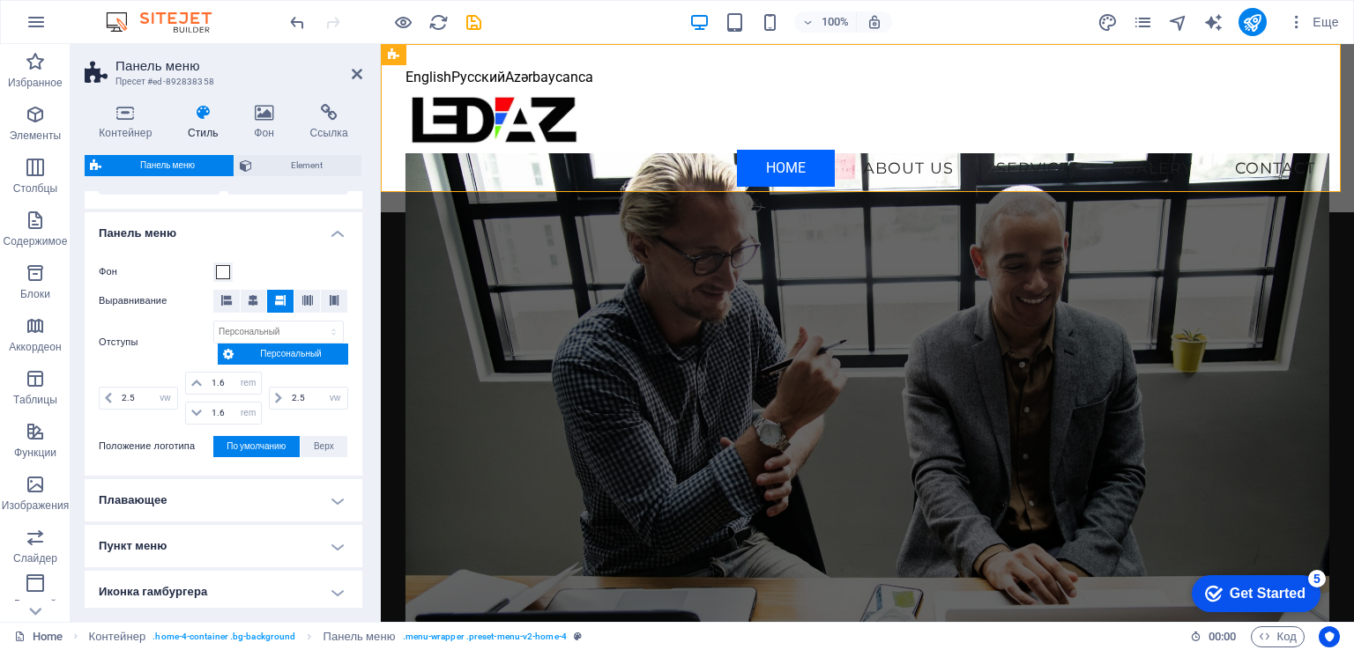
click at [338, 545] on h4 "Пункт меню" at bounding box center [224, 546] width 278 height 42
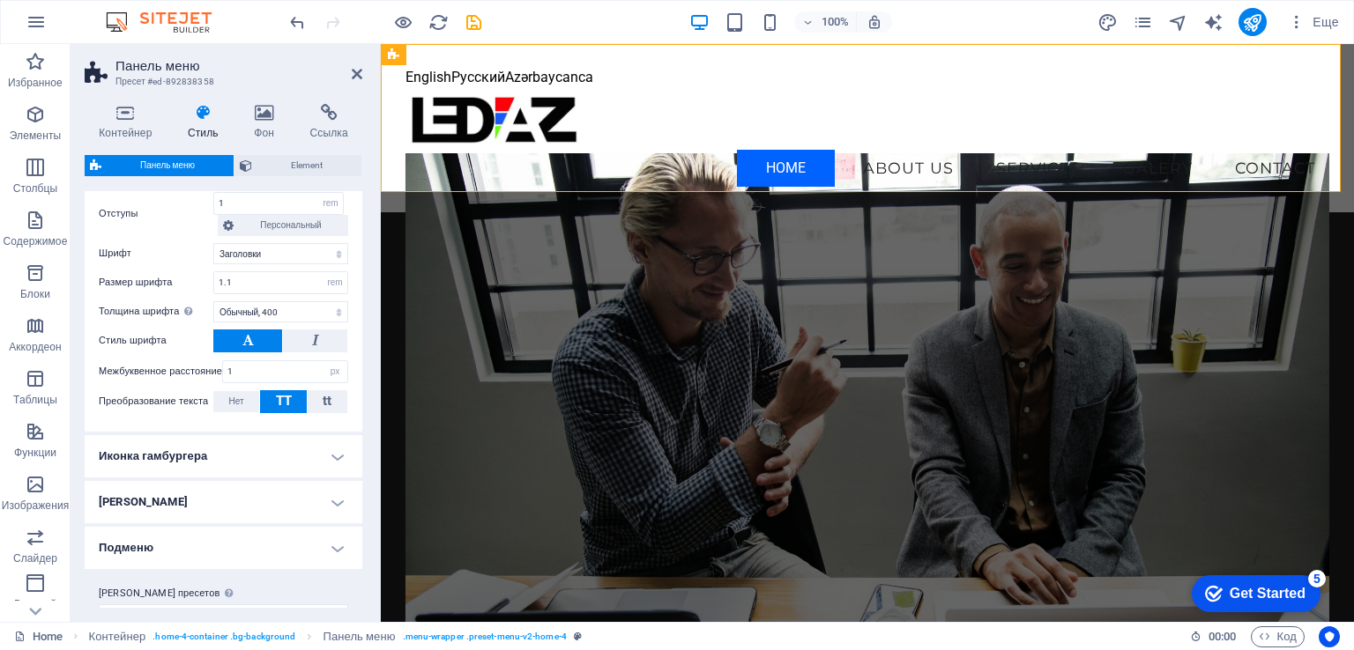
scroll to position [1276, 0]
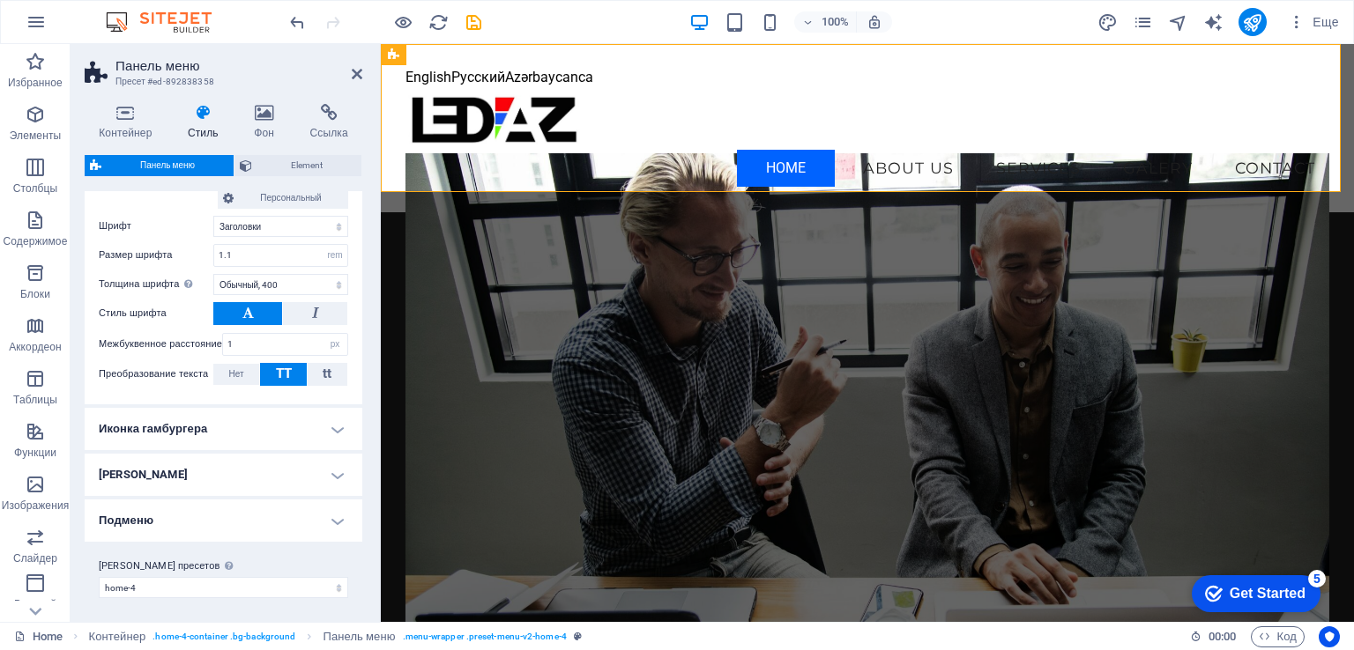
click at [338, 472] on h4 "[PERSON_NAME]" at bounding box center [224, 475] width 278 height 42
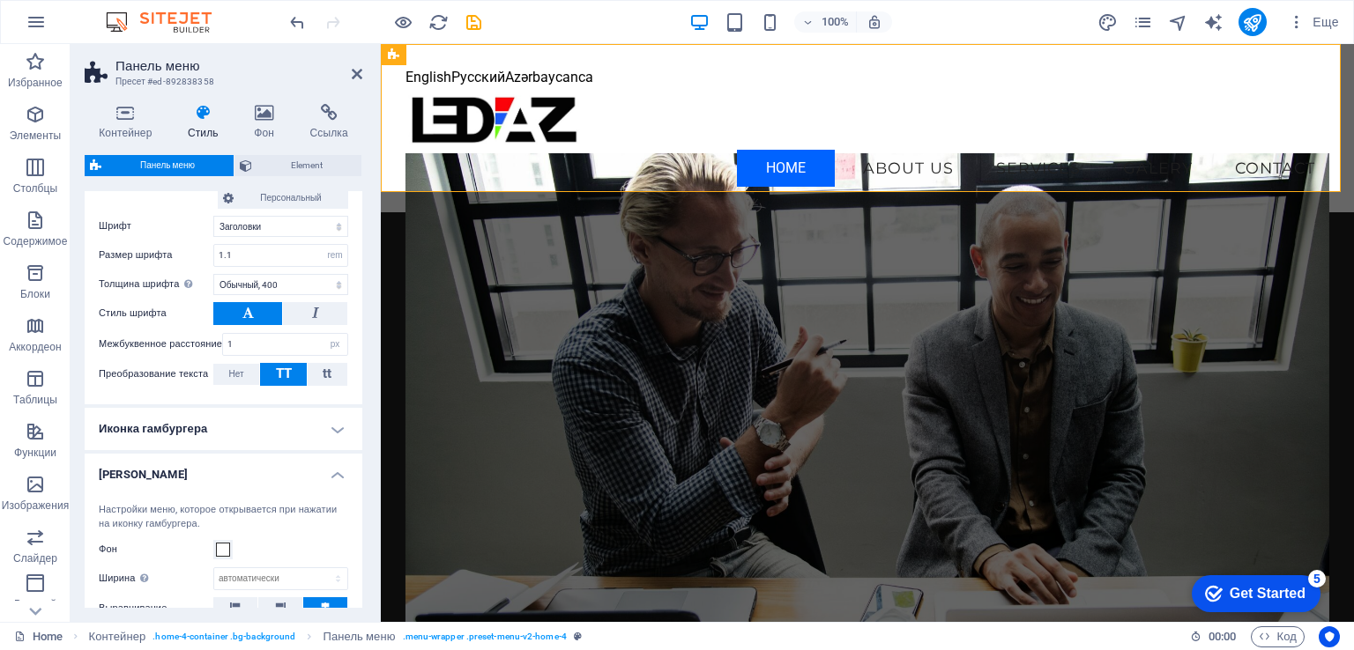
click at [338, 472] on h4 "[PERSON_NAME]" at bounding box center [224, 470] width 278 height 32
